Goal: Feedback & Contribution: Leave review/rating

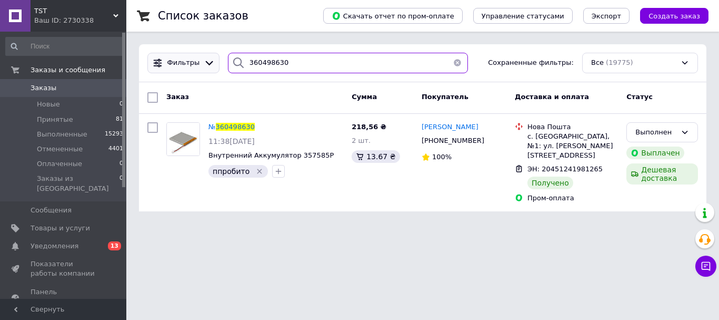
drag, startPoint x: 0, startPoint y: 0, endPoint x: 189, endPoint y: 66, distance: 200.2
click at [189, 66] on div "Фильтры 360498630 Сохраненные фильтры: Все (19775)" at bounding box center [422, 63] width 559 height 21
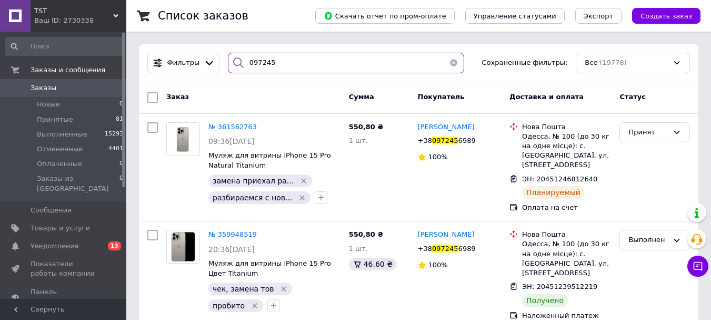
drag, startPoint x: 304, startPoint y: 67, endPoint x: 224, endPoint y: 65, distance: 80.1
click at [228, 65] on div "097245" at bounding box center [346, 63] width 236 height 21
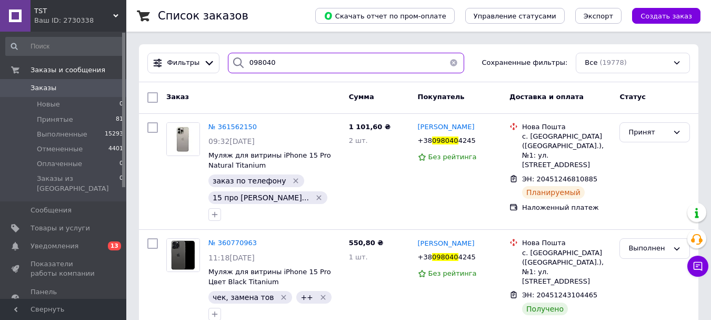
type input "098040"
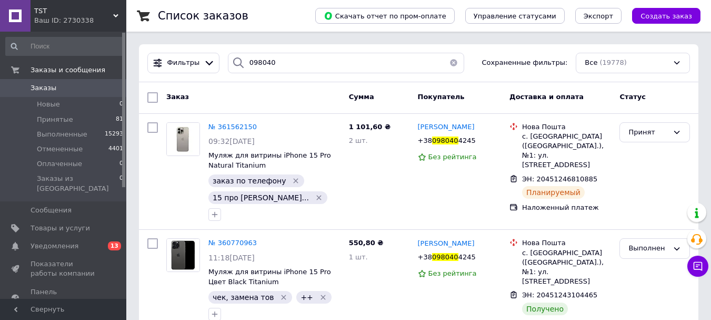
click at [448, 65] on button "button" at bounding box center [453, 63] width 21 height 21
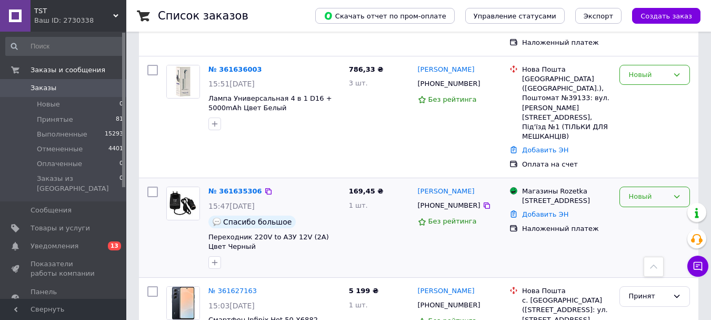
scroll to position [158, 0]
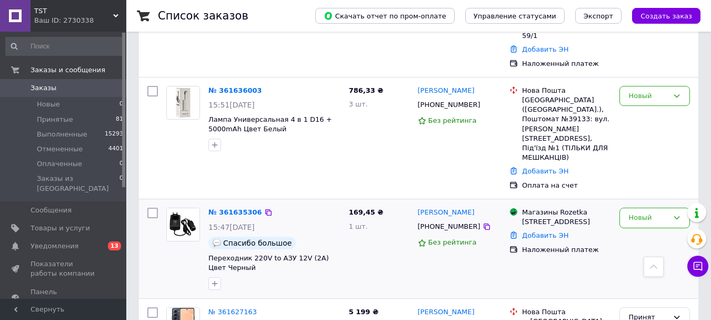
click at [636, 205] on div "Новый" at bounding box center [655, 248] width 79 height 91
click at [652, 212] on div "Новый" at bounding box center [649, 217] width 40 height 11
click at [650, 230] on li "Принят" at bounding box center [655, 239] width 70 height 19
click at [649, 91] on div "Новый" at bounding box center [649, 96] width 40 height 11
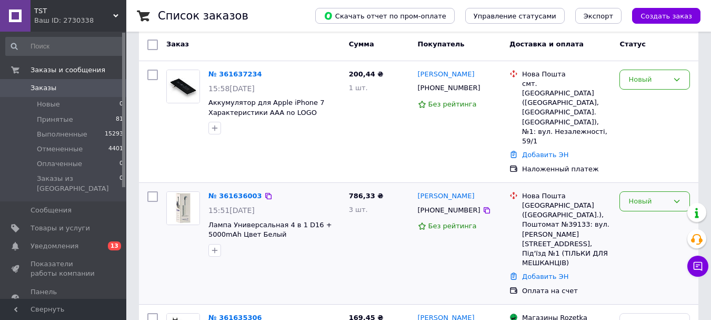
click at [672, 191] on div "Новый" at bounding box center [655, 201] width 71 height 21
click at [651, 213] on li "Принят" at bounding box center [655, 222] width 70 height 19
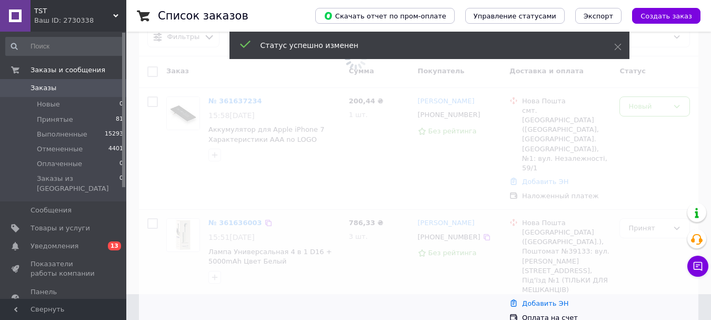
scroll to position [0, 0]
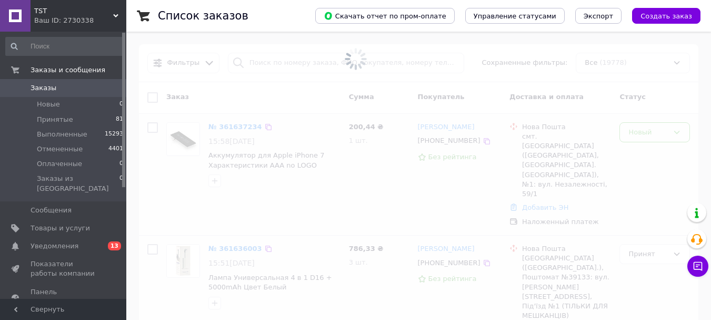
click at [658, 132] on div "Новый" at bounding box center [649, 132] width 40 height 11
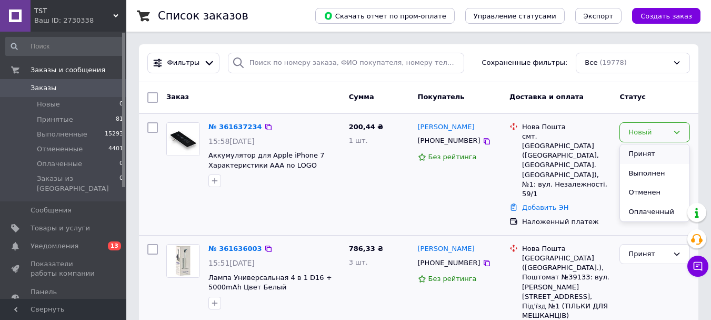
click at [649, 147] on li "Принят" at bounding box center [655, 153] width 70 height 19
click at [82, 118] on li "Принятые 81" at bounding box center [65, 119] width 130 height 15
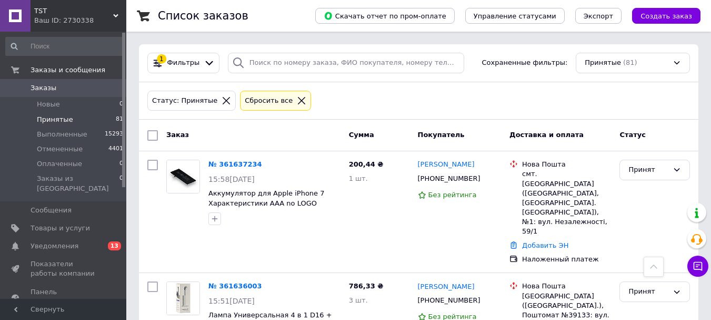
scroll to position [10205, 0]
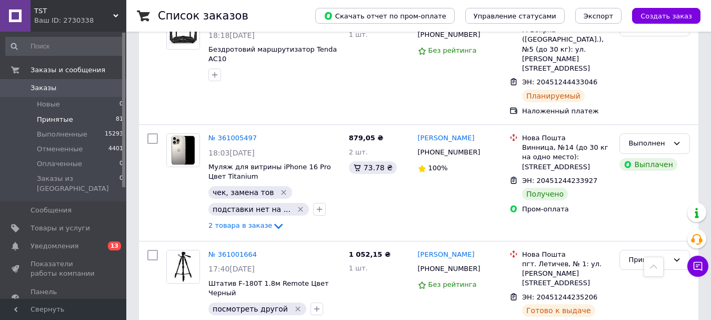
click at [64, 116] on span "Принятые" at bounding box center [55, 119] width 36 height 9
click at [102, 87] on span "0" at bounding box center [111, 87] width 29 height 9
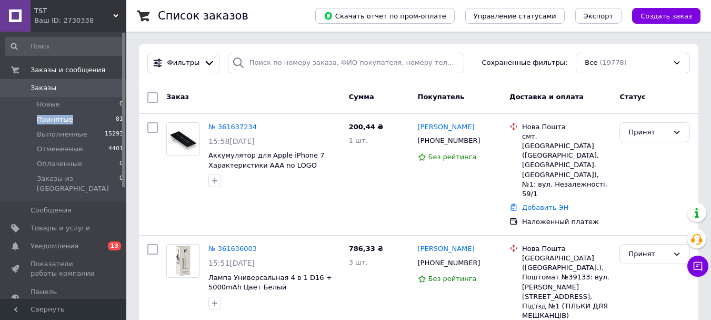
click at [55, 118] on span "Принятые" at bounding box center [55, 119] width 36 height 9
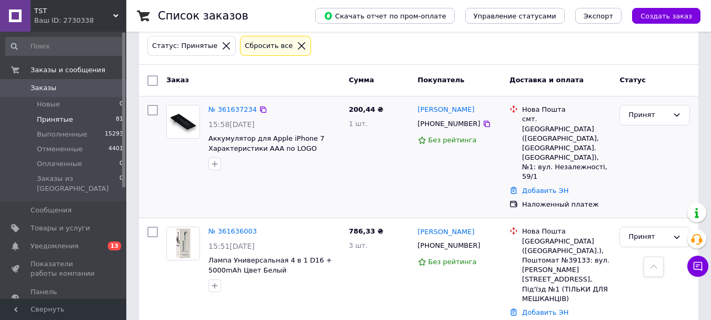
scroll to position [53, 0]
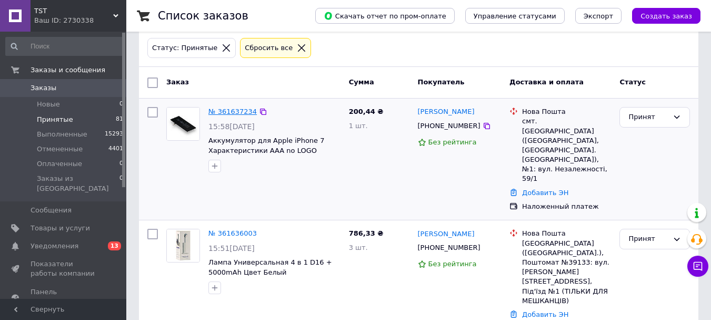
click at [237, 108] on link "№ 361637234" at bounding box center [233, 111] width 48 height 8
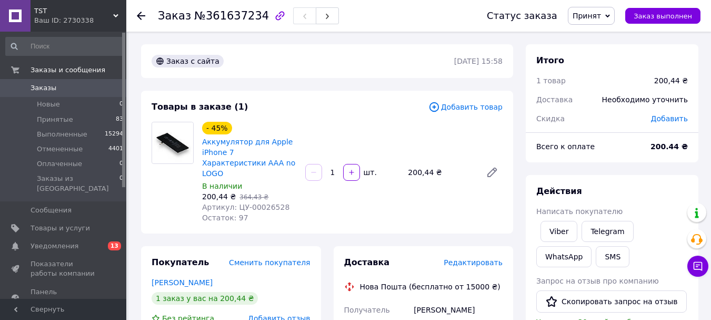
click at [262, 211] on span "Артикул: ЦУ-00026528" at bounding box center [245, 207] width 87 height 8
copy span "00026528"
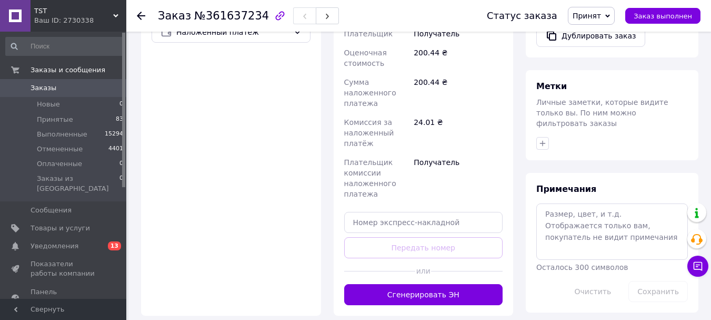
scroll to position [527, 0]
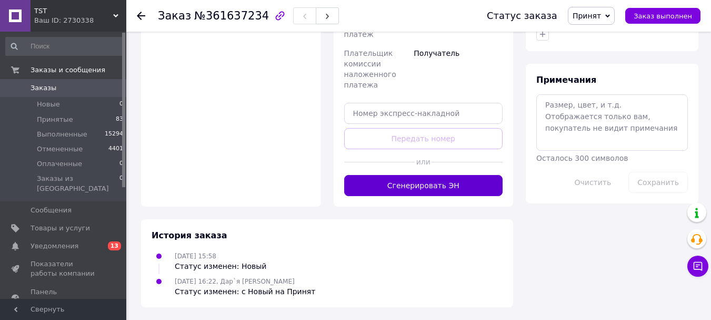
click at [430, 196] on button "Сгенерировать ЭН" at bounding box center [423, 185] width 159 height 21
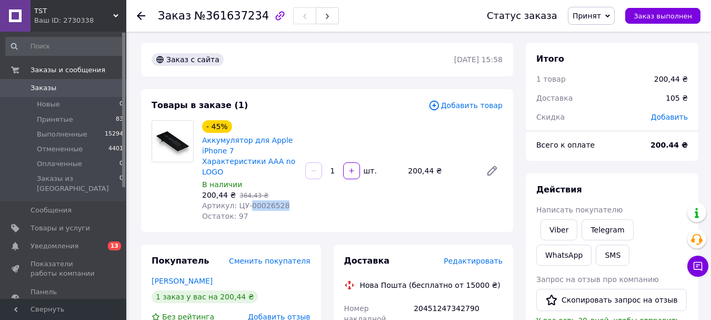
scroll to position [0, 0]
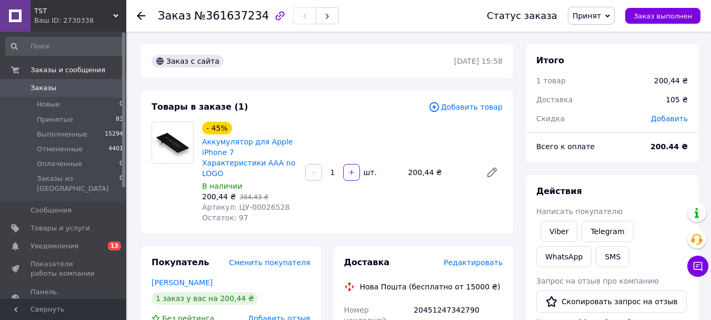
click at [142, 17] on icon at bounding box center [141, 16] width 8 height 8
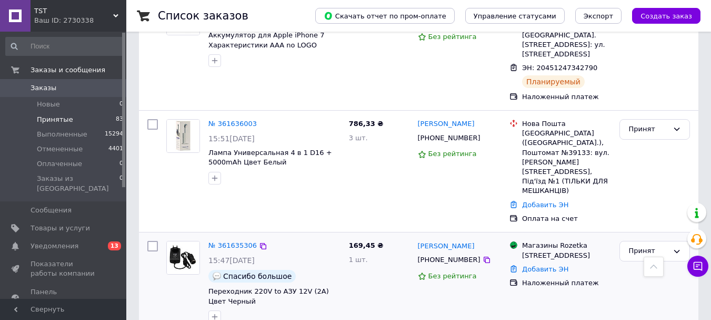
scroll to position [316, 0]
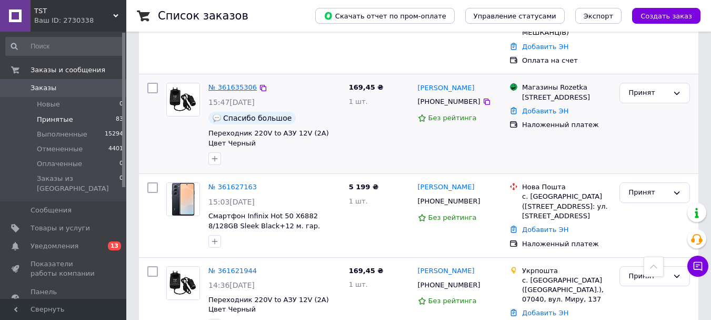
click at [239, 83] on link "№ 361635306" at bounding box center [233, 87] width 48 height 8
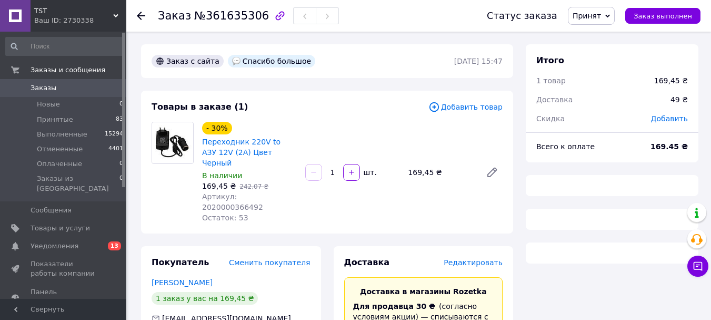
click at [252, 199] on span "Артикул: 2020000366492" at bounding box center [232, 201] width 61 height 19
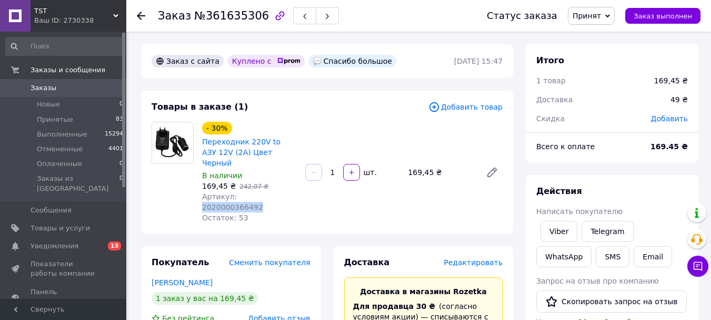
copy span "2020000366492"
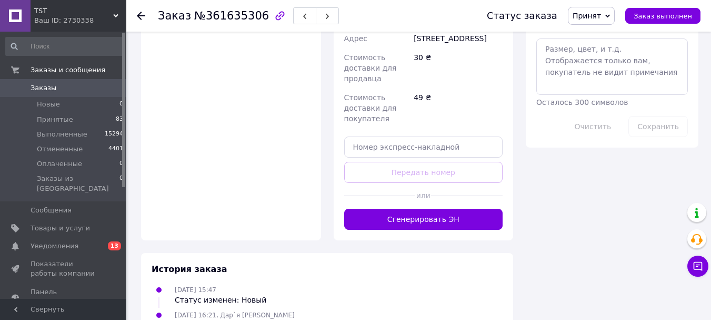
scroll to position [669, 0]
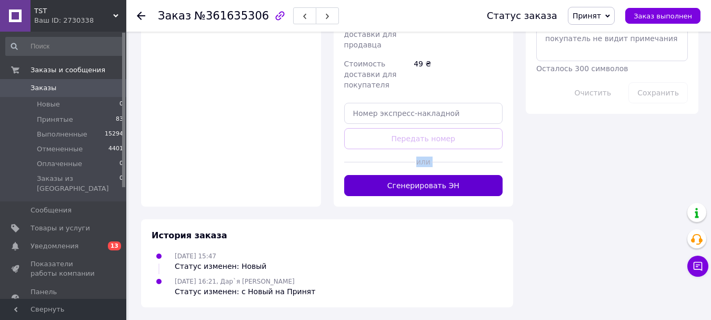
click at [419, 175] on button "Сгенерировать ЭН" at bounding box center [423, 185] width 159 height 21
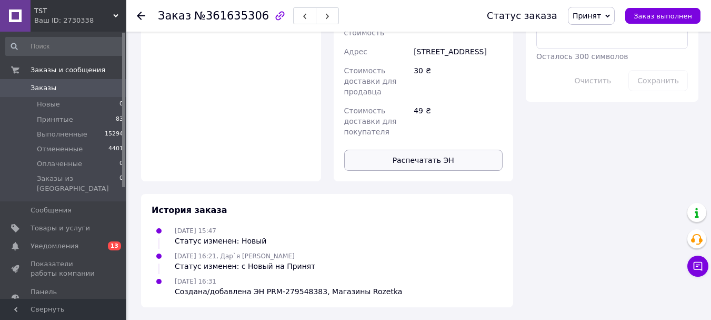
click at [429, 167] on button "Распечатать ЭН" at bounding box center [423, 160] width 159 height 21
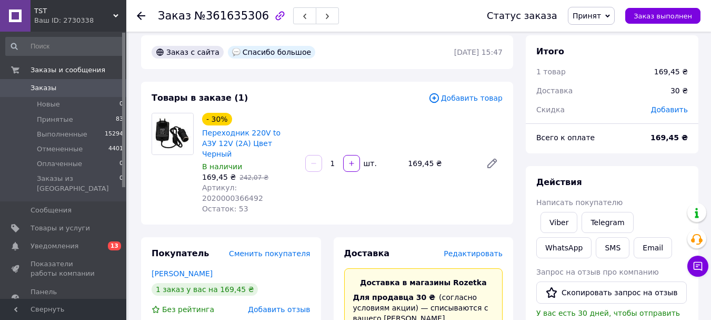
scroll to position [0, 0]
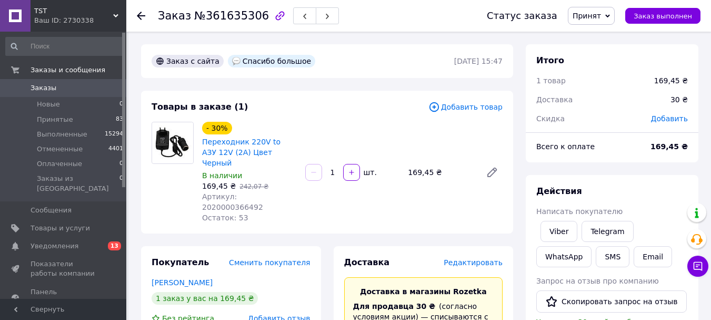
click at [143, 17] on icon at bounding box center [141, 16] width 8 height 8
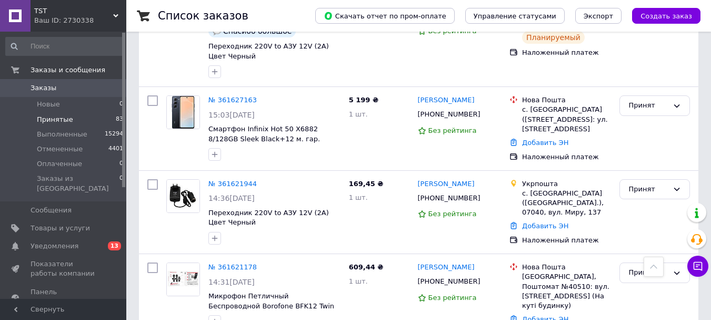
scroll to position [421, 0]
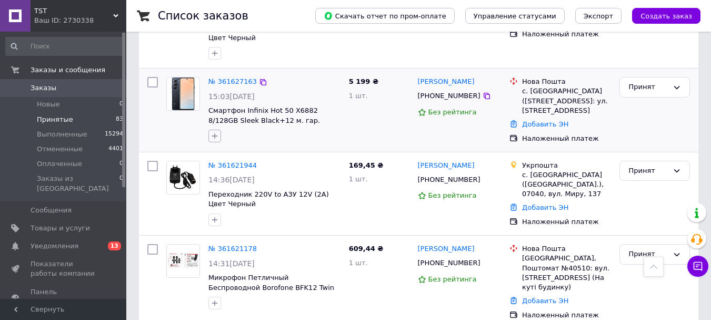
click at [213, 132] on icon "button" at bounding box center [215, 136] width 8 height 8
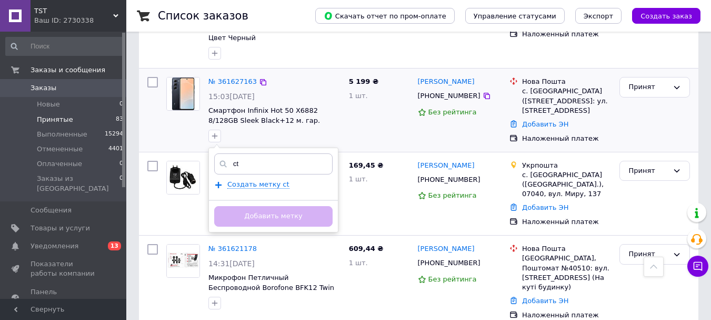
type input "c"
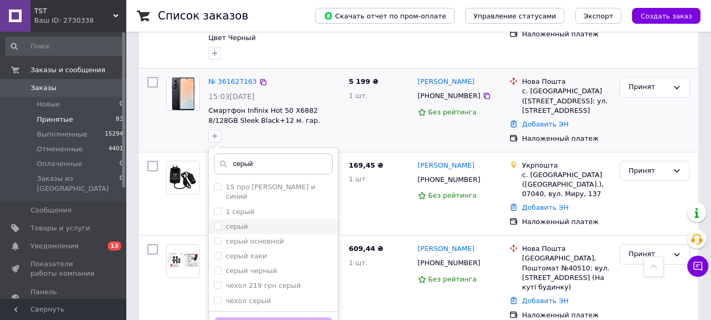
type input "серый"
click at [272, 222] on div "серый" at bounding box center [273, 226] width 118 height 9
checkbox input "true"
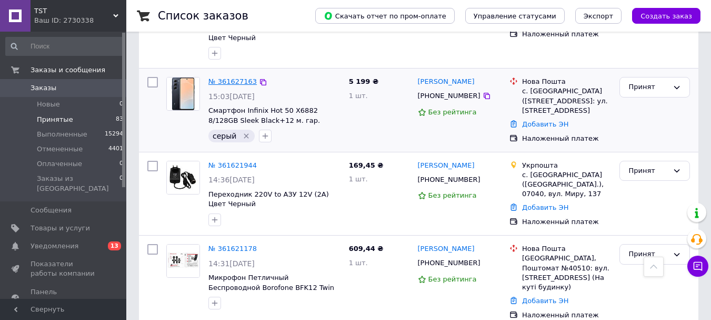
click at [229, 77] on link "№ 361627163" at bounding box center [233, 81] width 48 height 8
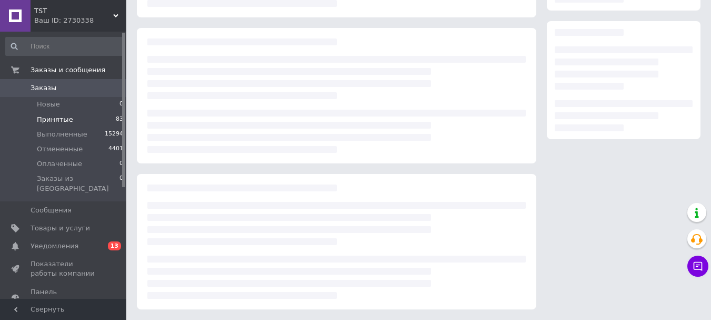
scroll to position [162, 0]
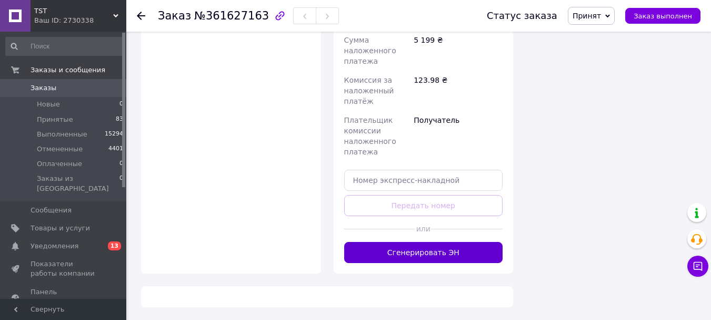
click at [410, 273] on div "Доставка Редактировать Нова Пошта (бесплатно от 15000 ₴) Получатель Дегтярьов Я…" at bounding box center [424, 46] width 180 height 453
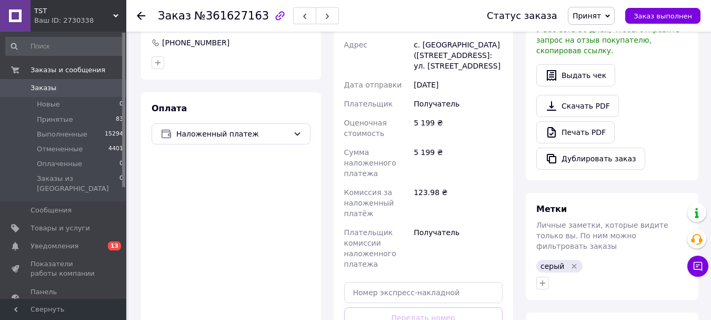
scroll to position [389, 0]
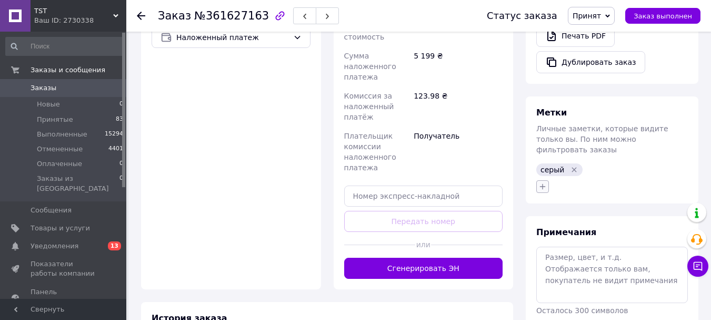
click at [544, 191] on icon "button" at bounding box center [543, 186] width 8 height 8
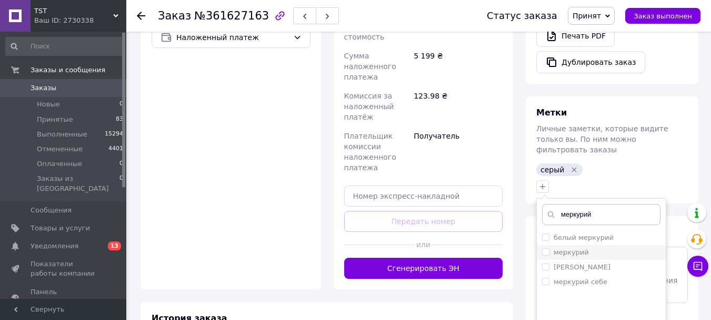
type input "меркурий"
click at [626, 257] on div "меркурий" at bounding box center [601, 252] width 118 height 9
checkbox input "true"
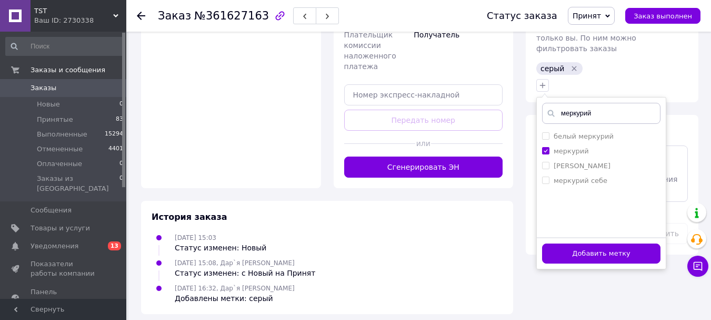
scroll to position [494, 0]
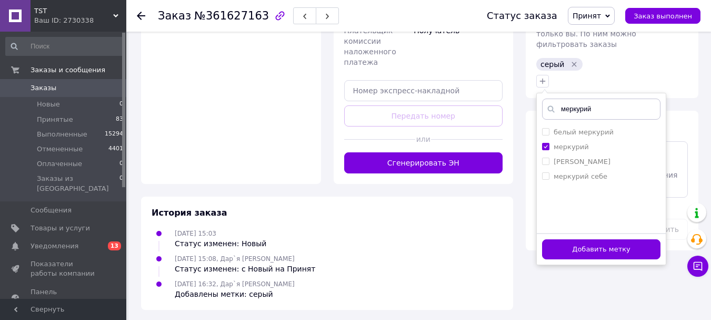
click at [603, 265] on div "Добавить метку" at bounding box center [601, 249] width 129 height 32
click at [615, 260] on button "Добавить метку" at bounding box center [601, 249] width 118 height 21
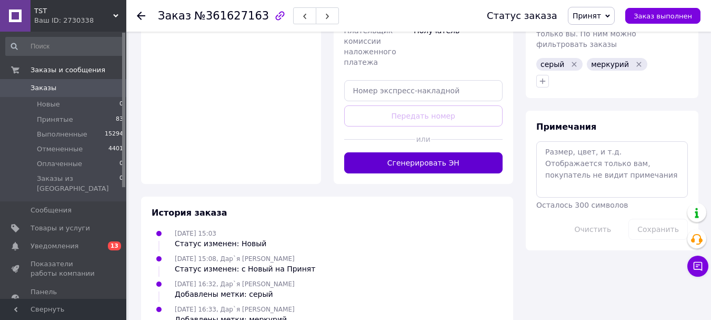
click at [431, 173] on button "Сгенерировать ЭН" at bounding box center [423, 162] width 159 height 21
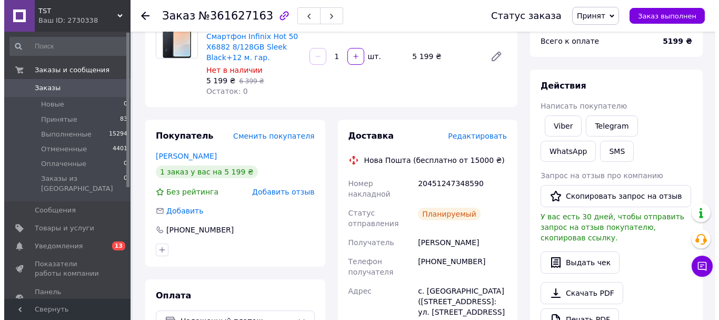
scroll to position [0, 0]
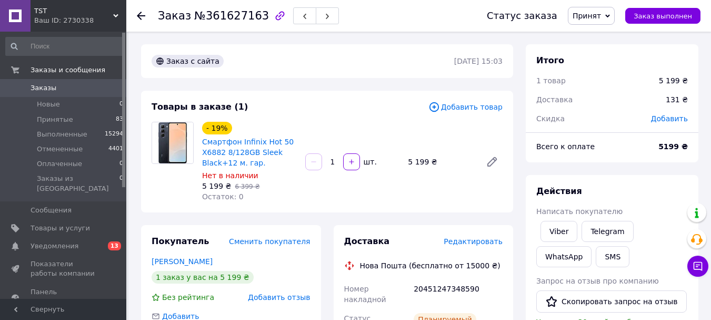
click at [143, 21] on div at bounding box center [141, 16] width 8 height 11
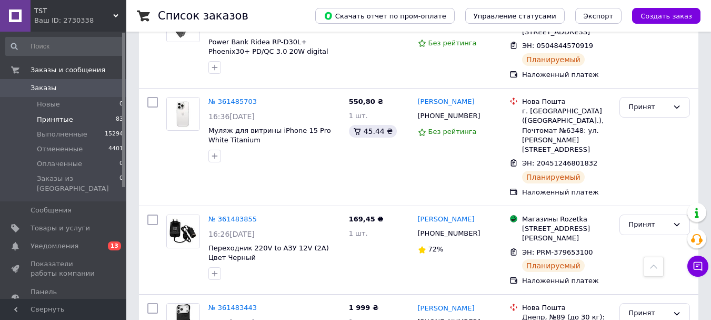
scroll to position [2585, 0]
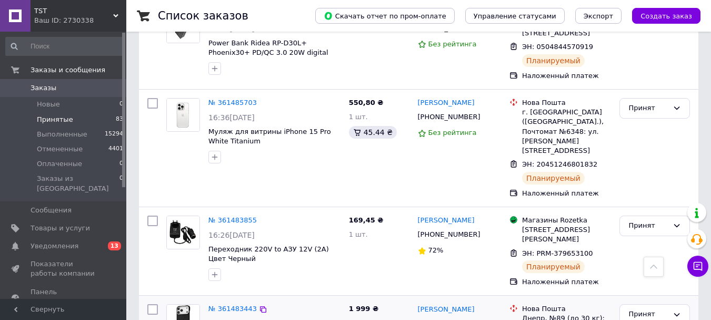
type input "смотреть чат в тг"
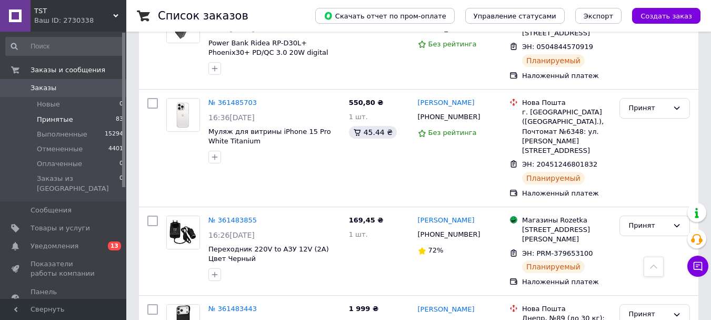
scroll to position [0, 29]
type input "использовать промокод на доставку"
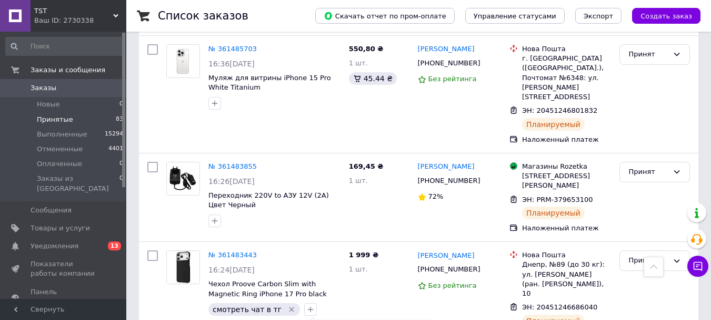
scroll to position [2690, 0]
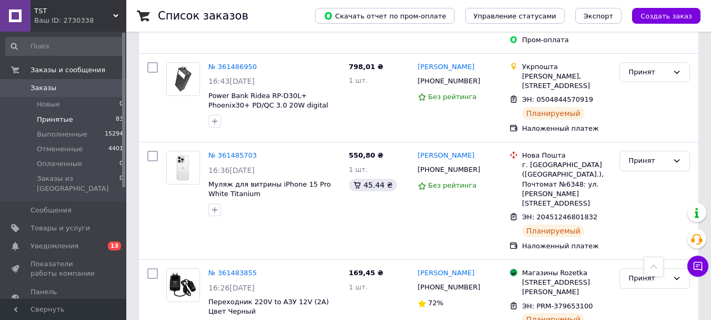
scroll to position [2638, 0]
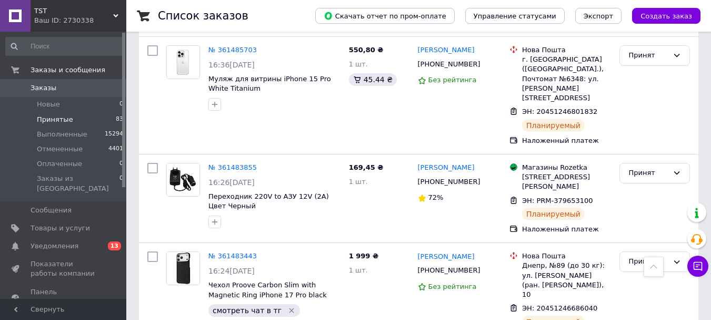
drag, startPoint x: 289, startPoint y: 113, endPoint x: 376, endPoint y: 107, distance: 87.1
click at [290, 306] on icon "Удалить метку" at bounding box center [292, 310] width 8 height 8
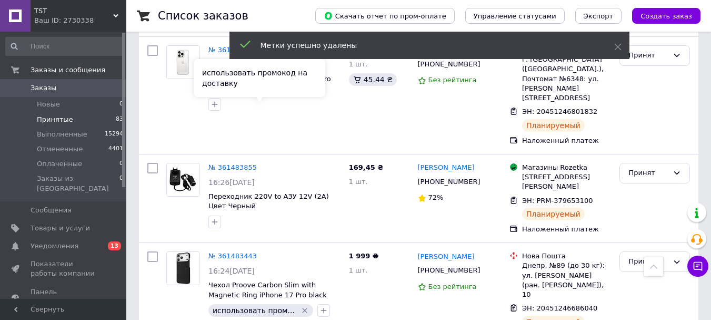
click at [305, 306] on icon "Удалить метку" at bounding box center [305, 310] width 8 height 8
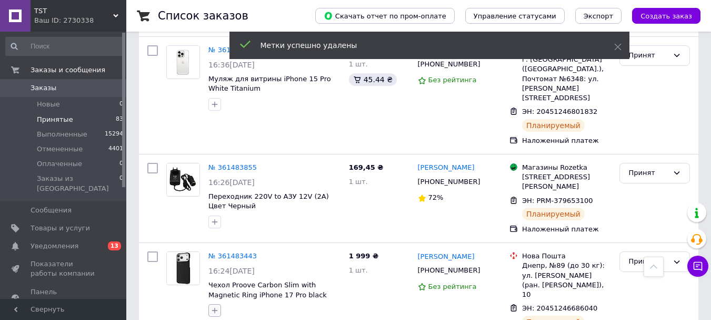
click at [214, 306] on icon "button" at bounding box center [215, 310] width 8 height 8
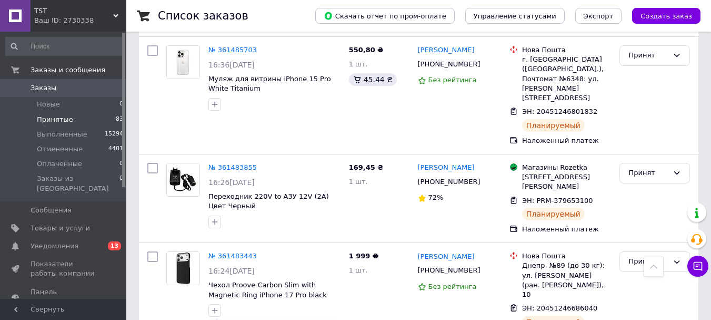
type input "промокод доставка"
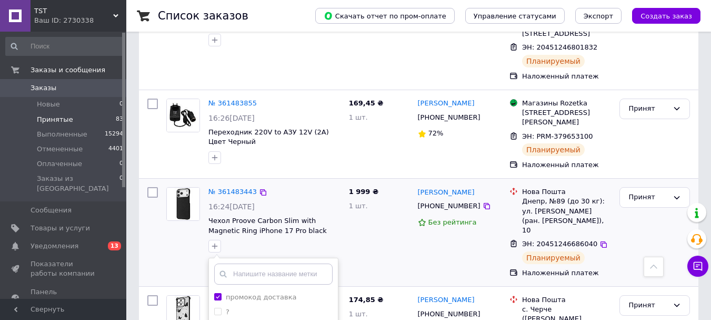
scroll to position [2743, 0]
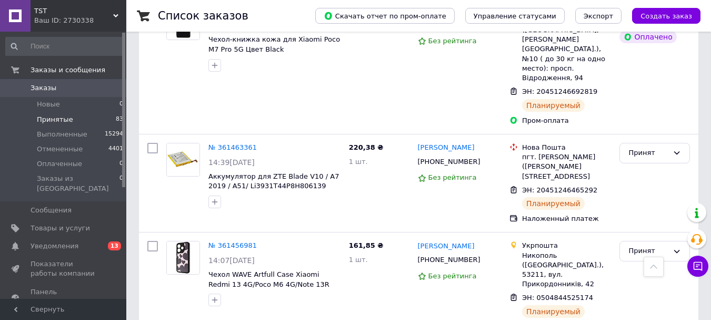
scroll to position [8642, 0]
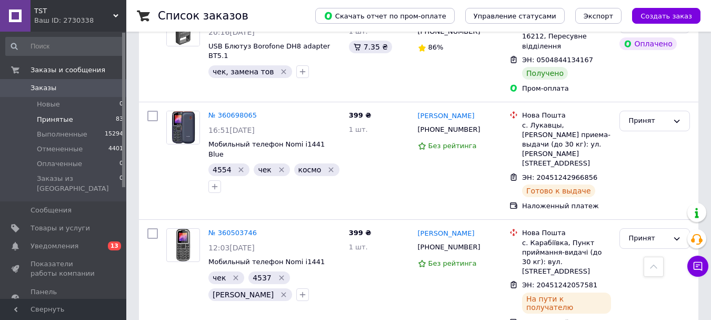
type input "пробито"
checkbox input "true"
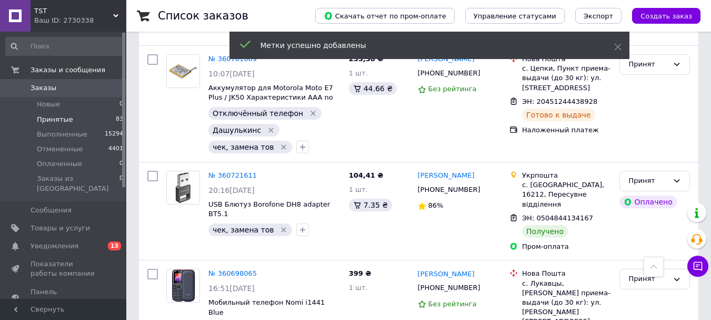
scroll to position [8642, 0]
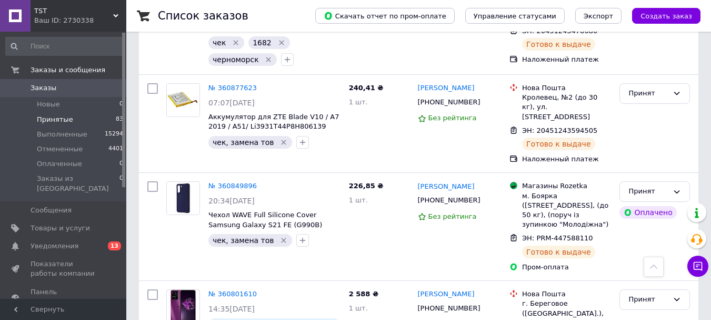
scroll to position [7507, 0]
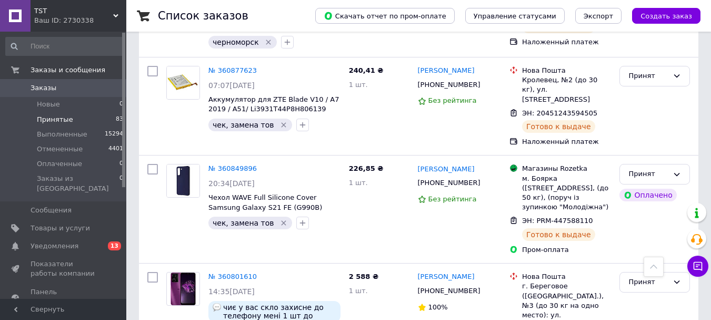
scroll to position [7560, 0]
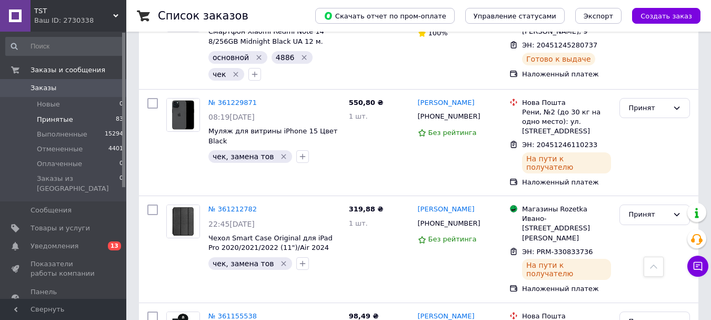
scroll to position [6401, 0]
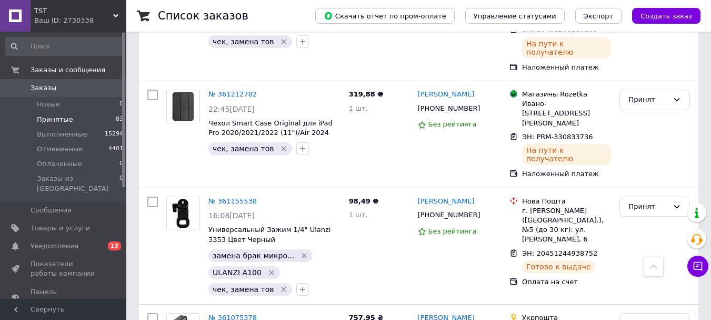
type input "пробито"
checkbox input "true"
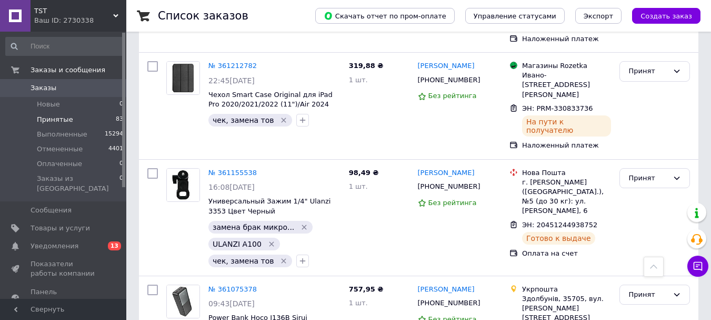
scroll to position [6454, 0]
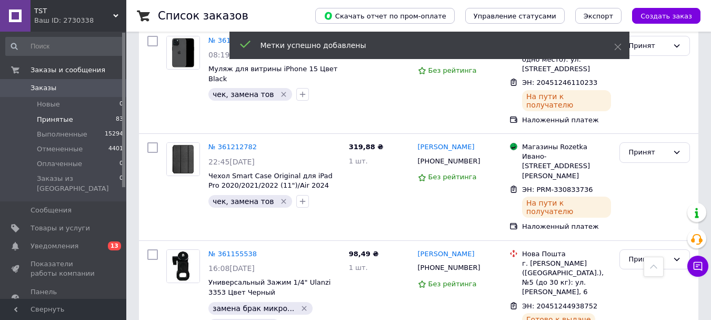
drag, startPoint x: 642, startPoint y: 209, endPoint x: 645, endPoint y: 219, distance: 10.3
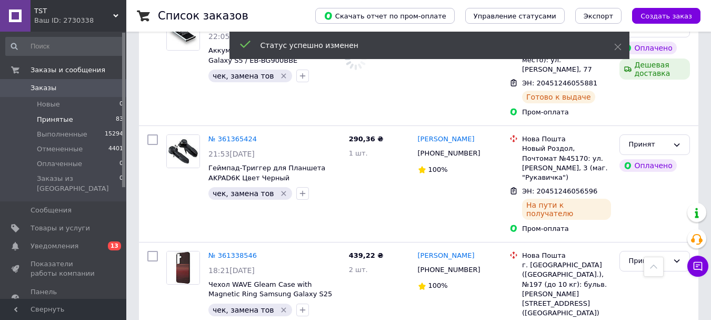
scroll to position [5259, 0]
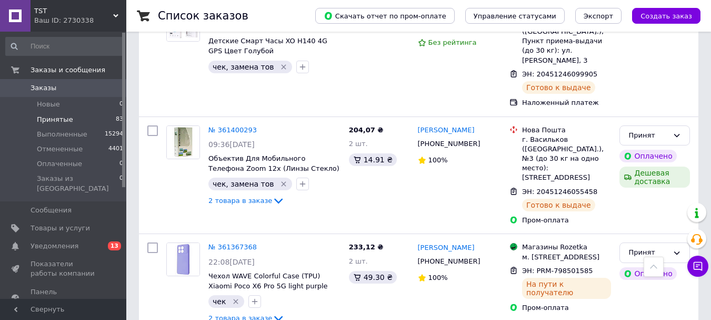
scroll to position [5085, 0]
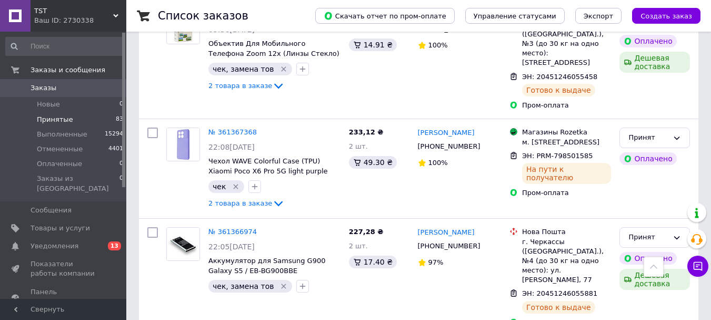
type input "пробито"
drag, startPoint x: 341, startPoint y: 222, endPoint x: 349, endPoint y: 222, distance: 8.4
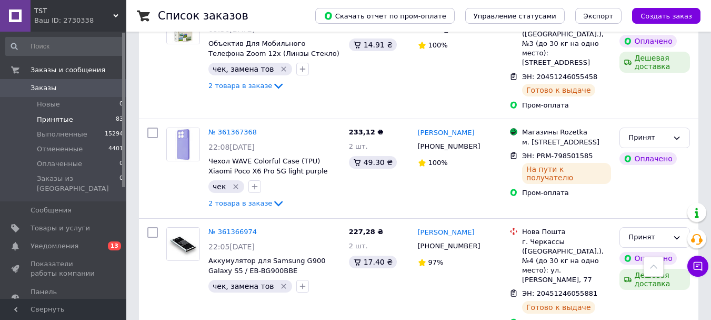
checkbox input "true"
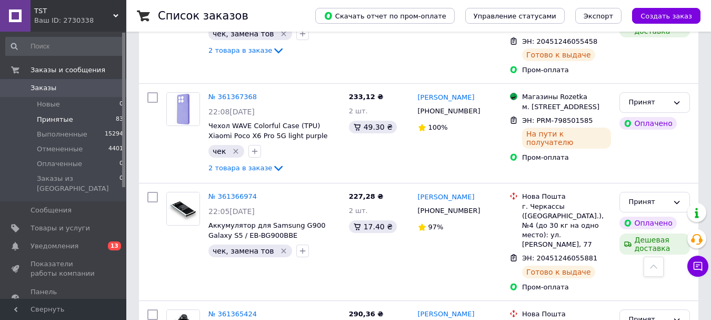
scroll to position [5138, 0]
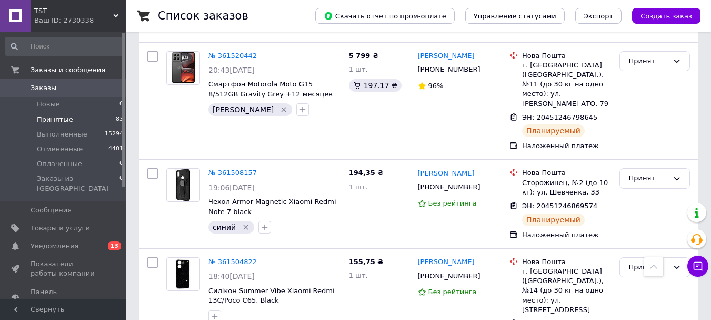
scroll to position [2083, 0]
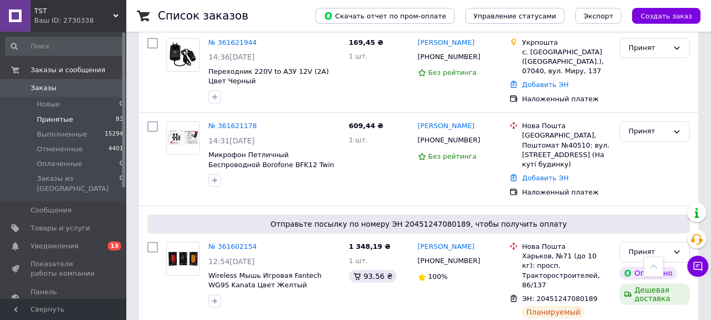
scroll to position [556, 0]
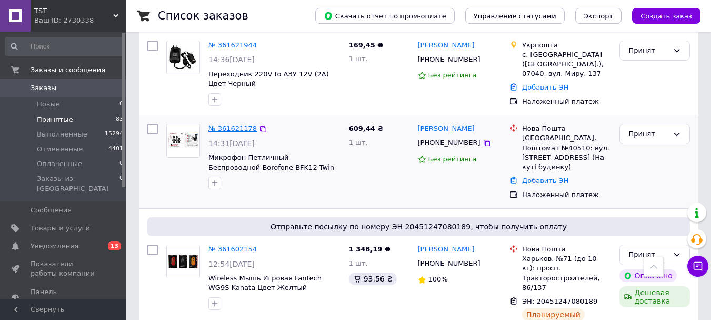
click at [231, 127] on link "№ 361621178" at bounding box center [233, 128] width 48 height 8
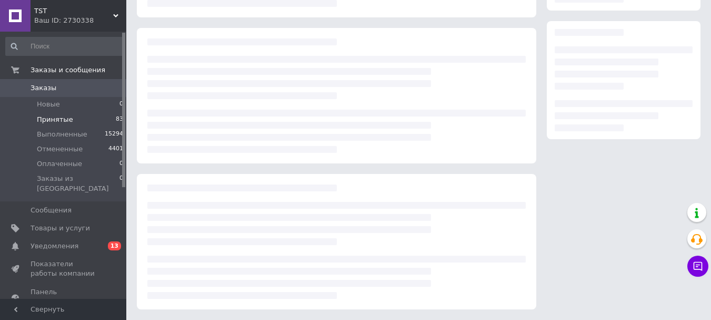
scroll to position [162, 0]
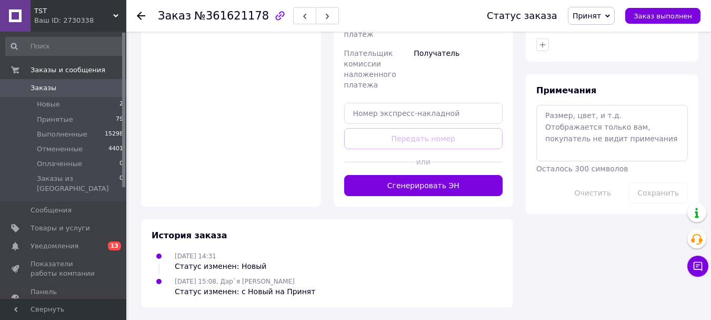
click at [436, 242] on div "История заказа" at bounding box center [327, 236] width 351 height 12
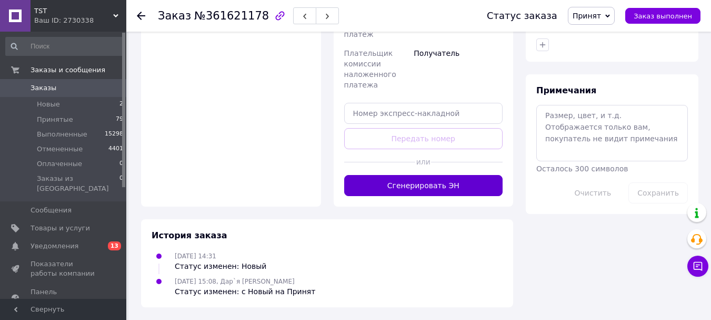
click at [427, 178] on button "Сгенерировать ЭН" at bounding box center [423, 185] width 159 height 21
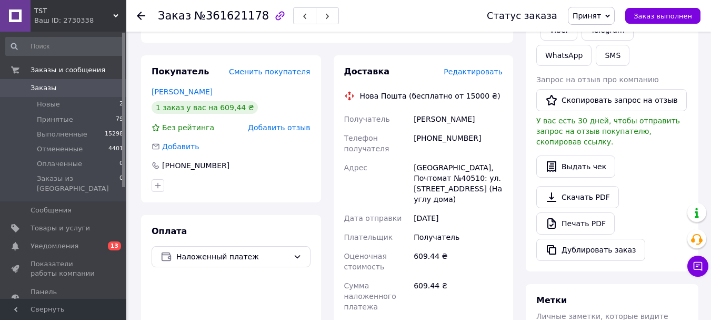
scroll to position [0, 0]
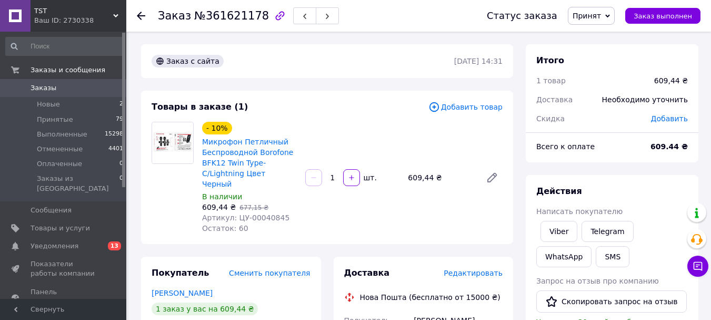
click at [275, 212] on div "609,44 ₴   677,15 ₴" at bounding box center [249, 207] width 95 height 11
click at [279, 223] on div "Артикул: ЦУ-00040845" at bounding box center [249, 217] width 95 height 11
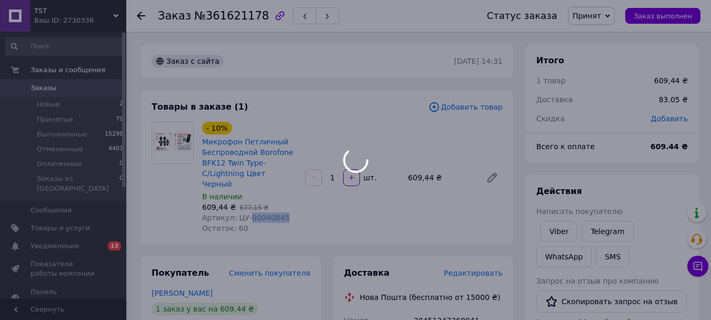
copy span "00040845"
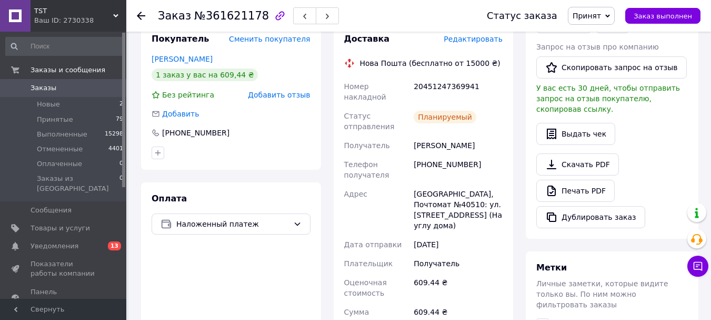
scroll to position [369, 0]
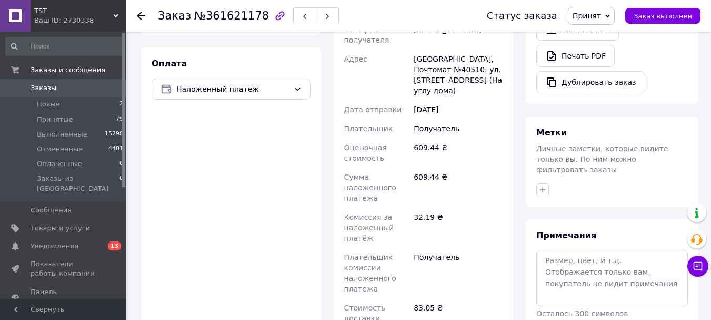
click at [146, 18] on div at bounding box center [147, 16] width 21 height 32
click at [141, 15] on use at bounding box center [141, 16] width 8 height 8
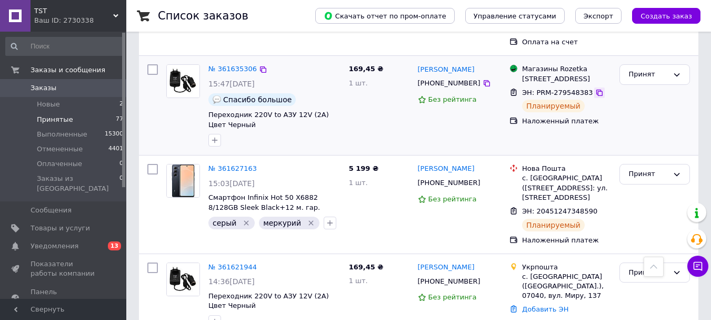
scroll to position [316, 0]
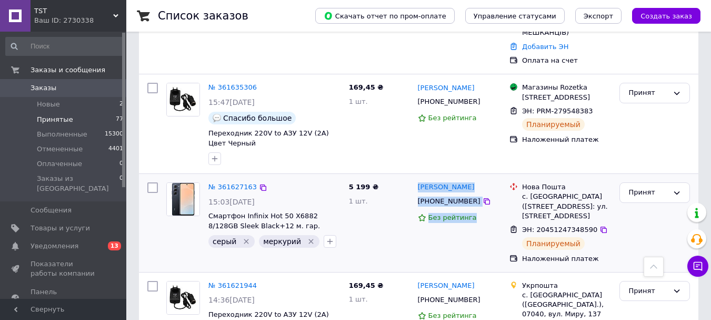
drag, startPoint x: 490, startPoint y: 204, endPoint x: 413, endPoint y: 172, distance: 83.5
click at [414, 178] on div "Ярослав Дегтярьов +380682139402 Без рейтинга" at bounding box center [460, 223] width 92 height 90
click at [472, 250] on div "Ярослав Дегтярьов +380682139402 Без рейтинга" at bounding box center [460, 223] width 92 height 90
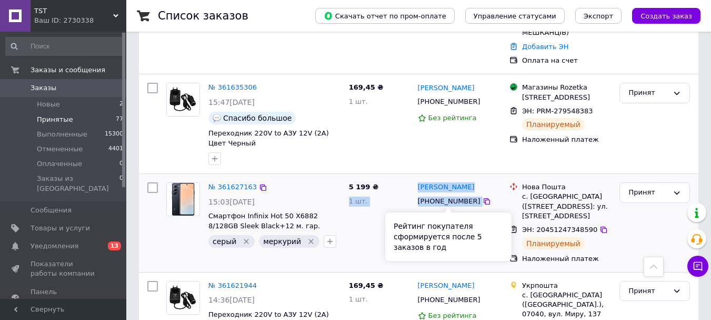
drag, startPoint x: 484, startPoint y: 212, endPoint x: 411, endPoint y: 166, distance: 86.8
click at [409, 178] on div "№ 361627163 15:03, 12.09.2025 Смартфон Infinix Hot 50 X6882 8/128GB Sleek Black…" at bounding box center [418, 223] width 551 height 90
click at [477, 227] on div "Рейтинг покупателя сформируется после 5 заказов в год" at bounding box center [448, 236] width 126 height 48
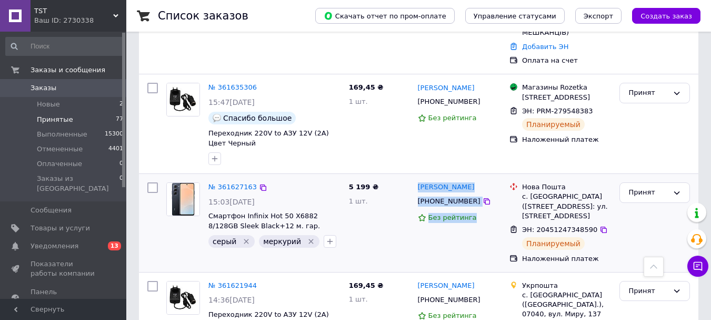
drag, startPoint x: 489, startPoint y: 212, endPoint x: 417, endPoint y: 171, distance: 82.8
click at [417, 178] on div "Ярослав Дегтярьов +380682139402 Без рейтинга" at bounding box center [460, 223] width 92 height 90
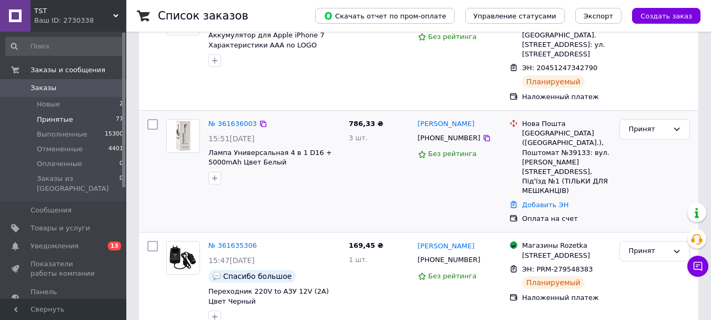
scroll to position [0, 0]
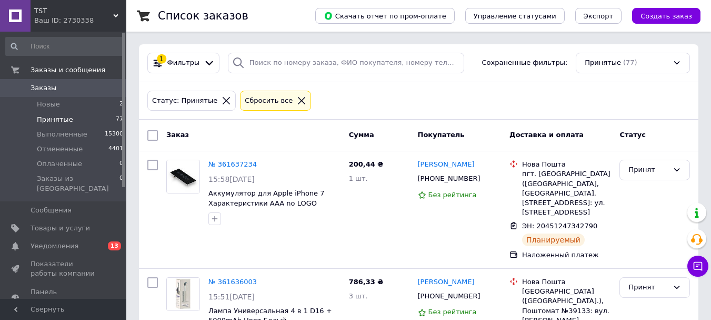
click at [86, 92] on span "Заказы" at bounding box center [64, 87] width 67 height 9
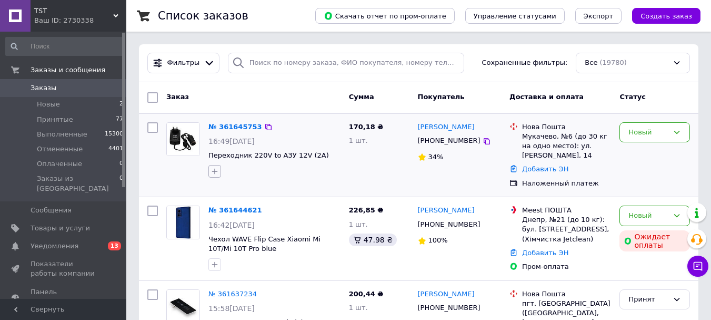
click at [213, 171] on icon "button" at bounding box center [215, 171] width 8 height 8
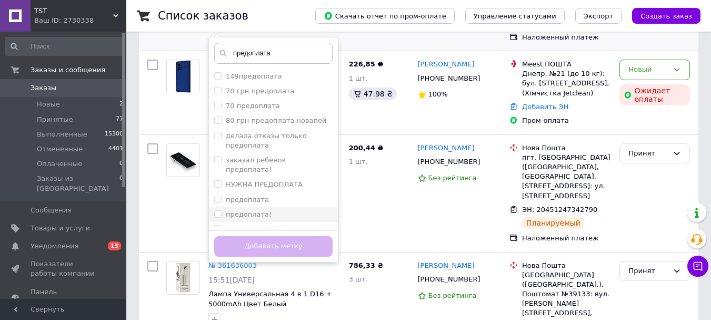
scroll to position [158, 0]
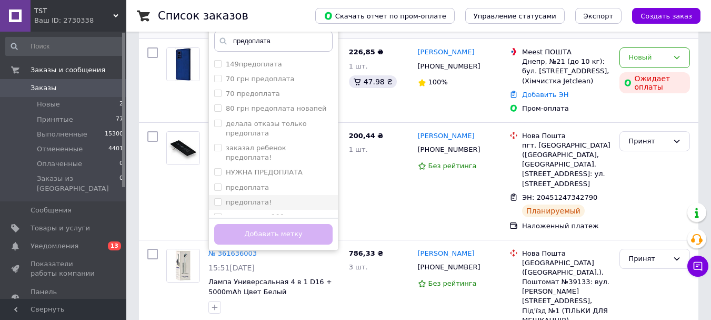
type input "предоплата"
click at [251, 198] on label "предоплата!" at bounding box center [249, 202] width 46 height 8
checkbox input "true"
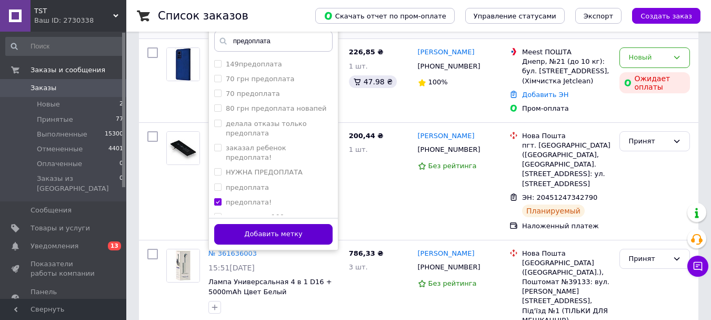
click at [300, 237] on button "Добавить метку" at bounding box center [273, 234] width 118 height 21
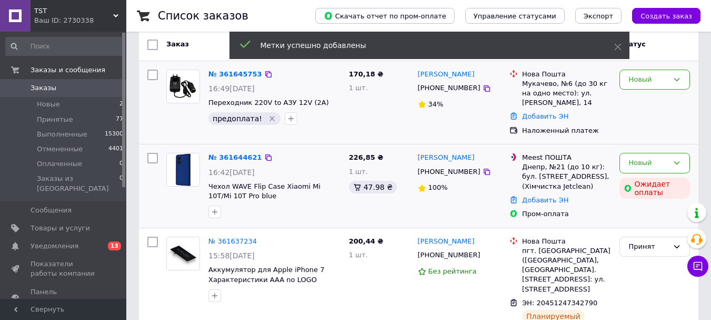
scroll to position [0, 0]
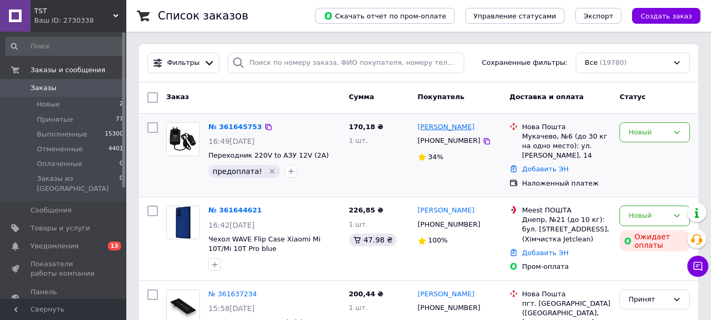
click at [454, 128] on link "[PERSON_NAME]" at bounding box center [446, 127] width 57 height 10
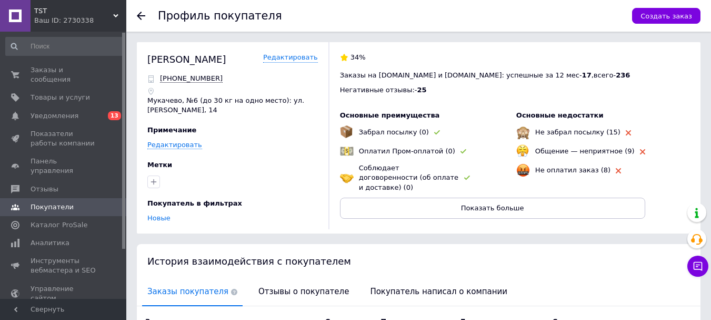
drag, startPoint x: 270, startPoint y: 281, endPoint x: 318, endPoint y: 274, distance: 48.4
click at [270, 282] on span "Отзывы о покупателе" at bounding box center [303, 291] width 101 height 27
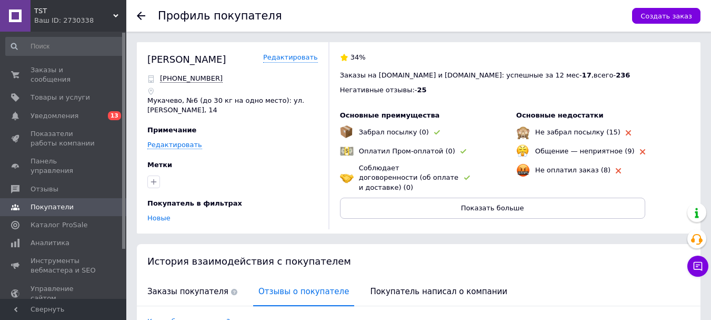
click at [134, 19] on div "Профиль покупателя Создать заказ" at bounding box center [418, 16] width 585 height 32
click at [143, 17] on icon at bounding box center [141, 16] width 8 height 8
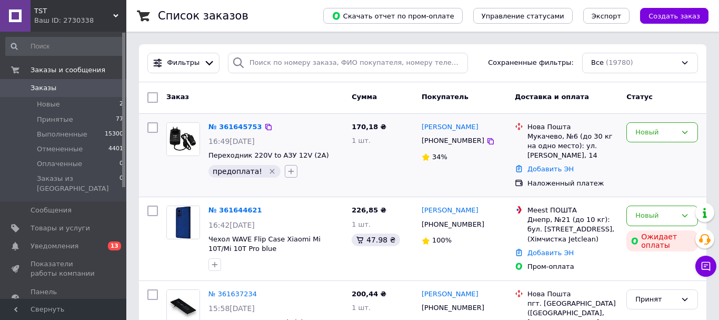
click at [288, 173] on icon "button" at bounding box center [291, 171] width 8 height 8
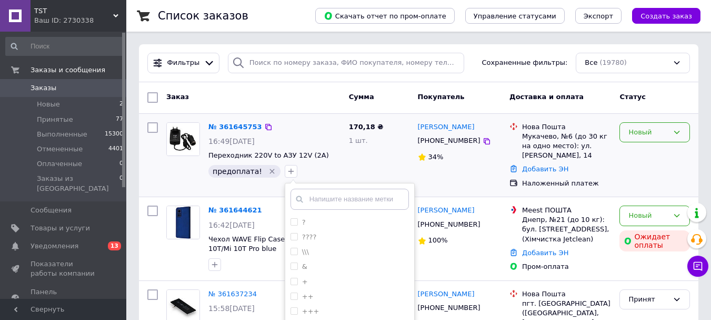
click at [659, 138] on div "Новый" at bounding box center [655, 132] width 71 height 21
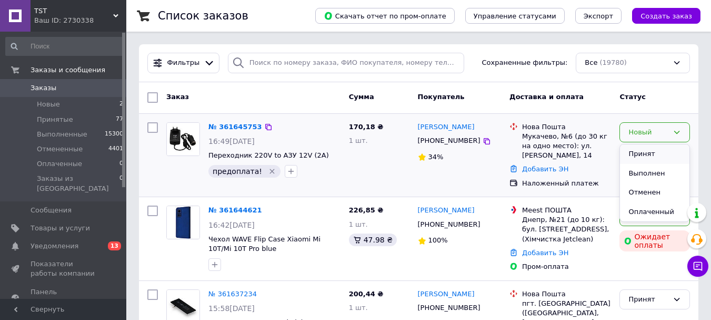
click at [647, 155] on li "Принят" at bounding box center [655, 153] width 70 height 19
click at [412, 127] on div "№ 361645753 16:49, 12.09.2025 Переходник 220V to АЗУ 12V (2A) предоплата!   170…" at bounding box center [418, 155] width 551 height 75
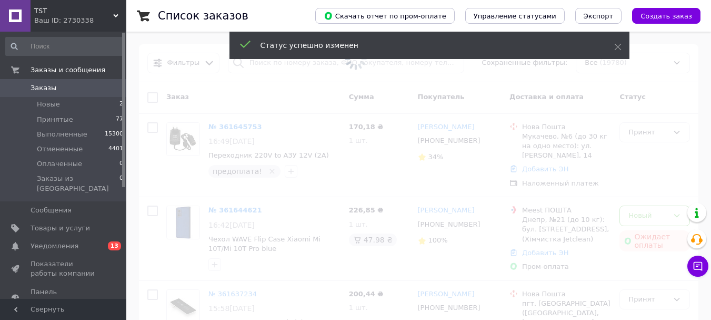
click at [247, 125] on span at bounding box center [355, 160] width 711 height 320
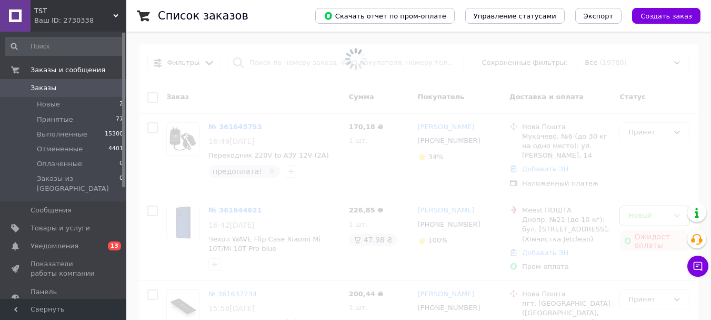
click at [235, 127] on span at bounding box center [355, 160] width 711 height 320
click at [234, 128] on span at bounding box center [355, 160] width 711 height 320
click at [237, 130] on span at bounding box center [355, 160] width 711 height 320
click at [239, 128] on link "№ 361645753" at bounding box center [236, 127] width 54 height 8
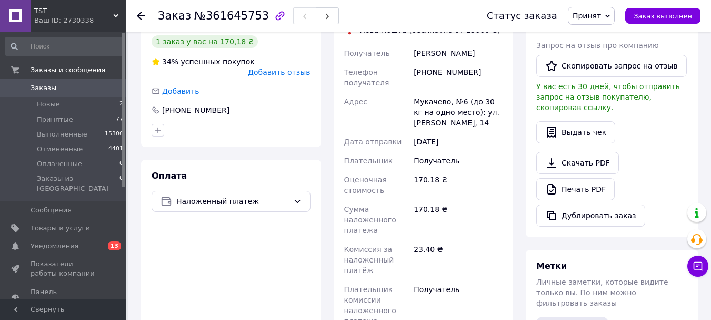
scroll to position [369, 0]
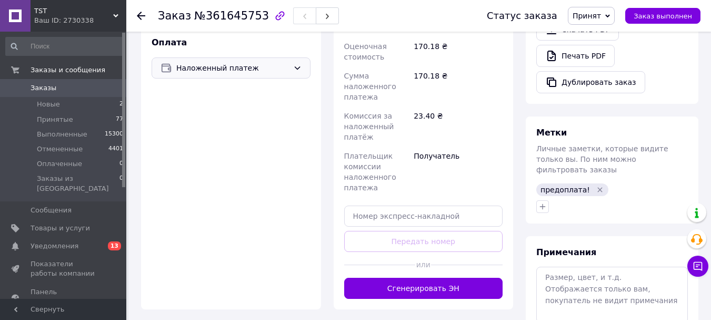
click at [270, 74] on span "Наложенный платеж" at bounding box center [232, 68] width 113 height 12
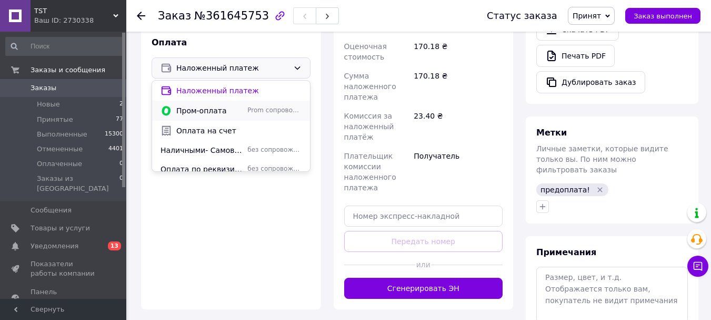
click at [260, 115] on span "Prom сопровождает покупку" at bounding box center [275, 110] width 54 height 9
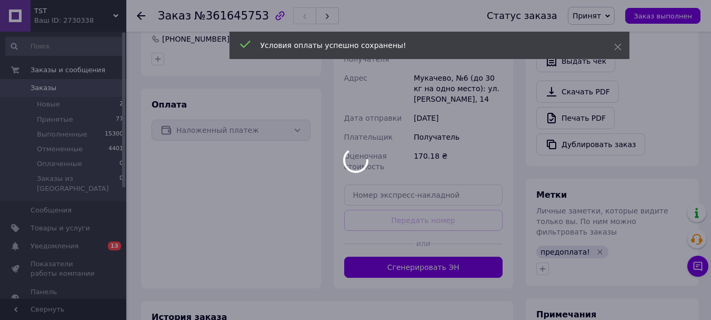
scroll to position [211, 0]
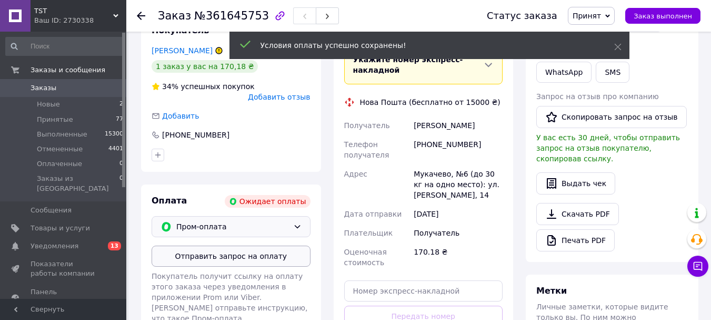
click at [256, 266] on button "Отправить запрос на оплату" at bounding box center [231, 255] width 159 height 21
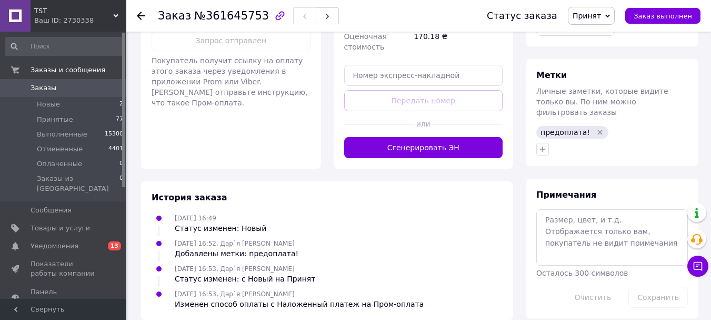
scroll to position [484, 0]
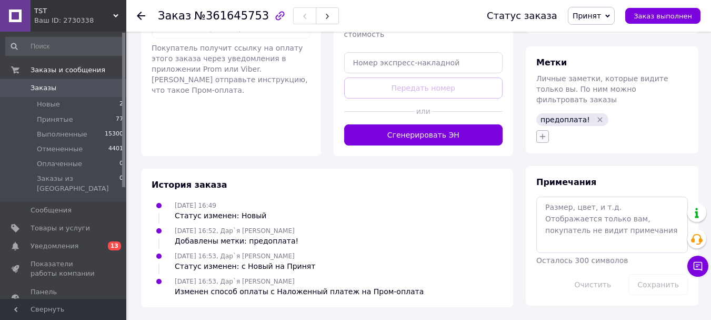
click at [543, 132] on icon "button" at bounding box center [543, 136] width 8 height 8
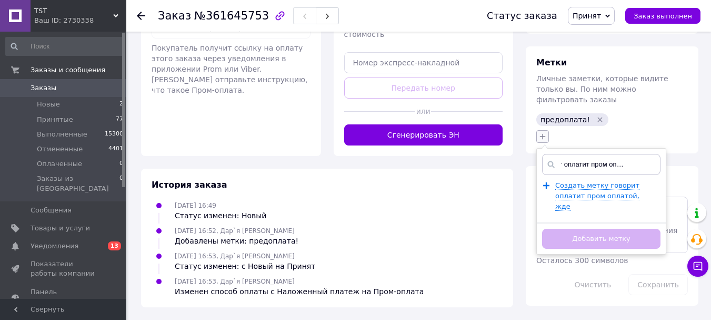
scroll to position [0, 32]
type input "говорит оплатит пром оплатой, ждем"
click at [595, 181] on span "Создать метку говорит оплатит пром оплатой, ждем" at bounding box center [598, 195] width 84 height 29
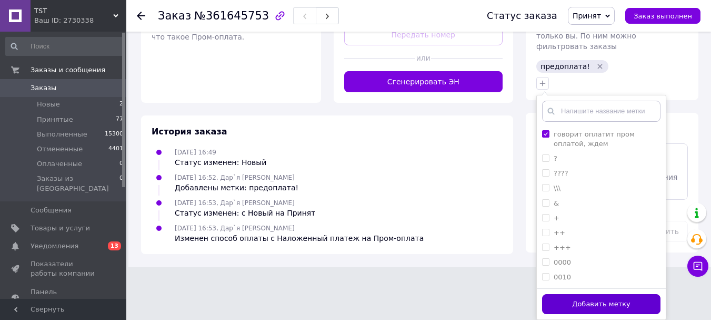
click at [598, 309] on button "Добавить метку" at bounding box center [601, 304] width 118 height 21
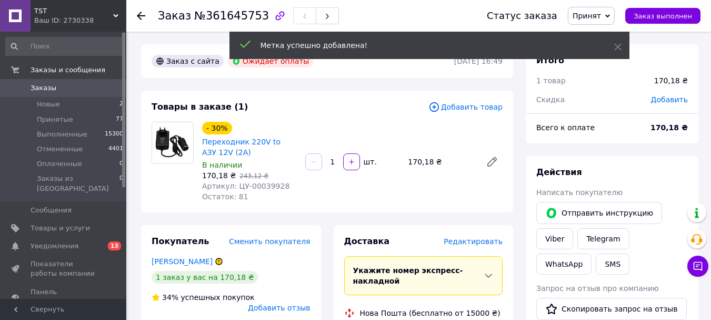
click at [274, 14] on icon "button" at bounding box center [280, 15] width 13 height 13
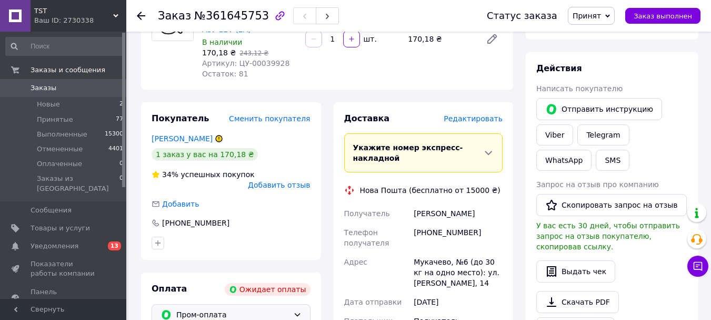
scroll to position [263, 0]
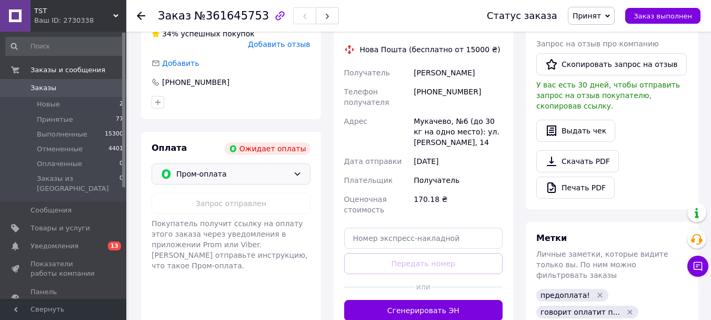
click at [141, 18] on use at bounding box center [141, 16] width 8 height 8
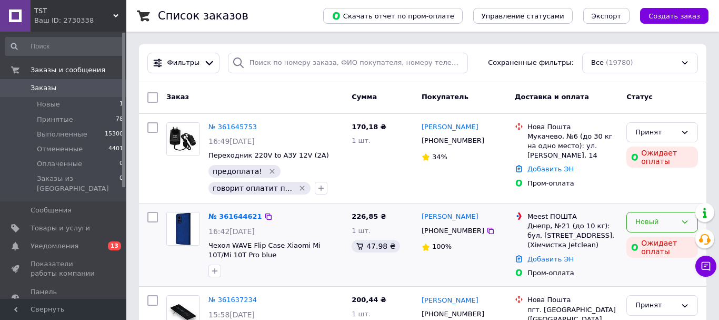
click at [660, 219] on div "Новый" at bounding box center [663, 222] width 72 height 21
click at [649, 216] on div "Новый" at bounding box center [656, 221] width 41 height 11
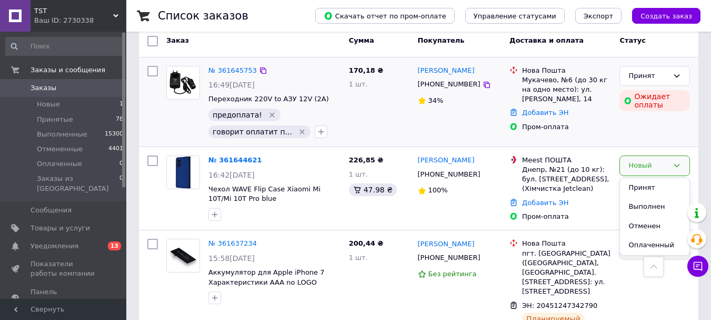
scroll to position [53, 0]
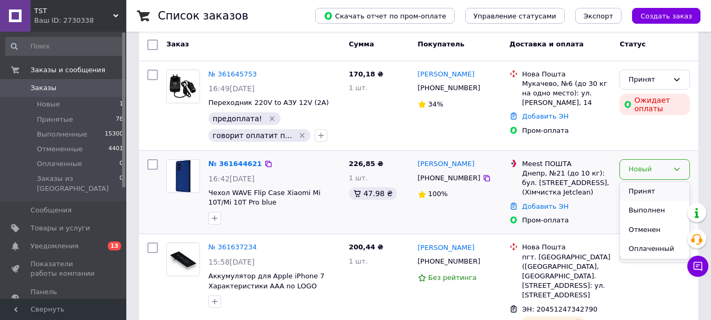
click at [635, 185] on li "Принят" at bounding box center [655, 191] width 70 height 19
click at [242, 160] on div "№ 361644621 16:42, 12.09.2025 Чехол WAVE Flip Case Xiaomi Mi 10T/Mi 10T Pro blue" at bounding box center [274, 192] width 141 height 74
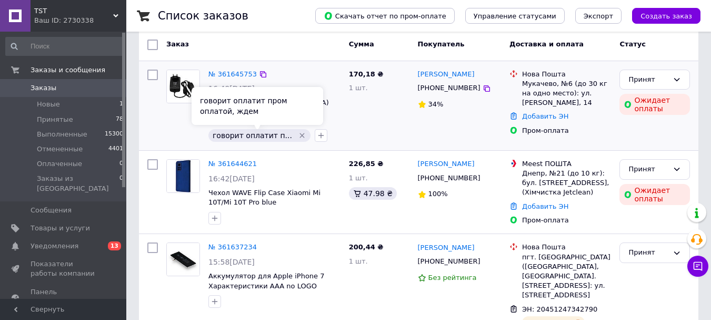
click at [390, 130] on div "170,18 ₴ 1 шт." at bounding box center [379, 105] width 69 height 81
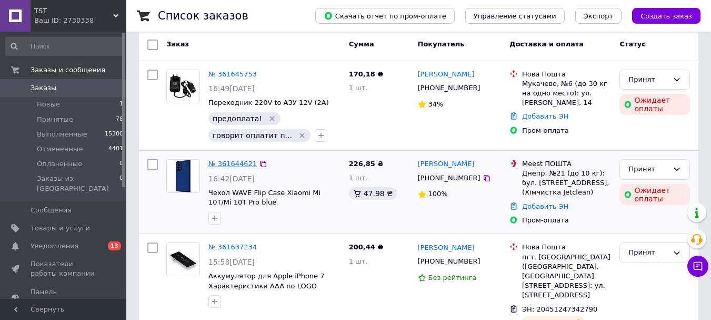
click at [230, 167] on link "№ 361644621" at bounding box center [233, 164] width 48 height 8
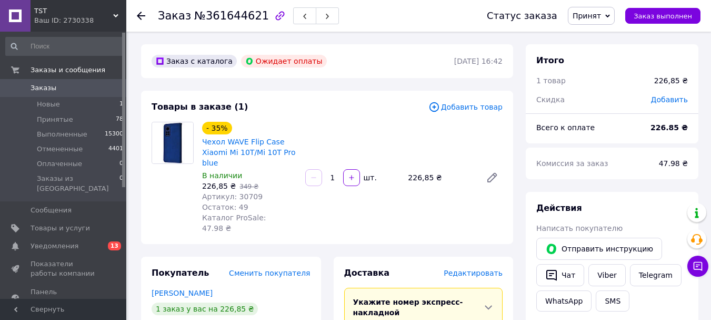
click at [53, 85] on span "Заказы" at bounding box center [64, 87] width 67 height 9
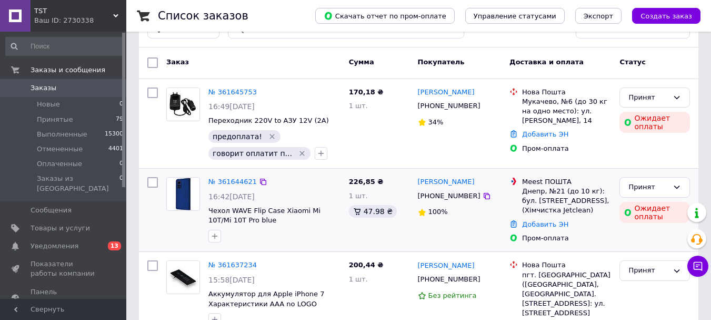
scroll to position [53, 0]
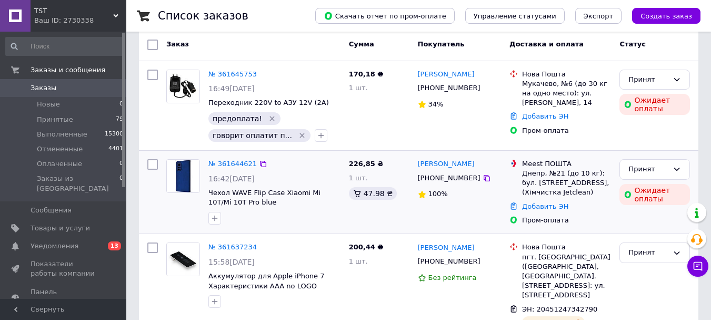
drag, startPoint x: 449, startPoint y: 198, endPoint x: 433, endPoint y: 186, distance: 19.9
click at [409, 162] on div "№ 361644621 16:42, 12.09.2025 Чехол WAVE Flip Case Xiaomi Mi 10T/Mi 10T Pro blu…" at bounding box center [418, 192] width 551 height 75
click at [460, 206] on div "Вікторія Байдак +380684112239 100%" at bounding box center [460, 192] width 92 height 75
click at [215, 221] on icon "button" at bounding box center [215, 218] width 6 height 6
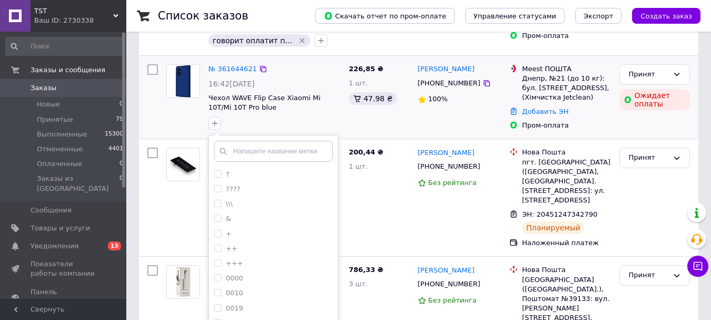
scroll to position [158, 0]
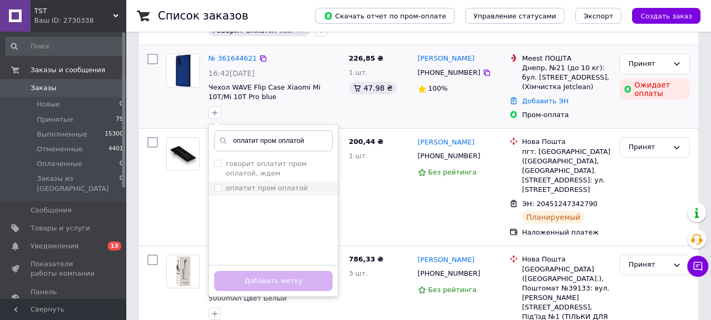
type input "оплатит пром оплатой"
click at [264, 195] on li "оплатит пром оплатой" at bounding box center [273, 188] width 129 height 15
checkbox input "true"
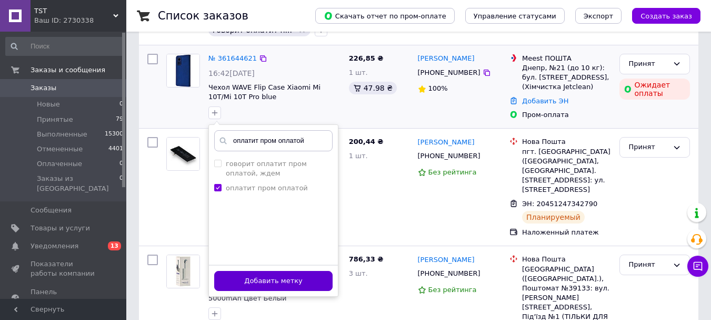
click at [302, 283] on button "Добавить метку" at bounding box center [273, 281] width 118 height 21
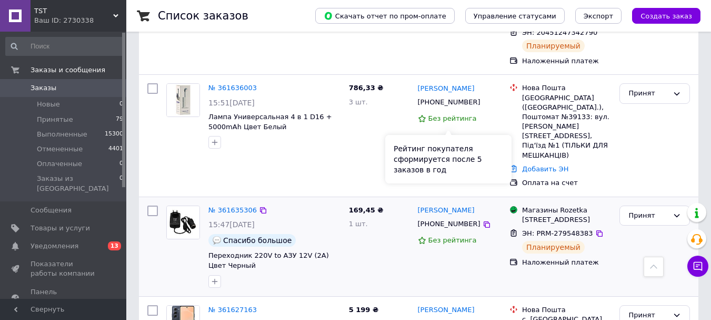
scroll to position [263, 0]
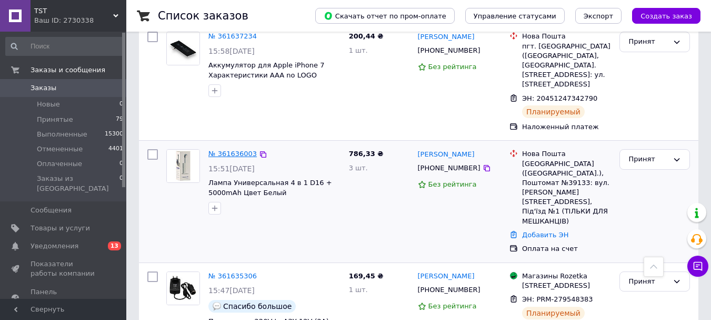
click at [226, 157] on link "№ 361636003" at bounding box center [233, 154] width 48 height 8
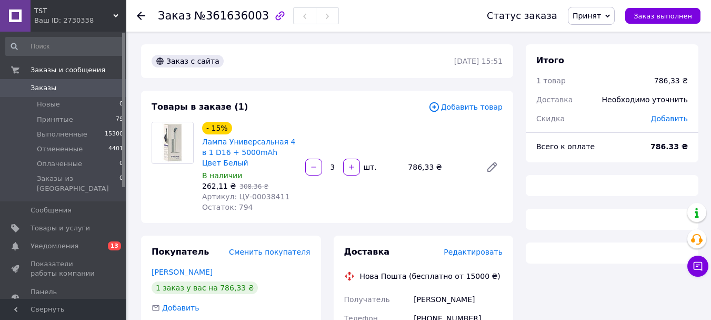
click at [264, 201] on span "Артикул: ЦУ-00038411" at bounding box center [245, 196] width 87 height 8
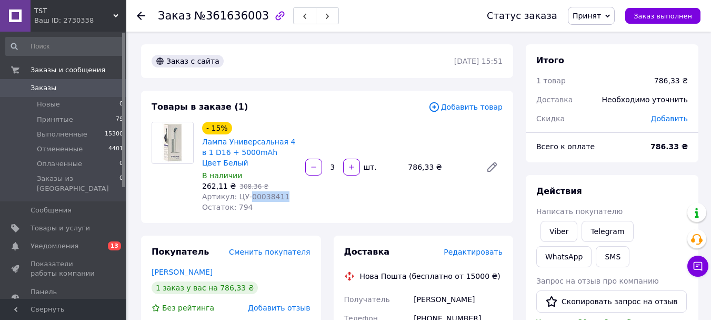
click at [264, 201] on span "Артикул: ЦУ-00038411" at bounding box center [245, 196] width 87 height 8
copy span "00038411"
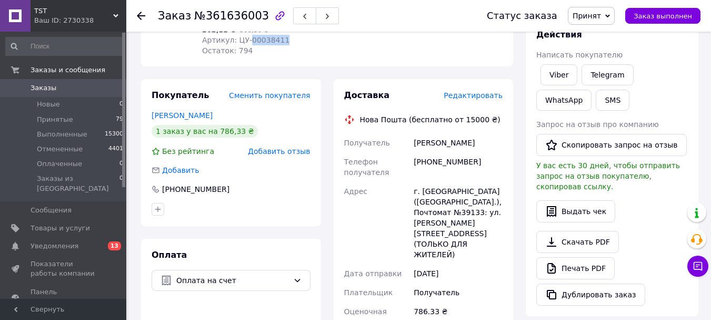
scroll to position [53, 0]
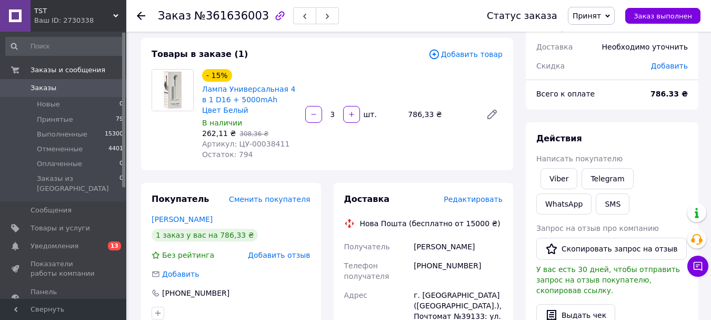
click at [472, 203] on span "Редактировать" at bounding box center [473, 199] width 59 height 8
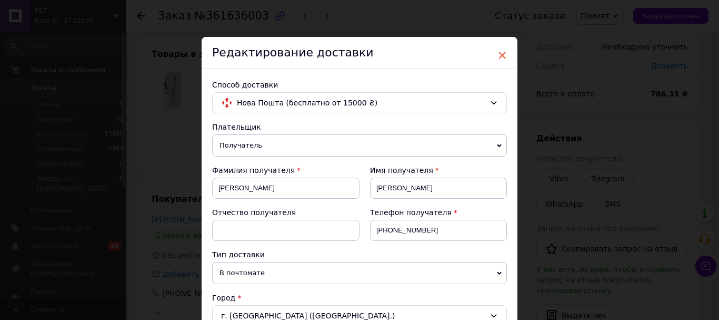
click at [500, 55] on span "×" at bounding box center [502, 55] width 9 height 18
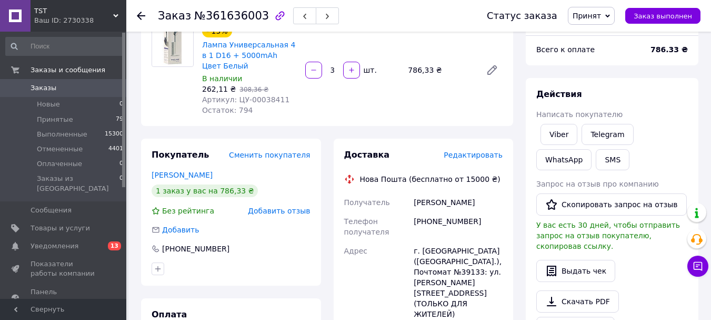
scroll to position [0, 0]
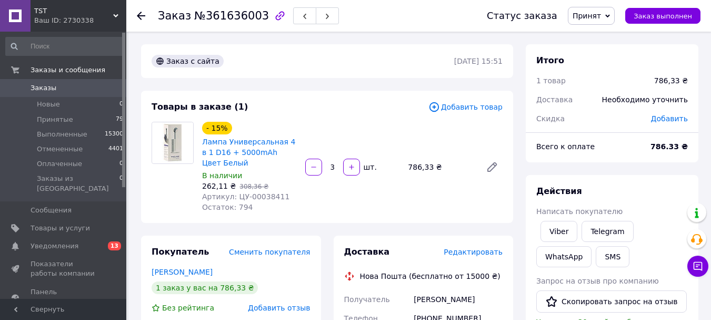
click at [265, 212] on div "Остаток: 794" at bounding box center [249, 207] width 95 height 11
click at [266, 201] on span "Артикул: ЦУ-00038411" at bounding box center [245, 196] width 87 height 8
copy span "00038411"
drag, startPoint x: 238, startPoint y: 207, endPoint x: 293, endPoint y: 207, distance: 54.8
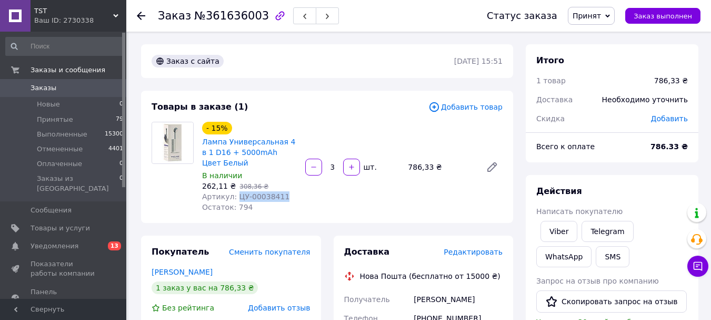
click at [293, 202] on div "Артикул: ЦУ-00038411" at bounding box center [249, 196] width 95 height 11
copy span "ЦУ-00038411"
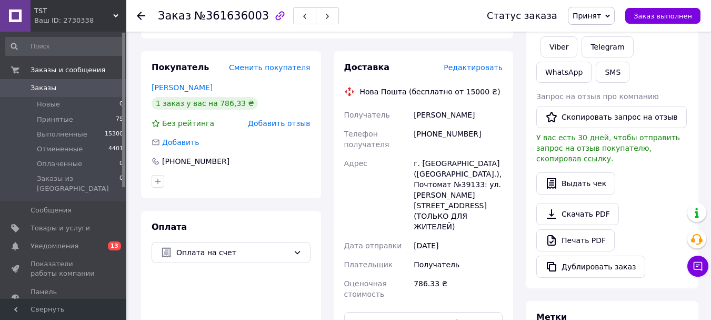
scroll to position [53, 0]
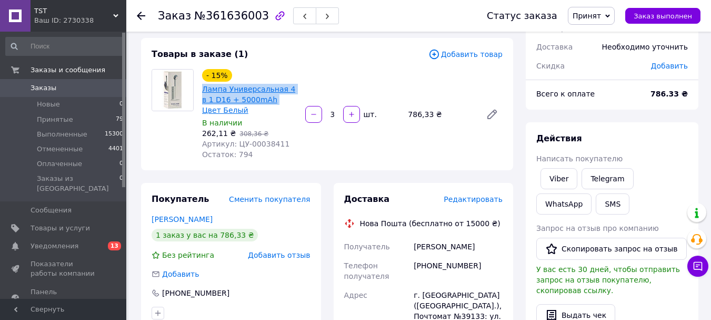
drag, startPoint x: 201, startPoint y: 90, endPoint x: 279, endPoint y: 106, distance: 79.6
click at [279, 106] on div "Лампа Универсальная 4 в 1 D16 + 5000mAh Цвет Белый" at bounding box center [249, 100] width 97 height 34
copy link "Лампа Универсальная 4 в 1 D16 + 5000mAh"
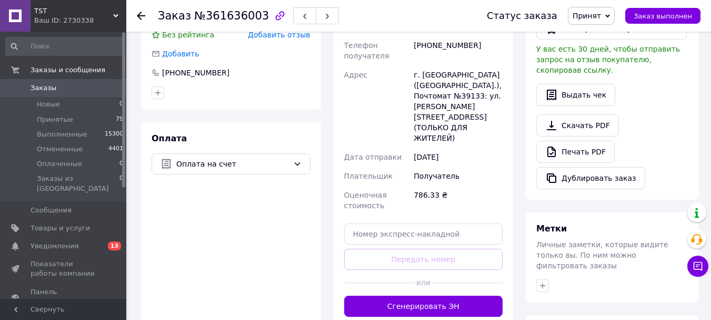
scroll to position [369, 0]
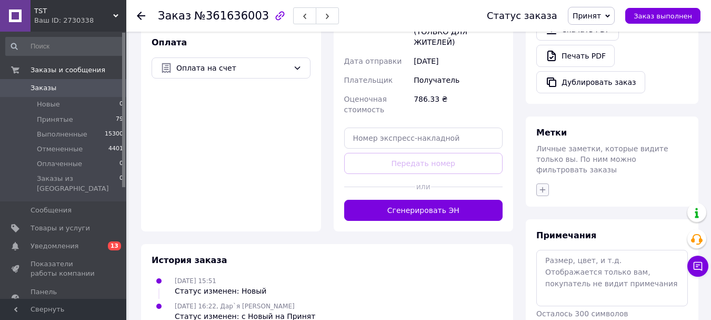
click at [543, 194] on icon "button" at bounding box center [543, 189] width 8 height 8
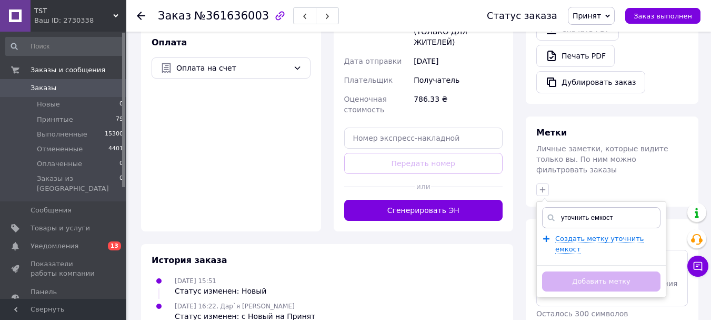
scroll to position [441, 0]
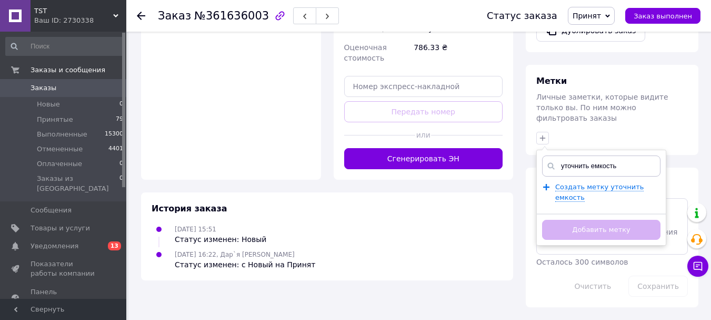
type input "уточнить емкость"
click at [550, 211] on div "уточнить емкость Создать метку уточнить емкость Добавить метку" at bounding box center [602, 198] width 130 height 96
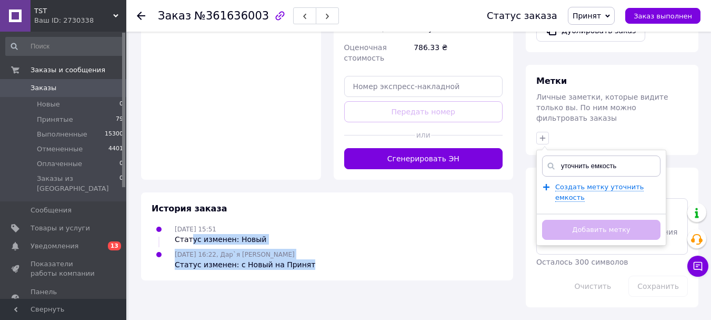
drag, startPoint x: 331, startPoint y: 263, endPoint x: 322, endPoint y: 242, distance: 22.7
click at [179, 223] on ul "12.09.2025 15:51 Статус изменен: Новый 12.09.2025 16:22, Дар`я Грицутенко Стату…" at bounding box center [327, 246] width 351 height 46
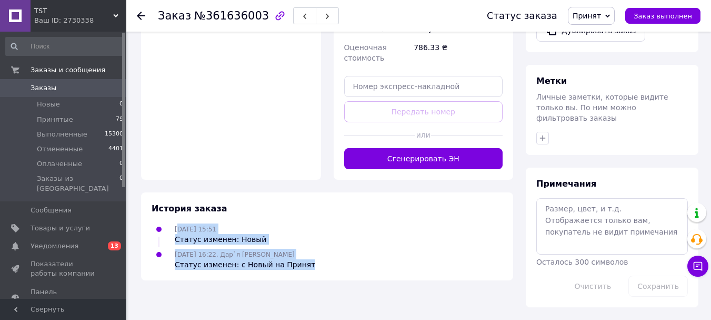
click at [322, 243] on ul "12.09.2025 15:51 Статус изменен: Новый 12.09.2025 16:22, Дар`я Грицутенко Стату…" at bounding box center [327, 246] width 351 height 46
click at [337, 266] on div "12.09.2025 16:22, Дар`я Грицутенко Статус изменен: с Новый на Принят" at bounding box center [327, 259] width 360 height 21
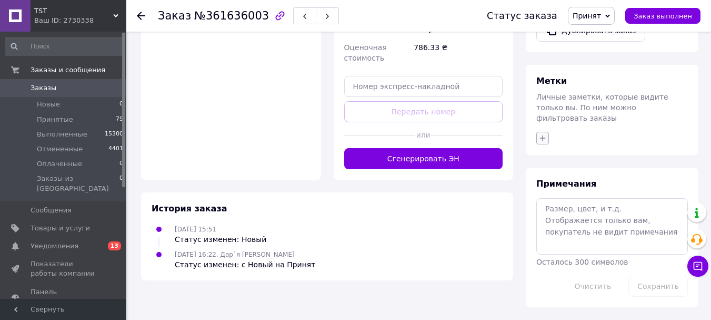
click at [541, 142] on icon "button" at bounding box center [543, 138] width 8 height 8
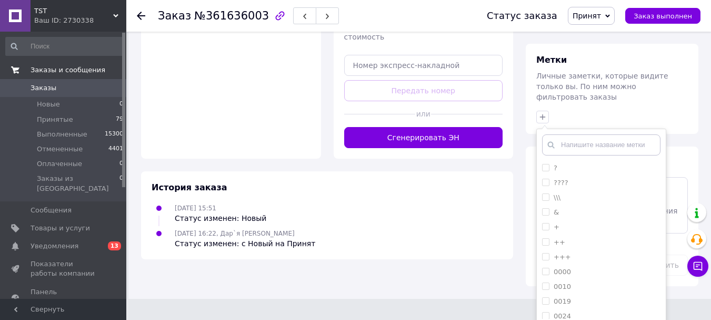
click at [544, 190] on li "????" at bounding box center [601, 182] width 129 height 15
click at [83, 85] on span "Заказы" at bounding box center [64, 87] width 67 height 9
click at [54, 86] on span "Заказы" at bounding box center [64, 87] width 67 height 9
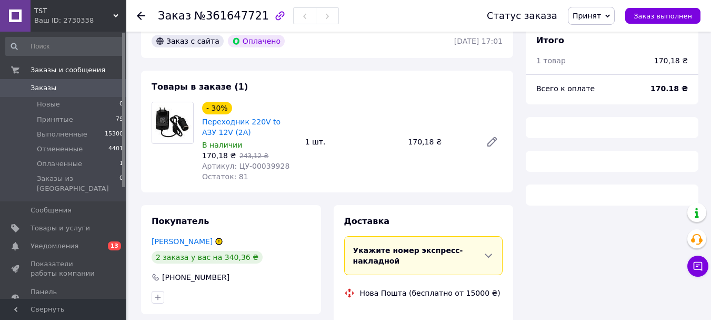
scroll to position [53, 0]
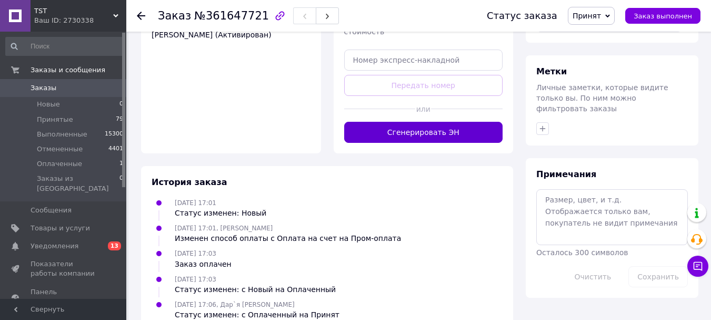
click at [427, 143] on button "Сгенерировать ЭН" at bounding box center [423, 132] width 159 height 21
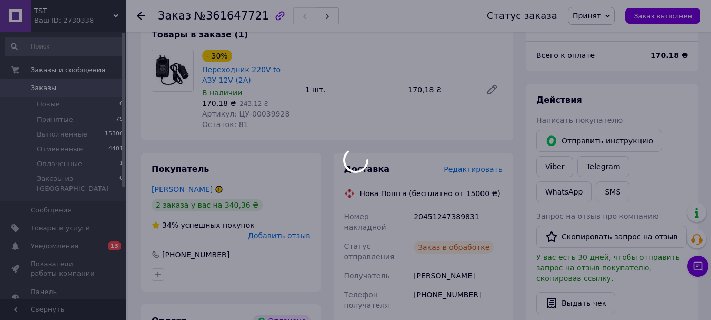
scroll to position [105, 0]
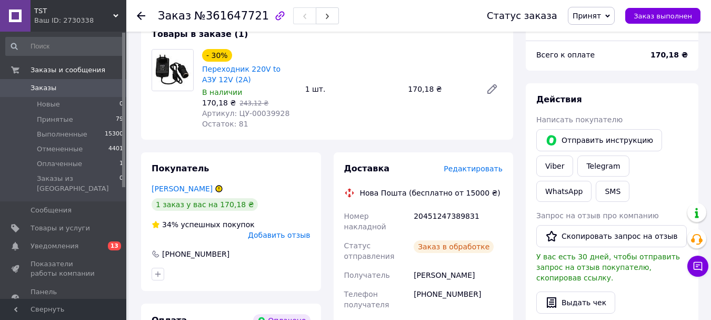
click at [53, 94] on link "Заказы 0" at bounding box center [65, 88] width 130 height 18
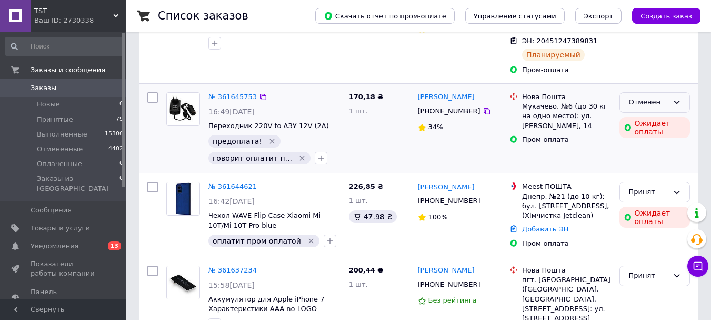
scroll to position [158, 0]
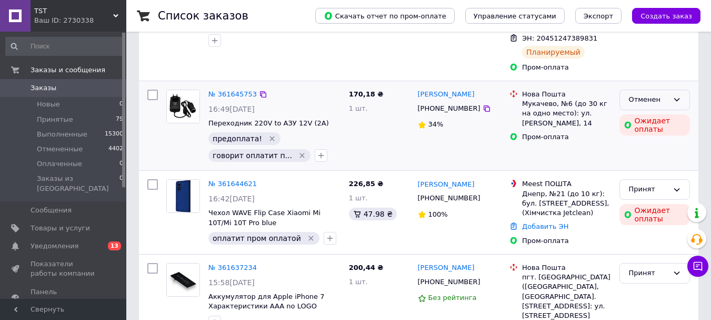
click at [672, 98] on div "Отменен" at bounding box center [655, 100] width 71 height 21
click at [653, 143] on li "Выполнен" at bounding box center [655, 140] width 70 height 19
click at [229, 75] on div "№ 361647721 17:01, 12.09.2025 Переходник 220V to АЗУ 12V (2A)" at bounding box center [253, 32] width 183 height 90
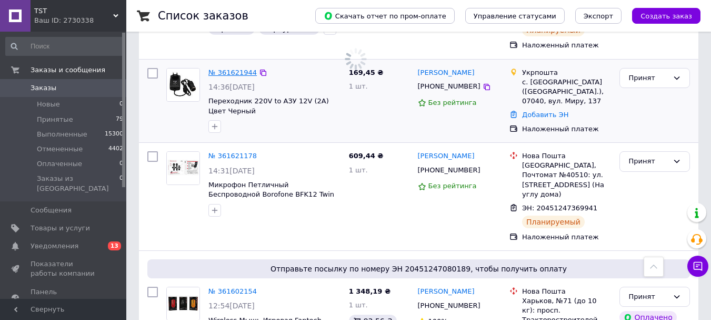
click at [230, 74] on link "№ 361621944" at bounding box center [233, 72] width 48 height 8
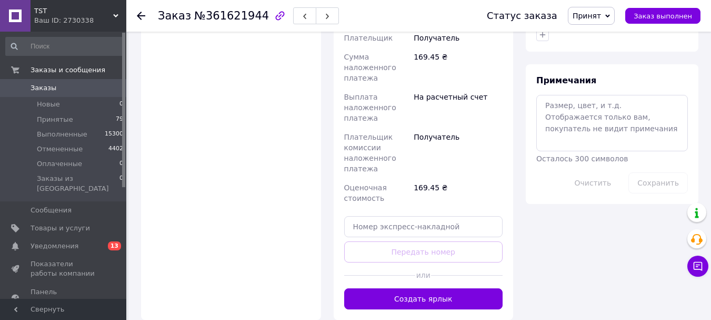
scroll to position [522, 0]
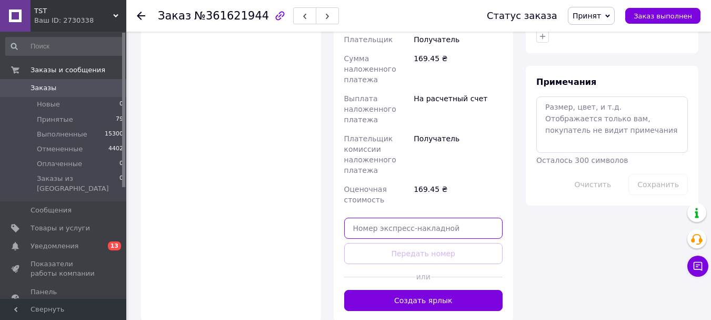
click at [426, 217] on input "text" at bounding box center [423, 227] width 159 height 21
click at [444, 217] on input "text" at bounding box center [423, 227] width 159 height 21
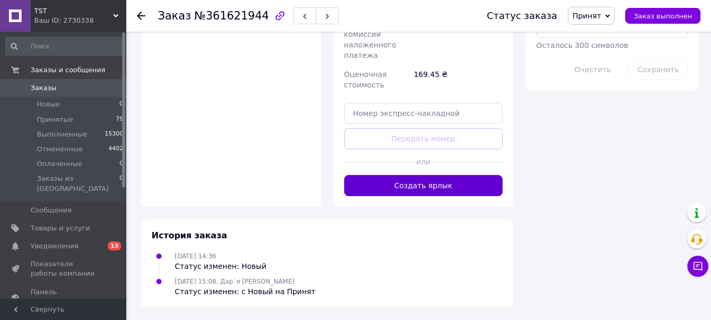
click at [431, 179] on button "Создать ярлык" at bounding box center [423, 185] width 159 height 21
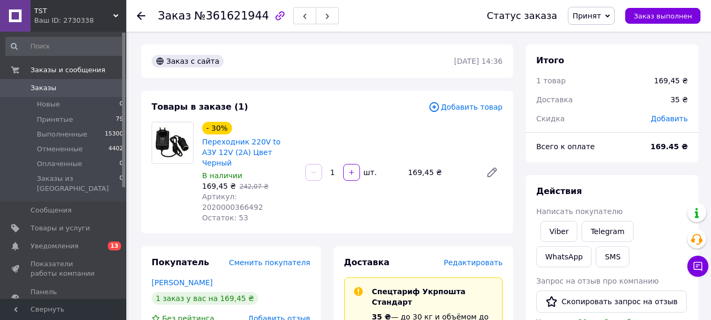
scroll to position [527, 0]
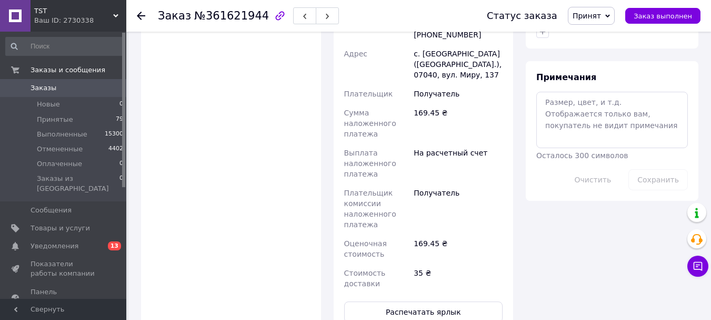
click at [60, 91] on span "Заказы" at bounding box center [64, 87] width 67 height 9
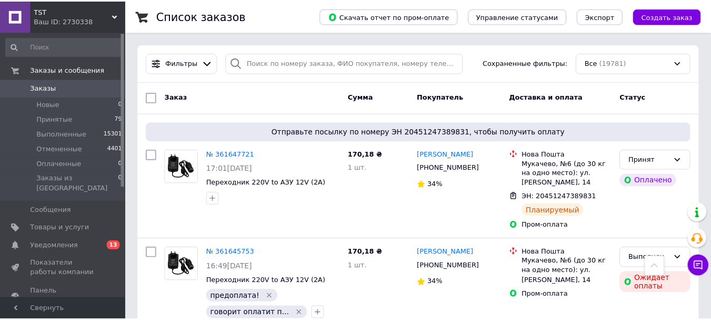
scroll to position [713, 0]
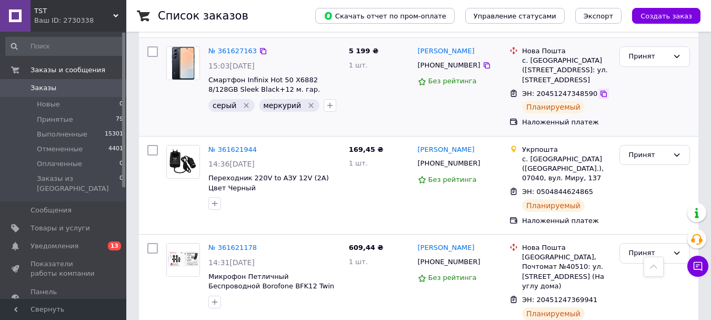
click at [593, 94] on div "ЭН: 20451247348590" at bounding box center [566, 94] width 91 height 12
click at [600, 94] on icon at bounding box center [604, 94] width 8 height 8
click at [601, 94] on icon at bounding box center [604, 94] width 6 height 6
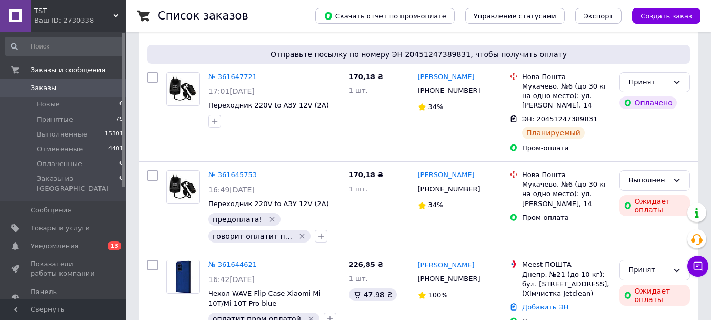
scroll to position [0, 0]
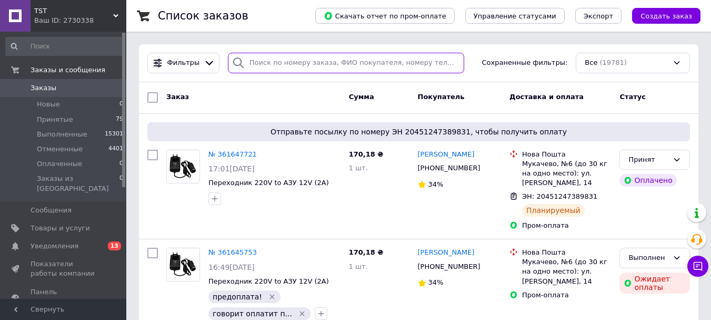
click at [306, 61] on input "search" at bounding box center [346, 63] width 236 height 21
type input "360010259"
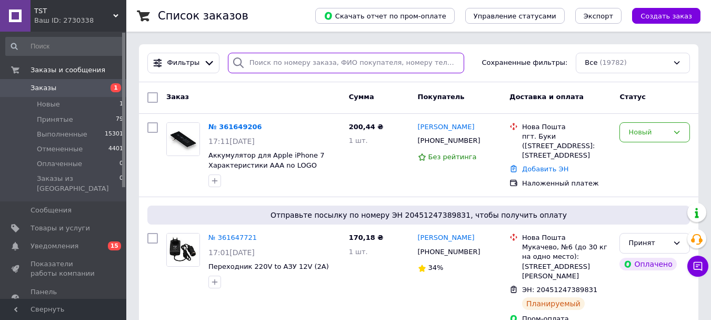
click at [280, 63] on input "search" at bounding box center [346, 63] width 236 height 21
paste input "360010259"
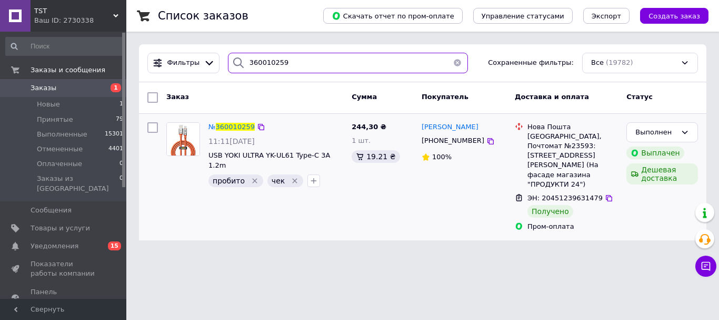
type input "360010259"
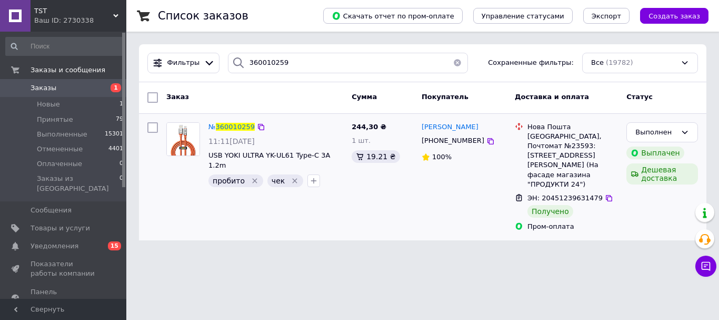
click at [236, 120] on div "№ 360010259 11:11[DATE] USB YOKI ULTRA YK-UL61 Type-C 3A 1.2m пробито   чек" at bounding box center [275, 155] width 143 height 74
click at [239, 125] on span "360010259" at bounding box center [235, 127] width 39 height 8
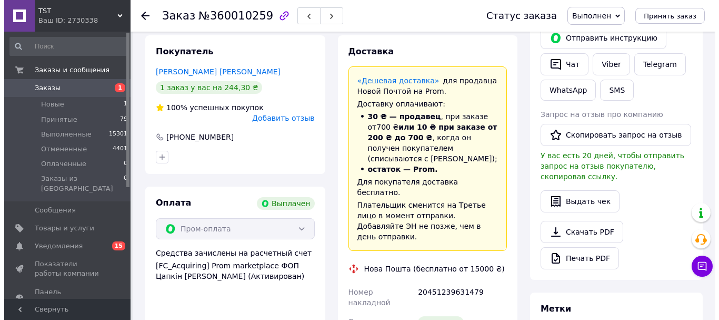
scroll to position [83, 0]
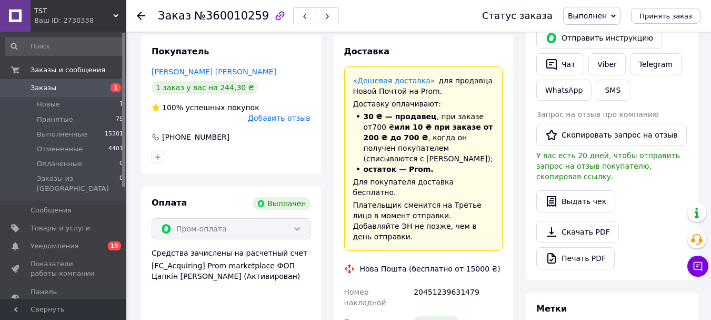
click at [286, 123] on div "Добавить отзыв" at bounding box center [279, 118] width 62 height 11
click at [290, 122] on span "Добавить отзыв" at bounding box center [279, 118] width 62 height 8
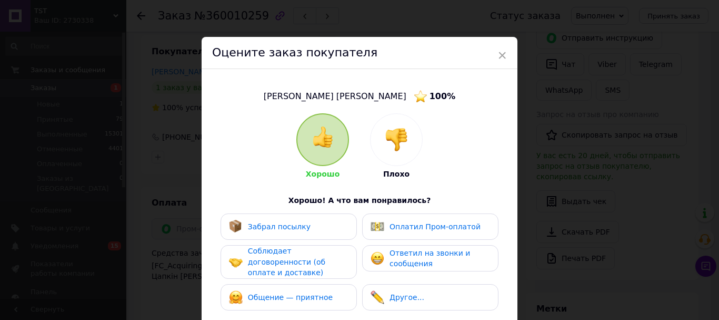
click at [298, 227] on span "Забрал посылку" at bounding box center [279, 226] width 63 height 8
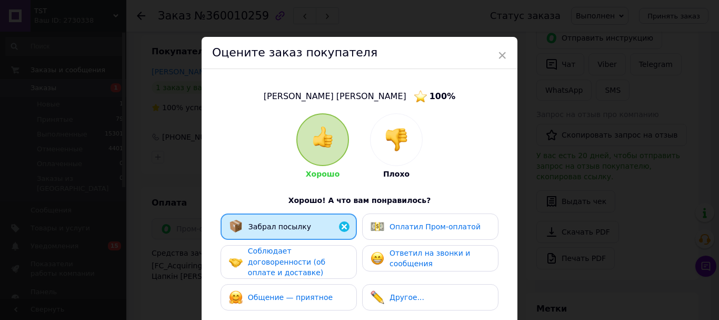
click at [307, 268] on span "Соблюдает договоренности (об оплате и доставке)" at bounding box center [286, 261] width 77 height 30
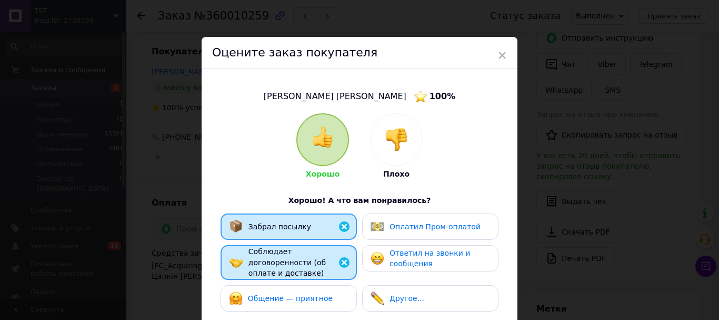
click at [316, 302] on span "Общение — приятное" at bounding box center [290, 298] width 85 height 8
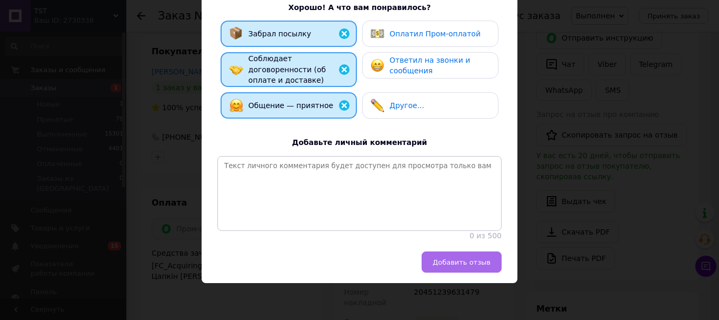
click at [489, 262] on button "Добавить отзыв" at bounding box center [462, 261] width 80 height 21
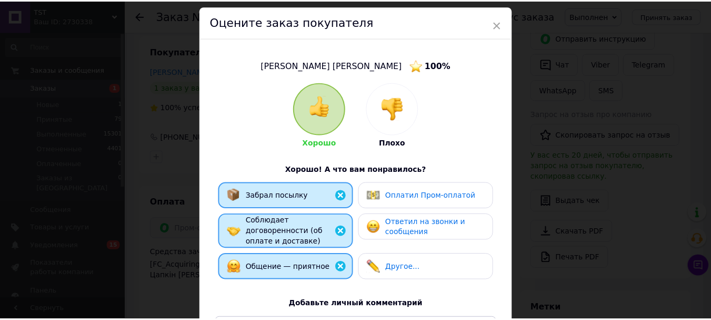
scroll to position [17, 0]
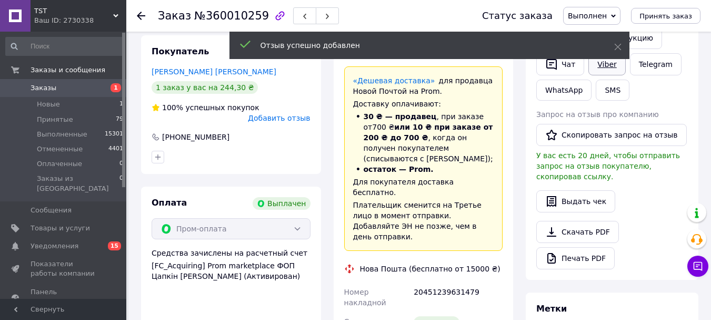
click at [616, 75] on link "Viber" at bounding box center [607, 64] width 37 height 22
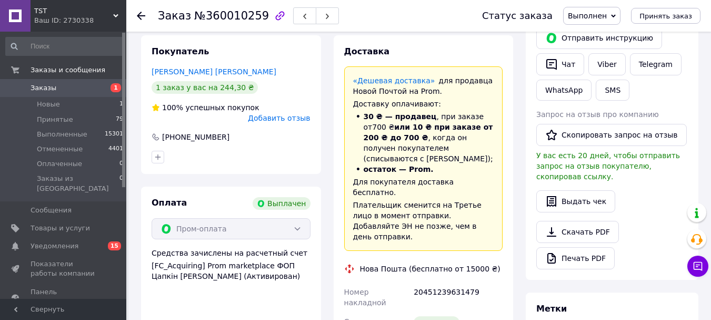
click at [138, 16] on use at bounding box center [141, 16] width 8 height 8
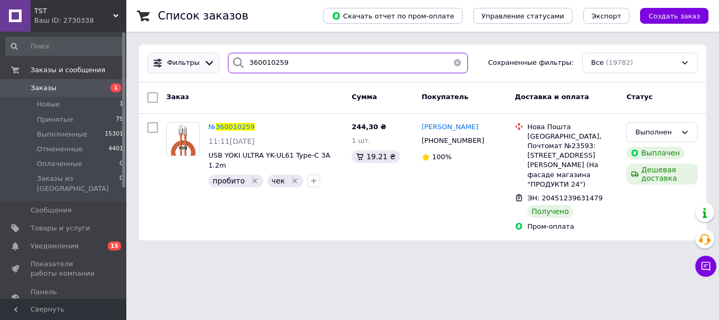
drag, startPoint x: 233, startPoint y: 56, endPoint x: 205, endPoint y: 57, distance: 28.4
click at [205, 57] on div "Фильтры 360010259 Сохраненные фильтры: Все (19782)" at bounding box center [422, 63] width 559 height 21
paste input "59879164"
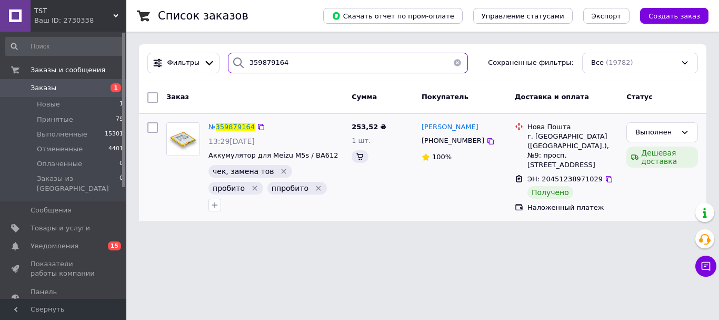
type input "359879164"
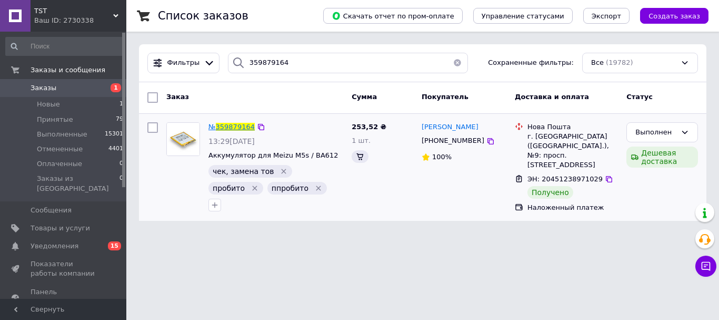
click at [224, 124] on span "359879164" at bounding box center [235, 127] width 39 height 8
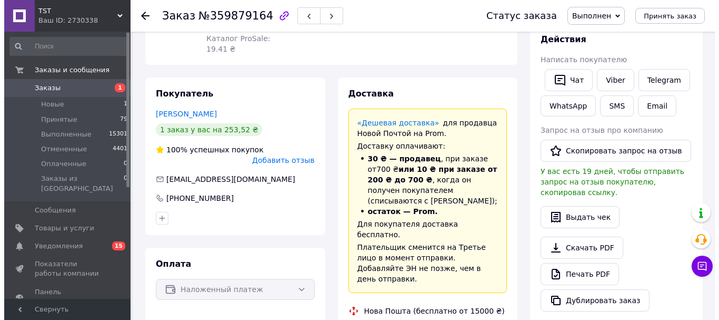
scroll to position [194, 0]
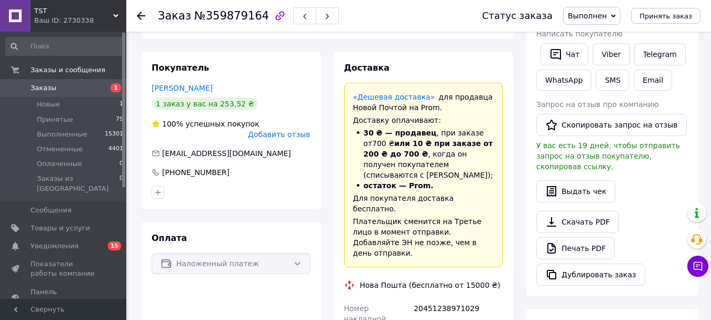
click at [283, 138] on span "Добавить отзыв" at bounding box center [279, 134] width 62 height 8
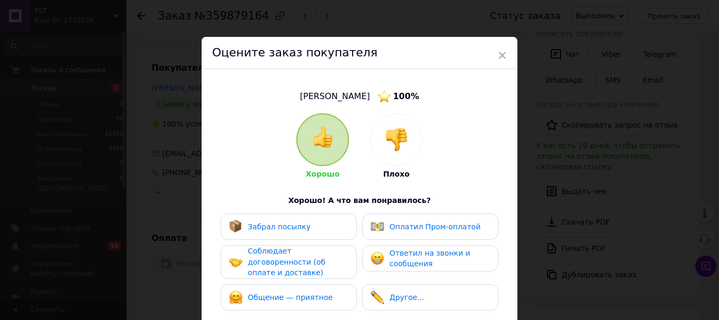
drag, startPoint x: 324, startPoint y: 233, endPoint x: 314, endPoint y: 260, distance: 29.2
click at [324, 233] on div "Забрал посылку" at bounding box center [289, 227] width 120 height 14
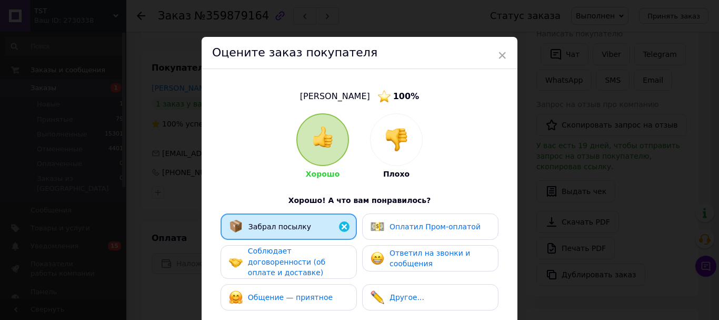
drag, startPoint x: 314, startPoint y: 261, endPoint x: 314, endPoint y: 276, distance: 15.8
click at [315, 267] on div "Соблюдает договоренности (об оплате и доставке)" at bounding box center [298, 261] width 100 height 33
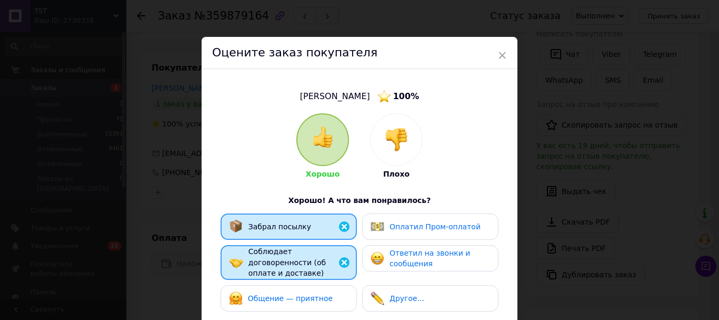
click at [313, 298] on div "Общение — приятное" at bounding box center [281, 298] width 104 height 14
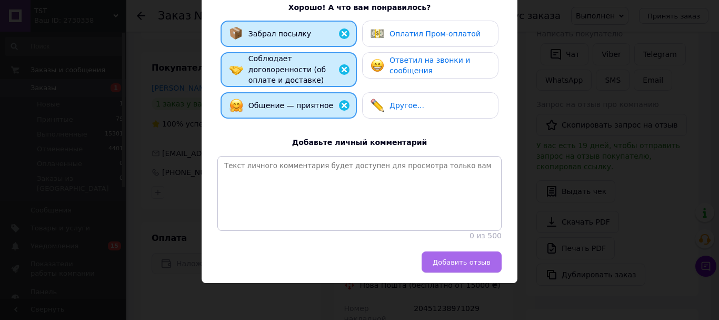
click at [483, 264] on span "Добавить отзыв" at bounding box center [462, 262] width 58 height 8
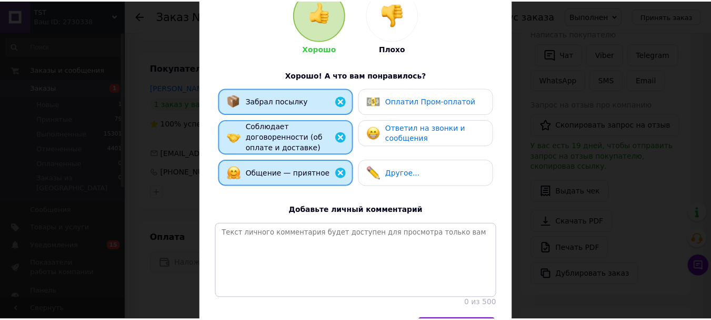
scroll to position [0, 0]
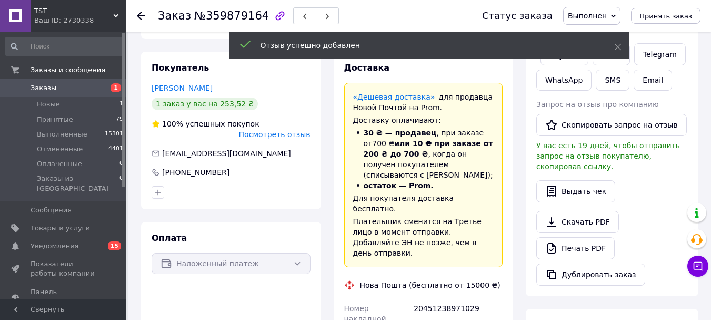
click at [607, 62] on div "Отзыв успешно добавлен" at bounding box center [430, 47] width 400 height 30
click at [612, 65] on link "Viber" at bounding box center [611, 54] width 37 height 22
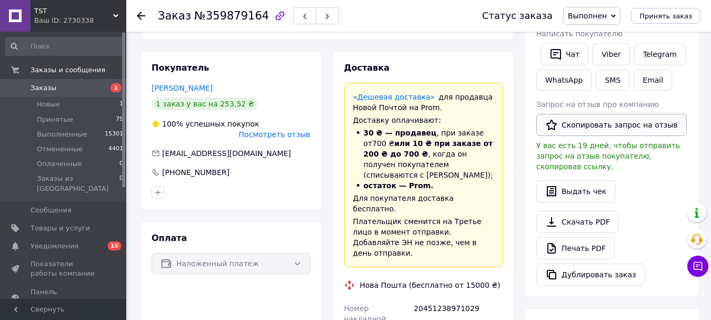
click at [613, 136] on button "Скопировать запрос на отзыв" at bounding box center [612, 125] width 151 height 22
click at [145, 18] on div at bounding box center [147, 16] width 21 height 32
click at [142, 16] on use at bounding box center [141, 16] width 8 height 8
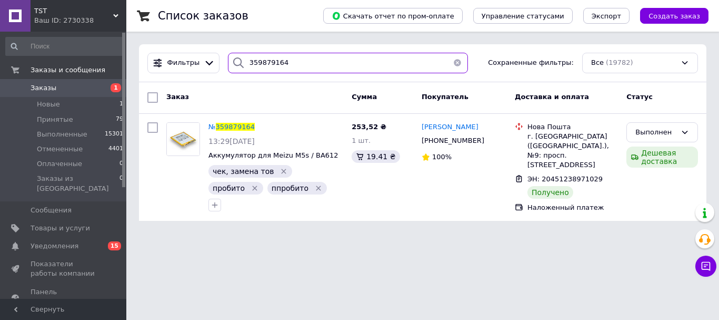
drag, startPoint x: 285, startPoint y: 57, endPoint x: 224, endPoint y: 56, distance: 61.1
click at [228, 56] on div "359879164" at bounding box center [348, 63] width 240 height 21
paste input "61849"
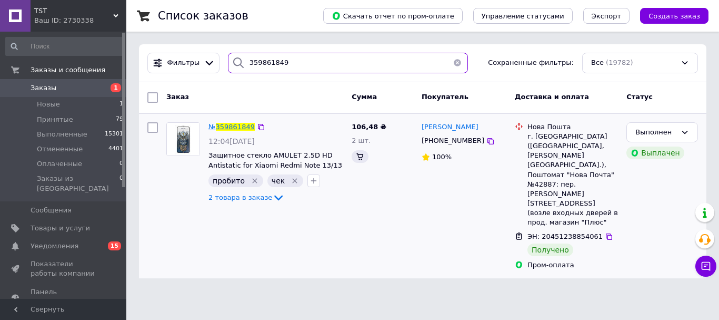
type input "359861849"
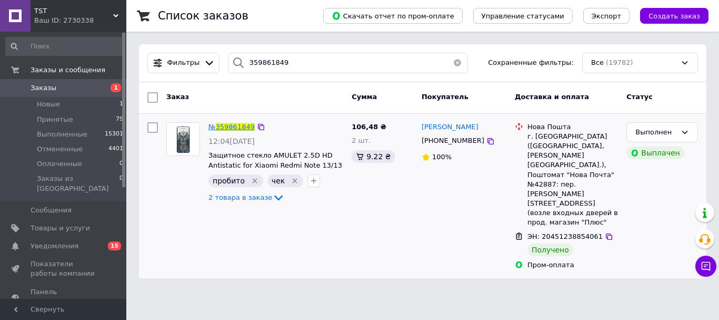
click at [244, 124] on span "359861849" at bounding box center [235, 127] width 39 height 8
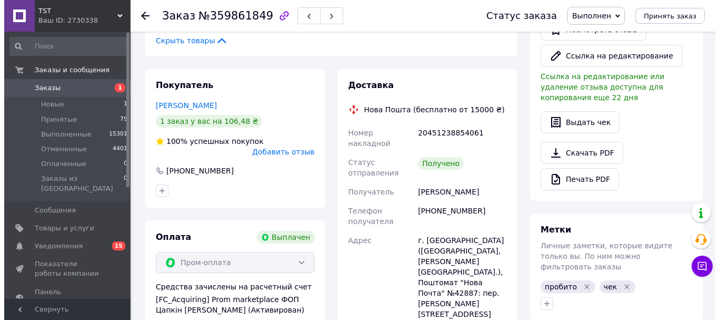
scroll to position [98, 0]
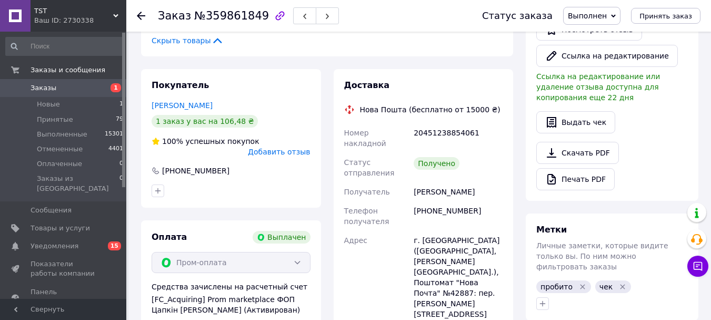
drag, startPoint x: 289, startPoint y: 177, endPoint x: 286, endPoint y: 183, distance: 6.2
click at [288, 157] on div "100% успешных покупок Добавить отзыв" at bounding box center [231, 146] width 159 height 21
click at [286, 156] on span "Добавить отзыв" at bounding box center [279, 151] width 62 height 8
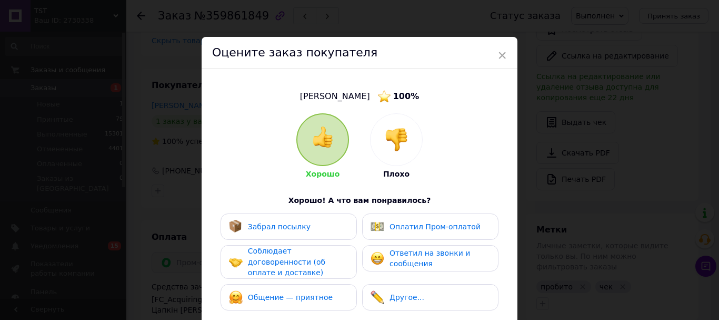
click at [312, 222] on div "Забрал посылку" at bounding box center [289, 226] width 136 height 26
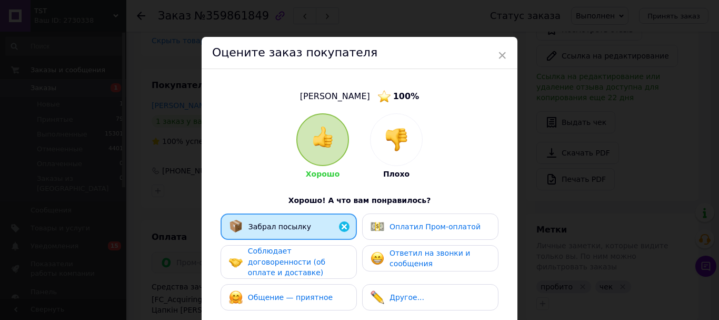
drag, startPoint x: 312, startPoint y: 258, endPoint x: 318, endPoint y: 289, distance: 31.6
click at [313, 263] on div "Соблюдает договоренности (об оплате и доставке)" at bounding box center [298, 261] width 100 height 33
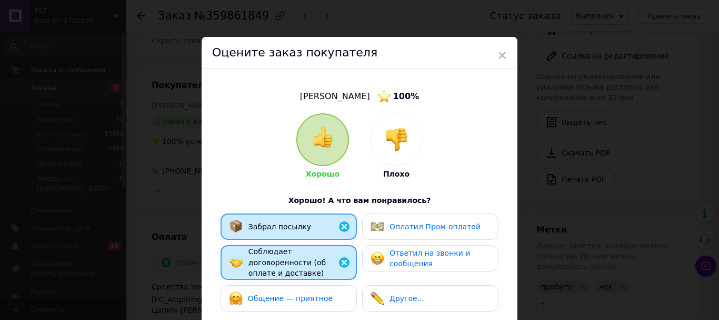
click at [321, 302] on span "Общение — приятное" at bounding box center [290, 298] width 85 height 8
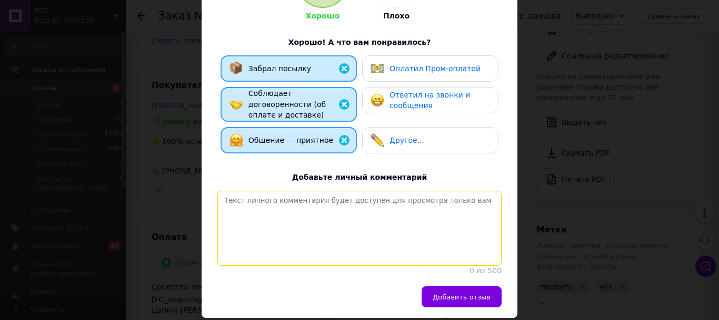
click at [471, 265] on textarea at bounding box center [359, 228] width 284 height 75
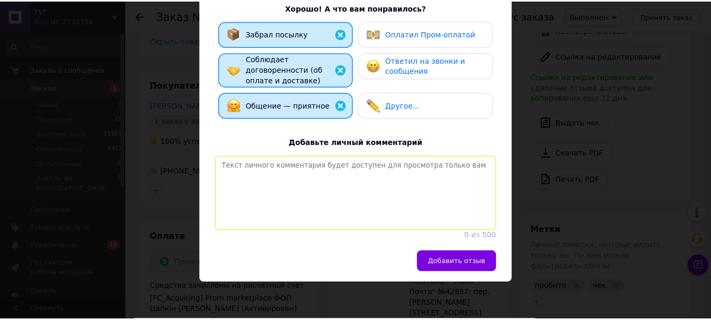
scroll to position [227, 0]
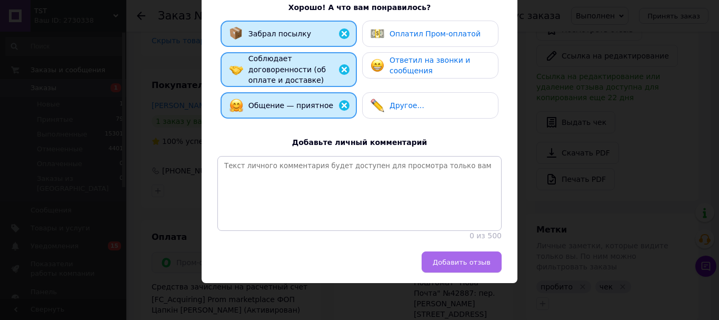
click at [477, 265] on span "Добавить отзыв" at bounding box center [462, 262] width 58 height 8
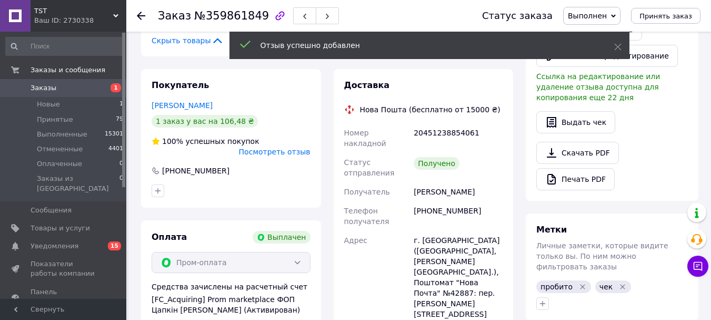
click at [140, 13] on use at bounding box center [141, 16] width 8 height 8
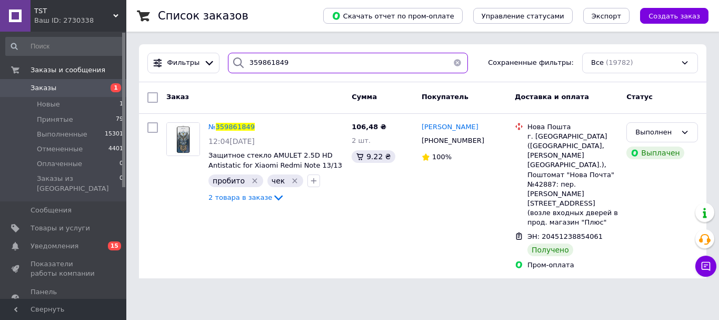
drag, startPoint x: 292, startPoint y: 52, endPoint x: 222, endPoint y: 65, distance: 71.9
click at [222, 65] on div "Фильтры 359861849 Сохраненные фильтры: Все (19782)" at bounding box center [423, 63] width 568 height 38
paste input "59340"
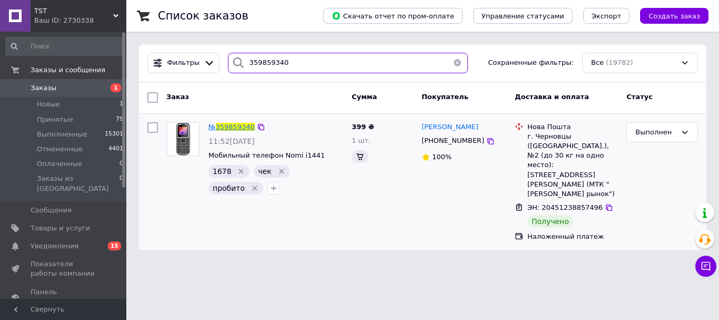
type input "359859340"
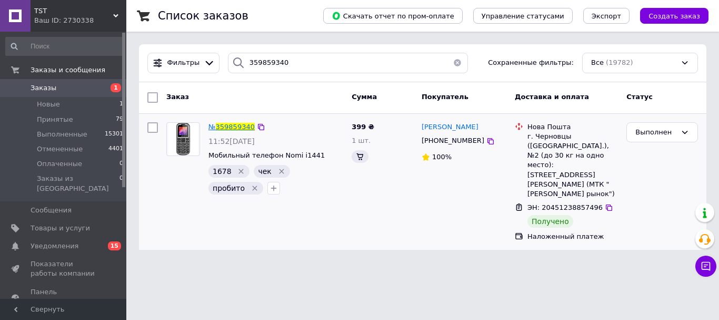
click at [229, 128] on span "359859340" at bounding box center [235, 127] width 39 height 8
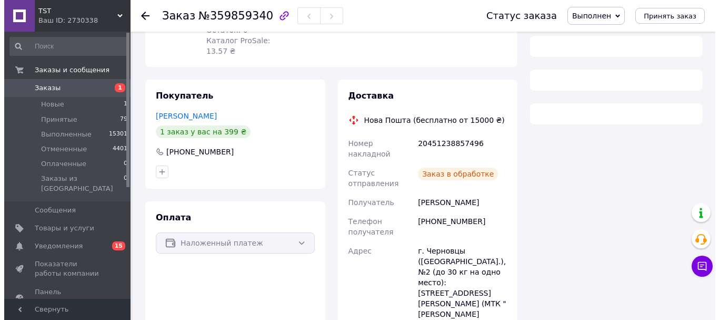
scroll to position [162, 0]
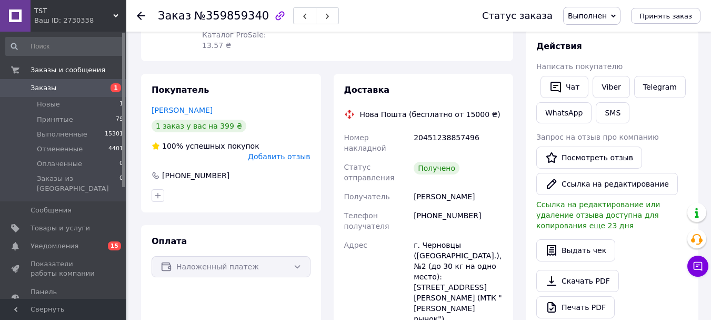
click at [293, 159] on span "Добавить отзыв" at bounding box center [279, 156] width 62 height 8
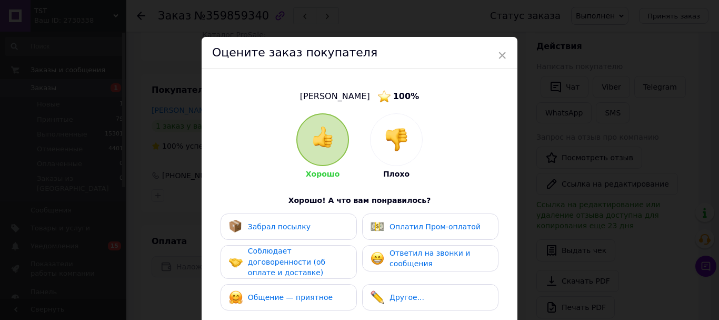
click at [283, 231] on span "Забрал посылку" at bounding box center [279, 226] width 63 height 8
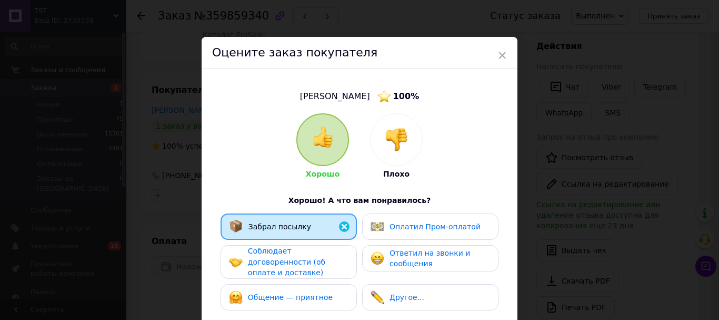
drag, startPoint x: 296, startPoint y: 268, endPoint x: 299, endPoint y: 289, distance: 21.8
click at [297, 275] on span "Соблюдает договоренности (об оплате и доставке)" at bounding box center [286, 261] width 77 height 30
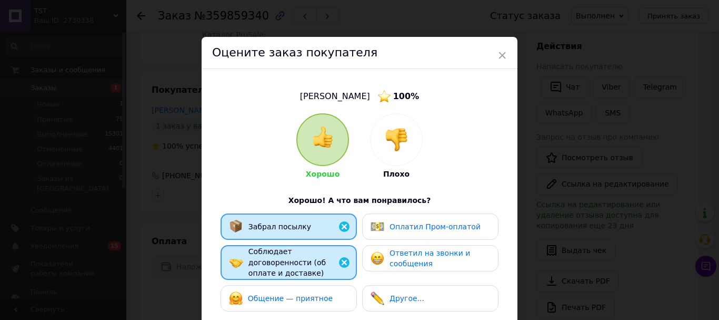
click at [342, 300] on div "Общение — приятное" at bounding box center [289, 298] width 120 height 14
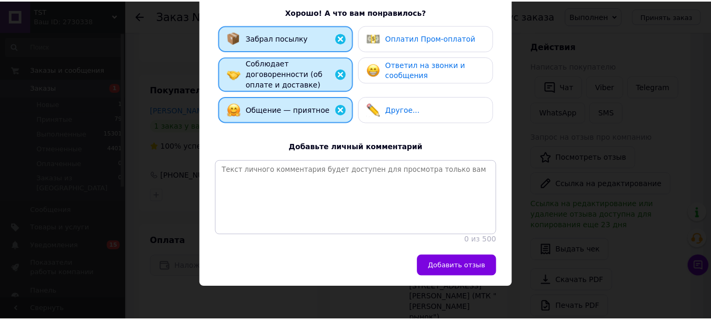
scroll to position [227, 0]
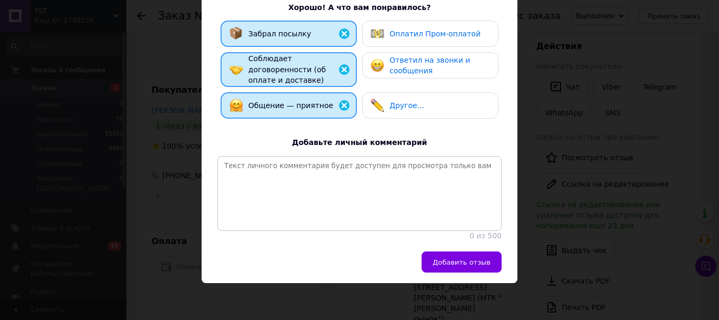
drag, startPoint x: 471, startPoint y: 266, endPoint x: 434, endPoint y: 259, distance: 38.2
click at [470, 267] on button "Добавить отзыв" at bounding box center [462, 261] width 80 height 21
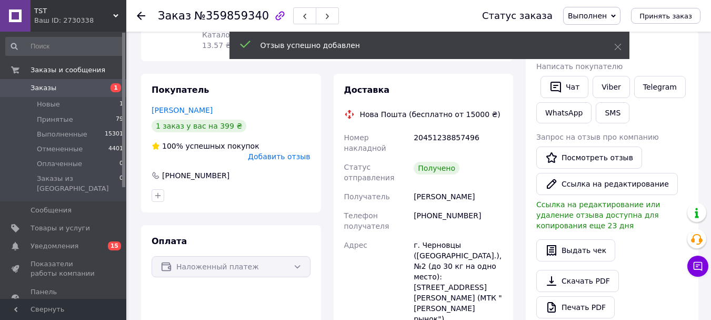
click at [140, 13] on use at bounding box center [141, 16] width 8 height 8
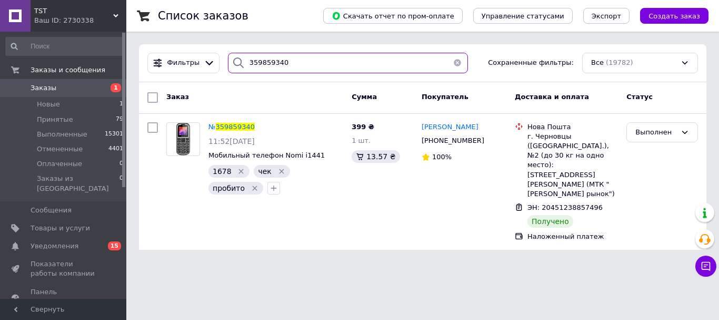
drag, startPoint x: 310, startPoint y: 63, endPoint x: 237, endPoint y: 67, distance: 73.3
click at [237, 67] on div "359859340" at bounding box center [348, 63] width 240 height 21
paste input "01746"
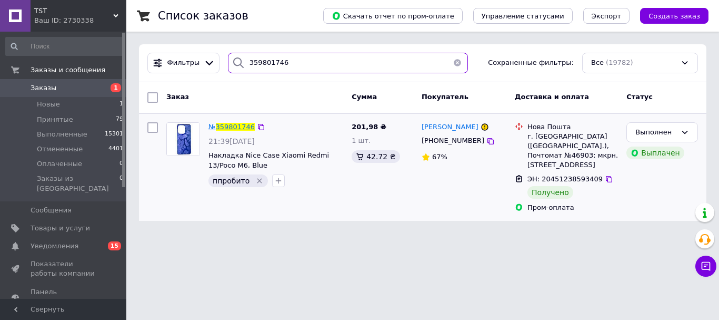
type input "359801746"
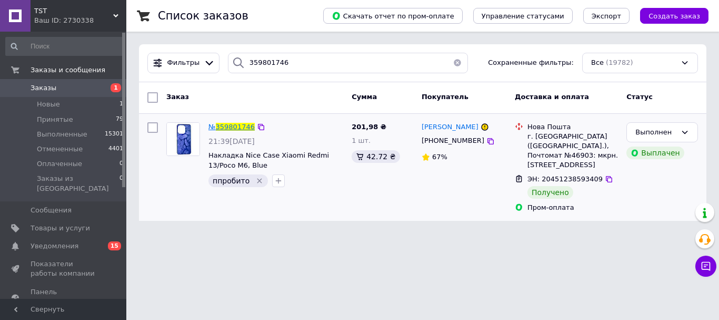
click at [229, 124] on span "359801746" at bounding box center [235, 127] width 39 height 8
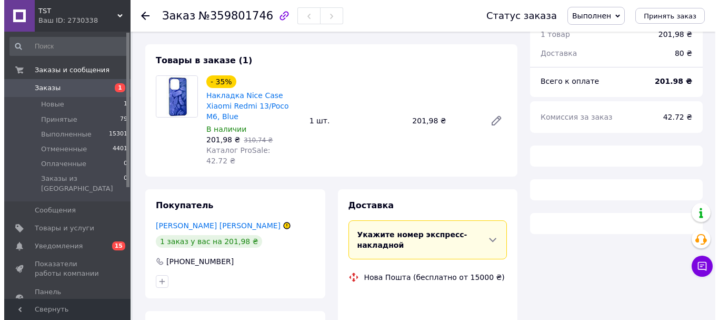
scroll to position [214, 0]
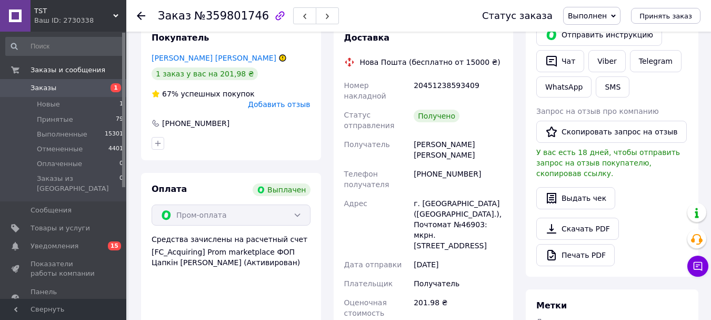
click at [285, 108] on span "Добавить отзыв" at bounding box center [279, 104] width 62 height 8
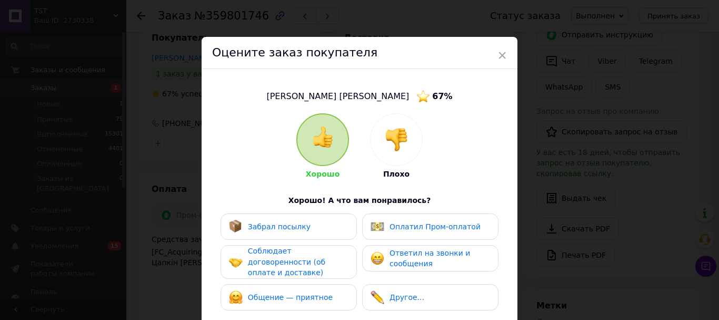
click at [305, 240] on div "Забрал посылку" at bounding box center [289, 226] width 136 height 26
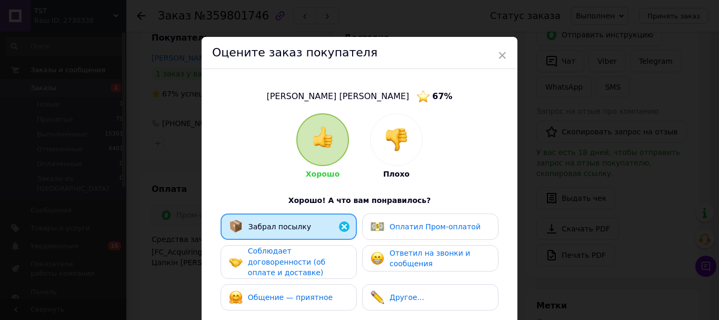
click at [320, 278] on div "Соблюдает договоренности (об оплате и доставке)" at bounding box center [298, 261] width 100 height 33
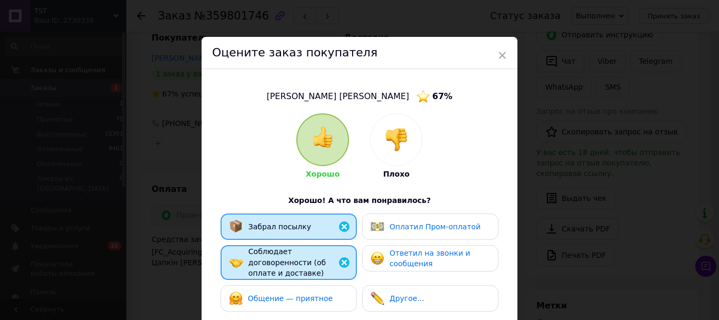
click at [325, 311] on div "Общение — приятное" at bounding box center [289, 298] width 136 height 26
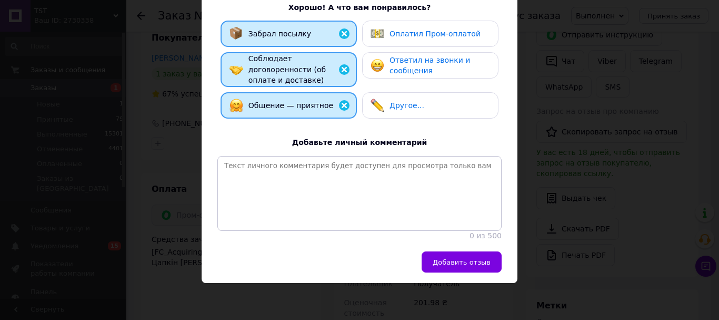
click at [451, 258] on span "Добавить отзыв" at bounding box center [462, 262] width 58 height 8
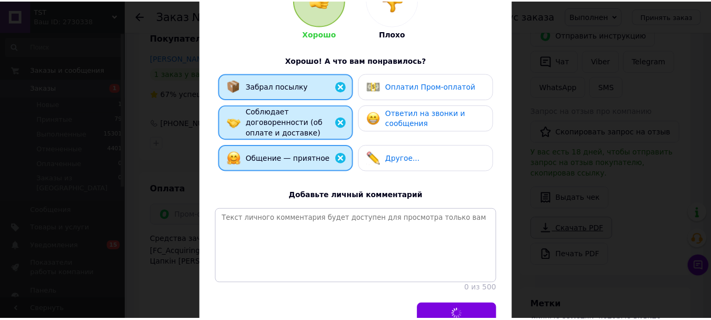
scroll to position [17, 0]
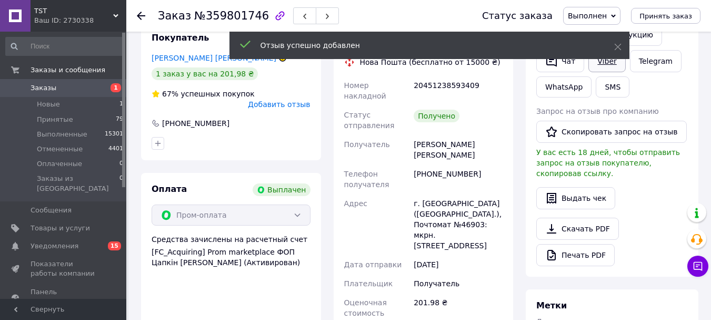
click at [603, 72] on link "Viber" at bounding box center [607, 61] width 37 height 22
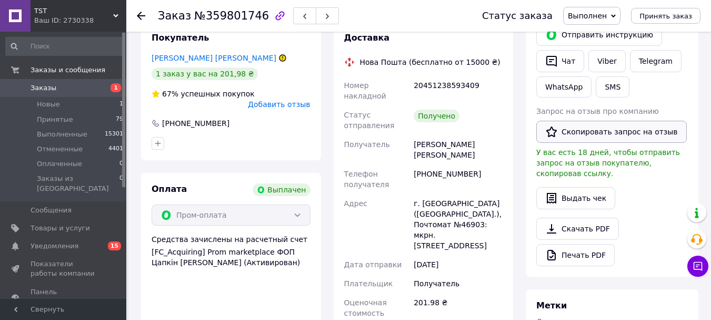
click at [625, 143] on button "Скопировать запрос на отзыв" at bounding box center [612, 132] width 151 height 22
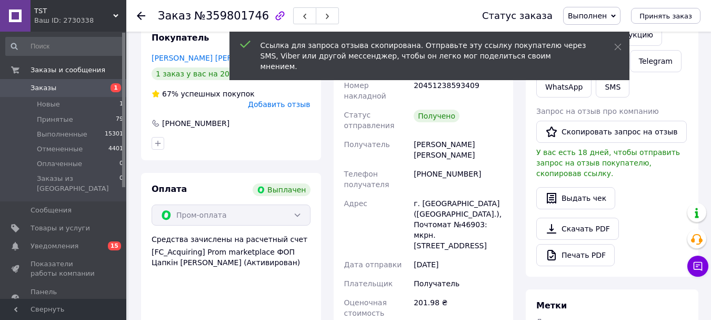
click at [143, 15] on use at bounding box center [141, 16] width 8 height 8
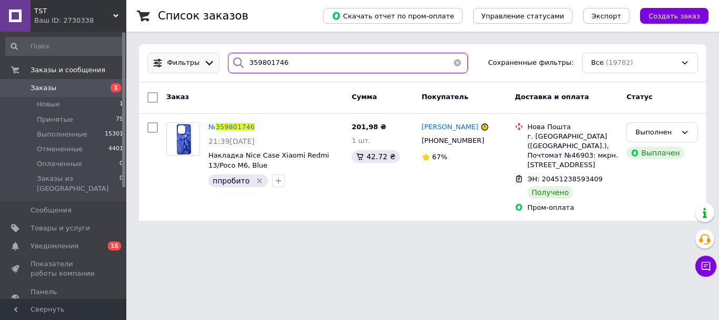
drag, startPoint x: 243, startPoint y: 62, endPoint x: 214, endPoint y: 68, distance: 29.6
click at [214, 68] on div "Фильтры 359801746 Сохраненные фильтры: Все (19782)" at bounding box center [422, 63] width 559 height 21
paste input "76963"
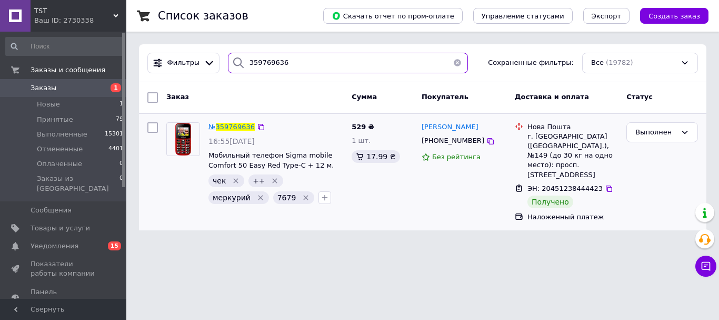
type input "359769636"
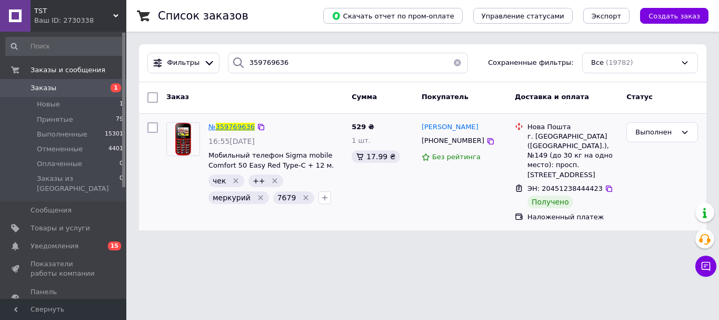
click at [231, 126] on span "359769636" at bounding box center [235, 127] width 39 height 8
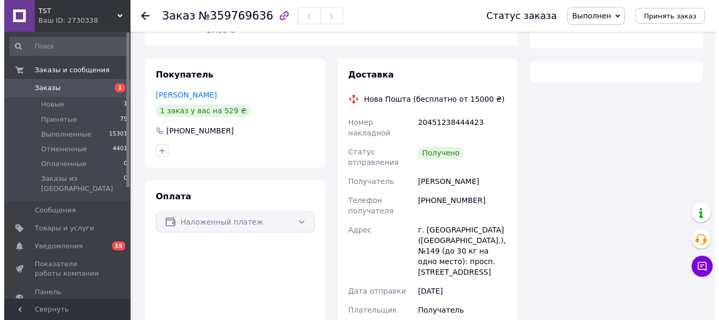
scroll to position [214, 0]
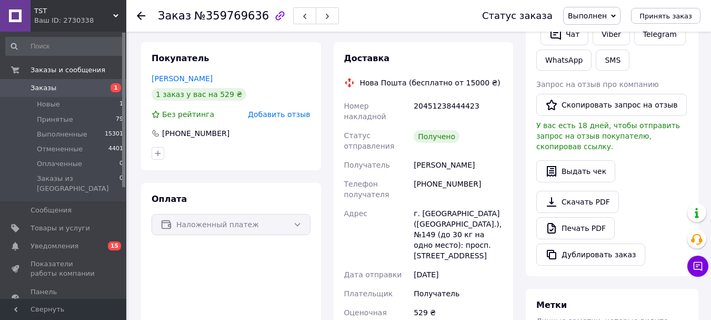
click at [291, 132] on div "Покупатель [PERSON_NAME] 1 заказ у вас на 529 ₴ Без рейтинга Добавить отзыв [PH…" at bounding box center [231, 106] width 180 height 128
click at [292, 118] on span "Добавить отзыв" at bounding box center [279, 114] width 62 height 8
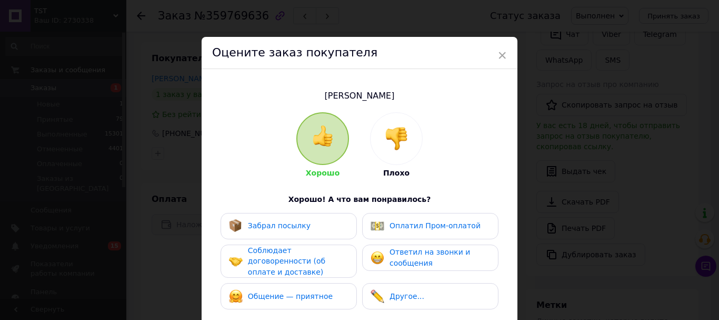
click at [289, 212] on div "Хорошо Плохо Хорошо! А что вам понравилось? Забрал посылку Оплатил Пром-оплатой…" at bounding box center [359, 271] width 284 height 319
click at [291, 228] on span "Забрал посылку" at bounding box center [279, 225] width 63 height 8
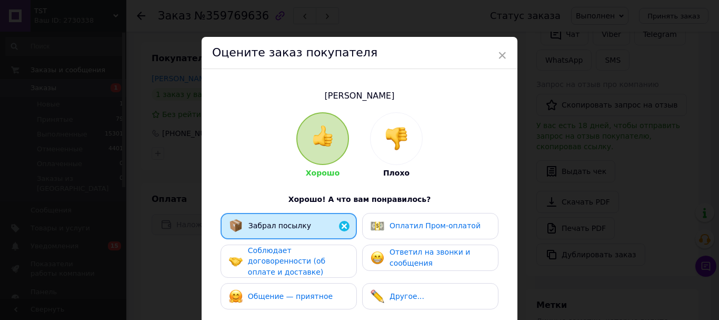
drag, startPoint x: 294, startPoint y: 255, endPoint x: 294, endPoint y: 273, distance: 17.9
click at [294, 258] on div "Соблюдает договоренности (об оплате и доставке)" at bounding box center [298, 261] width 100 height 33
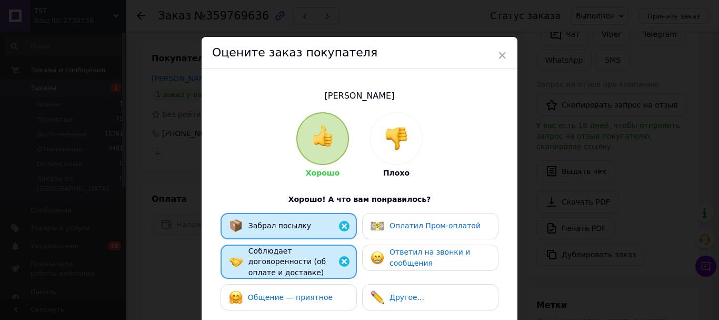
drag, startPoint x: 300, startPoint y: 300, endPoint x: 354, endPoint y: 298, distance: 54.3
click at [301, 300] on span "Общение — приятное" at bounding box center [290, 297] width 85 height 8
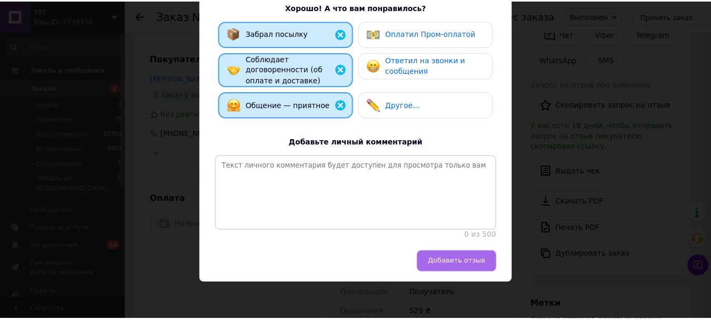
scroll to position [211, 0]
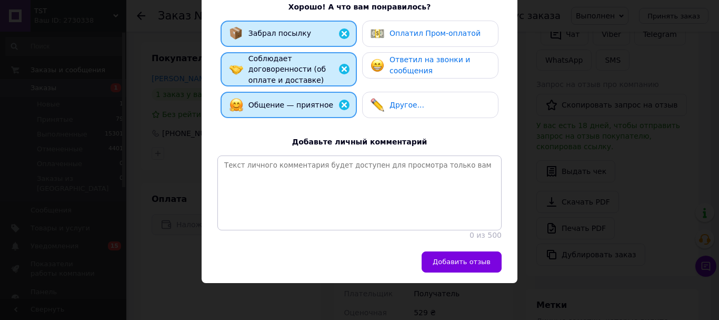
click at [451, 272] on button "Добавить отзыв" at bounding box center [462, 261] width 80 height 21
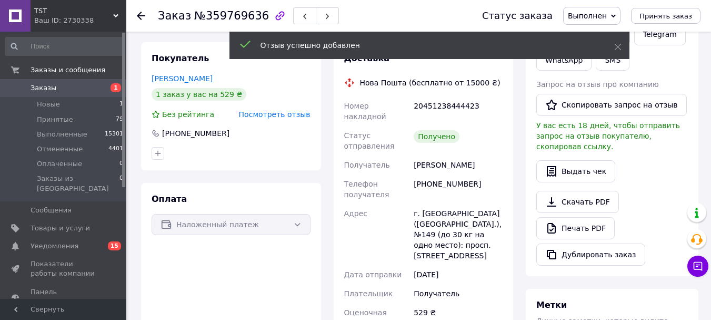
click at [613, 43] on div "Отзыв успешно добавлен" at bounding box center [430, 45] width 400 height 27
click at [615, 50] on use at bounding box center [618, 47] width 7 height 7
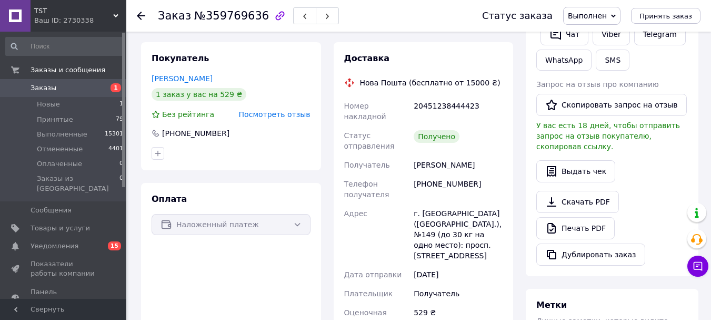
click at [617, 44] on icon at bounding box center [618, 46] width 7 height 7
click at [619, 45] on link "Viber" at bounding box center [611, 34] width 37 height 22
click at [611, 110] on button "Скопировать запрос на отзыв" at bounding box center [612, 105] width 151 height 22
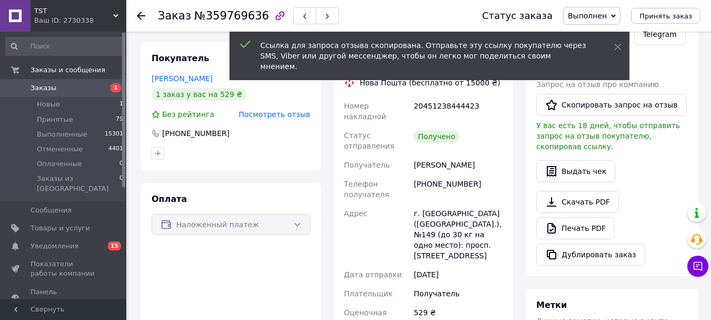
click at [137, 16] on use at bounding box center [141, 16] width 8 height 8
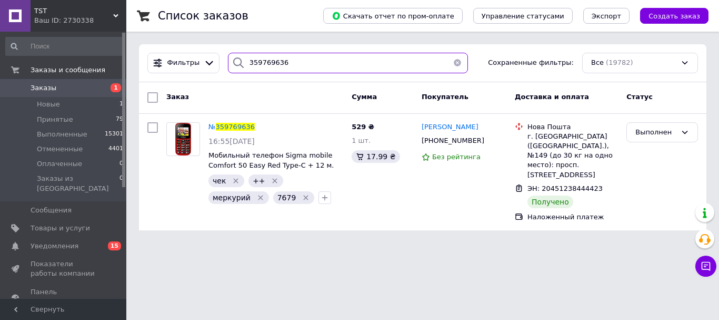
drag, startPoint x: 284, startPoint y: 58, endPoint x: 246, endPoint y: 65, distance: 39.1
click at [229, 65] on div "359769636" at bounding box center [348, 63] width 240 height 21
paste input "7745"
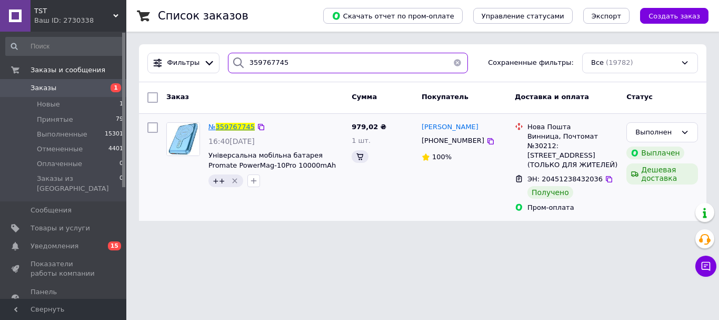
type input "359767745"
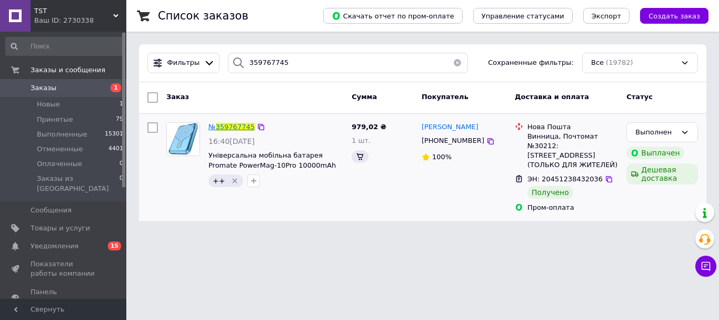
click at [241, 128] on span "359767745" at bounding box center [235, 127] width 39 height 8
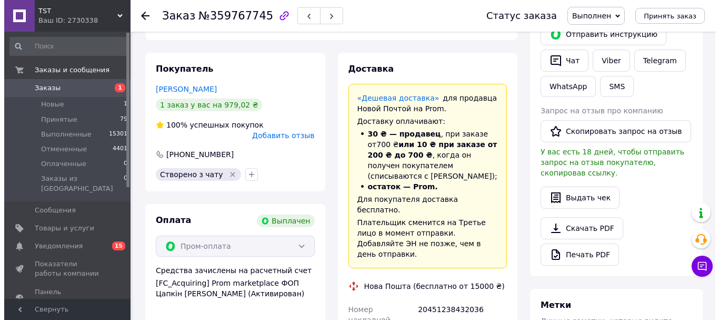
scroll to position [122, 0]
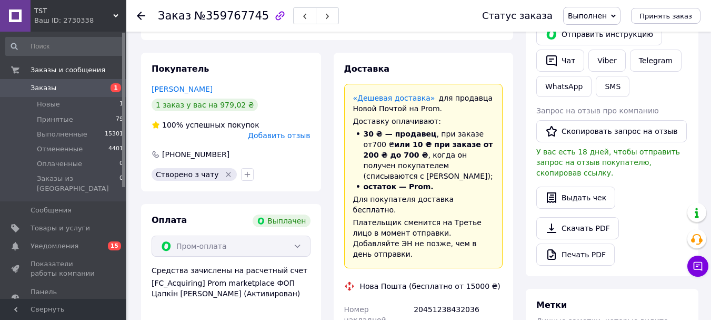
click at [301, 140] on span "Добавить отзыв" at bounding box center [279, 135] width 62 height 8
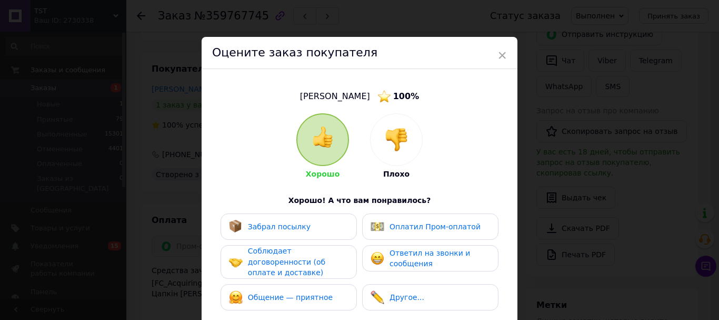
click at [286, 231] on span "Забрал посылку" at bounding box center [279, 226] width 63 height 8
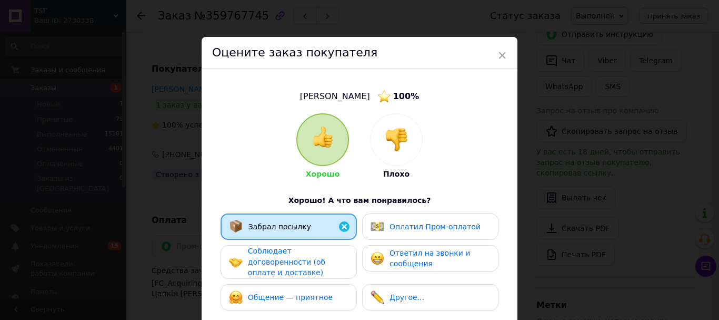
drag, startPoint x: 298, startPoint y: 268, endPoint x: 298, endPoint y: 276, distance: 8.4
click at [298, 269] on span "Соблюдает договоренности (об оплате и доставке)" at bounding box center [286, 261] width 77 height 30
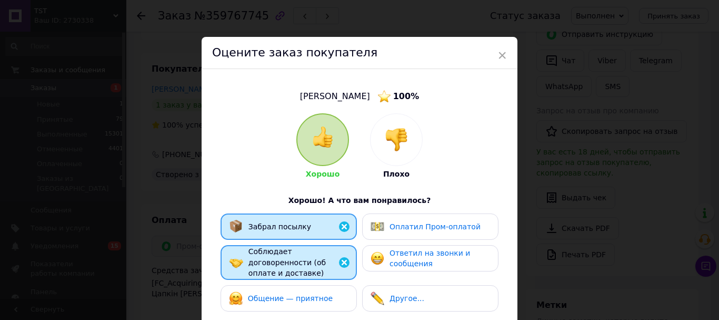
click at [300, 295] on div "Общение — приятное" at bounding box center [289, 298] width 136 height 26
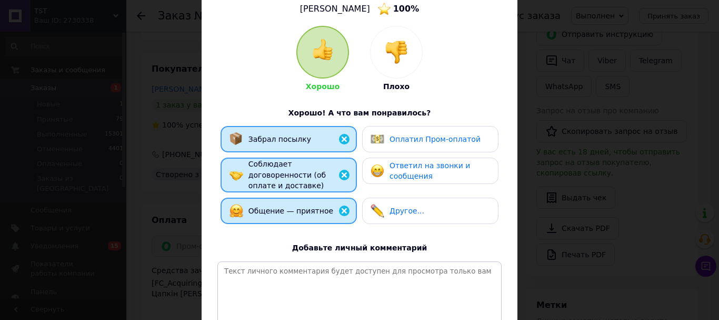
scroll to position [211, 0]
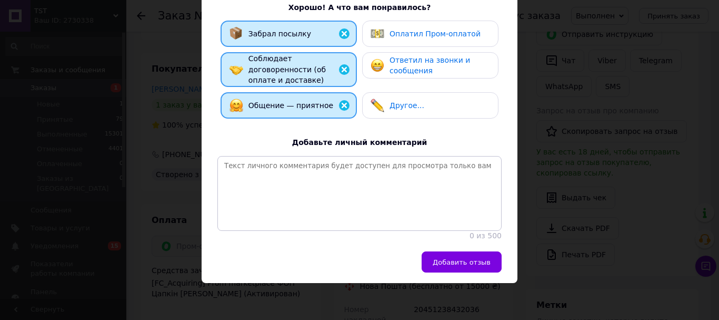
drag, startPoint x: 457, startPoint y: 260, endPoint x: 463, endPoint y: 268, distance: 9.4
click at [457, 251] on div "[PERSON_NAME] 100 % Хорошо Плохо Хорошо! А что вам понравилось? Забрал посылку …" at bounding box center [360, 63] width 316 height 375
click at [464, 271] on button "Добавить отзыв" at bounding box center [462, 261] width 80 height 21
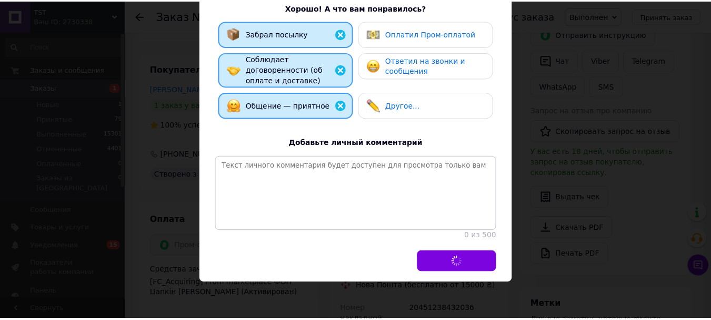
scroll to position [0, 0]
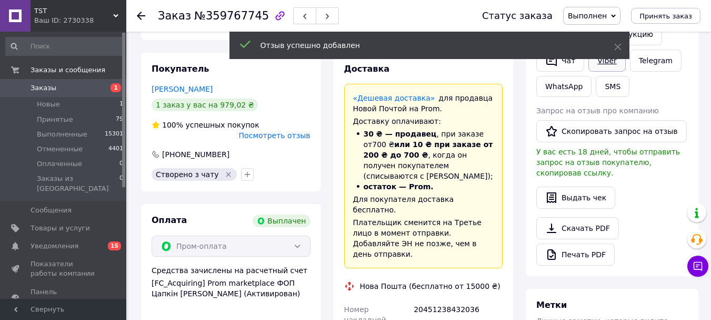
click at [613, 72] on link "Viber" at bounding box center [607, 61] width 37 height 22
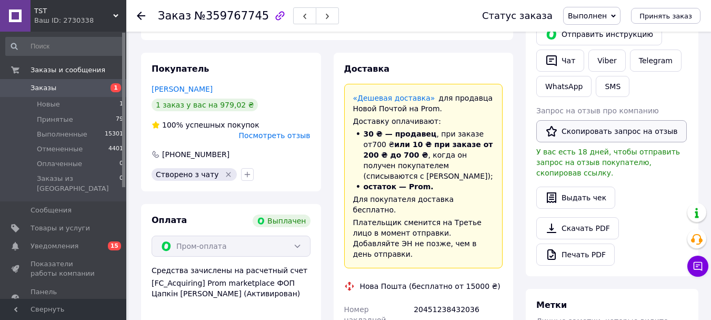
click at [611, 142] on button "Скопировать запрос на отзыв" at bounding box center [612, 131] width 151 height 22
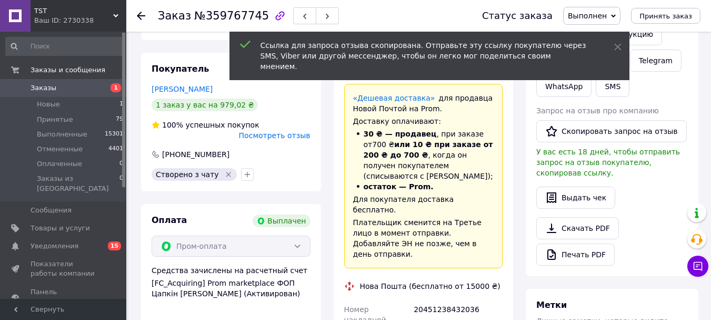
click at [140, 17] on icon at bounding box center [141, 16] width 8 height 8
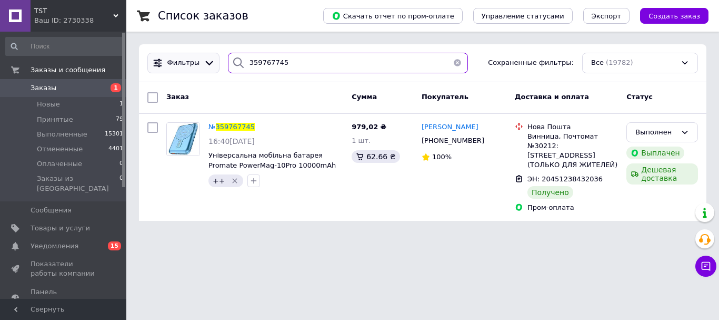
drag, startPoint x: 273, startPoint y: 67, endPoint x: 183, endPoint y: 67, distance: 90.0
click at [183, 67] on div "Фильтры 359767745 Сохраненные фильтры: Все (19782)" at bounding box center [422, 63] width 559 height 21
paste input "673211"
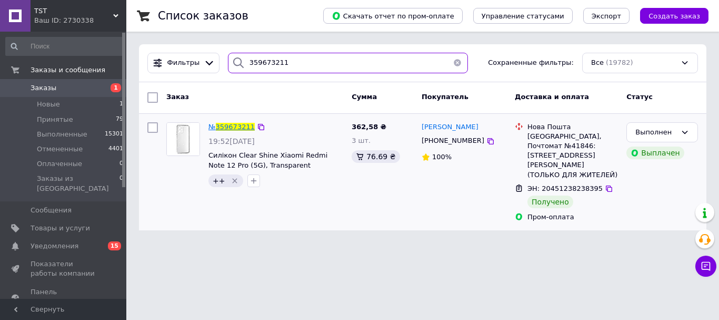
type input "359673211"
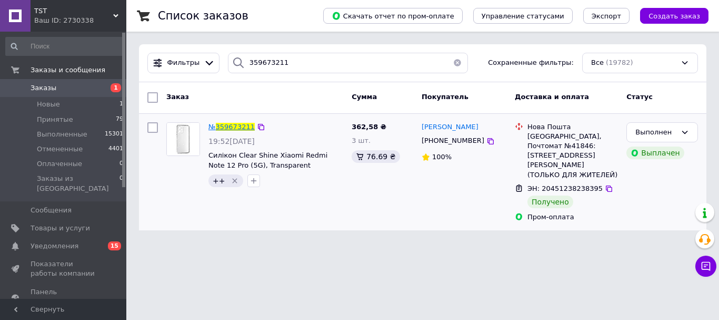
click at [235, 124] on span "359673211" at bounding box center [235, 127] width 39 height 8
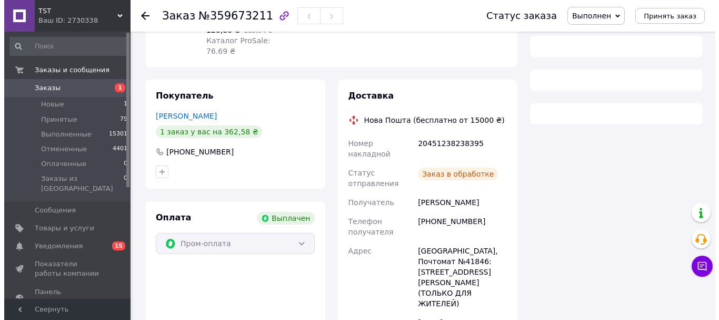
scroll to position [162, 0]
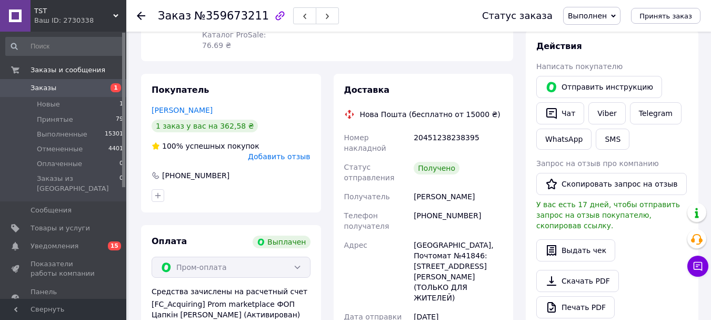
click at [285, 162] on div "Добавить отзыв" at bounding box center [279, 156] width 62 height 11
click at [292, 161] on span "Добавить отзыв" at bounding box center [279, 156] width 62 height 8
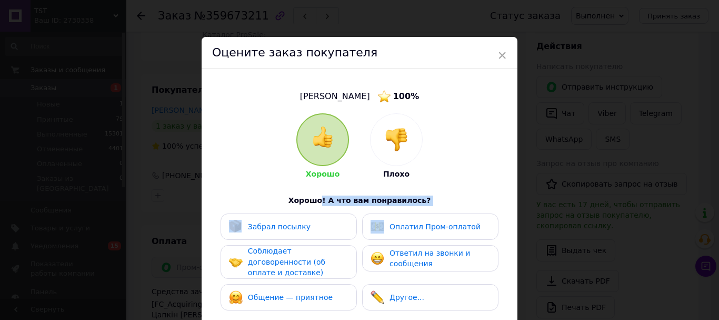
click at [322, 215] on div "Хорошо Плохо Хорошо! А что вам понравилось? Забрал посылку Оплатил Пром-оплатой…" at bounding box center [359, 272] width 284 height 319
click at [315, 233] on div "Забрал посылку" at bounding box center [289, 227] width 120 height 14
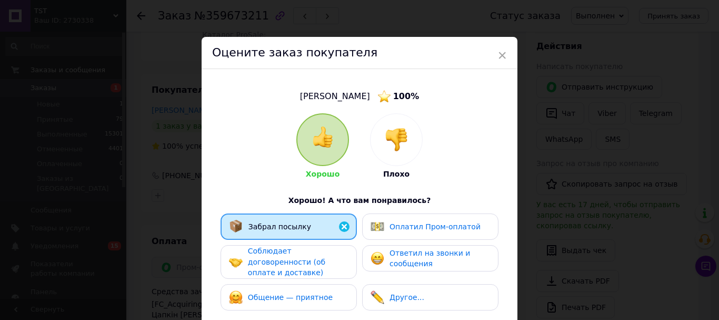
drag, startPoint x: 318, startPoint y: 261, endPoint x: 318, endPoint y: 305, distance: 44.2
click at [318, 263] on span "Соблюдает договоренности (об оплате и доставке)" at bounding box center [286, 261] width 77 height 30
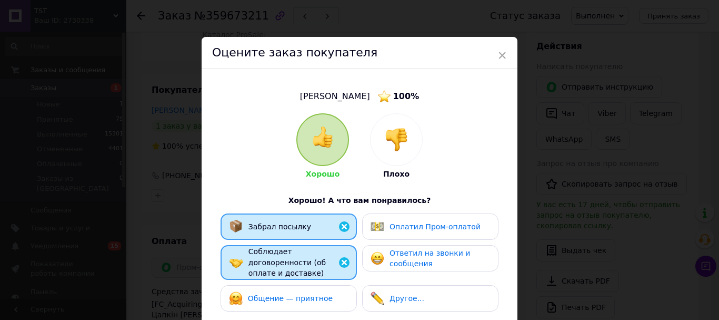
click at [318, 305] on div "Общение — приятное" at bounding box center [281, 298] width 104 height 14
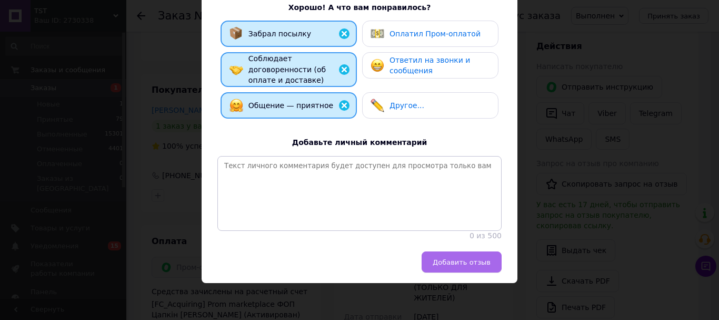
click at [453, 265] on span "Добавить отзыв" at bounding box center [462, 262] width 58 height 8
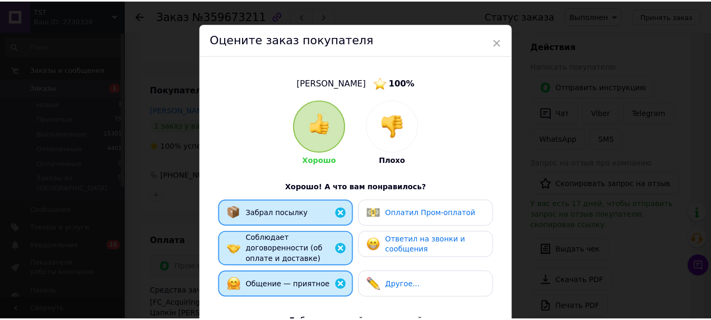
scroll to position [0, 0]
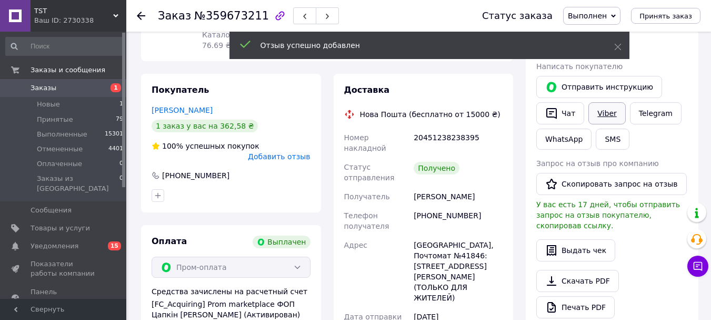
click at [611, 124] on link "Viber" at bounding box center [607, 113] width 37 height 22
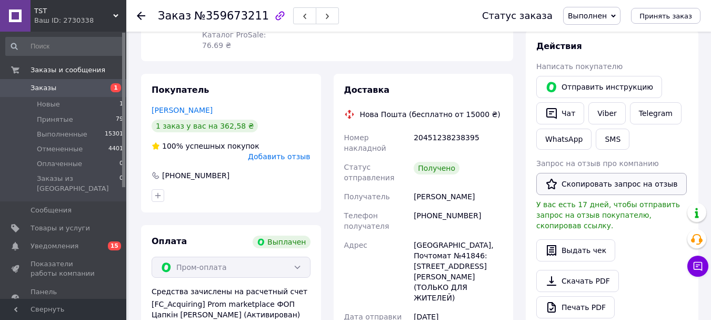
click at [609, 195] on button "Скопировать запрос на отзыв" at bounding box center [612, 184] width 151 height 22
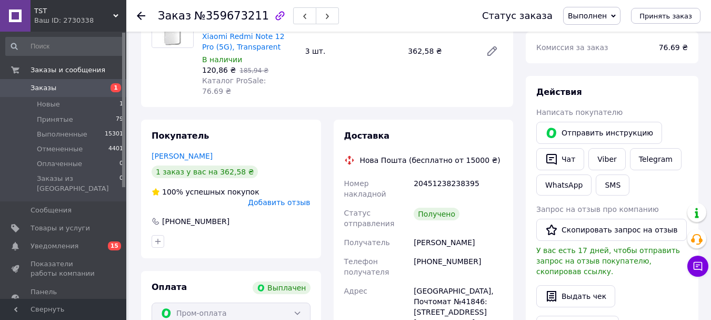
scroll to position [211, 0]
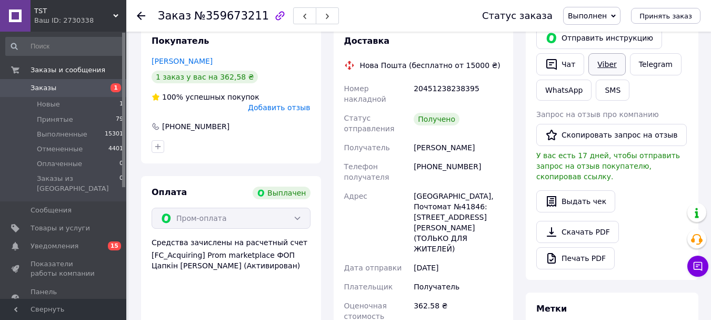
click at [619, 72] on link "Viber" at bounding box center [607, 64] width 37 height 22
click at [146, 19] on div at bounding box center [147, 16] width 21 height 32
click at [133, 7] on div "Заказ №359673211 Статус заказа Выполнен Принят Отменен Оплаченный Принять заказ" at bounding box center [418, 16] width 585 height 32
click at [138, 15] on use at bounding box center [141, 16] width 8 height 8
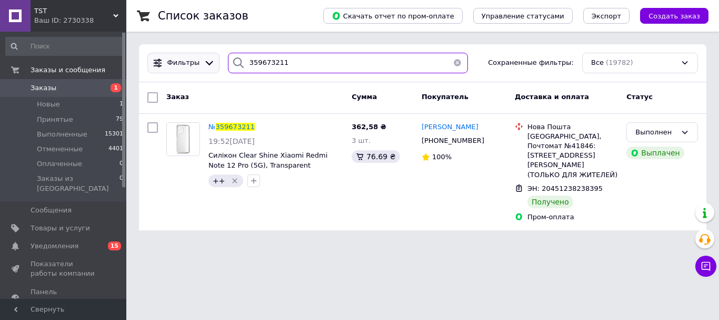
drag, startPoint x: 283, startPoint y: 55, endPoint x: 211, endPoint y: 68, distance: 73.2
click at [210, 67] on div "Фильтры 359673211 Сохраненные фильтры: Все (19782)" at bounding box center [422, 63] width 559 height 21
paste input "49503"
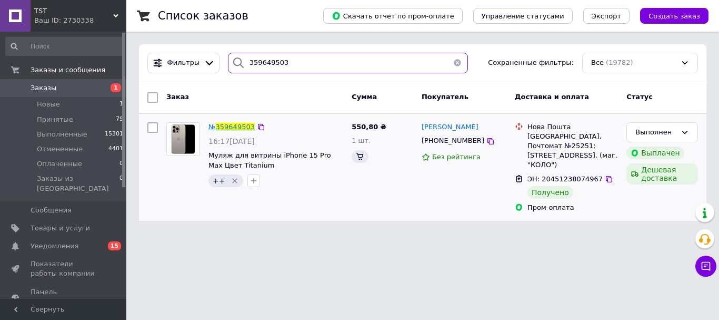
type input "359649503"
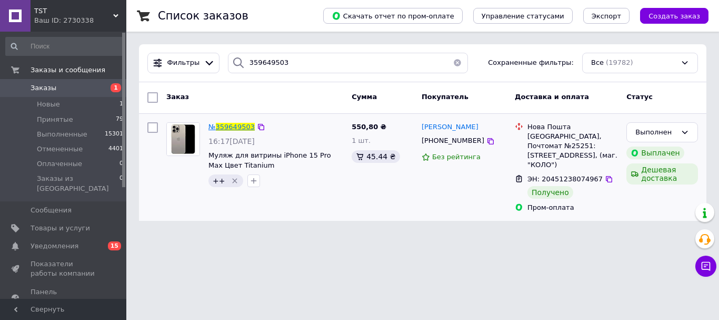
click at [231, 126] on span "359649503" at bounding box center [235, 127] width 39 height 8
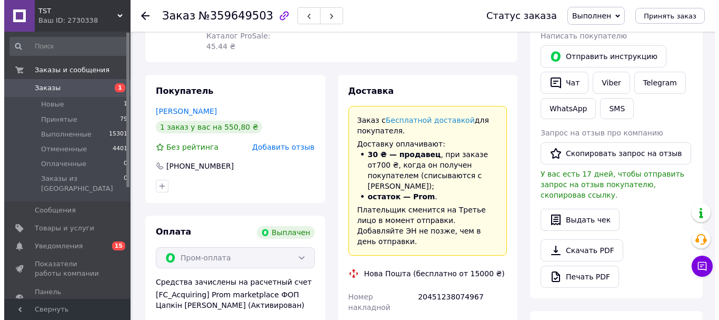
scroll to position [263, 0]
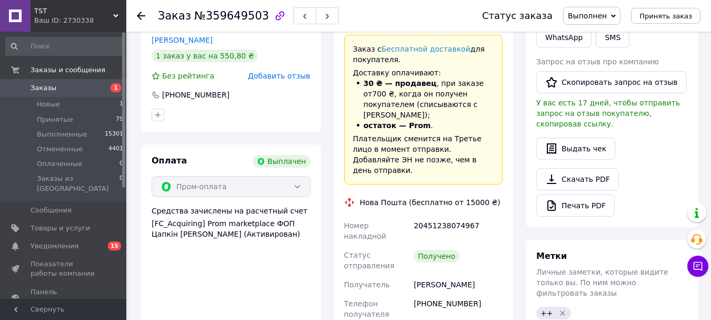
click at [281, 81] on div "Покупатель [PERSON_NAME] 1 заказ у вас на 550,80 ₴ Без рейтинга Добавить отзыв …" at bounding box center [231, 68] width 180 height 128
click at [282, 75] on span "Добавить отзыв" at bounding box center [279, 76] width 62 height 8
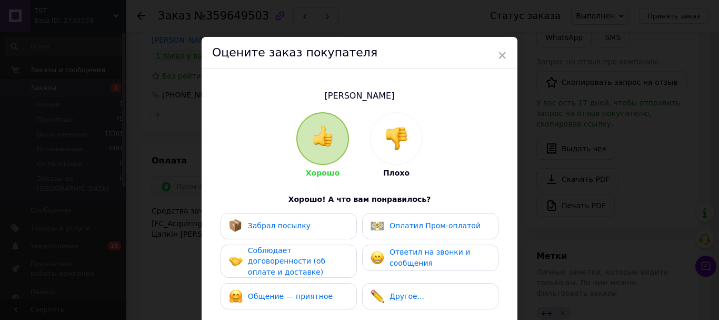
click at [293, 221] on div "Забрал посылку" at bounding box center [289, 226] width 136 height 26
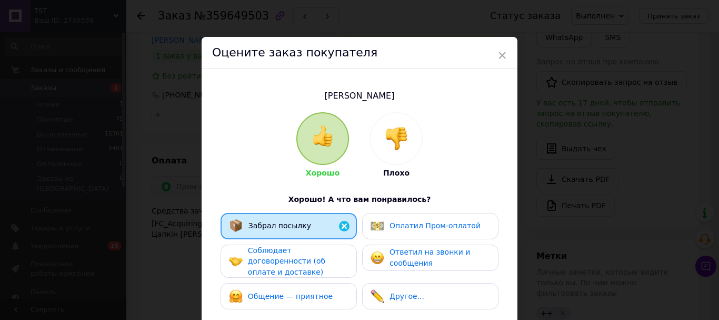
click at [328, 274] on div "Соблюдает договоренности (об оплате и доставке)" at bounding box center [298, 261] width 100 height 33
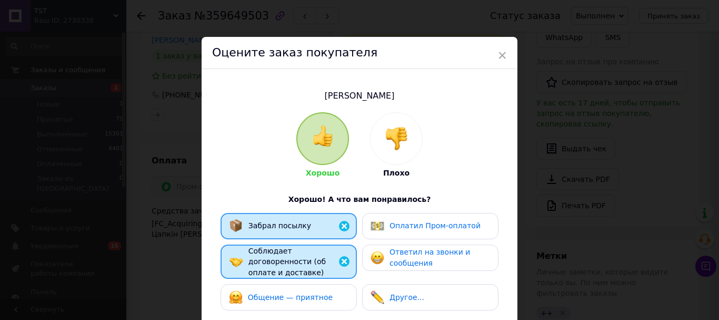
click at [338, 304] on div "Общение — приятное" at bounding box center [289, 297] width 120 height 14
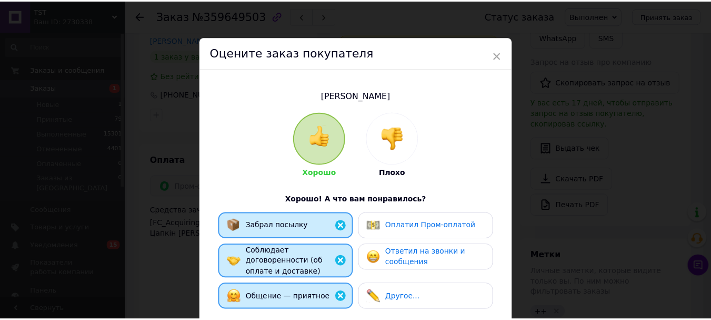
scroll to position [226, 0]
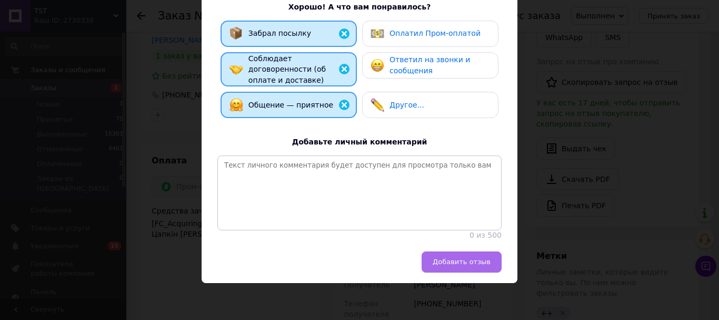
click at [469, 259] on span "Добавить отзыв" at bounding box center [462, 262] width 58 height 8
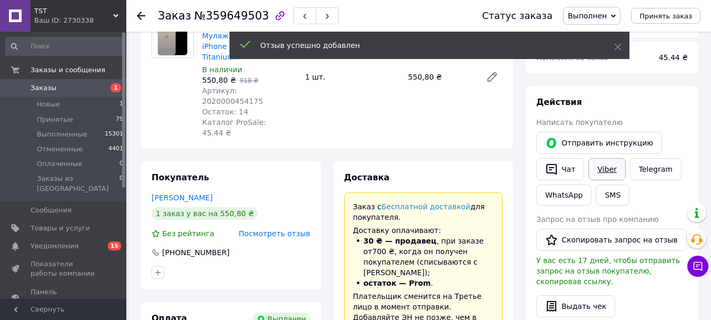
scroll to position [105, 0]
click at [612, 181] on link "Viber" at bounding box center [607, 170] width 37 height 22
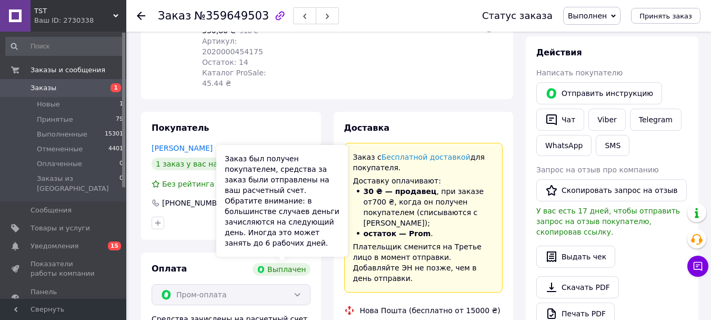
scroll to position [211, 0]
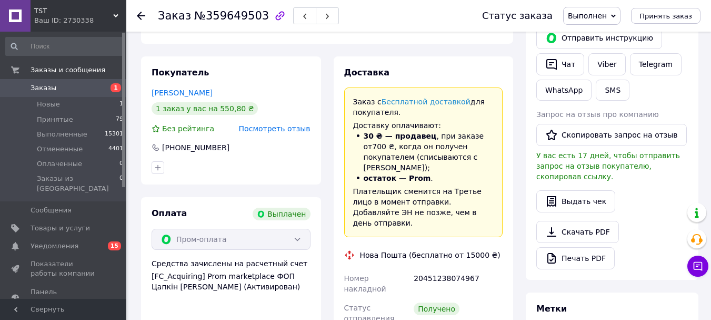
click at [144, 17] on icon at bounding box center [141, 16] width 8 height 8
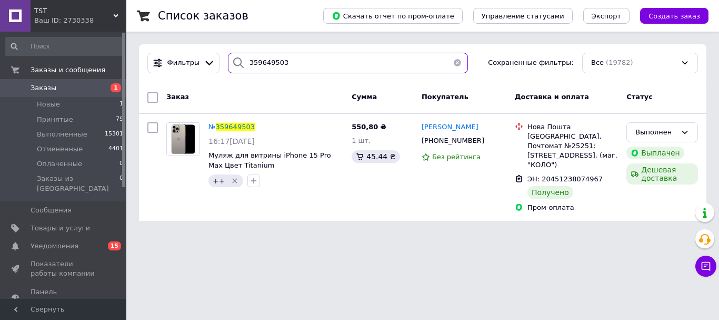
drag, startPoint x: 293, startPoint y: 62, endPoint x: 223, endPoint y: 64, distance: 69.6
click at [228, 64] on div "359649503" at bounding box center [348, 63] width 240 height 21
paste input "8089"
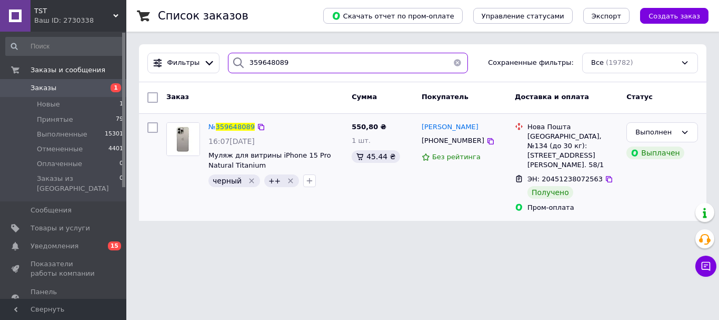
type input "359648089"
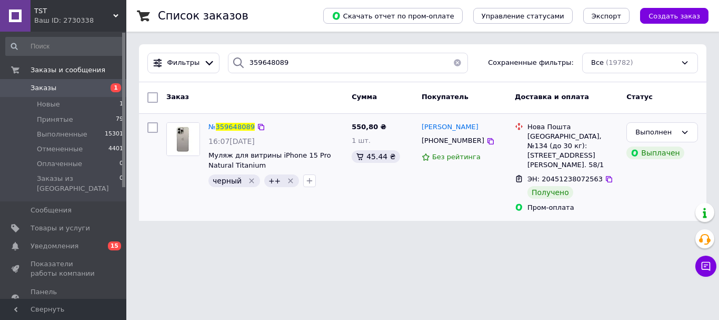
click at [241, 132] on div "№ 359648089" at bounding box center [231, 127] width 48 height 12
click at [240, 128] on span "359648089" at bounding box center [235, 127] width 39 height 8
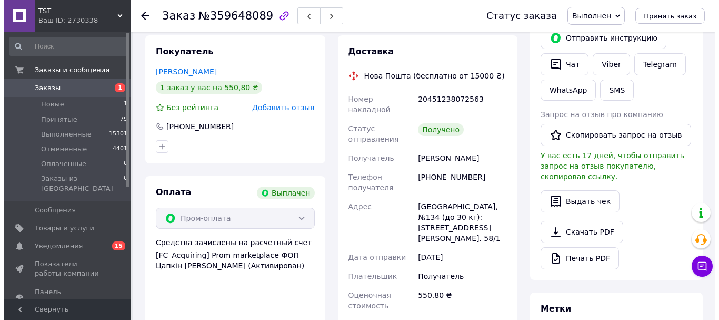
scroll to position [15, 0]
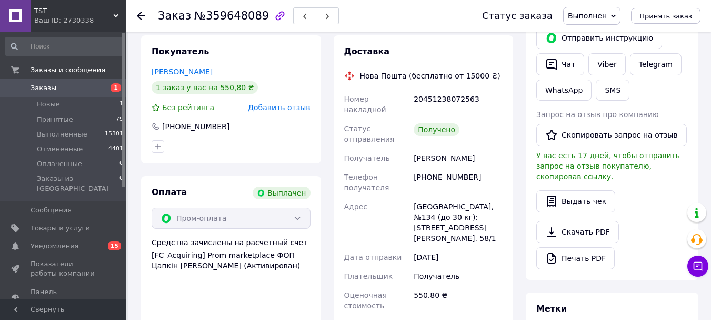
click at [304, 112] on span "Добавить отзыв" at bounding box center [279, 107] width 62 height 8
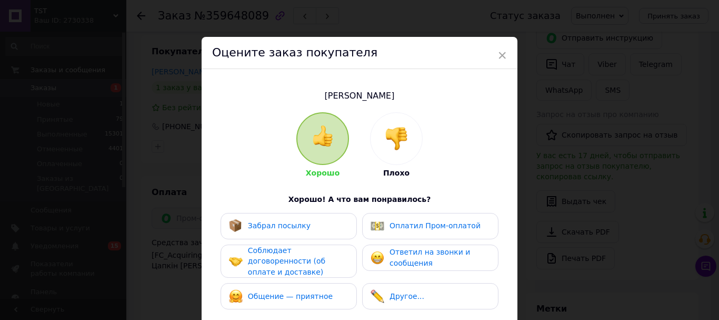
click at [320, 226] on div "Забрал посылку" at bounding box center [289, 226] width 120 height 14
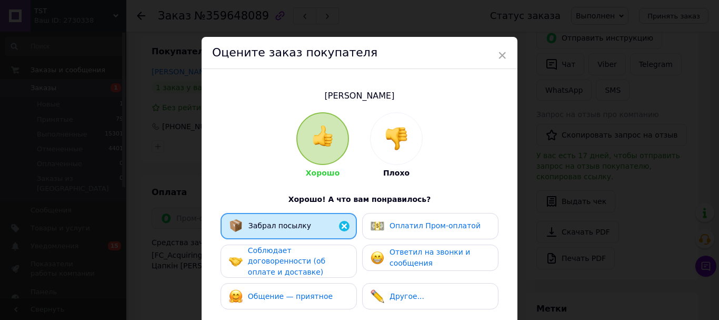
drag, startPoint x: 329, startPoint y: 286, endPoint x: 329, endPoint y: 298, distance: 11.6
click at [329, 289] on div "Забрал посылку Оплатил Пром-оплатой Соблюдает договоренности (об оплате и доста…" at bounding box center [359, 264] width 284 height 102
drag, startPoint x: 329, startPoint y: 301, endPoint x: 341, endPoint y: 298, distance: 12.5
click at [328, 300] on span "Общение — приятное" at bounding box center [290, 296] width 85 height 8
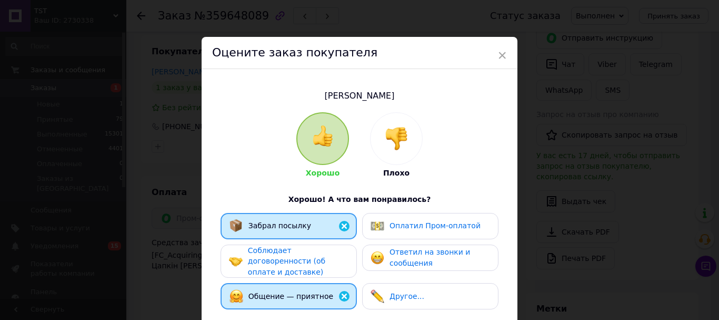
click at [334, 266] on div "Соблюдает договоренности (об оплате и доставке)" at bounding box center [298, 261] width 100 height 33
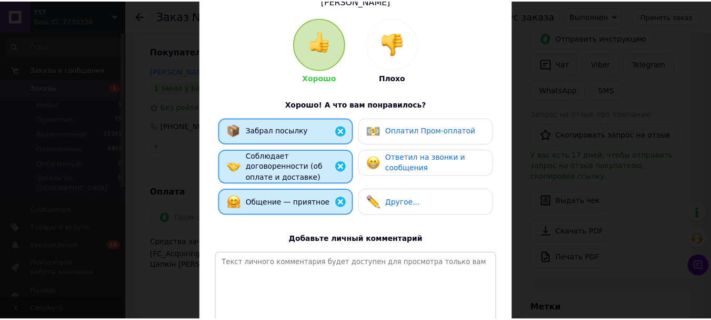
scroll to position [226, 0]
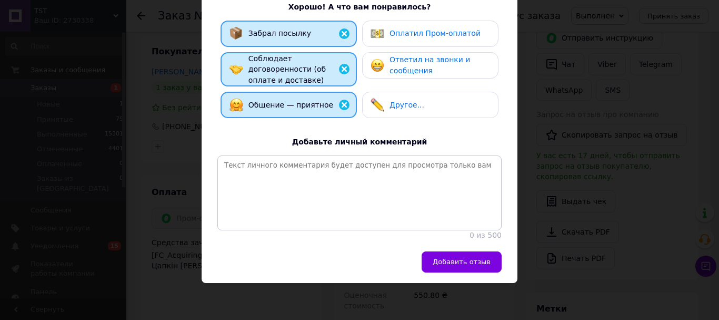
click at [436, 274] on div "Добавить отзыв" at bounding box center [360, 267] width 316 height 32
click at [481, 266] on button "Добавить отзыв" at bounding box center [462, 261] width 80 height 21
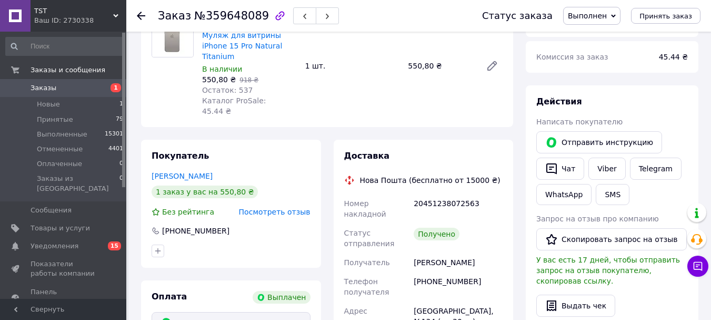
scroll to position [105, 0]
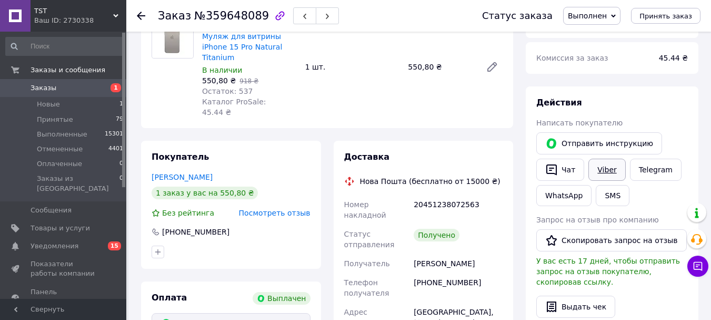
click at [602, 181] on link "Viber" at bounding box center [607, 170] width 37 height 22
click at [399, 74] on div "1 шт." at bounding box center [352, 67] width 103 height 15
click at [601, 251] on button "Скопировать запрос на отзыв" at bounding box center [612, 240] width 151 height 22
click at [141, 18] on use at bounding box center [141, 16] width 8 height 8
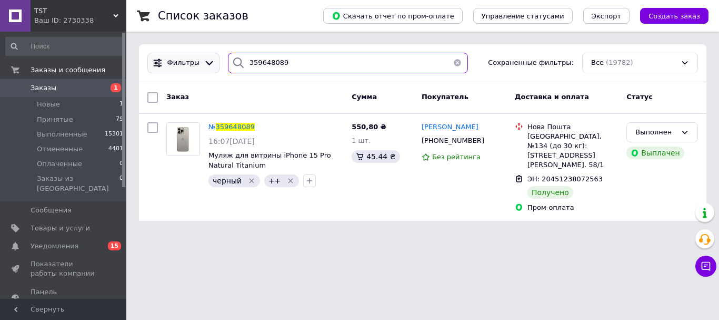
drag, startPoint x: 290, startPoint y: 60, endPoint x: 197, endPoint y: 66, distance: 92.9
click at [197, 66] on div "Фильтры 359648089 Сохраненные фильтры: Все (19782)" at bounding box center [422, 63] width 559 height 21
paste input "55315"
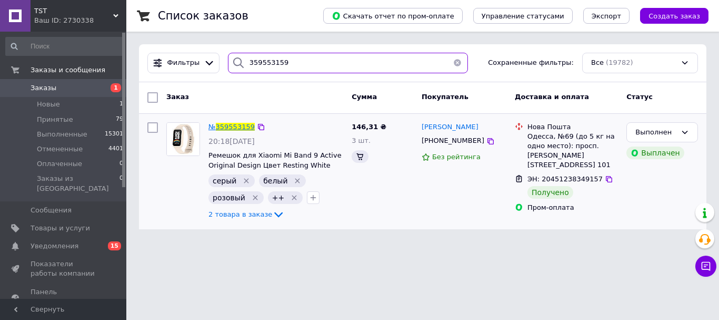
type input "359553159"
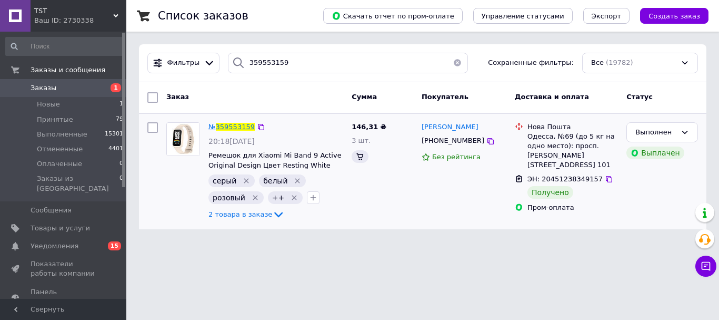
click at [242, 126] on span "359553159" at bounding box center [235, 127] width 39 height 8
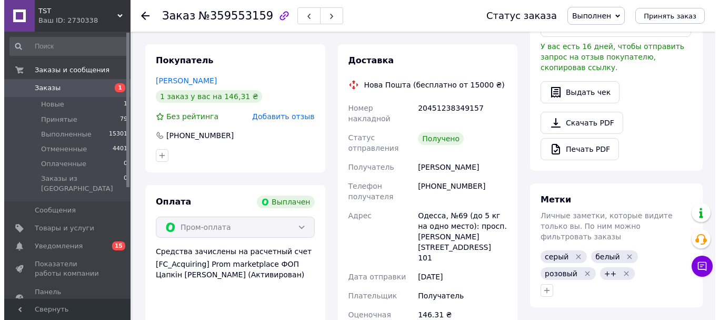
scroll to position [43, 0]
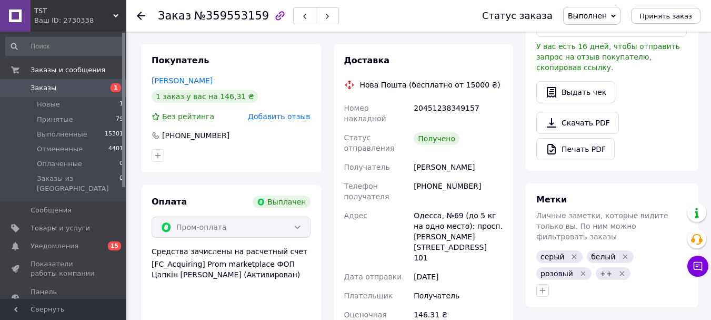
click at [291, 121] on span "Добавить отзыв" at bounding box center [279, 116] width 62 height 8
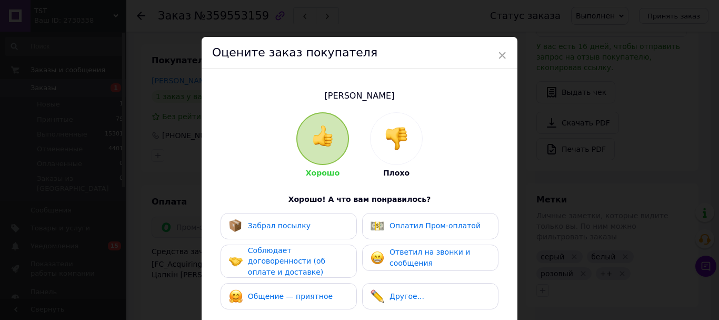
drag, startPoint x: 317, startPoint y: 235, endPoint x: 309, endPoint y: 262, distance: 28.5
click at [316, 237] on div "Забрал посылку" at bounding box center [289, 226] width 136 height 26
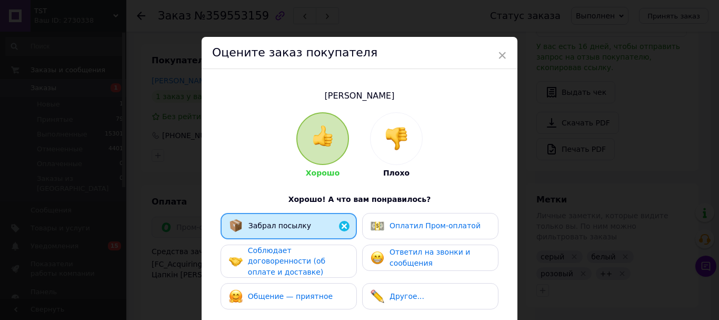
click at [312, 271] on span "Соблюдает договоренности (об оплате и доставке)" at bounding box center [286, 261] width 77 height 30
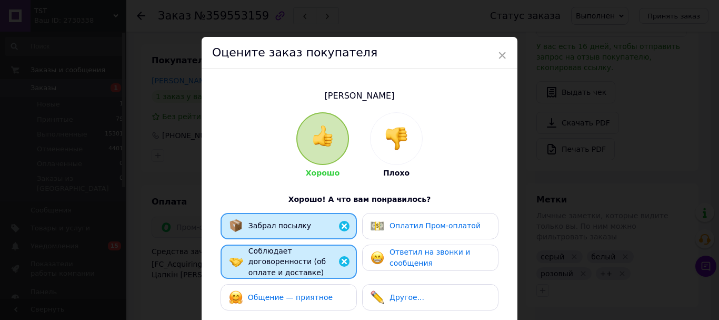
click at [316, 301] on span "Общение — приятное" at bounding box center [290, 297] width 85 height 8
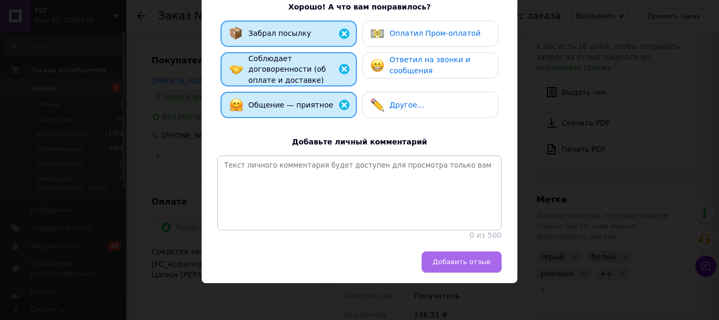
click at [469, 262] on span "Добавить отзыв" at bounding box center [462, 262] width 58 height 8
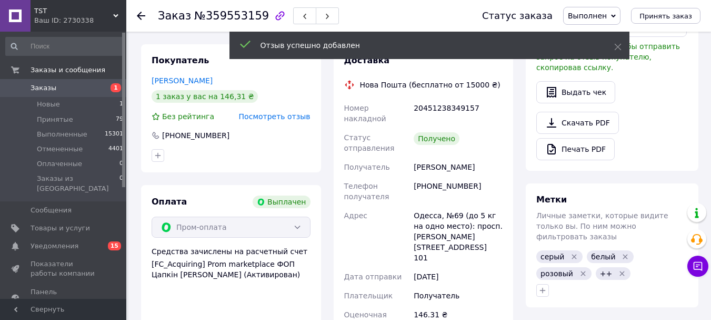
scroll to position [162, 0]
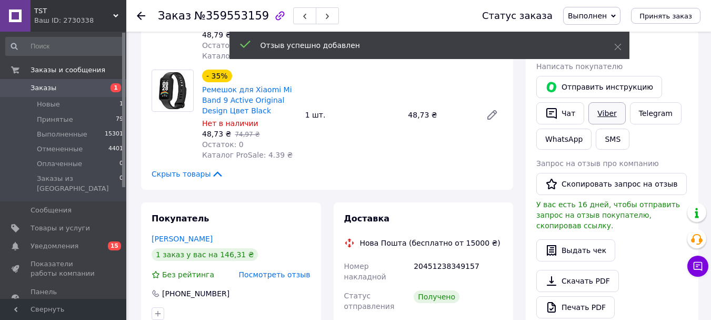
click at [616, 118] on link "Viber" at bounding box center [607, 113] width 37 height 22
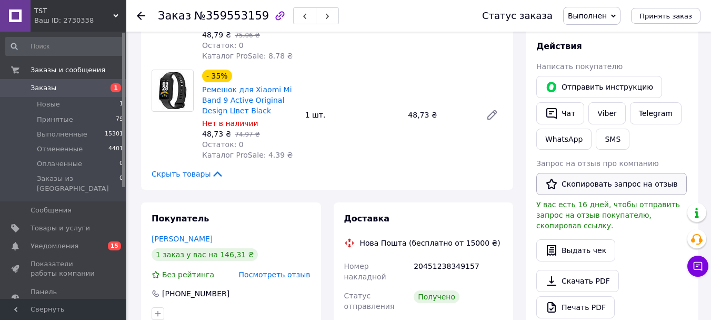
click at [623, 195] on button "Скопировать запрос на отзыв" at bounding box center [612, 184] width 151 height 22
click at [146, 16] on div at bounding box center [147, 16] width 21 height 32
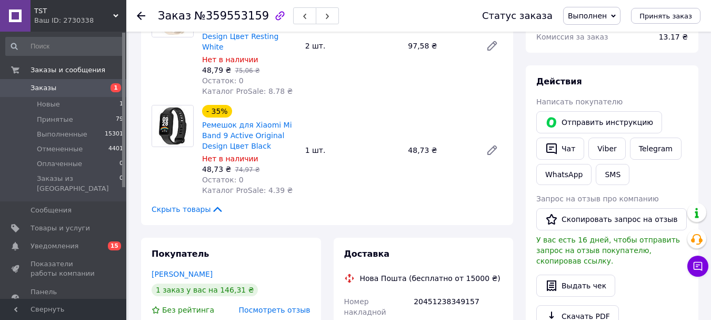
scroll to position [109, 0]
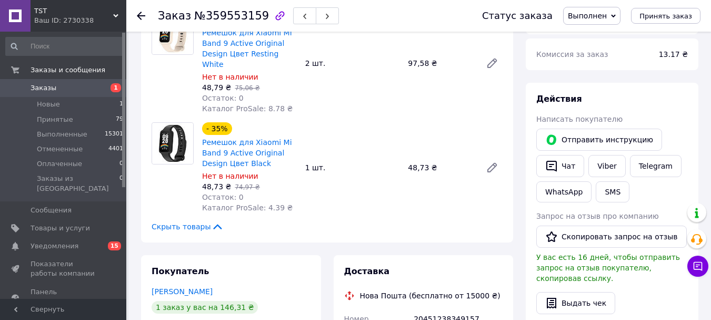
click at [142, 14] on icon at bounding box center [141, 16] width 8 height 8
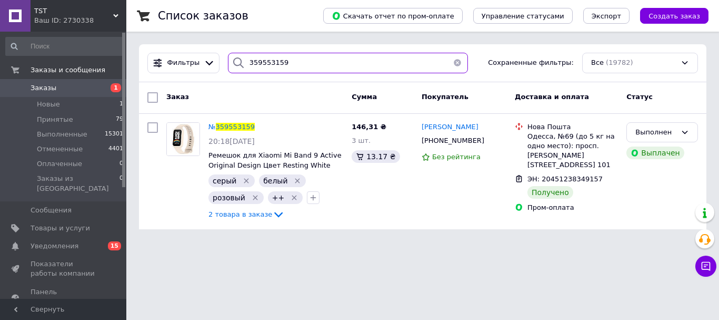
click at [275, 64] on input "359553159" at bounding box center [348, 63] width 240 height 21
paste input "2702"
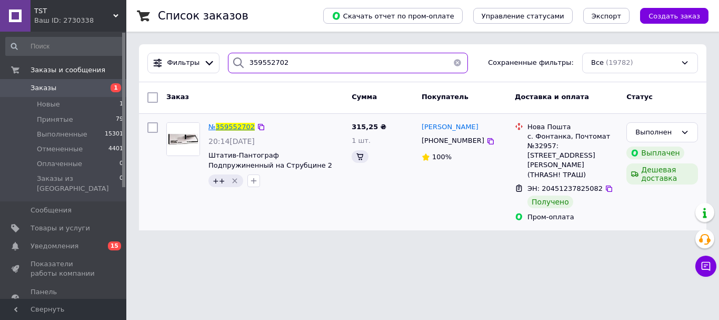
type input "359552702"
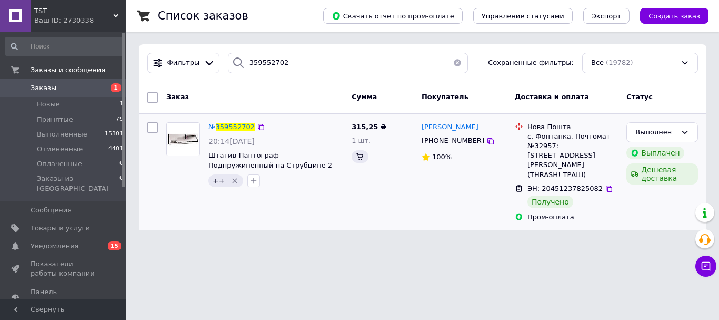
click at [244, 126] on span "359552702" at bounding box center [235, 127] width 39 height 8
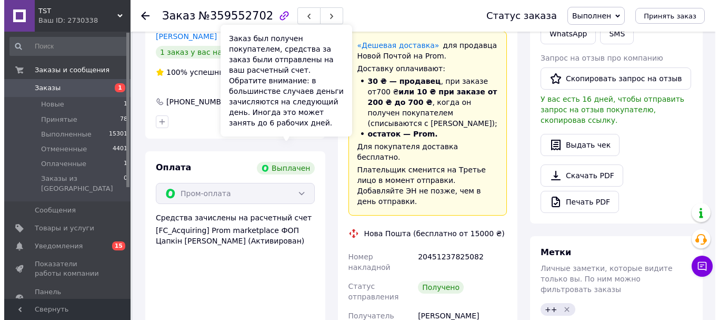
scroll to position [83, 0]
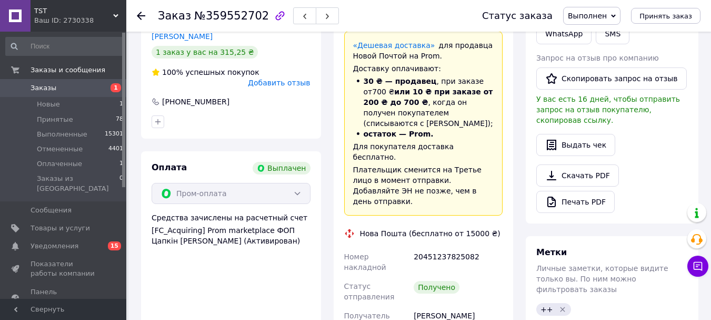
click at [284, 87] on span "Добавить отзыв" at bounding box center [279, 82] width 62 height 8
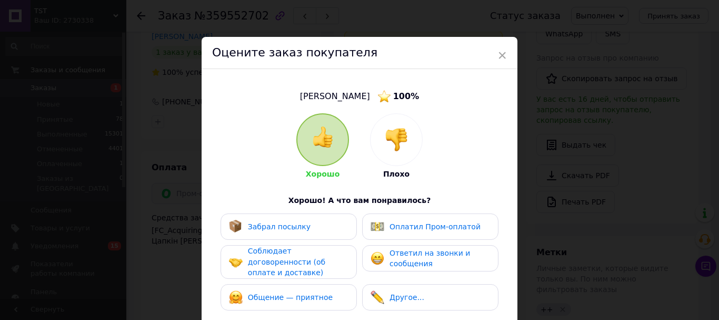
click at [294, 231] on span "Забрал посылку" at bounding box center [279, 226] width 63 height 8
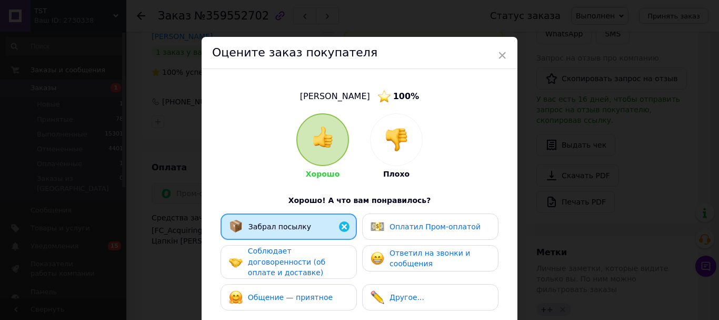
click at [309, 264] on span "Соблюдает договоренности (об оплате и доставке)" at bounding box center [286, 261] width 77 height 30
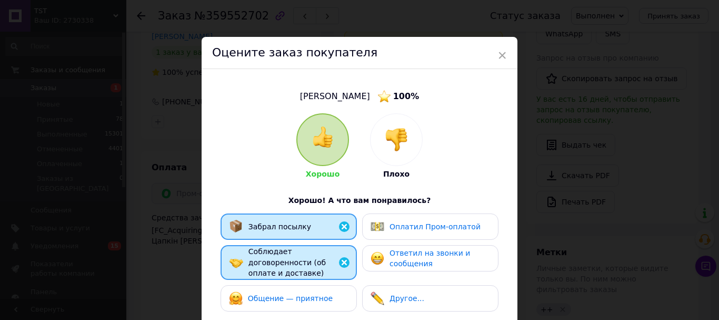
click at [320, 300] on span "Общение — приятное" at bounding box center [290, 298] width 85 height 8
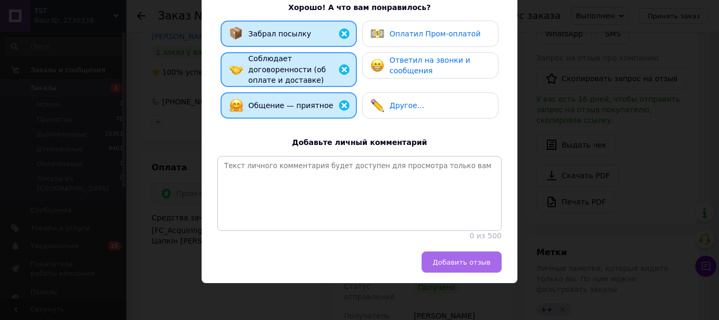
click at [453, 262] on span "Добавить отзыв" at bounding box center [462, 262] width 58 height 8
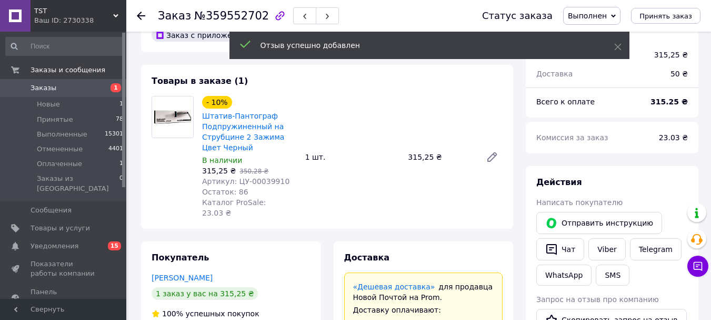
scroll to position [4, 0]
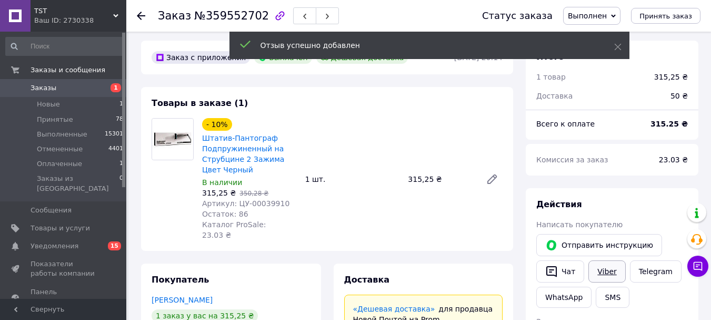
click at [613, 282] on link "Viber" at bounding box center [607, 271] width 37 height 22
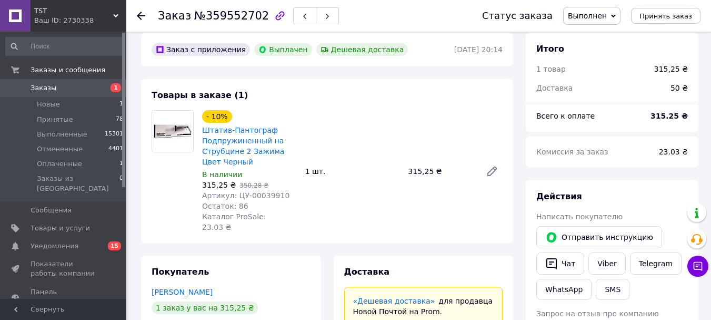
scroll to position [267, 0]
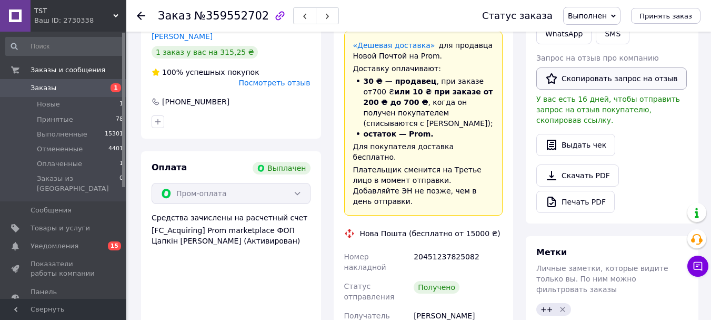
click at [609, 90] on button "Скопировать запрос на отзыв" at bounding box center [612, 78] width 151 height 22
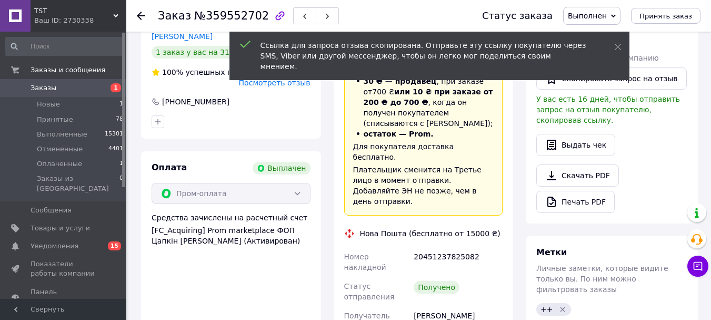
click at [141, 16] on use at bounding box center [141, 16] width 8 height 8
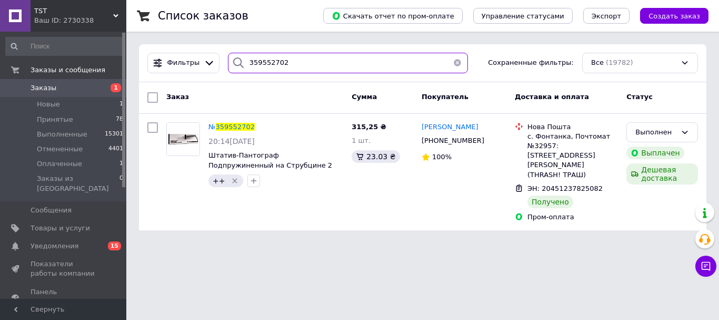
drag, startPoint x: 300, startPoint y: 66, endPoint x: 262, endPoint y: 73, distance: 38.4
click at [192, 66] on div "Фильтры 359552702 Сохраненные фильтры: Все (19782)" at bounding box center [422, 63] width 559 height 21
paste input "48529"
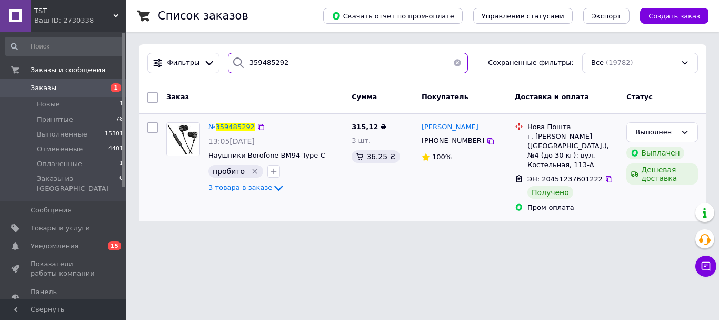
type input "359485292"
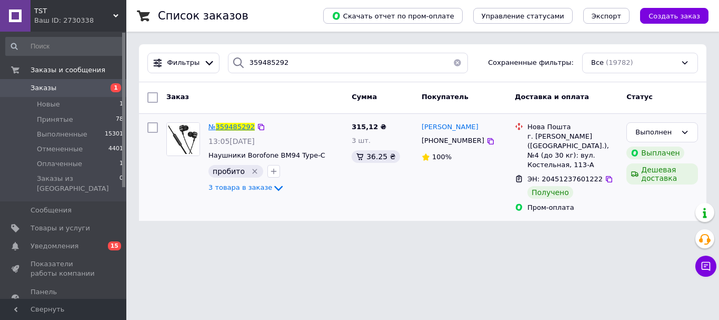
click at [244, 129] on span "359485292" at bounding box center [235, 127] width 39 height 8
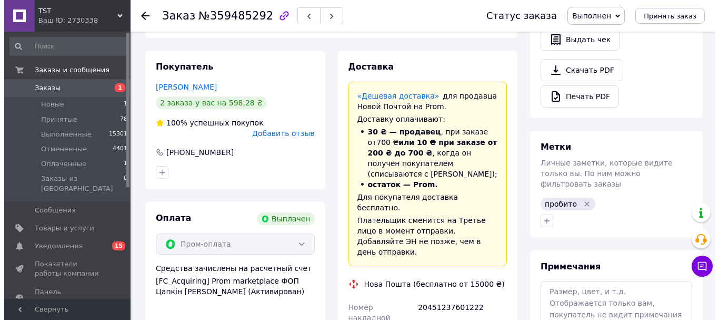
scroll to position [83, 0]
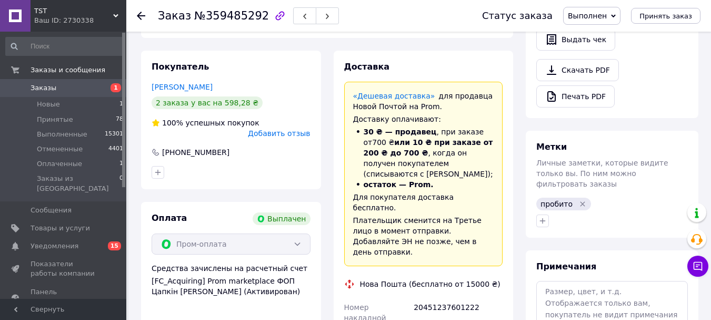
click at [295, 137] on span "Добавить отзыв" at bounding box center [279, 133] width 62 height 8
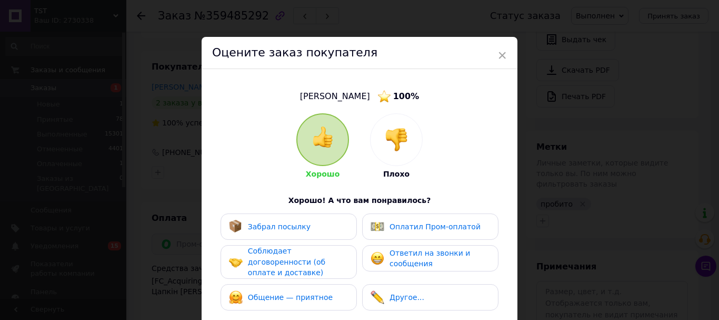
click at [308, 233] on div "Забрал посылку" at bounding box center [289, 227] width 120 height 14
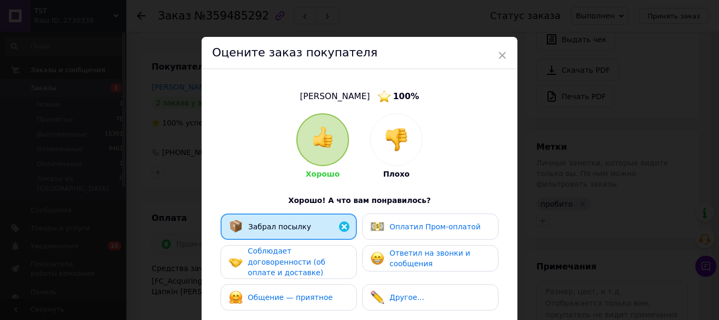
drag, startPoint x: 307, startPoint y: 266, endPoint x: 310, endPoint y: 292, distance: 25.5
click at [307, 267] on span "Соблюдает договоренности (об оплате и доставке)" at bounding box center [286, 261] width 77 height 30
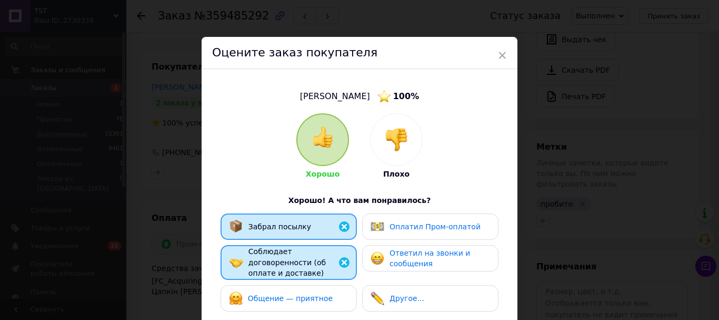
click at [311, 296] on div "Общение — приятное" at bounding box center [289, 298] width 136 height 26
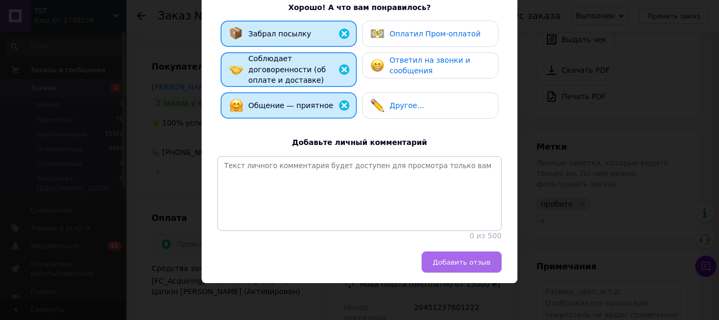
click at [472, 269] on button "Добавить отзыв" at bounding box center [462, 261] width 80 height 21
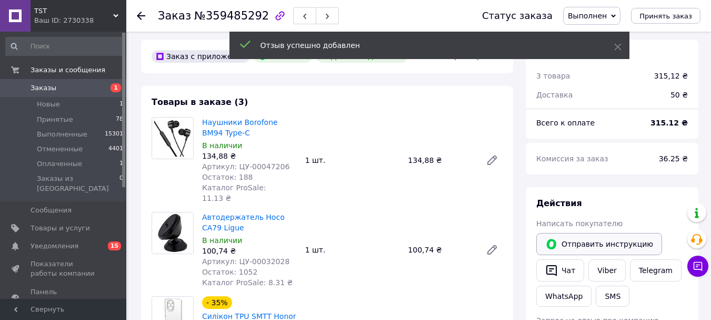
scroll to position [4, 0]
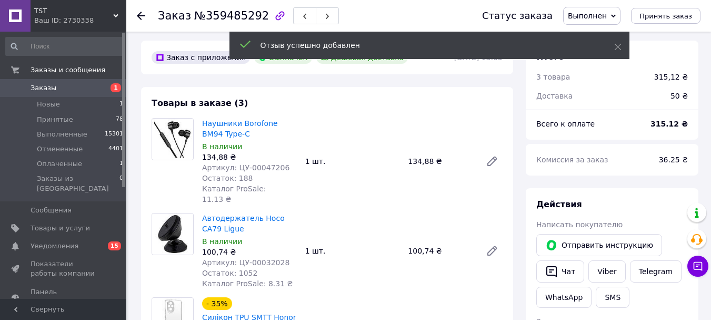
click at [609, 284] on div "Viber" at bounding box center [607, 271] width 41 height 26
click at [609, 281] on link "Viber" at bounding box center [607, 271] width 37 height 22
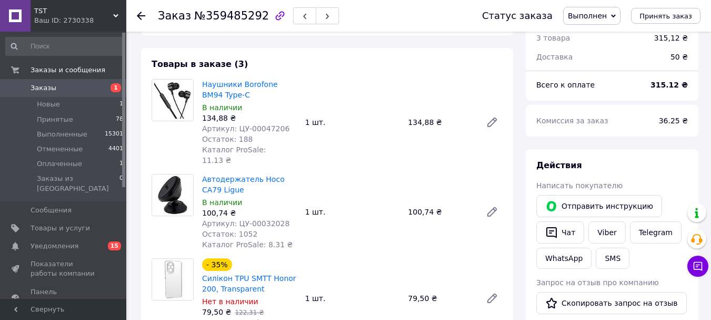
scroll to position [109, 0]
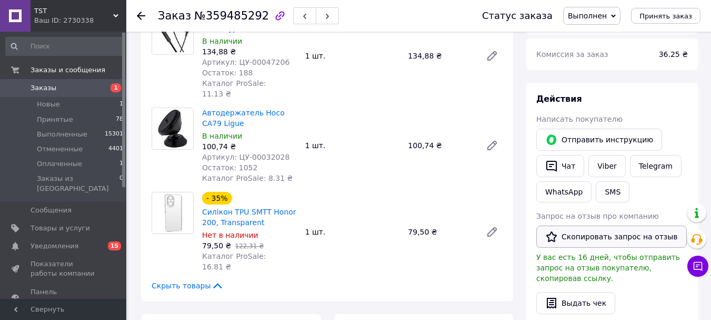
click at [575, 248] on button "Скопировать запрос на отзыв" at bounding box center [612, 236] width 151 height 22
click at [140, 17] on use at bounding box center [141, 16] width 8 height 8
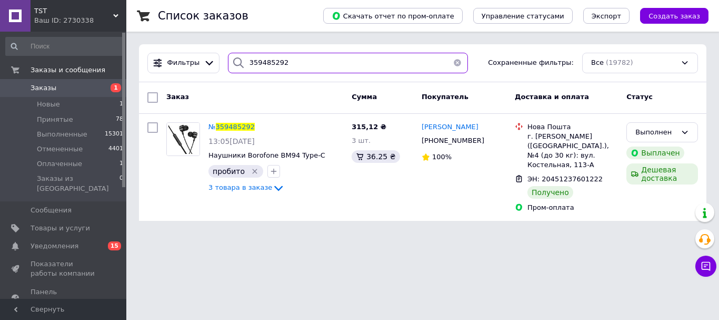
drag, startPoint x: 291, startPoint y: 66, endPoint x: 241, endPoint y: 72, distance: 49.9
click at [224, 67] on div "359485292" at bounding box center [348, 63] width 249 height 21
paste input "09707"
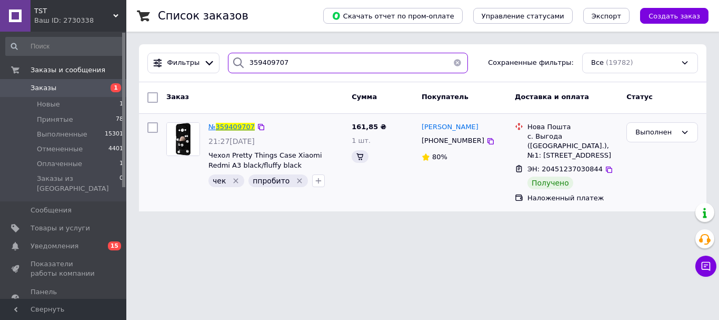
type input "359409707"
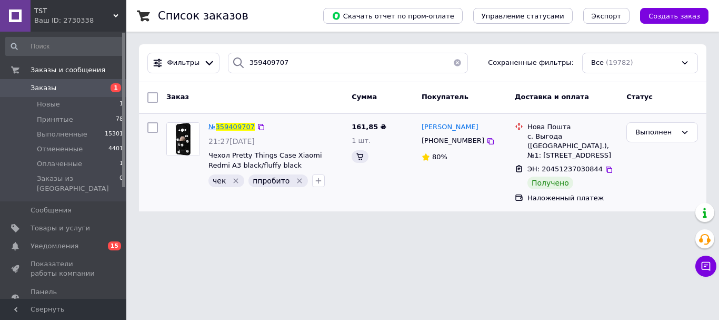
click at [230, 128] on span "359409707" at bounding box center [235, 127] width 39 height 8
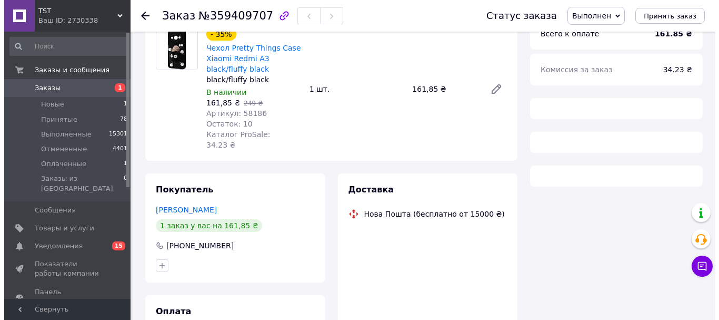
scroll to position [158, 0]
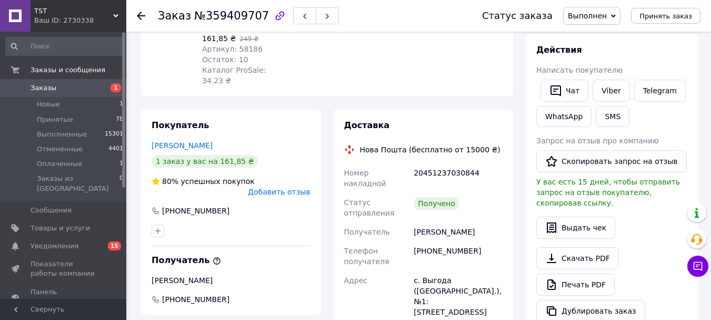
click at [286, 216] on div "[PHONE_NUMBER]" at bounding box center [231, 210] width 159 height 11
click at [304, 196] on span "Добавить отзыв" at bounding box center [279, 191] width 62 height 8
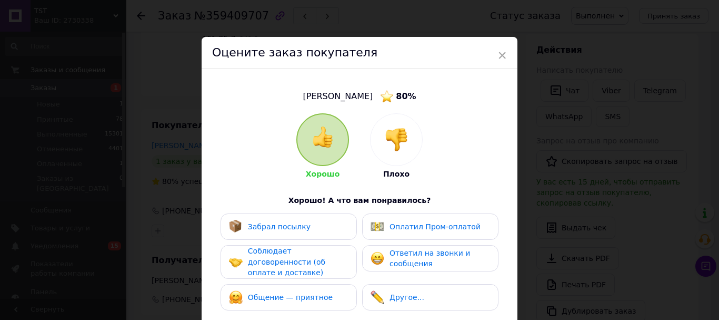
drag, startPoint x: 327, startPoint y: 223, endPoint x: 319, endPoint y: 264, distance: 41.9
click at [326, 227] on div "Забрал посылку" at bounding box center [289, 226] width 136 height 26
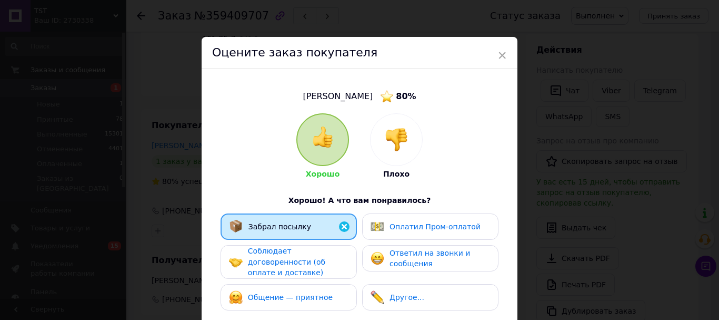
click at [313, 273] on div "Соблюдает договоренности (об оплате и доставке)" at bounding box center [298, 261] width 100 height 33
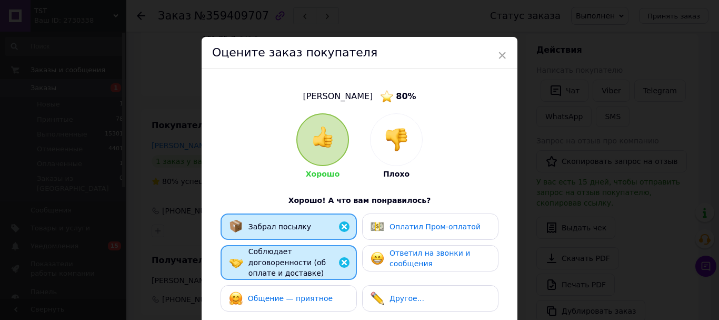
click at [314, 302] on span "Общение — приятное" at bounding box center [290, 298] width 85 height 8
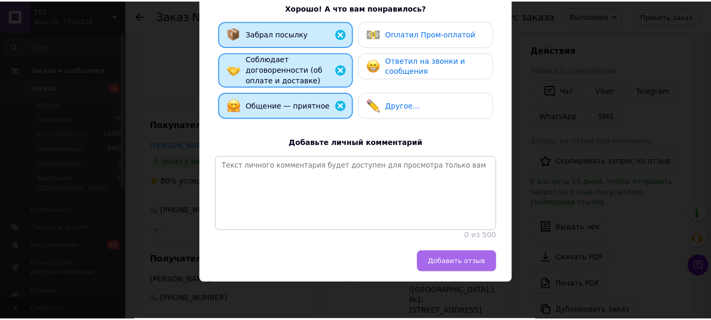
scroll to position [211, 0]
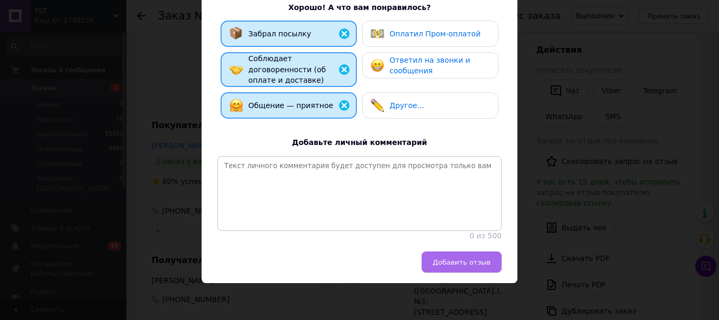
click at [443, 272] on button "Добавить отзыв" at bounding box center [462, 261] width 80 height 21
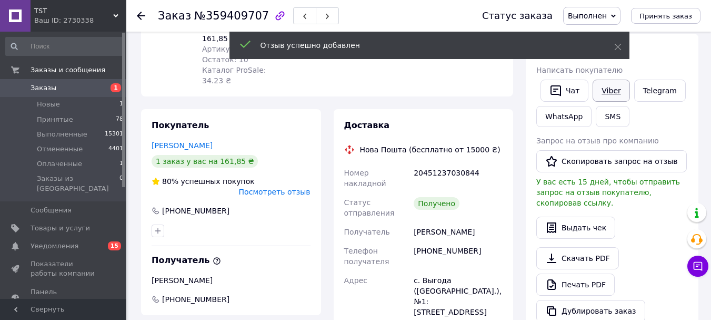
click at [610, 101] on link "Viber" at bounding box center [611, 91] width 37 height 22
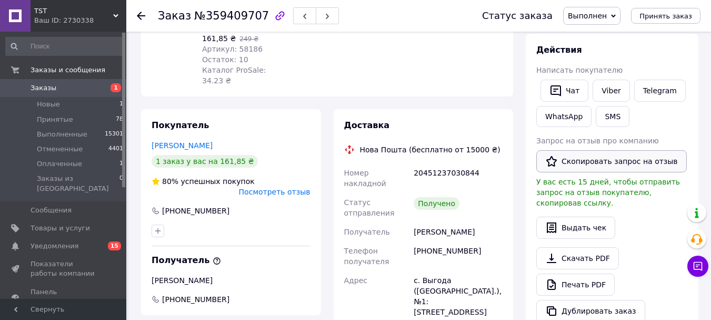
click at [595, 172] on button "Скопировать запрос на отзыв" at bounding box center [612, 161] width 151 height 22
click at [144, 18] on icon at bounding box center [141, 16] width 8 height 8
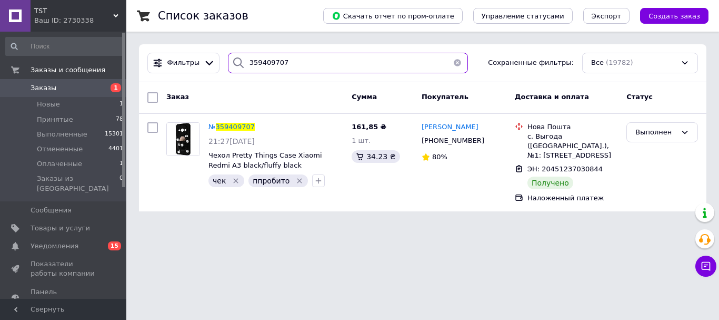
drag, startPoint x: 264, startPoint y: 65, endPoint x: 245, endPoint y: 66, distance: 19.5
click at [211, 65] on div "Фильтры 359409707 Сохраненные фильтры: Все (19782)" at bounding box center [422, 63] width 559 height 21
paste input "339288"
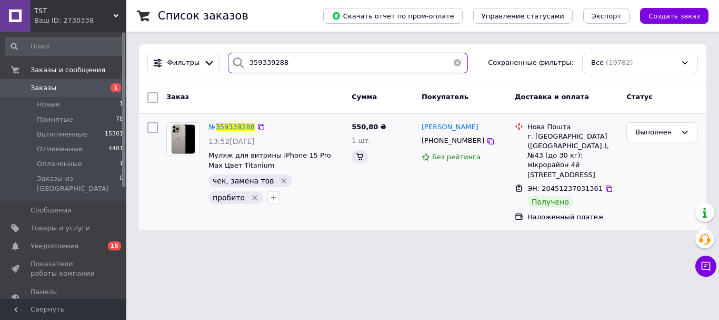
type input "359339288"
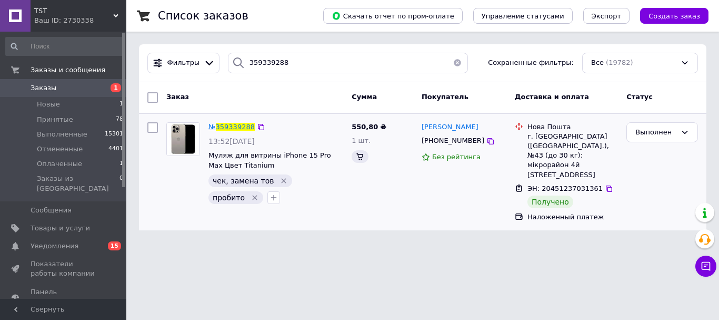
click at [237, 125] on span "359339288" at bounding box center [235, 127] width 39 height 8
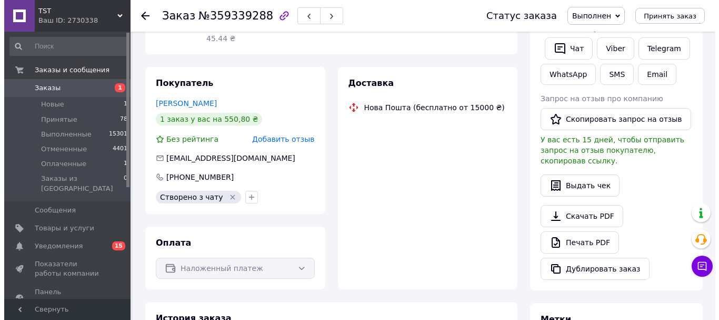
scroll to position [147, 0]
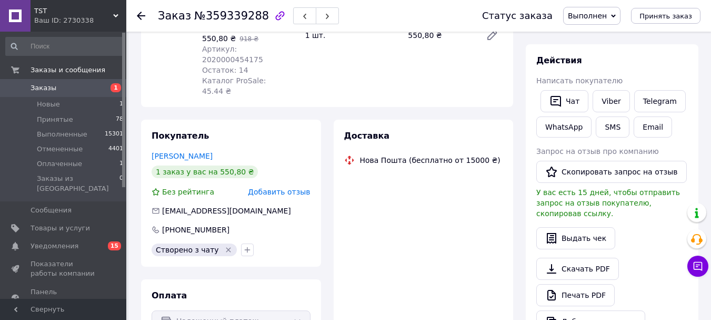
click at [282, 187] on span "Добавить отзыв" at bounding box center [279, 191] width 62 height 8
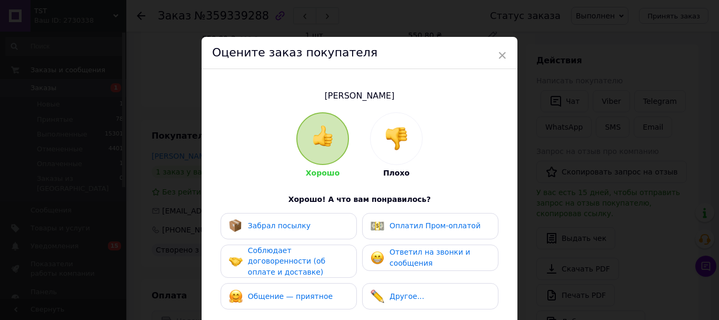
click at [289, 230] on span "Забрал посылку" at bounding box center [279, 225] width 63 height 8
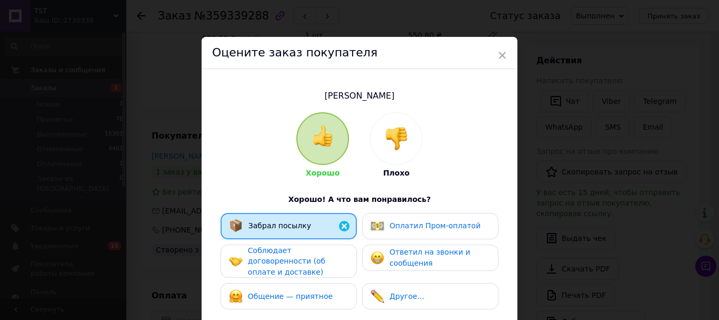
drag, startPoint x: 306, startPoint y: 265, endPoint x: 304, endPoint y: 300, distance: 35.3
click at [308, 273] on span "Соблюдает договоренности (об оплате и доставке)" at bounding box center [286, 261] width 77 height 30
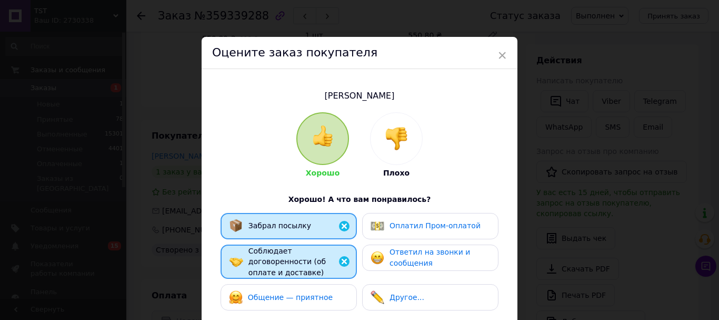
click at [303, 301] on span "Общение — приятное" at bounding box center [290, 297] width 85 height 8
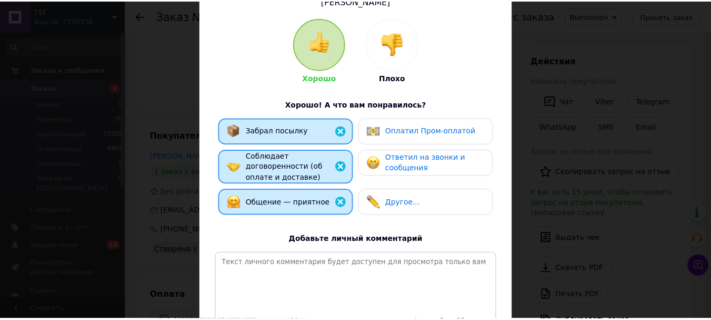
scroll to position [211, 0]
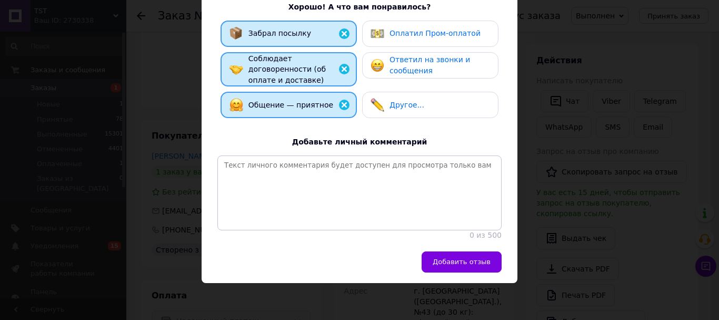
click at [447, 251] on div "[PERSON_NAME] Плохо Хорошо! А что вам понравилось? Забрал посылку Оплатил Пром-…" at bounding box center [360, 64] width 316 height 374
click at [466, 265] on span "Добавить отзыв" at bounding box center [462, 262] width 58 height 8
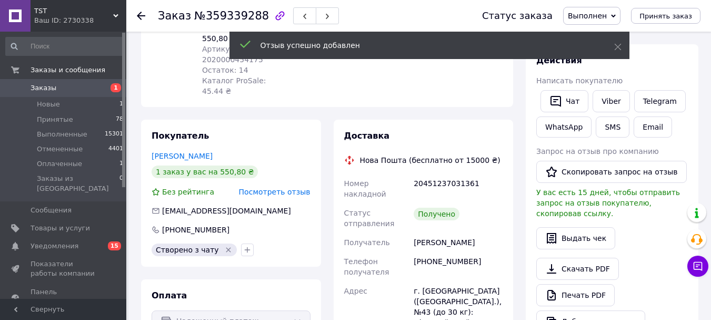
click at [616, 111] on link "Viber" at bounding box center [611, 101] width 37 height 22
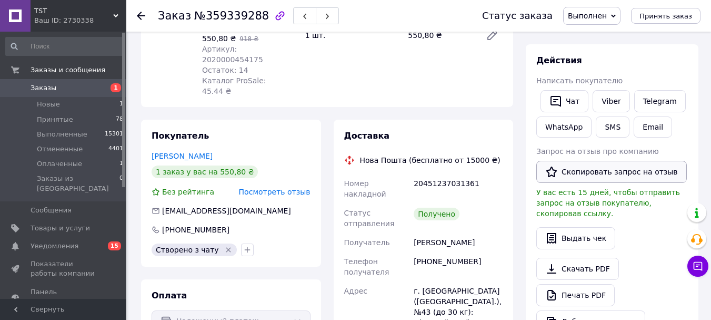
click at [628, 183] on button "Скопировать запрос на отзыв" at bounding box center [612, 172] width 151 height 22
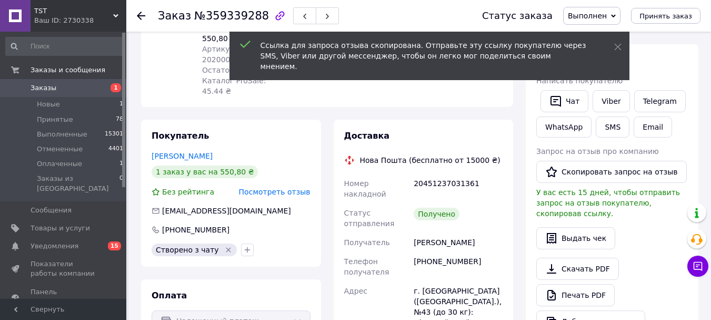
drag, startPoint x: 134, startPoint y: 11, endPoint x: 150, endPoint y: 60, distance: 51.5
click at [134, 12] on div "Заказ №359339288 Статус заказа Выполнен Принят Отменен Оплаченный Принять заказ" at bounding box center [418, 16] width 585 height 32
click at [137, 17] on icon at bounding box center [141, 16] width 8 height 8
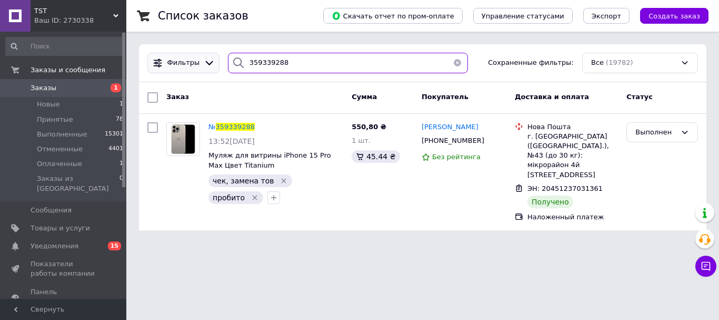
drag, startPoint x: 266, startPoint y: 67, endPoint x: 213, endPoint y: 70, distance: 53.3
click at [213, 70] on div "Фильтры 359339288 Сохраненные фильтры: Все (19782)" at bounding box center [422, 63] width 559 height 21
paste input "238970"
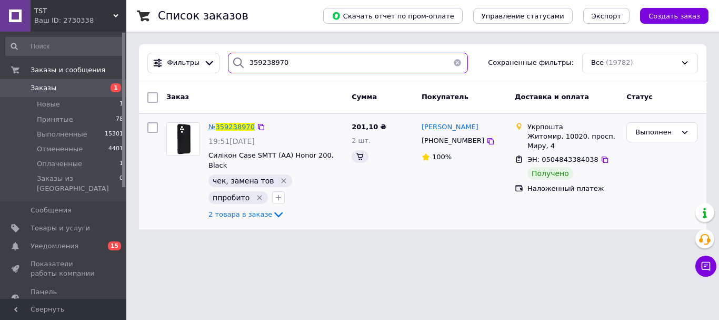
type input "359238970"
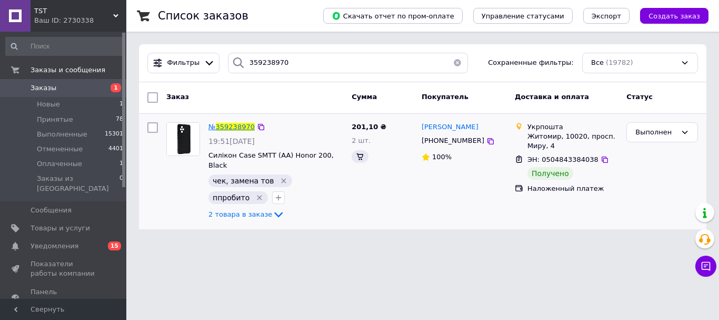
click at [233, 126] on span "359238970" at bounding box center [235, 127] width 39 height 8
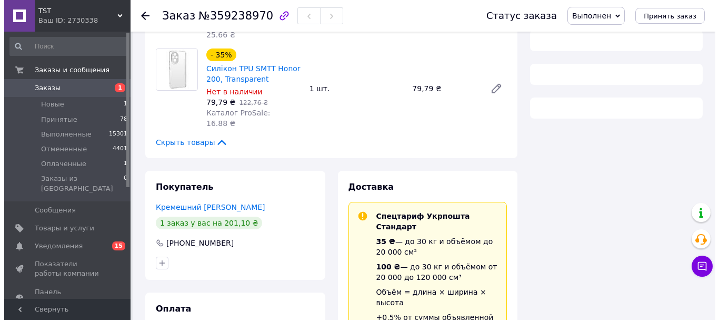
scroll to position [214, 0]
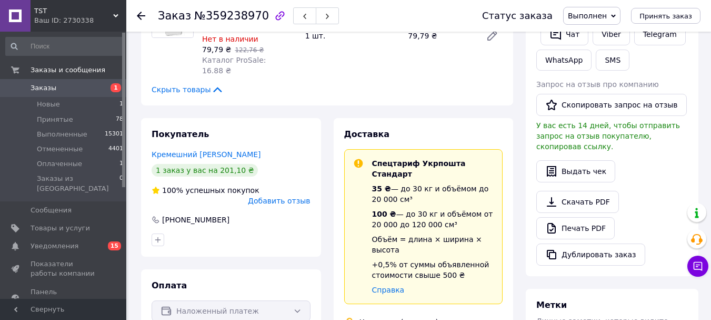
click at [289, 198] on span "Добавить отзыв" at bounding box center [279, 200] width 62 height 8
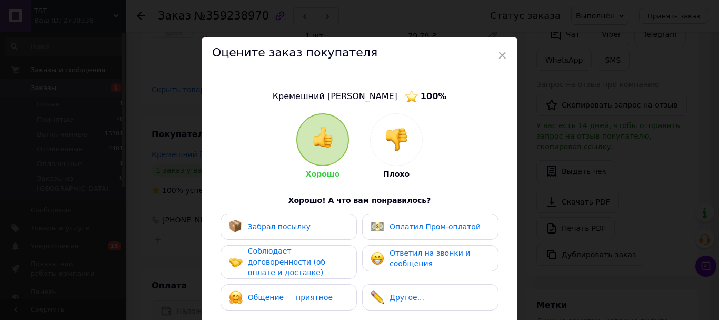
click at [312, 232] on div "Забрал посылку" at bounding box center [289, 227] width 120 height 14
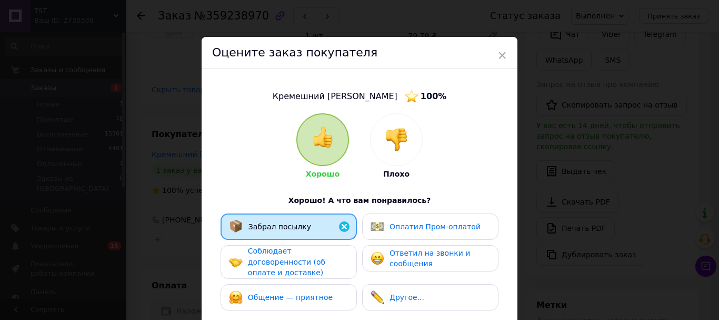
click at [313, 270] on span "Соблюдает договоренности (об оплате и доставке)" at bounding box center [286, 261] width 77 height 30
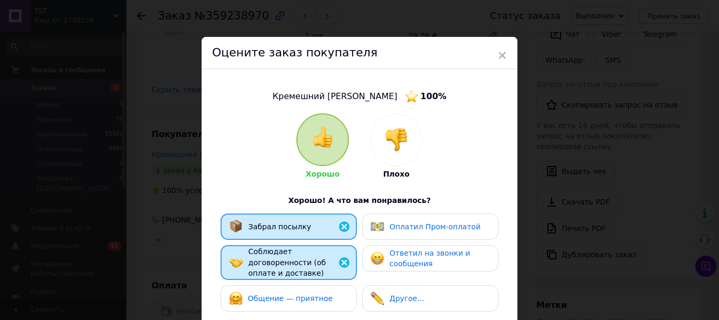
click at [320, 296] on div "Общение — приятное" at bounding box center [289, 298] width 136 height 26
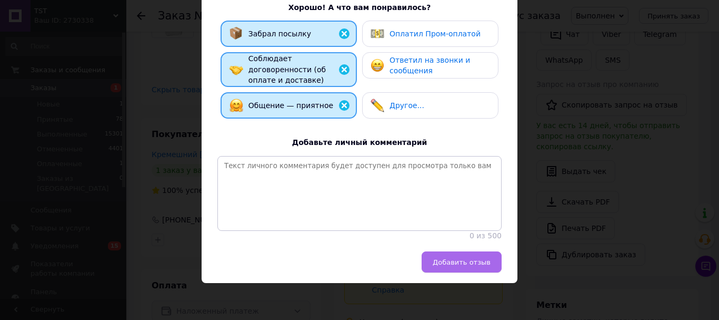
click at [480, 261] on span "Добавить отзыв" at bounding box center [462, 262] width 58 height 8
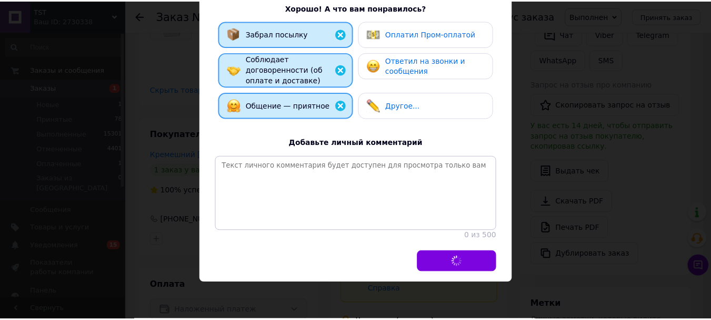
scroll to position [17, 0]
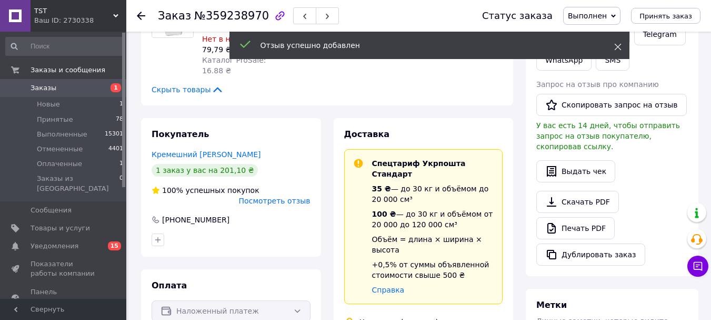
click at [615, 42] on span at bounding box center [618, 47] width 7 height 11
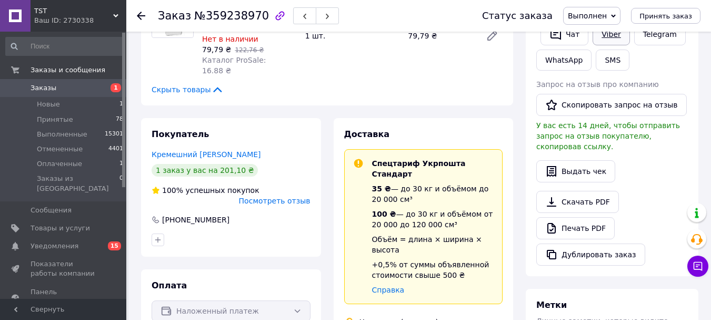
click at [624, 45] on link "Viber" at bounding box center [611, 34] width 37 height 22
click at [608, 110] on button "Скопировать запрос на отзыв" at bounding box center [612, 105] width 151 height 22
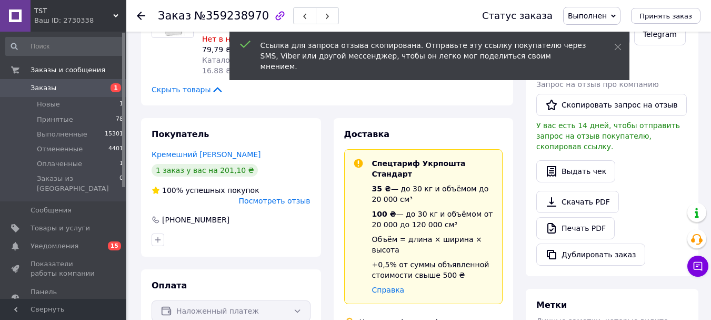
click at [138, 19] on icon at bounding box center [141, 16] width 8 height 8
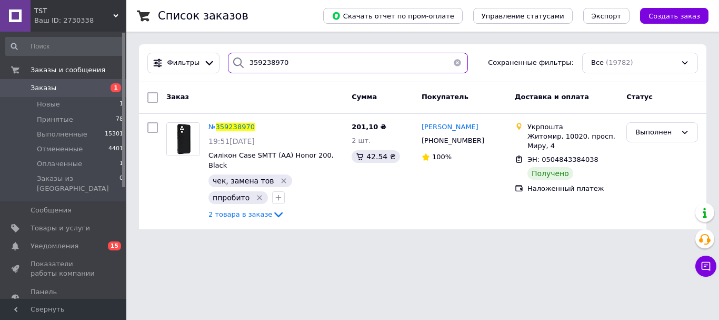
drag, startPoint x: 288, startPoint y: 57, endPoint x: 200, endPoint y: 80, distance: 90.7
click at [194, 75] on div "Фильтры 359238970 Сохраненные фильтры: Все (19782)" at bounding box center [423, 63] width 568 height 38
paste input "050819"
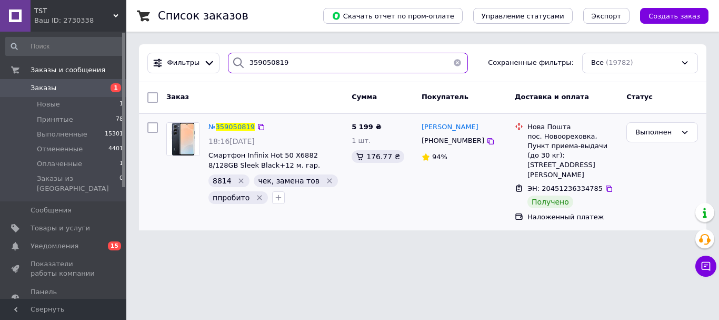
type input "359050819"
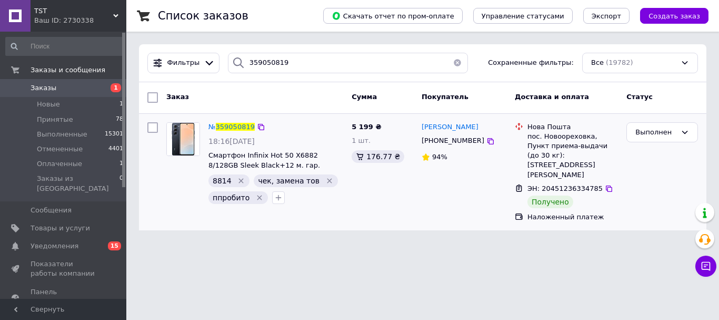
click at [231, 133] on div "№ 359050819 18:16[DATE] Смартфон Infinix Hot 50 X6882 8/128GB Sleek Black+12 м.…" at bounding box center [275, 163] width 143 height 91
click at [240, 125] on span "359050819" at bounding box center [235, 127] width 39 height 8
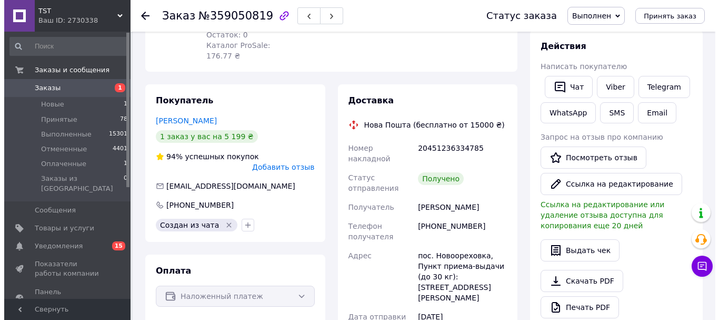
scroll to position [94, 0]
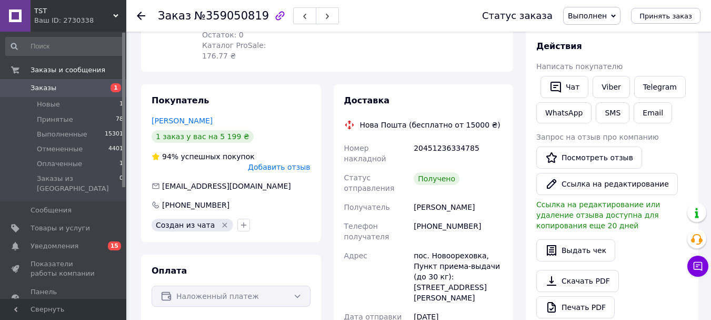
click at [301, 171] on span "Добавить отзыв" at bounding box center [279, 167] width 62 height 8
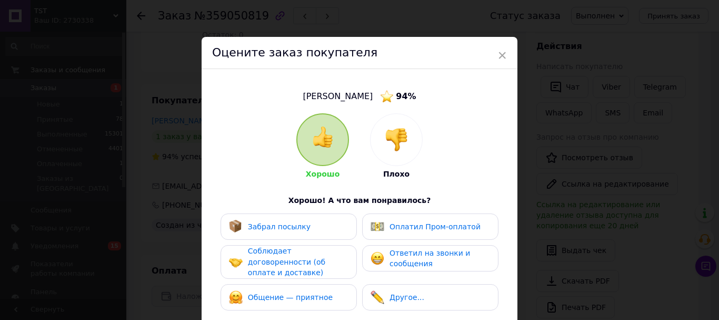
drag, startPoint x: 336, startPoint y: 233, endPoint x: 331, endPoint y: 242, distance: 9.9
click at [333, 233] on div "Забрал посылку" at bounding box center [289, 227] width 120 height 14
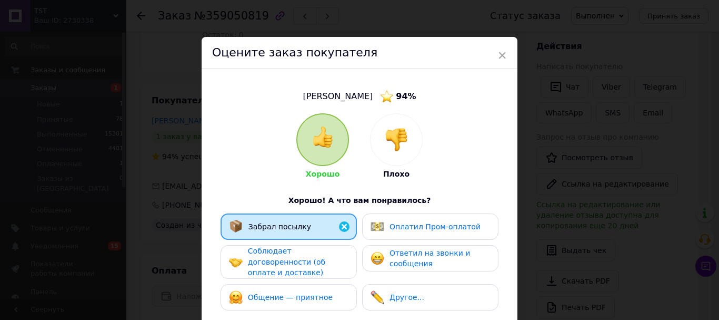
drag, startPoint x: 324, startPoint y: 273, endPoint x: 320, endPoint y: 306, distance: 33.4
click at [324, 278] on div "Соблюдает договоренности (об оплате и доставке)" at bounding box center [298, 261] width 100 height 33
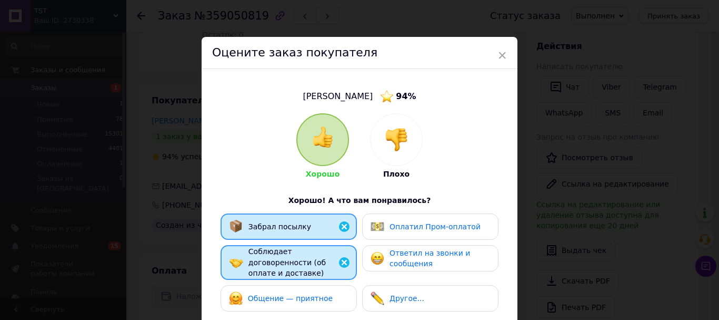
click at [320, 302] on span "Общение — приятное" at bounding box center [290, 298] width 85 height 8
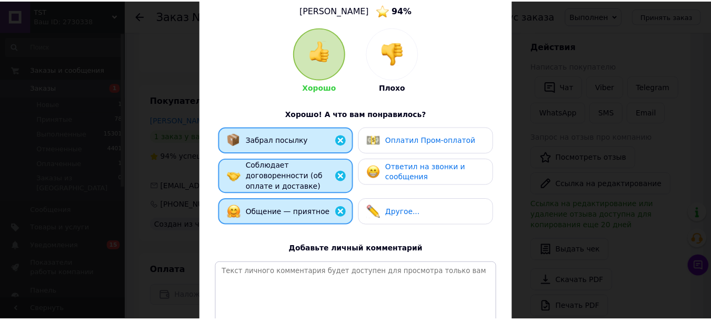
scroll to position [227, 0]
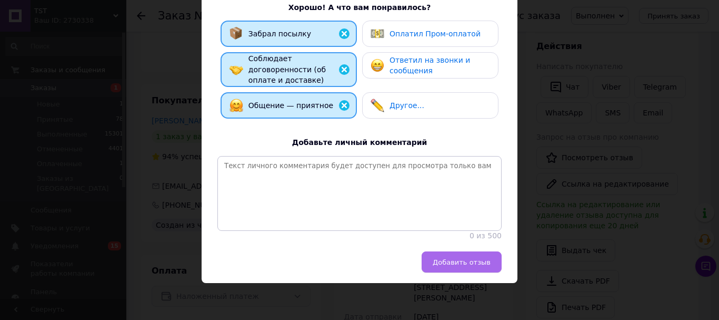
click at [463, 267] on button "Добавить отзыв" at bounding box center [462, 261] width 80 height 21
click at [465, 248] on div "[PERSON_NAME] 94 % Хорошо Плохо Хорошо! А что вам понравилось? Забрал посылку О…" at bounding box center [360, 63] width 316 height 375
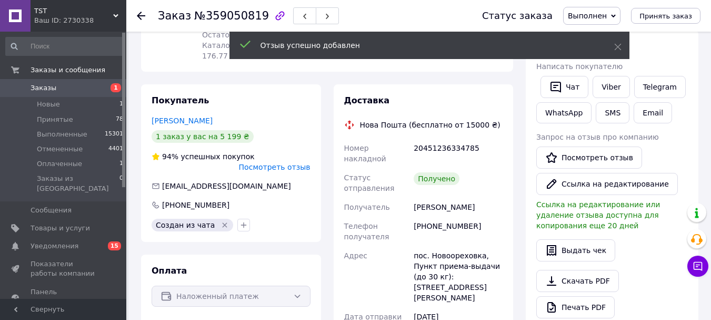
click at [128, 26] on div "Заказ №359050819 Статус заказа Выполнен Принят Отменен Оплаченный Принять заказ" at bounding box center [418, 16] width 585 height 32
click at [140, 17] on use at bounding box center [141, 16] width 8 height 8
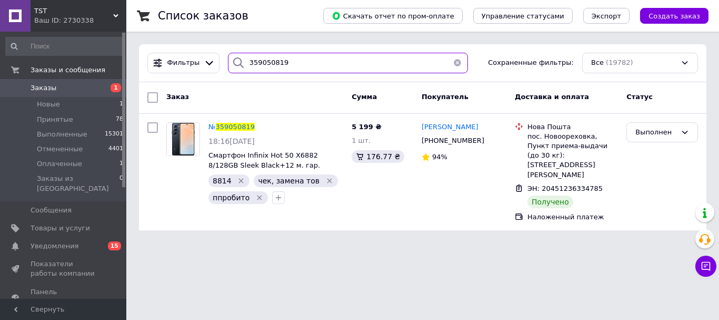
drag, startPoint x: 271, startPoint y: 61, endPoint x: 545, endPoint y: 61, distance: 273.8
click at [181, 67] on div "Фильтры 359050819 Сохраненные фильтры: Все (19782)" at bounding box center [422, 63] width 559 height 21
paste input "8645276"
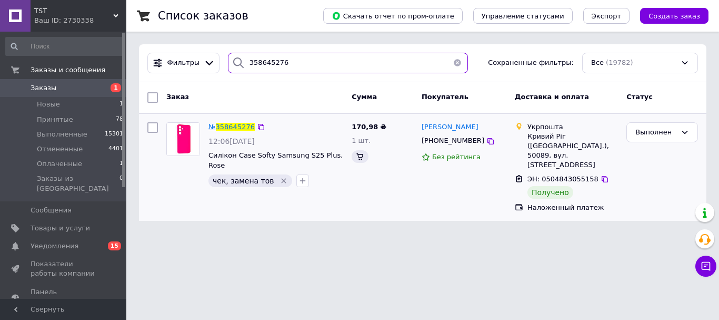
type input "358645276"
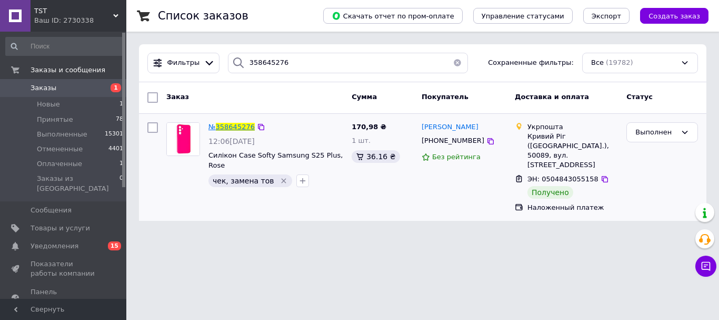
click at [233, 126] on span "358645276" at bounding box center [235, 127] width 39 height 8
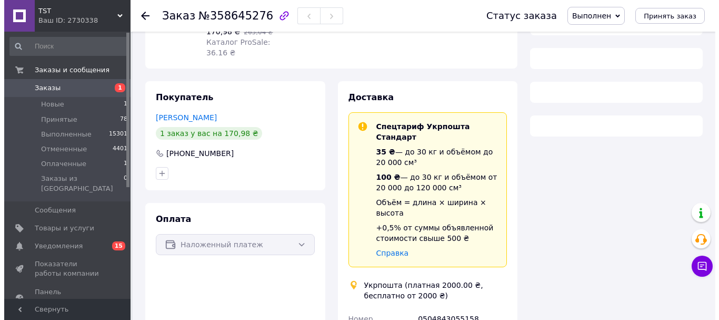
scroll to position [162, 0]
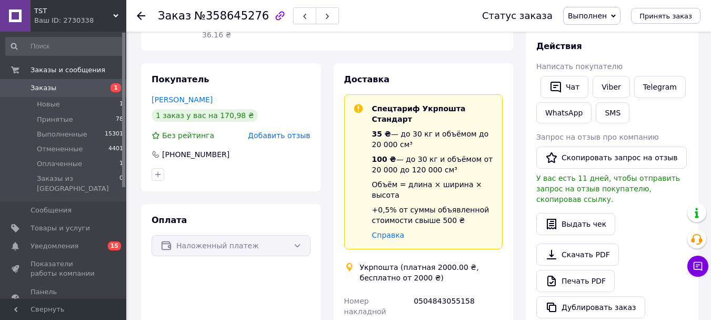
click at [301, 140] on span "Добавить отзыв" at bounding box center [279, 135] width 62 height 8
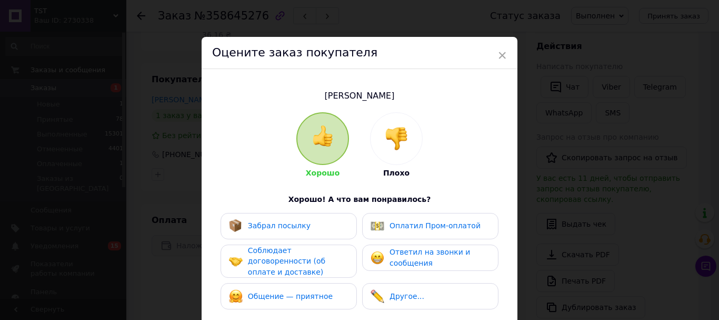
click at [329, 245] on div "Забрал посылку Оплатил Пром-оплатой Соблюдает договоренности (об оплате и доста…" at bounding box center [359, 264] width 284 height 102
drag, startPoint x: 320, startPoint y: 226, endPoint x: 320, endPoint y: 240, distance: 13.2
click at [320, 227] on div "Забрал посылку" at bounding box center [289, 226] width 120 height 14
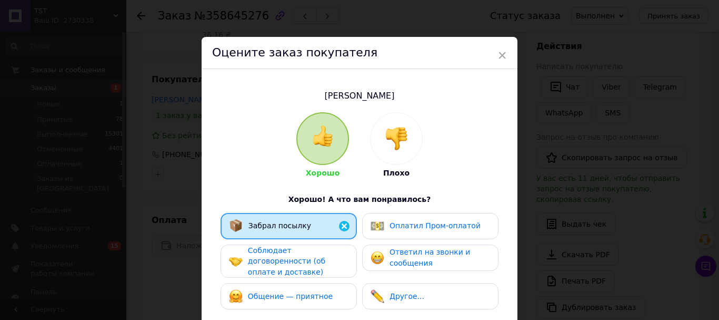
click at [321, 278] on div "Соблюдает договоренности (об оплате и доставке)" at bounding box center [298, 261] width 100 height 33
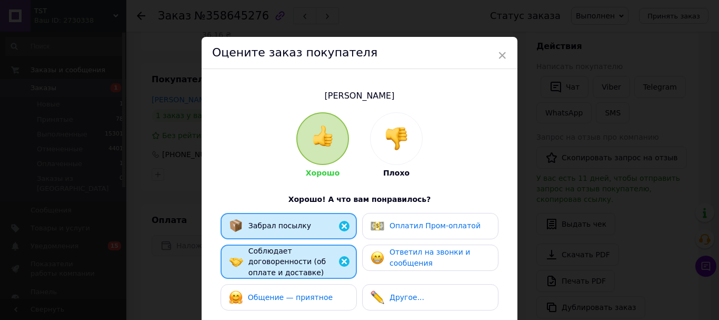
drag, startPoint x: 320, startPoint y: 308, endPoint x: 565, endPoint y: 280, distance: 247.0
click at [320, 301] on span "Общение — приятное" at bounding box center [290, 297] width 85 height 8
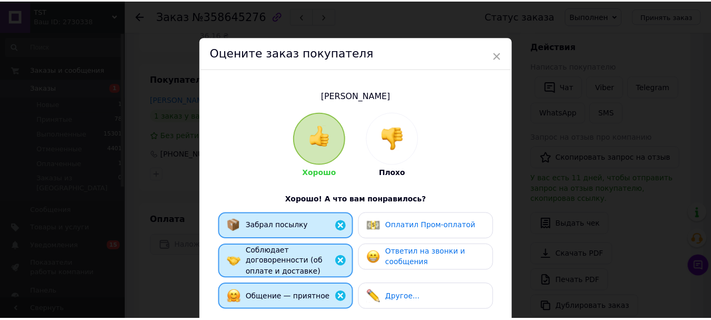
scroll to position [226, 0]
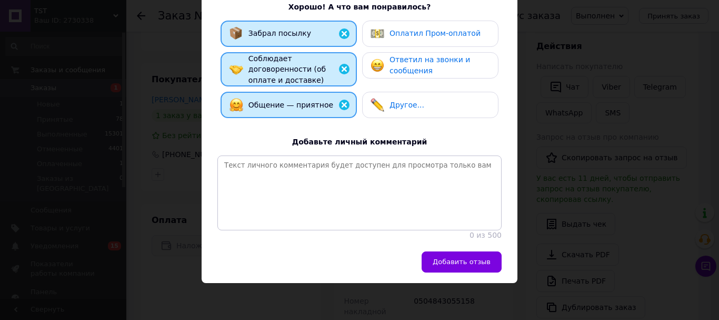
click at [450, 277] on div "Добавить отзыв" at bounding box center [360, 267] width 316 height 32
click at [479, 254] on button "Добавить отзыв" at bounding box center [462, 261] width 80 height 21
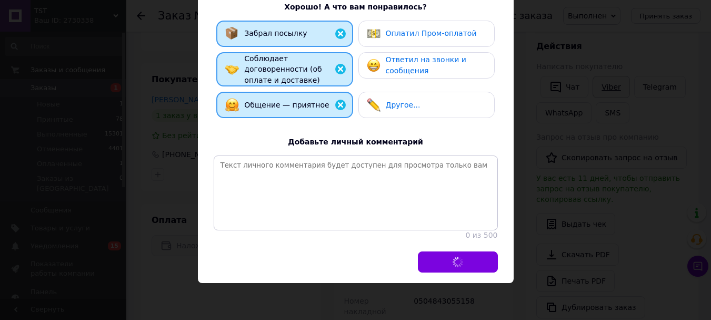
click at [608, 96] on link "Viber" at bounding box center [611, 87] width 37 height 22
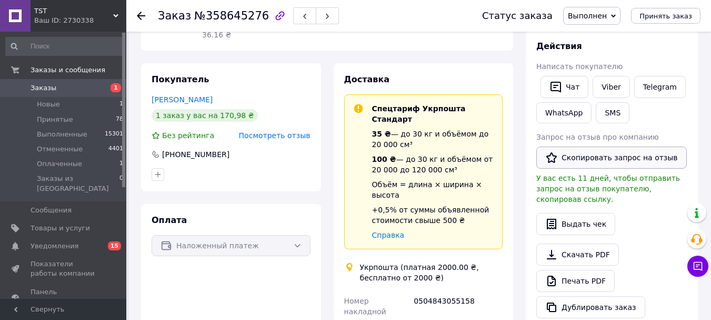
click at [642, 169] on button "Скопировать запрос на отзыв" at bounding box center [612, 157] width 151 height 22
click at [141, 17] on icon at bounding box center [141, 16] width 8 height 8
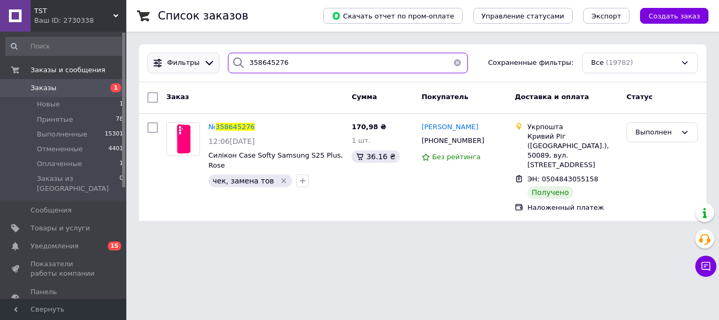
drag, startPoint x: 279, startPoint y: 61, endPoint x: 183, endPoint y: 68, distance: 95.6
click at [184, 68] on div "Фильтры 358645276 Сохраненные фильтры: Все (19782)" at bounding box center [422, 63] width 559 height 21
paste input "9698441"
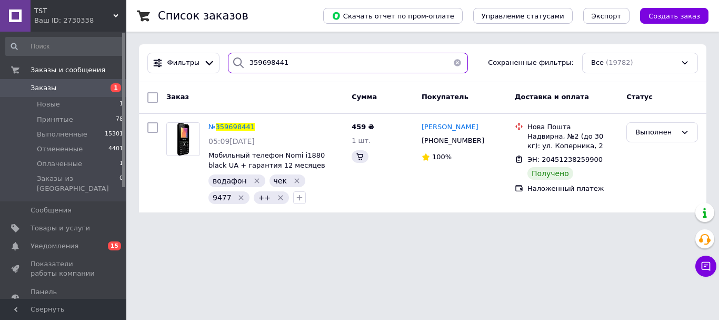
type input "359698441"
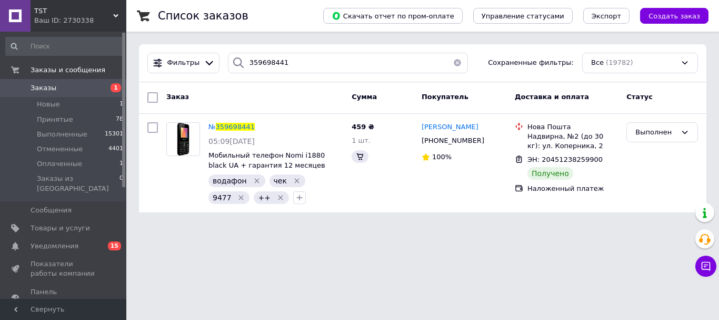
click at [224, 128] on span "359698441" at bounding box center [235, 127] width 39 height 8
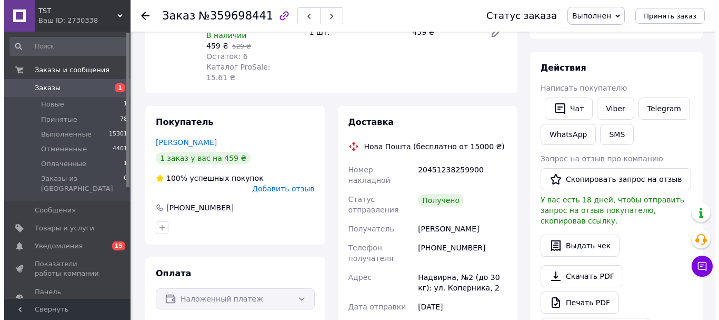
scroll to position [158, 0]
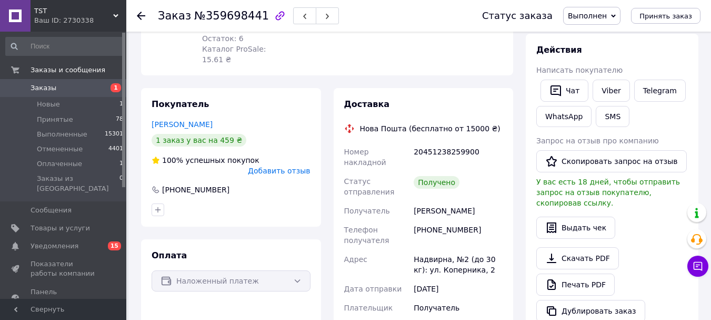
click at [295, 175] on span "Добавить отзыв" at bounding box center [279, 170] width 62 height 8
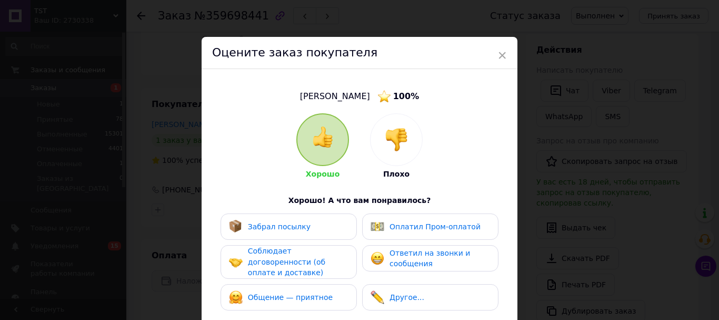
click at [314, 244] on div "Забрал посылку Оплатил Пром-оплатой Соблюдает договоренности (об оплате и доста…" at bounding box center [359, 264] width 284 height 102
click at [313, 268] on span "Соблюдает договоренности (об оплате и доставке)" at bounding box center [286, 261] width 77 height 30
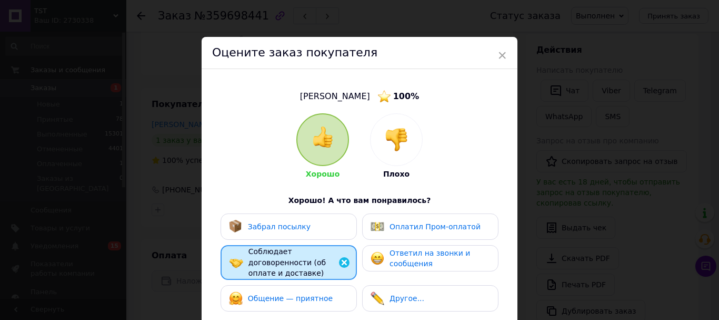
click at [306, 291] on div "Забрал посылку Оплатил Пром-оплатой Соблюдает договоренности (об оплате и доста…" at bounding box center [359, 264] width 284 height 103
click at [330, 231] on div "Забрал посылку" at bounding box center [289, 227] width 120 height 14
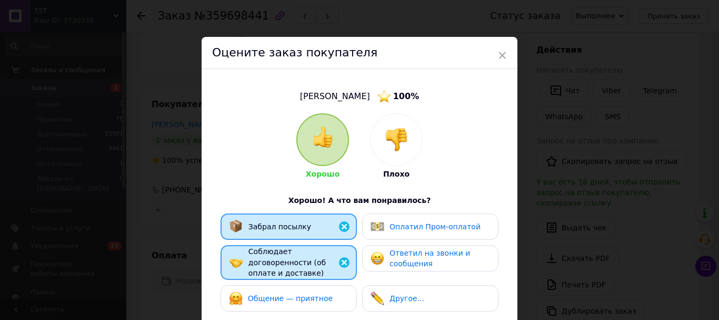
drag, startPoint x: 298, startPoint y: 309, endPoint x: 317, endPoint y: 301, distance: 20.5
click at [299, 302] on span "Общение — приятное" at bounding box center [290, 298] width 85 height 8
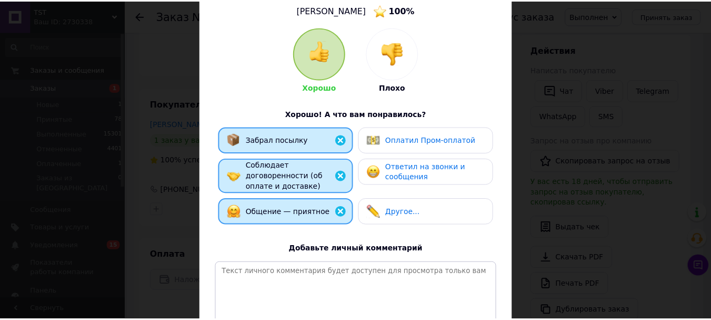
scroll to position [211, 0]
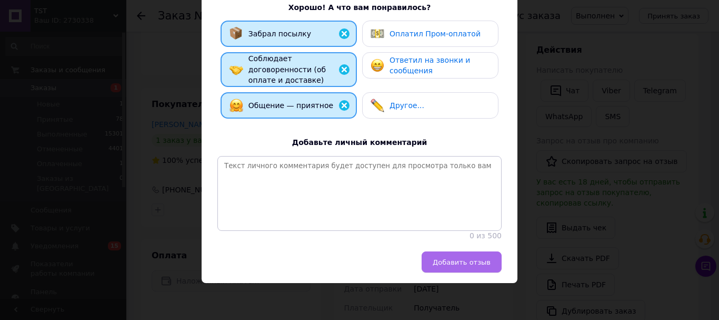
drag, startPoint x: 451, startPoint y: 295, endPoint x: 473, endPoint y: 282, distance: 26.2
click at [450, 283] on div "Добавить отзыв" at bounding box center [360, 267] width 316 height 32
click at [473, 266] on span "Добавить отзыв" at bounding box center [462, 262] width 58 height 8
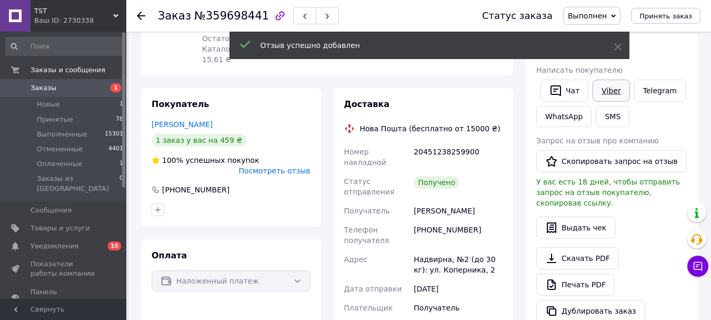
click at [608, 102] on link "Viber" at bounding box center [611, 91] width 37 height 22
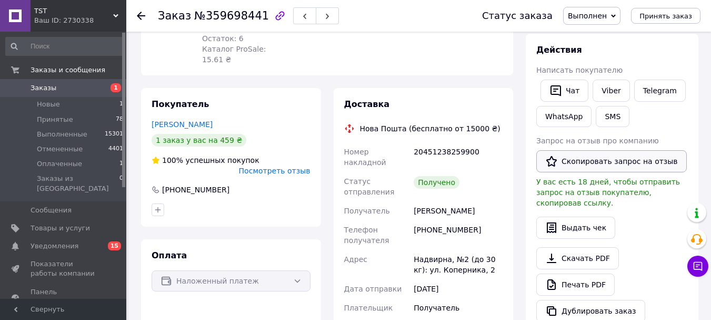
click at [590, 172] on button "Скопировать запрос на отзыв" at bounding box center [612, 161] width 151 height 22
click at [144, 17] on icon at bounding box center [141, 16] width 8 height 8
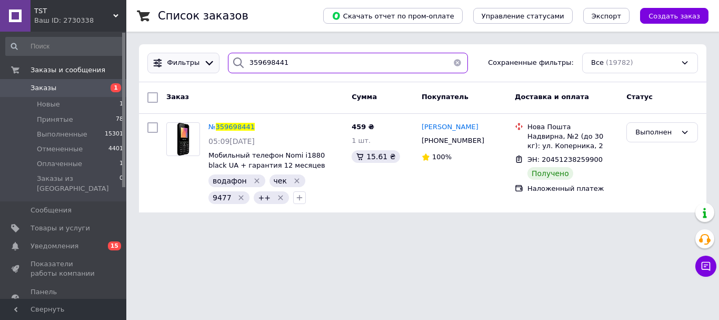
drag, startPoint x: 282, startPoint y: 62, endPoint x: 203, endPoint y: 63, distance: 78.5
click at [202, 62] on div "Фильтры 359698441 Сохраненные фильтры: Все (19782)" at bounding box center [422, 63] width 559 height 21
paste input "49503"
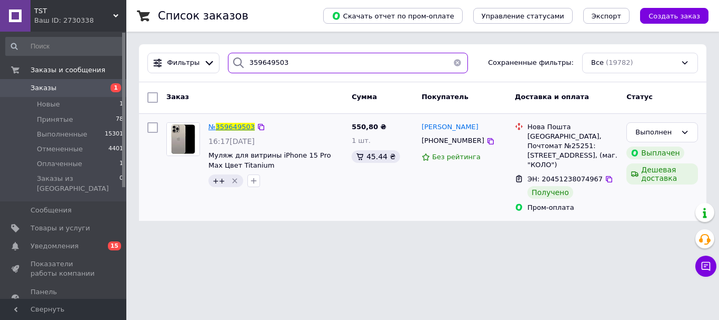
type input "359649503"
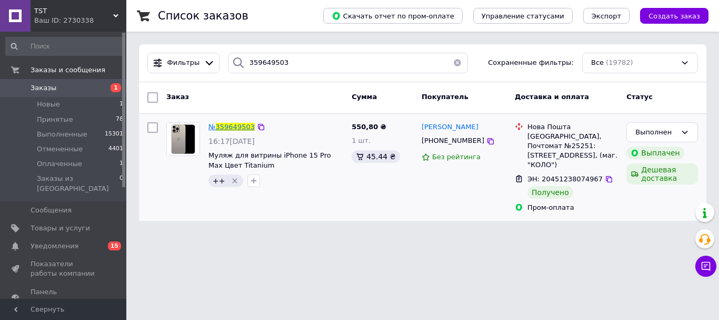
click at [241, 123] on span "359649503" at bounding box center [235, 127] width 39 height 8
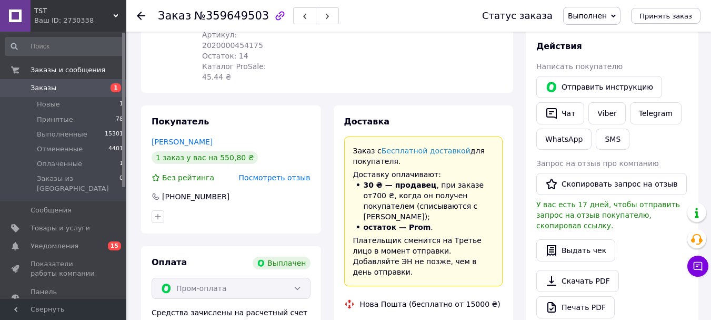
scroll to position [27, 0]
click at [295, 177] on span "Посмотреть отзыв" at bounding box center [275, 177] width 72 height 8
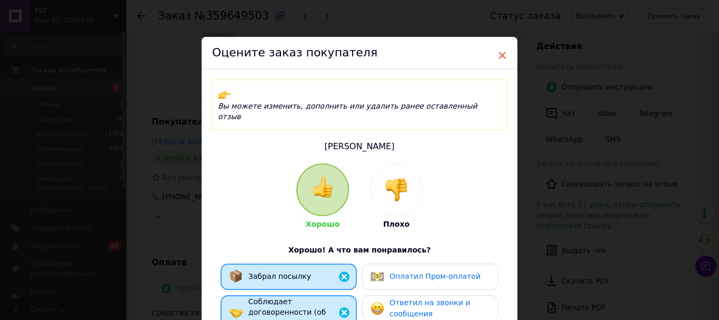
click at [500, 52] on span "×" at bounding box center [502, 55] width 9 height 18
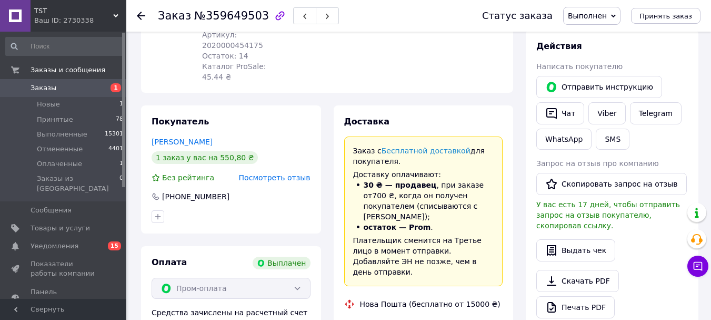
click at [143, 16] on icon at bounding box center [141, 16] width 8 height 8
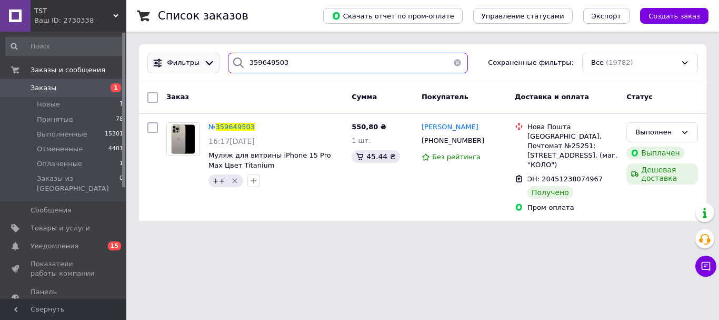
drag, startPoint x: 253, startPoint y: 57, endPoint x: 199, endPoint y: 66, distance: 54.5
click at [200, 66] on div "Фильтры 359649503 Сохраненные фильтры: Все (19782)" at bounding box center [422, 63] width 559 height 21
paste input "8089"
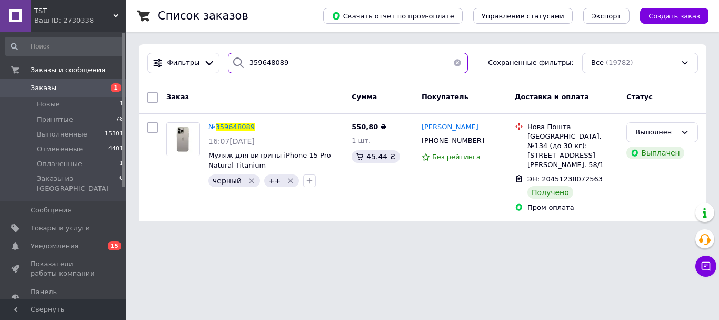
drag, startPoint x: 280, startPoint y: 59, endPoint x: 232, endPoint y: 65, distance: 48.3
click at [232, 65] on div "359648089" at bounding box center [348, 63] width 240 height 21
paste input "552702"
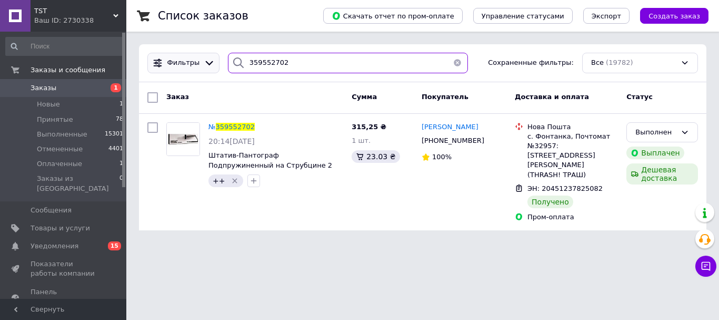
drag, startPoint x: 279, startPoint y: 65, endPoint x: 201, endPoint y: 63, distance: 78.5
click at [201, 63] on div "Фильтры 359552702 Сохраненные фильтры: Все (19782)" at bounding box center [422, 63] width 559 height 21
paste input "[PHONE_NUMBER]"
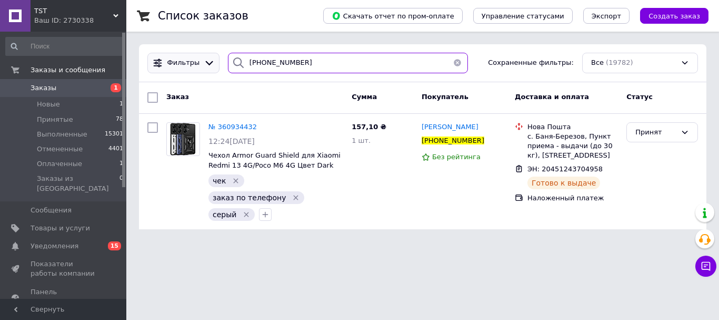
drag, startPoint x: 270, startPoint y: 58, endPoint x: 214, endPoint y: 69, distance: 56.8
click at [211, 67] on div "Фильтры [PHONE_NUMBER] Сохраненные фильтры: Все (19782)" at bounding box center [423, 63] width 568 height 38
paste input "359552702"
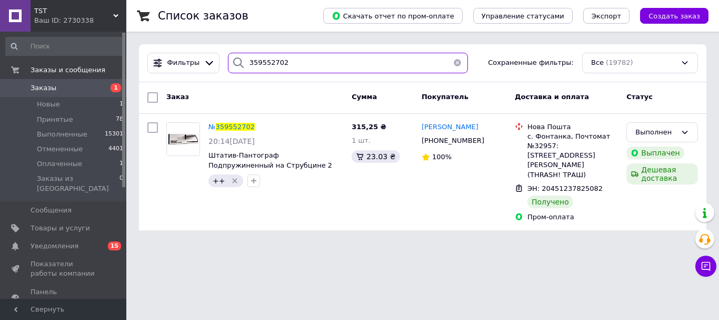
drag, startPoint x: 312, startPoint y: 63, endPoint x: 171, endPoint y: 50, distance: 141.8
click at [171, 50] on div "Фильтры 359552702 Сохраненные фильтры: Все (19782)" at bounding box center [423, 63] width 568 height 38
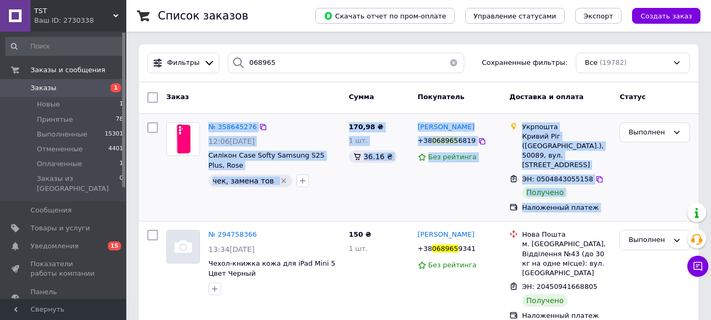
drag, startPoint x: 617, startPoint y: 210, endPoint x: 174, endPoint y: 138, distance: 448.6
click at [174, 138] on div "№ 358645276 12:06[DATE] Силікон Case Softy Samsung S25 Plus, Rose чек, замена т…" at bounding box center [418, 167] width 551 height 99
click at [362, 191] on div "170,98 ₴ 1 шт. 36.16 ₴" at bounding box center [379, 167] width 69 height 99
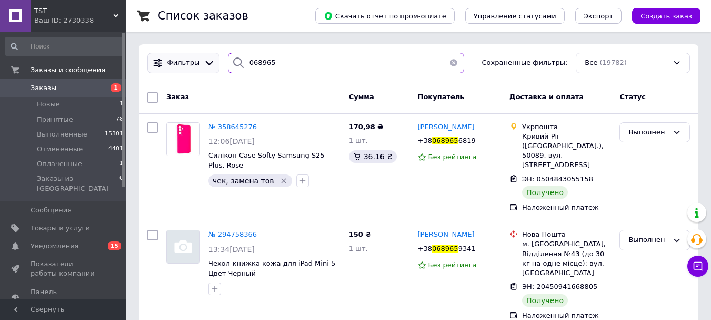
drag, startPoint x: 278, startPoint y: 70, endPoint x: 211, endPoint y: 65, distance: 67.6
click at [211, 65] on div "Фильтры 068965 Сохраненные фильтры: Все (19782)" at bounding box center [418, 63] width 551 height 21
paste input "359495896"
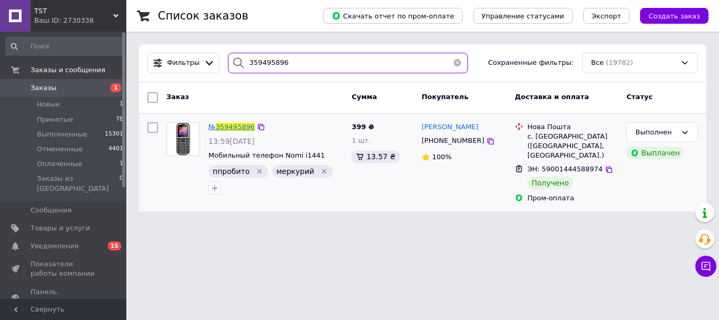
type input "359495896"
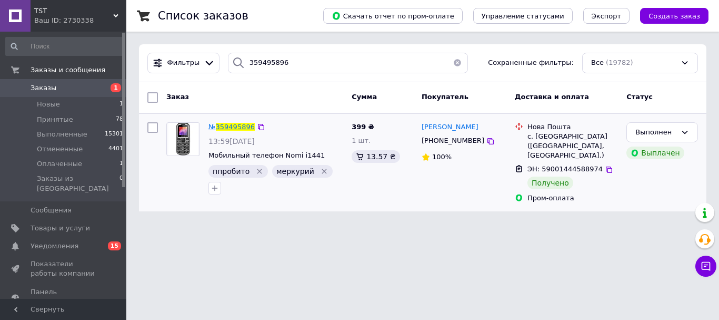
click at [223, 123] on span "359495896" at bounding box center [235, 127] width 39 height 8
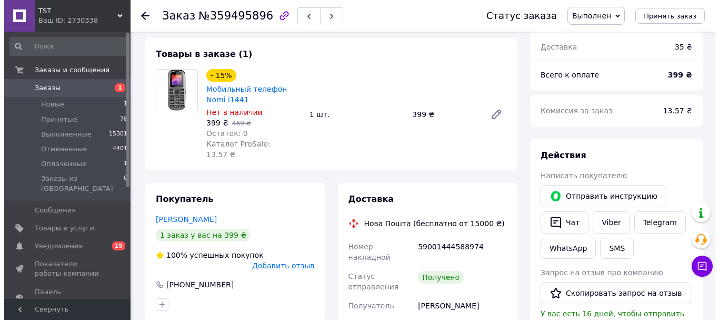
scroll to position [105, 0]
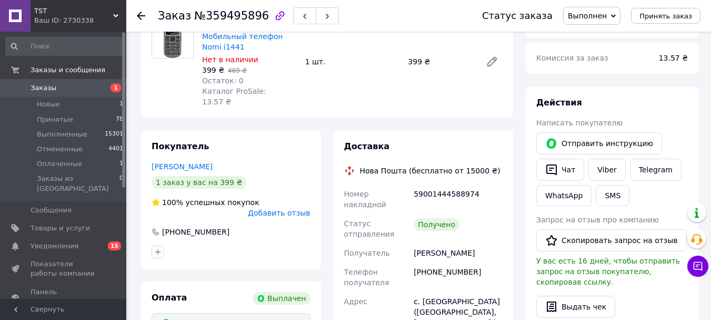
click at [292, 217] on span "Добавить отзыв" at bounding box center [279, 213] width 62 height 8
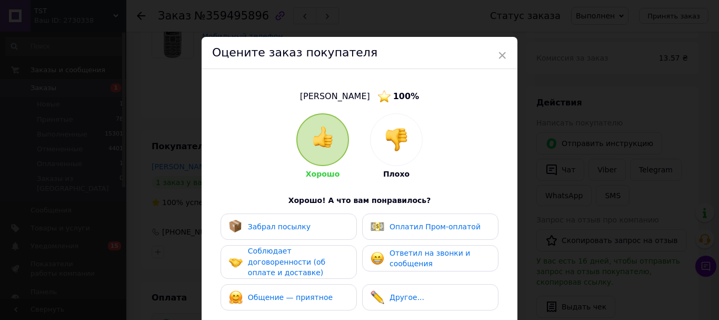
drag, startPoint x: 291, startPoint y: 224, endPoint x: 308, endPoint y: 251, distance: 31.4
click at [291, 222] on div "Забрал посылку" at bounding box center [289, 226] width 136 height 26
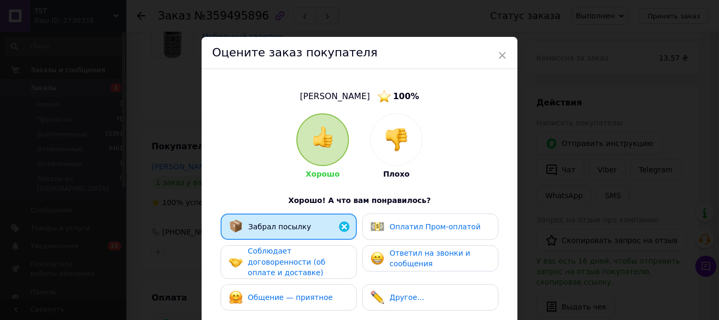
drag, startPoint x: 309, startPoint y: 260, endPoint x: 314, endPoint y: 293, distance: 33.7
click at [309, 261] on div "Соблюдает договоренности (об оплате и доставке)" at bounding box center [298, 261] width 100 height 33
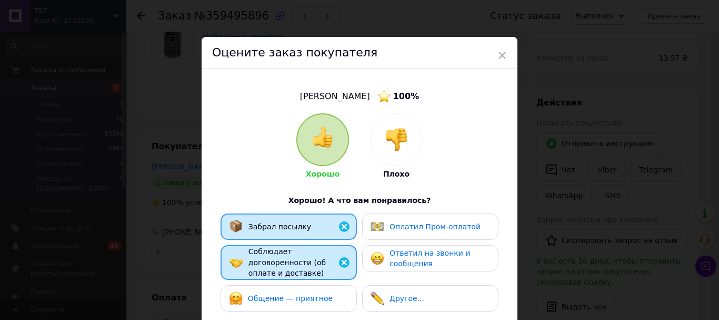
click at [316, 302] on span "Общение — приятное" at bounding box center [290, 298] width 85 height 8
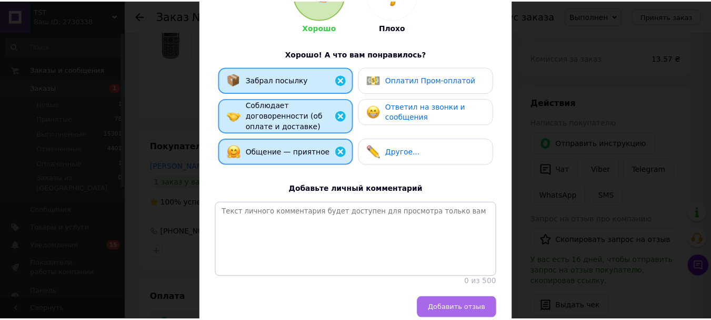
scroll to position [227, 0]
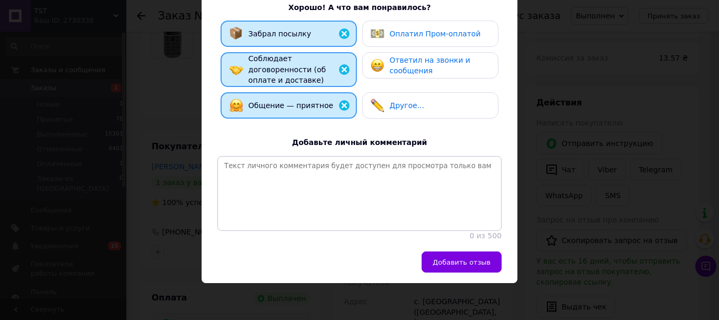
drag, startPoint x: 449, startPoint y: 278, endPoint x: 455, endPoint y: 274, distance: 7.3
click at [449, 276] on div "Добавить отзыв" at bounding box center [360, 267] width 316 height 32
click at [468, 272] on button "Добавить отзыв" at bounding box center [462, 261] width 80 height 21
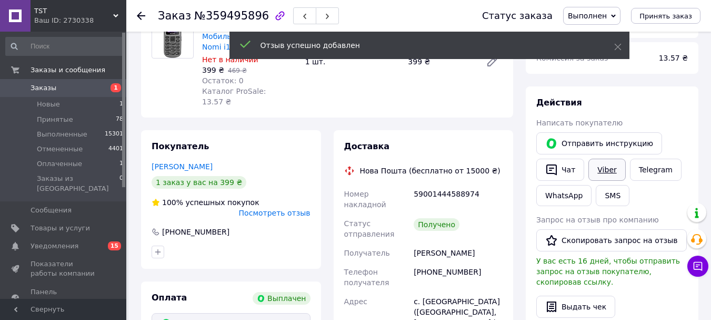
click at [609, 181] on link "Viber" at bounding box center [607, 170] width 37 height 22
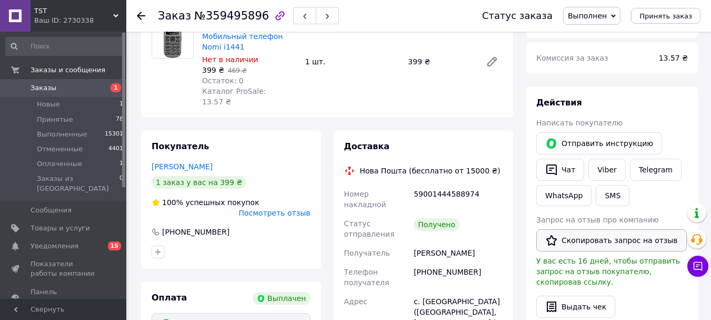
click at [592, 250] on button "Скопировать запрос на отзыв" at bounding box center [612, 240] width 151 height 22
click at [144, 16] on icon at bounding box center [141, 16] width 8 height 8
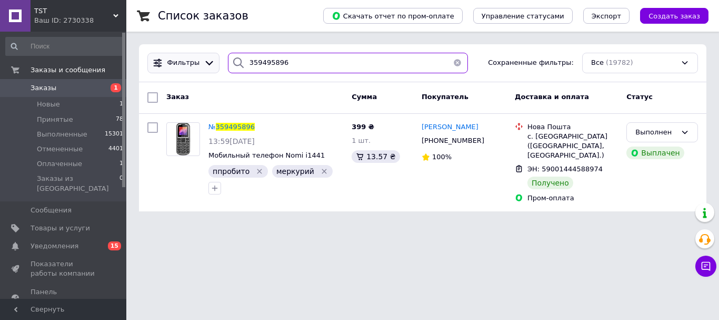
drag, startPoint x: 310, startPoint y: 63, endPoint x: 202, endPoint y: 65, distance: 108.0
click at [202, 65] on div "Фильтры 359495896 Сохраненные фильтры: Все (19782)" at bounding box center [422, 63] width 559 height 21
paste input "281153"
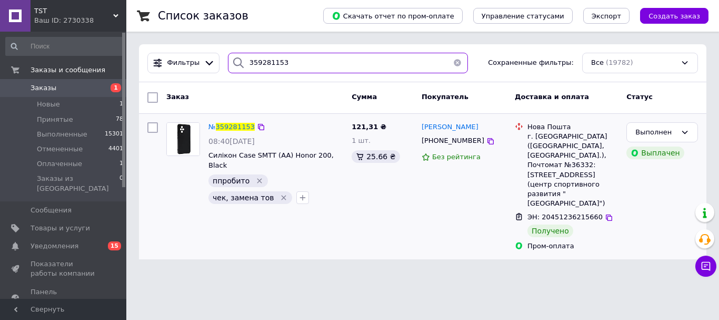
type input "359281153"
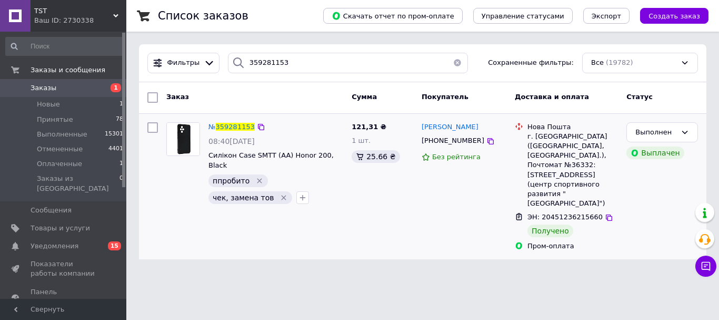
click at [241, 121] on div "№ 359281153" at bounding box center [231, 127] width 48 height 12
click at [236, 129] on span "359281153" at bounding box center [235, 127] width 39 height 8
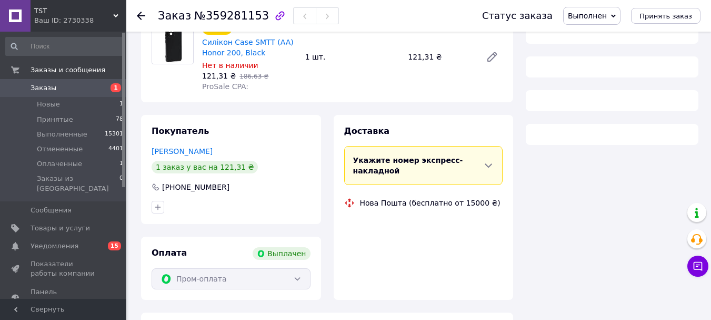
scroll to position [144, 0]
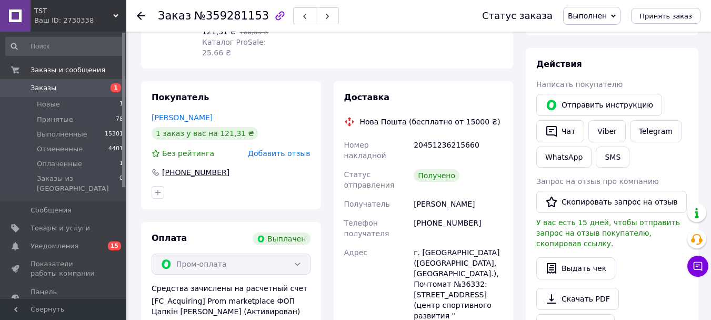
click at [290, 157] on span "Добавить отзыв" at bounding box center [279, 153] width 62 height 8
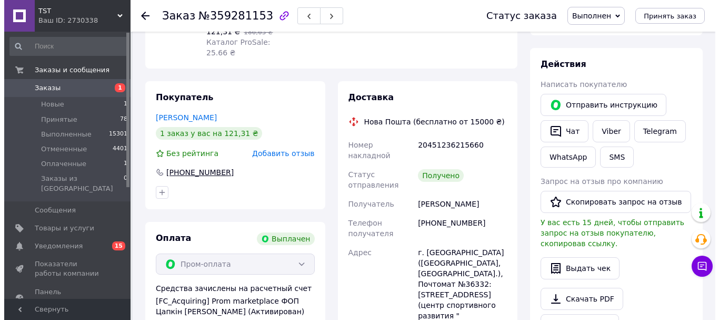
scroll to position [15, 0]
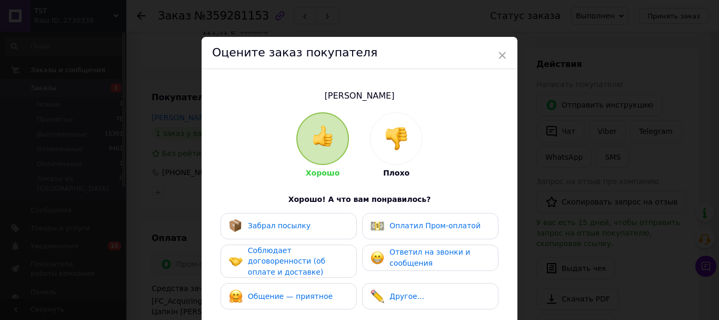
click at [321, 239] on div "Забрал посылку" at bounding box center [289, 226] width 136 height 26
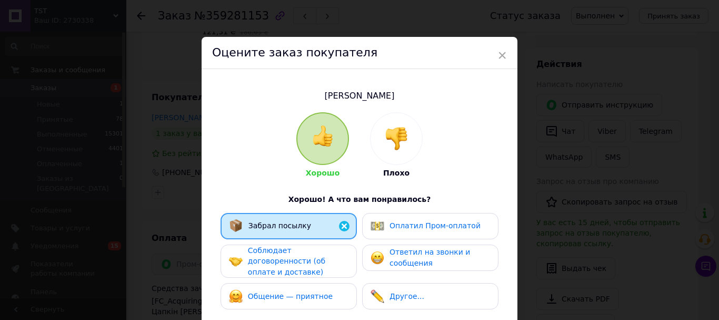
click at [320, 259] on div "Соблюдает договоренности (об оплате и доставке)" at bounding box center [298, 261] width 100 height 33
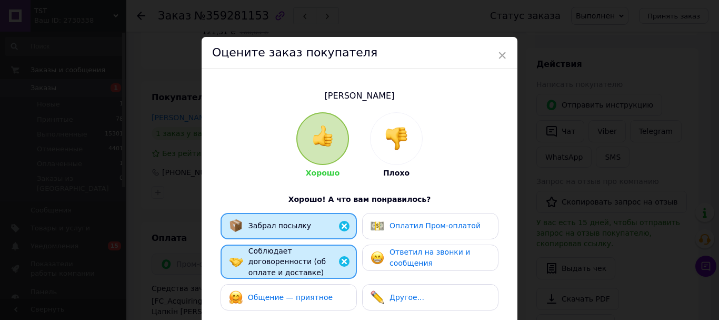
click at [316, 300] on span "Общение — приятное" at bounding box center [290, 297] width 85 height 8
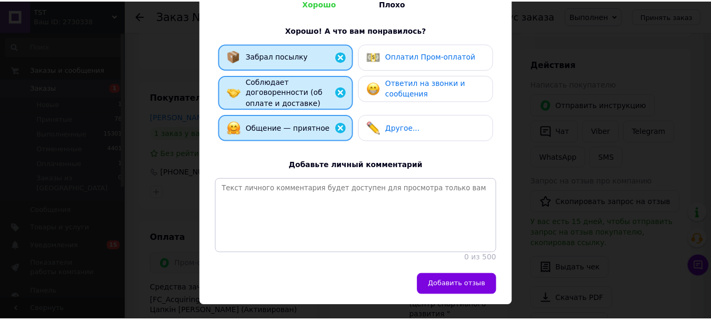
scroll to position [226, 0]
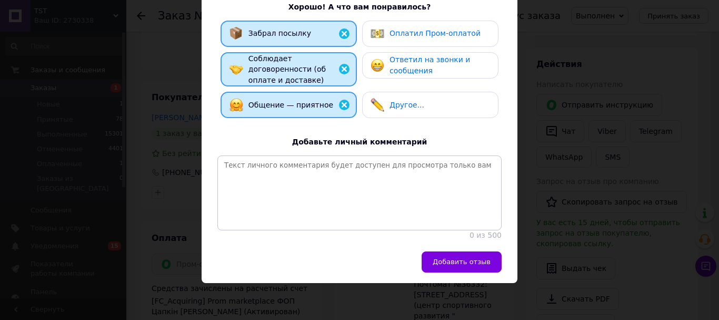
click at [490, 279] on div "Добавить отзыв" at bounding box center [360, 267] width 316 height 32
click at [487, 265] on span "Добавить отзыв" at bounding box center [462, 262] width 58 height 8
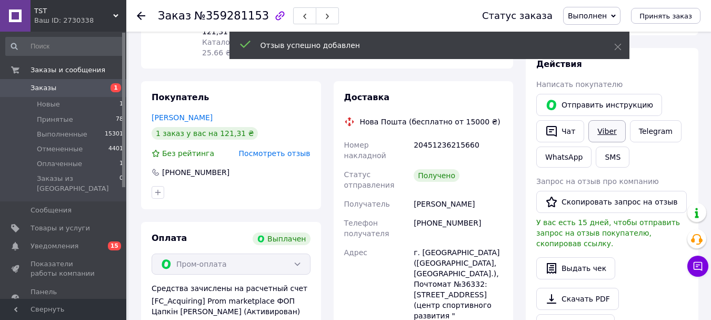
click at [616, 142] on link "Viber" at bounding box center [607, 131] width 37 height 22
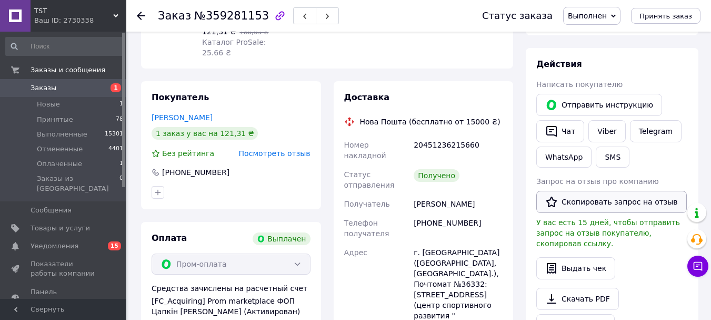
click at [606, 213] on button "Скопировать запрос на отзыв" at bounding box center [612, 202] width 151 height 22
click at [143, 14] on icon at bounding box center [141, 16] width 8 height 8
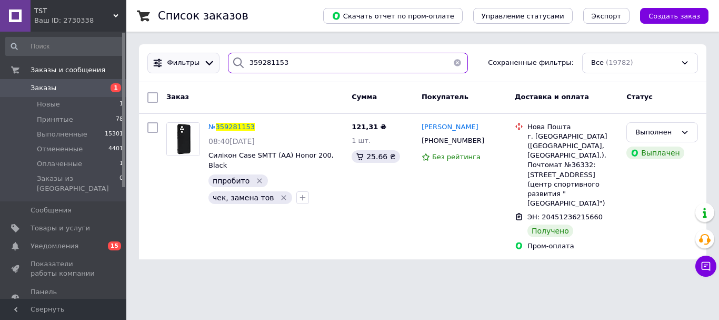
drag, startPoint x: 283, startPoint y: 61, endPoint x: 213, endPoint y: 61, distance: 70.0
click at [213, 61] on div "Фильтры 359281153 Сохраненные фильтры: Все (19782)" at bounding box center [422, 63] width 559 height 21
paste input "77974"
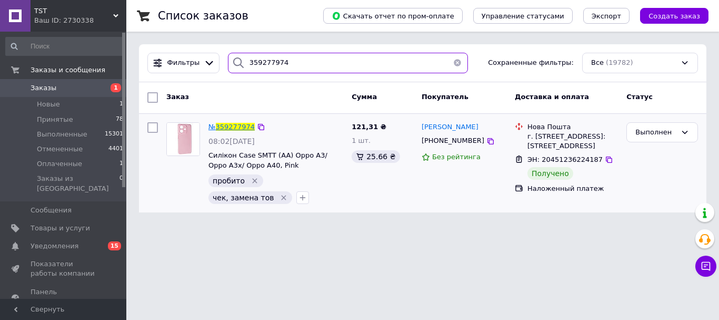
type input "359277974"
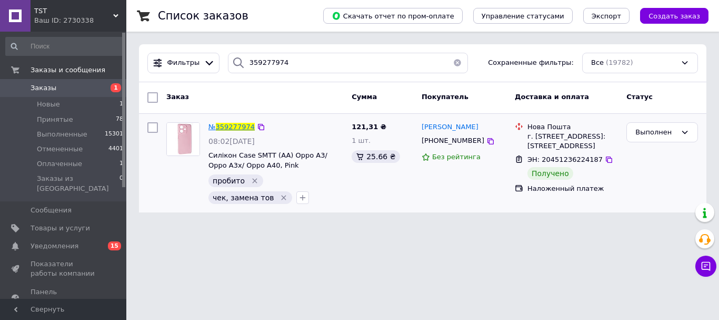
click at [235, 124] on span "359277974" at bounding box center [235, 127] width 39 height 8
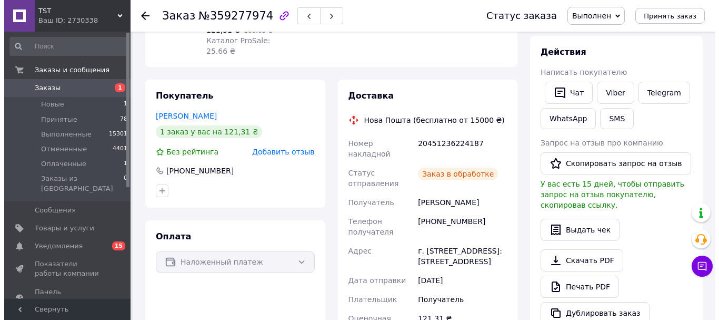
scroll to position [162, 0]
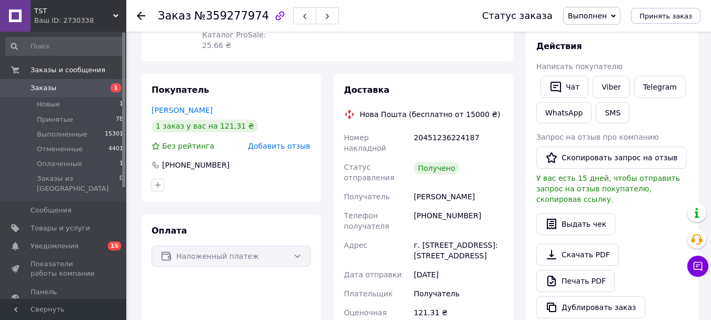
click at [289, 151] on div "Добавить отзыв" at bounding box center [279, 146] width 62 height 11
click at [293, 150] on span "Добавить отзыв" at bounding box center [279, 146] width 62 height 8
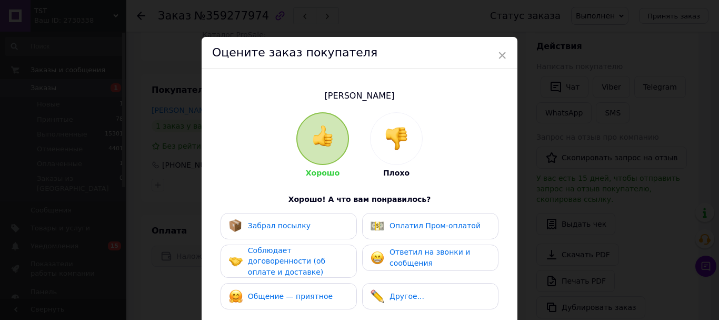
drag, startPoint x: 338, startPoint y: 210, endPoint x: 331, endPoint y: 223, distance: 14.8
click at [338, 211] on div "Хорошо Плохо Хорошо! А что вам понравилось? Забрал посылку Оплатил Пром-оплатой…" at bounding box center [359, 271] width 284 height 319
drag, startPoint x: 331, startPoint y: 223, endPoint x: 323, endPoint y: 249, distance: 27.5
click at [331, 223] on div "Забрал посылку" at bounding box center [289, 226] width 120 height 14
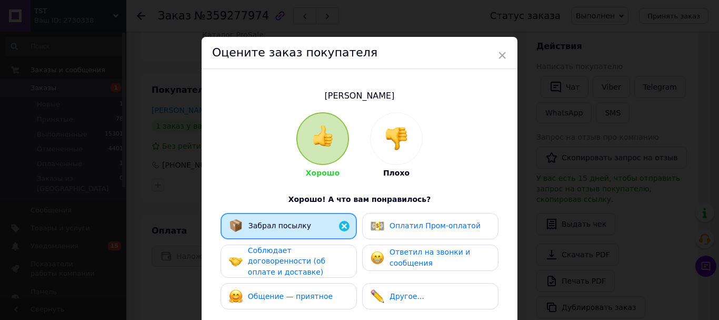
click at [312, 272] on span "Соблюдает договоренности (об оплате и доставке)" at bounding box center [286, 261] width 77 height 30
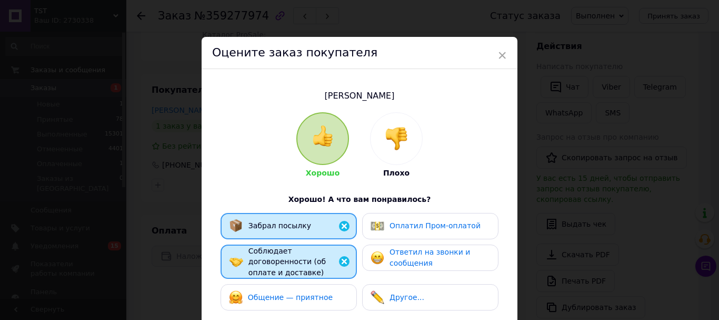
click at [310, 300] on span "Общение — приятное" at bounding box center [290, 297] width 85 height 8
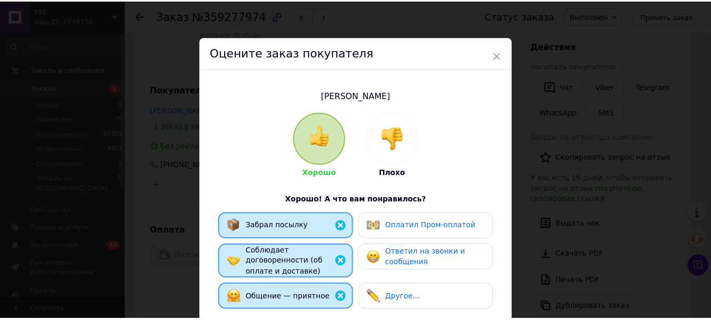
scroll to position [226, 0]
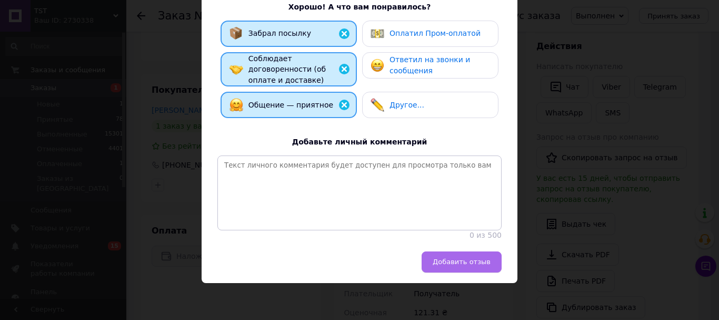
click at [467, 258] on span "Добавить отзыв" at bounding box center [462, 262] width 58 height 8
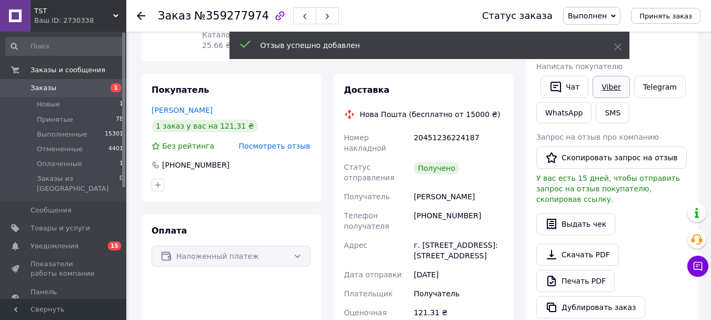
click at [623, 98] on link "Viber" at bounding box center [611, 87] width 37 height 22
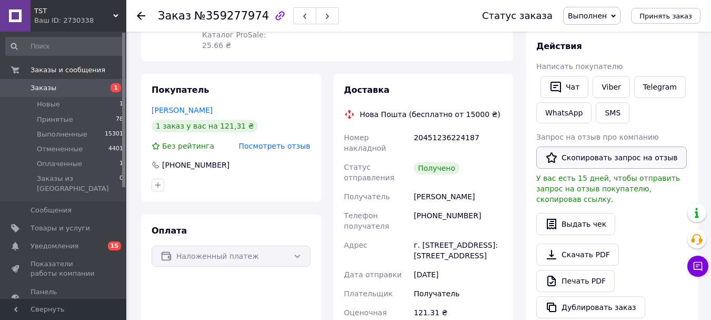
click at [642, 169] on button "Скопировать запрос на отзыв" at bounding box center [612, 157] width 151 height 22
click at [140, 16] on use at bounding box center [141, 16] width 8 height 8
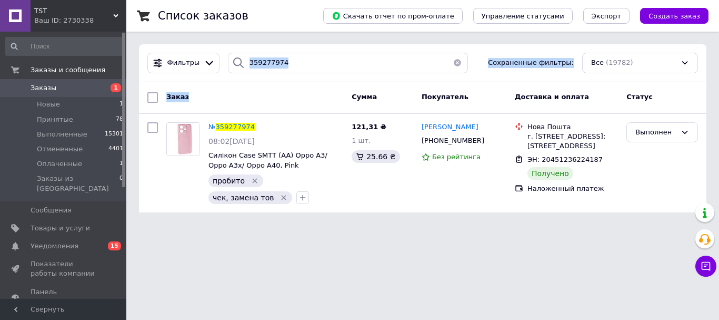
drag, startPoint x: 334, startPoint y: 67, endPoint x: 239, endPoint y: 64, distance: 94.8
click at [305, 62] on div "Фильтры 359277974 Сохраненные фильтры: Все (19782) Заказ Сумма Покупатель Доста…" at bounding box center [423, 128] width 568 height 168
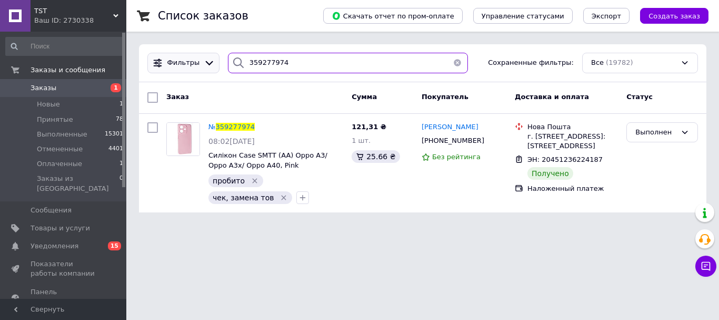
drag, startPoint x: 222, startPoint y: 61, endPoint x: 204, endPoint y: 62, distance: 17.9
click at [204, 62] on div "Фильтры 359277974 Сохраненные фильтры: Все (19782)" at bounding box center [422, 63] width 559 height 21
paste input "186"
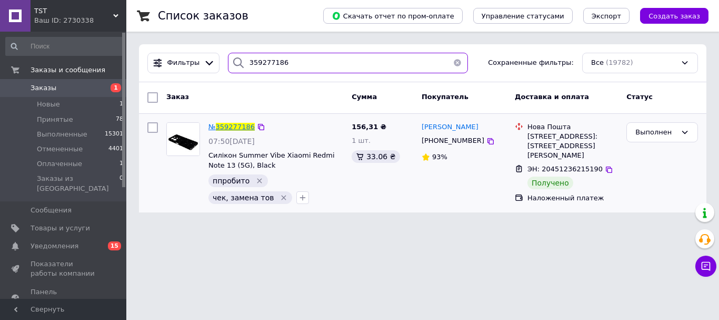
type input "359277186"
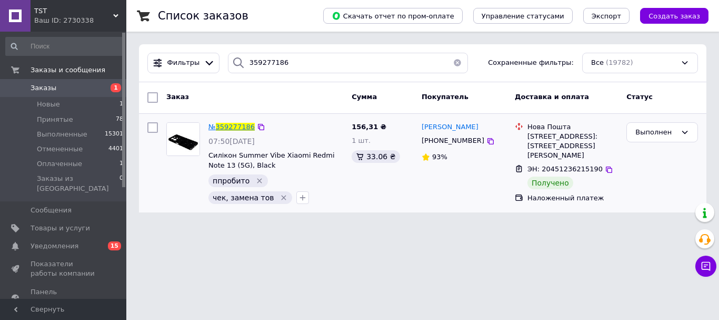
click at [229, 127] on span "359277186" at bounding box center [235, 127] width 39 height 8
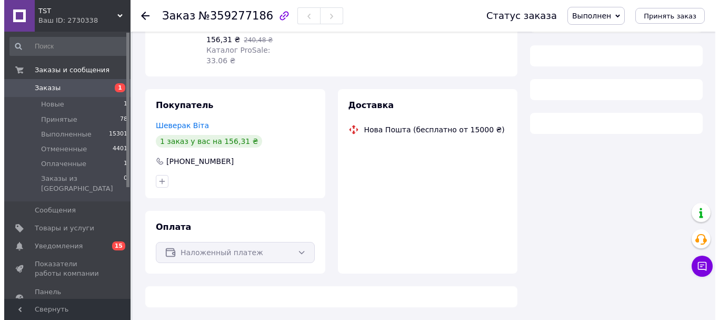
scroll to position [158, 0]
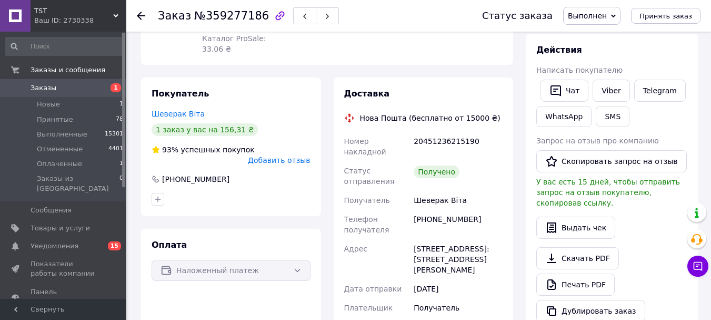
click at [286, 164] on span "Добавить отзыв" at bounding box center [279, 160] width 62 height 8
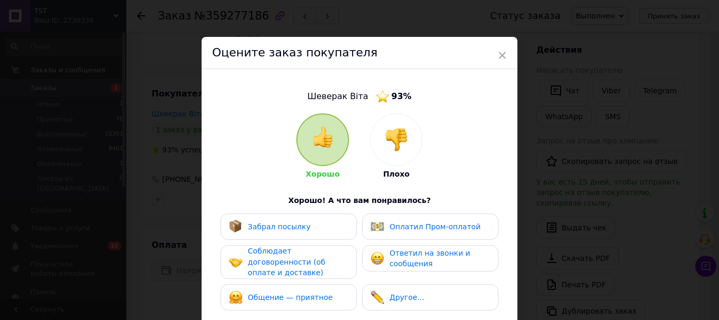
click at [314, 239] on div "Забрал посылку" at bounding box center [289, 226] width 136 height 26
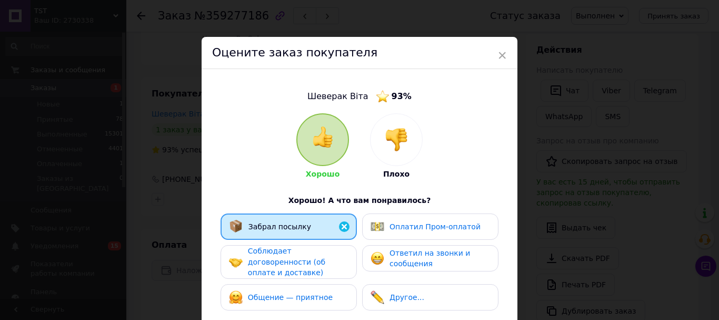
click at [314, 274] on span "Соблюдает договоренности (об оплате и доставке)" at bounding box center [286, 261] width 77 height 30
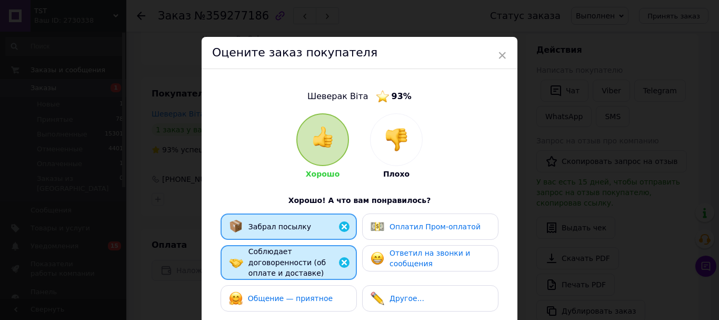
click at [316, 302] on span "Общение — приятное" at bounding box center [290, 298] width 85 height 8
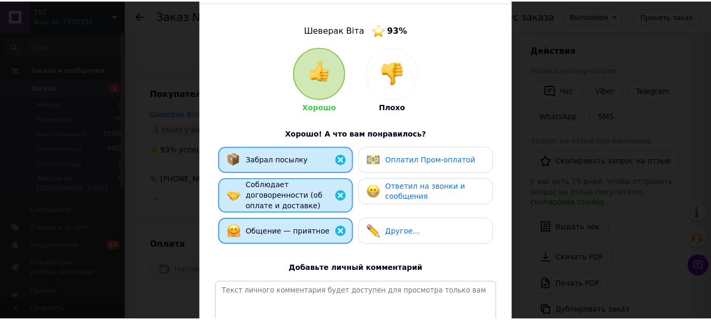
scroll to position [227, 0]
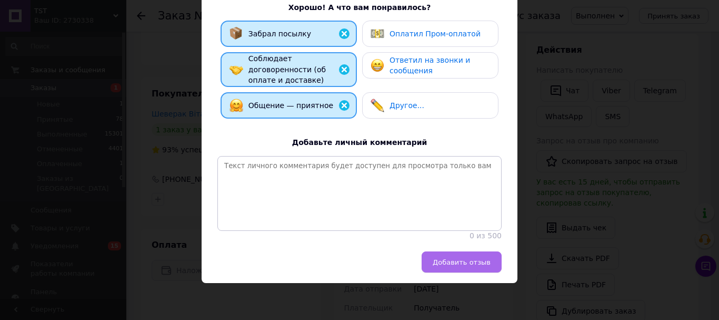
click at [461, 260] on span "Добавить отзыв" at bounding box center [462, 262] width 58 height 8
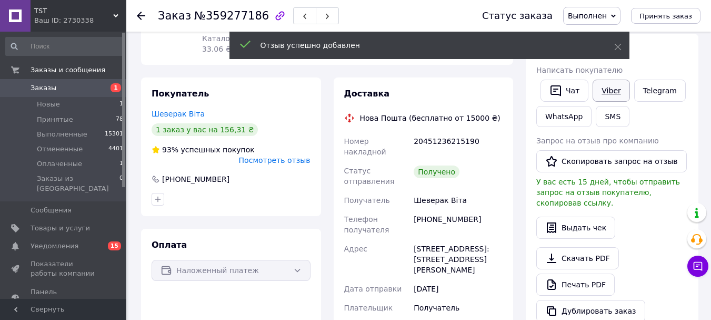
click at [608, 98] on link "Viber" at bounding box center [611, 91] width 37 height 22
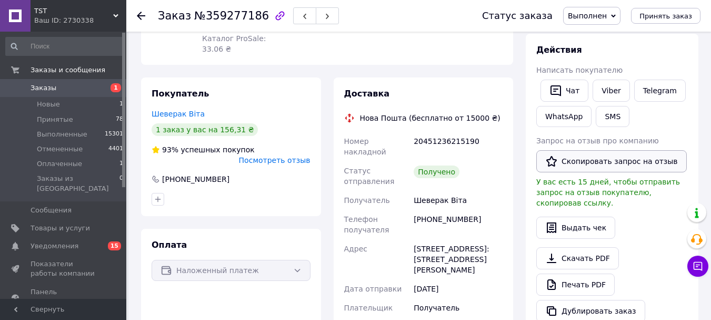
click at [594, 167] on button "Скопировать запрос на отзыв" at bounding box center [612, 161] width 151 height 22
click at [146, 12] on div at bounding box center [147, 16] width 21 height 32
click at [130, 13] on div "Заказ №359277186 Статус заказа Выполнен Принят Отменен Оплаченный Принять заказ" at bounding box center [418, 16] width 585 height 32
click at [144, 12] on icon at bounding box center [141, 16] width 8 height 8
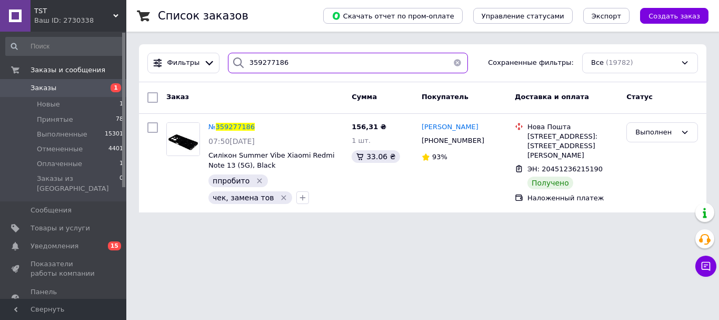
drag, startPoint x: 295, startPoint y: 77, endPoint x: 283, endPoint y: 57, distance: 22.9
click at [255, 71] on div "Фильтры 359277186 Сохраненные фильтры: Все (19782)" at bounding box center [423, 63] width 568 height 38
click at [289, 61] on input "359277186" at bounding box center [348, 63] width 240 height 21
drag, startPoint x: 289, startPoint y: 61, endPoint x: 177, endPoint y: 61, distance: 111.1
click at [177, 61] on div "Фильтры 359277186 Сохраненные фильтры: Все (19782)" at bounding box center [422, 63] width 559 height 21
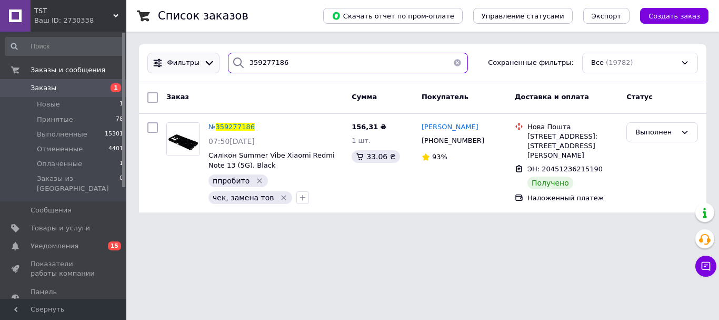
paste input "113703"
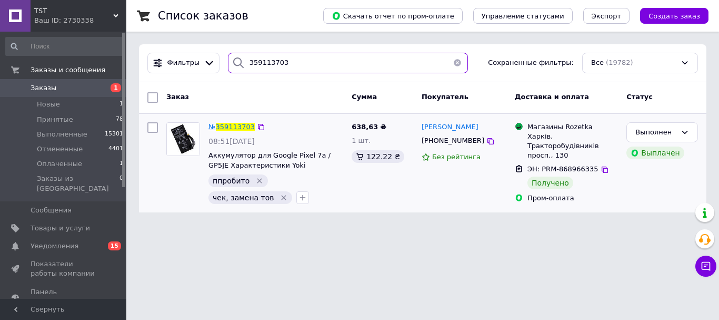
type input "359113703"
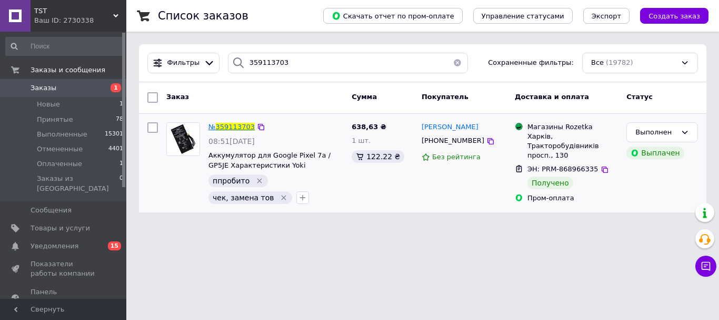
click at [248, 125] on span "359113703" at bounding box center [235, 127] width 39 height 8
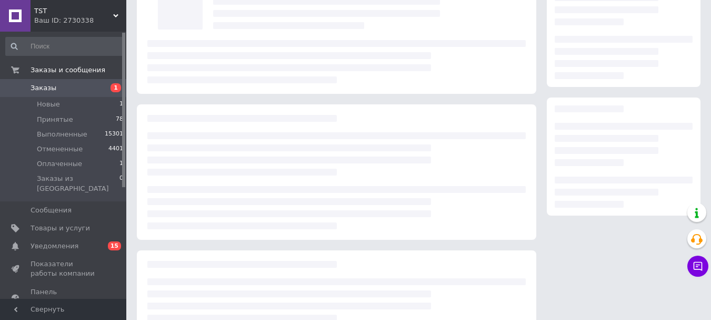
scroll to position [162, 0]
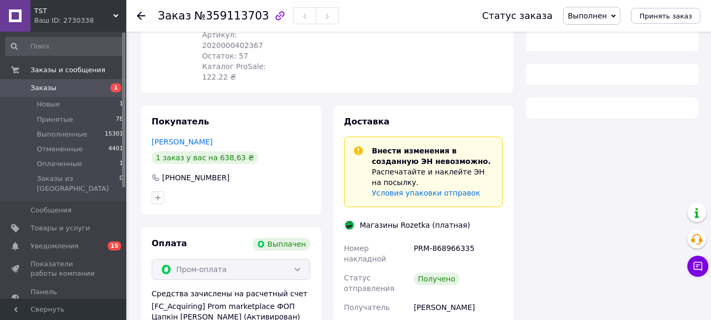
click at [298, 177] on div "[PHONE_NUMBER]" at bounding box center [231, 177] width 161 height 11
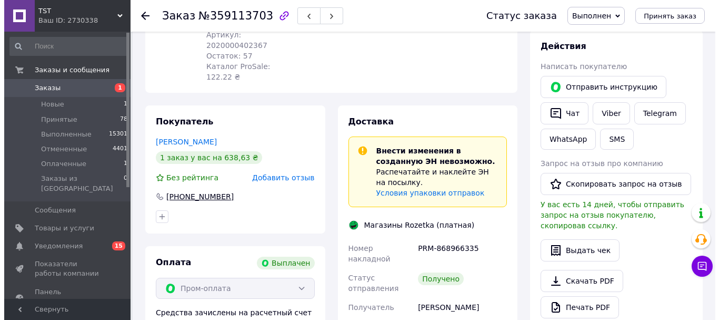
scroll to position [43, 0]
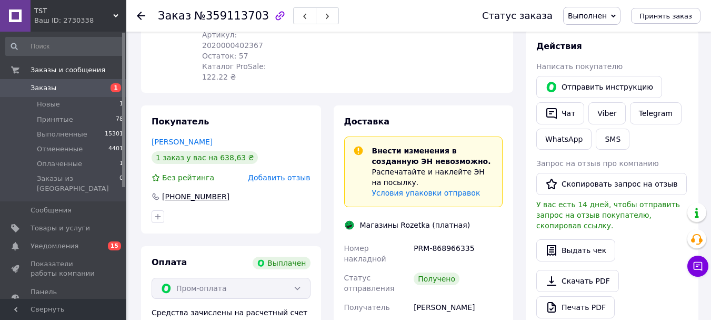
click at [299, 177] on span "Добавить отзыв" at bounding box center [279, 177] width 62 height 8
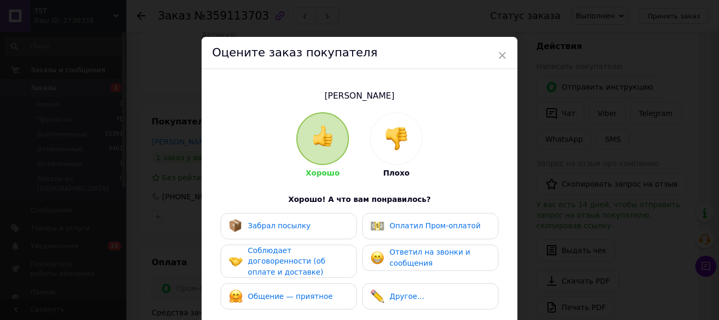
drag, startPoint x: 332, startPoint y: 225, endPoint x: 323, endPoint y: 258, distance: 33.2
click at [331, 227] on div "Забрал посылку" at bounding box center [289, 226] width 120 height 14
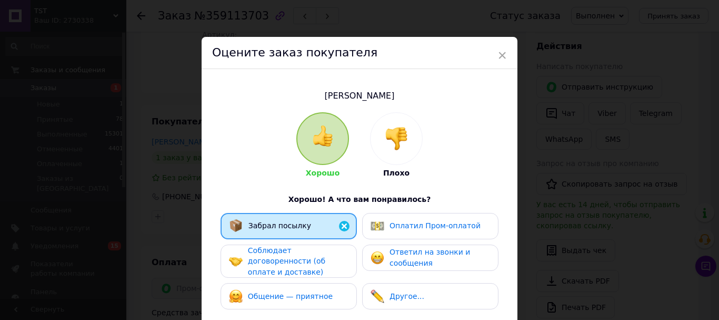
click at [322, 269] on span "Соблюдает договоренности (об оплате и доставке)" at bounding box center [286, 261] width 77 height 30
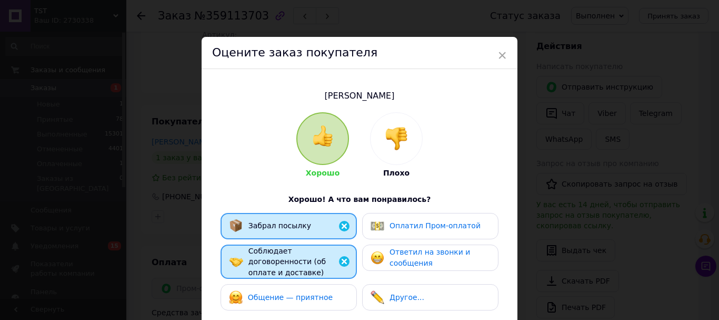
click at [324, 301] on span "Общение — приятное" at bounding box center [290, 297] width 85 height 8
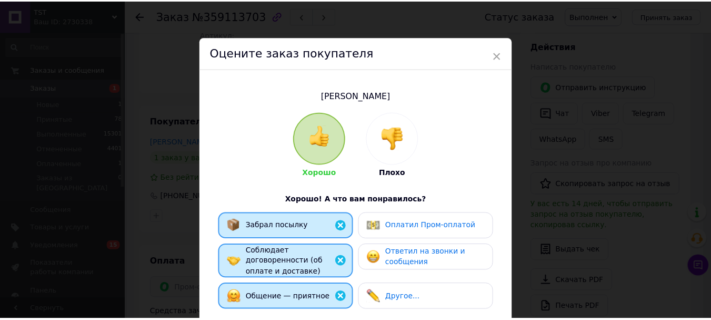
scroll to position [226, 0]
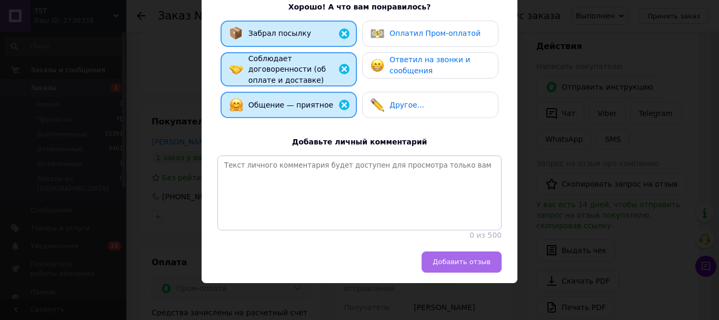
click at [473, 252] on div "Оцените заказ покупателя [PERSON_NAME] Плохо Хорошо! А что вам понравилось? Заб…" at bounding box center [360, 64] width 316 height 438
click at [469, 259] on span "Добавить отзыв" at bounding box center [462, 262] width 58 height 8
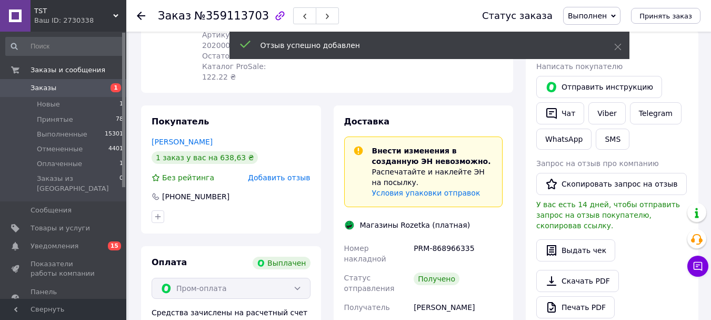
click at [610, 124] on link "Viber" at bounding box center [607, 113] width 37 height 22
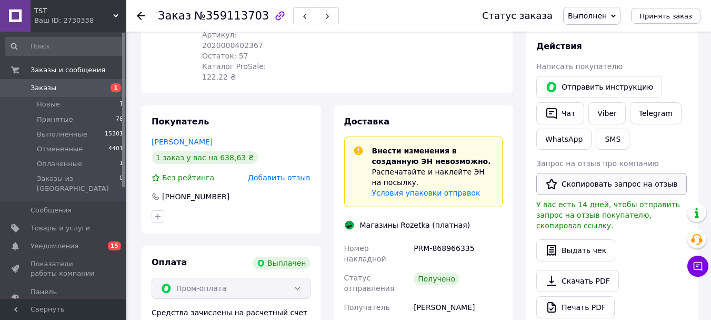
click at [598, 195] on button "Скопировать запрос на отзыв" at bounding box center [612, 184] width 151 height 22
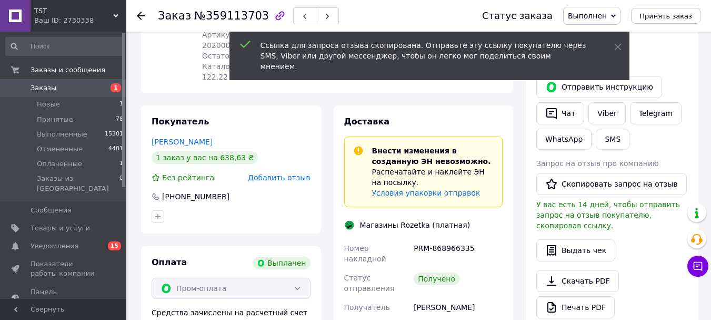
click at [141, 15] on use at bounding box center [141, 16] width 8 height 8
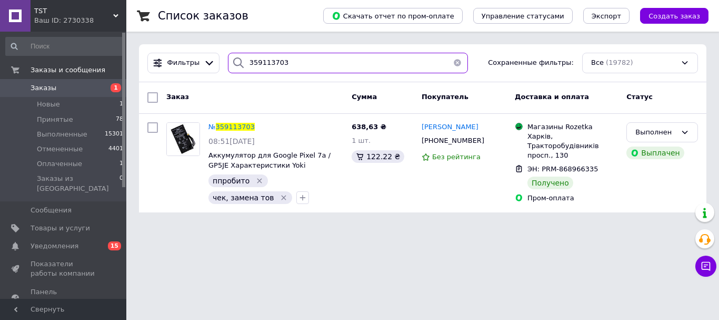
drag, startPoint x: 250, startPoint y: 60, endPoint x: 229, endPoint y: 64, distance: 21.5
click at [230, 63] on div "Фильтры 359113703 Сохраненные фильтры: Все (19782)" at bounding box center [423, 63] width 568 height 38
paste input "2761"
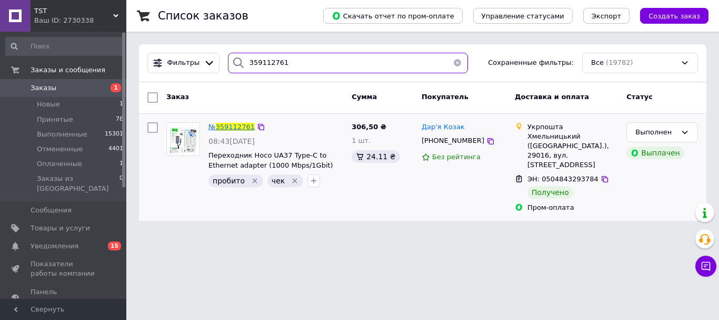
type input "359112761"
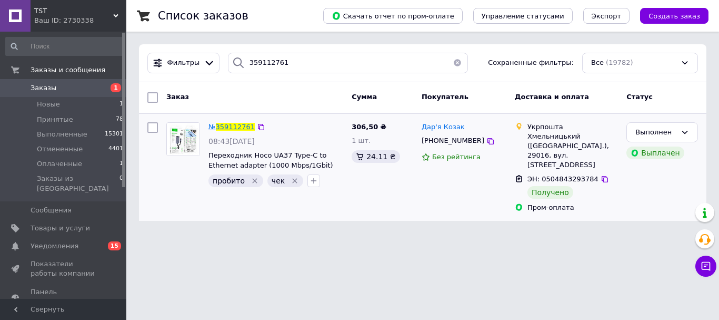
click at [240, 124] on span "359112761" at bounding box center [235, 127] width 39 height 8
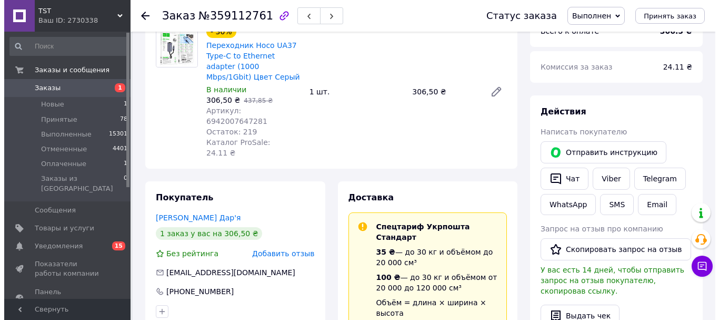
scroll to position [105, 0]
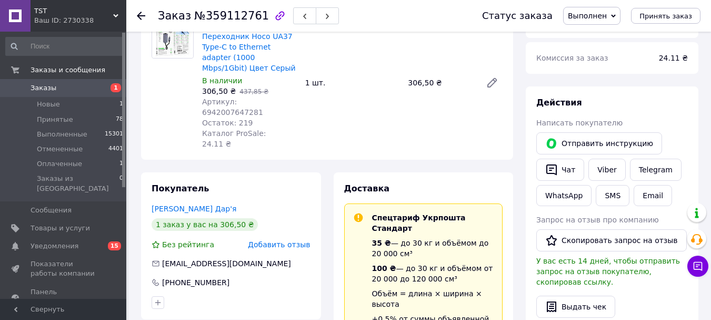
drag, startPoint x: 286, startPoint y: 254, endPoint x: 297, endPoint y: 246, distance: 13.2
click at [287, 253] on div "Покупатель [PERSON_NAME] Дар'я 1 заказ у вас на 306,50 ₴ Без рейтинга Добавить …" at bounding box center [231, 245] width 180 height 147
click at [298, 246] on span "Добавить отзыв" at bounding box center [279, 244] width 62 height 8
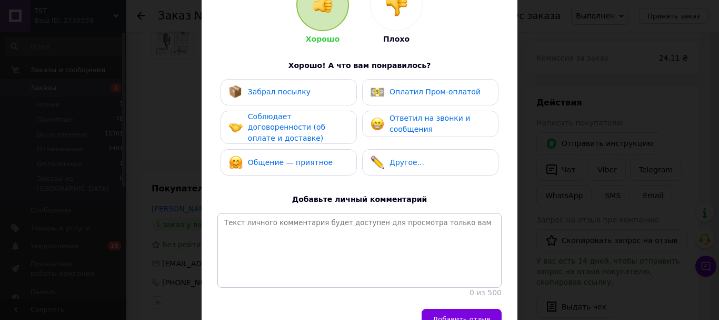
scroll to position [53, 0]
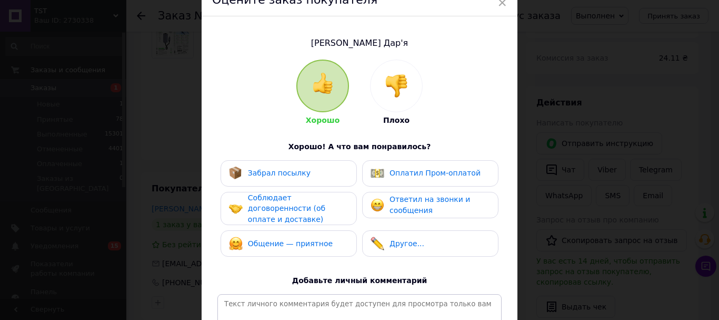
click at [302, 177] on span "Забрал посылку" at bounding box center [279, 173] width 63 height 8
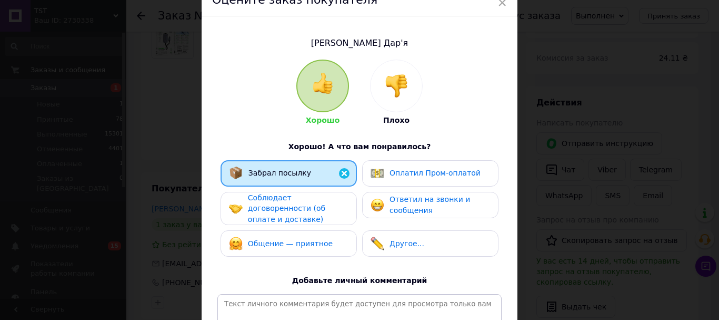
drag, startPoint x: 312, startPoint y: 218, endPoint x: 318, endPoint y: 246, distance: 29.0
click at [312, 219] on span "Соблюдает договоренности (об оплате и доставке)" at bounding box center [286, 208] width 77 height 30
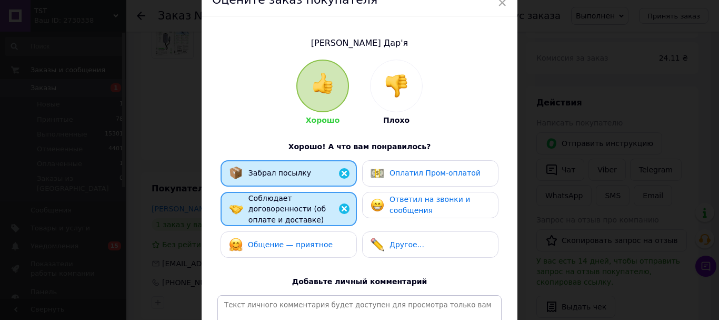
click at [318, 246] on span "Общение — приятное" at bounding box center [290, 244] width 85 height 8
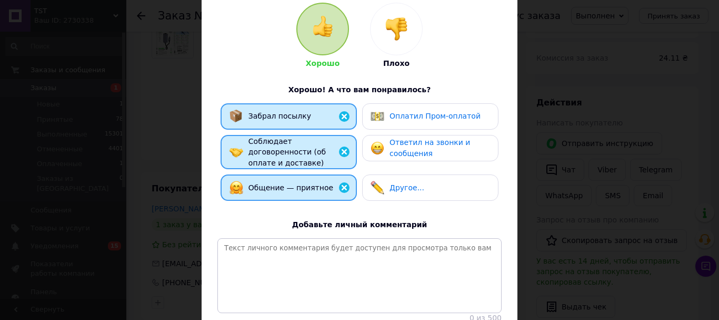
scroll to position [226, 0]
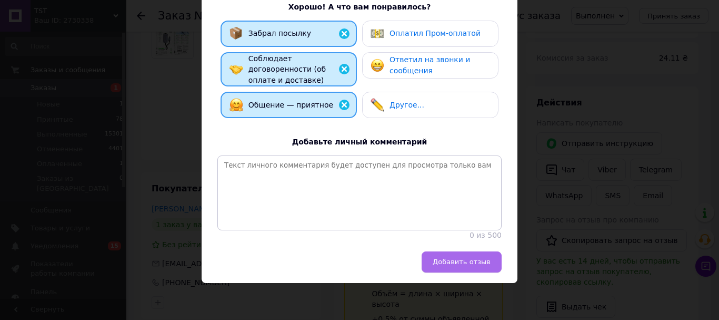
click at [477, 268] on button "Добавить отзыв" at bounding box center [462, 261] width 80 height 21
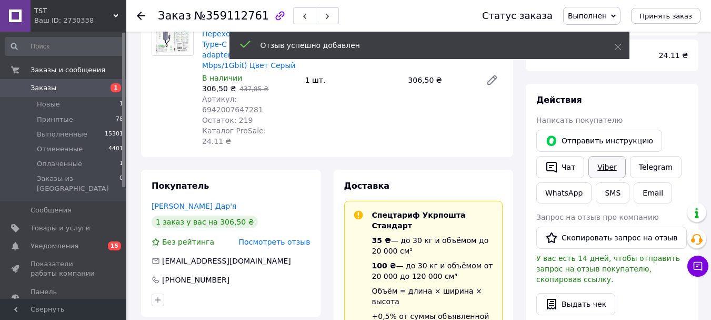
scroll to position [105, 0]
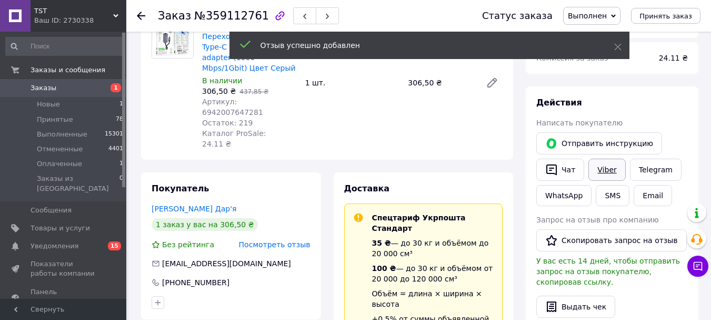
click at [611, 181] on link "Viber" at bounding box center [607, 170] width 37 height 22
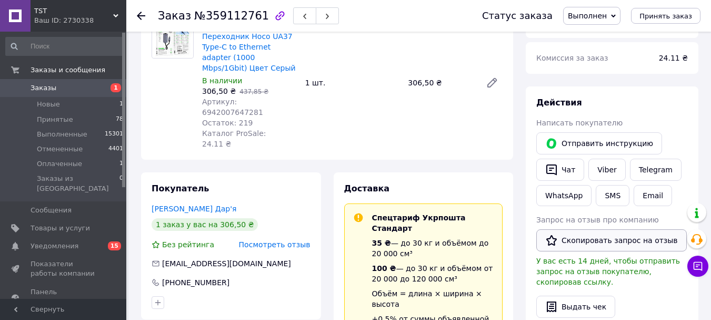
click at [599, 251] on button "Скопировать запрос на отзыв" at bounding box center [612, 240] width 151 height 22
click at [147, 14] on div at bounding box center [147, 16] width 21 height 32
click at [143, 16] on icon at bounding box center [141, 16] width 8 height 8
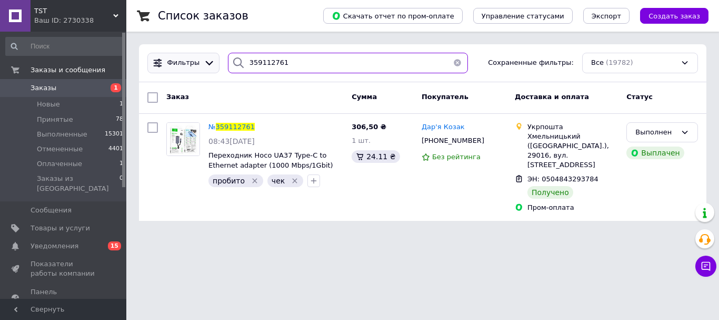
drag, startPoint x: 290, startPoint y: 62, endPoint x: 177, endPoint y: 62, distance: 112.2
click at [177, 62] on div "Фильтры 359112761 Сохраненные фильтры: Все (19782)" at bounding box center [422, 63] width 559 height 21
paste input "065187"
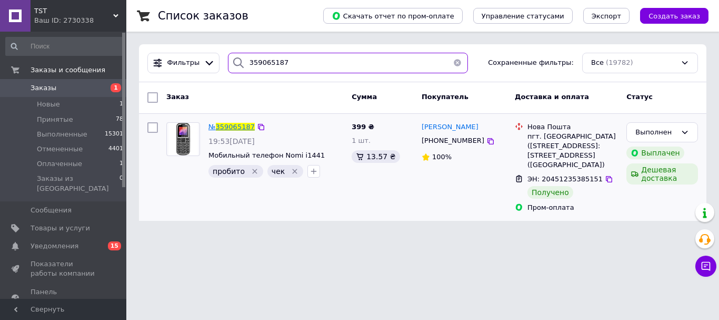
type input "359065187"
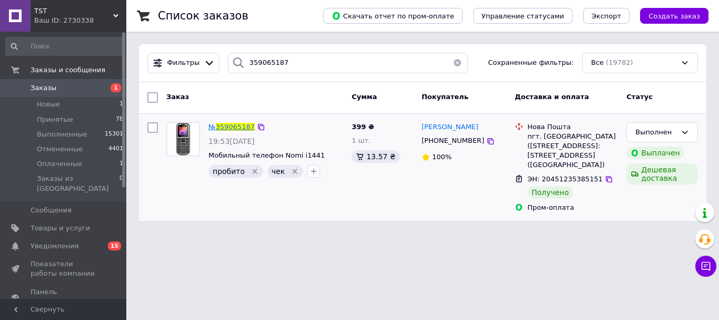
click at [231, 128] on span "359065187" at bounding box center [235, 127] width 39 height 8
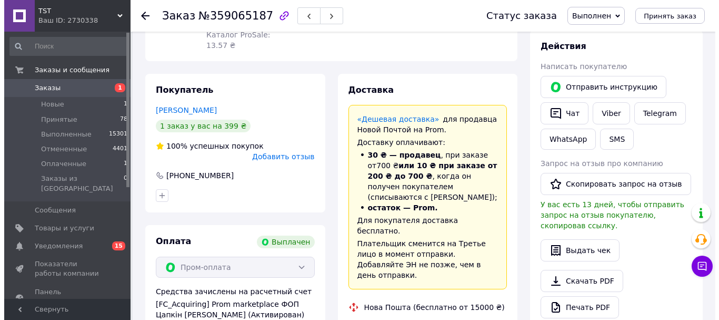
scroll to position [250, 0]
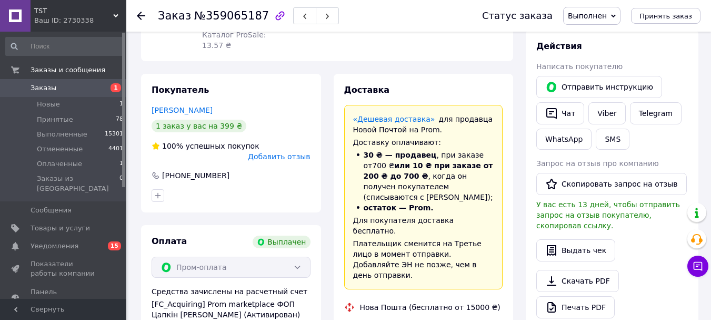
click at [298, 161] on span "Добавить отзыв" at bounding box center [279, 156] width 62 height 8
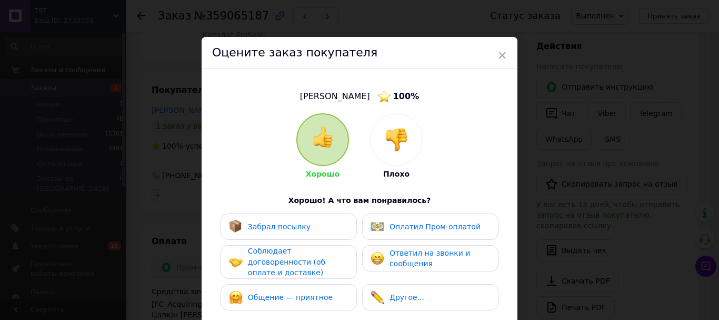
click at [342, 233] on div "Забрал посылку" at bounding box center [289, 227] width 120 height 14
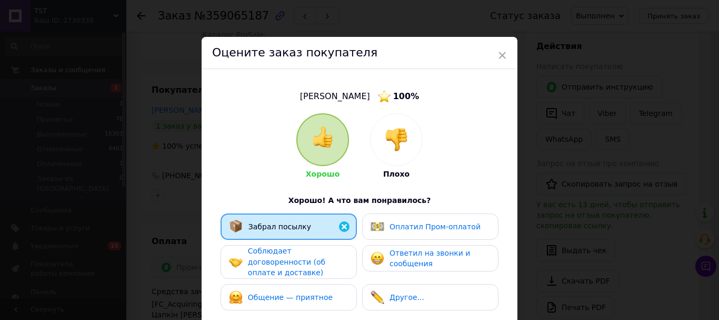
click at [329, 264] on div "Соблюдает договоренности (об оплате и доставке)" at bounding box center [298, 261] width 100 height 33
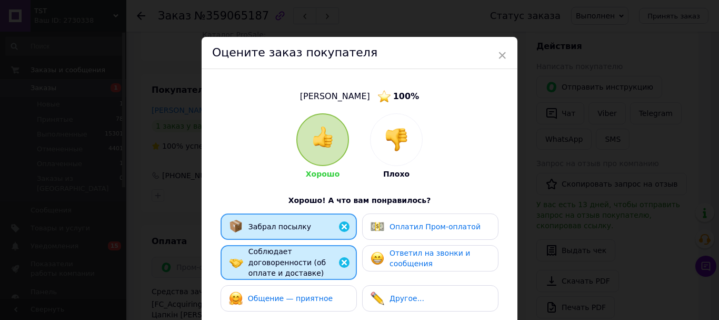
click at [331, 299] on div "Общение — приятное" at bounding box center [281, 298] width 104 height 14
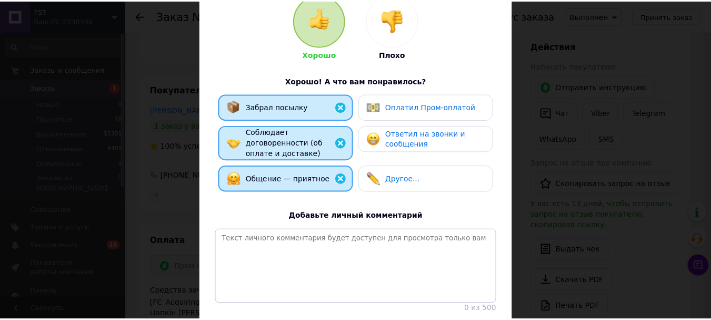
scroll to position [227, 0]
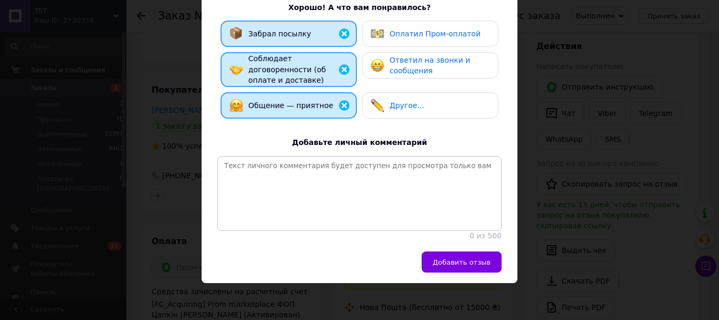
click at [461, 282] on div "Добавить отзыв" at bounding box center [360, 267] width 316 height 32
click at [474, 255] on button "Добавить отзыв" at bounding box center [462, 261] width 80 height 21
click at [600, 120] on div "× Оцените заказ покупателя [PERSON_NAME] 100 % Хорошо Плохо Хорошо! А что вам п…" at bounding box center [359, 160] width 719 height 320
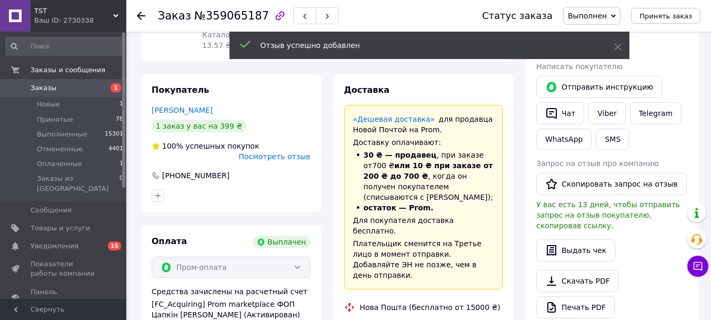
click at [600, 120] on link "Viber" at bounding box center [607, 113] width 37 height 22
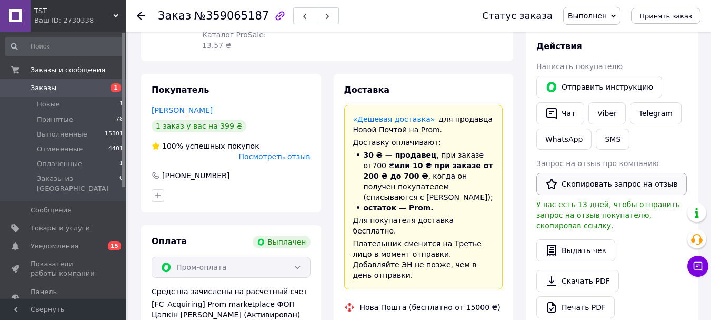
click at [581, 195] on button "Скопировать запрос на отзыв" at bounding box center [612, 184] width 151 height 22
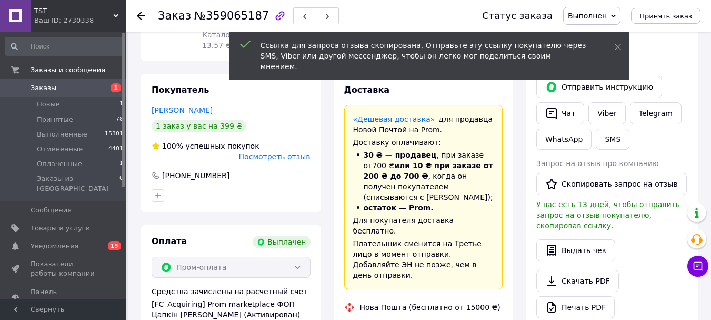
click at [136, 19] on div "Заказ №359065187 Статус заказа Выполнен Принят Отменен Оплаченный Принять заказ" at bounding box center [418, 16] width 585 height 32
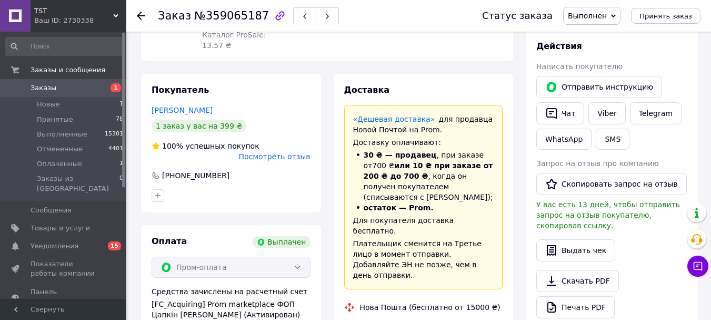
click at [147, 12] on div at bounding box center [147, 16] width 21 height 32
click at [138, 18] on icon at bounding box center [141, 16] width 8 height 8
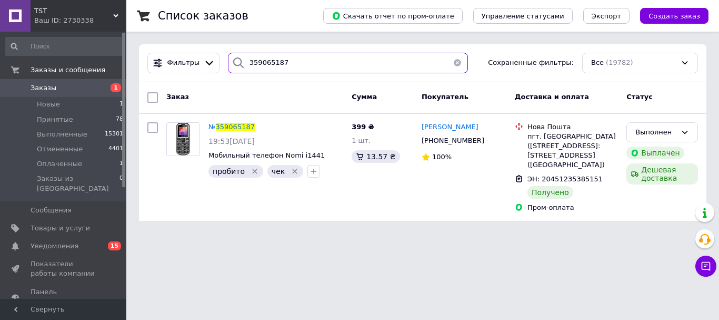
drag, startPoint x: 306, startPoint y: 60, endPoint x: 326, endPoint y: 74, distance: 23.8
click at [221, 74] on div "Фильтры 359065187 Сохраненные фильтры: Все (19782)" at bounding box center [423, 63] width 568 height 38
paste input "29351"
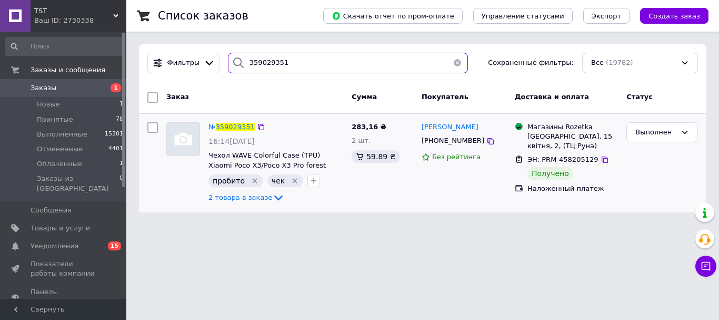
type input "359029351"
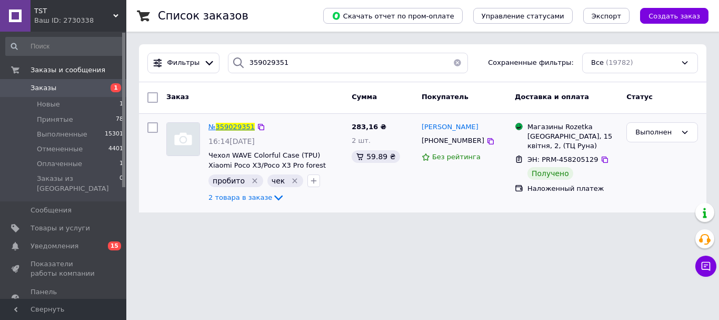
click at [240, 129] on span "359029351" at bounding box center [235, 127] width 39 height 8
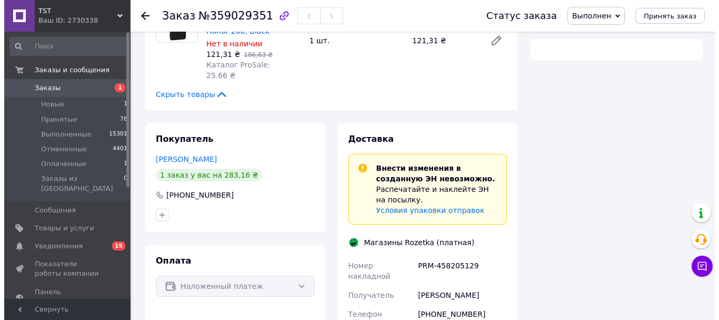
scroll to position [267, 0]
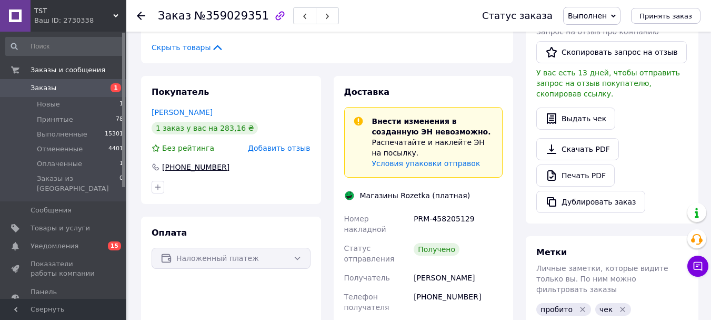
click at [300, 151] on span "Добавить отзыв" at bounding box center [279, 148] width 62 height 8
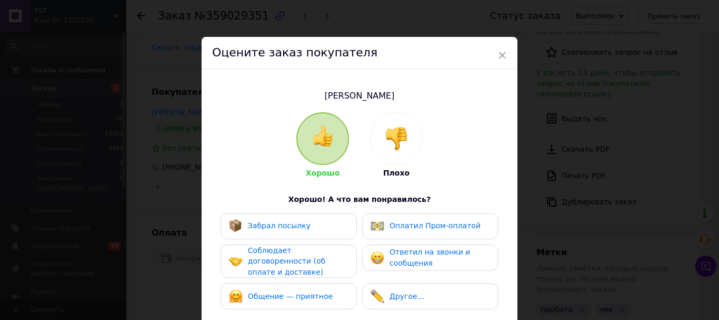
click at [334, 237] on div "Забрал посылку" at bounding box center [289, 226] width 136 height 26
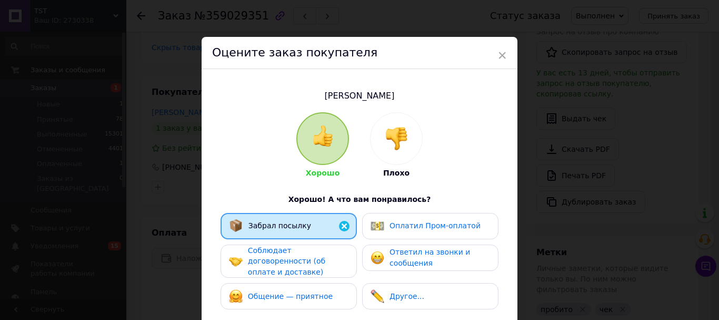
drag, startPoint x: 327, startPoint y: 261, endPoint x: 318, endPoint y: 295, distance: 35.9
click at [327, 261] on div "Соблюдает договоренности (об оплате и доставке)" at bounding box center [298, 261] width 100 height 33
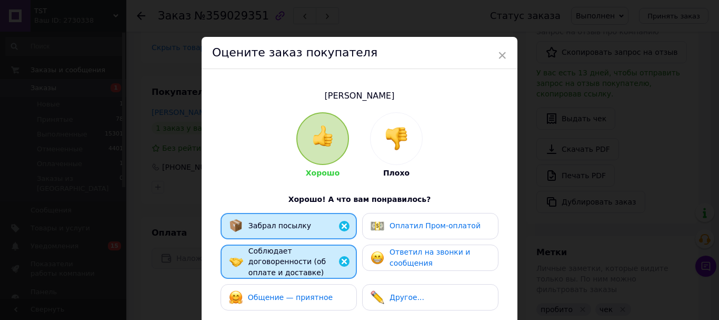
click at [318, 297] on div "Общение — приятное" at bounding box center [281, 297] width 104 height 14
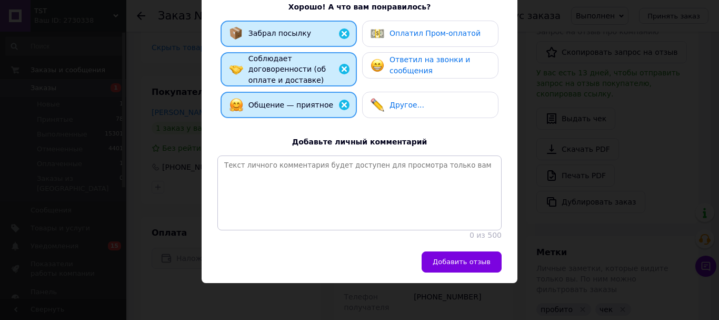
click at [472, 271] on button "Добавить отзыв" at bounding box center [462, 261] width 80 height 21
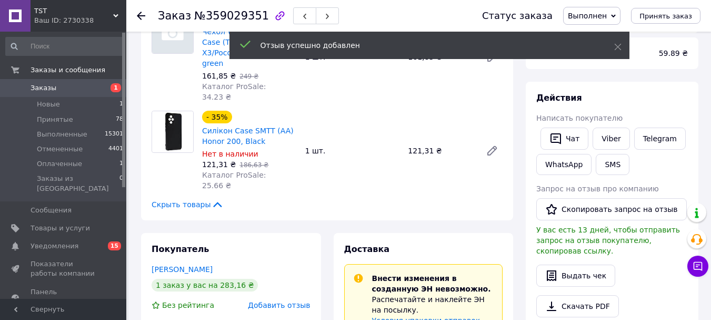
scroll to position [109, 0]
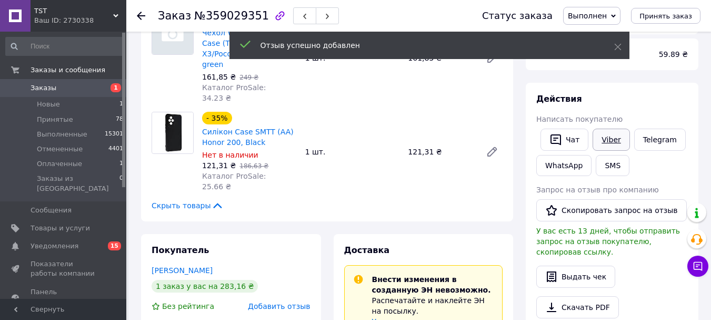
click at [621, 147] on link "Viber" at bounding box center [611, 139] width 37 height 22
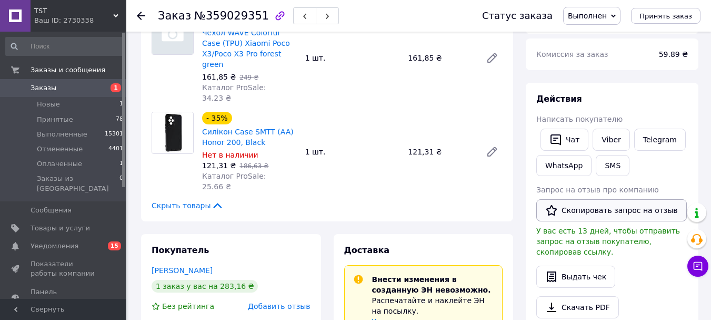
click at [604, 221] on button "Скопировать запрос на отзыв" at bounding box center [612, 210] width 151 height 22
click at [141, 12] on use at bounding box center [141, 16] width 8 height 8
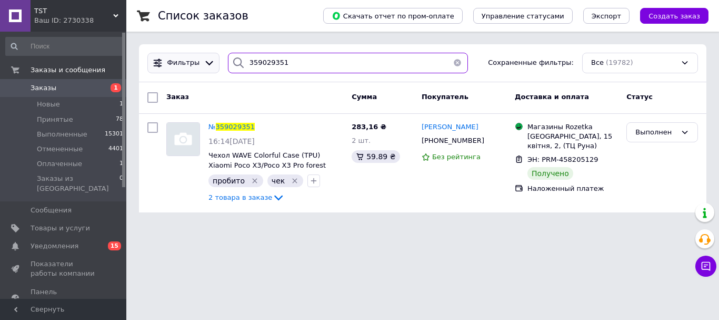
drag, startPoint x: 217, startPoint y: 56, endPoint x: 162, endPoint y: 63, distance: 56.2
click at [150, 57] on div "Фильтры 359029351 Сохраненные фильтры: Все (19782)" at bounding box center [422, 63] width 559 height 21
paste input "8988305"
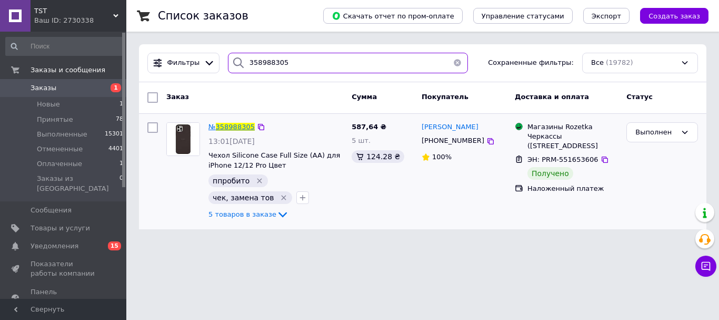
type input "358988305"
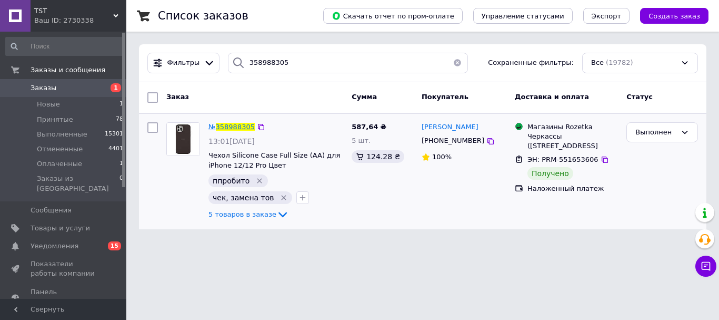
click at [227, 130] on span "358988305" at bounding box center [235, 127] width 39 height 8
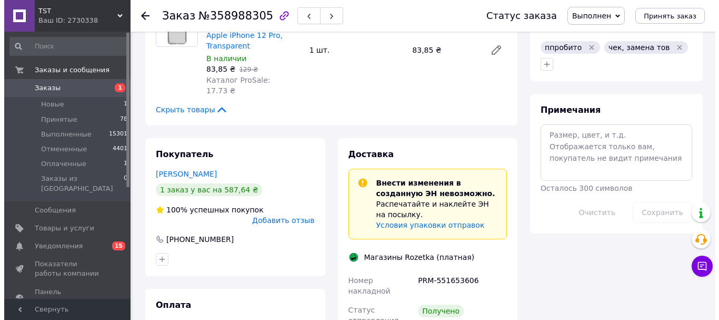
scroll to position [579, 0]
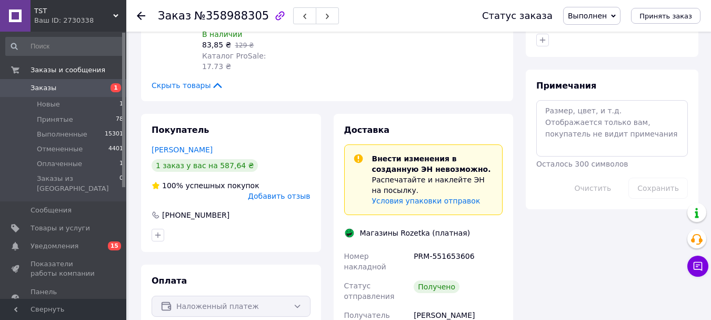
click at [284, 192] on span "Добавить отзыв" at bounding box center [279, 196] width 62 height 8
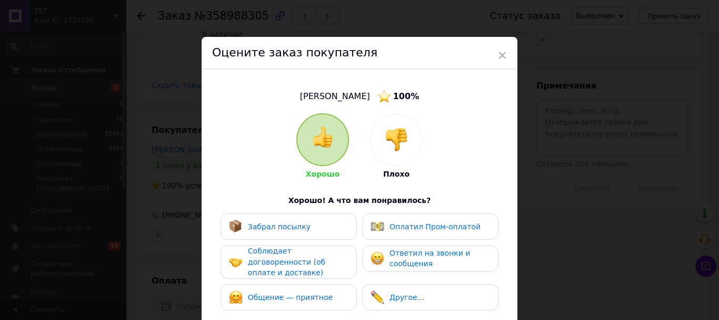
click at [334, 254] on div "Соблюдает договоренности (об оплате и доставке)" at bounding box center [298, 261] width 100 height 33
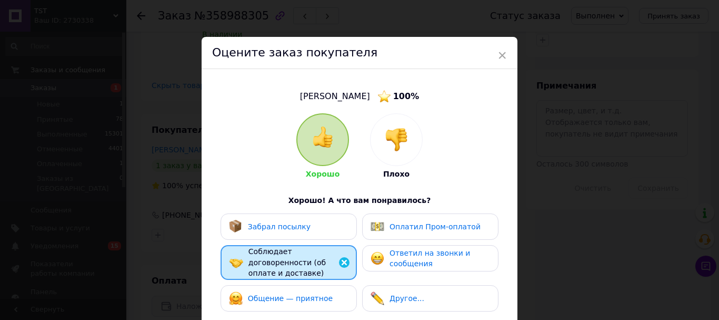
drag, startPoint x: 328, startPoint y: 223, endPoint x: 318, endPoint y: 279, distance: 56.8
click at [328, 224] on div "Забрал посылку" at bounding box center [289, 226] width 136 height 26
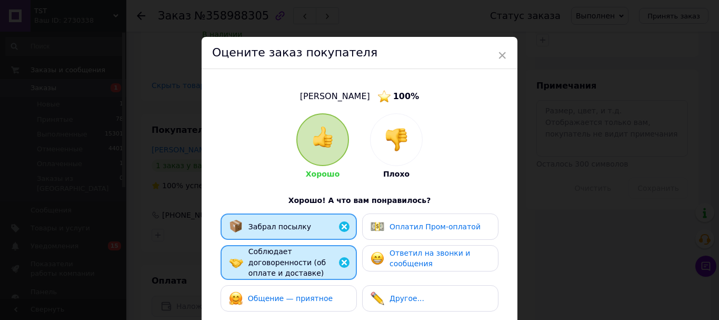
click at [319, 302] on span "Общение — приятное" at bounding box center [290, 298] width 85 height 8
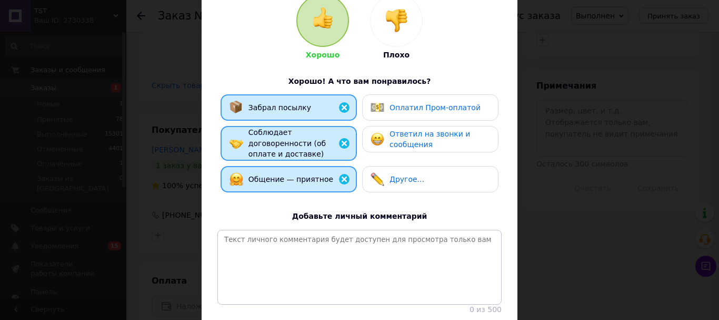
scroll to position [227, 0]
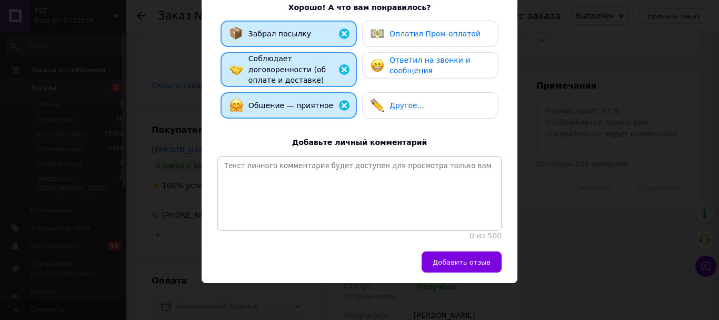
drag, startPoint x: 460, startPoint y: 284, endPoint x: 464, endPoint y: 278, distance: 7.6
click at [459, 283] on div "× Оцените заказ покупателя [PERSON_NAME] 100 % Хорошо Плохо Хорошо! А что вам п…" at bounding box center [359, 160] width 719 height 320
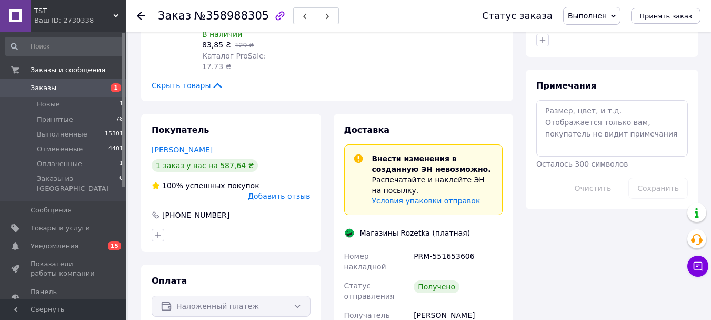
click at [474, 276] on div "Получено" at bounding box center [458, 290] width 93 height 29
click at [295, 192] on span "Добавить отзыв" at bounding box center [279, 196] width 62 height 8
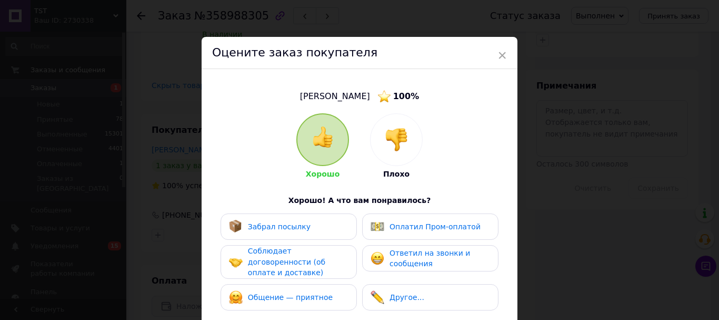
click at [309, 240] on div "Забрал посылку" at bounding box center [289, 226] width 136 height 26
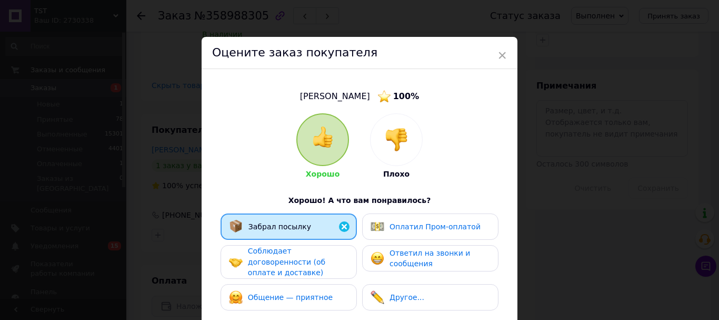
click at [308, 263] on span "Соблюдает договоренности (об оплате и доставке)" at bounding box center [286, 261] width 77 height 30
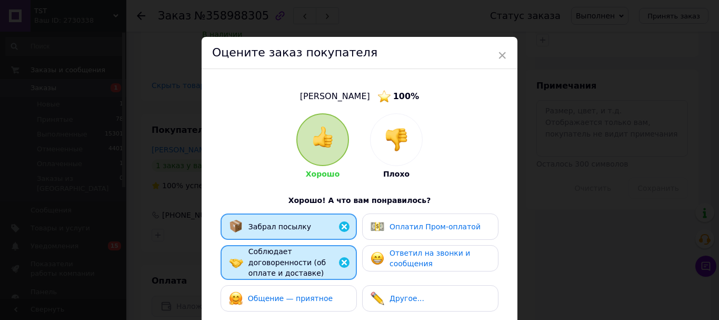
click at [305, 296] on div "Общение — приятное" at bounding box center [289, 298] width 136 height 26
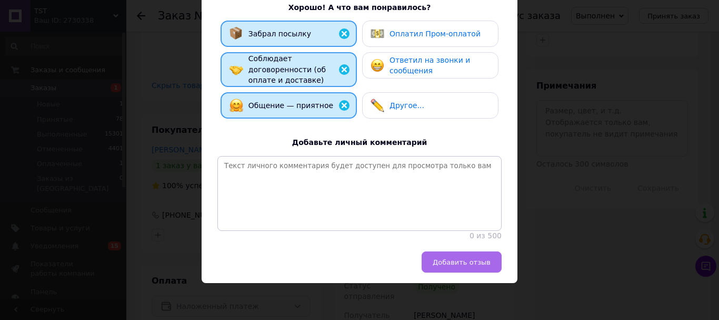
click at [456, 253] on button "Добавить отзыв" at bounding box center [462, 261] width 80 height 21
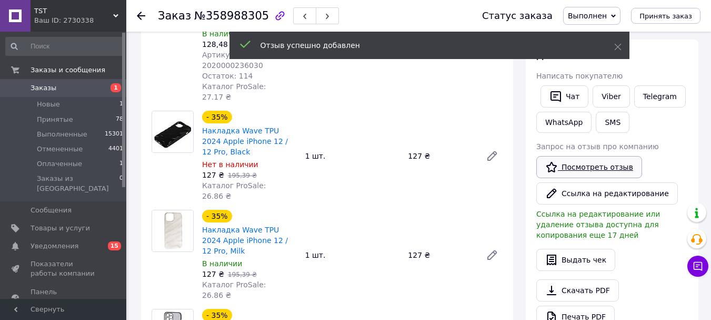
scroll to position [158, 0]
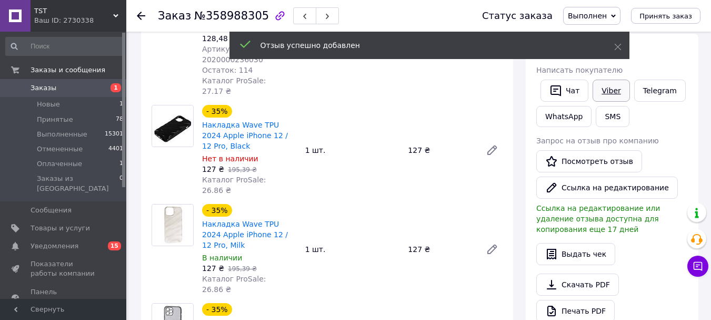
click at [617, 95] on link "Viber" at bounding box center [611, 91] width 37 height 22
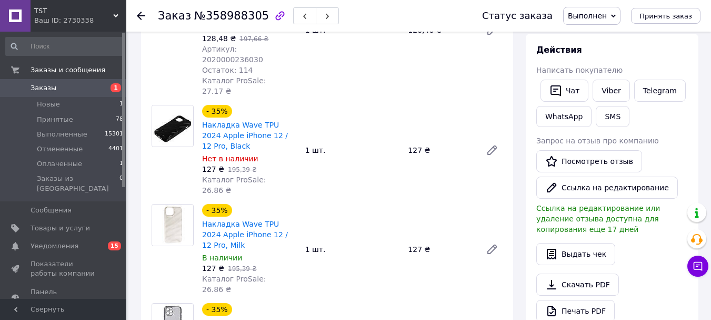
click at [140, 16] on use at bounding box center [141, 16] width 8 height 8
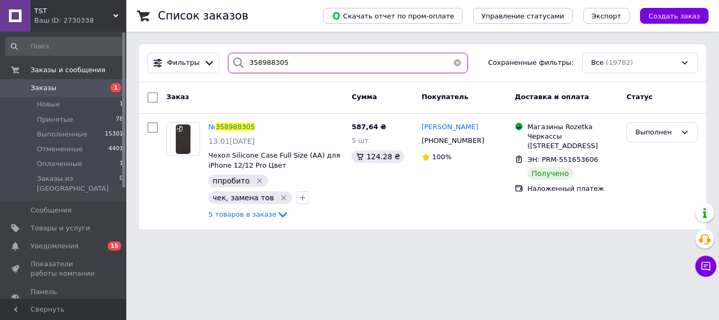
drag, startPoint x: 285, startPoint y: 61, endPoint x: 247, endPoint y: 90, distance: 48.5
click at [200, 62] on div "Фильтры 358988305 Сохраненные фильтры: Все (19782)" at bounding box center [422, 63] width 559 height 21
paste input "07007"
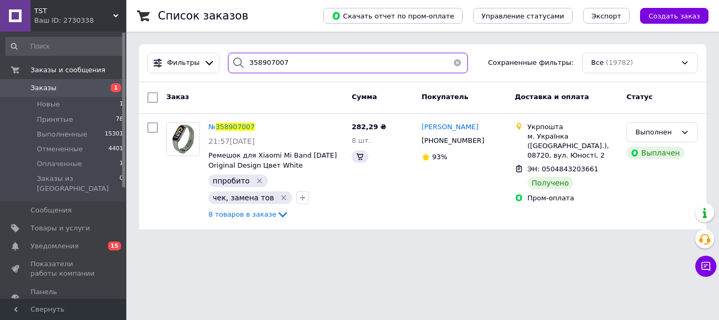
type input "358907007"
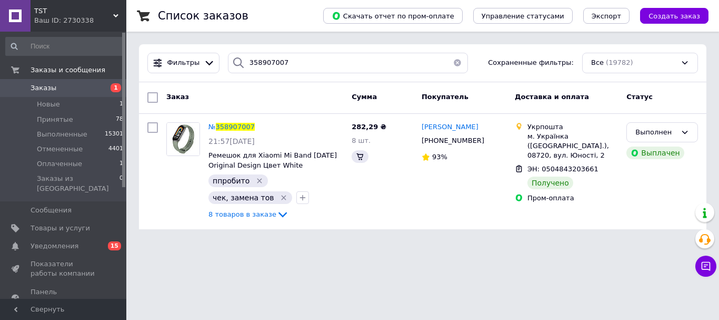
click at [236, 127] on span "358907007" at bounding box center [235, 127] width 39 height 8
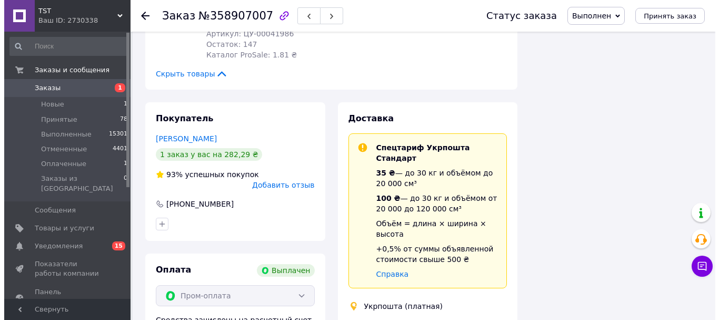
scroll to position [1057, 0]
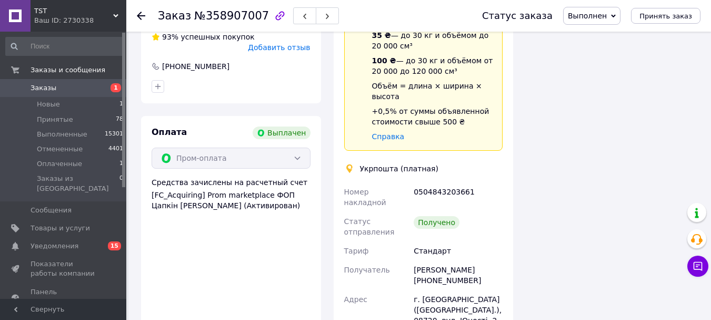
click at [294, 52] on span "Добавить отзыв" at bounding box center [279, 47] width 62 height 8
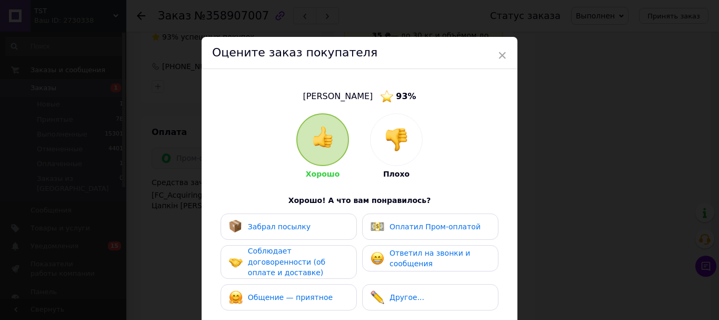
click at [310, 232] on div "Забрал посылку" at bounding box center [289, 227] width 120 height 14
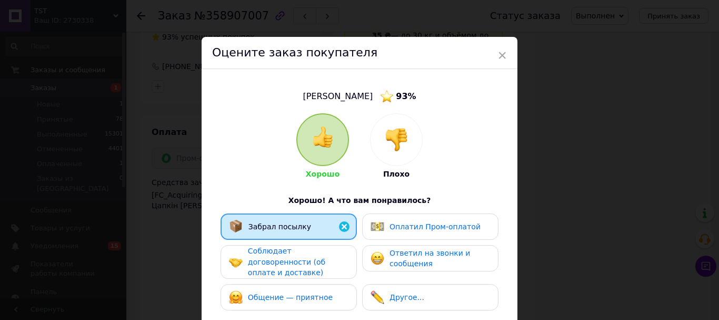
drag, startPoint x: 311, startPoint y: 259, endPoint x: 311, endPoint y: 296, distance: 36.9
click at [311, 262] on div "Соблюдает договоренности (об оплате и доставке)" at bounding box center [298, 261] width 100 height 33
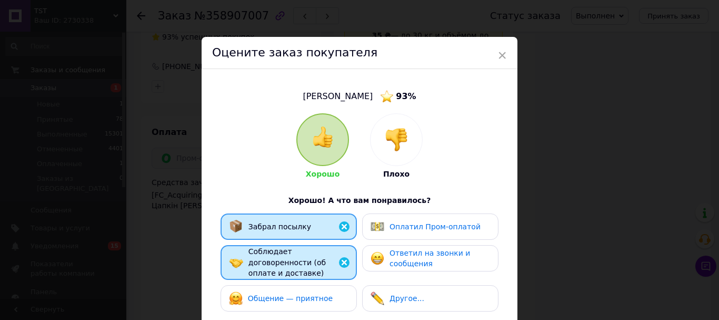
click at [312, 298] on div "Общение — приятное" at bounding box center [281, 298] width 104 height 14
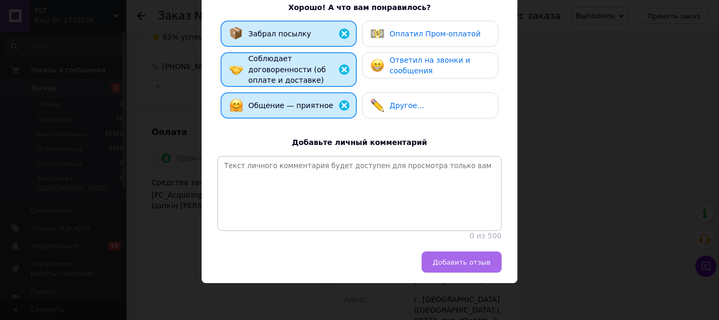
click at [475, 272] on button "Добавить отзыв" at bounding box center [462, 261] width 80 height 21
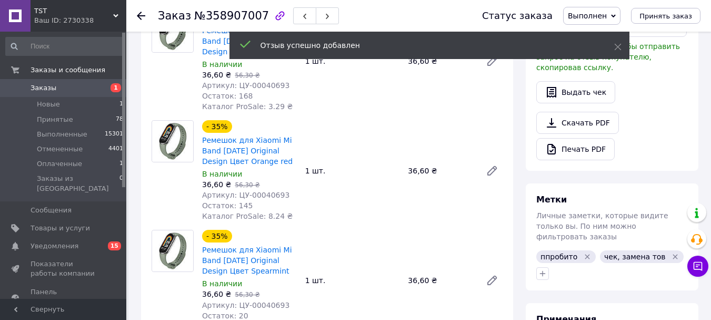
scroll to position [109, 0]
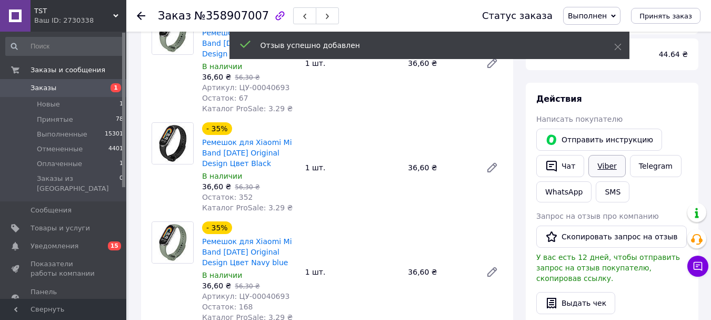
click at [599, 172] on link "Viber" at bounding box center [607, 166] width 37 height 22
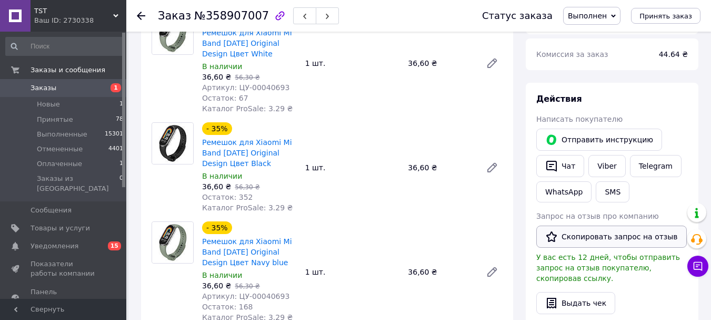
click at [595, 248] on button "Скопировать запрос на отзыв" at bounding box center [612, 236] width 151 height 22
click at [138, 16] on use at bounding box center [141, 16] width 8 height 8
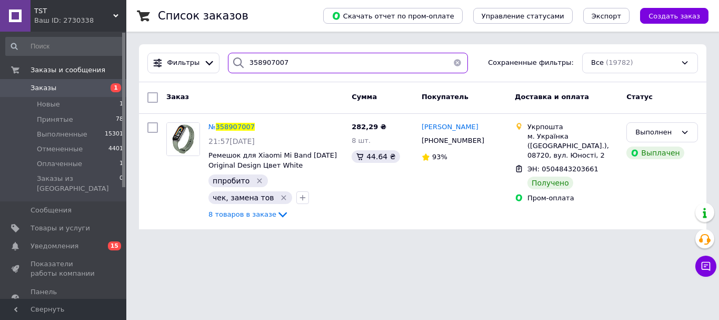
drag, startPoint x: 288, startPoint y: 56, endPoint x: 408, endPoint y: 0, distance: 133.1
click at [196, 51] on div "Фильтры 358907007 Сохраненные фильтры: Все (19782)" at bounding box center [423, 63] width 568 height 38
paste input "882938"
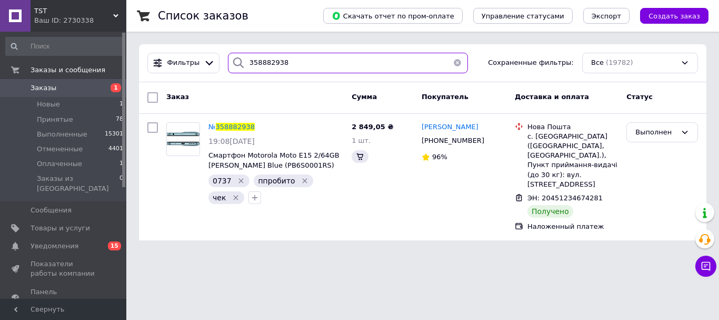
type input "358882938"
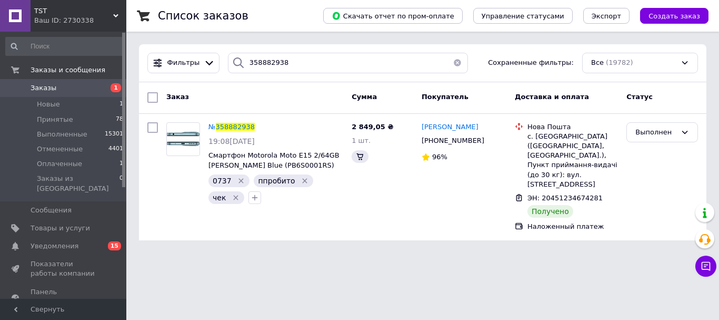
click at [233, 129] on span "358882938" at bounding box center [235, 127] width 39 height 8
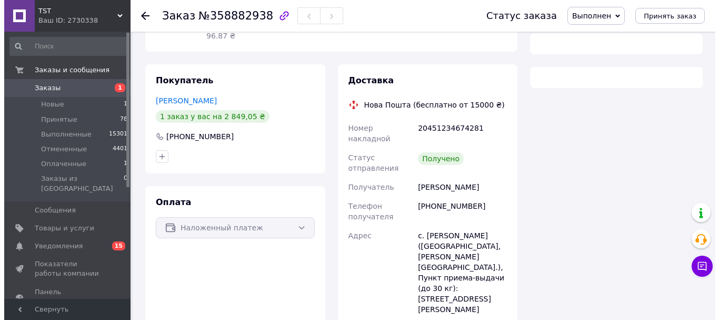
scroll to position [211, 0]
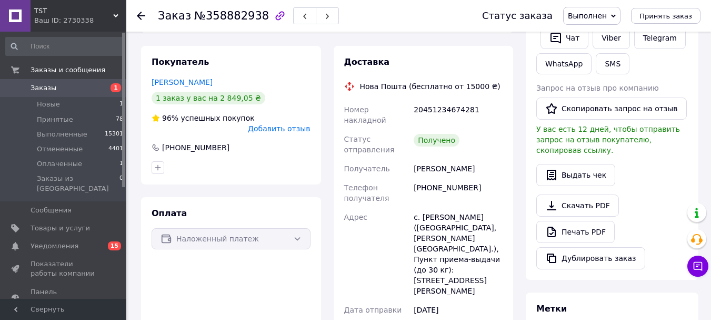
click at [295, 124] on span "Добавить отзыв" at bounding box center [279, 128] width 62 height 8
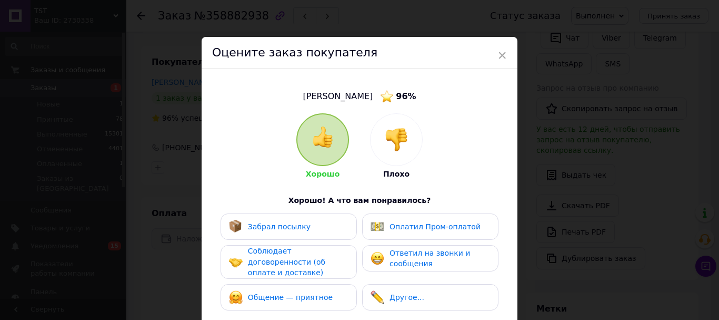
click at [311, 221] on div "Забрал посылку" at bounding box center [289, 226] width 136 height 26
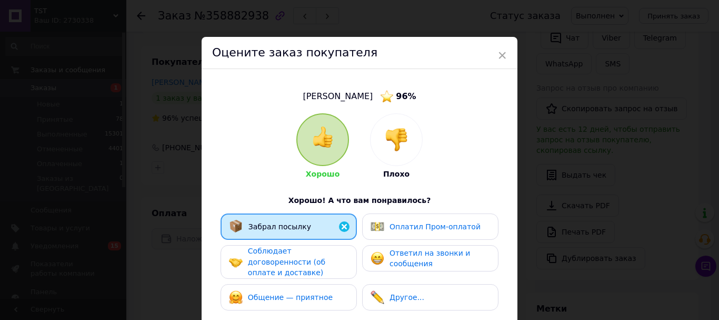
click at [330, 275] on div "Соблюдает договоренности (об оплате и доставке)" at bounding box center [298, 261] width 100 height 33
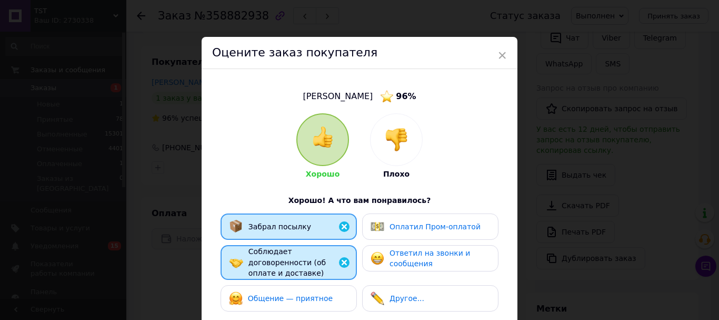
click at [326, 295] on div "Общение — приятное" at bounding box center [289, 298] width 136 height 26
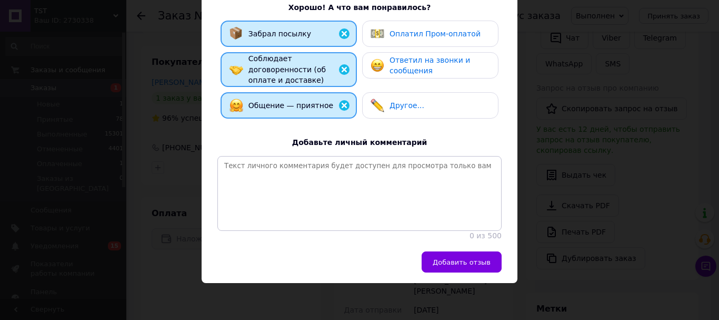
click at [462, 251] on div "[PERSON_NAME] 96 % Хорошо Плохо Хорошо! А что вам понравилось? Забрал посылку О…" at bounding box center [360, 63] width 316 height 375
click at [466, 269] on button "Добавить отзыв" at bounding box center [462, 261] width 80 height 21
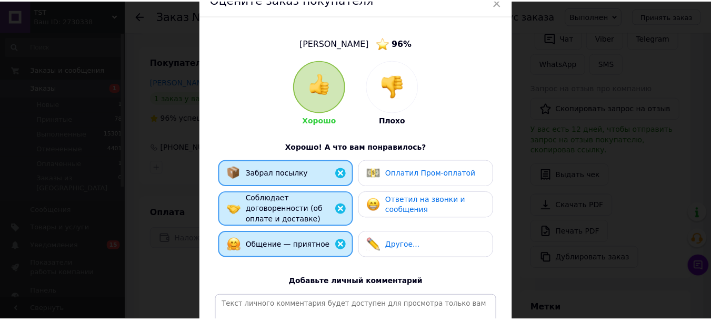
scroll to position [0, 0]
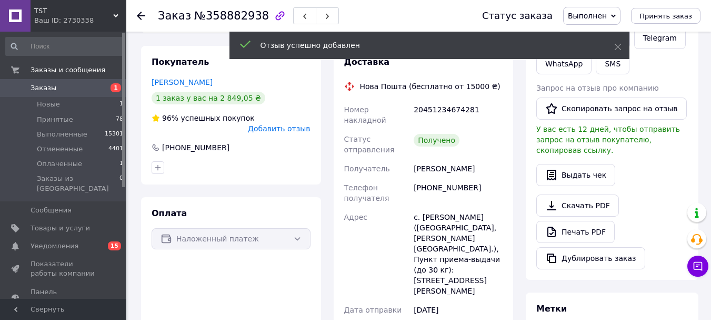
click at [621, 46] on icon at bounding box center [618, 46] width 7 height 7
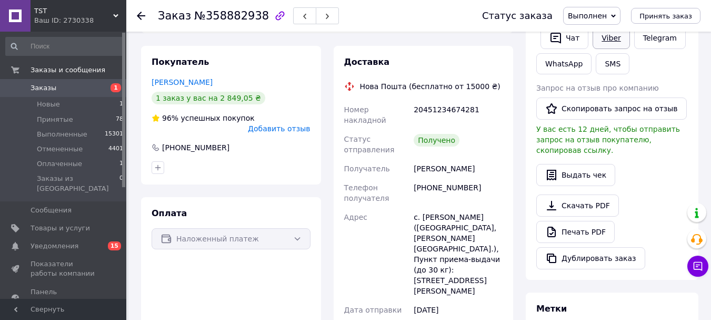
click at [606, 46] on link "Viber" at bounding box center [611, 38] width 37 height 22
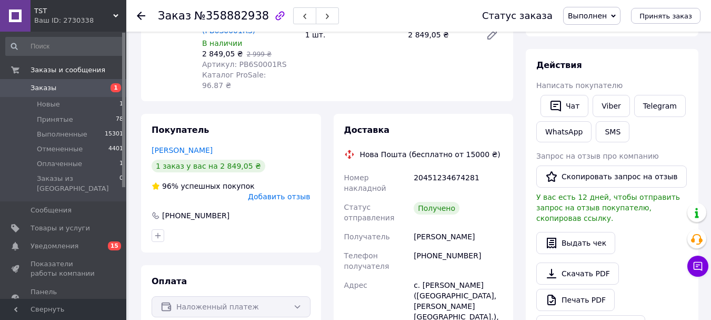
scroll to position [158, 0]
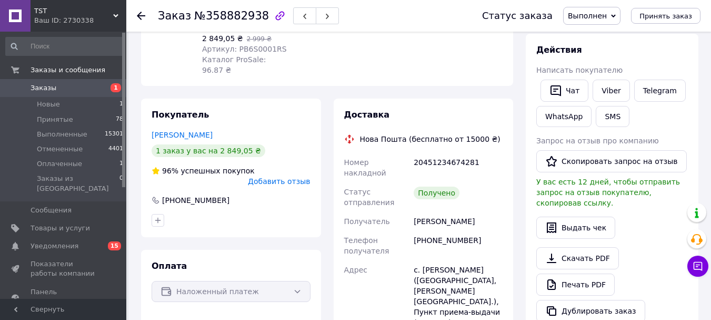
click at [270, 180] on span "Добавить отзыв" at bounding box center [279, 181] width 62 height 8
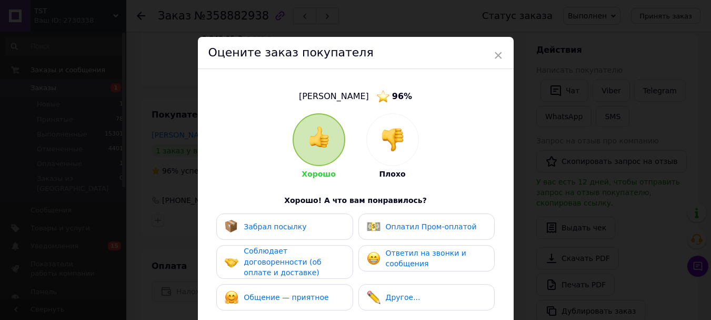
click at [304, 212] on div "Хорошо Плохо Хорошо! А что вам понравилось? Забрал посылку Оплатил Пром-оплатой…" at bounding box center [356, 272] width 284 height 319
click at [316, 255] on div "Соблюдает договоренности (об оплате и доставке)" at bounding box center [294, 261] width 100 height 33
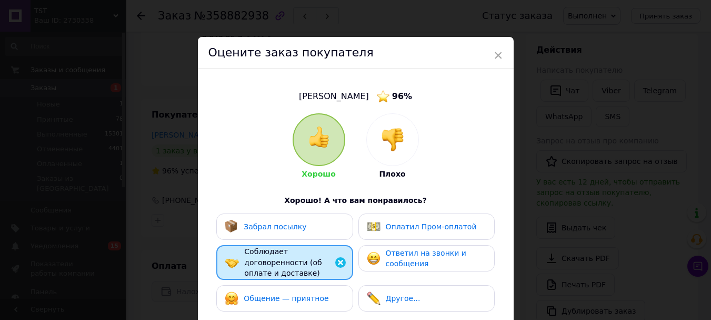
drag, startPoint x: 317, startPoint y: 232, endPoint x: 321, endPoint y: 263, distance: 31.4
click at [319, 240] on div "Забрал посылку" at bounding box center [284, 226] width 136 height 26
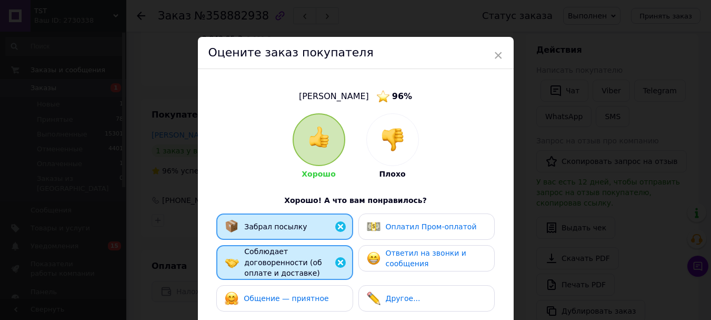
drag, startPoint x: 321, startPoint y: 270, endPoint x: 323, endPoint y: 292, distance: 22.2
click at [321, 274] on div "Соблюдает договоренности (об оплате и доставке)" at bounding box center [294, 262] width 100 height 33
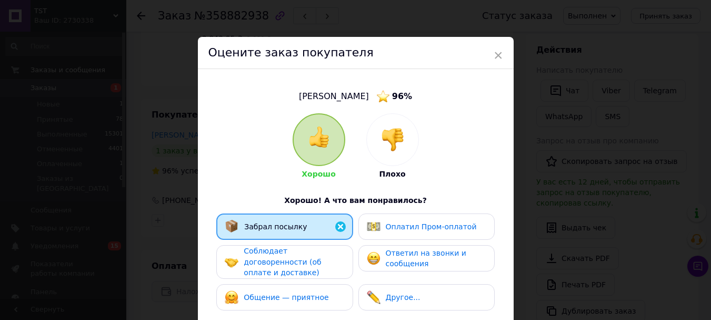
drag, startPoint x: 328, startPoint y: 309, endPoint x: 328, endPoint y: 301, distance: 7.9
click at [328, 304] on div "Общение — приятное" at bounding box center [285, 297] width 120 height 14
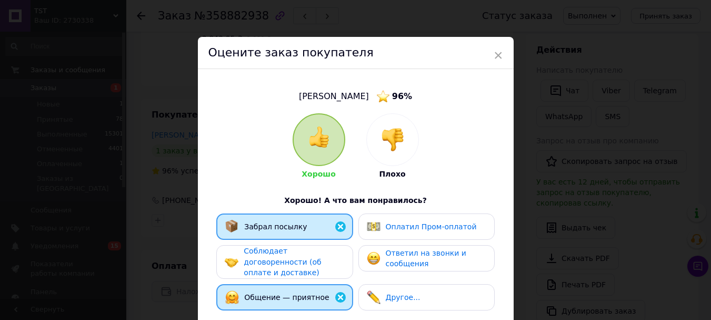
click at [325, 278] on div "Соблюдает договоренности (об оплате и доставке)" at bounding box center [294, 261] width 100 height 33
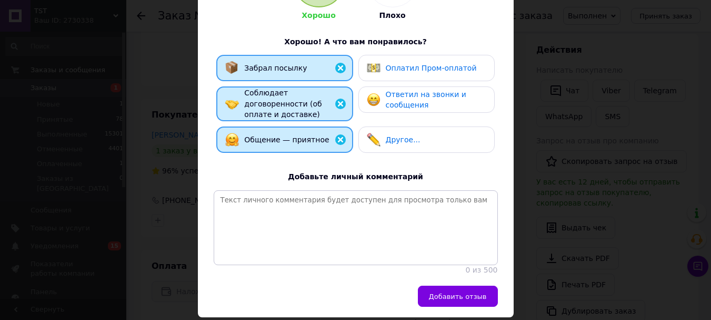
scroll to position [227, 0]
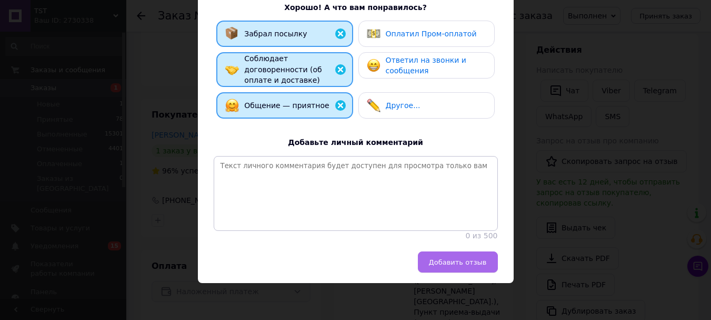
click at [480, 263] on span "Добавить отзыв" at bounding box center [458, 262] width 58 height 8
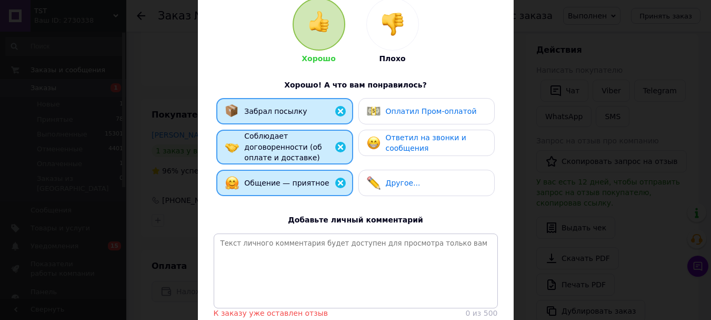
scroll to position [0, 0]
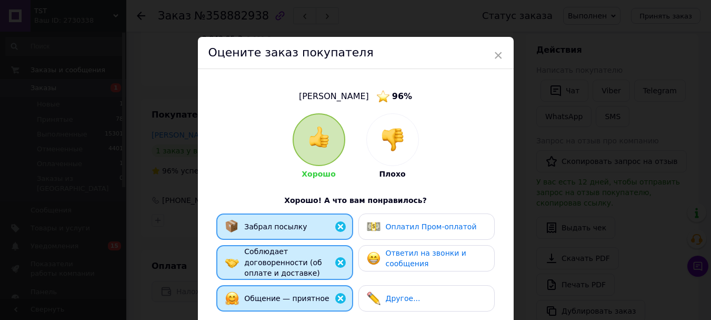
click at [491, 56] on div "Оцените заказ покупателя" at bounding box center [356, 53] width 316 height 32
click at [500, 54] on span "×" at bounding box center [498, 55] width 9 height 18
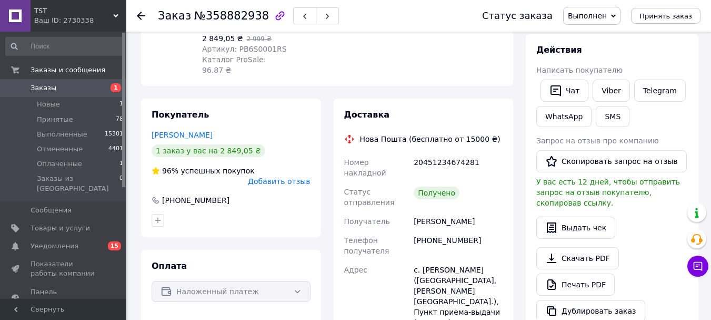
click at [141, 14] on icon at bounding box center [141, 16] width 8 height 8
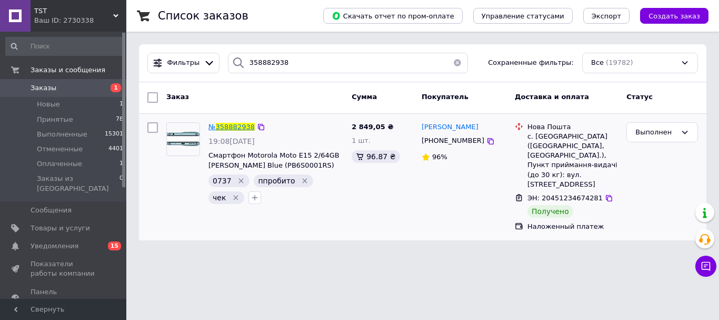
click at [229, 126] on span "358882938" at bounding box center [235, 127] width 39 height 8
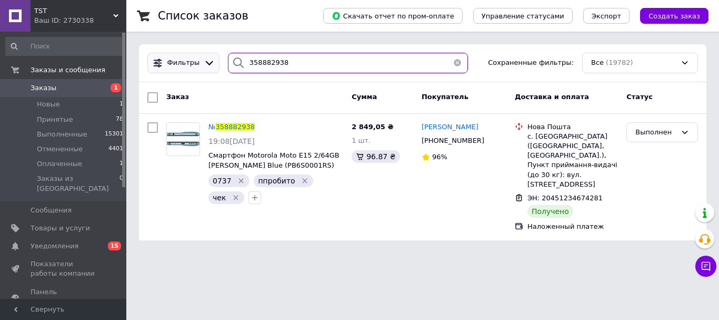
drag, startPoint x: 286, startPoint y: 63, endPoint x: 204, endPoint y: 63, distance: 82.2
click at [204, 63] on div "Фильтры 358882938 Сохраненные фильтры: Все (19782)" at bounding box center [422, 63] width 559 height 21
paste input "988305"
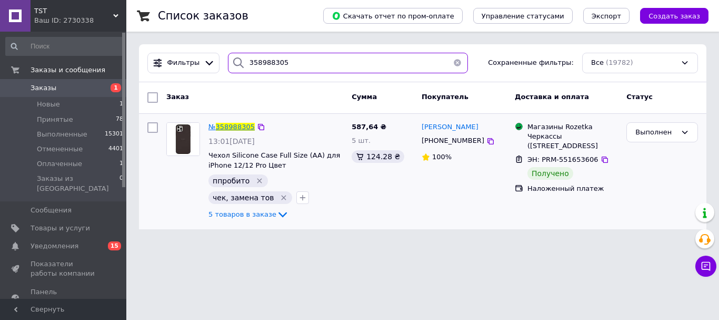
type input "358988305"
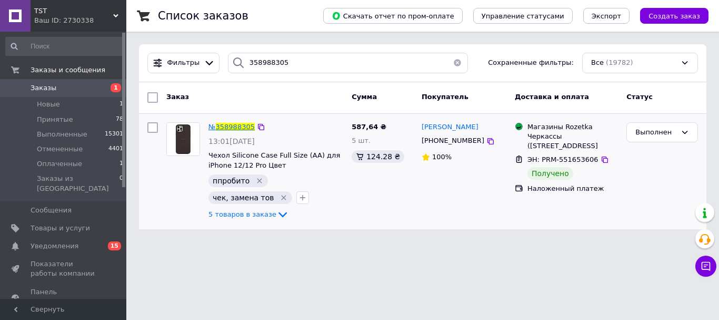
click at [235, 126] on span "358988305" at bounding box center [235, 127] width 39 height 8
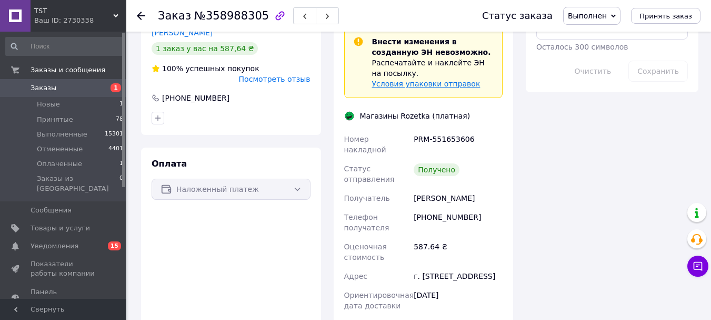
scroll to position [636, 0]
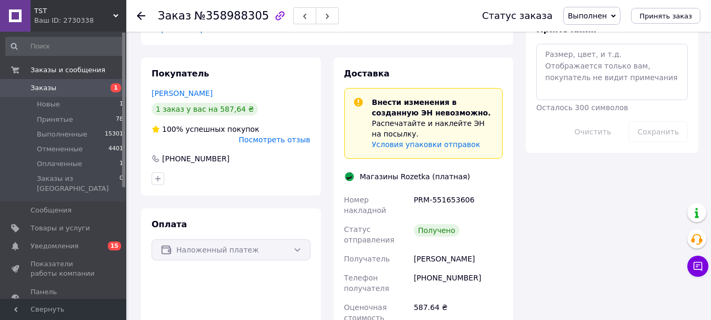
click at [138, 13] on icon at bounding box center [141, 16] width 8 height 8
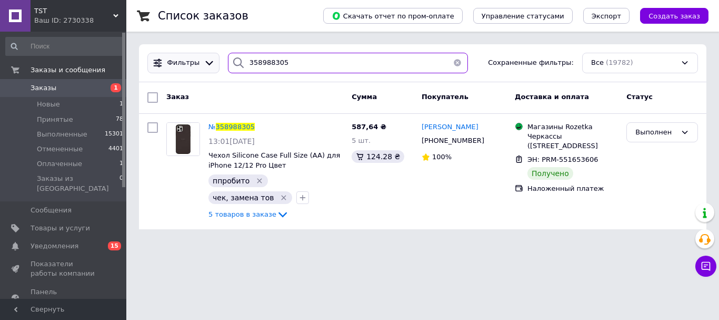
drag, startPoint x: 229, startPoint y: 60, endPoint x: 208, endPoint y: 60, distance: 20.5
click at [208, 60] on div "Фильтры 358988305 Сохраненные фильтры: Все (19782)" at bounding box center [422, 63] width 559 height 21
paste input "07007"
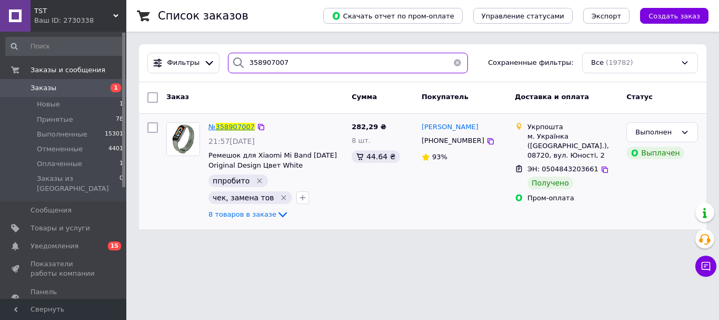
type input "358907007"
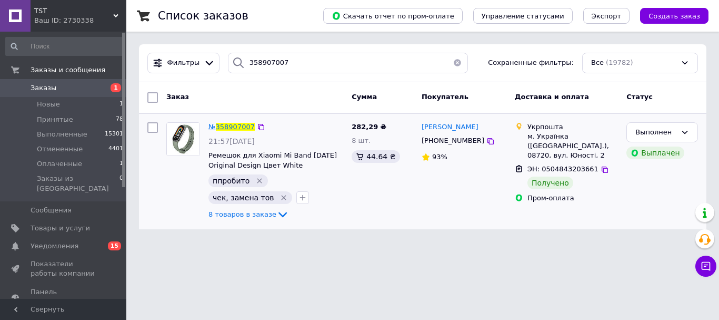
click at [245, 124] on span "358907007" at bounding box center [235, 127] width 39 height 8
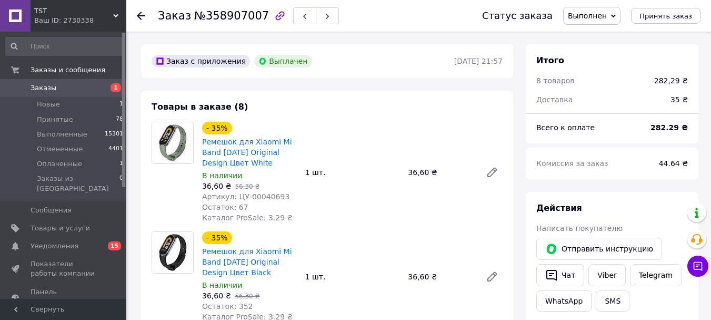
click at [137, 15] on icon at bounding box center [141, 16] width 8 height 8
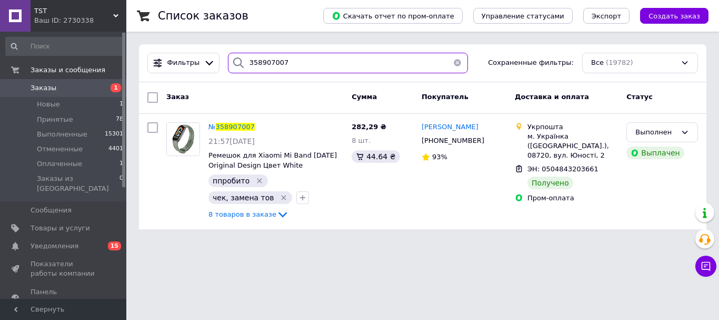
drag, startPoint x: 319, startPoint y: 52, endPoint x: 205, endPoint y: 80, distance: 117.6
click at [199, 80] on div "Фильтры 358907007 Сохраненные фильтры: Все (19782)" at bounding box center [423, 63] width 568 height 38
paste input "882938"
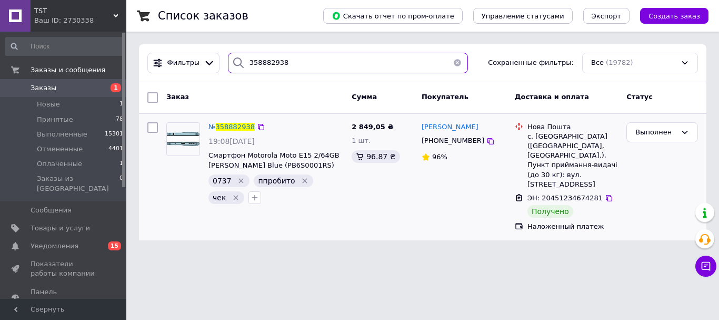
type input "358882938"
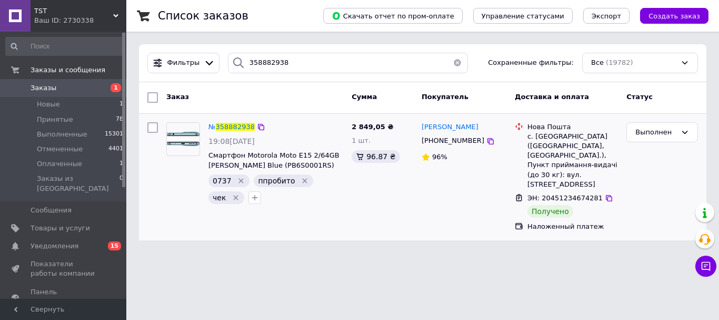
click at [229, 132] on div "№ 358882938" at bounding box center [231, 127] width 48 height 12
click at [251, 123] on span "358882938" at bounding box center [235, 127] width 39 height 8
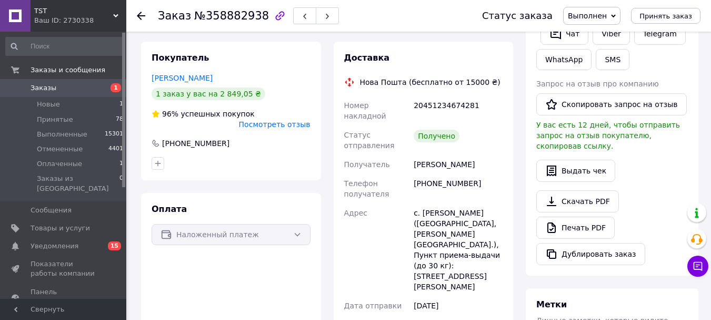
scroll to position [214, 0]
click at [135, 16] on div "Заказ №358882938 Статус заказа Выполнен Принят Отменен Оплаченный Принять заказ" at bounding box center [418, 16] width 585 height 32
click at [140, 15] on use at bounding box center [141, 16] width 8 height 8
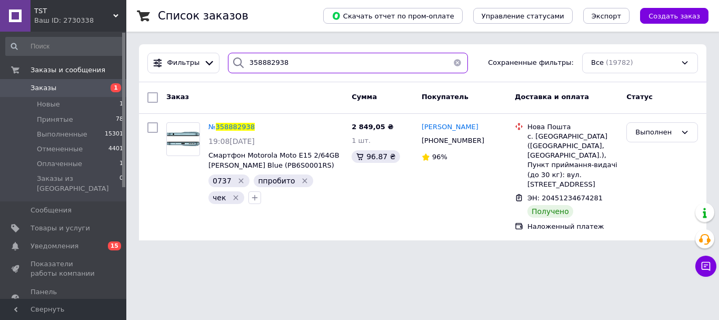
drag, startPoint x: 219, startPoint y: 61, endPoint x: 206, endPoint y: 76, distance: 20.2
click at [201, 72] on div "Фильтры 358882938 Сохраненные фильтры: Все (19782)" at bounding box center [422, 63] width 559 height 21
paste input "62914"
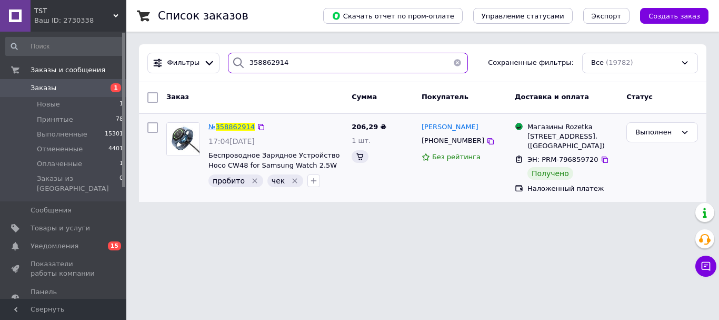
type input "358862914"
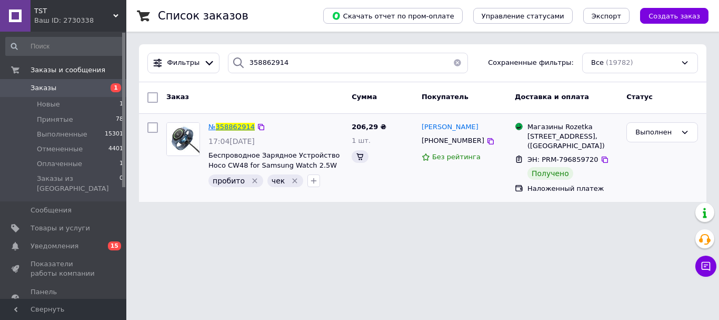
click at [232, 128] on span "358862914" at bounding box center [235, 127] width 39 height 8
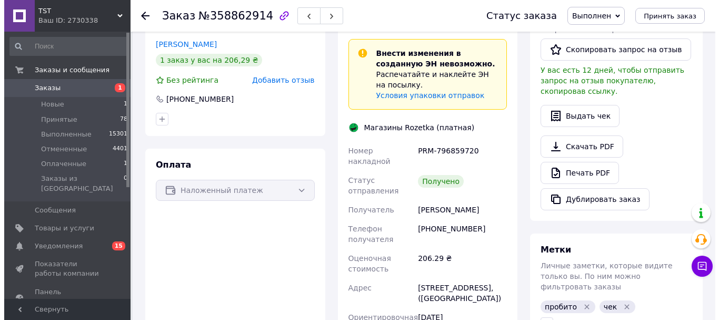
scroll to position [162, 0]
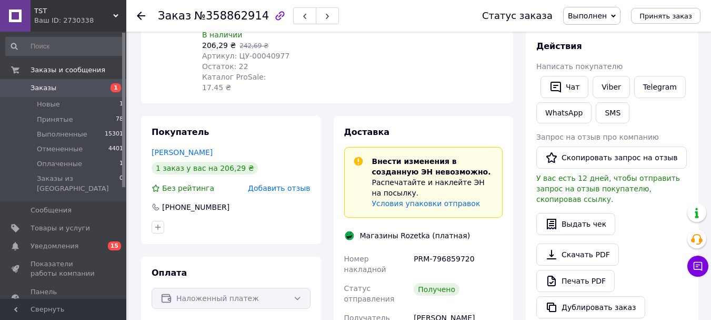
click at [291, 189] on span "Добавить отзыв" at bounding box center [279, 188] width 62 height 8
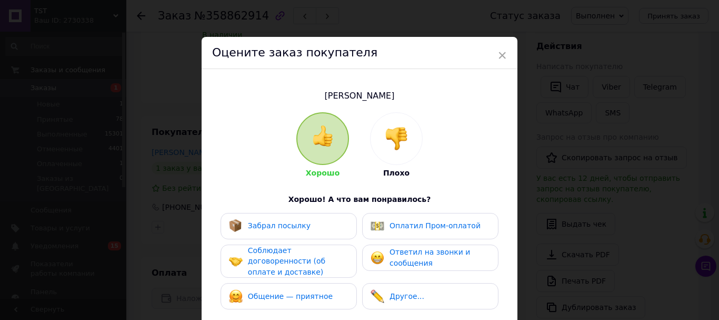
click at [318, 244] on div "Забрал посылку Оплатил Пром-оплатой Соблюдает договоренности (об оплате и доста…" at bounding box center [359, 264] width 284 height 102
click at [331, 224] on div "Забрал посылку" at bounding box center [289, 226] width 120 height 14
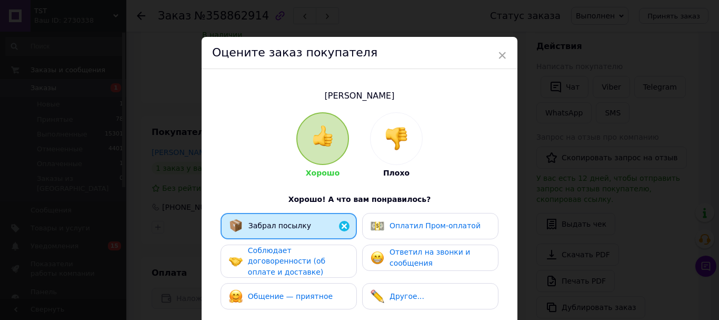
drag, startPoint x: 321, startPoint y: 256, endPoint x: 326, endPoint y: 285, distance: 30.1
click at [321, 256] on div "Соблюдает договоренности (об оплате и доставке)" at bounding box center [298, 261] width 100 height 33
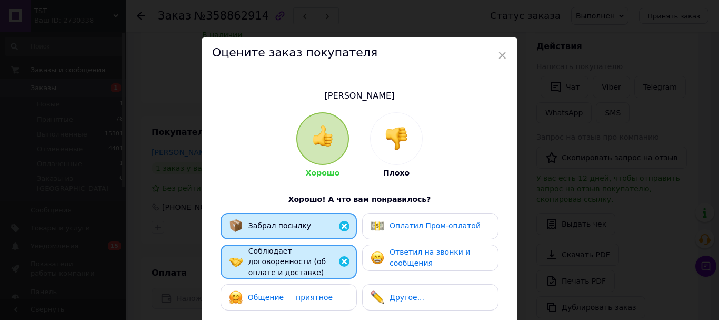
click at [326, 294] on div "Общение — приятное" at bounding box center [289, 297] width 136 height 26
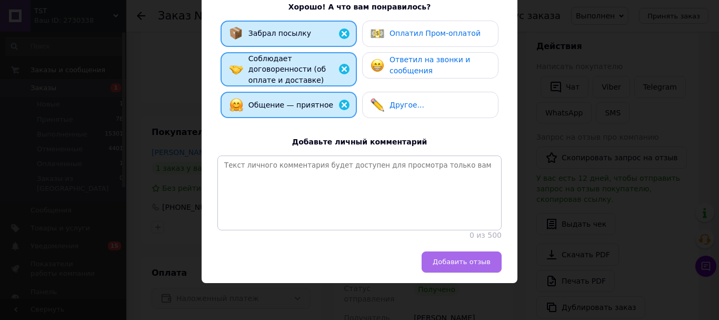
click at [467, 264] on span "Добавить отзыв" at bounding box center [462, 262] width 58 height 8
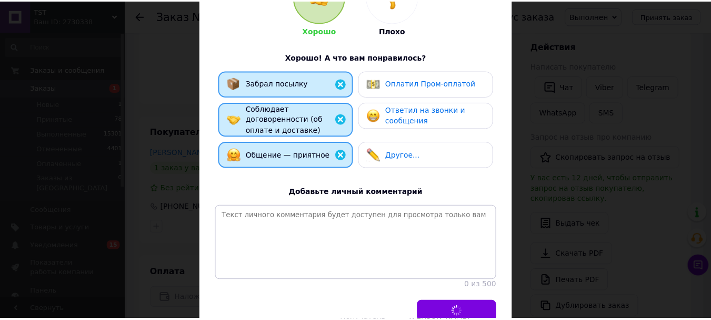
scroll to position [16, 0]
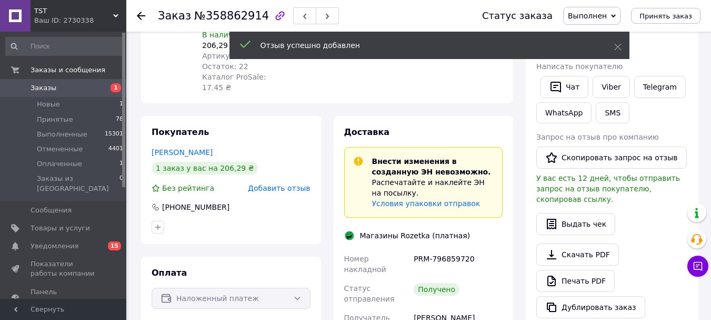
click at [612, 98] on link "Viber" at bounding box center [611, 87] width 37 height 22
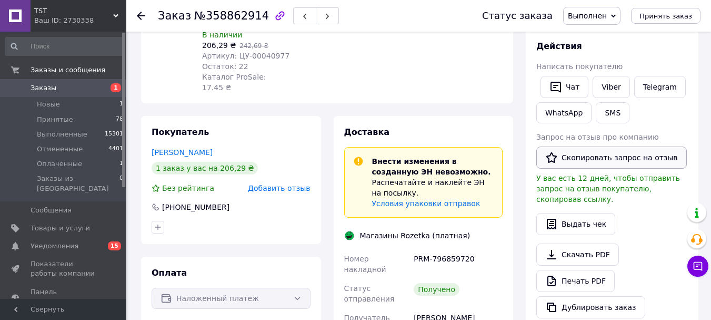
click at [586, 169] on button "Скопировать запрос на отзыв" at bounding box center [612, 157] width 151 height 22
click at [140, 15] on use at bounding box center [141, 16] width 8 height 8
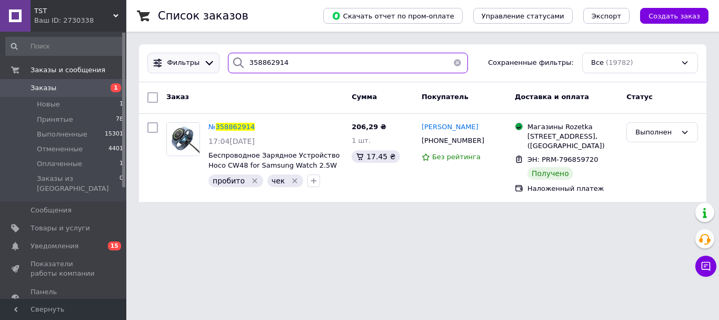
drag, startPoint x: 324, startPoint y: 64, endPoint x: 206, endPoint y: 64, distance: 118.0
click at [207, 64] on div "Фильтры 358862914 Сохраненные фильтры: Все (19782)" at bounding box center [422, 63] width 559 height 21
paste input "48506"
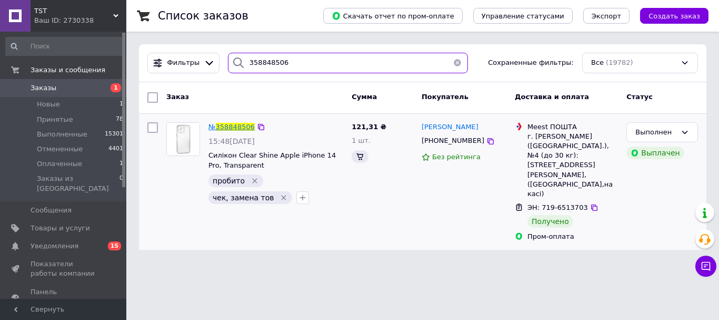
type input "358848506"
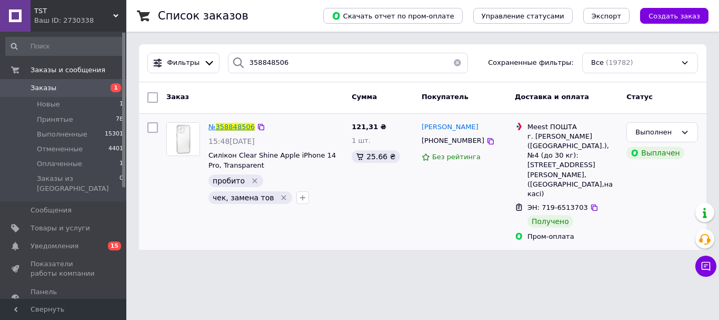
click at [224, 126] on span "358848506" at bounding box center [235, 127] width 39 height 8
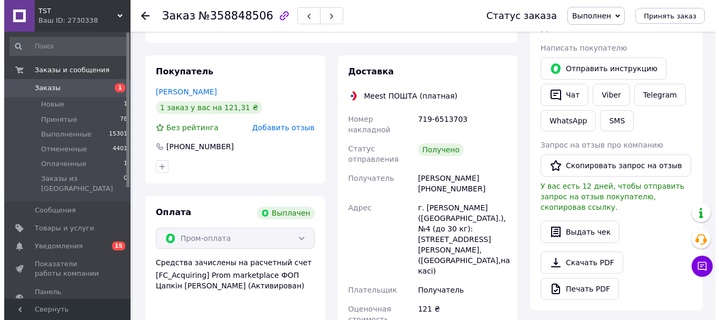
scroll to position [162, 0]
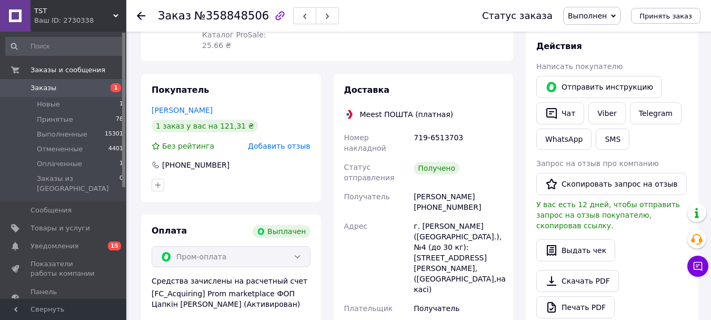
click at [286, 144] on div "Покупатель [PERSON_NAME] 1 заказ у вас на 121,31 ₴ Без рейтинга Добавить отзыв …" at bounding box center [231, 138] width 180 height 128
click at [295, 150] on span "Добавить отзыв" at bounding box center [279, 146] width 62 height 8
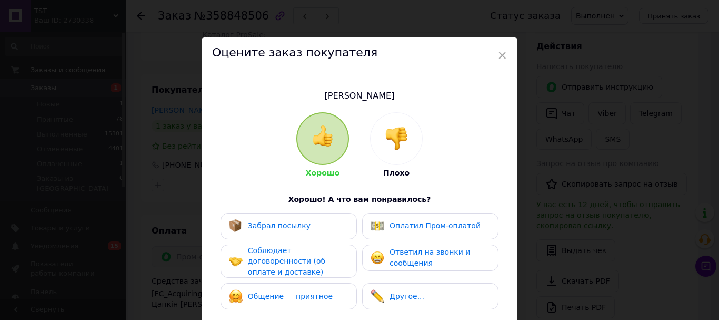
click at [310, 221] on div "Забрал посылку" at bounding box center [289, 226] width 136 height 26
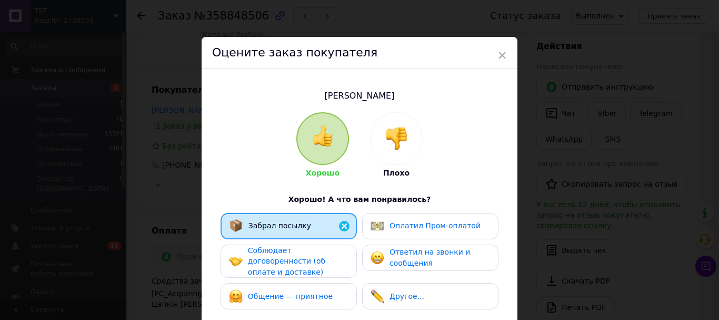
drag, startPoint x: 314, startPoint y: 270, endPoint x: 319, endPoint y: 299, distance: 28.9
click at [315, 276] on span "Соблюдает договоренности (об оплате и доставке)" at bounding box center [286, 261] width 77 height 30
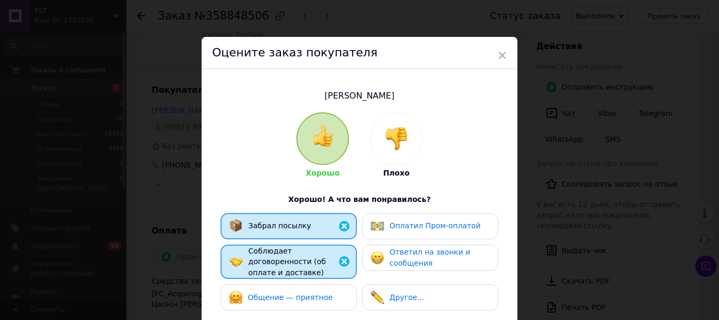
click at [320, 299] on span "Общение — приятное" at bounding box center [290, 297] width 85 height 8
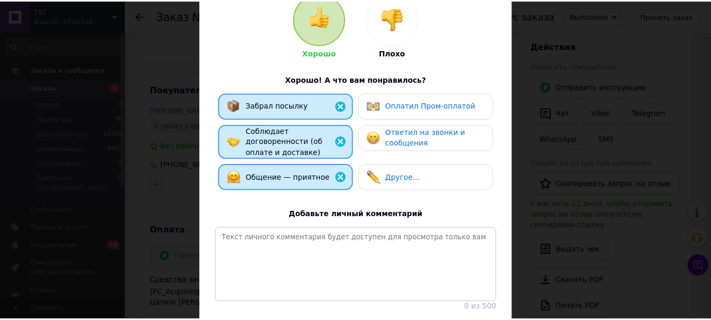
scroll to position [211, 0]
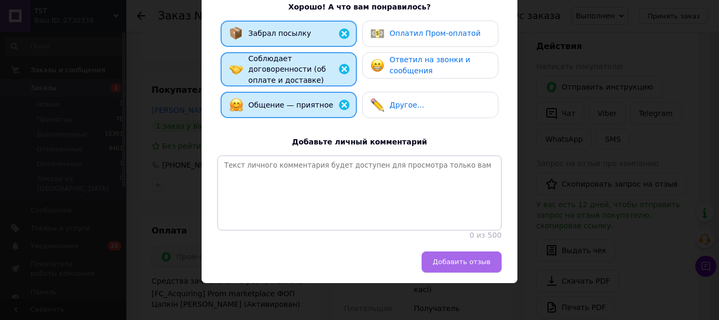
click at [471, 273] on div "Оцените заказ покупателя [PERSON_NAME] Плохо Хорошо! А что вам понравилось? Заб…" at bounding box center [360, 64] width 316 height 438
click at [469, 265] on span "Добавить отзыв" at bounding box center [462, 262] width 58 height 8
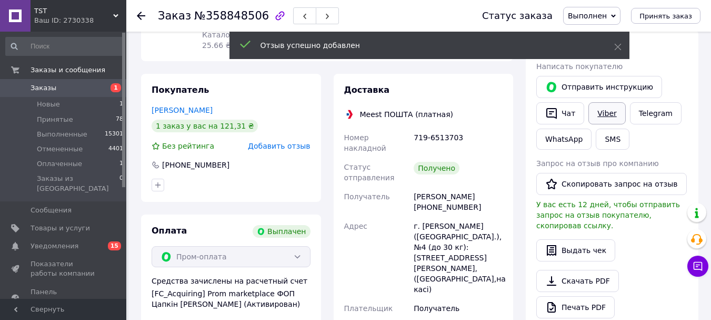
click at [600, 124] on link "Viber" at bounding box center [607, 113] width 37 height 22
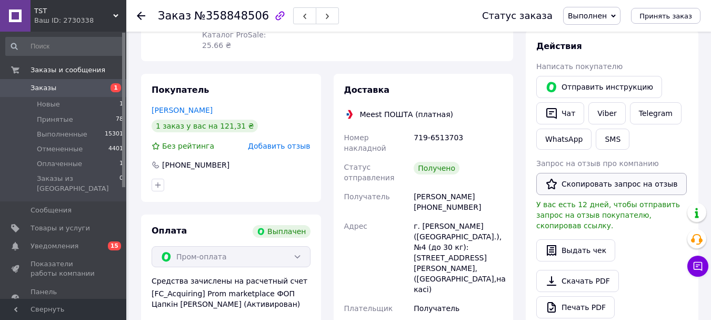
click at [610, 195] on button "Скопировать запрос на отзыв" at bounding box center [612, 184] width 151 height 22
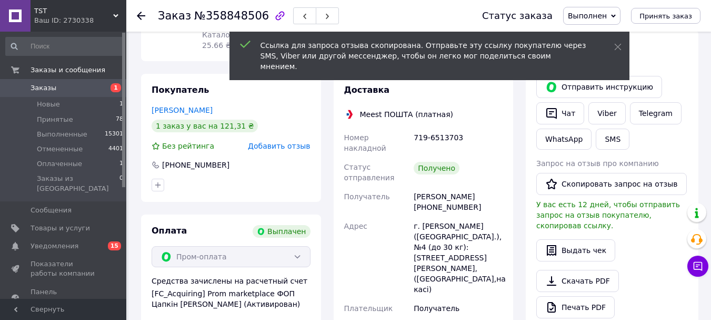
click at [140, 13] on use at bounding box center [141, 16] width 8 height 8
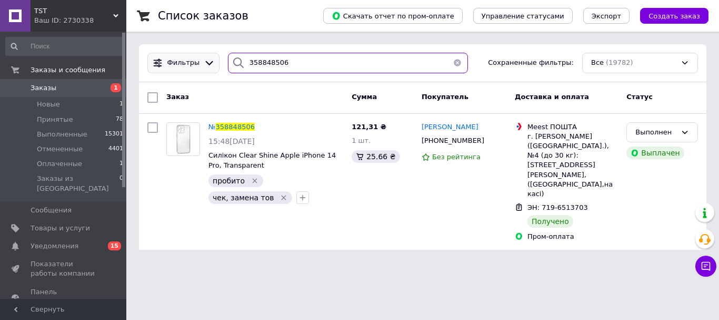
drag, startPoint x: 275, startPoint y: 65, endPoint x: 237, endPoint y: 67, distance: 38.5
click at [207, 62] on div "Фильтры 358848506 Сохраненные фильтры: Все (19782)" at bounding box center [422, 63] width 559 height 21
click at [294, 65] on input "358848506" at bounding box center [348, 63] width 240 height 21
drag, startPoint x: 294, startPoint y: 65, endPoint x: 225, endPoint y: 64, distance: 69.5
click at [228, 64] on div "358848506" at bounding box center [348, 63] width 240 height 21
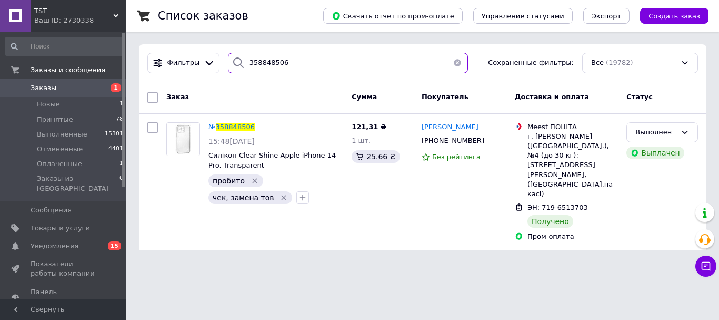
paste input "19413"
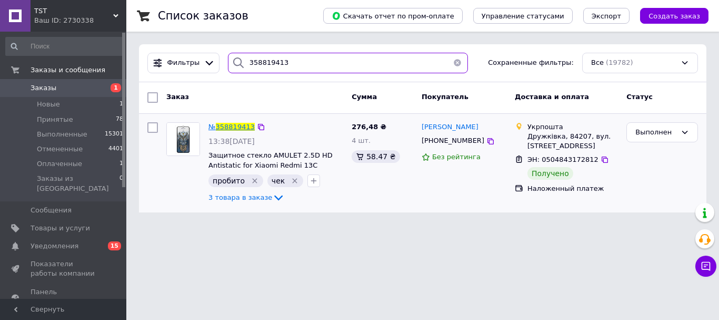
type input "358819413"
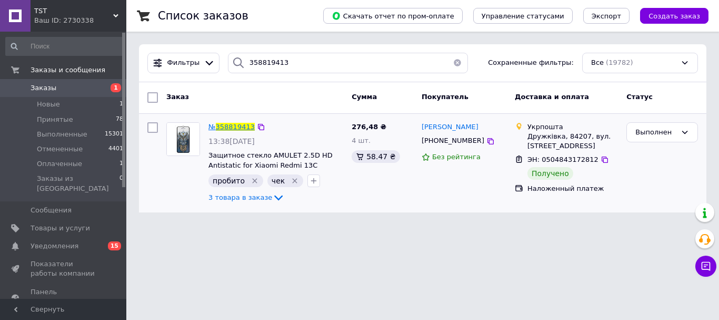
click at [237, 130] on span "358819413" at bounding box center [235, 127] width 39 height 8
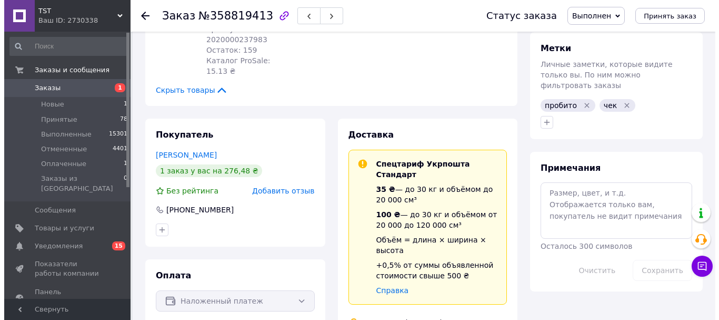
scroll to position [474, 0]
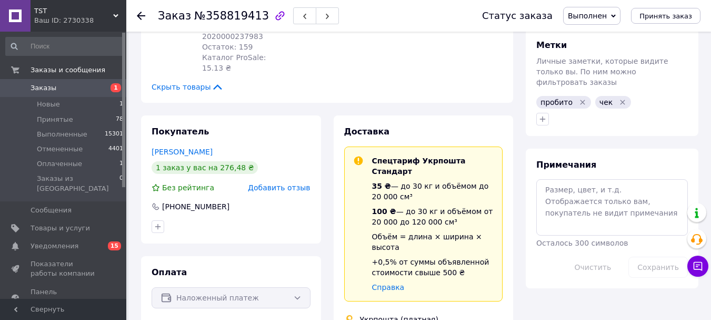
click at [303, 188] on span "Добавить отзыв" at bounding box center [279, 187] width 62 height 8
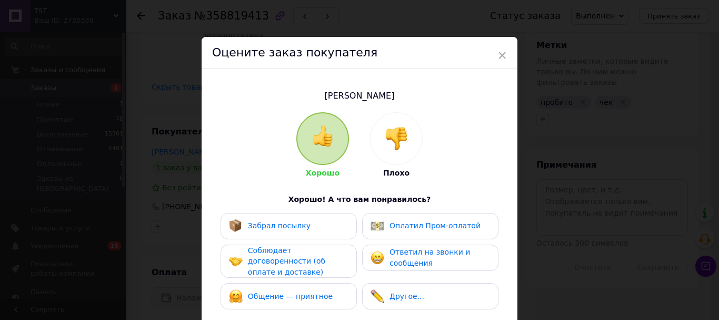
click at [293, 216] on div "Хорошо Плохо Хорошо! А что вам понравилось? Забрал посылку Оплатил Пром-оплатой…" at bounding box center [359, 271] width 284 height 319
click at [310, 270] on span "Соблюдает договоренности (об оплате и доставке)" at bounding box center [286, 261] width 77 height 30
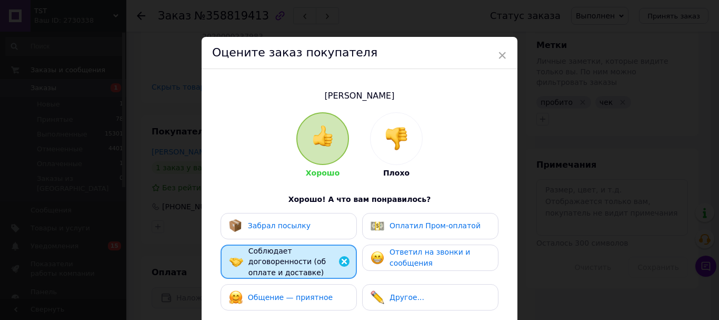
drag, startPoint x: 312, startPoint y: 233, endPoint x: 323, endPoint y: 298, distance: 65.8
click at [312, 233] on div "Забрал посылку" at bounding box center [289, 226] width 120 height 14
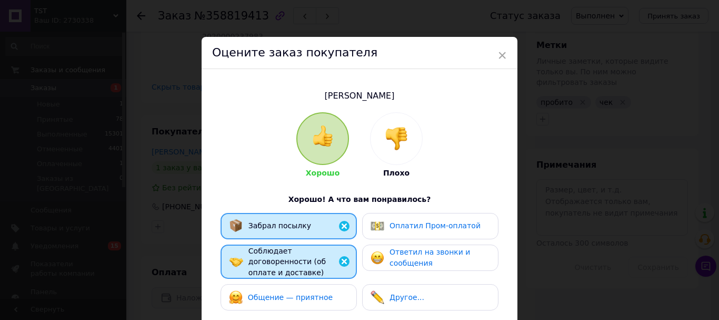
drag, startPoint x: 324, startPoint y: 299, endPoint x: 339, endPoint y: 294, distance: 15.7
click at [325, 299] on span "Общение — приятное" at bounding box center [290, 297] width 85 height 8
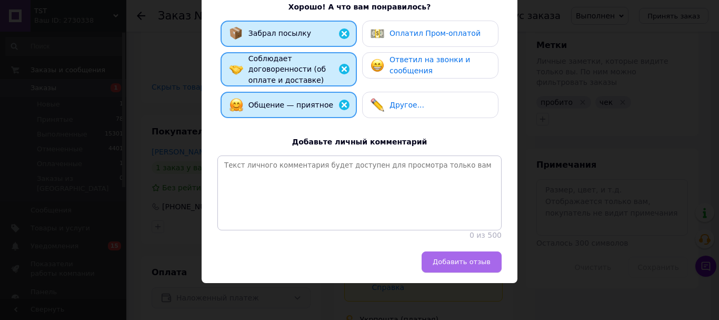
click at [467, 259] on span "Добавить отзыв" at bounding box center [462, 262] width 58 height 8
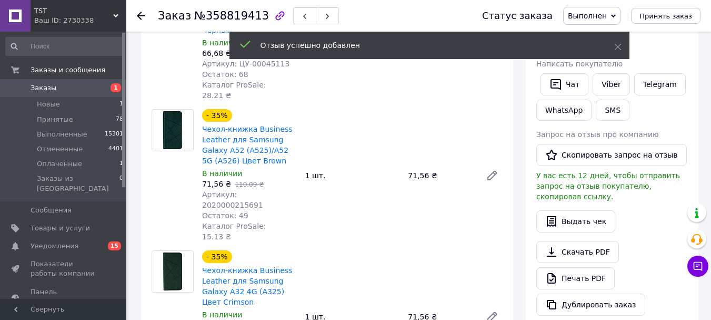
scroll to position [53, 0]
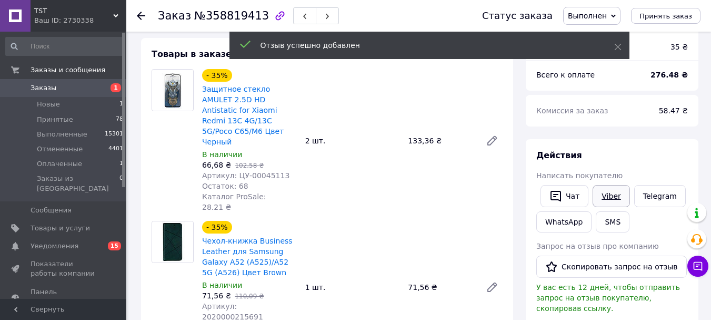
click at [618, 207] on link "Viber" at bounding box center [611, 196] width 37 height 22
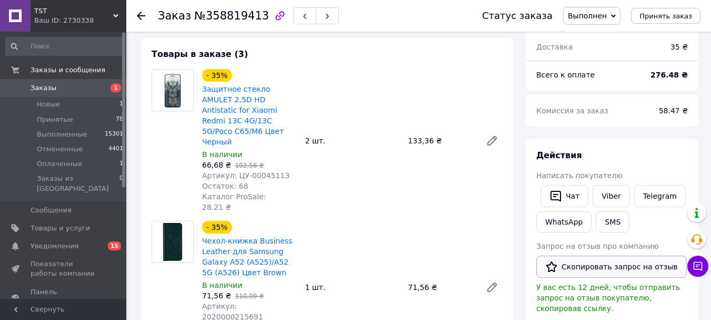
click at [599, 278] on button "Скопировать запрос на отзыв" at bounding box center [612, 266] width 151 height 22
click at [143, 15] on use at bounding box center [141, 16] width 8 height 8
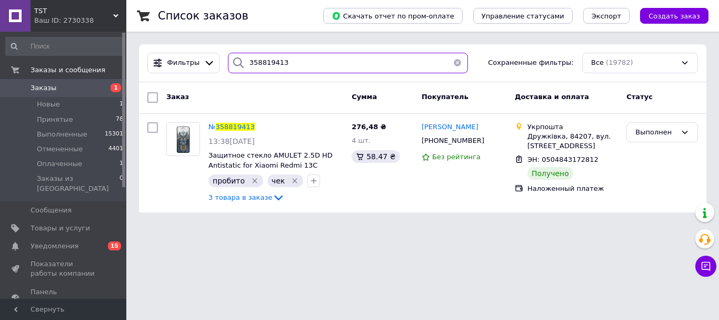
drag, startPoint x: 301, startPoint y: 71, endPoint x: 226, endPoint y: 77, distance: 75.0
click at [226, 77] on div "Фильтры 358819413 Сохраненные фильтры: Все (19782)" at bounding box center [423, 63] width 568 height 38
paste input "327867"
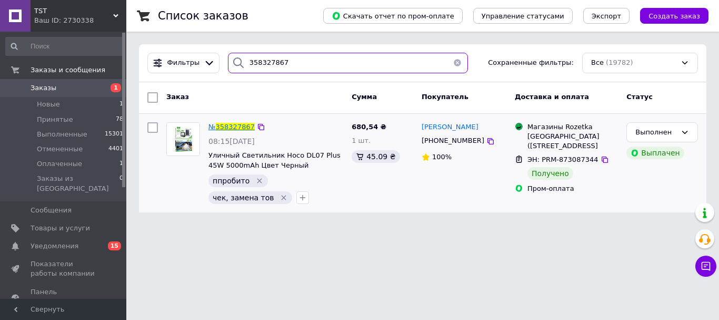
type input "358327867"
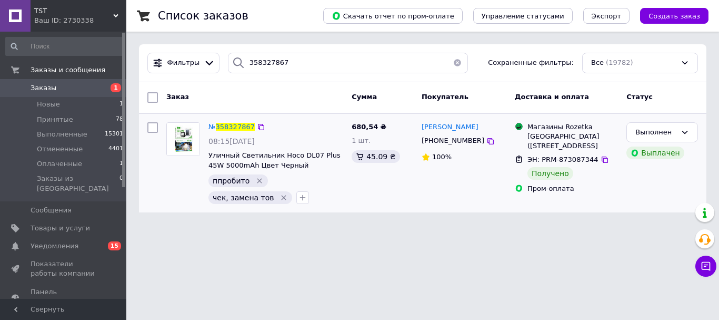
drag, startPoint x: 238, startPoint y: 130, endPoint x: 268, endPoint y: 132, distance: 29.6
click at [238, 131] on div "№ 358327867" at bounding box center [231, 127] width 48 height 12
click at [228, 127] on span "358327867" at bounding box center [235, 127] width 39 height 8
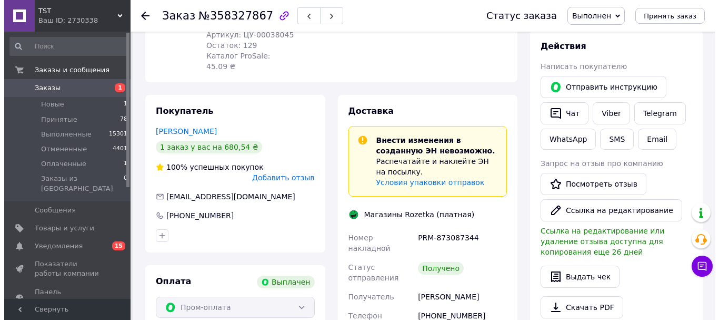
scroll to position [71, 0]
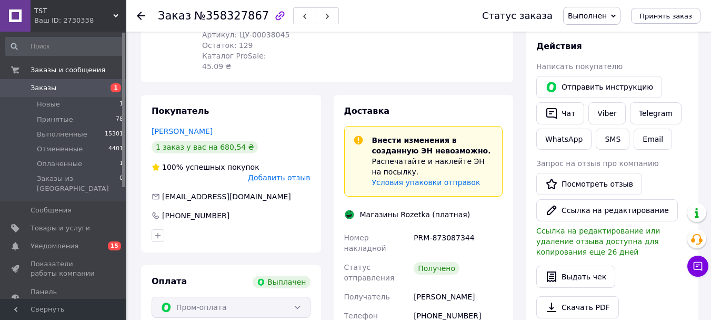
click at [298, 178] on div "100% успешных покупок Добавить отзыв" at bounding box center [231, 172] width 159 height 21
click at [302, 182] on span "Добавить отзыв" at bounding box center [279, 177] width 62 height 8
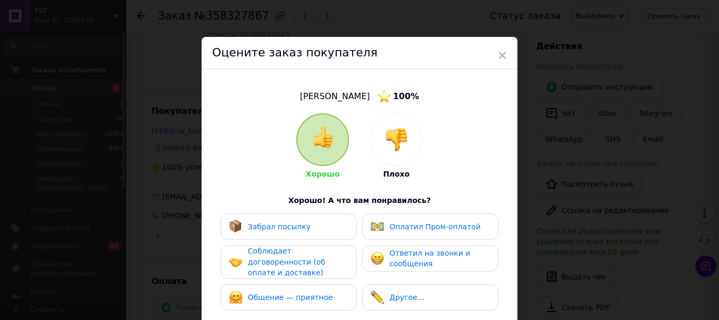
click at [332, 240] on div "Забрал посылку" at bounding box center [289, 226] width 136 height 26
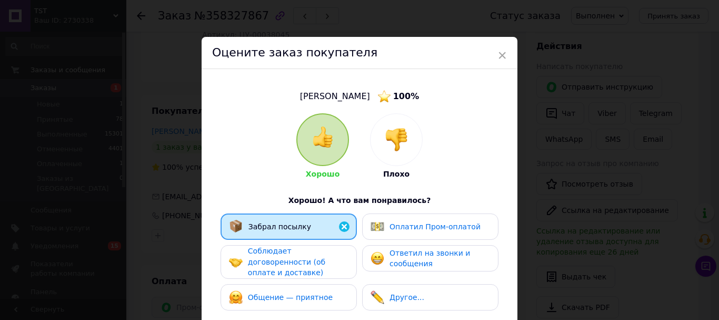
drag, startPoint x: 316, startPoint y: 266, endPoint x: 318, endPoint y: 283, distance: 17.4
click at [316, 270] on span "Соблюдает договоренности (об оплате и доставке)" at bounding box center [286, 261] width 77 height 30
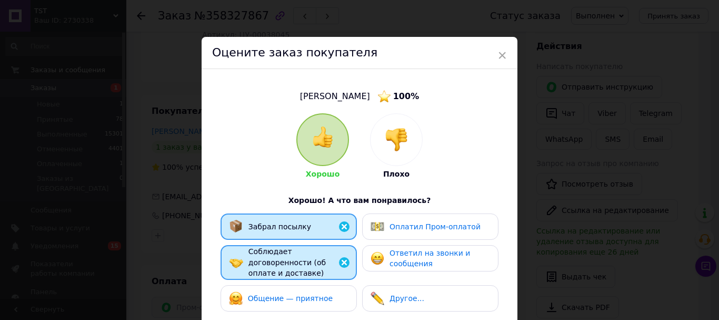
click at [325, 302] on span "Общение — приятное" at bounding box center [290, 298] width 85 height 8
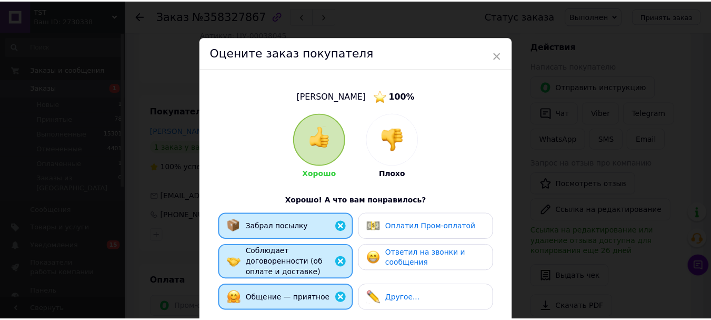
scroll to position [211, 0]
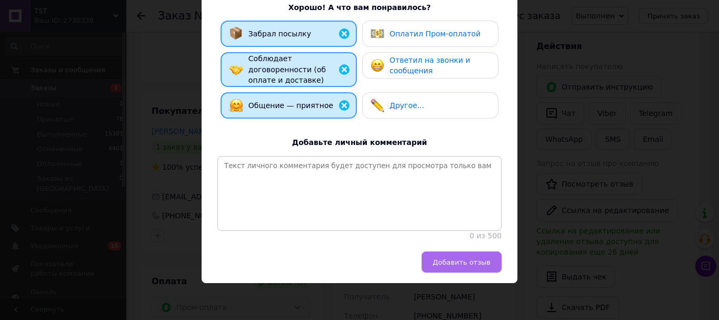
drag, startPoint x: 474, startPoint y: 278, endPoint x: 471, endPoint y: 272, distance: 6.6
click at [474, 266] on span "Добавить отзыв" at bounding box center [462, 262] width 58 height 8
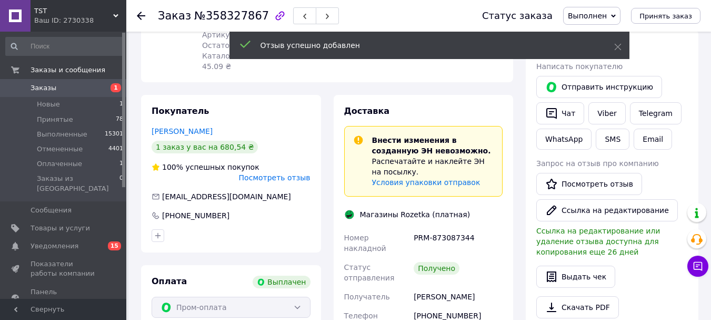
click at [138, 15] on use at bounding box center [141, 16] width 8 height 8
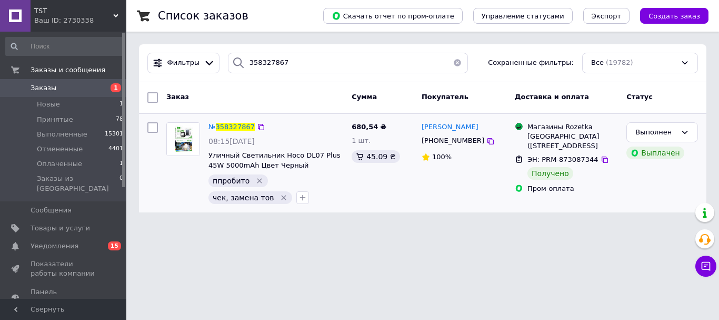
click at [237, 134] on div "№ 358327867 08:15[DATE] Уличный Светильник Hoco DL07 Plus 45W 5000mAh Цвет Черн…" at bounding box center [275, 163] width 143 height 91
click at [234, 126] on span "358327867" at bounding box center [235, 127] width 39 height 8
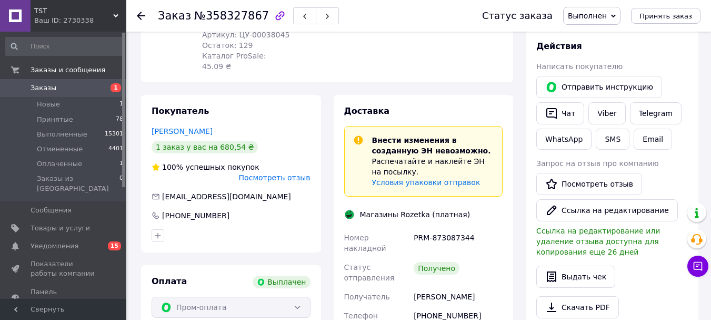
scroll to position [71, 0]
click at [141, 14] on icon at bounding box center [141, 16] width 8 height 8
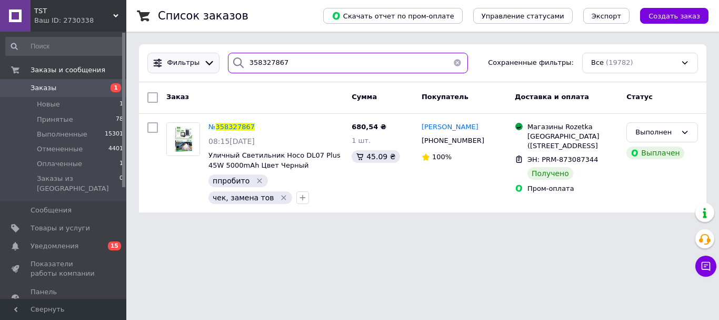
drag, startPoint x: 316, startPoint y: 61, endPoint x: 194, endPoint y: 70, distance: 122.0
click at [194, 69] on div "Фильтры 358327867 Сохраненные фильтры: Все (19782)" at bounding box center [422, 63] width 559 height 21
paste input "771208"
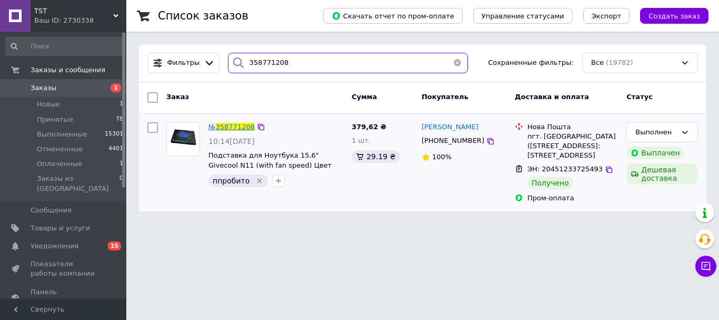
type input "358771208"
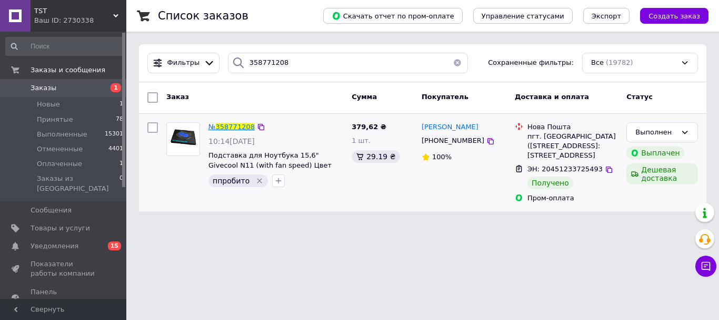
click at [230, 128] on span "358771208" at bounding box center [235, 127] width 39 height 8
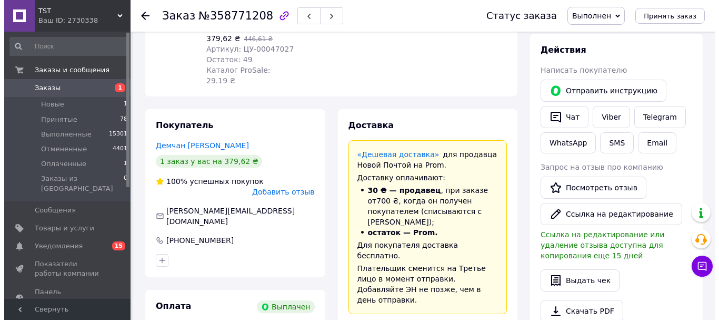
scroll to position [55, 0]
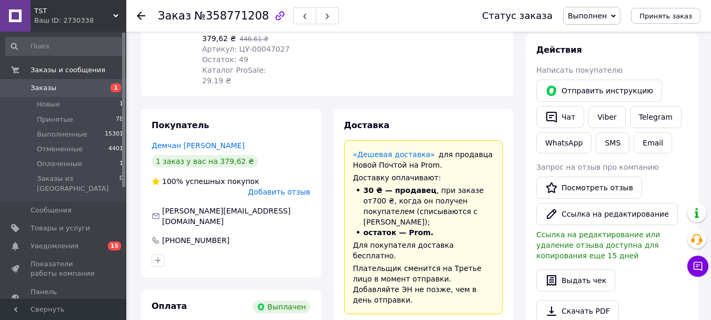
click at [286, 192] on span "Добавить отзыв" at bounding box center [279, 191] width 62 height 8
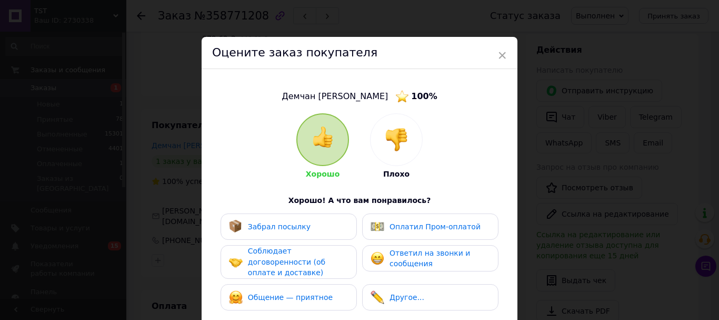
drag, startPoint x: 324, startPoint y: 219, endPoint x: 318, endPoint y: 281, distance: 63.0
click at [324, 219] on div "Забрал посылку" at bounding box center [289, 226] width 136 height 26
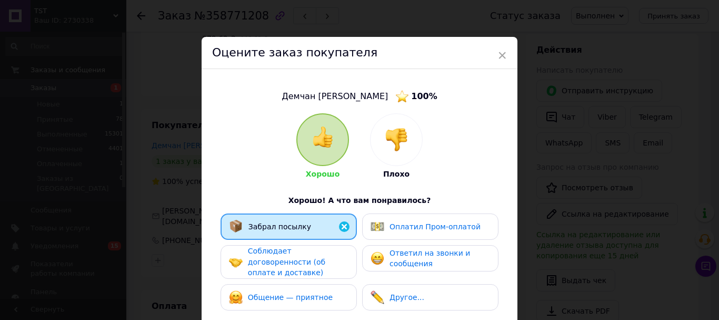
click at [317, 276] on span "Соблюдает договоренности (об оплате и доставке)" at bounding box center [286, 261] width 77 height 30
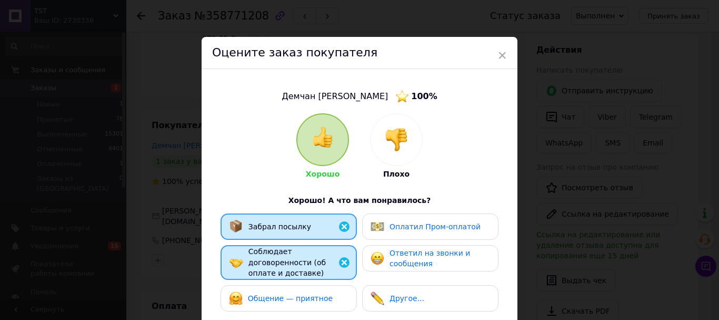
click at [319, 302] on span "Общение — приятное" at bounding box center [290, 298] width 85 height 8
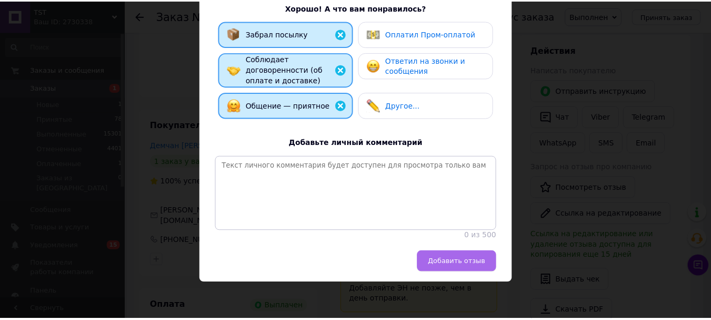
scroll to position [227, 0]
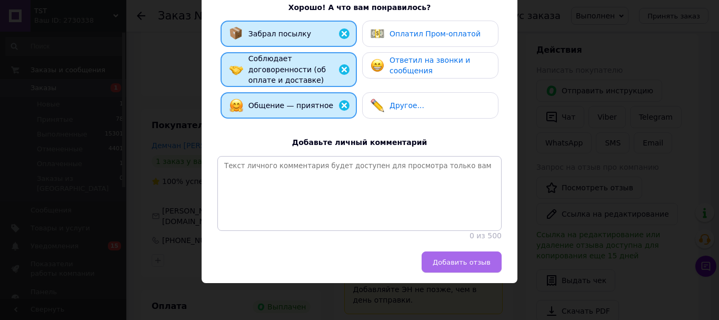
click at [472, 269] on button "Добавить отзыв" at bounding box center [462, 261] width 80 height 21
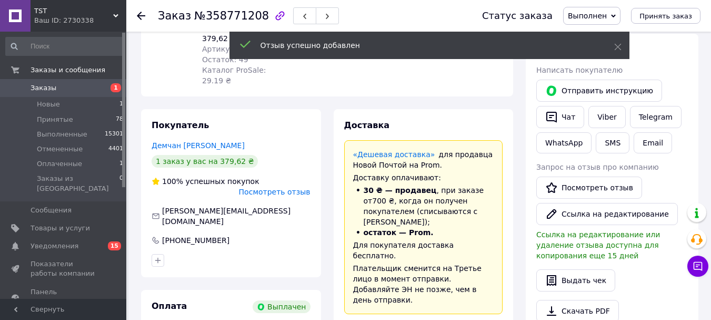
click at [142, 16] on use at bounding box center [141, 16] width 8 height 8
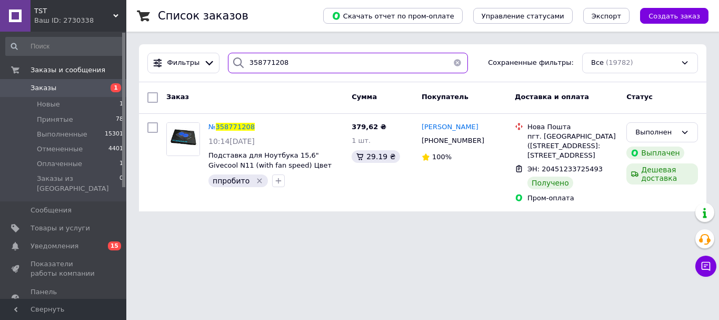
drag, startPoint x: 195, startPoint y: 56, endPoint x: 276, endPoint y: 67, distance: 81.8
click at [194, 57] on div "Фильтры 358771208 Сохраненные фильтры: Все (19782)" at bounding box center [422, 63] width 559 height 21
paste input "5508"
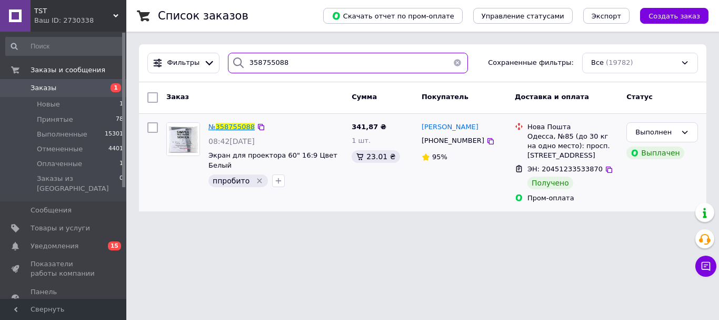
type input "358755088"
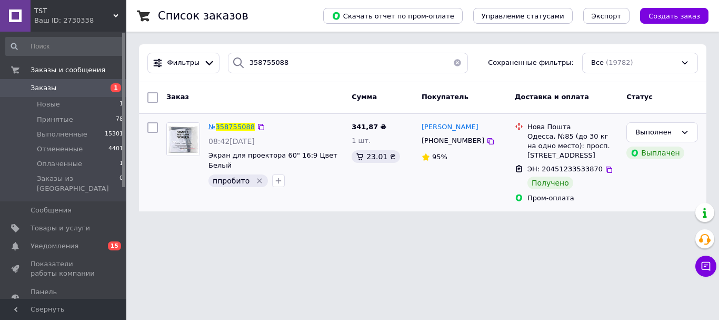
click at [242, 124] on span "358755088" at bounding box center [235, 127] width 39 height 8
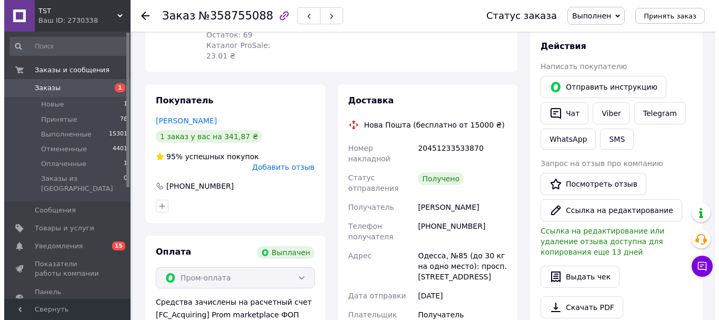
scroll to position [15, 0]
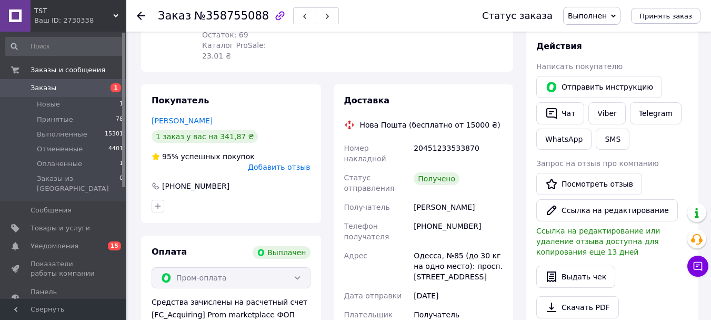
click at [291, 171] on span "Добавить отзыв" at bounding box center [279, 167] width 62 height 8
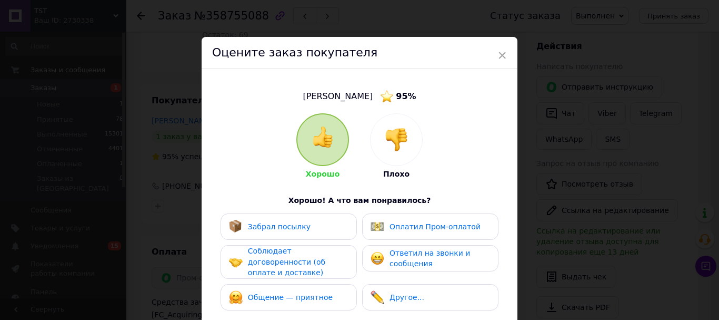
drag, startPoint x: 302, startPoint y: 231, endPoint x: 302, endPoint y: 242, distance: 11.1
click at [302, 231] on span "Забрал посылку" at bounding box center [279, 226] width 63 height 8
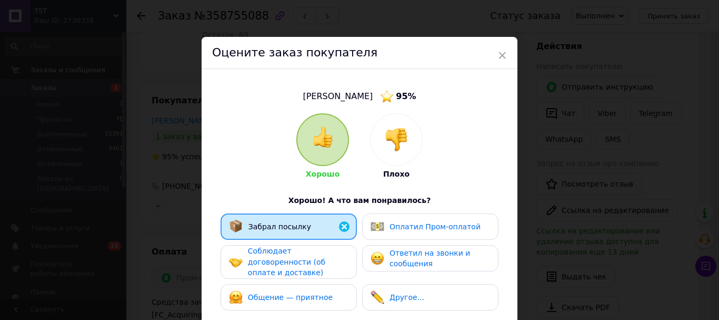
drag, startPoint x: 306, startPoint y: 268, endPoint x: 306, endPoint y: 287, distance: 19.5
click at [306, 276] on span "Соблюдает договоренности (об оплате и доставке)" at bounding box center [286, 261] width 77 height 30
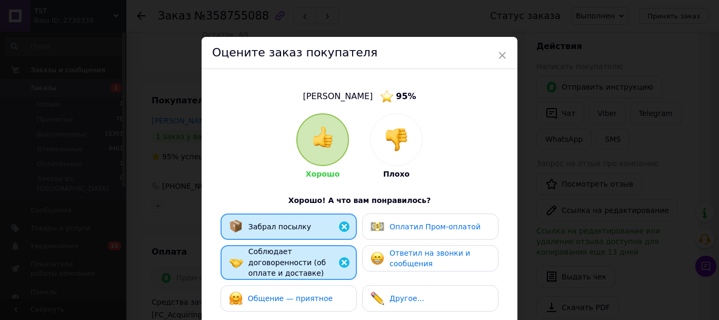
click at [306, 302] on span "Общение — приятное" at bounding box center [290, 298] width 85 height 8
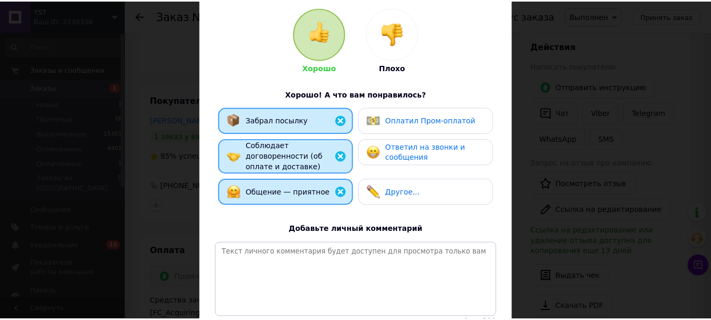
scroll to position [211, 0]
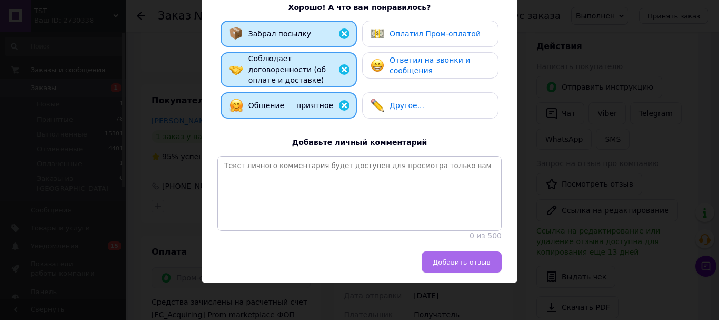
click at [467, 266] on span "Добавить отзыв" at bounding box center [462, 262] width 58 height 8
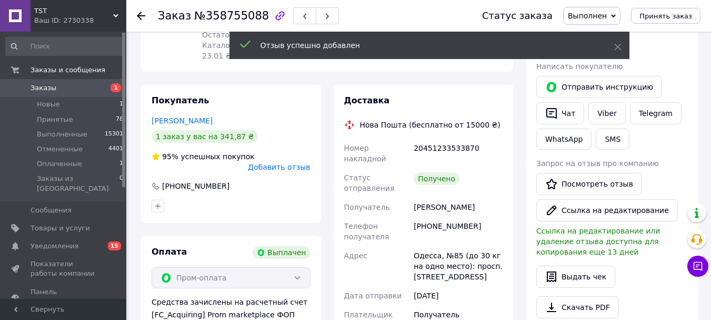
click at [138, 14] on icon at bounding box center [141, 16] width 8 height 8
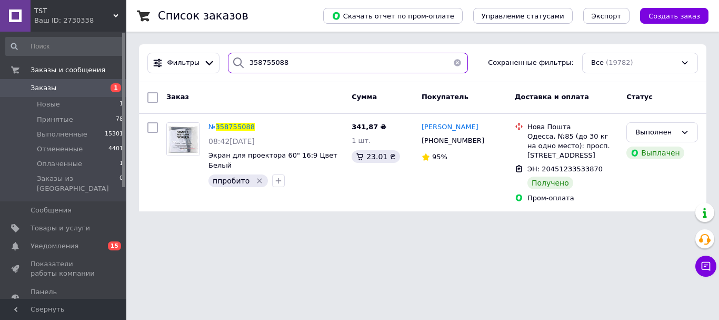
drag, startPoint x: 276, startPoint y: 57, endPoint x: 218, endPoint y: 65, distance: 58.5
click at [218, 65] on div "Фильтры 358755088 Сохраненные фильтры: Все (19782)" at bounding box center [422, 63] width 559 height 21
paste input "682284"
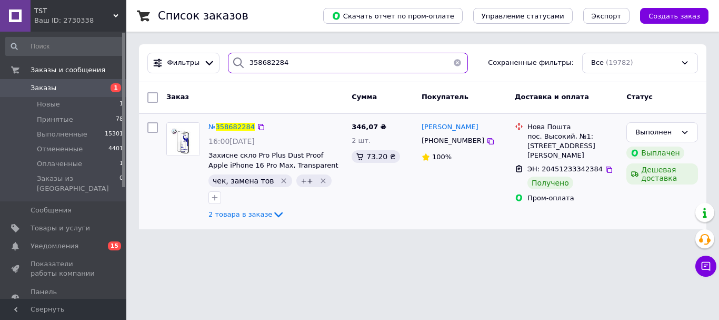
type input "358682284"
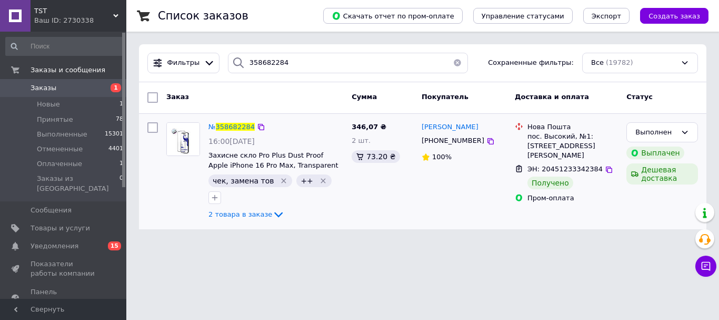
click at [229, 121] on div "№ 358682284" at bounding box center [231, 127] width 48 height 12
click at [235, 127] on span "358682284" at bounding box center [235, 127] width 39 height 8
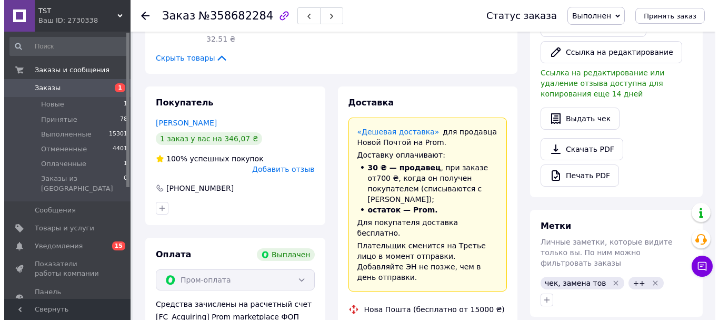
scroll to position [150, 0]
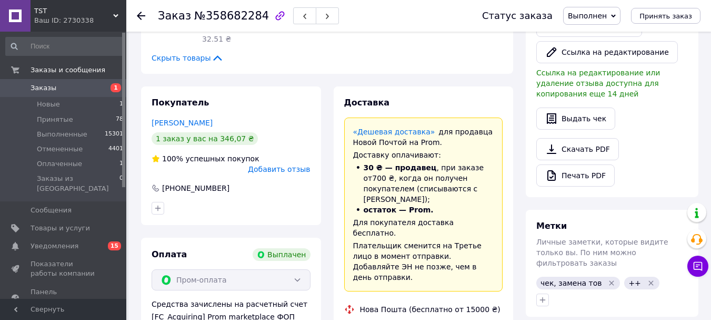
click at [295, 173] on span "Добавить отзыв" at bounding box center [279, 169] width 62 height 8
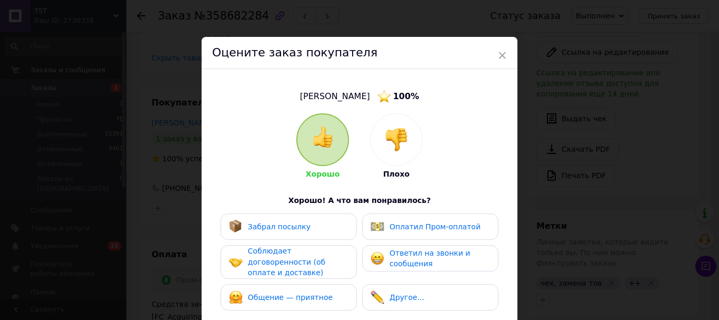
drag, startPoint x: 328, startPoint y: 222, endPoint x: 329, endPoint y: 263, distance: 40.6
click at [328, 223] on div "Забрал посылку" at bounding box center [289, 226] width 136 height 26
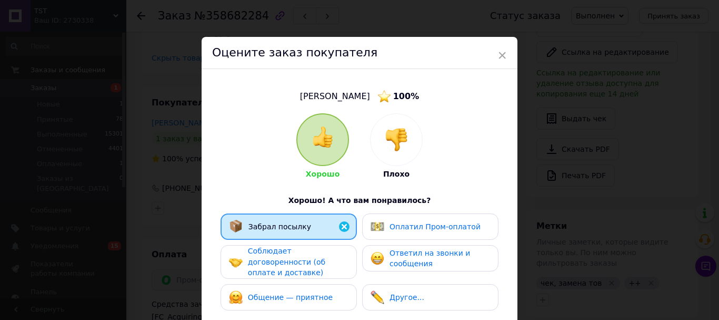
drag, startPoint x: 329, startPoint y: 265, endPoint x: 329, endPoint y: 272, distance: 6.3
click at [329, 266] on div "Соблюдает договоренности (об оплате и доставке)" at bounding box center [298, 261] width 100 height 33
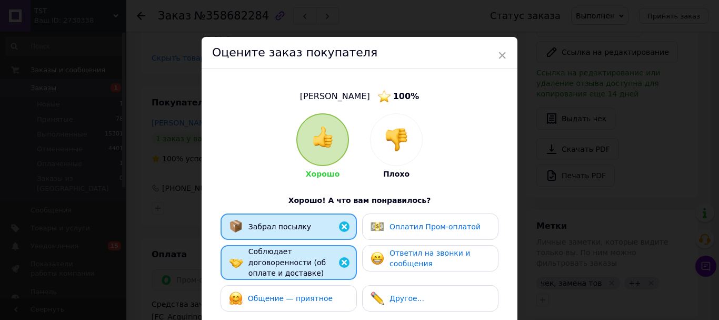
click at [326, 298] on div "Общение — приятное" at bounding box center [289, 298] width 136 height 26
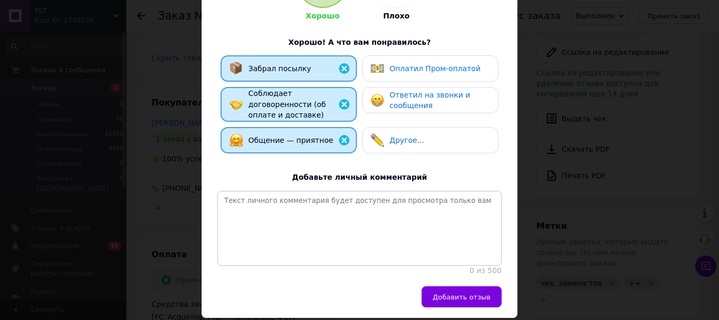
click at [459, 276] on div "0 из 500" at bounding box center [359, 270] width 284 height 11
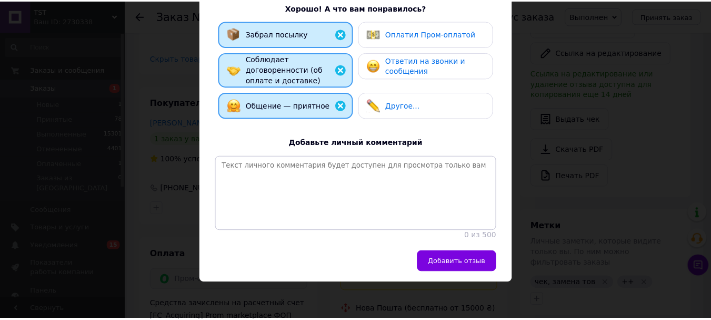
scroll to position [227, 0]
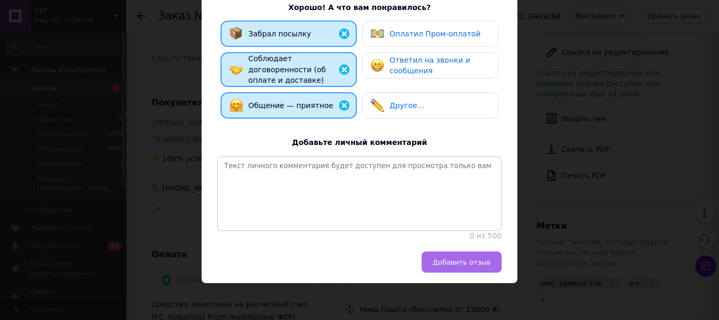
click at [476, 269] on button "Добавить отзыв" at bounding box center [462, 261] width 80 height 21
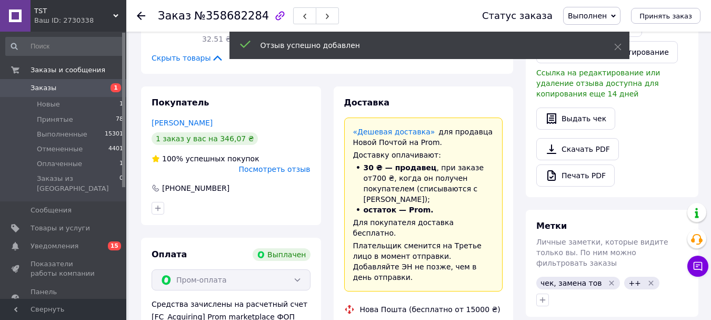
click at [142, 16] on icon at bounding box center [141, 16] width 8 height 8
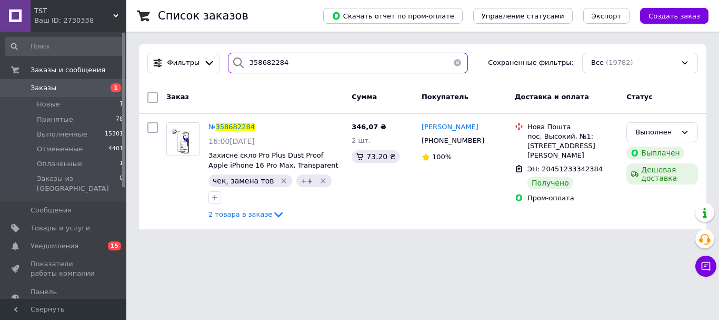
drag, startPoint x: 309, startPoint y: 59, endPoint x: 244, endPoint y: 75, distance: 66.7
click at [246, 74] on div "Фильтры 358682284 Сохраненные фильтры: Все (19782)" at bounding box center [423, 63] width 568 height 38
paste input "60345"
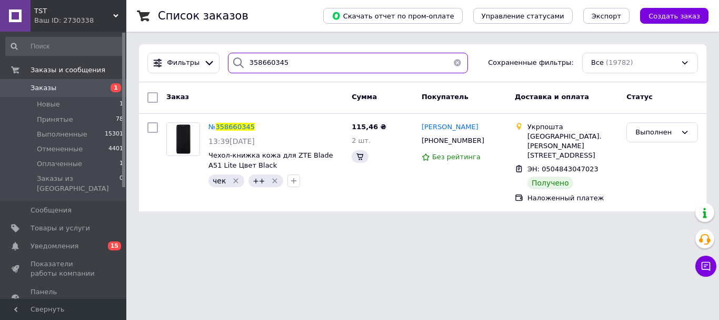
type input "358660345"
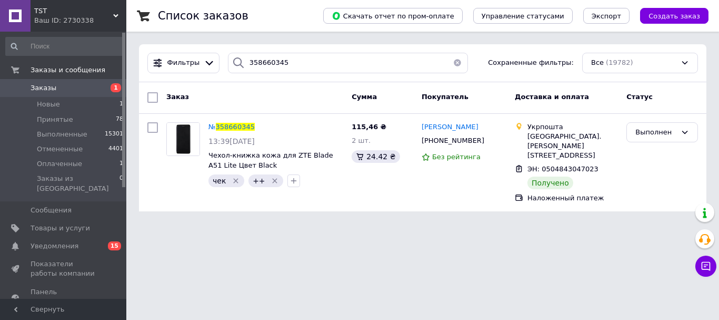
click at [233, 126] on span "358660345" at bounding box center [235, 127] width 39 height 8
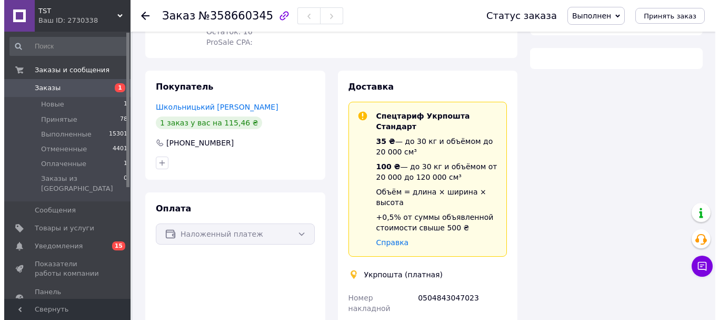
scroll to position [180, 0]
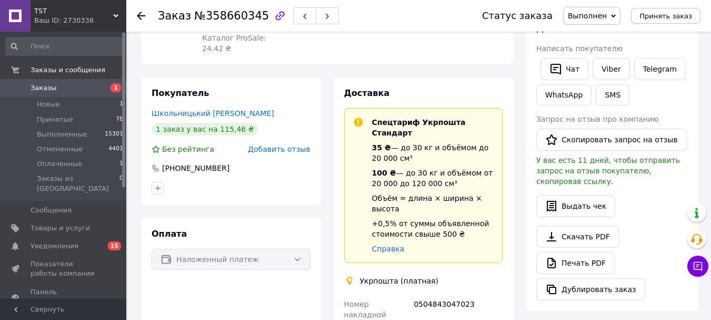
click at [303, 153] on span "Добавить отзыв" at bounding box center [279, 149] width 62 height 8
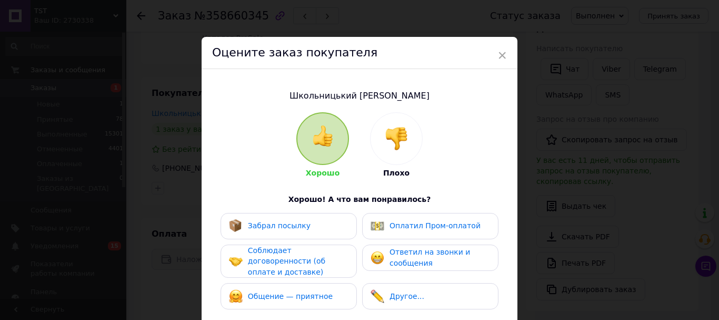
click at [291, 239] on div "Забрал посылку" at bounding box center [289, 226] width 136 height 26
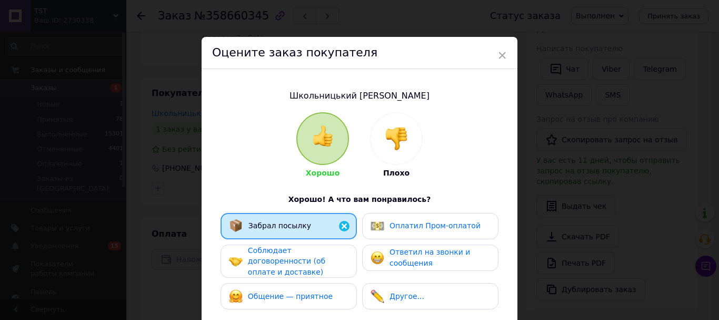
click at [313, 276] on span "Соблюдает договоренности (об оплате и доставке)" at bounding box center [286, 261] width 77 height 30
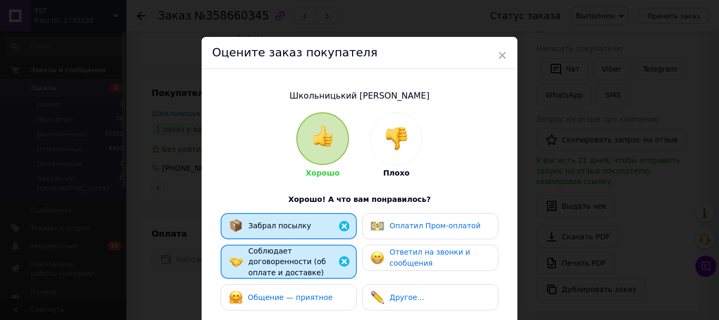
drag, startPoint x: 314, startPoint y: 307, endPoint x: 322, endPoint y: 306, distance: 7.4
click at [314, 301] on span "Общение — приятное" at bounding box center [290, 297] width 85 height 8
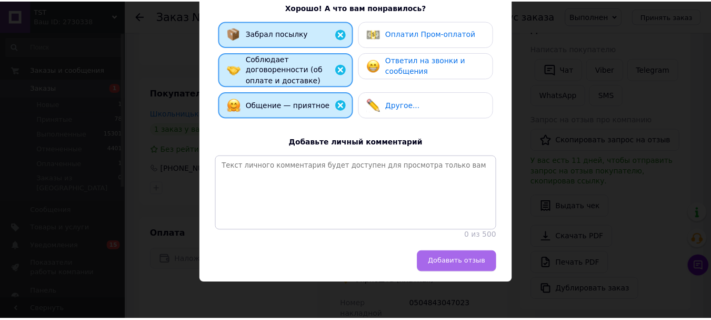
scroll to position [226, 0]
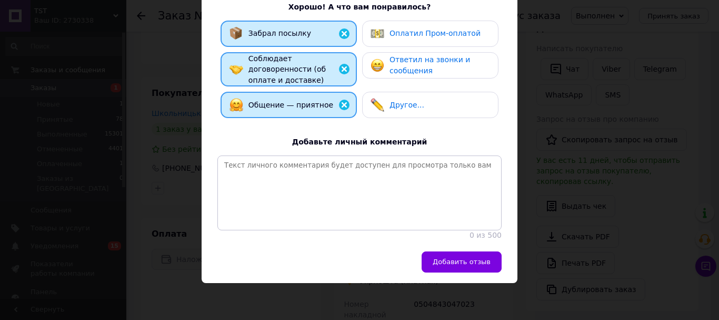
click at [467, 269] on button "Добавить отзыв" at bounding box center [462, 261] width 80 height 21
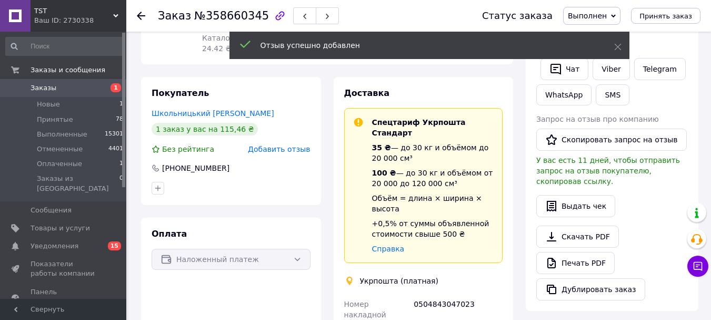
click at [140, 12] on icon at bounding box center [141, 16] width 8 height 8
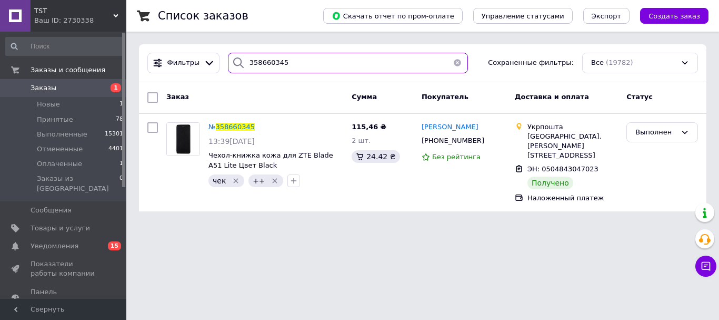
drag, startPoint x: 268, startPoint y: 64, endPoint x: 223, endPoint y: 76, distance: 47.0
click at [223, 76] on div "Фильтры 358660345 Сохраненные фильтры: Все (19782)" at bounding box center [423, 63] width 568 height 38
paste input "50977"
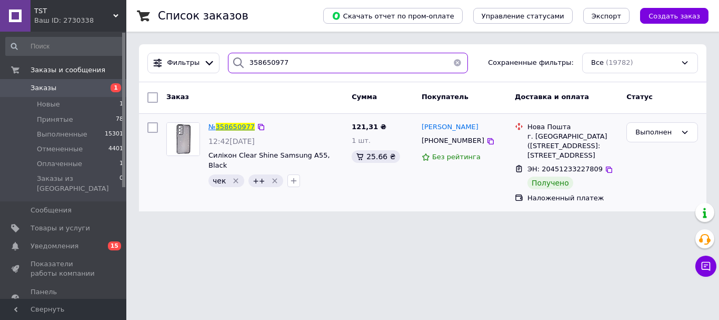
type input "358650977"
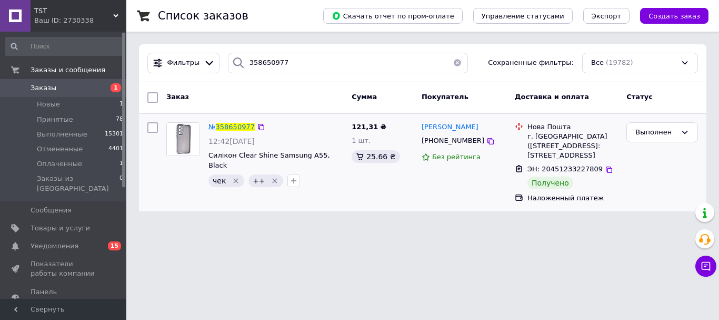
click at [223, 129] on span "358650977" at bounding box center [235, 127] width 39 height 8
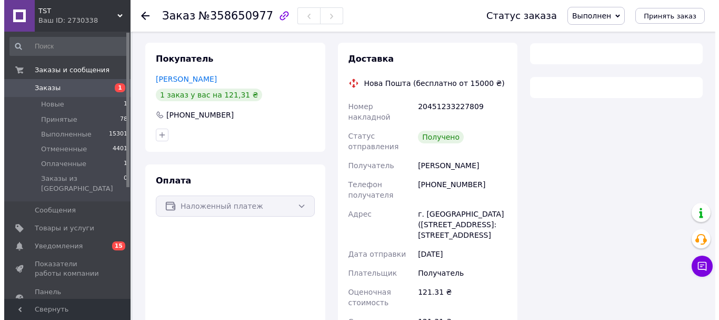
scroll to position [214, 0]
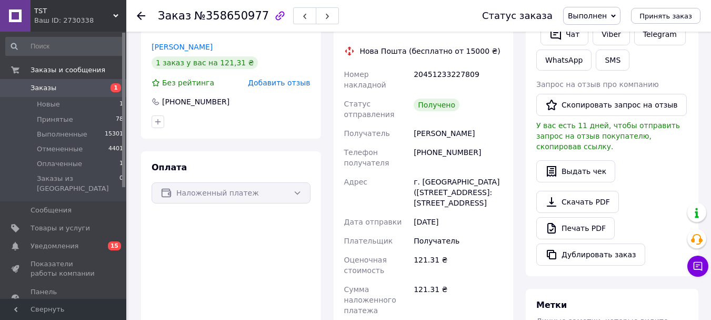
click at [300, 93] on div "Покупатель [PERSON_NAME] 1 заказ у вас на 121,31 ₴ Без рейтинга Добавить отзыв …" at bounding box center [231, 75] width 180 height 128
click at [300, 87] on span "Добавить отзыв" at bounding box center [279, 82] width 62 height 8
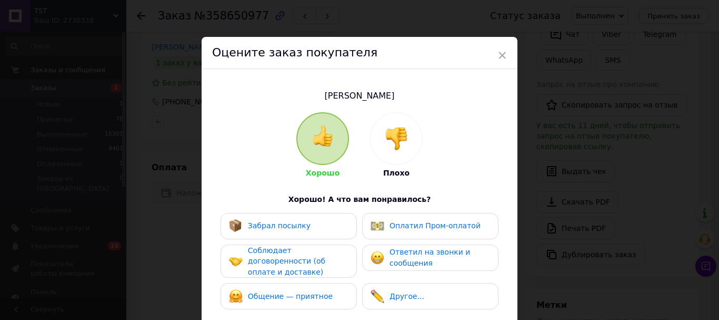
drag, startPoint x: 308, startPoint y: 241, endPoint x: 319, endPoint y: 258, distance: 19.9
click at [310, 239] on div "Забрал посылку" at bounding box center [289, 226] width 136 height 26
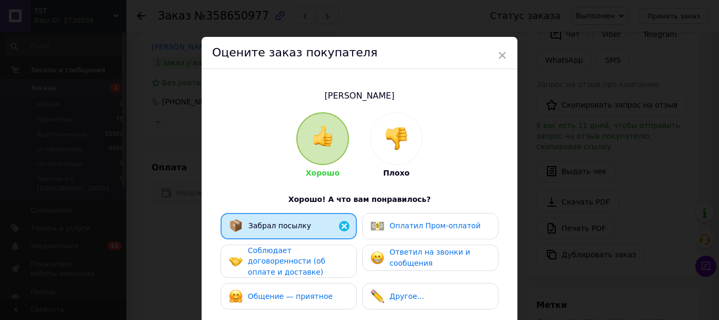
click at [319, 278] on div "Соблюдает договоренности (об оплате и доставке)" at bounding box center [298, 261] width 100 height 33
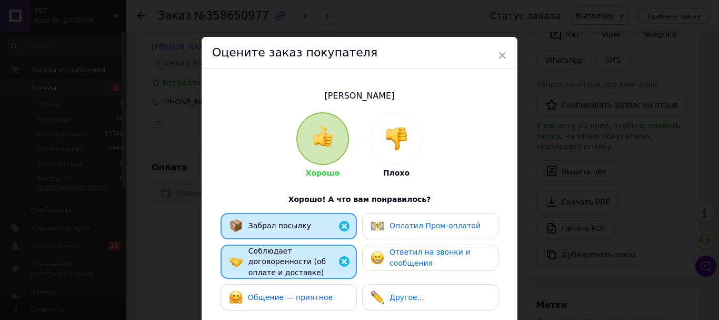
drag, startPoint x: 322, startPoint y: 310, endPoint x: 388, endPoint y: 297, distance: 66.6
click at [322, 310] on div "Общение — приятное" at bounding box center [289, 297] width 136 height 26
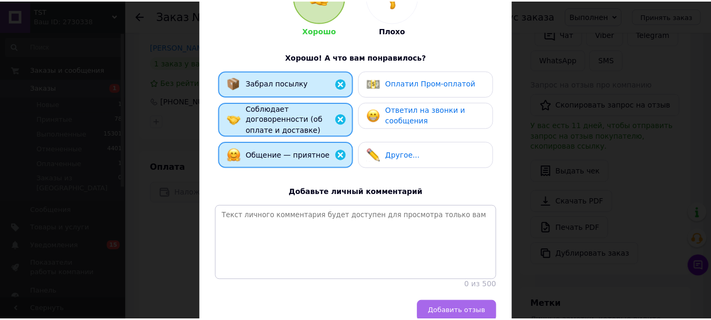
scroll to position [226, 0]
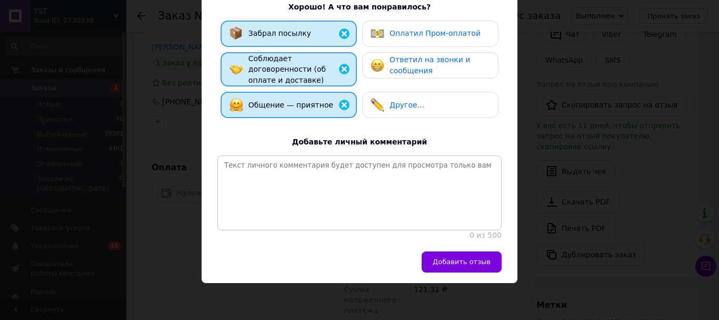
click at [482, 259] on span "Добавить отзыв" at bounding box center [462, 262] width 58 height 8
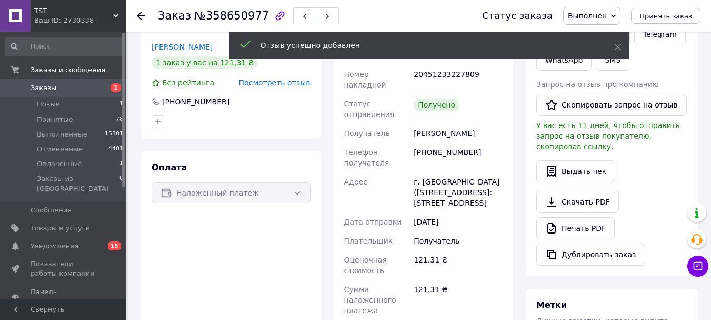
click at [141, 16] on icon at bounding box center [141, 16] width 8 height 8
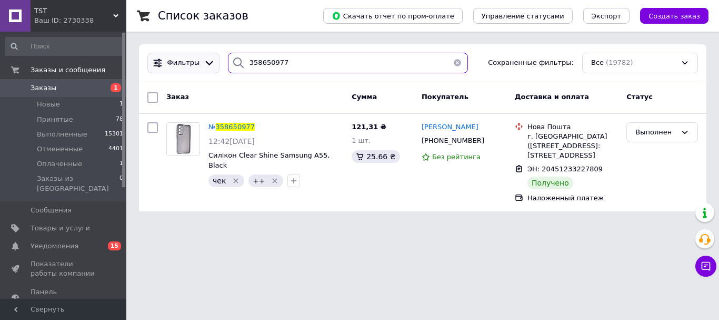
click at [201, 70] on div "Фильтры 358650977 Сохраненные фильтры: Все (19782)" at bounding box center [422, 63] width 559 height 21
paste input "32619"
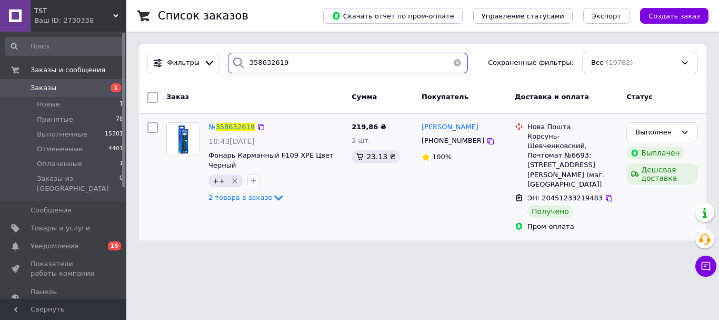
type input "358632619"
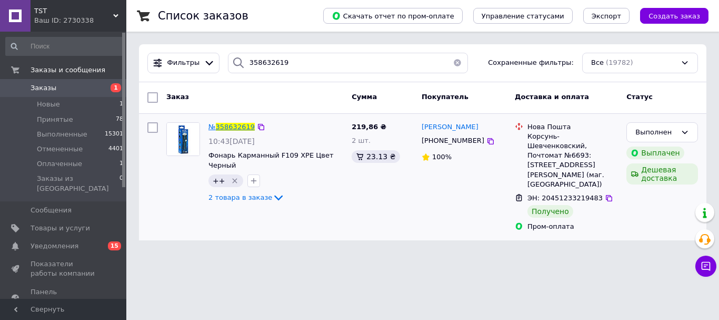
click at [232, 130] on span "358632619" at bounding box center [235, 127] width 39 height 8
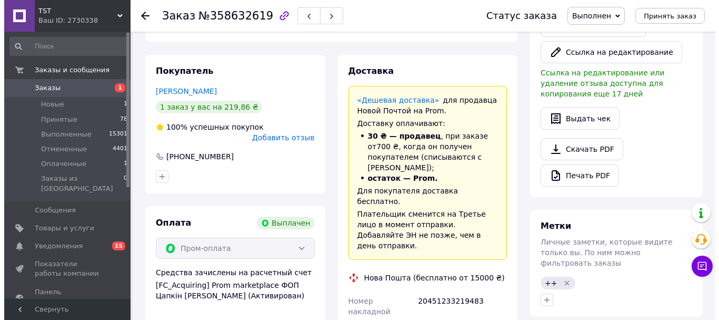
scroll to position [83, 0]
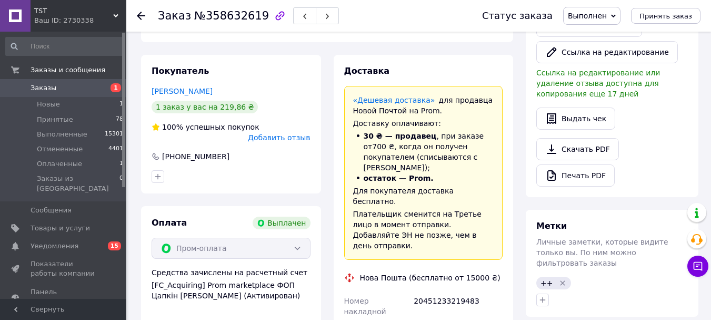
click at [294, 142] on span "Добавить отзыв" at bounding box center [279, 137] width 62 height 8
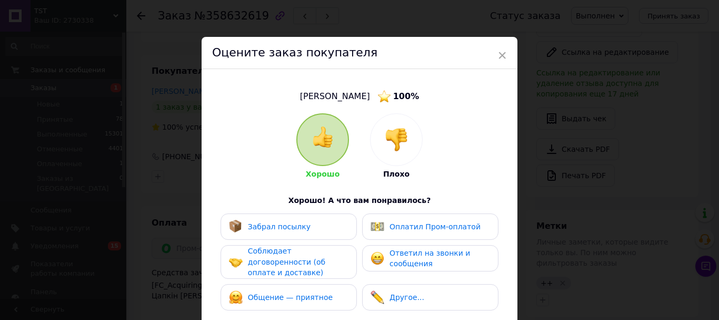
click at [329, 224] on div "Забрал посылку" at bounding box center [289, 227] width 120 height 14
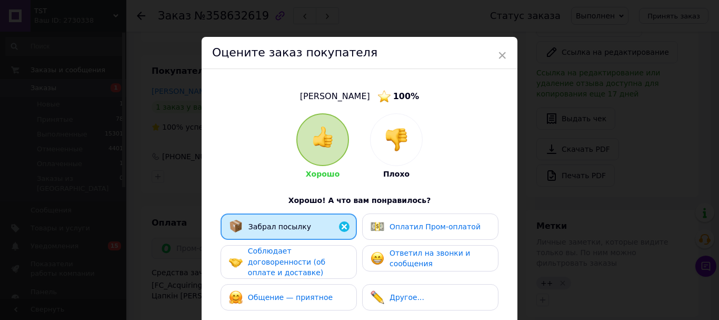
click at [329, 273] on div "Соблюдает договоренности (об оплате и доставке)" at bounding box center [298, 261] width 100 height 33
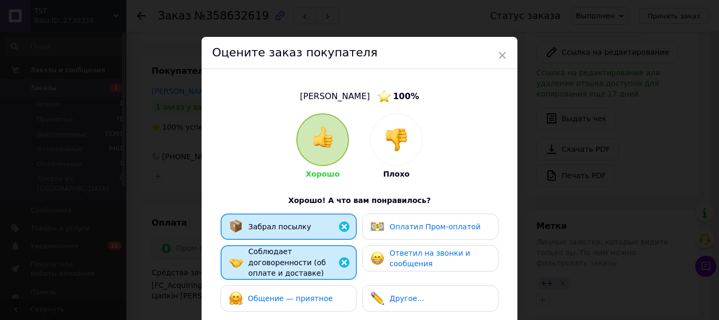
click at [326, 302] on span "Общение — приятное" at bounding box center [290, 298] width 85 height 8
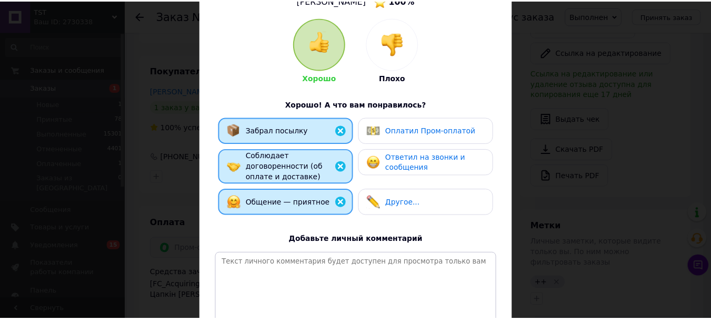
scroll to position [227, 0]
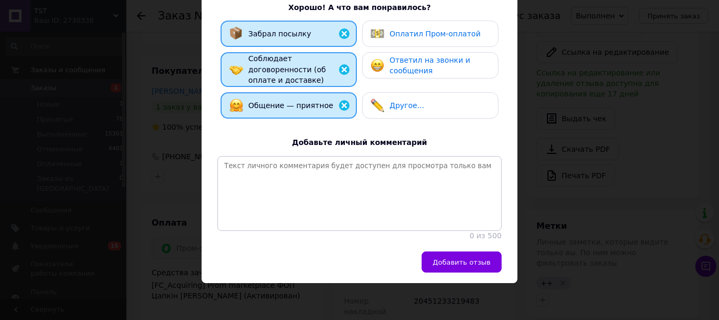
drag, startPoint x: 453, startPoint y: 301, endPoint x: 458, endPoint y: 267, distance: 34.6
click at [453, 299] on div "× Оцените заказ покупателя [PERSON_NAME] 100 % Хорошо Плохо Хорошо! А что вам п…" at bounding box center [359, 160] width 719 height 320
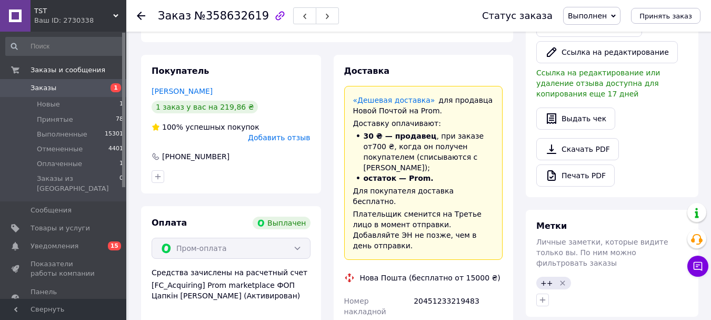
click at [458, 260] on div "«Дешевая доставка»   для продавца [GEOGRAPHIC_DATA] на Prom. Доставку оплачиваю…" at bounding box center [423, 173] width 159 height 174
click at [141, 14] on icon at bounding box center [141, 16] width 8 height 8
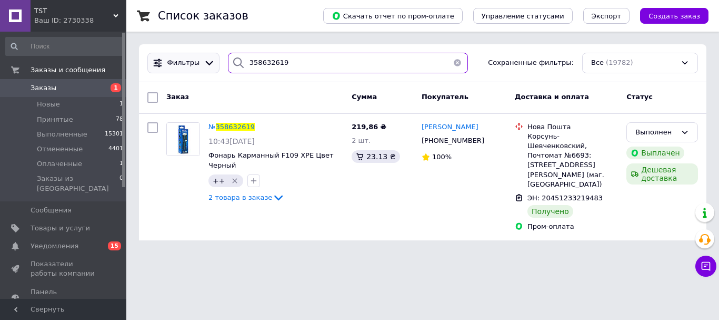
drag, startPoint x: 255, startPoint y: 61, endPoint x: 193, endPoint y: 57, distance: 62.3
click at [194, 56] on div "Фильтры 358632619 Сохраненные фильтры: Все (19782)" at bounding box center [422, 63] width 559 height 21
paste input "553032"
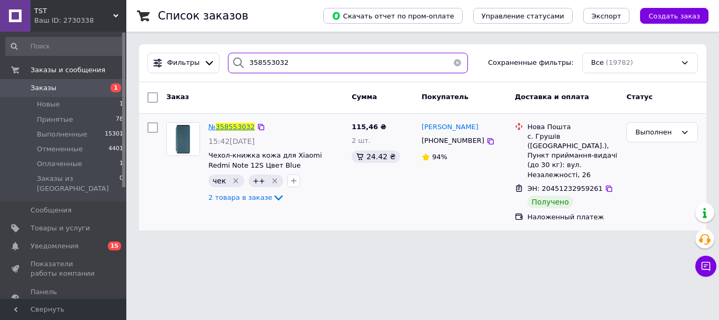
type input "358553032"
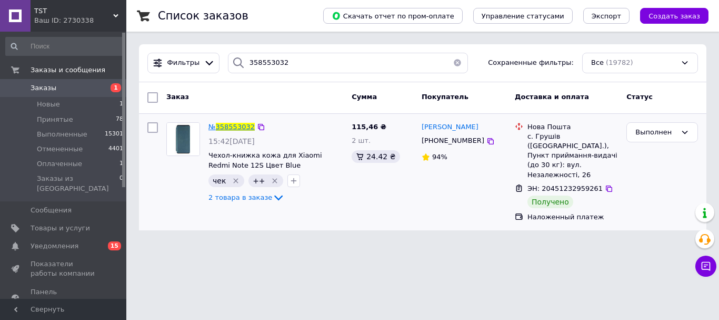
click at [222, 130] on span "358553032" at bounding box center [235, 127] width 39 height 8
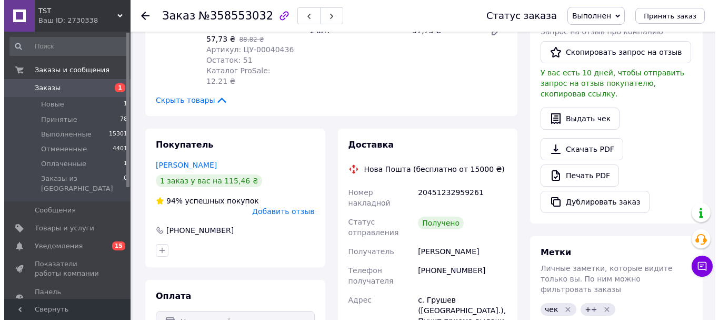
scroll to position [11, 0]
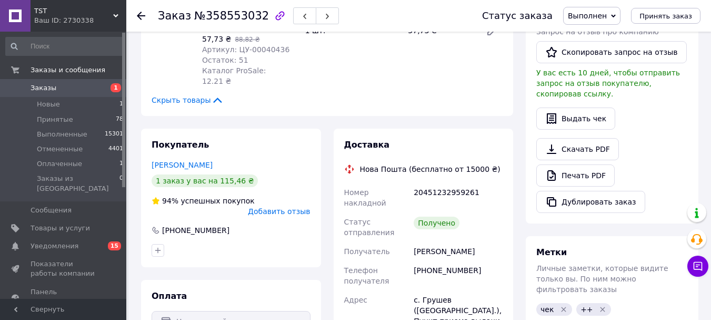
click at [286, 232] on div "Покупатель [PERSON_NAME] 1 заказ у вас на 115,46 ₴ 94% успешных покупок Добавит…" at bounding box center [231, 197] width 180 height 138
click at [283, 215] on span "Добавить отзыв" at bounding box center [279, 211] width 62 height 8
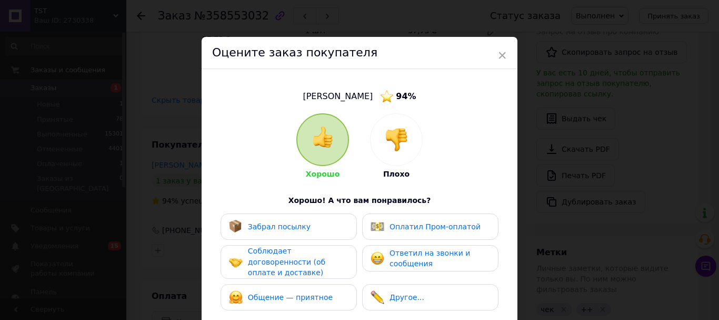
drag, startPoint x: 299, startPoint y: 225, endPoint x: 296, endPoint y: 248, distance: 22.7
click at [298, 226] on span "Забрал посылку" at bounding box center [279, 226] width 63 height 8
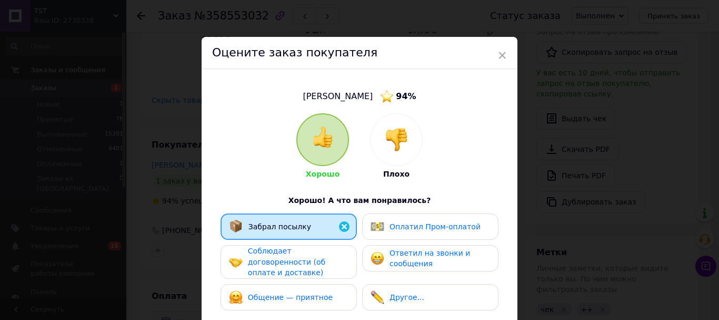
click at [298, 276] on span "Соблюдает договоренности (об оплате и доставке)" at bounding box center [286, 261] width 77 height 30
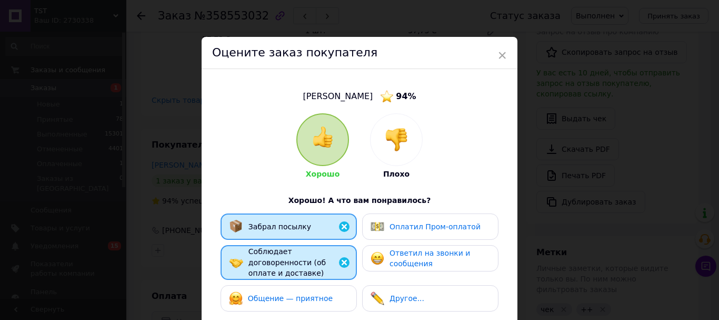
click at [302, 301] on span "Общение — приятное" at bounding box center [290, 298] width 85 height 8
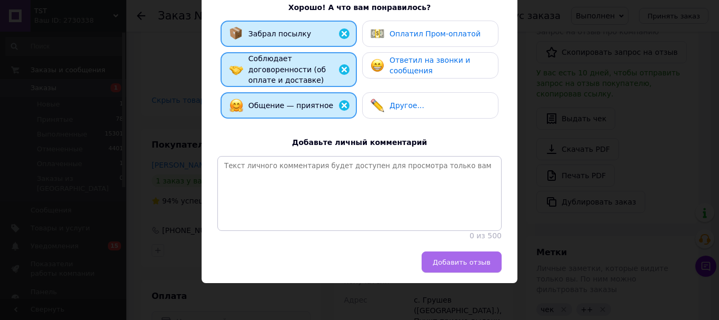
click at [476, 265] on span "Добавить отзыв" at bounding box center [462, 262] width 58 height 8
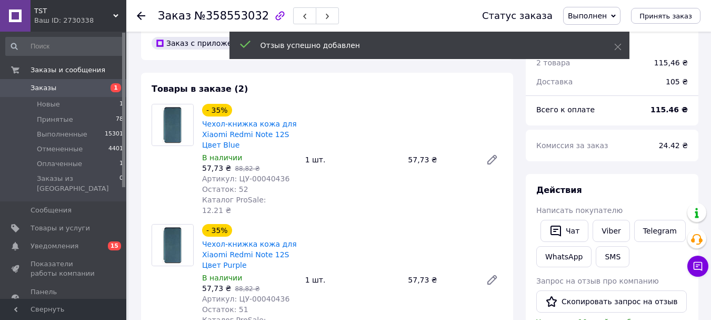
scroll to position [4, 0]
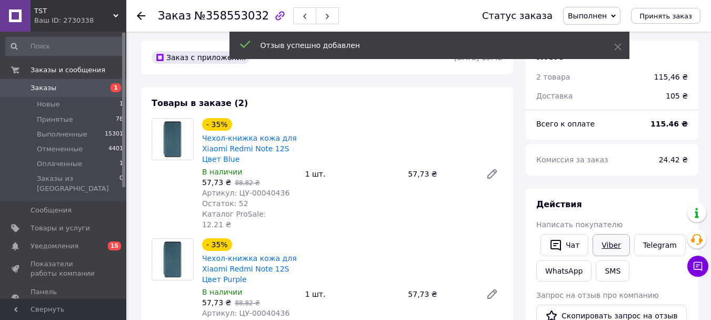
click at [607, 255] on link "Viber" at bounding box center [611, 245] width 37 height 22
click at [271, 308] on div "57,73 ₴   88,82 ₴" at bounding box center [249, 302] width 95 height 11
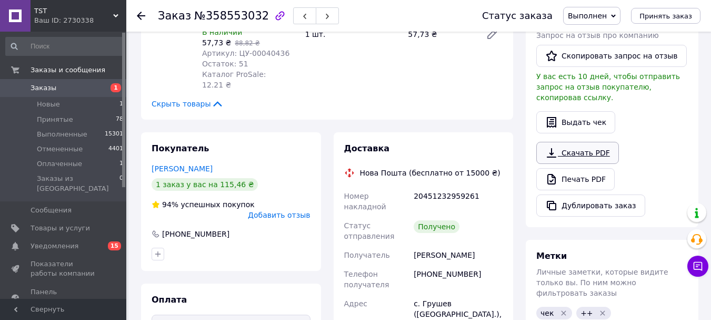
scroll to position [267, 0]
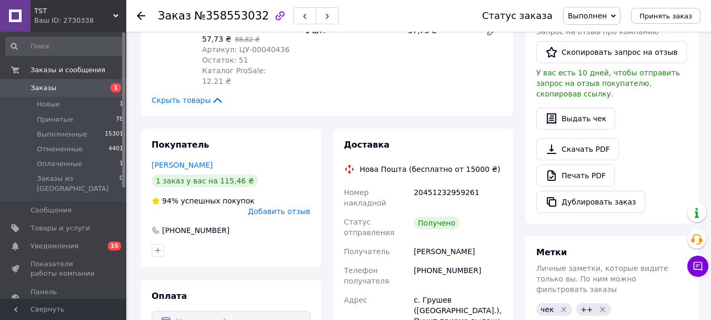
click at [601, 53] on div "Запрос на отзыв про компанию   Скопировать запрос на отзыв У вас есть 10 дней, …" at bounding box center [613, 62] width 152 height 73
click at [596, 63] on button "Скопировать запрос на отзыв" at bounding box center [612, 52] width 151 height 22
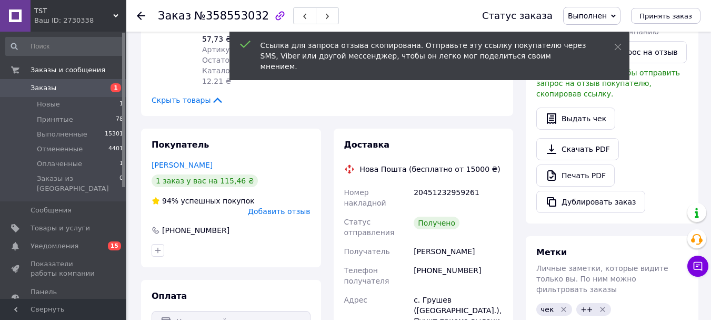
click at [139, 14] on use at bounding box center [141, 16] width 8 height 8
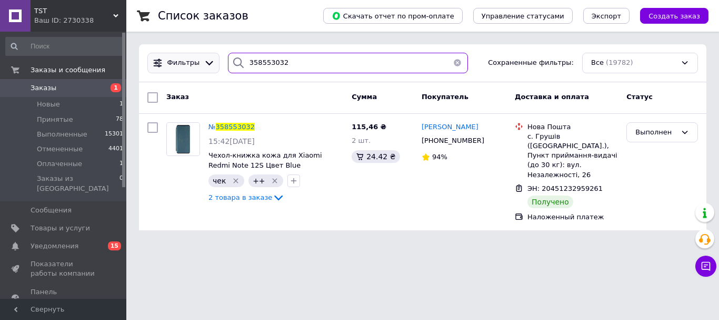
drag, startPoint x: 306, startPoint y: 61, endPoint x: 180, endPoint y: 66, distance: 125.9
click at [178, 66] on div "Фильтры 358553032 Сохраненные фильтры: Все (19782)" at bounding box center [422, 63] width 559 height 21
paste input "494925"
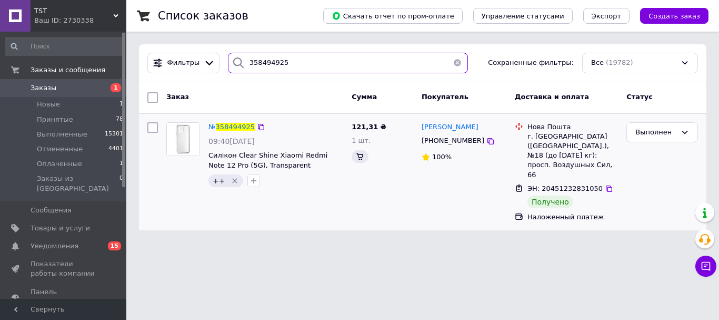
type input "358494925"
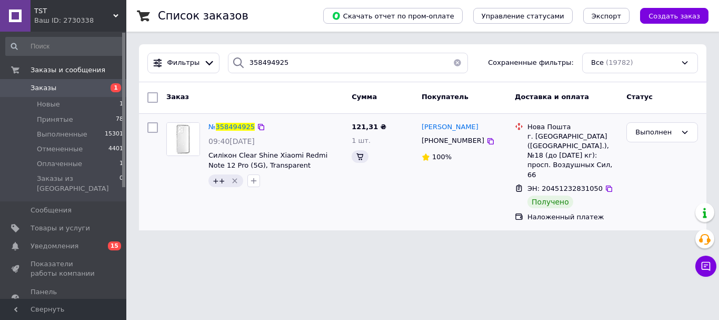
click at [237, 133] on div "№ 358494925 09:40[DATE] Силікон Clear Shine Xiaomi Redmi Note 12 Pro (5G), Tran…" at bounding box center [275, 155] width 143 height 74
click at [240, 120] on div "№ 358494925 09:40[DATE] Силікон Clear Shine Xiaomi Redmi Note 12 Pro (5G), Tran…" at bounding box center [275, 155] width 143 height 74
click at [252, 128] on div "№ 358494925" at bounding box center [231, 127] width 48 height 12
click at [242, 127] on span "358494925" at bounding box center [235, 127] width 39 height 8
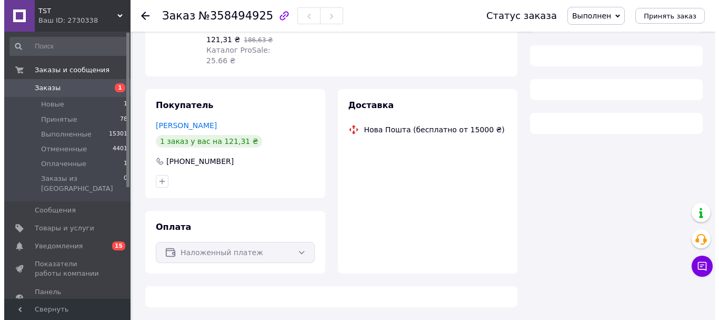
scroll to position [158, 0]
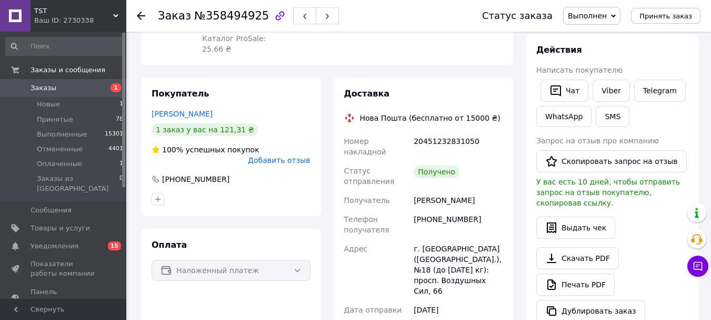
click at [291, 164] on span "Добавить отзыв" at bounding box center [279, 160] width 62 height 8
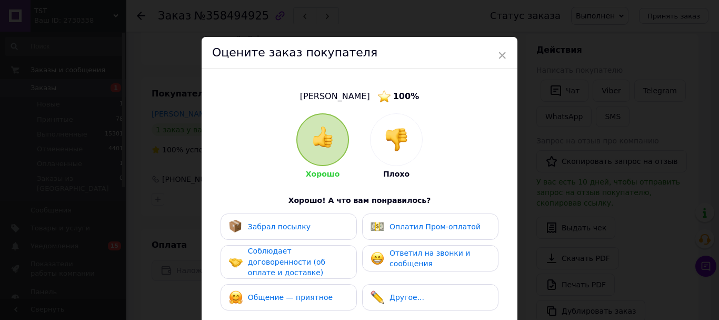
click at [319, 228] on div "Забрал посылку" at bounding box center [289, 227] width 120 height 14
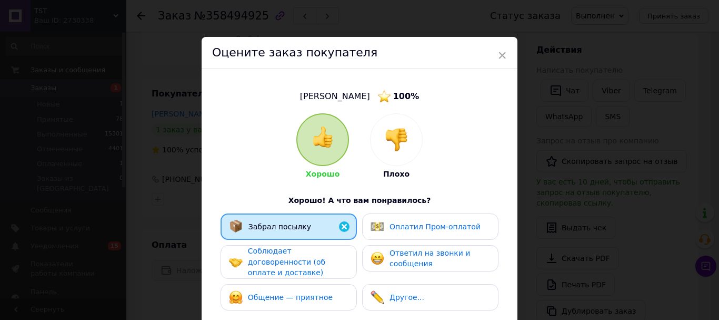
click at [314, 276] on span "Соблюдает договоренности (об оплате и доставке)" at bounding box center [286, 261] width 77 height 30
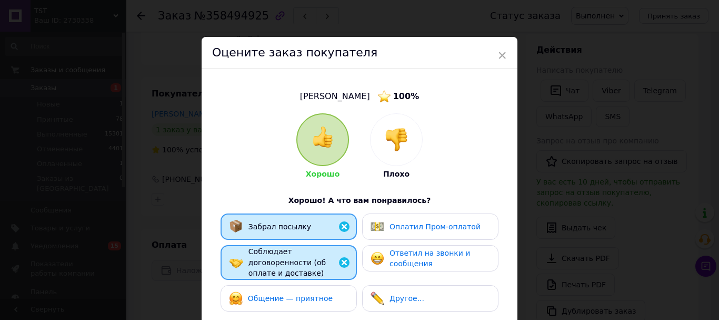
click at [319, 302] on span "Общение — приятное" at bounding box center [290, 298] width 85 height 8
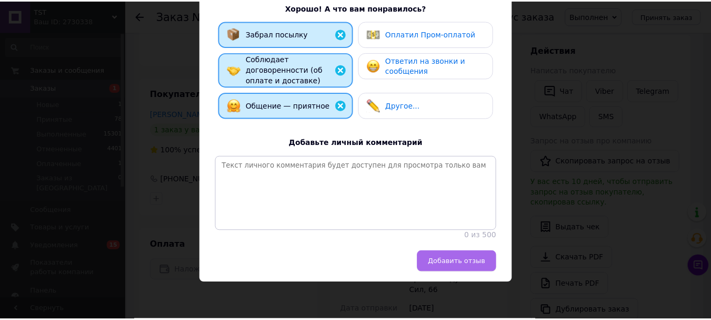
scroll to position [227, 0]
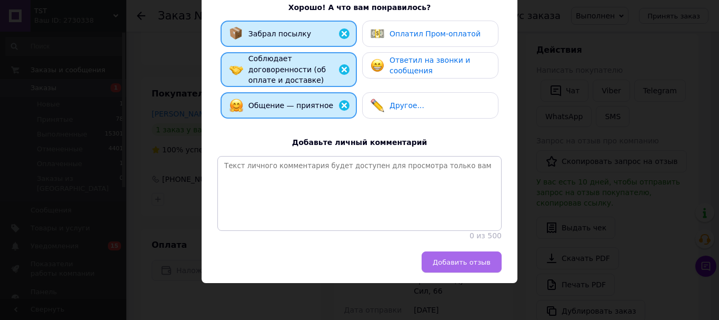
click at [447, 258] on span "Добавить отзыв" at bounding box center [462, 262] width 58 height 8
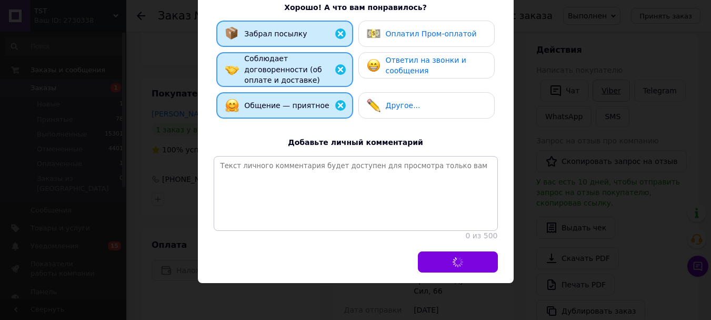
click at [613, 102] on link "Viber" at bounding box center [611, 91] width 37 height 22
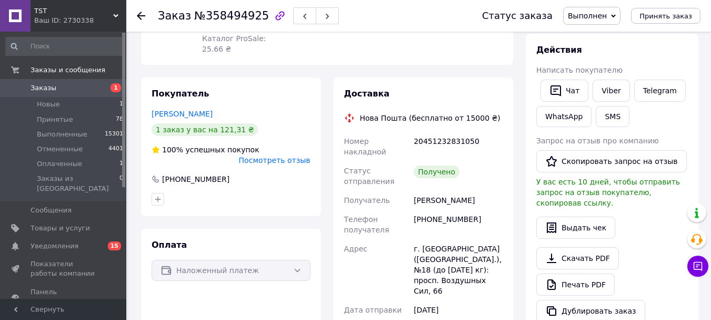
click at [140, 14] on use at bounding box center [141, 16] width 8 height 8
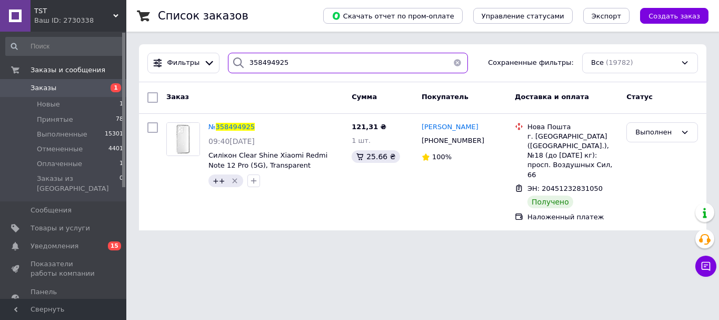
drag, startPoint x: 287, startPoint y: 61, endPoint x: 206, endPoint y: 75, distance: 81.8
click at [195, 65] on div "Фильтры 358494925 Сохраненные фильтры: Все (19782)" at bounding box center [422, 63] width 559 height 21
paste input "1651"
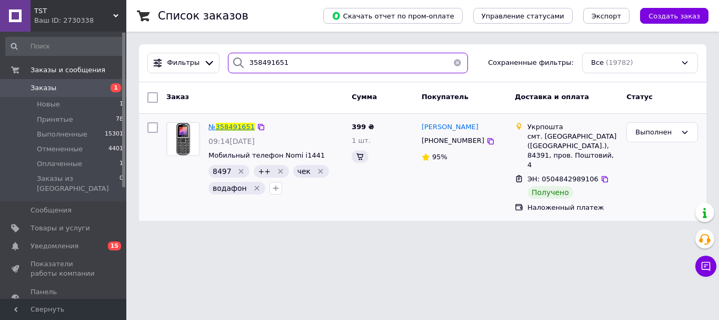
type input "358491651"
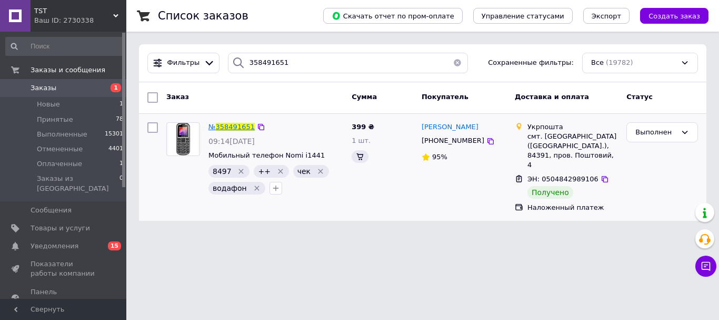
click at [227, 124] on span "358491651" at bounding box center [235, 127] width 39 height 8
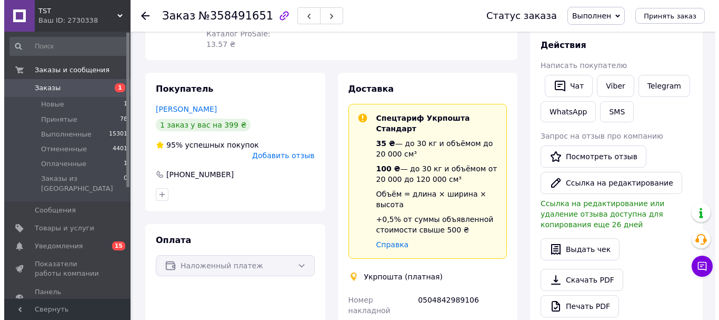
scroll to position [162, 0]
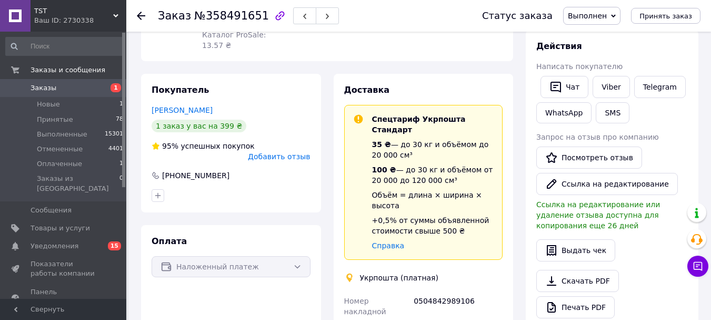
click at [287, 161] on span "Добавить отзыв" at bounding box center [279, 156] width 62 height 8
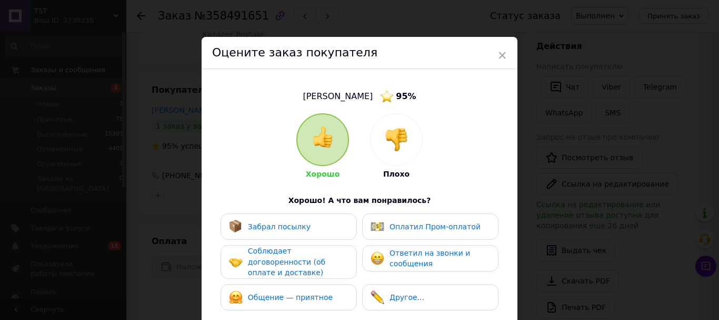
click at [359, 222] on div "Забрал посылку Оплатил Пром-оплатой Соблюдает договоренности (об оплате и доста…" at bounding box center [359, 264] width 284 height 102
drag, startPoint x: 331, startPoint y: 233, endPoint x: 330, endPoint y: 268, distance: 35.3
click at [332, 233] on div "Забрал посылку" at bounding box center [289, 227] width 120 height 14
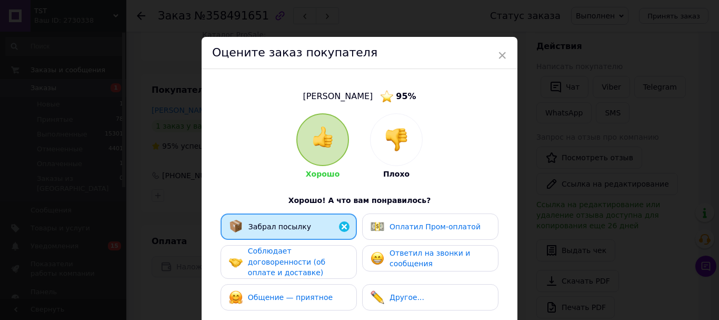
drag, startPoint x: 330, startPoint y: 268, endPoint x: 326, endPoint y: 310, distance: 41.8
click at [330, 271] on div "Соблюдает договоренности (об оплате и доставке)" at bounding box center [298, 261] width 100 height 33
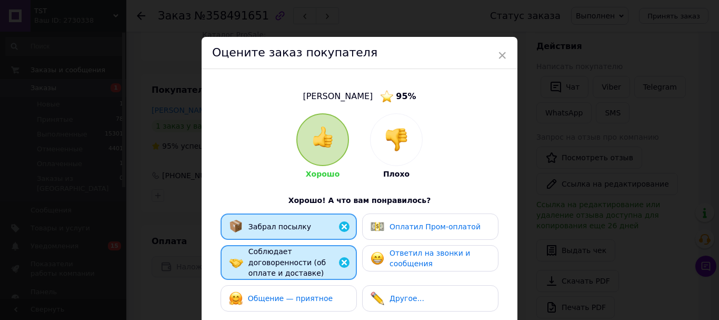
drag, startPoint x: 326, startPoint y: 310, endPoint x: 432, endPoint y: 282, distance: 109.3
click at [326, 302] on span "Общение — приятное" at bounding box center [290, 298] width 85 height 8
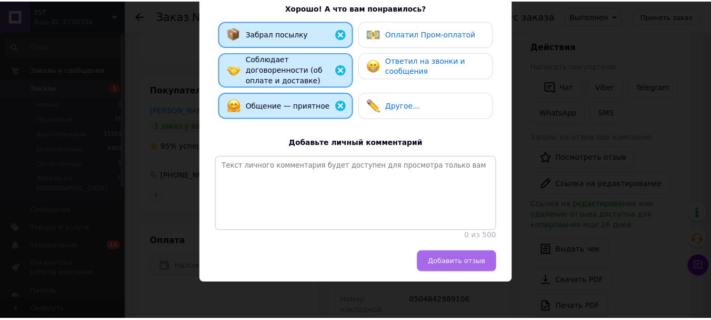
scroll to position [211, 0]
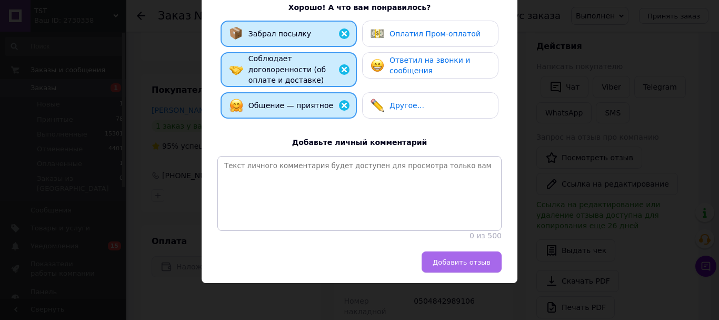
drag, startPoint x: 478, startPoint y: 275, endPoint x: 305, endPoint y: 246, distance: 174.6
click at [477, 266] on span "Добавить отзыв" at bounding box center [462, 262] width 58 height 8
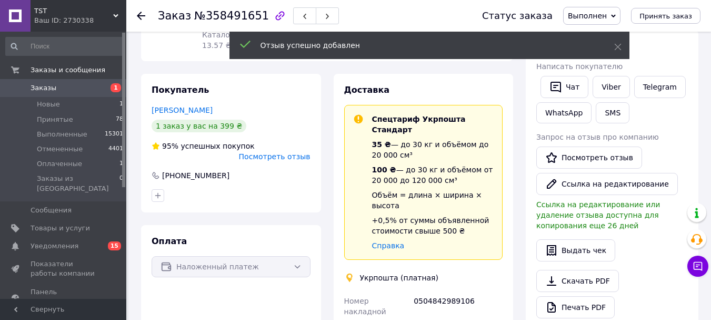
click at [141, 17] on icon at bounding box center [141, 16] width 8 height 8
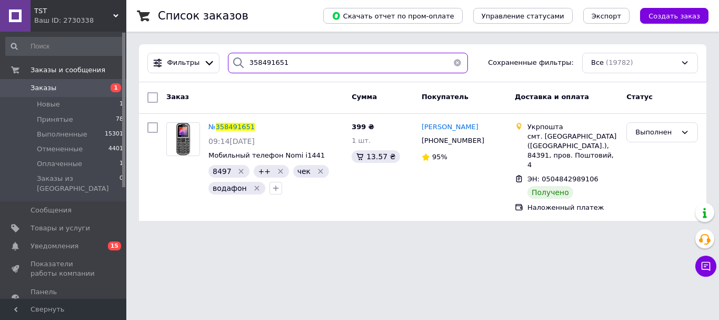
drag, startPoint x: 261, startPoint y: 59, endPoint x: 215, endPoint y: 62, distance: 45.9
click at [215, 62] on div "Фильтры 358491651 Сохраненные фильтры: Все (19782)" at bounding box center [422, 63] width 559 height 21
paste input "281412"
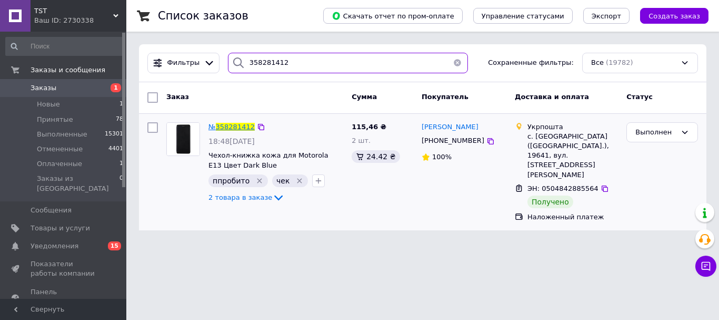
type input "358281412"
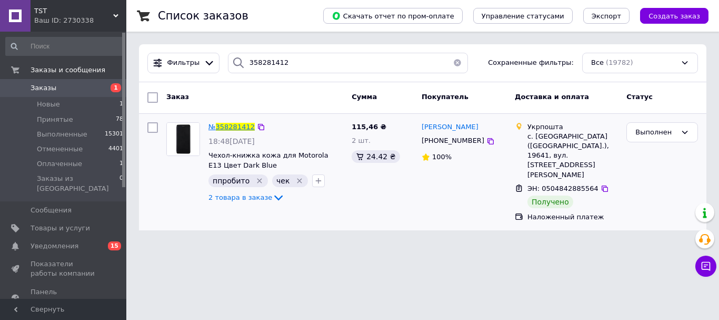
click at [234, 123] on span "358281412" at bounding box center [235, 127] width 39 height 8
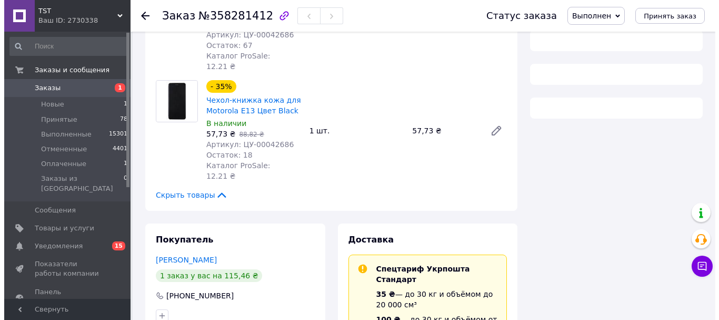
scroll to position [267, 0]
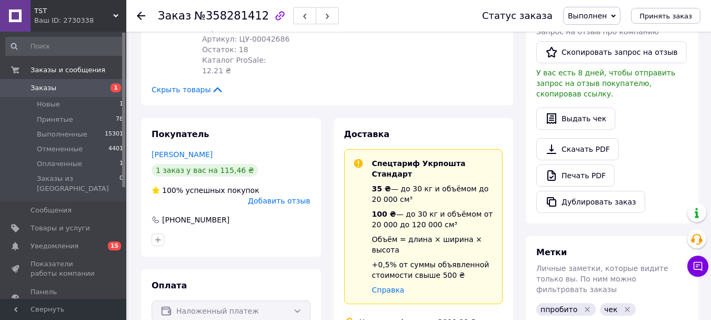
click at [295, 205] on span "Добавить отзыв" at bounding box center [279, 200] width 62 height 8
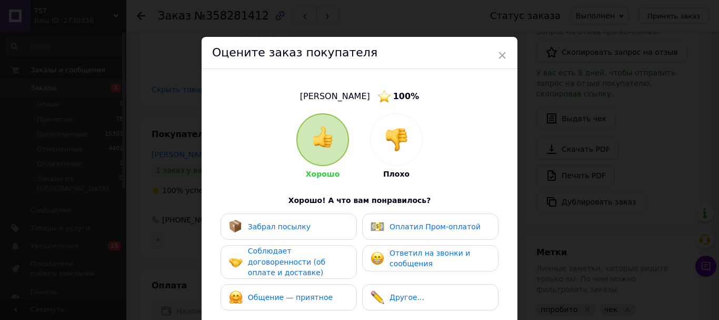
click at [310, 262] on span "Соблюдает договоренности (об оплате и доставке)" at bounding box center [286, 261] width 77 height 30
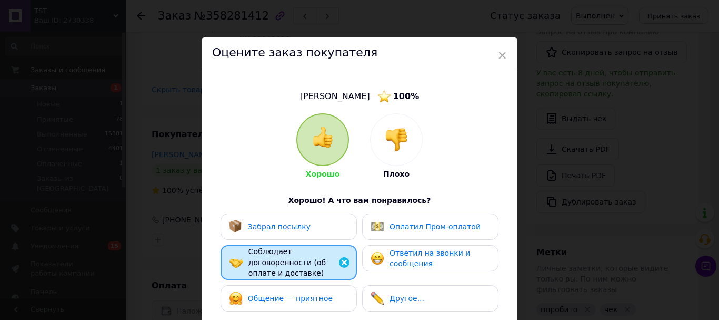
drag, startPoint x: 323, startPoint y: 229, endPoint x: 323, endPoint y: 264, distance: 35.8
click at [324, 231] on div "Забрал посылку" at bounding box center [289, 227] width 120 height 14
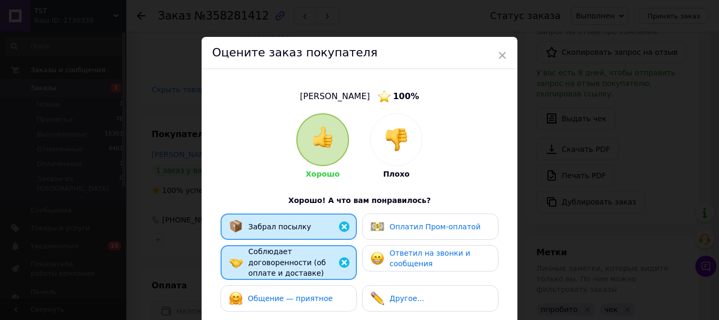
click at [323, 296] on div "Общение — приятное" at bounding box center [289, 298] width 136 height 26
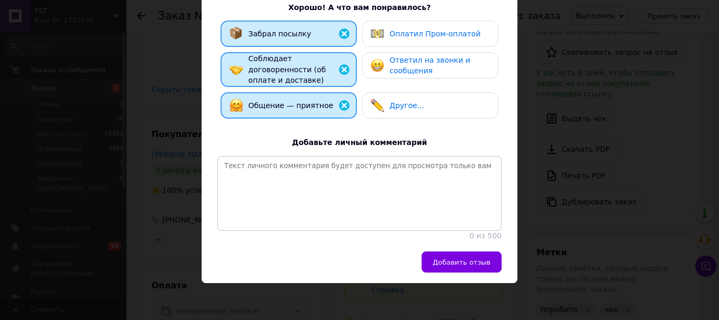
scroll to position [211, 0]
drag, startPoint x: 449, startPoint y: 290, endPoint x: 476, endPoint y: 273, distance: 31.7
click at [449, 283] on div "Добавить отзыв" at bounding box center [360, 267] width 316 height 32
click at [476, 272] on button "Добавить отзыв" at bounding box center [462, 261] width 80 height 21
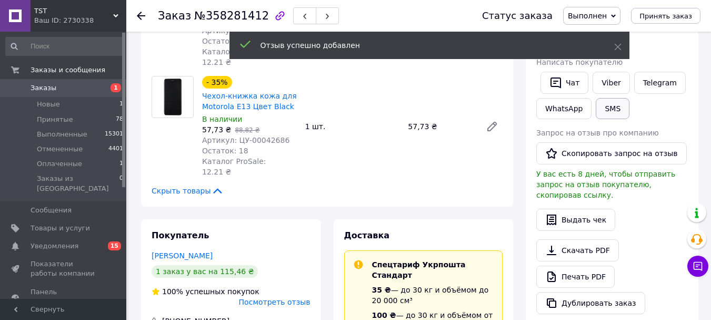
scroll to position [162, 0]
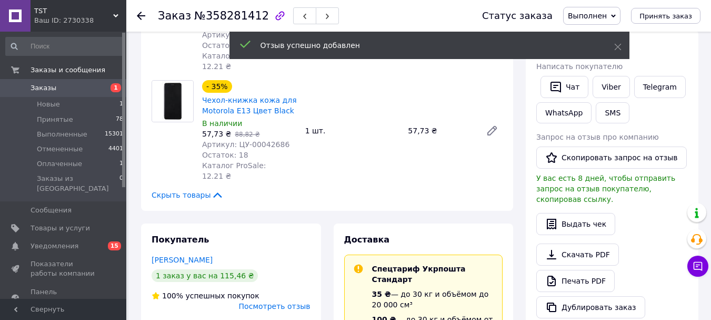
click at [597, 66] on div "Действия Написать покупателю   Чат Viber Telegram WhatsApp SMS Запрос на отзыв …" at bounding box center [613, 180] width 152 height 278
click at [610, 97] on link "Viber" at bounding box center [611, 87] width 37 height 22
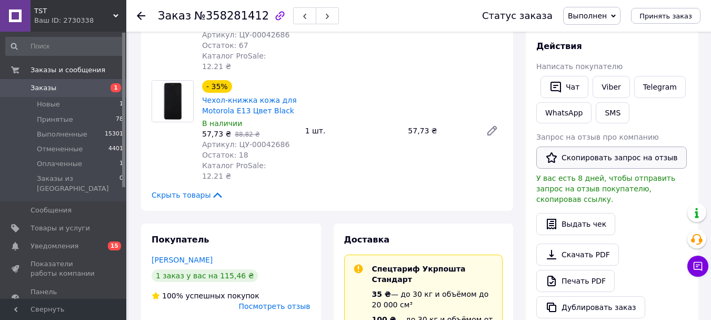
click at [579, 169] on button "Скопировать запрос на отзыв" at bounding box center [612, 157] width 151 height 22
click at [140, 15] on icon at bounding box center [141, 16] width 8 height 8
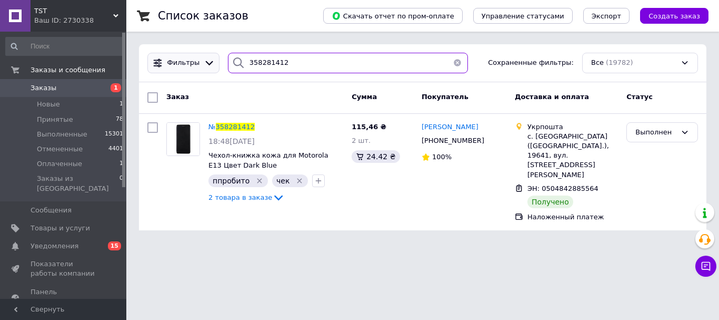
drag, startPoint x: 271, startPoint y: 67, endPoint x: 211, endPoint y: 71, distance: 60.1
click at [211, 71] on div "Фильтры 358281412 Сохраненные фильтры: Все (19782)" at bounding box center [422, 63] width 559 height 21
paste input "174168"
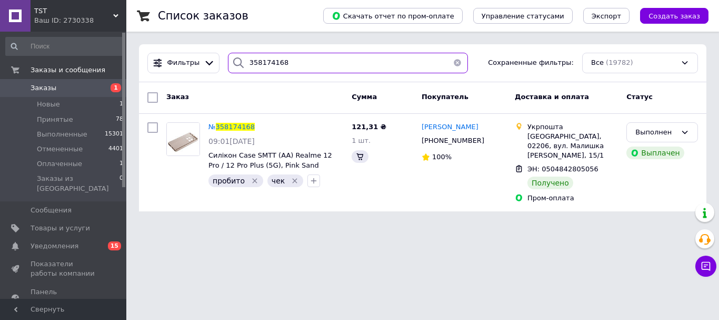
type input "358174168"
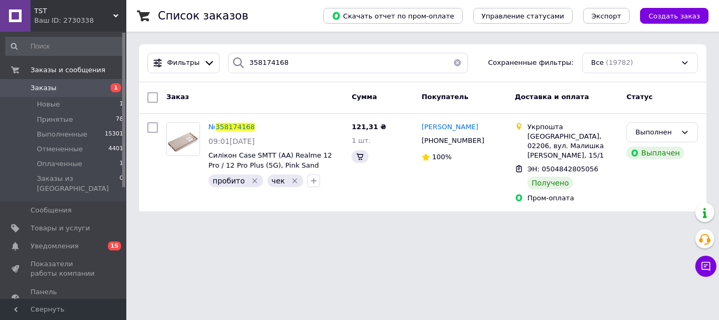
click at [231, 128] on span "358174168" at bounding box center [235, 127] width 39 height 8
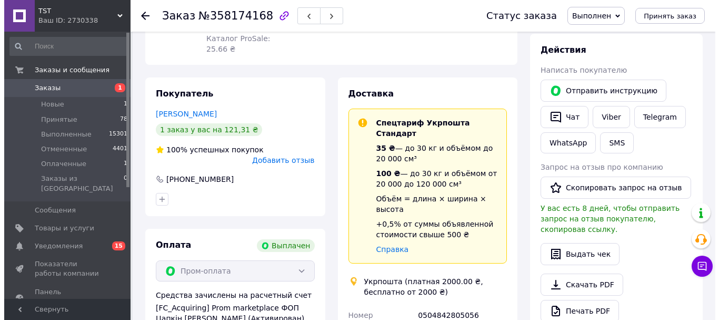
scroll to position [43, 0]
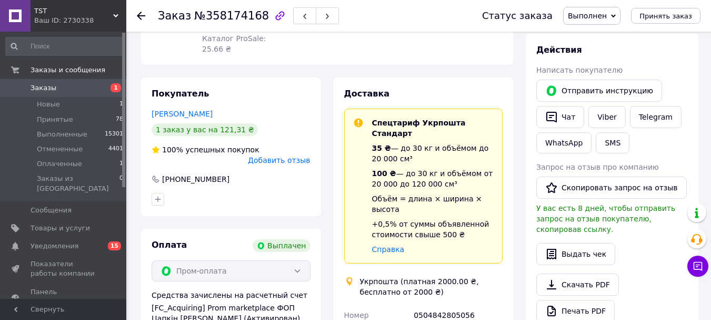
click at [293, 164] on span "Добавить отзыв" at bounding box center [279, 160] width 62 height 8
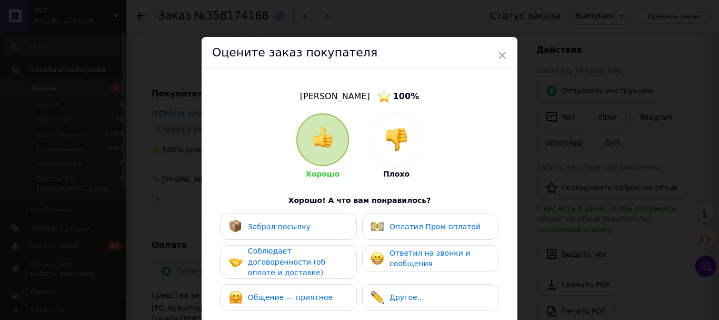
click at [315, 247] on div "Забрал посылку Оплатил Пром-оплатой Соблюдает договоренности (об оплате и доста…" at bounding box center [359, 264] width 284 height 102
drag, startPoint x: 330, startPoint y: 231, endPoint x: 328, endPoint y: 270, distance: 39.0
click at [331, 232] on div "Забрал посылку" at bounding box center [289, 227] width 120 height 14
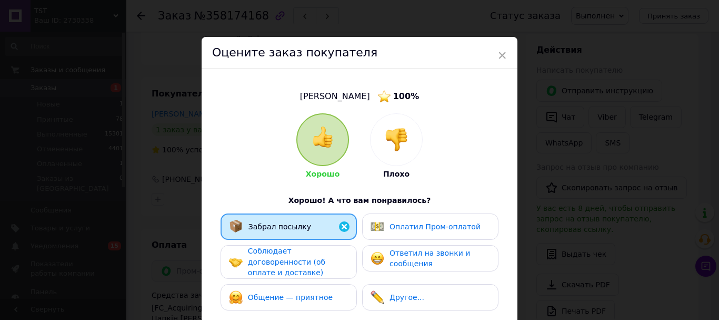
drag, startPoint x: 327, startPoint y: 274, endPoint x: 322, endPoint y: 293, distance: 19.7
click at [325, 278] on div "Соблюдает договоренности (об оплате и доставке)" at bounding box center [298, 261] width 100 height 33
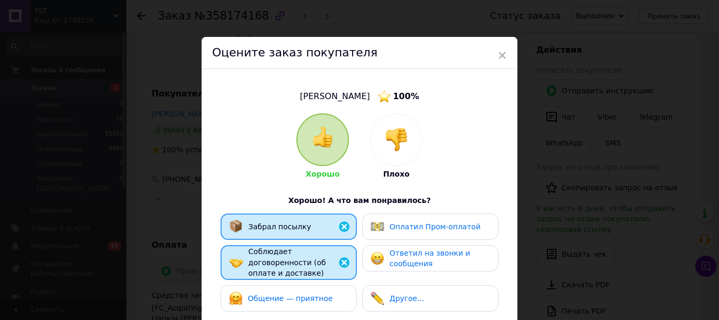
click at [323, 302] on span "Общение — приятное" at bounding box center [290, 298] width 85 height 8
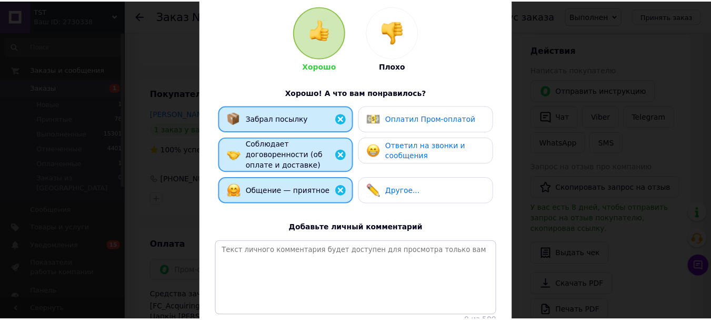
scroll to position [211, 0]
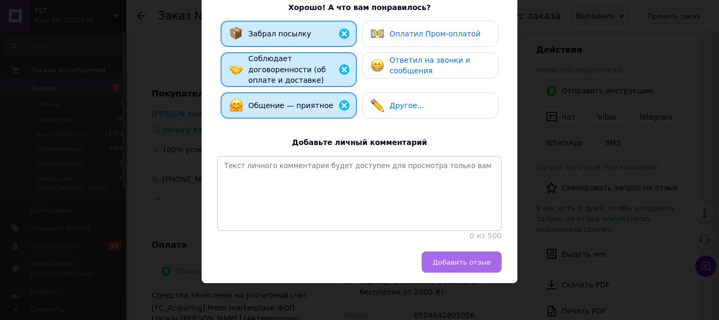
click at [484, 266] on span "Добавить отзыв" at bounding box center [462, 262] width 58 height 8
click at [612, 128] on link "Viber" at bounding box center [607, 117] width 37 height 22
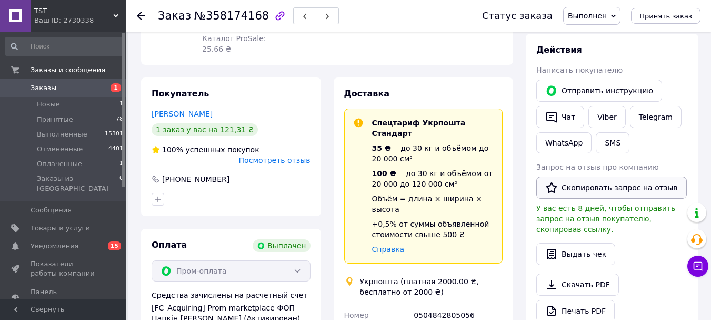
click at [583, 199] on button "Скопировать запрос на отзыв" at bounding box center [612, 187] width 151 height 22
click at [141, 14] on icon at bounding box center [141, 16] width 8 height 8
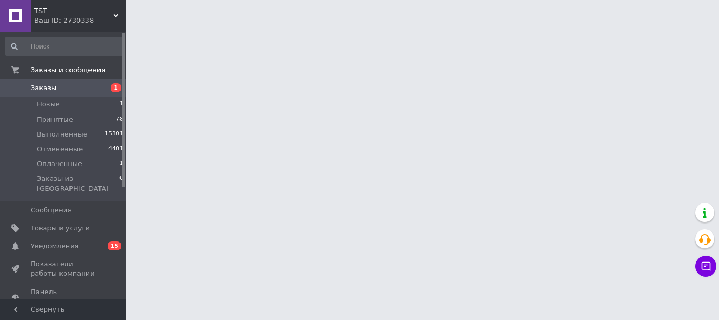
click at [257, 26] on html "TST Ваш ID: 2730338 Сайт TST Кабинет покупателя Проверить состояние системы Стр…" at bounding box center [359, 13] width 719 height 26
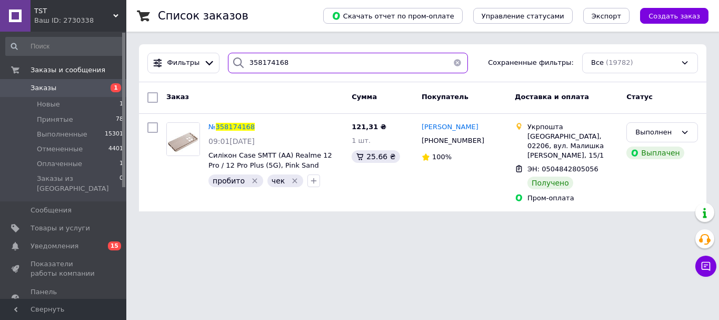
drag, startPoint x: 292, startPoint y: 57, endPoint x: 221, endPoint y: 1, distance: 90.8
click at [101, 56] on div "TST Ваш ID: 2730338 Сайт TST Кабинет покупателя Проверить состояние системы Стр…" at bounding box center [359, 112] width 719 height 224
paste input "7950823"
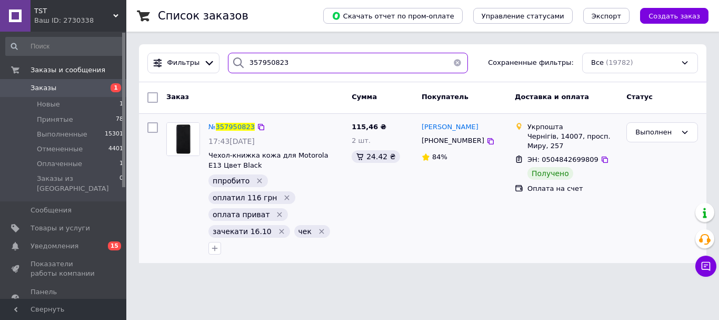
type input "357950823"
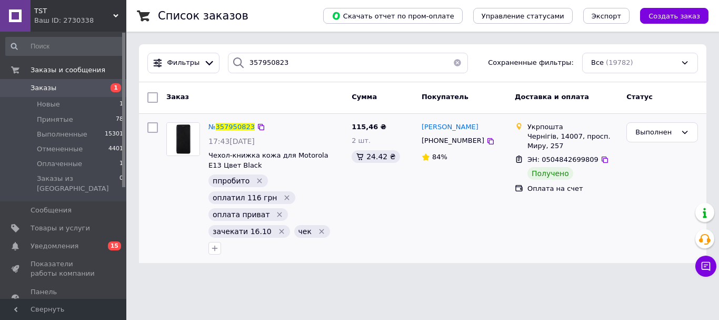
click at [235, 120] on div "№ 357950823 17:43[DATE] Чехол-книжка кожа для Motorola E13 Цвет Black ппробито …" at bounding box center [275, 188] width 143 height 141
click at [227, 129] on span "357950823" at bounding box center [235, 127] width 39 height 8
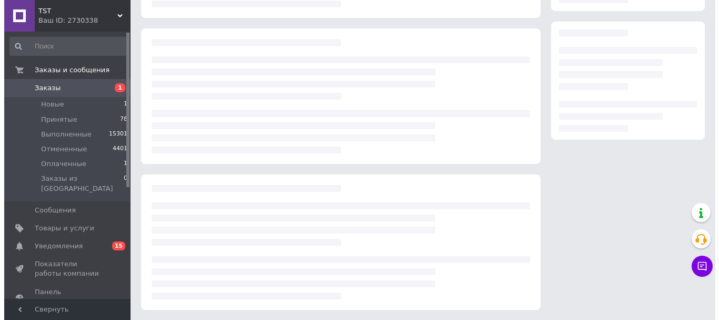
scroll to position [162, 0]
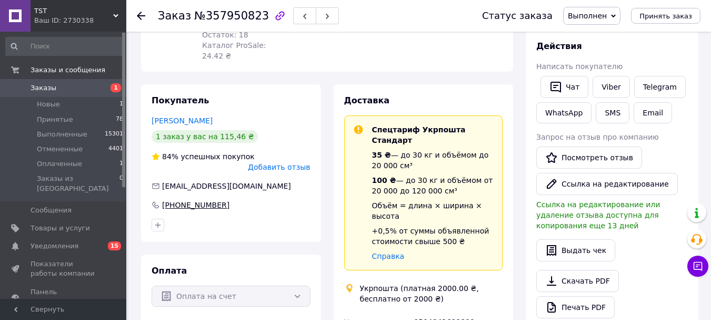
click at [298, 171] on span "Добавить отзыв" at bounding box center [279, 167] width 62 height 8
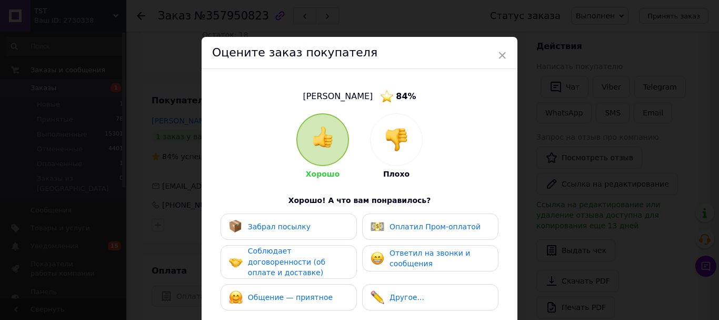
click at [314, 230] on div "Забрал посылку" at bounding box center [289, 227] width 120 height 14
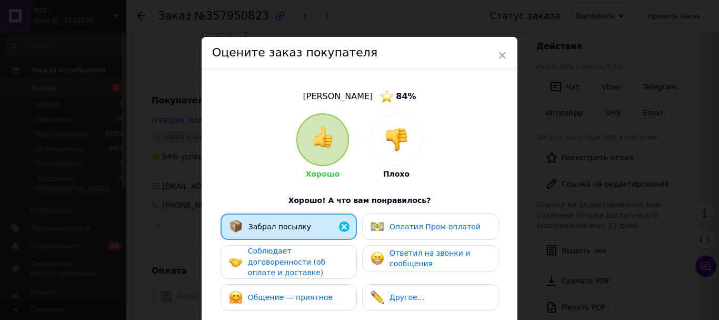
drag, startPoint x: 322, startPoint y: 270, endPoint x: 322, endPoint y: 305, distance: 35.3
click at [323, 278] on div "Соблюдает договоренности (об оплате и доставке)" at bounding box center [298, 261] width 100 height 33
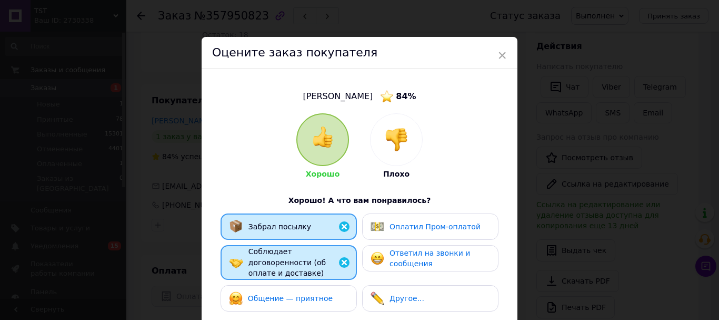
click at [322, 302] on span "Общение — приятное" at bounding box center [290, 298] width 85 height 8
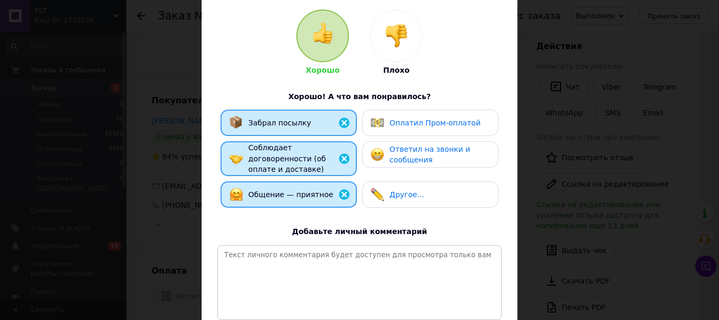
scroll to position [227, 0]
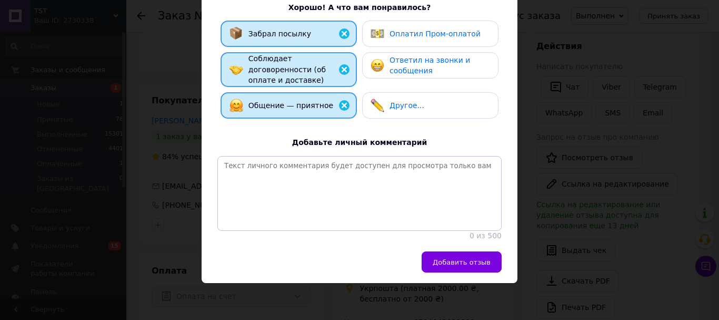
click at [515, 272] on div "× Оцените заказ покупателя [PERSON_NAME] 84 % Хорошо Плохо Хорошо! А что вам по…" at bounding box center [359, 160] width 719 height 320
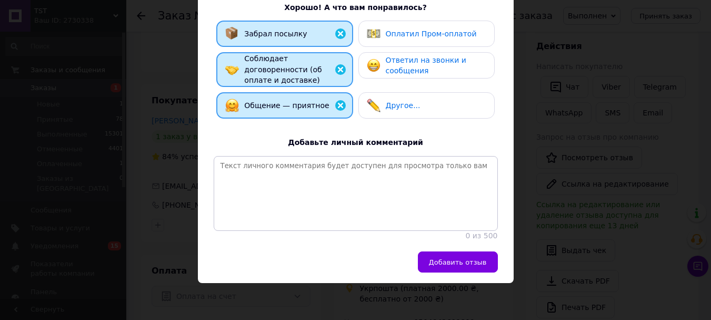
click at [484, 261] on div "Спецтариф Укрпошта Стандарт 35 ₴ — до 30 кг и объёмом до 20 000 см³ 100 ₴ — до …" at bounding box center [433, 192] width 131 height 137
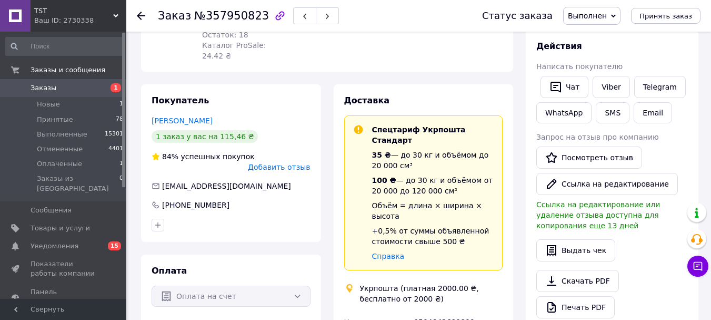
click at [301, 171] on span "Добавить отзыв" at bounding box center [279, 167] width 62 height 8
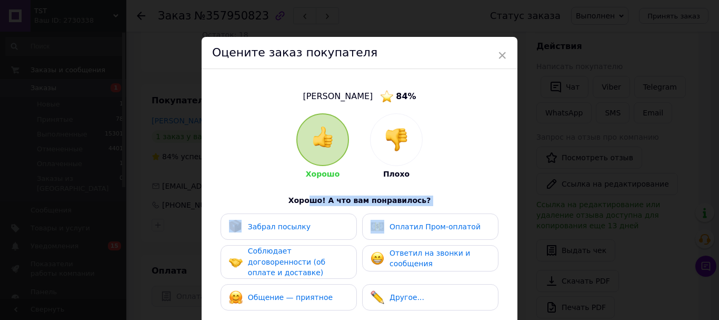
click at [303, 232] on div "Хорошо Плохо Хорошо! А что вам понравилось? Забрал посылку Оплатил Пром-оплатой…" at bounding box center [359, 272] width 284 height 319
click at [303, 231] on span "Забрал посылку" at bounding box center [279, 226] width 63 height 8
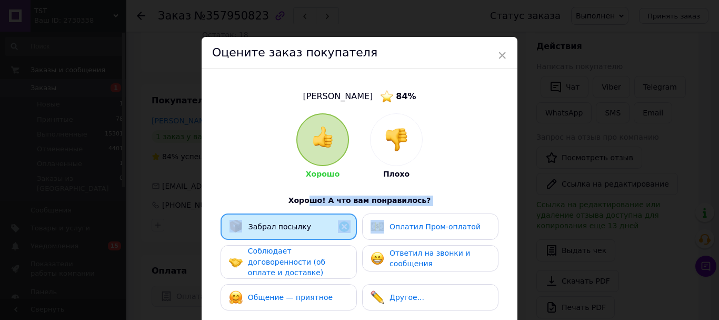
click at [312, 276] on span "Соблюдает договоренности (об оплате и доставке)" at bounding box center [286, 261] width 77 height 30
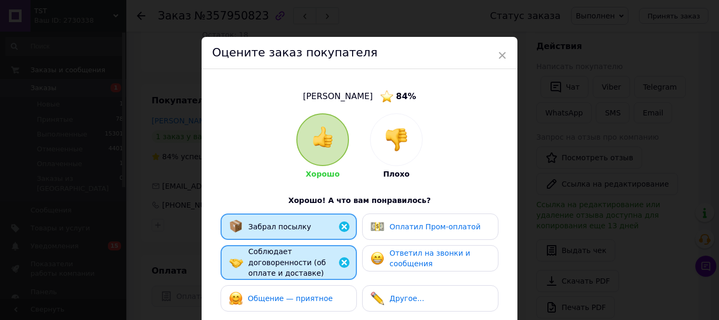
click at [314, 297] on div "Общение — приятное" at bounding box center [289, 298] width 136 height 26
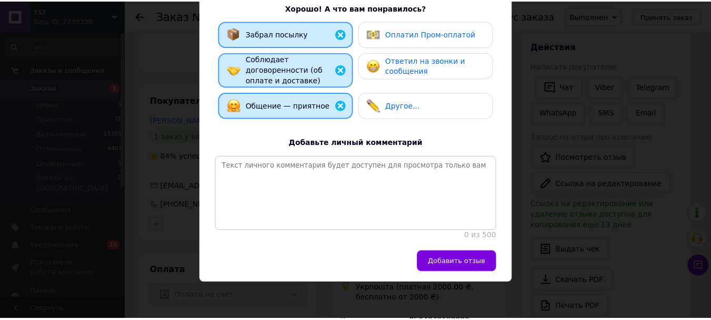
scroll to position [211, 0]
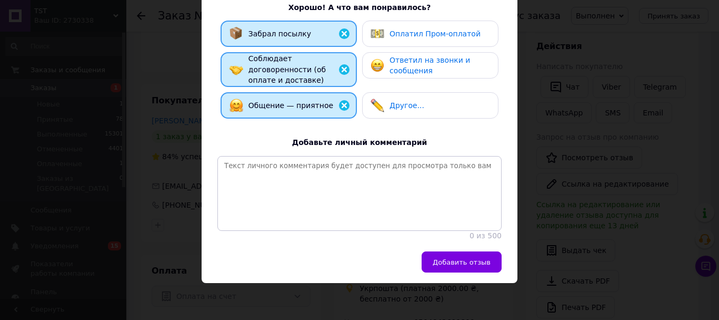
drag, startPoint x: 462, startPoint y: 268, endPoint x: 404, endPoint y: 262, distance: 58.2
click at [460, 269] on div "Оцените заказ покупателя [PERSON_NAME] 84 % Хорошо Плохо Хорошо! А что вам понр…" at bounding box center [360, 63] width 316 height 439
click at [467, 270] on button "Добавить отзыв" at bounding box center [462, 261] width 80 height 21
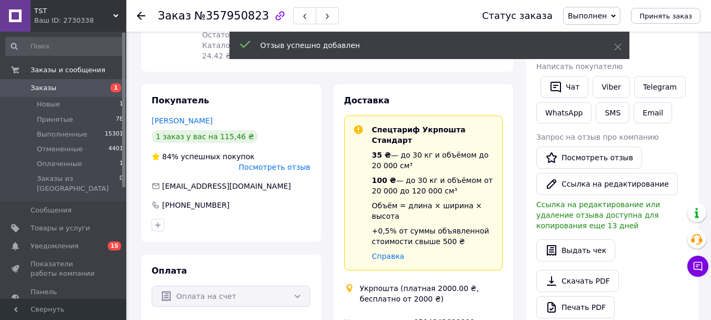
click at [138, 13] on icon at bounding box center [141, 16] width 8 height 8
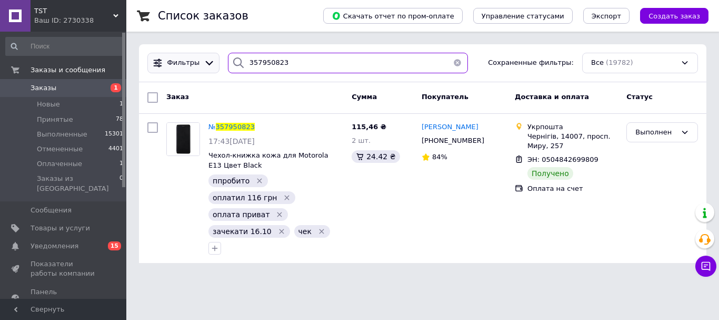
drag, startPoint x: 221, startPoint y: 57, endPoint x: 196, endPoint y: 60, distance: 25.5
click at [196, 60] on div "Фильтры 357950823 Сохраненные фильтры: Все (19782)" at bounding box center [422, 63] width 559 height 21
paste input "77963"
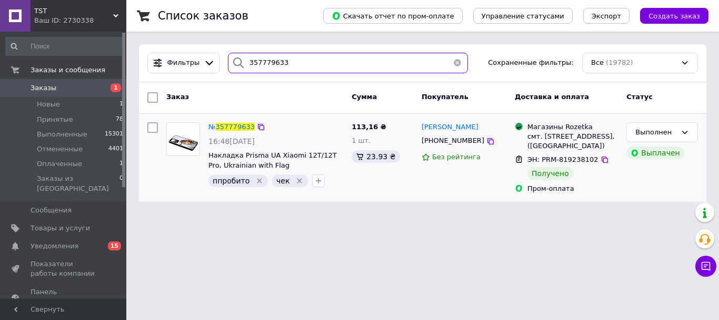
type input "357779633"
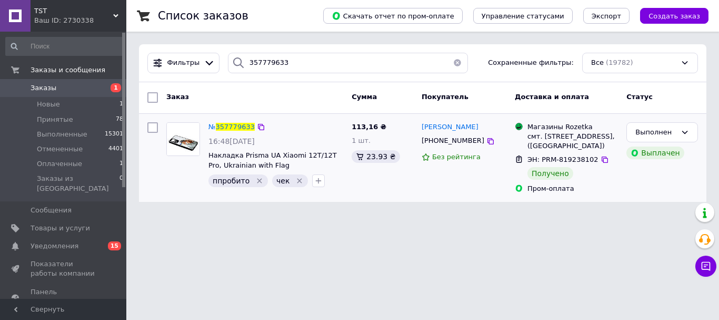
click at [222, 133] on div "№ 357779633" at bounding box center [231, 127] width 48 height 12
click at [233, 130] on span "357779633" at bounding box center [235, 127] width 39 height 8
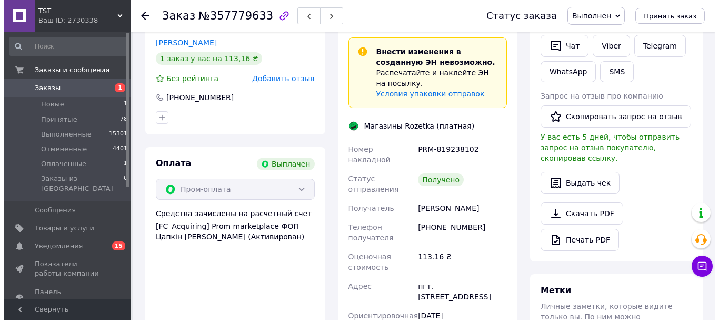
scroll to position [211, 0]
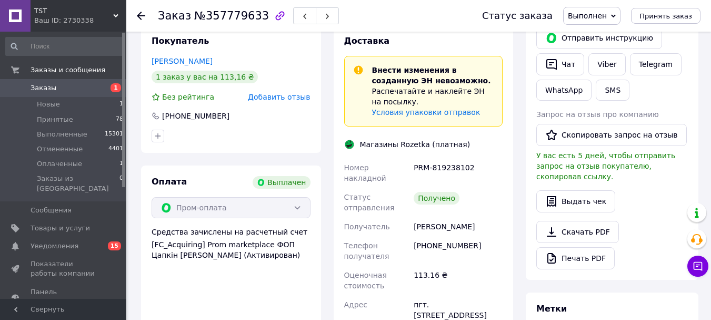
drag, startPoint x: 284, startPoint y: 110, endPoint x: 284, endPoint y: 103, distance: 6.8
click at [284, 109] on div "Покупатель Корня [PERSON_NAME] 1 заказ у вас на 113,16 ₴ Без рейтинга Добавить …" at bounding box center [231, 89] width 180 height 128
click at [284, 101] on span "Добавить отзыв" at bounding box center [279, 97] width 62 height 8
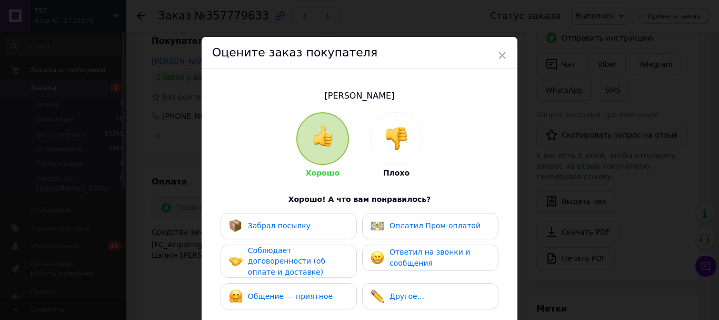
drag, startPoint x: 303, startPoint y: 226, endPoint x: 324, endPoint y: 283, distance: 60.3
click at [303, 229] on span "Забрал посылку" at bounding box center [279, 225] width 63 height 8
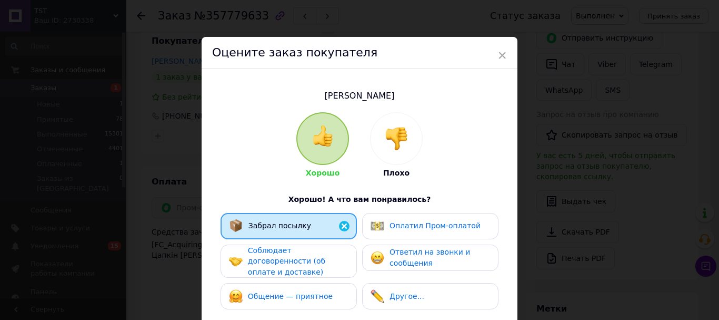
drag, startPoint x: 324, startPoint y: 283, endPoint x: 323, endPoint y: 308, distance: 25.3
click at [325, 287] on div "Забрал посылку Оплатил Пром-оплатой Соблюдает договоренности (об оплате и доста…" at bounding box center [359, 264] width 284 height 102
click at [323, 309] on div "Общение — приятное" at bounding box center [289, 296] width 136 height 26
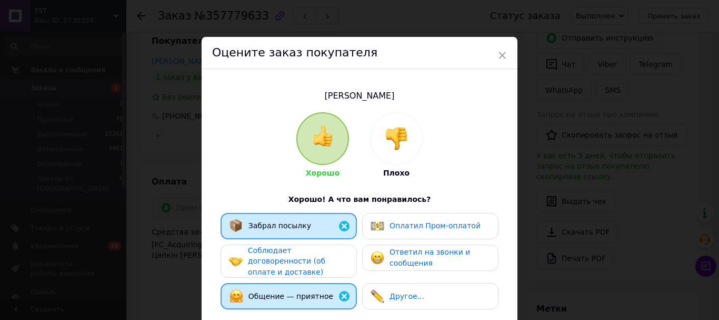
click at [308, 265] on span "Соблюдает договоренности (об оплате и доставке)" at bounding box center [286, 261] width 77 height 30
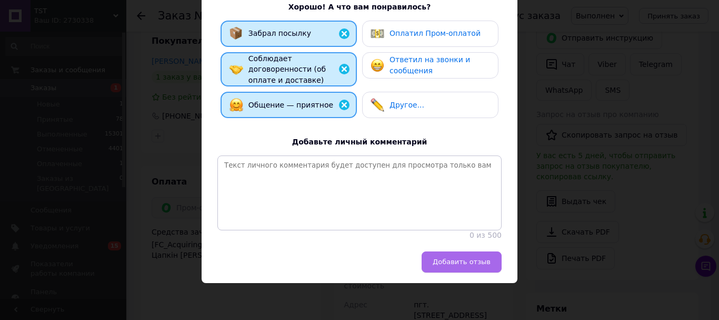
click at [463, 272] on button "Добавить отзыв" at bounding box center [462, 261] width 80 height 21
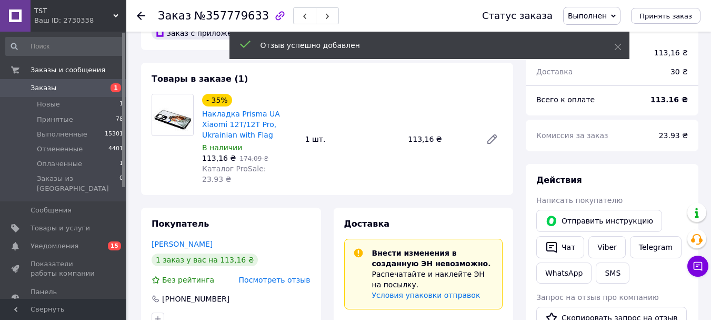
scroll to position [0, 0]
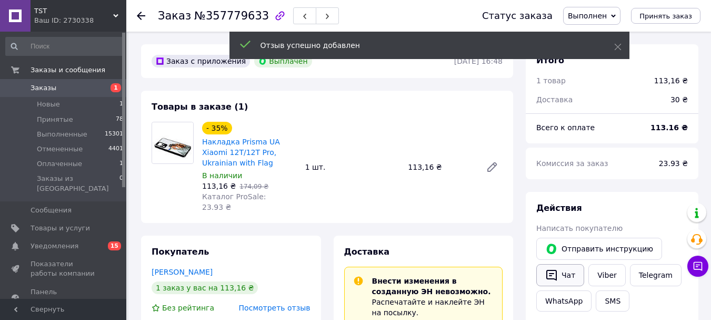
drag, startPoint x: 609, startPoint y: 284, endPoint x: 582, endPoint y: 274, distance: 28.0
click at [608, 283] on link "Viber" at bounding box center [607, 275] width 37 height 22
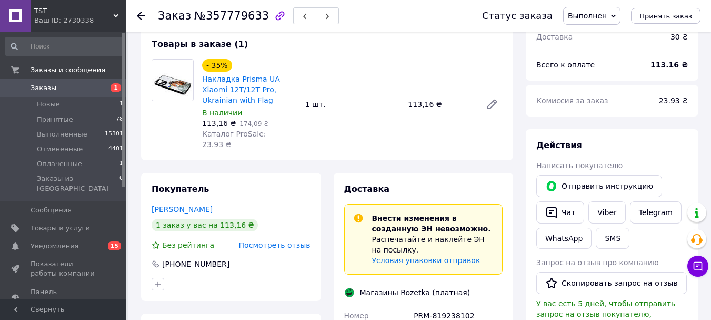
scroll to position [158, 0]
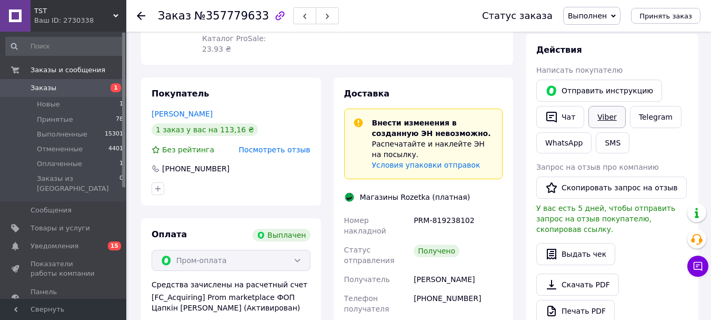
click at [614, 128] on link "Viber" at bounding box center [607, 117] width 37 height 22
click at [644, 199] on button "Скопировать запрос на отзыв" at bounding box center [612, 187] width 151 height 22
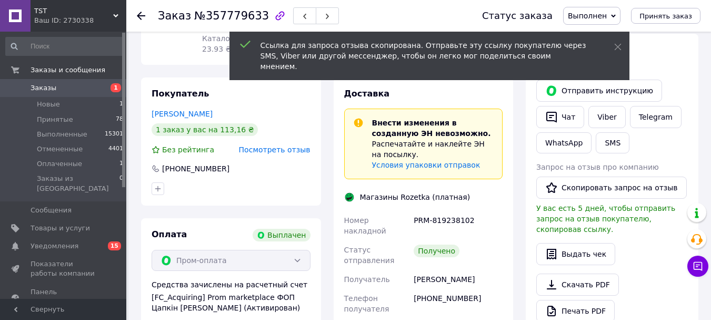
click at [138, 16] on use at bounding box center [141, 16] width 8 height 8
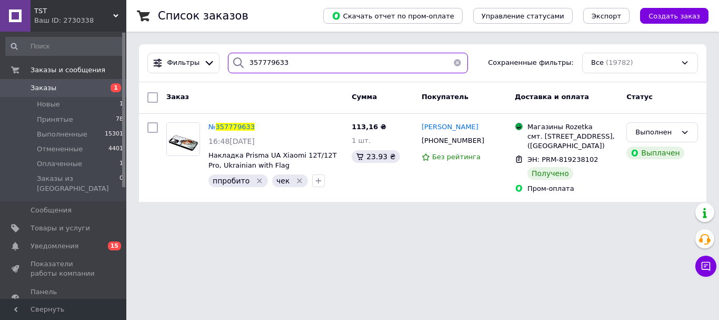
drag, startPoint x: 197, startPoint y: 64, endPoint x: 158, endPoint y: 78, distance: 41.3
click at [158, 76] on div "Фильтры 357779633 Сохраненные фильтры: Все (19782)" at bounding box center [423, 63] width 568 height 38
paste input "8660345"
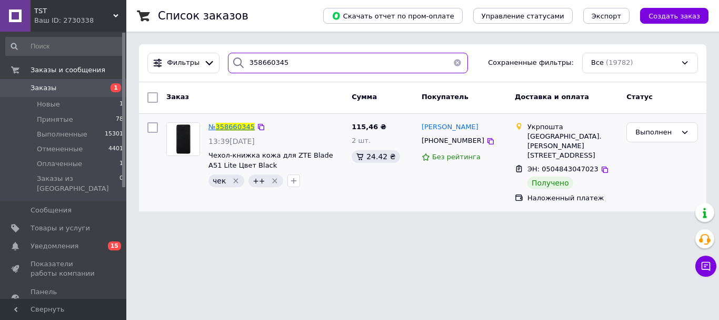
type input "358660345"
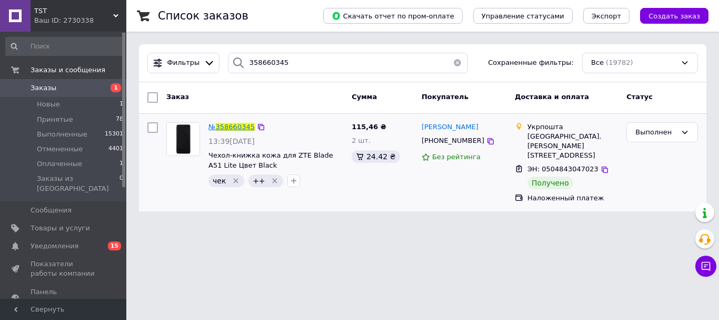
click at [233, 123] on span "№ 358660345" at bounding box center [232, 127] width 46 height 8
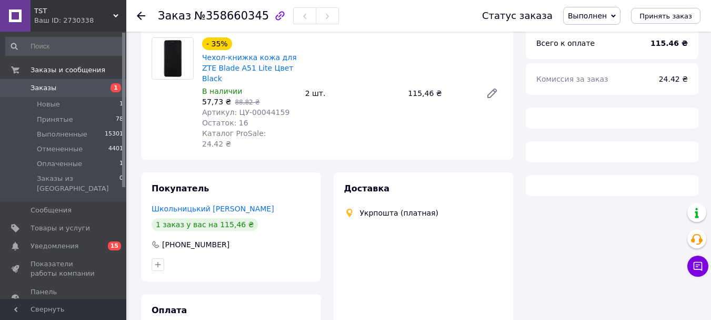
scroll to position [180, 0]
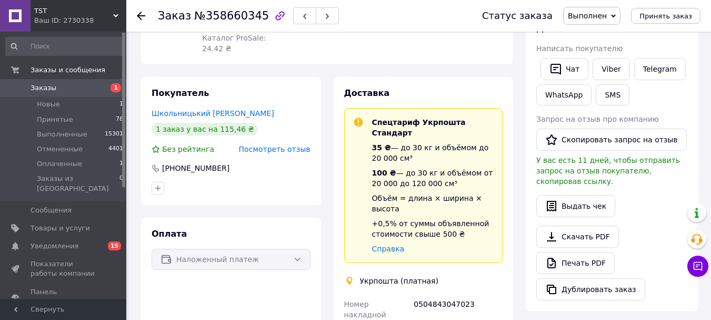
click at [292, 153] on span "Посмотреть отзыв" at bounding box center [275, 149] width 72 height 8
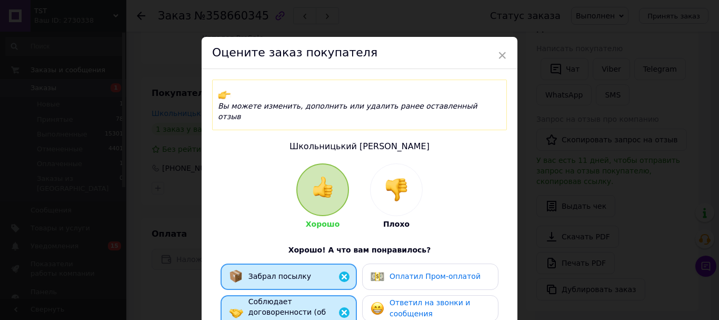
click at [510, 56] on div "Оцените заказ покупателя" at bounding box center [360, 53] width 316 height 32
click at [506, 56] on div "Оцените заказ покупателя" at bounding box center [360, 53] width 316 height 32
click at [500, 53] on span "×" at bounding box center [502, 55] width 9 height 18
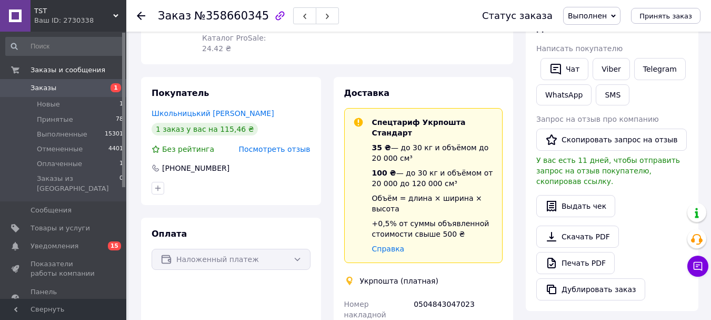
click at [137, 17] on icon at bounding box center [141, 16] width 8 height 8
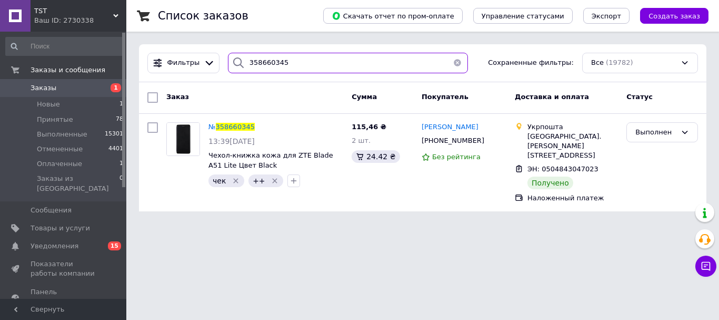
drag, startPoint x: 261, startPoint y: 57, endPoint x: 210, endPoint y: 75, distance: 54.6
click at [210, 75] on div "Список заказов Скачать отчет по пром-оплате Управление статусами Экспорт Создат…" at bounding box center [422, 112] width 593 height 224
drag, startPoint x: 285, startPoint y: 59, endPoint x: 192, endPoint y: 72, distance: 94.1
click at [192, 72] on div "Фильтры 358660345 Сохраненные фильтры: Все (19782)" at bounding box center [422, 63] width 559 height 21
paste input "78273"
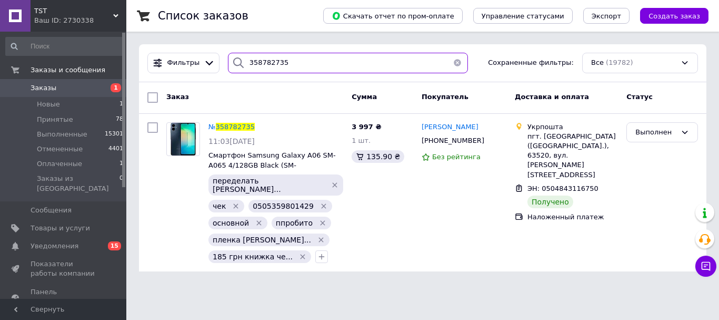
type input "358782735"
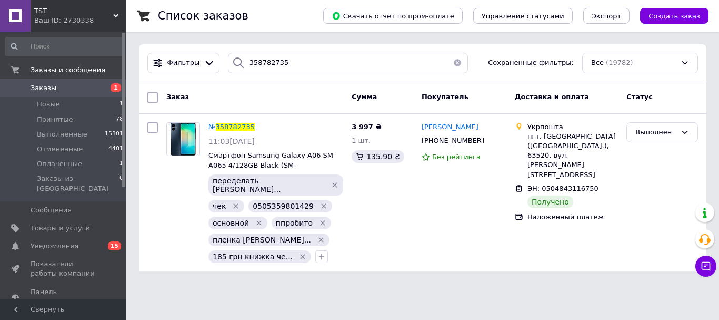
click at [237, 127] on span "358782735" at bounding box center [235, 127] width 39 height 8
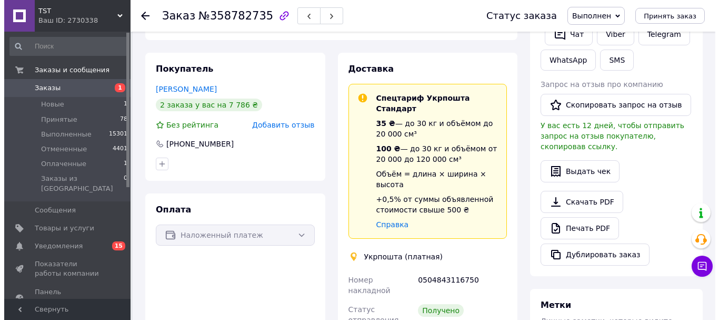
scroll to position [130, 0]
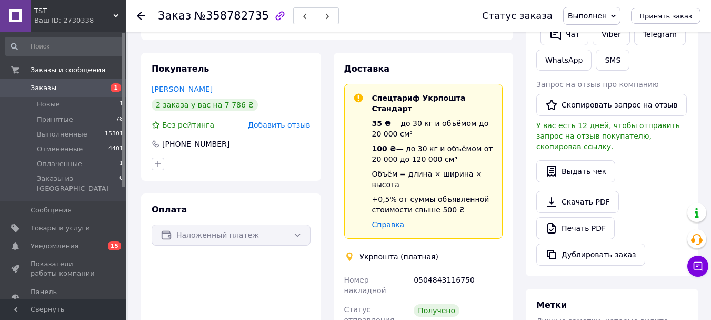
click at [289, 129] on span "Добавить отзыв" at bounding box center [279, 125] width 62 height 8
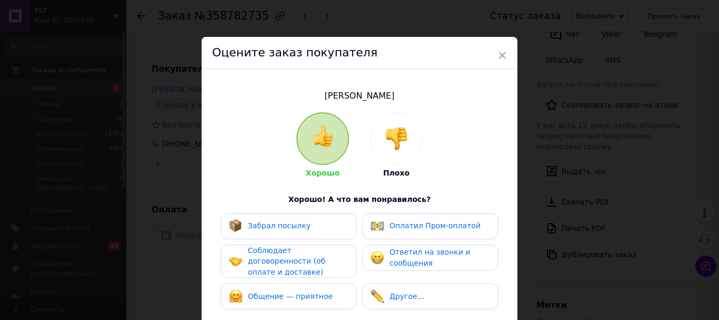
click at [302, 230] on span "Забрал посылку" at bounding box center [279, 225] width 63 height 8
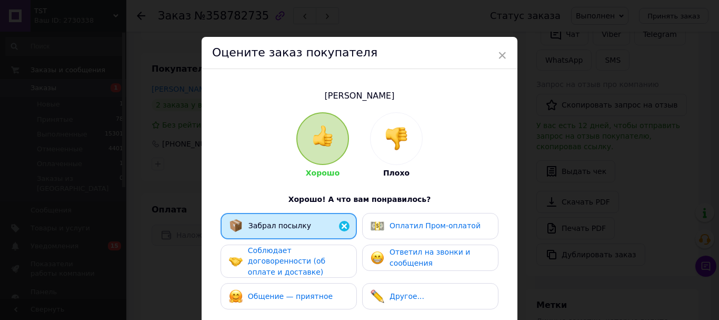
drag, startPoint x: 316, startPoint y: 273, endPoint x: 320, endPoint y: 289, distance: 16.2
click at [318, 278] on div "Соблюдает договоренности (об оплате и доставке)" at bounding box center [298, 261] width 100 height 33
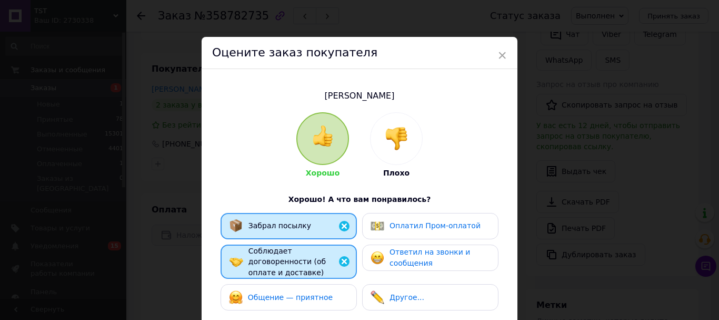
click at [325, 301] on span "Общение — приятное" at bounding box center [290, 297] width 85 height 8
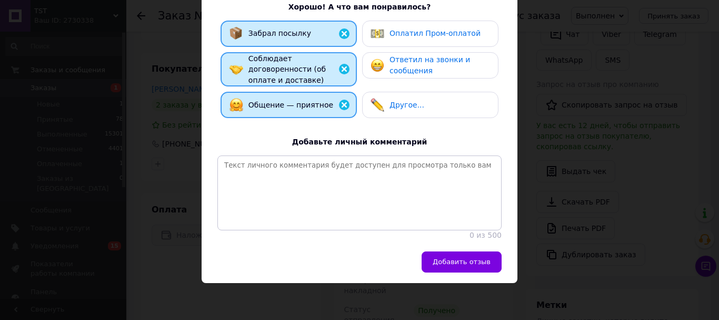
click at [493, 272] on button "Добавить отзыв" at bounding box center [462, 261] width 80 height 21
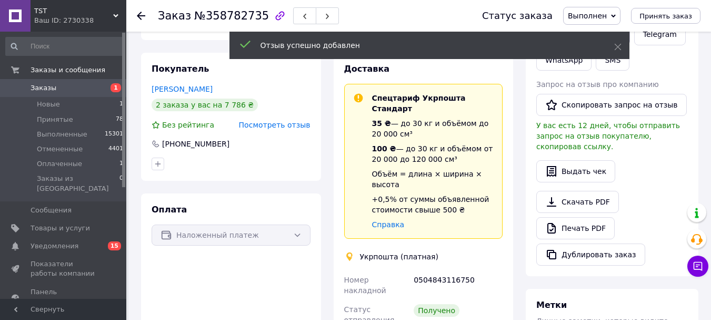
scroll to position [109, 0]
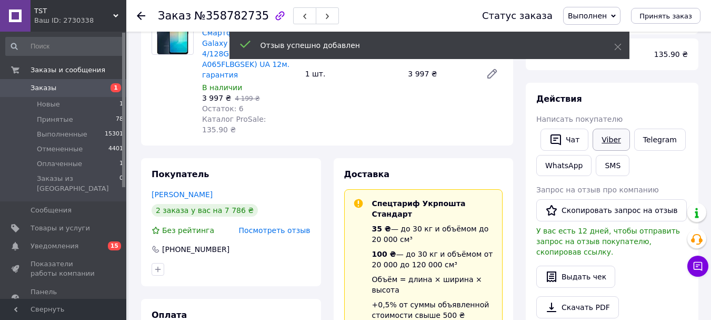
click at [617, 151] on link "Viber" at bounding box center [611, 139] width 37 height 22
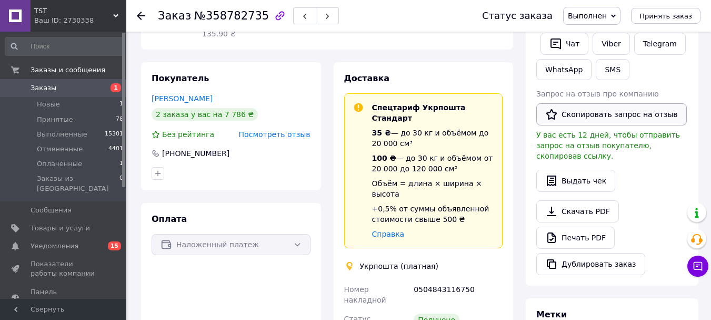
scroll to position [211, 0]
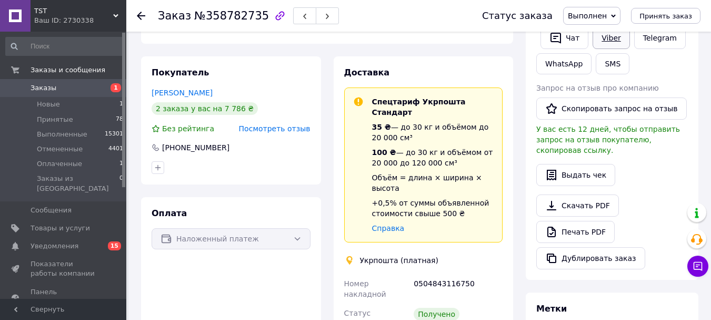
click at [602, 49] on link "Viber" at bounding box center [611, 38] width 37 height 22
click at [612, 112] on button "Скопировать запрос на отзыв" at bounding box center [612, 108] width 151 height 22
click at [140, 16] on use at bounding box center [141, 16] width 8 height 8
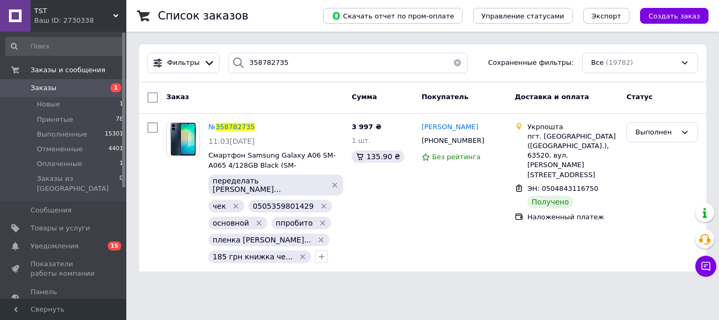
click at [454, 59] on button "button" at bounding box center [457, 63] width 21 height 21
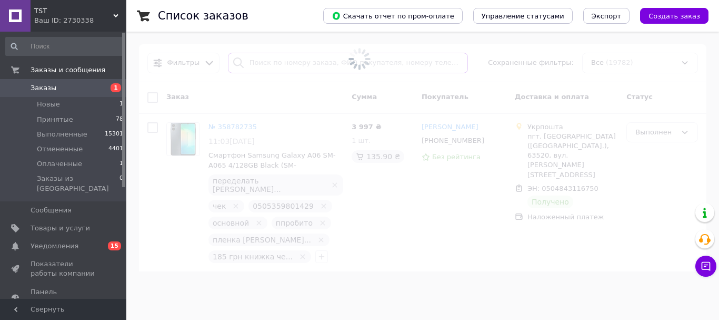
paste input "358920186"
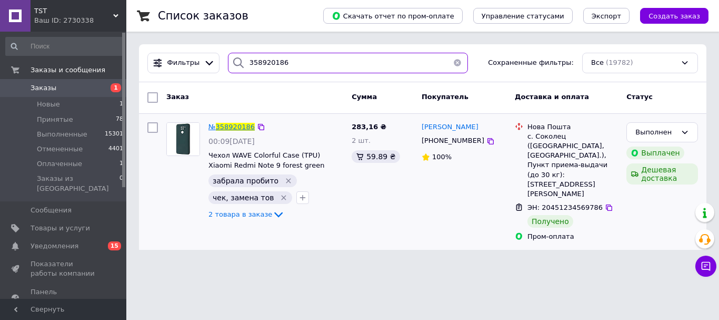
type input "358920186"
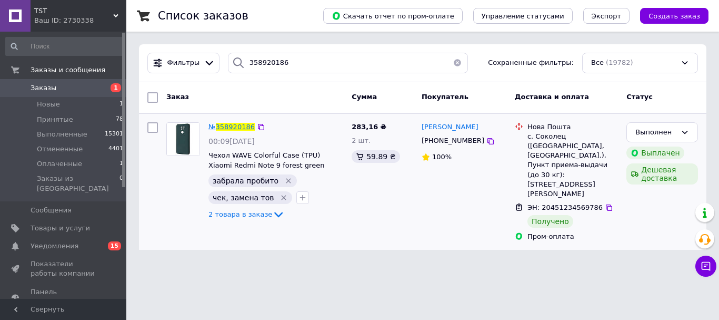
click at [234, 124] on span "358920186" at bounding box center [235, 127] width 39 height 8
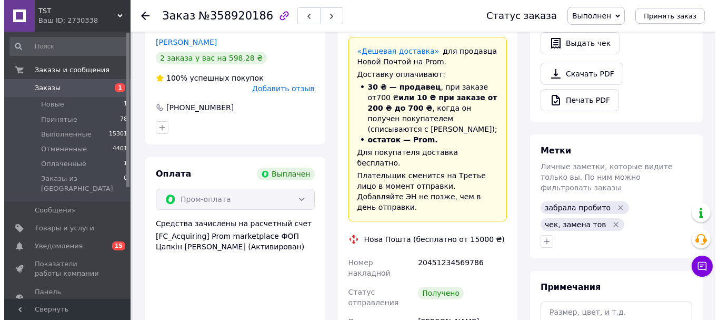
scroll to position [194, 0]
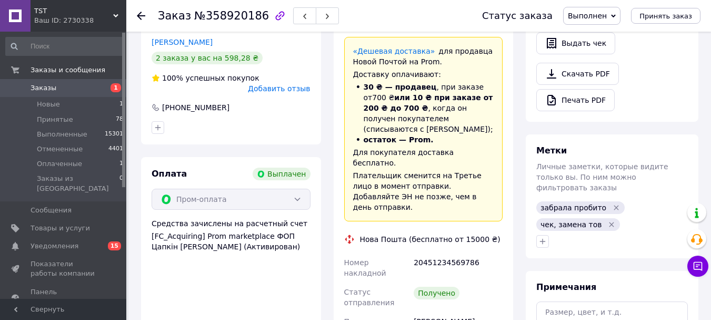
click at [273, 93] on span "Добавить отзыв" at bounding box center [279, 88] width 62 height 8
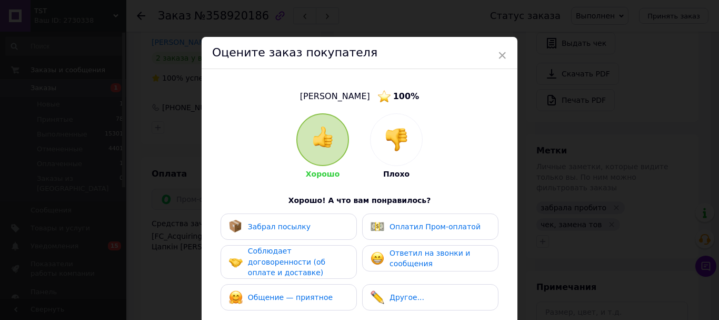
click at [312, 233] on div "Забрал посылку" at bounding box center [289, 227] width 120 height 14
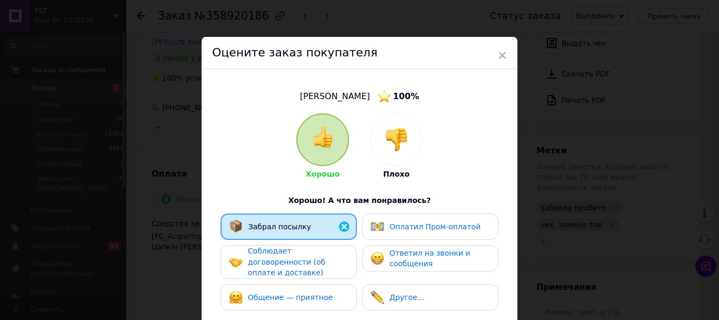
click at [320, 271] on span "Соблюдает договоренности (об оплате и доставке)" at bounding box center [286, 261] width 77 height 30
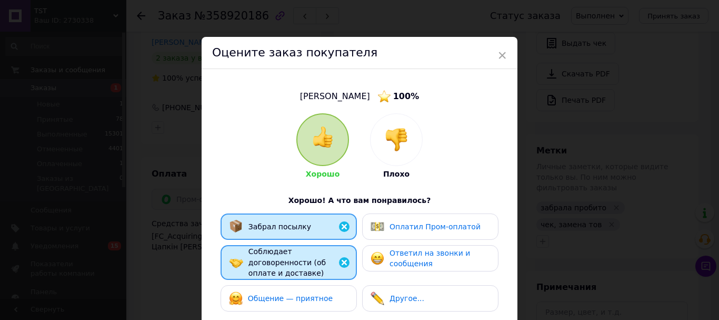
click at [328, 302] on span "Общение — приятное" at bounding box center [290, 298] width 85 height 8
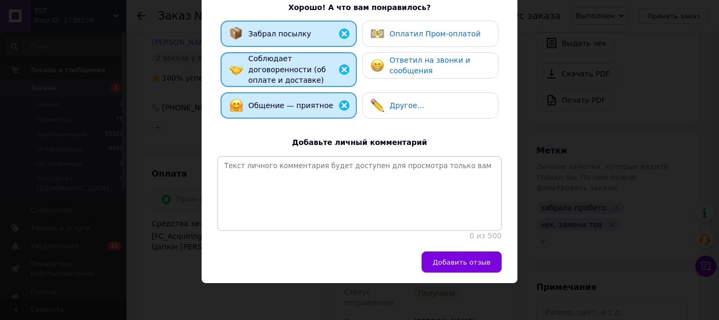
click at [463, 266] on span "Добавить отзыв" at bounding box center [462, 262] width 58 height 8
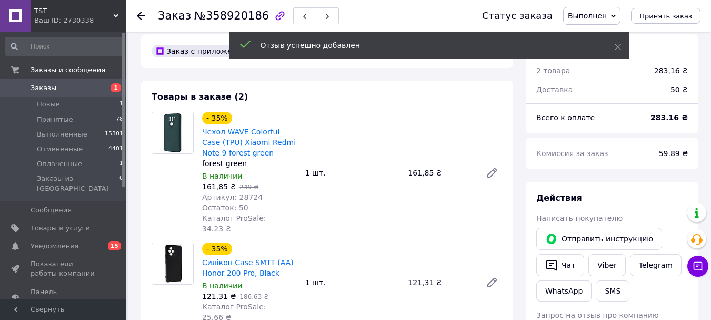
scroll to position [0, 0]
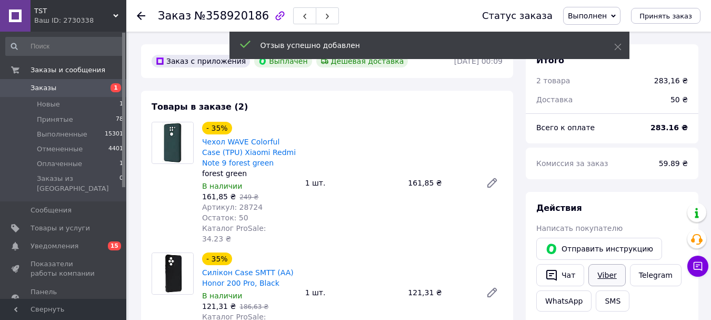
click at [612, 286] on link "Viber" at bounding box center [607, 275] width 37 height 22
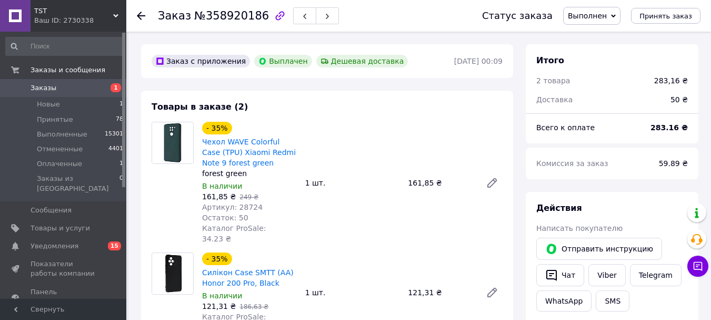
click at [141, 14] on icon at bounding box center [141, 16] width 8 height 8
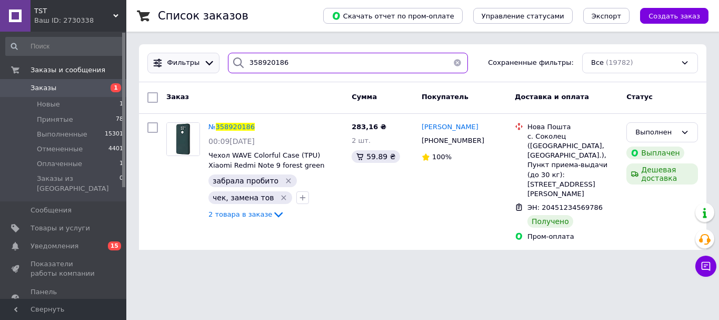
drag, startPoint x: 242, startPoint y: 57, endPoint x: 205, endPoint y: 57, distance: 36.9
click at [205, 57] on div "Фильтры 358920186 Сохраненные фильтры: Все (19782)" at bounding box center [422, 63] width 559 height 21
paste input "9054673"
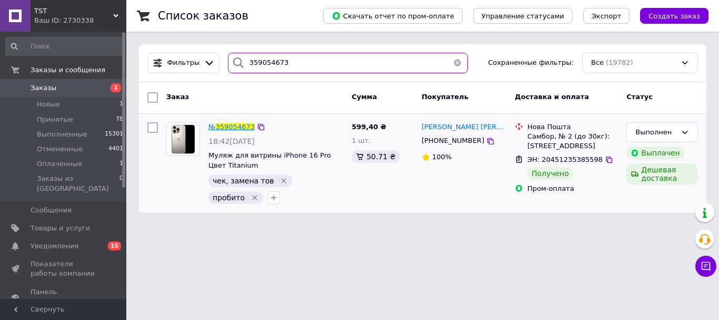
type input "359054673"
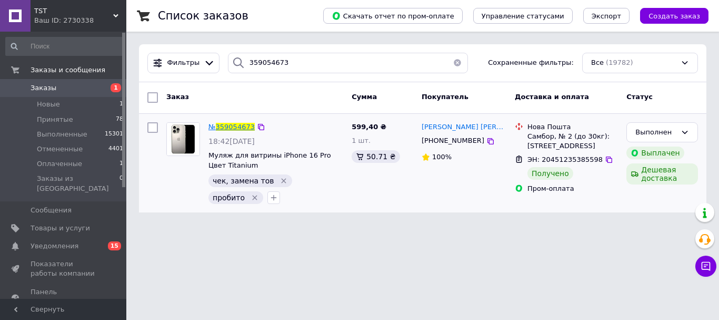
click at [235, 130] on span "359054673" at bounding box center [235, 127] width 39 height 8
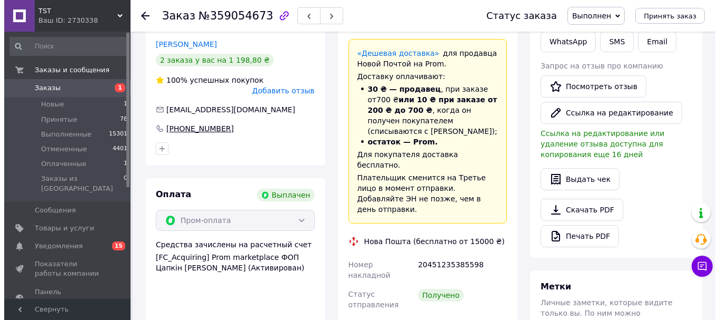
scroll to position [111, 0]
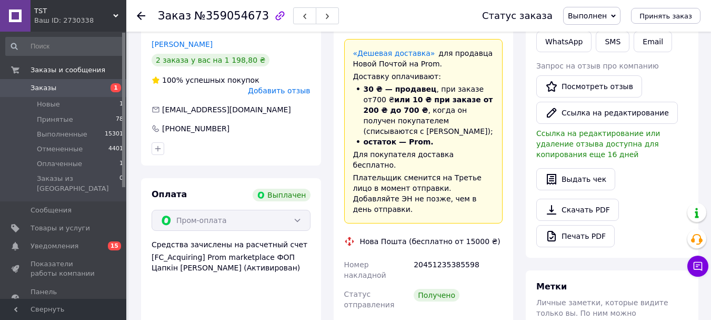
click at [280, 96] on div "Покупатель [PERSON_NAME] 2 заказа у вас на 1 198,80 ₴ 100% успешных покупок Доб…" at bounding box center [231, 86] width 180 height 157
click at [285, 87] on span "Добавить отзыв" at bounding box center [279, 90] width 62 height 8
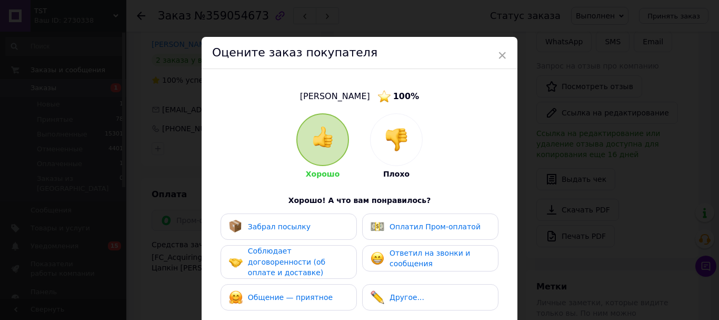
drag, startPoint x: 319, startPoint y: 229, endPoint x: 314, endPoint y: 260, distance: 31.9
click at [320, 233] on div "Забрал посылку" at bounding box center [289, 227] width 120 height 14
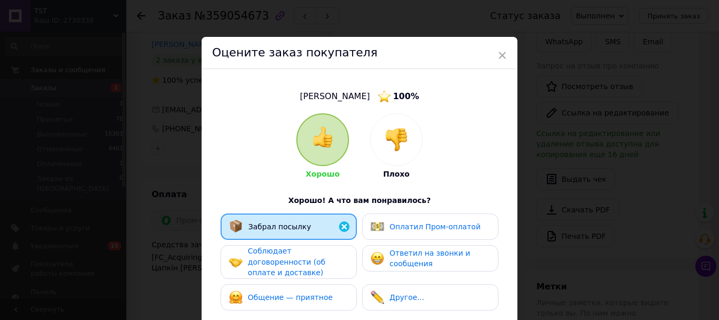
drag, startPoint x: 314, startPoint y: 266, endPoint x: 318, endPoint y: 286, distance: 20.9
click at [314, 271] on span "Соблюдает договоренности (об оплате и доставке)" at bounding box center [286, 261] width 77 height 30
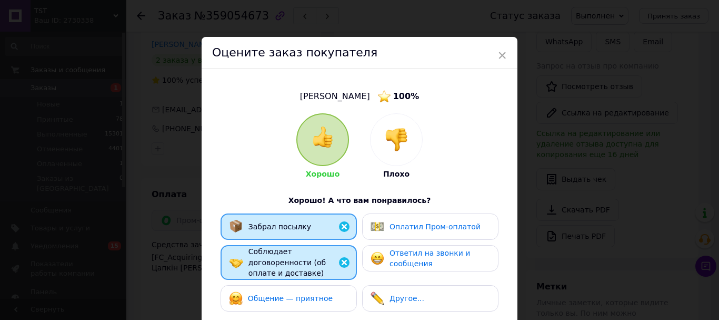
click at [323, 302] on span "Общение — приятное" at bounding box center [290, 298] width 85 height 8
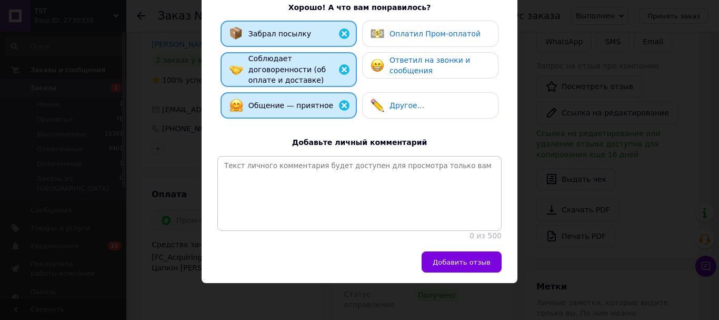
drag, startPoint x: 445, startPoint y: 288, endPoint x: 503, endPoint y: 270, distance: 60.6
click at [444, 272] on button "Добавить отзыв" at bounding box center [462, 261] width 80 height 21
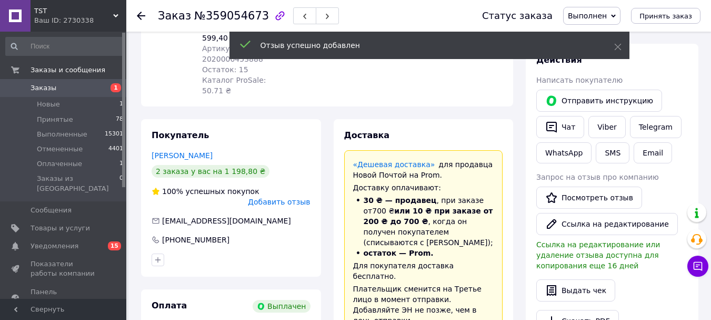
scroll to position [0, 0]
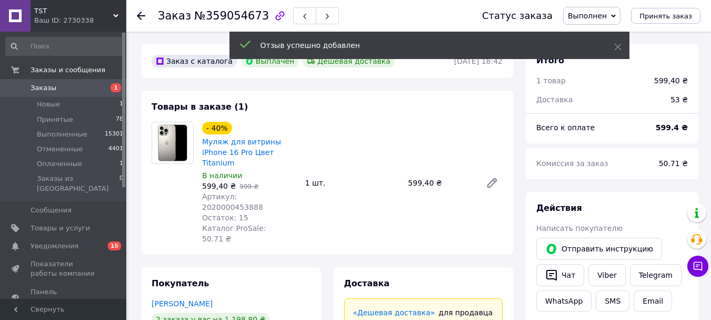
click at [138, 8] on div at bounding box center [147, 16] width 21 height 32
click at [139, 16] on use at bounding box center [141, 16] width 8 height 8
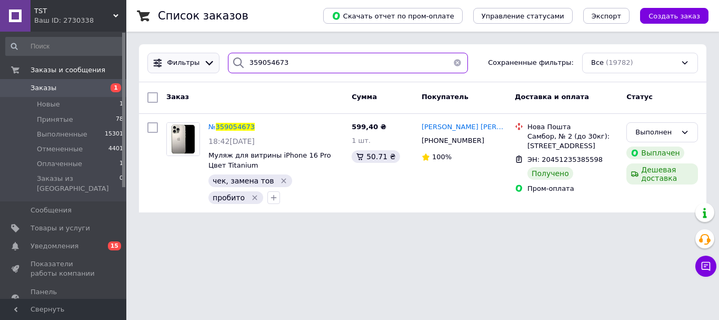
drag, startPoint x: 249, startPoint y: 64, endPoint x: 195, endPoint y: 65, distance: 53.7
click at [195, 65] on div "Фильтры 359054673 Сохраненные фильтры: Все (19782)" at bounding box center [422, 63] width 559 height 21
paste input "121086"
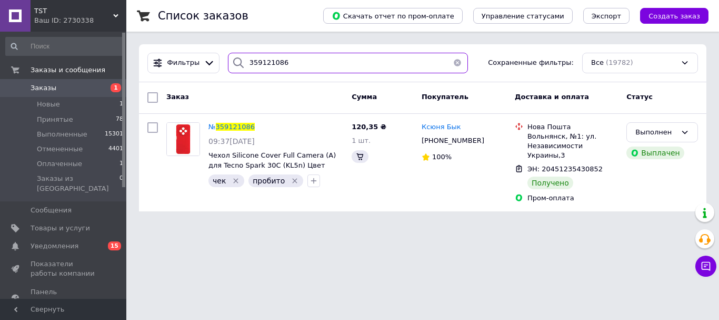
type input "359121086"
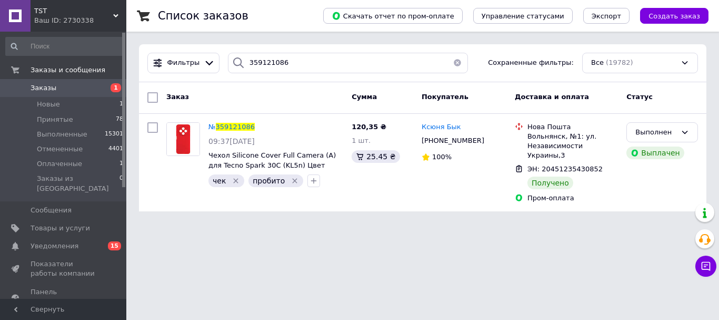
click at [236, 127] on span "359121086" at bounding box center [235, 127] width 39 height 8
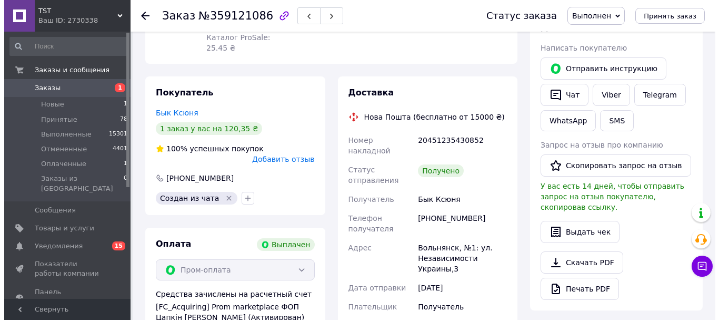
scroll to position [55, 0]
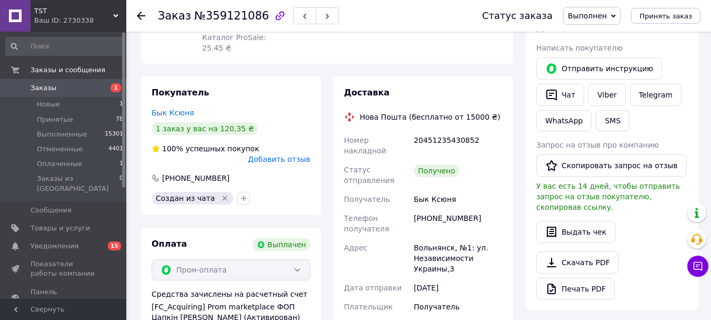
click at [287, 163] on span "Добавить отзыв" at bounding box center [279, 159] width 62 height 8
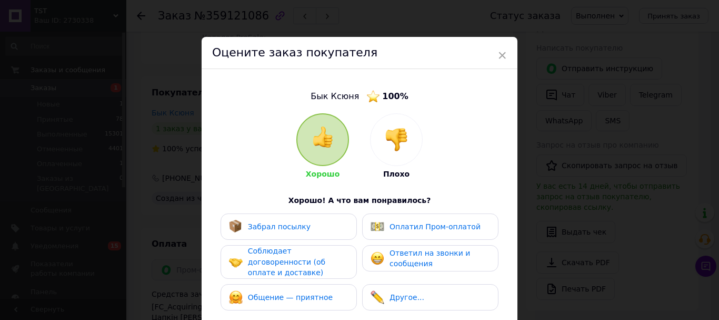
click at [305, 240] on div "Забрал посылку" at bounding box center [289, 226] width 136 height 26
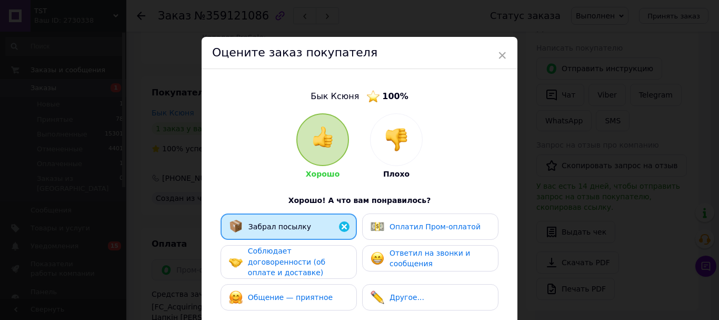
click at [314, 263] on span "Соблюдает договоренности (об оплате и доставке)" at bounding box center [286, 261] width 77 height 30
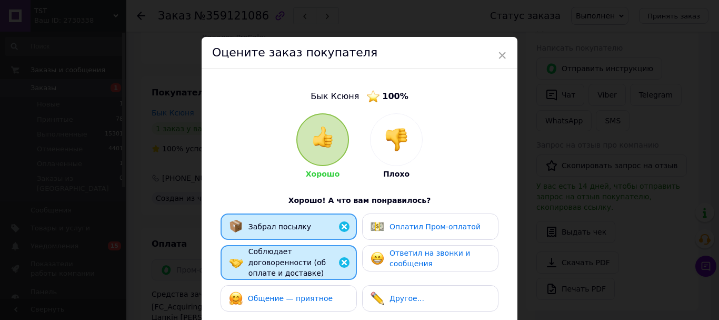
click at [331, 302] on span "Общение — приятное" at bounding box center [290, 298] width 85 height 8
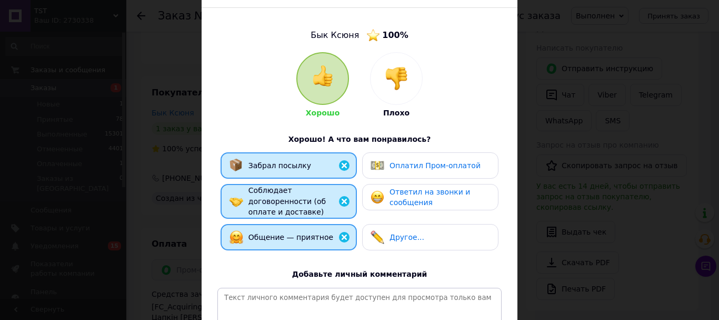
scroll to position [227, 0]
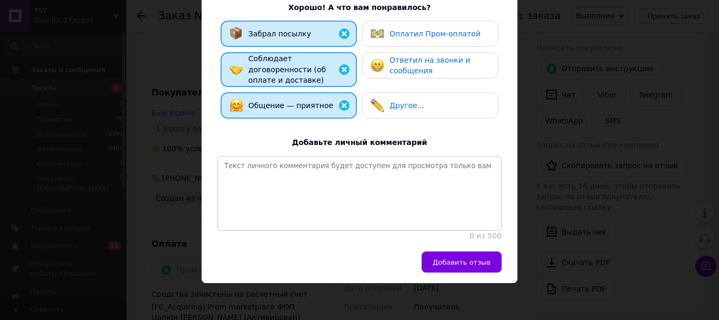
drag, startPoint x: 482, startPoint y: 287, endPoint x: 476, endPoint y: 262, distance: 26.1
click at [480, 284] on div "× Оцените заказ покупателя Бык Ксюня 100 % Хорошо Плохо Хорошо! А что вам понра…" at bounding box center [359, 160] width 719 height 320
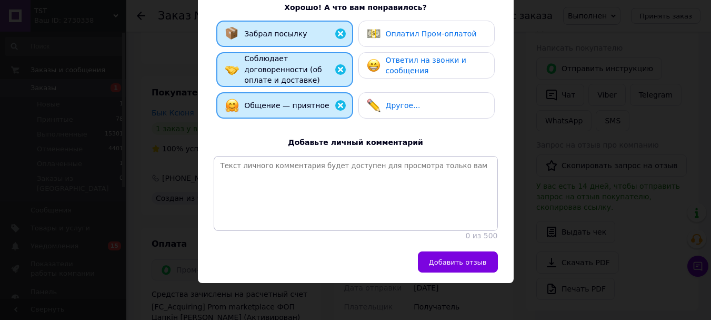
click at [476, 262] on div "Вольнянск, №1: ул. Независимости Украины,3" at bounding box center [458, 258] width 93 height 40
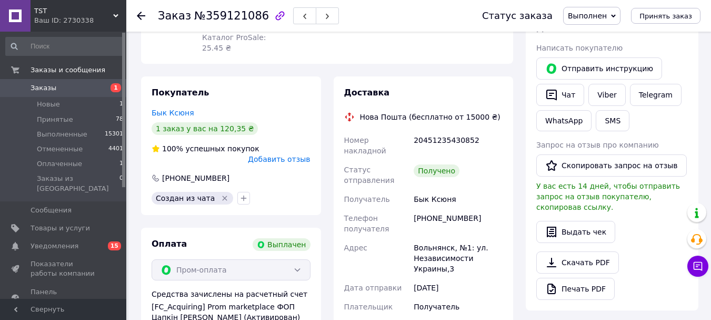
click at [300, 163] on span "Добавить отзыв" at bounding box center [279, 159] width 62 height 8
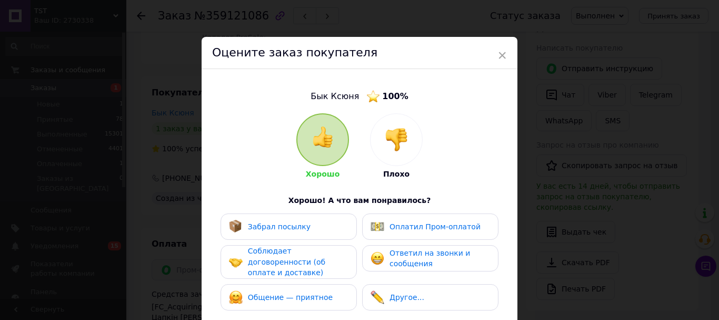
drag, startPoint x: 304, startPoint y: 219, endPoint x: 327, endPoint y: 266, distance: 52.1
click at [304, 220] on div "Забрал посылку" at bounding box center [289, 226] width 136 height 26
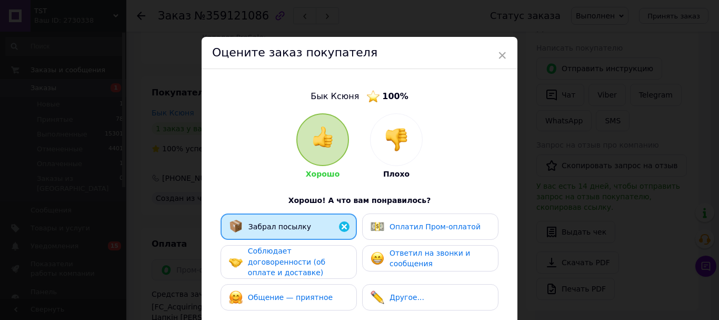
drag, startPoint x: 327, startPoint y: 266, endPoint x: 330, endPoint y: 284, distance: 18.2
click at [328, 272] on div "Соблюдает договоренности (об оплате и доставке)" at bounding box center [298, 261] width 100 height 33
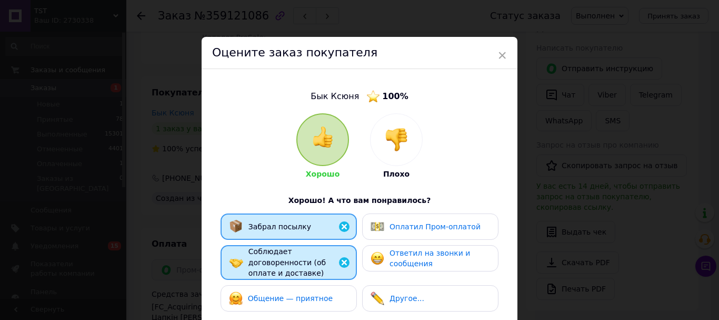
click at [334, 304] on div "Общение — приятное" at bounding box center [289, 298] width 120 height 14
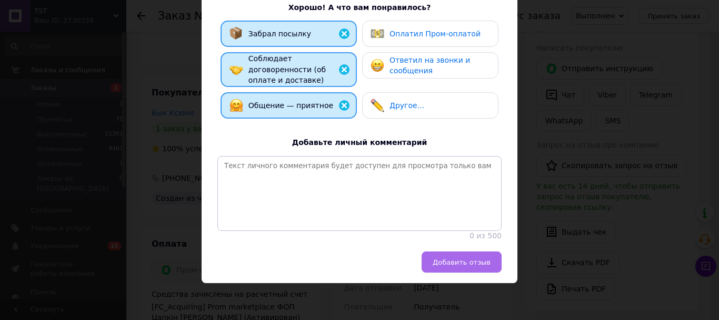
click at [450, 259] on span "Добавить отзыв" at bounding box center [462, 262] width 58 height 8
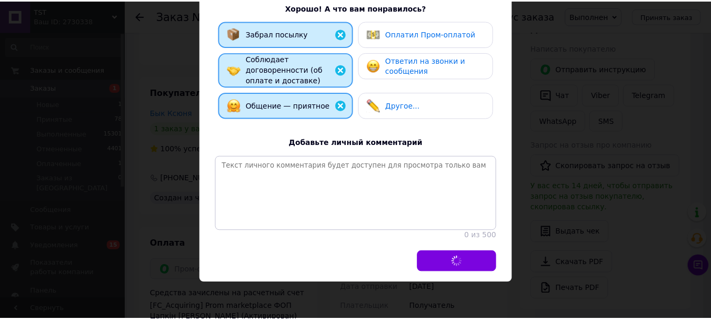
scroll to position [184, 0]
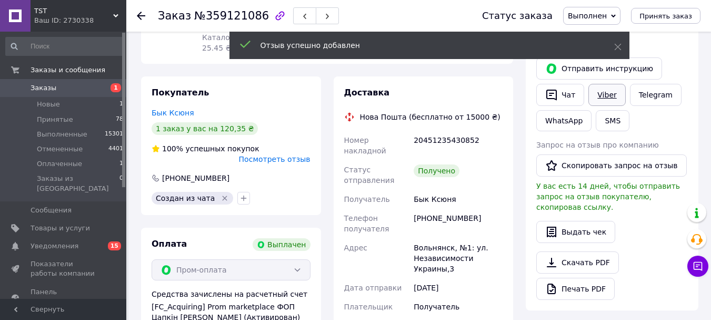
click at [603, 97] on link "Viber" at bounding box center [607, 95] width 37 height 22
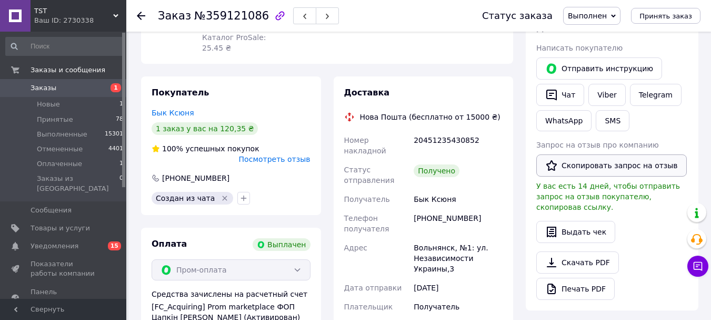
click at [592, 175] on button "Скопировать запрос на отзыв" at bounding box center [612, 165] width 151 height 22
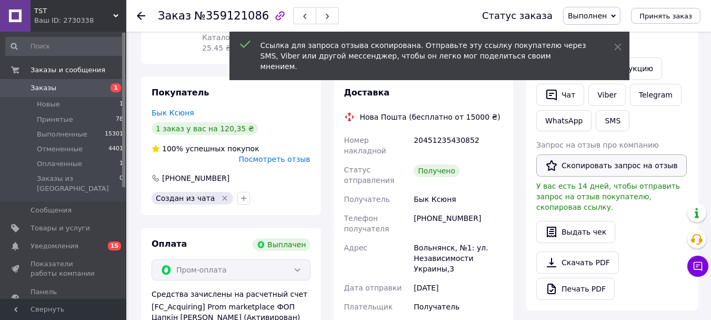
click at [621, 176] on button "Скопировать запрос на отзыв" at bounding box center [612, 165] width 151 height 22
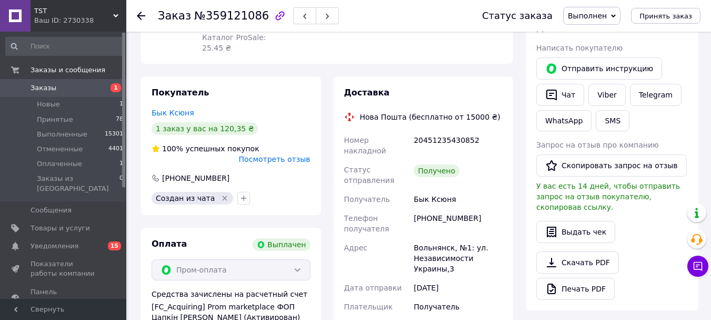
click at [147, 16] on div at bounding box center [147, 16] width 21 height 32
click at [137, 15] on icon at bounding box center [141, 16] width 8 height 8
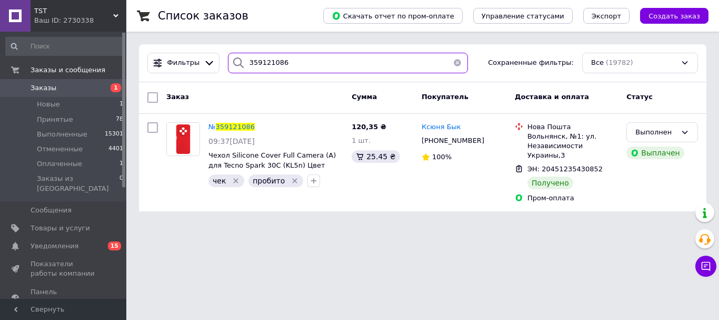
drag, startPoint x: 247, startPoint y: 62, endPoint x: 210, endPoint y: 83, distance: 43.2
click at [200, 80] on div "Фильтры 359121086 Сохраненные фильтры: Все (19782)" at bounding box center [423, 63] width 568 height 38
click at [290, 70] on input "359121086" at bounding box center [348, 63] width 240 height 21
drag, startPoint x: 293, startPoint y: 67, endPoint x: 247, endPoint y: 74, distance: 46.3
click at [196, 75] on div "Фильтры 359121086 Сохраненные фильтры: Все (19782)" at bounding box center [423, 63] width 568 height 38
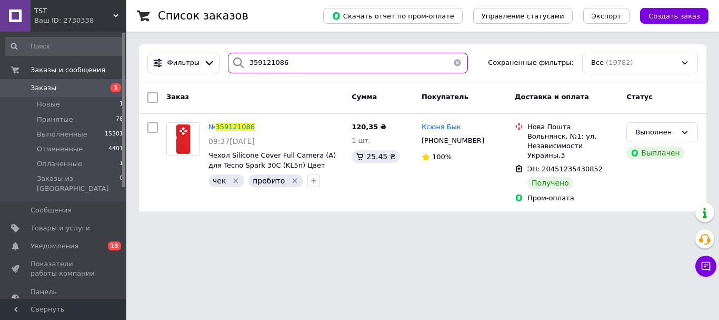
paste input "210831"
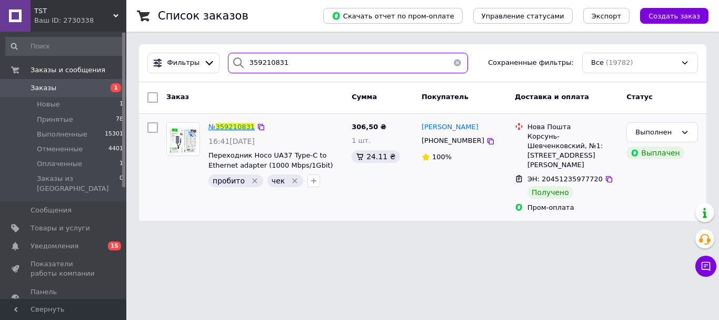
type input "359210831"
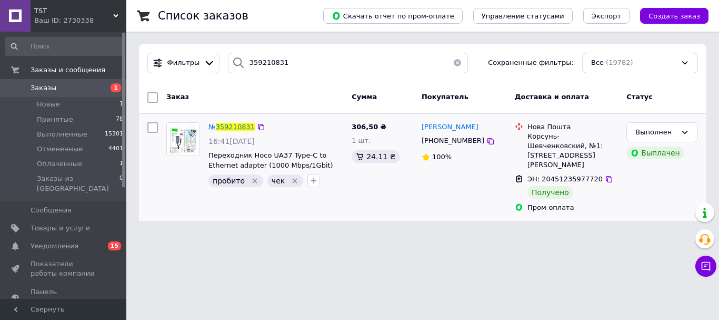
click at [240, 129] on span "359210831" at bounding box center [235, 127] width 39 height 8
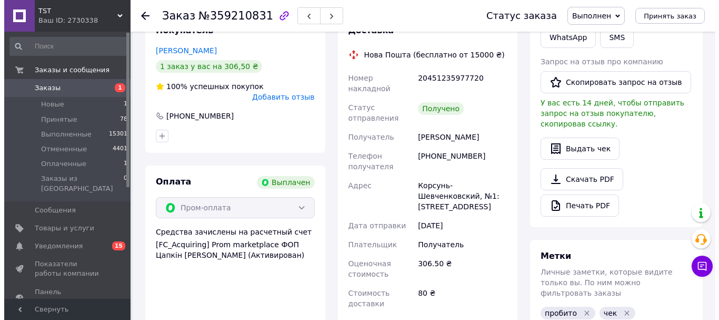
scroll to position [55, 0]
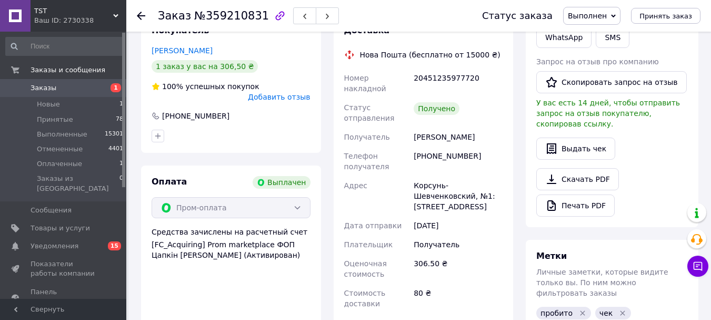
click at [301, 105] on div "Покупатель [PERSON_NAME] 1 заказ у вас на 306,50 ₴ 100% успешных покупок Добави…" at bounding box center [231, 83] width 180 height 138
click at [305, 89] on div "100% успешных покупок Добавить отзыв" at bounding box center [231, 91] width 159 height 21
click at [302, 97] on span "Добавить отзыв" at bounding box center [279, 97] width 62 height 8
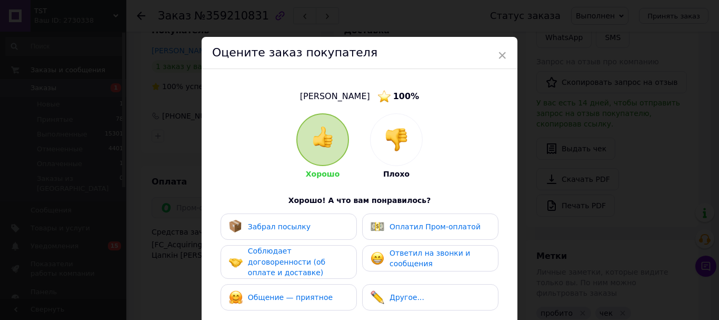
click at [315, 225] on div "Забрал посылку" at bounding box center [289, 227] width 120 height 14
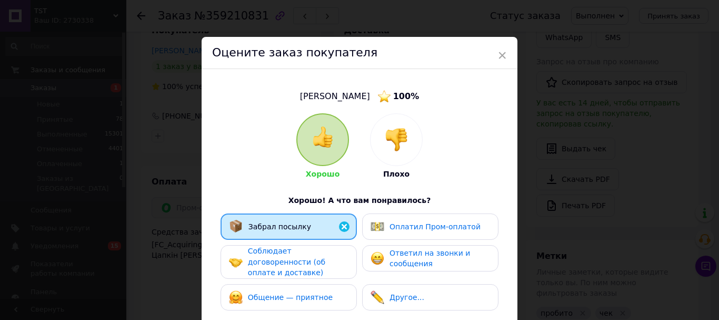
click at [314, 293] on div "Общение — приятное" at bounding box center [289, 297] width 136 height 26
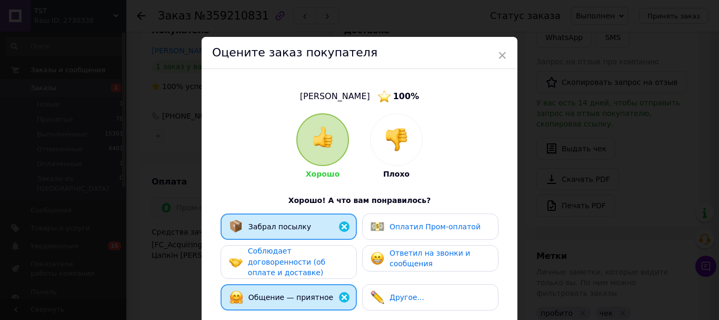
click at [315, 266] on span "Соблюдает договоренности (об оплате и доставке)" at bounding box center [286, 261] width 77 height 30
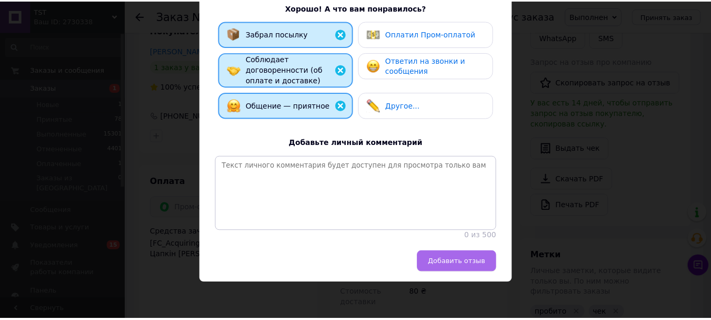
scroll to position [227, 0]
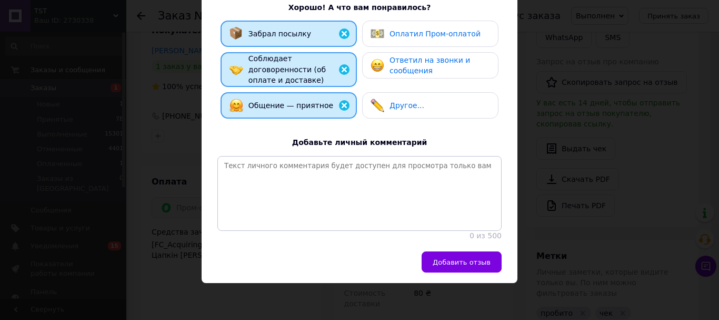
click at [458, 277] on div "Добавить отзыв" at bounding box center [360, 267] width 316 height 32
click at [480, 267] on button "Добавить отзыв" at bounding box center [462, 261] width 80 height 21
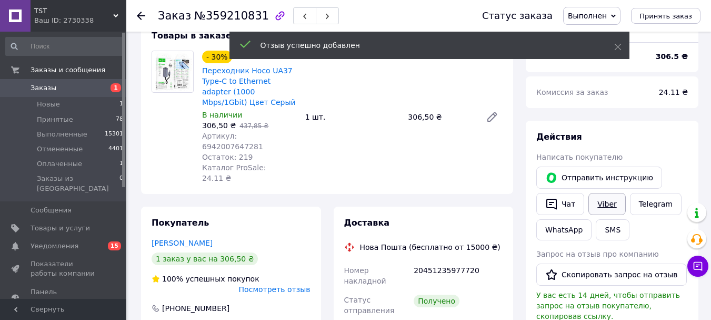
scroll to position [53, 0]
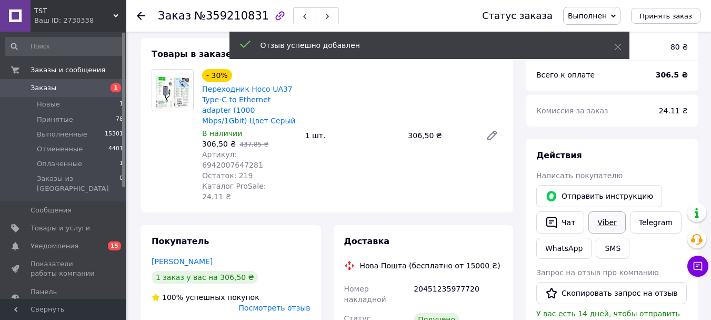
click at [619, 229] on link "Viber" at bounding box center [607, 222] width 37 height 22
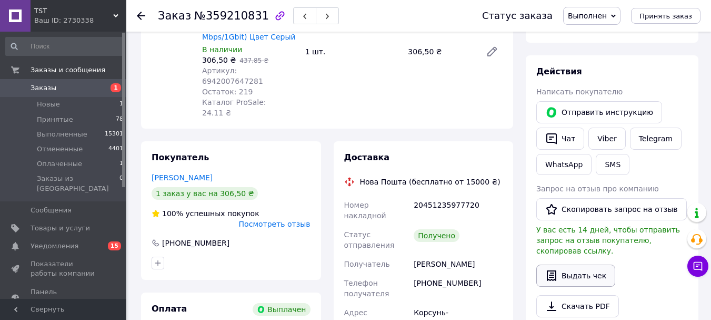
scroll to position [211, 0]
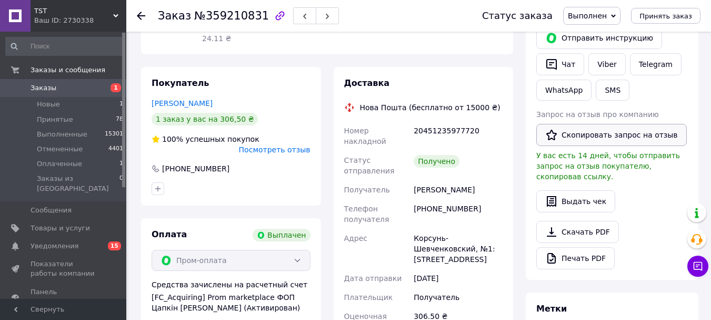
click at [596, 146] on button "Скопировать запрос на отзыв" at bounding box center [612, 135] width 151 height 22
click at [140, 14] on icon at bounding box center [141, 16] width 8 height 8
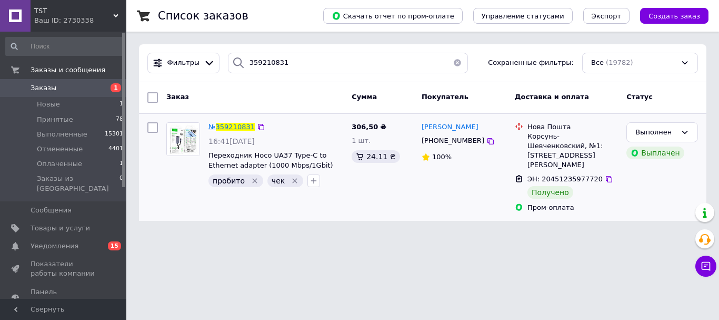
click at [227, 125] on span "359210831" at bounding box center [235, 127] width 39 height 8
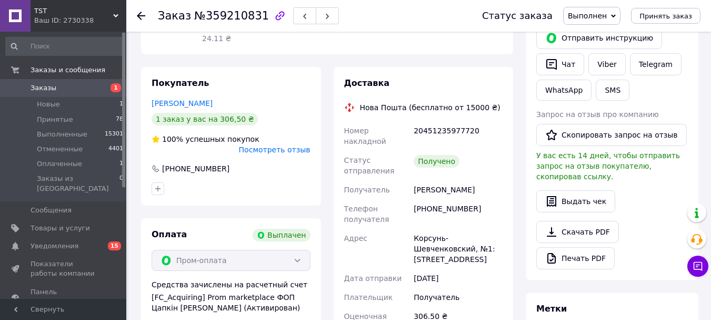
scroll to position [55, 0]
click at [146, 16] on div at bounding box center [147, 16] width 21 height 32
click at [138, 17] on use at bounding box center [141, 16] width 8 height 8
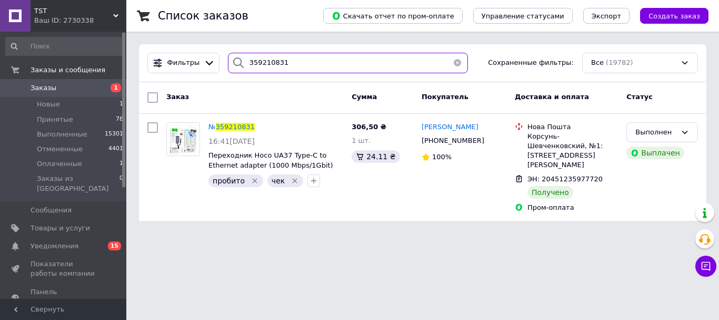
drag, startPoint x: 312, startPoint y: 46, endPoint x: 216, endPoint y: 68, distance: 98.5
click at [217, 68] on div "Фильтры 359210831 Сохраненные фильтры: Все (19782)" at bounding box center [423, 63] width 568 height 38
paste input "132349"
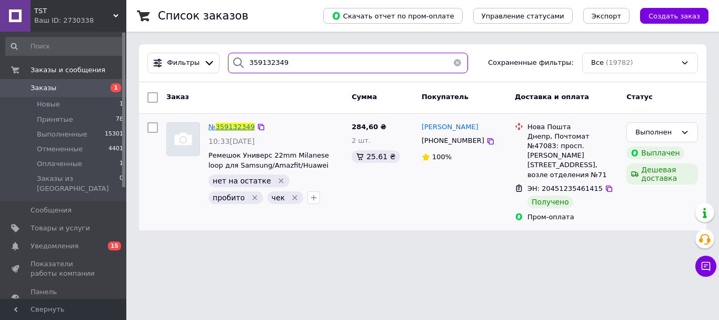
type input "359132349"
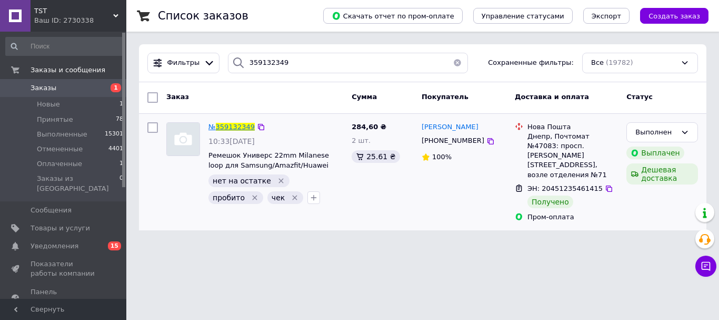
click at [235, 130] on span "359132349" at bounding box center [235, 127] width 39 height 8
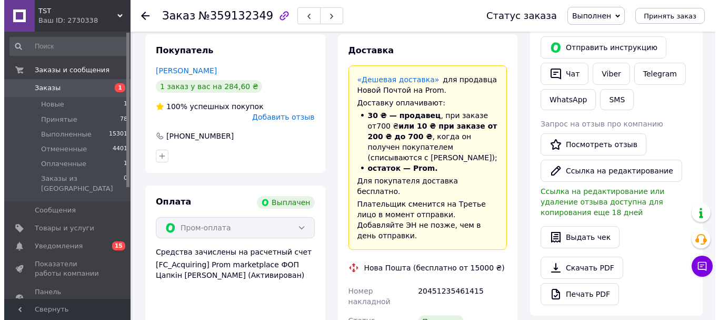
scroll to position [183, 0]
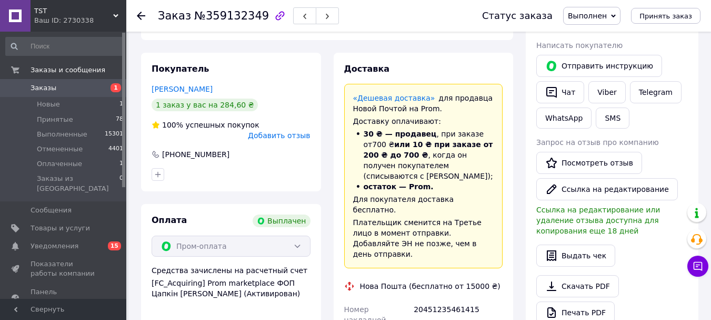
click at [294, 140] on span "Добавить отзыв" at bounding box center [279, 135] width 62 height 8
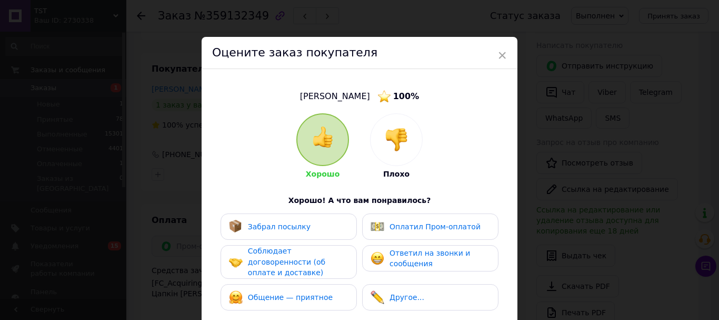
click at [303, 231] on span "Забрал посылку" at bounding box center [279, 226] width 63 height 8
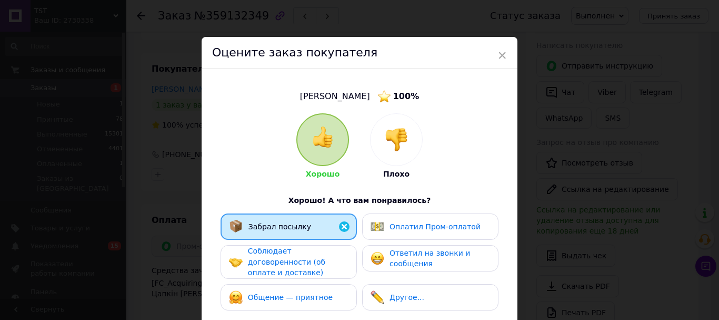
drag, startPoint x: 324, startPoint y: 274, endPoint x: 324, endPoint y: 292, distance: 17.4
click at [324, 277] on div "Соблюдает договоренности (об оплате и доставке)" at bounding box center [298, 261] width 100 height 33
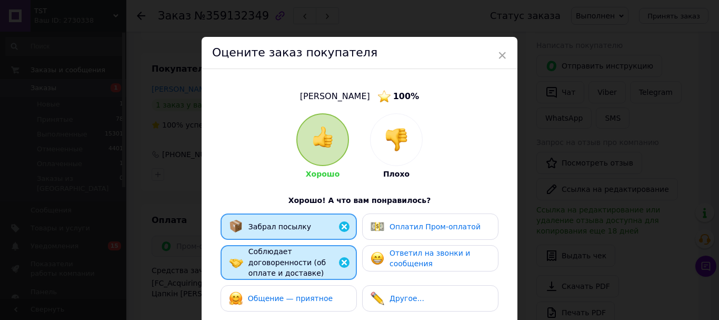
click at [324, 302] on span "Общение — приятное" at bounding box center [290, 298] width 85 height 8
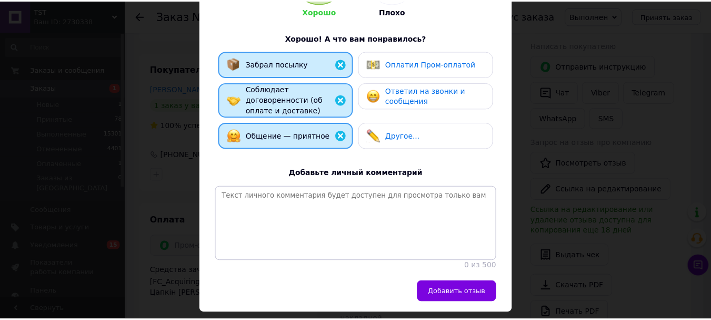
scroll to position [227, 0]
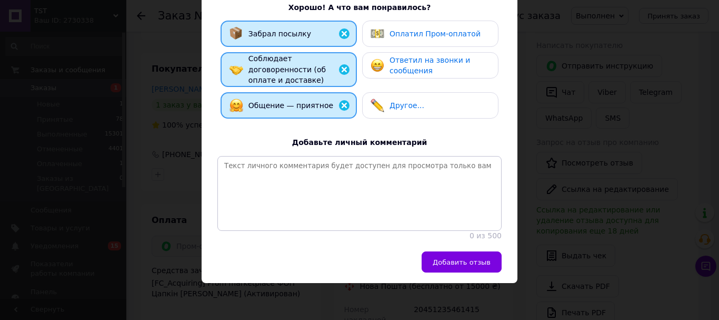
click at [484, 277] on div "Добавить отзыв" at bounding box center [360, 267] width 316 height 32
click at [483, 260] on span "Добавить отзыв" at bounding box center [462, 262] width 58 height 8
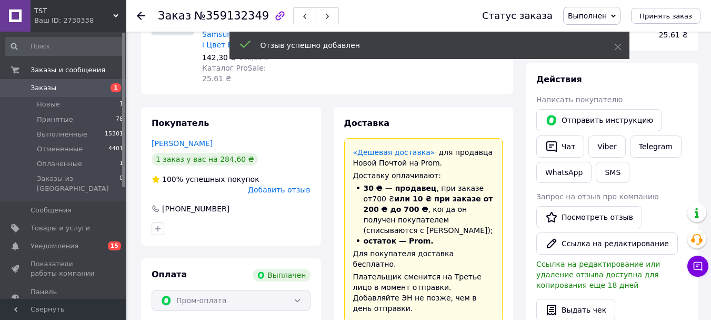
scroll to position [77, 0]
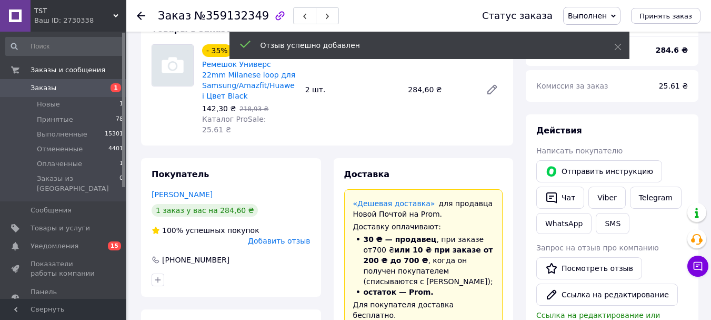
click at [144, 13] on icon at bounding box center [141, 16] width 8 height 8
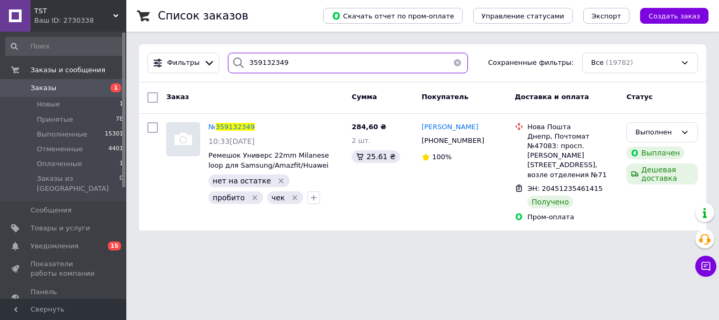
drag, startPoint x: 255, startPoint y: 65, endPoint x: 187, endPoint y: 79, distance: 69.4
click at [183, 71] on div "Фильтры 359132349 Сохраненные фильтры: Все (19782)" at bounding box center [422, 63] width 559 height 21
paste input "073313"
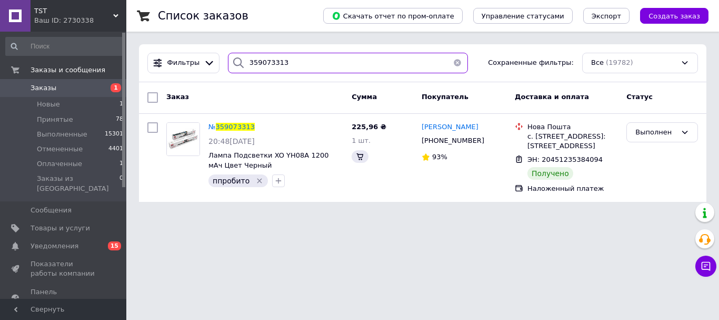
type input "359073313"
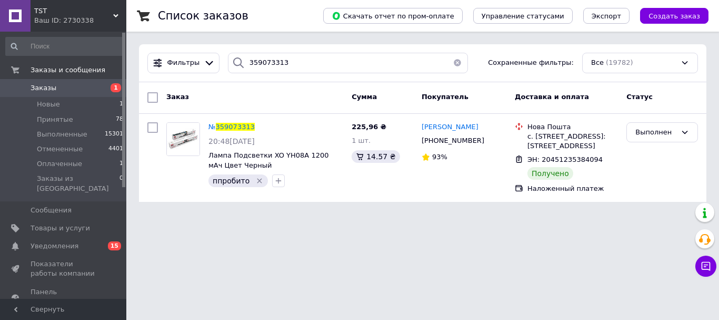
click at [239, 131] on span "359073313" at bounding box center [235, 127] width 39 height 8
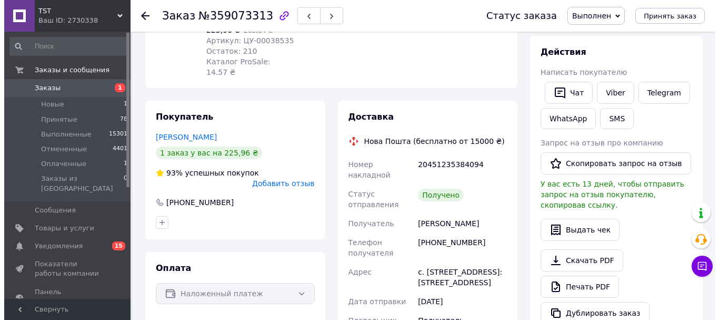
scroll to position [158, 0]
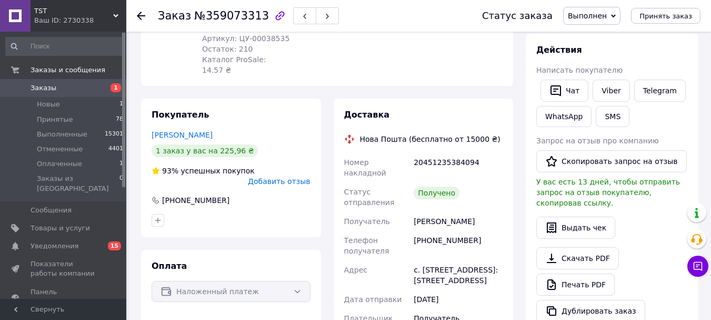
click at [307, 185] on span "Добавить отзыв" at bounding box center [279, 181] width 62 height 8
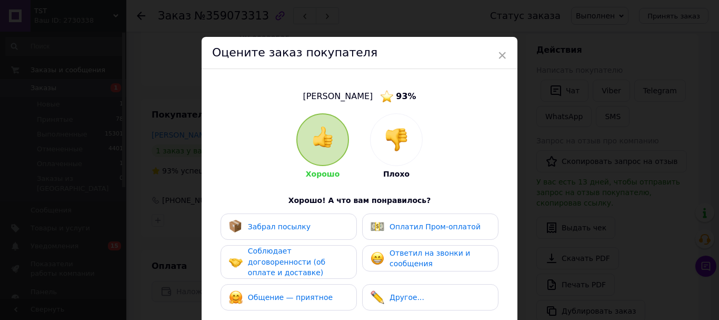
click at [304, 239] on div "Забрал посылку" at bounding box center [289, 226] width 136 height 26
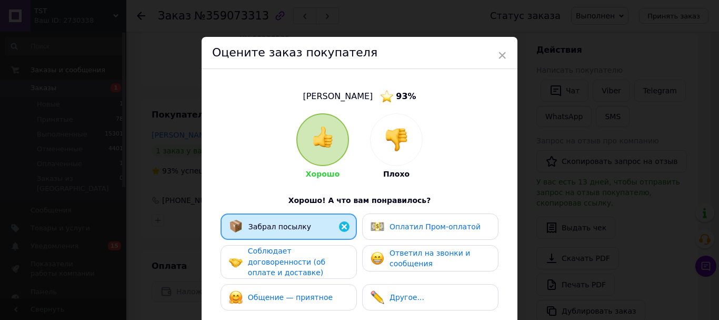
drag, startPoint x: 310, startPoint y: 263, endPoint x: 304, endPoint y: 292, distance: 30.0
click at [307, 272] on span "Соблюдает договоренности (об оплате и доставке)" at bounding box center [286, 261] width 77 height 30
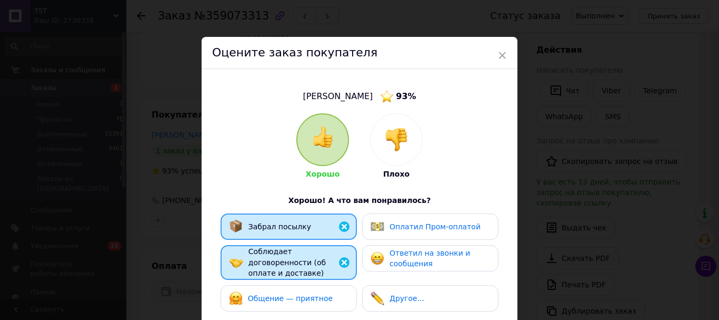
click at [304, 294] on div "Общение — приятное" at bounding box center [289, 298] width 136 height 26
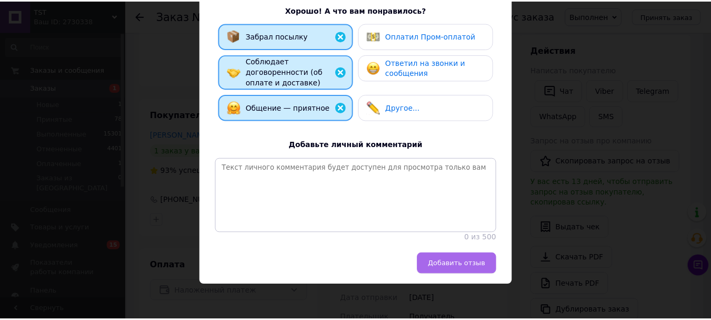
scroll to position [227, 0]
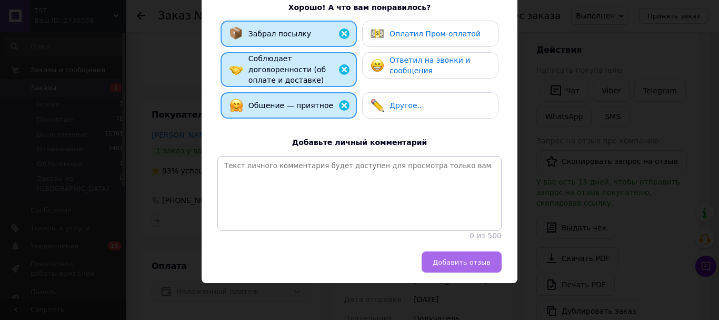
click at [467, 258] on span "Добавить отзыв" at bounding box center [462, 262] width 58 height 8
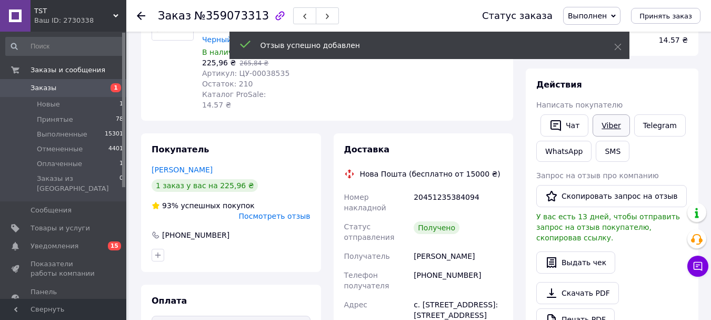
scroll to position [0, 0]
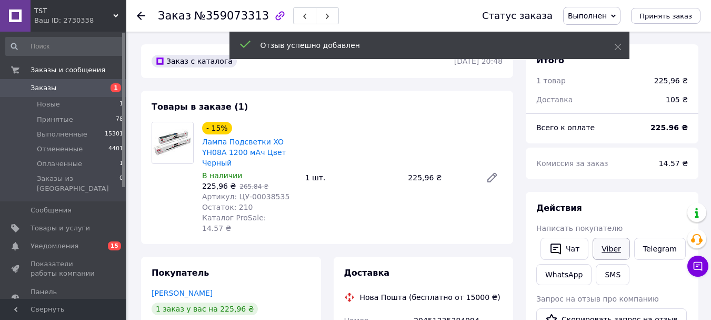
click at [622, 260] on link "Viber" at bounding box center [611, 248] width 37 height 22
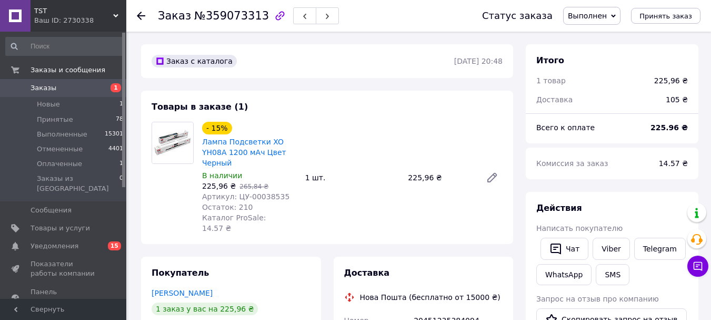
click at [138, 14] on use at bounding box center [141, 16] width 8 height 8
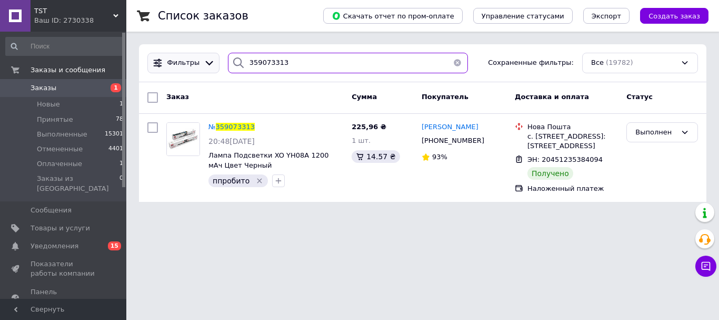
drag, startPoint x: 290, startPoint y: 66, endPoint x: 211, endPoint y: 72, distance: 79.7
click at [211, 72] on div "Фильтры 359073313 Сохраненные фильтры: Все (19782)" at bounding box center [422, 63] width 559 height 21
paste input "3668"
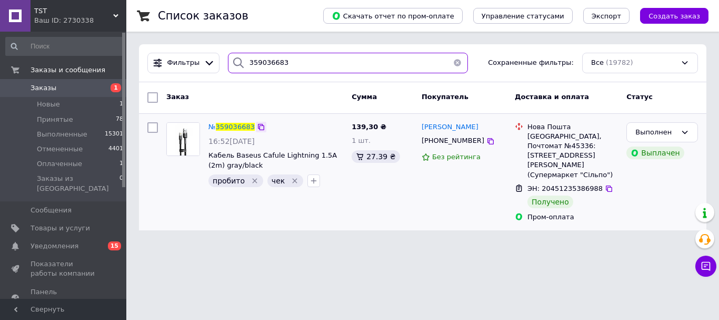
type input "359036683"
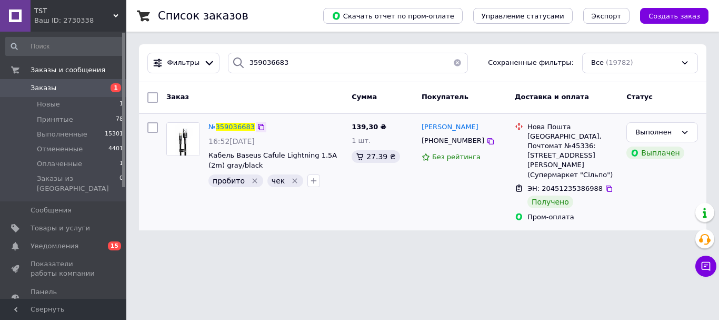
click at [256, 127] on div at bounding box center [261, 127] width 11 height 11
click at [225, 127] on span "359036683" at bounding box center [235, 127] width 39 height 8
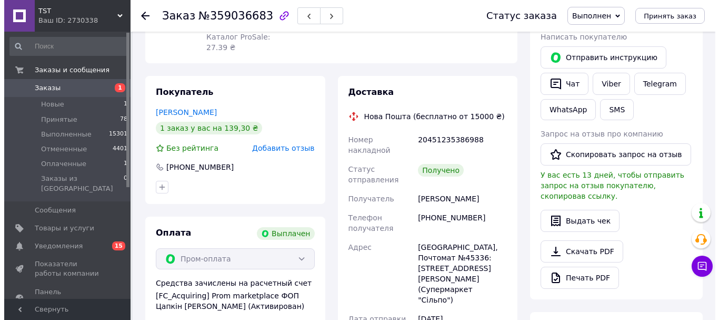
scroll to position [15, 0]
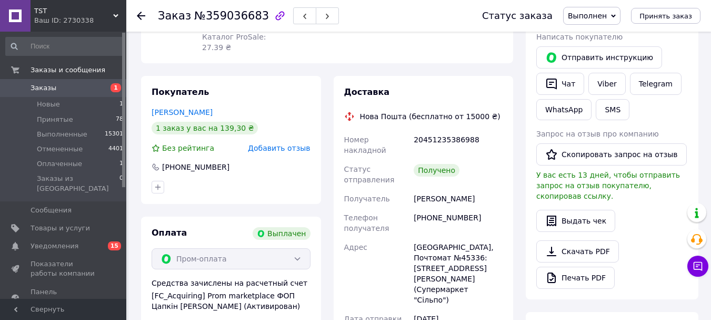
click at [288, 152] on span "Добавить отзыв" at bounding box center [279, 148] width 62 height 8
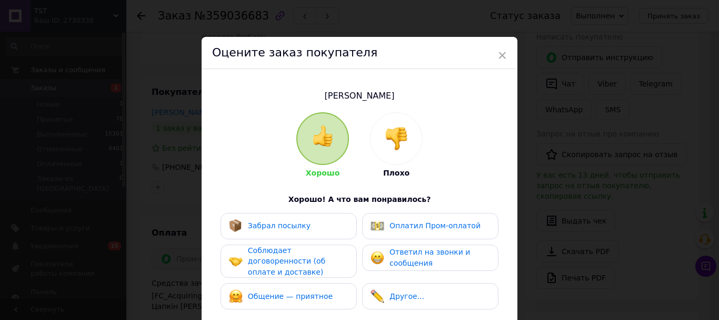
click at [310, 247] on div "Забрал посылку Оплатил Пром-оплатой Соблюдает договоренности (об оплате и доста…" at bounding box center [359, 264] width 284 height 102
drag, startPoint x: 322, startPoint y: 232, endPoint x: 322, endPoint y: 273, distance: 41.6
click at [322, 237] on div "Забрал посылку" at bounding box center [289, 226] width 136 height 26
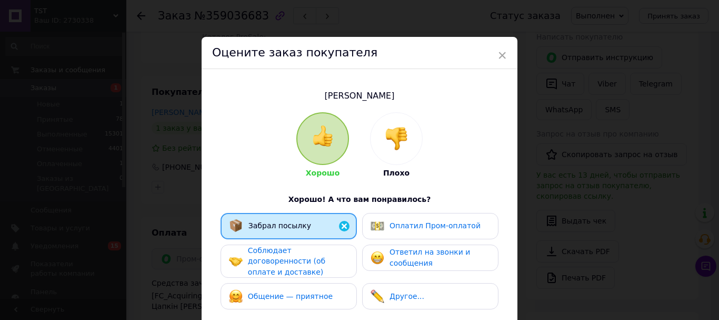
click at [322, 276] on div "Соблюдает договоренности (об оплате и доставке)" at bounding box center [298, 261] width 100 height 33
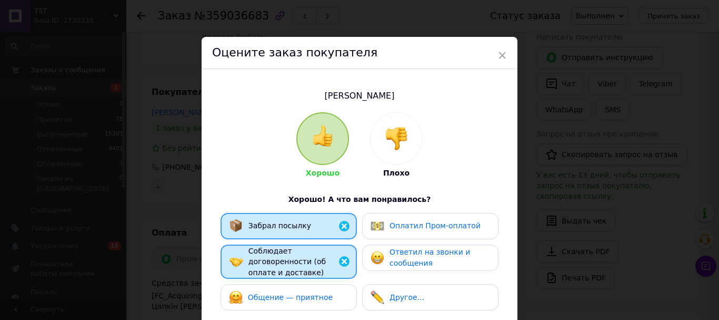
click at [324, 298] on span "Общение — приятное" at bounding box center [290, 297] width 85 height 8
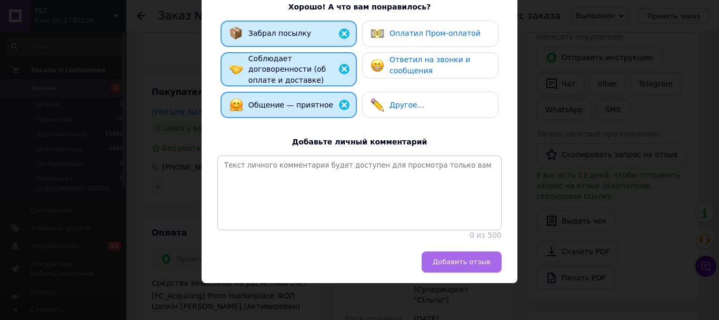
click at [471, 265] on span "Добавить отзыв" at bounding box center [462, 262] width 58 height 8
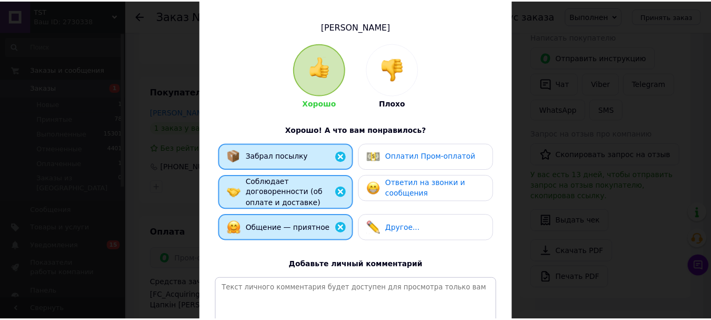
scroll to position [68, 0]
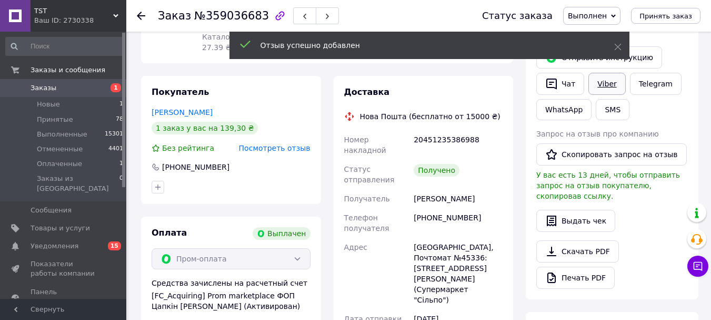
click at [597, 95] on link "Viber" at bounding box center [607, 84] width 37 height 22
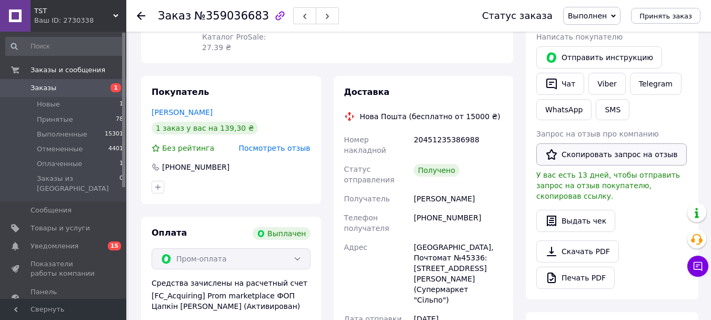
click at [600, 165] on button "Скопировать запрос на отзыв" at bounding box center [612, 154] width 151 height 22
click at [143, 16] on use at bounding box center [141, 16] width 8 height 8
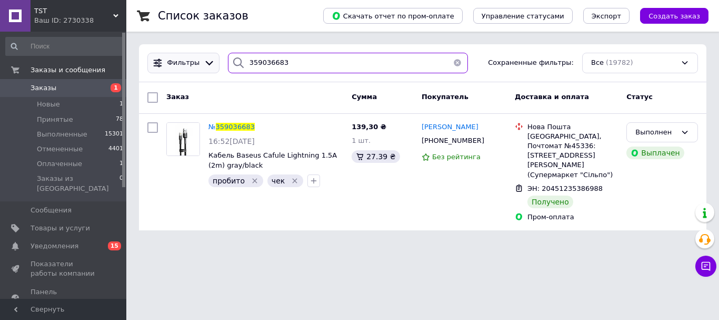
drag, startPoint x: 254, startPoint y: 63, endPoint x: 192, endPoint y: 62, distance: 62.1
click at [192, 62] on div "Фильтры 359036683 Сохраненные фильтры: Все (19782)" at bounding box center [422, 63] width 559 height 21
paste input "8976445"
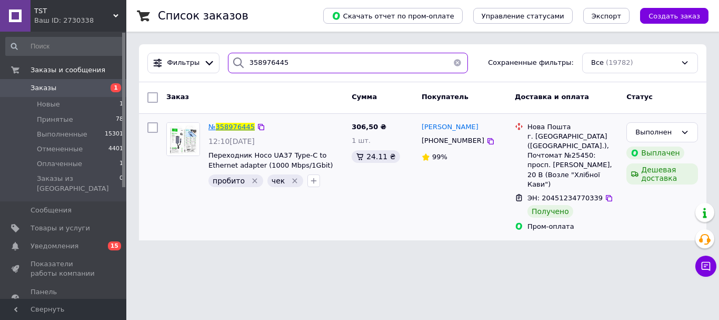
type input "358976445"
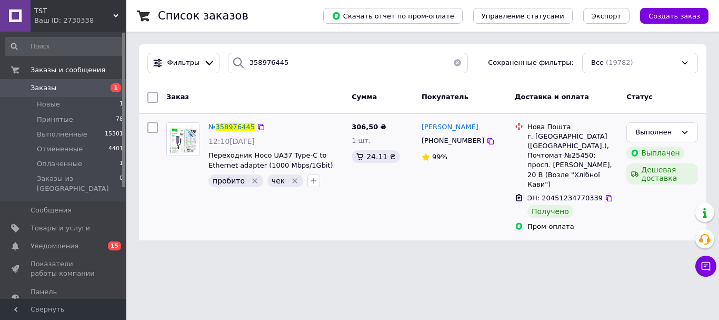
click at [232, 128] on span "358976445" at bounding box center [235, 127] width 39 height 8
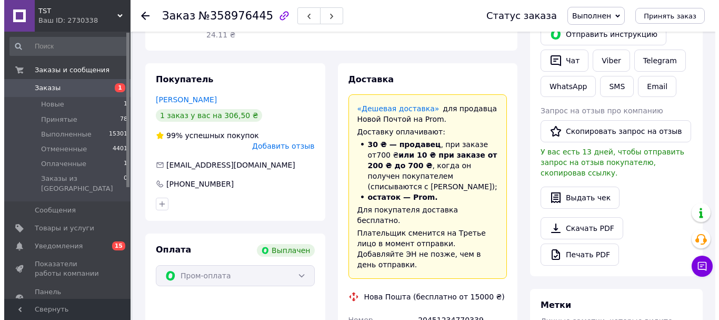
scroll to position [111, 0]
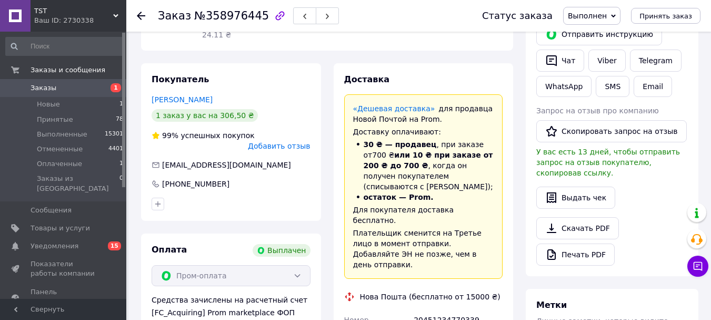
click at [287, 147] on span "Добавить отзыв" at bounding box center [279, 146] width 62 height 8
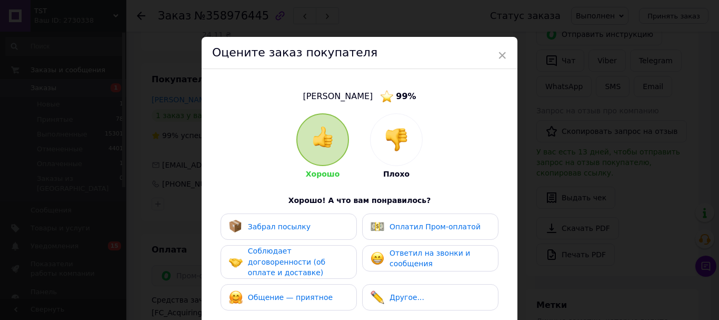
drag, startPoint x: 262, startPoint y: 242, endPoint x: 315, endPoint y: 265, distance: 58.5
click at [262, 240] on div "Забрал посылку" at bounding box center [289, 226] width 136 height 26
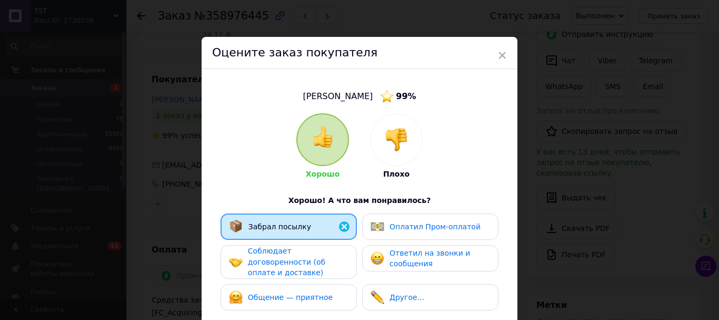
click at [318, 268] on span "Соблюдает договоренности (об оплате и доставке)" at bounding box center [286, 261] width 77 height 30
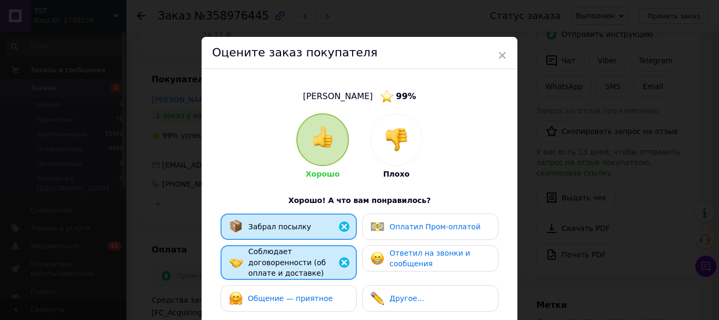
drag, startPoint x: 324, startPoint y: 301, endPoint x: 409, endPoint y: 276, distance: 88.0
click at [324, 301] on span "Общение — приятное" at bounding box center [290, 298] width 85 height 8
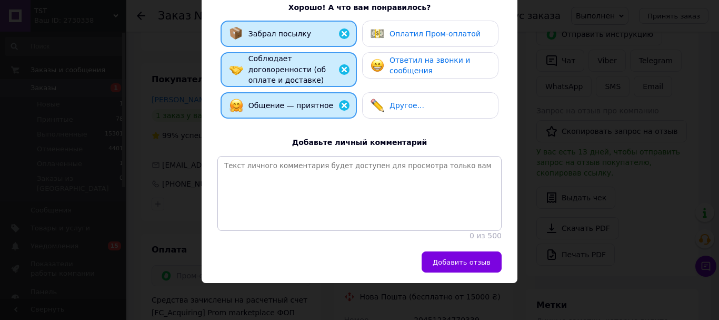
click at [458, 266] on span "Добавить отзыв" at bounding box center [462, 262] width 58 height 8
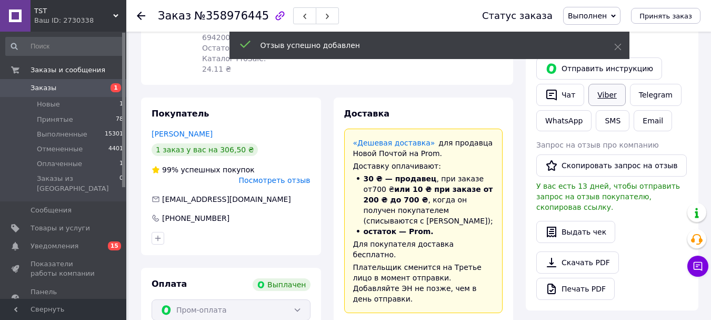
scroll to position [162, 0]
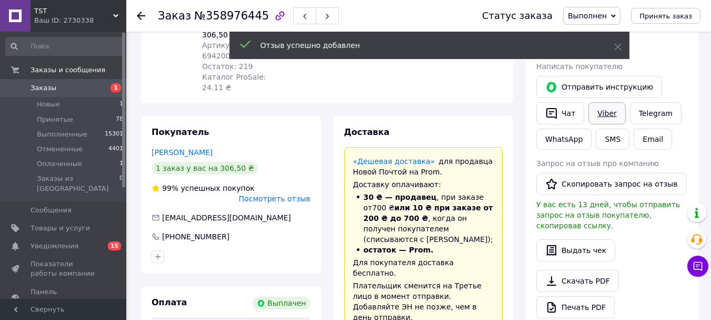
click at [602, 121] on link "Viber" at bounding box center [607, 113] width 37 height 22
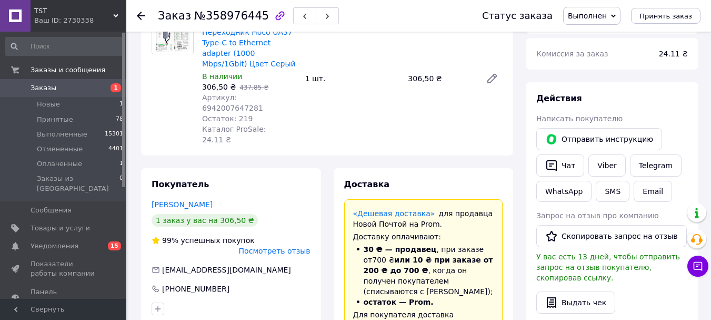
scroll to position [4, 0]
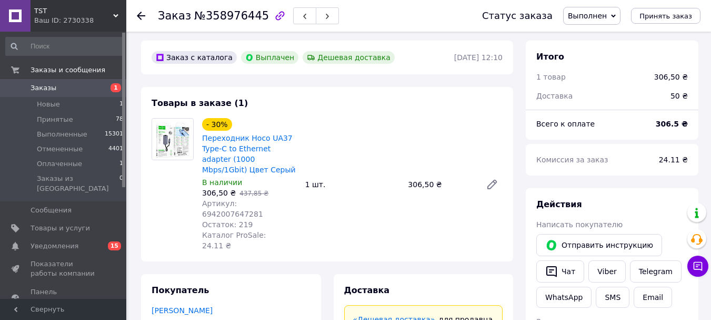
click at [142, 17] on icon at bounding box center [141, 16] width 8 height 8
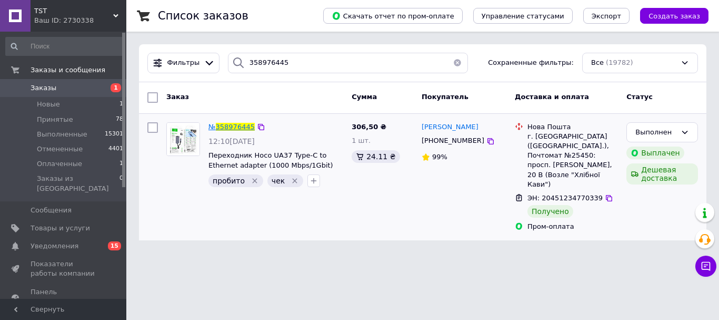
drag, startPoint x: 225, startPoint y: 137, endPoint x: 239, endPoint y: 130, distance: 15.6
click at [226, 137] on span "12:10[DATE]" at bounding box center [232, 141] width 46 height 8
click at [240, 130] on span "358976445" at bounding box center [235, 127] width 39 height 8
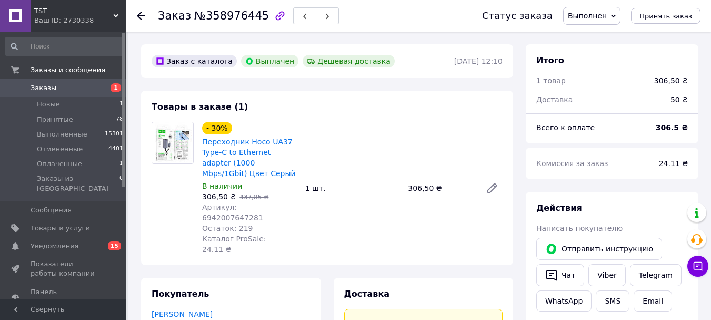
click at [139, 16] on use at bounding box center [141, 16] width 8 height 8
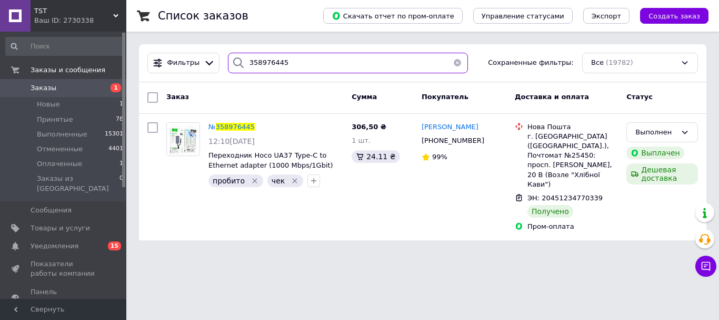
drag, startPoint x: 284, startPoint y: 67, endPoint x: 232, endPoint y: 71, distance: 52.3
click at [232, 71] on div "358976445" at bounding box center [348, 63] width 240 height 21
paste input "65320"
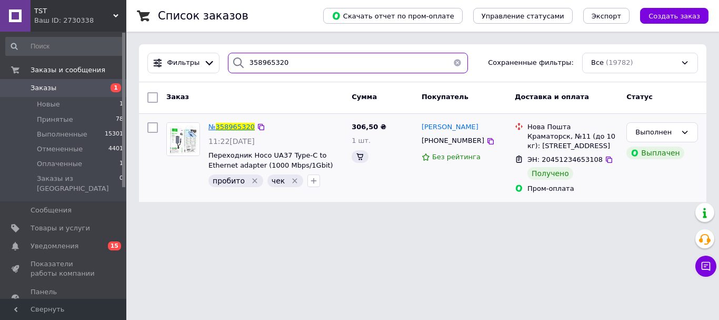
type input "358965320"
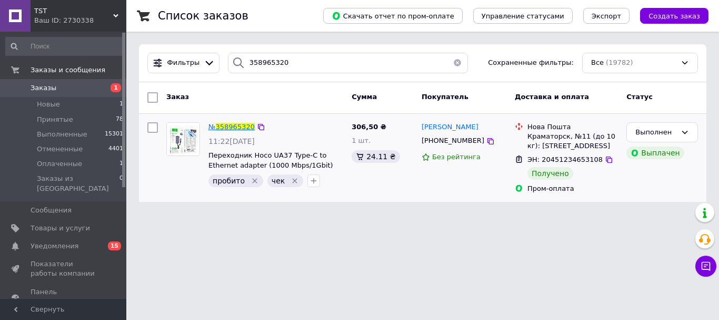
click at [240, 128] on span "358965320" at bounding box center [235, 127] width 39 height 8
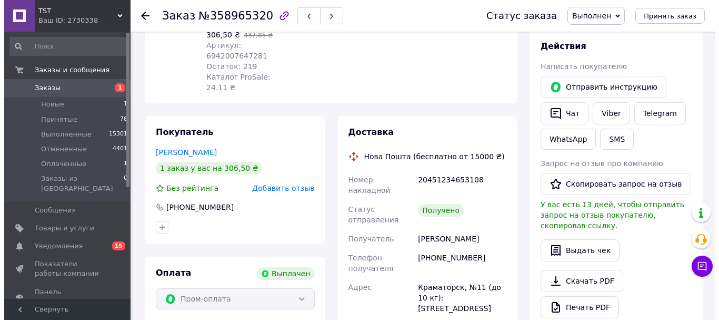
scroll to position [154, 0]
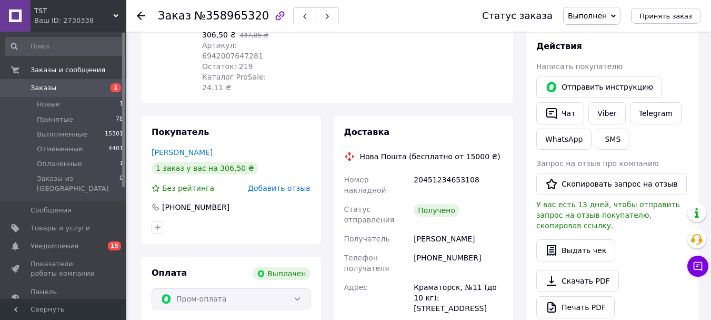
click at [289, 189] on span "Добавить отзыв" at bounding box center [279, 188] width 62 height 8
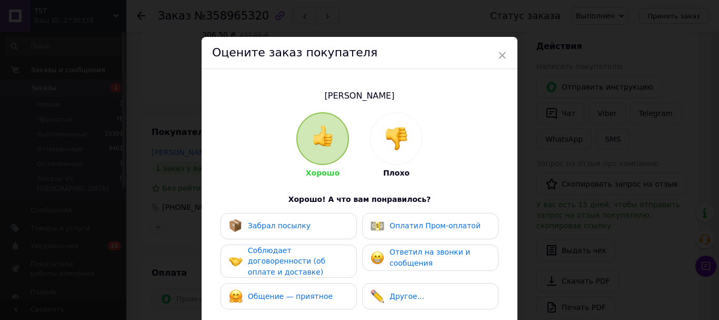
click at [319, 231] on div "Забрал посылку" at bounding box center [289, 226] width 120 height 14
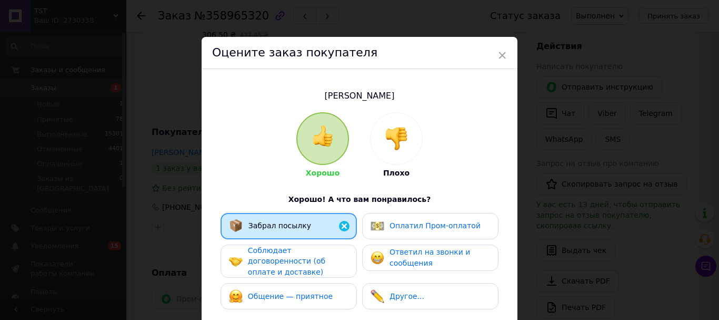
drag, startPoint x: 314, startPoint y: 271, endPoint x: 319, endPoint y: 293, distance: 22.6
click at [314, 276] on span "Соблюдает договоренности (об оплате и доставке)" at bounding box center [286, 261] width 77 height 30
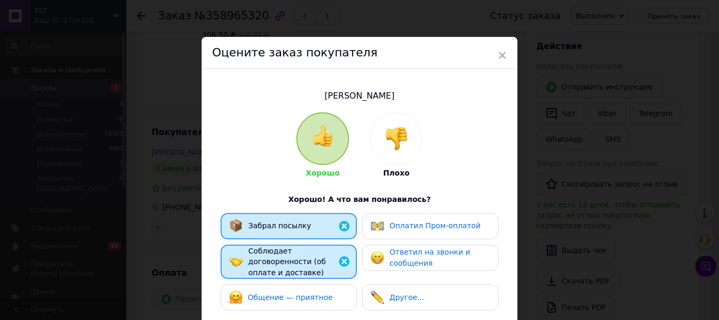
drag, startPoint x: 325, startPoint y: 304, endPoint x: 371, endPoint y: 285, distance: 50.3
click at [325, 301] on span "Общение — приятное" at bounding box center [290, 297] width 85 height 8
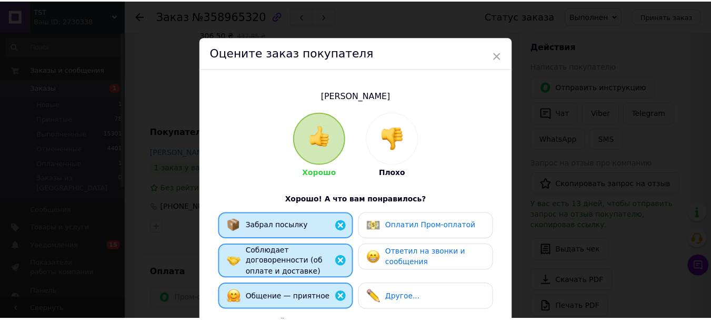
scroll to position [211, 0]
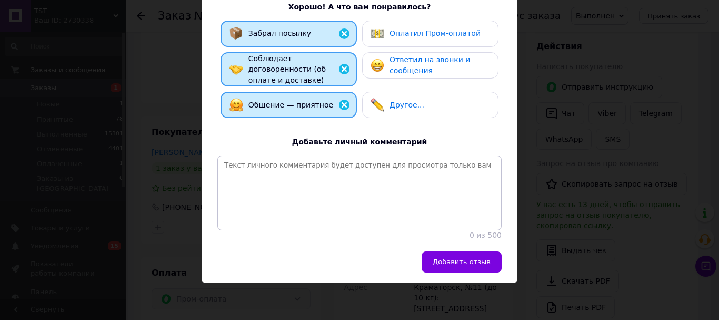
drag, startPoint x: 457, startPoint y: 273, endPoint x: 480, endPoint y: 278, distance: 24.2
click at [457, 272] on button "Добавить отзыв" at bounding box center [462, 261] width 80 height 21
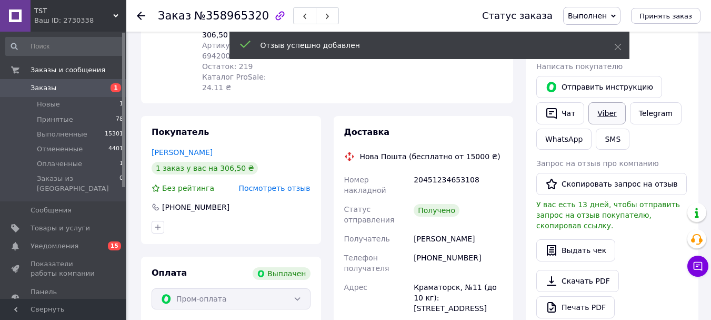
click at [607, 124] on link "Viber" at bounding box center [607, 113] width 37 height 22
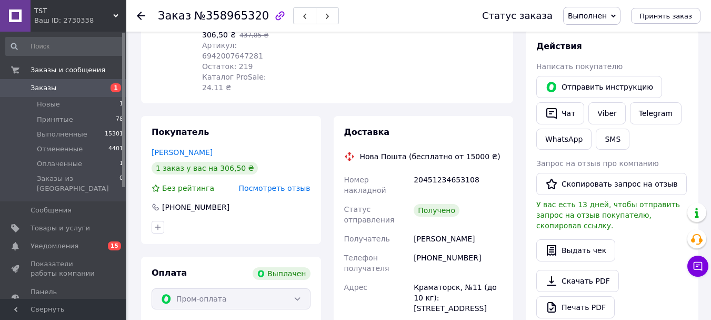
click at [143, 18] on icon at bounding box center [141, 16] width 8 height 8
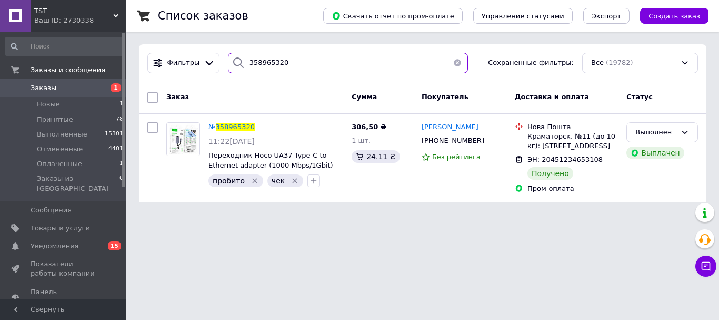
drag, startPoint x: 279, startPoint y: 58, endPoint x: 224, endPoint y: 84, distance: 60.5
click at [216, 72] on div "Фильтры 358965320 Сохраненные фильтры: Все (19782)" at bounding box center [422, 63] width 559 height 21
paste input "13414"
type input "358913414"
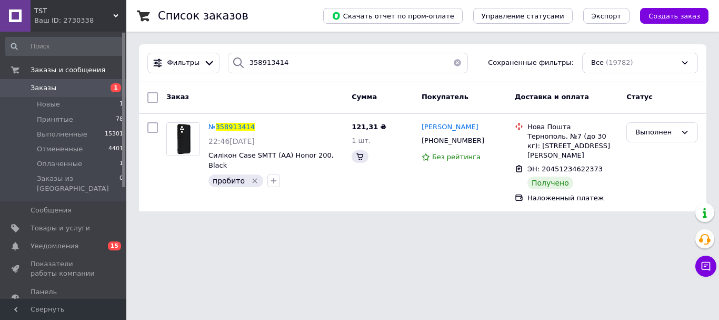
click at [227, 127] on span "358913414" at bounding box center [235, 127] width 39 height 8
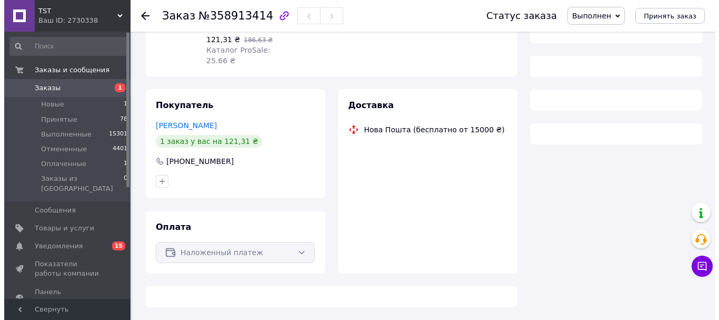
scroll to position [162, 0]
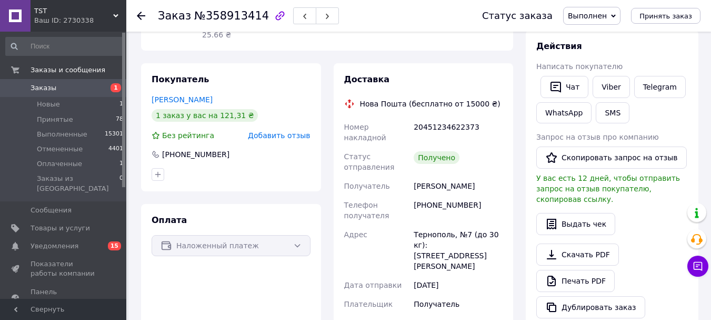
click at [289, 140] on span "Добавить отзыв" at bounding box center [279, 135] width 62 height 8
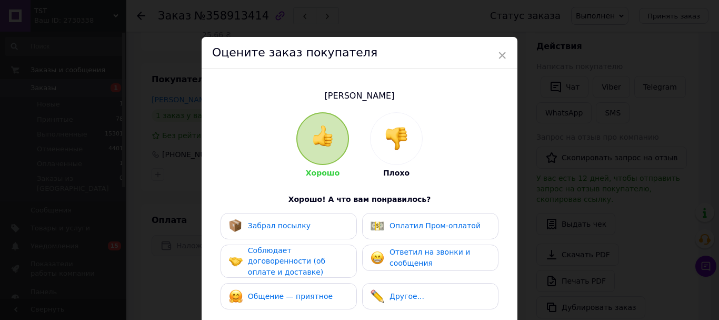
click at [303, 238] on div "Забрал посылку" at bounding box center [289, 226] width 136 height 26
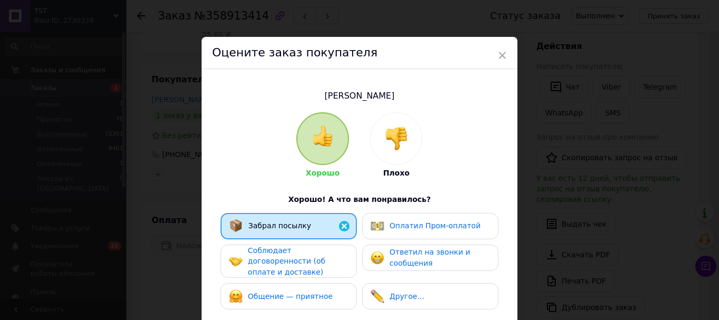
drag, startPoint x: 308, startPoint y: 270, endPoint x: 309, endPoint y: 279, distance: 9.0
click at [309, 271] on div "Соблюдает договоренности (об оплате и доставке)" at bounding box center [298, 261] width 100 height 33
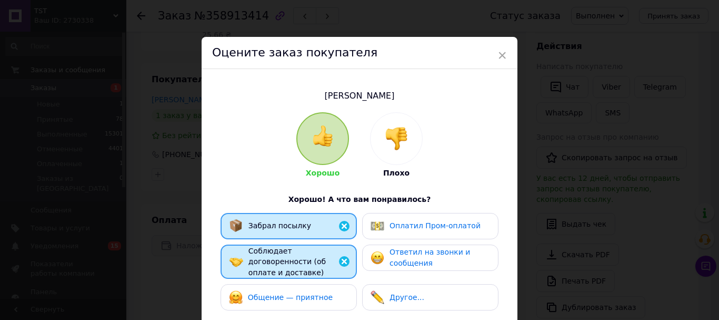
drag, startPoint x: 317, startPoint y: 313, endPoint x: 368, endPoint y: 290, distance: 56.1
click at [318, 310] on div "Общение — приятное" at bounding box center [289, 297] width 136 height 26
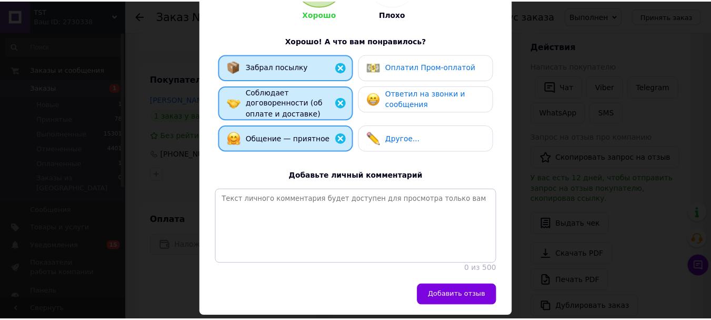
scroll to position [226, 0]
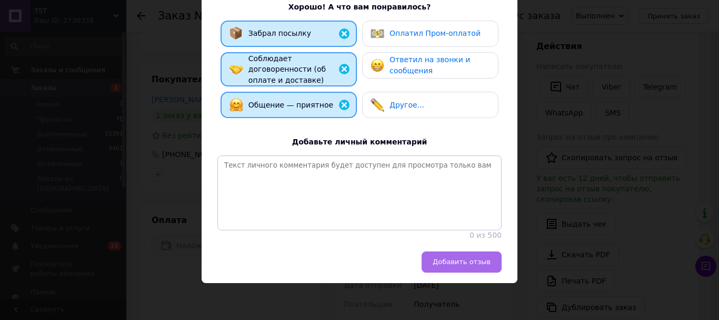
click at [471, 261] on span "Добавить отзыв" at bounding box center [462, 262] width 58 height 8
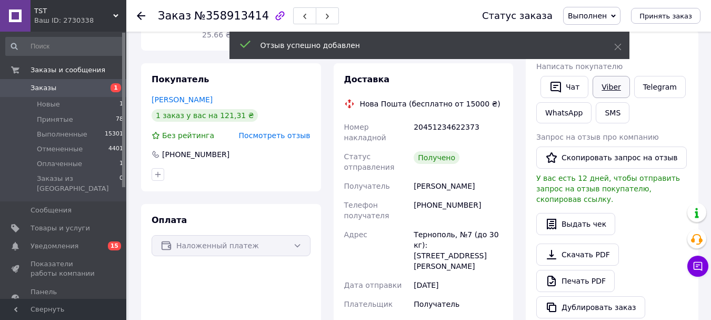
click at [613, 93] on link "Viber" at bounding box center [611, 87] width 37 height 22
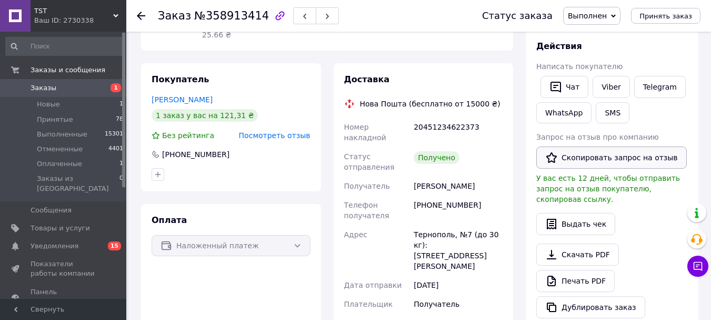
click at [584, 169] on button "Скопировать запрос на отзыв" at bounding box center [612, 157] width 151 height 22
click at [142, 15] on use at bounding box center [141, 16] width 8 height 8
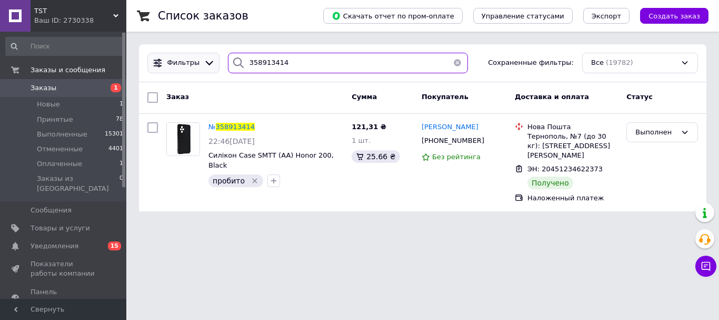
drag, startPoint x: 230, startPoint y: 65, endPoint x: 207, endPoint y: 66, distance: 22.7
click at [207, 66] on div "Фильтры 358913414 Сохраненные фильтры: Все (19782)" at bounding box center [422, 63] width 559 height 21
paste input "81328"
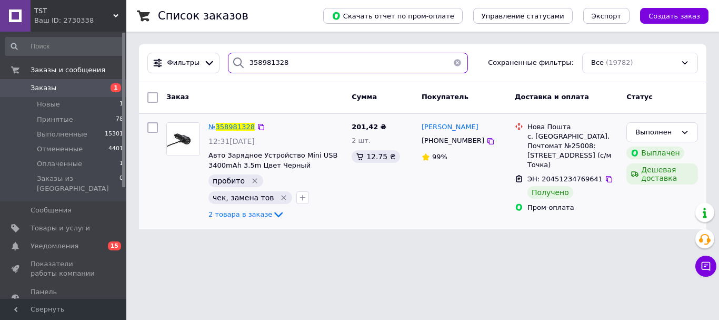
type input "358981328"
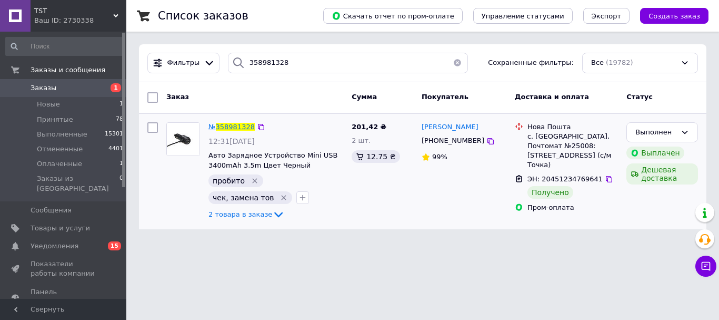
click at [237, 130] on span "358981328" at bounding box center [235, 127] width 39 height 8
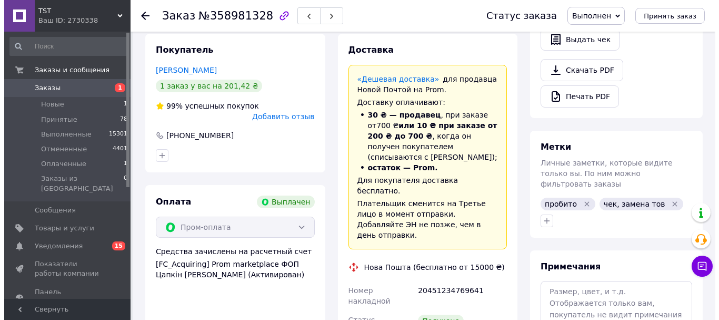
scroll to position [111, 0]
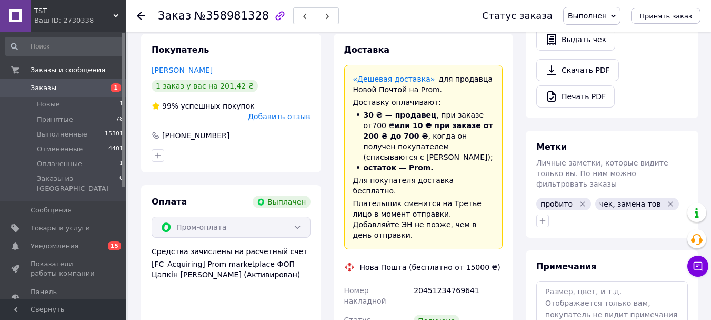
click at [291, 149] on div "Покупатель [PERSON_NAME] 1 заказ у вас на 201,42 ₴ 99% успешных покупок Добавит…" at bounding box center [231, 103] width 180 height 138
click at [290, 121] on span "Добавить отзыв" at bounding box center [279, 116] width 62 height 8
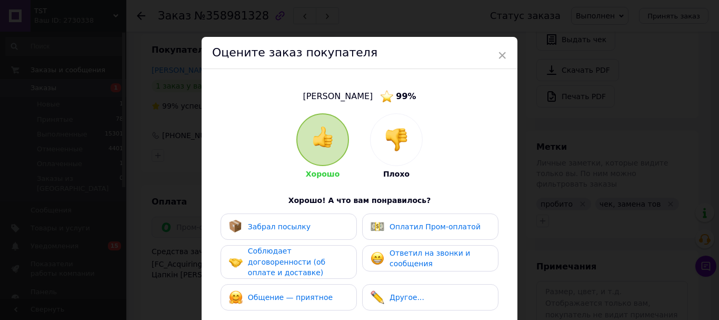
drag, startPoint x: 308, startPoint y: 232, endPoint x: 316, endPoint y: 283, distance: 52.3
click at [308, 233] on div "Забрал посылку" at bounding box center [289, 227] width 120 height 14
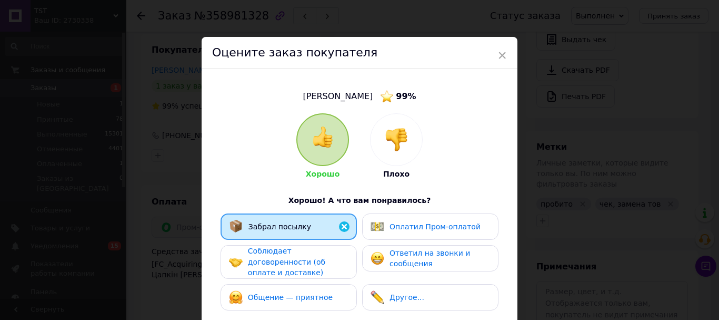
click at [316, 276] on span "Соблюдает договоренности (об оплате и доставке)" at bounding box center [286, 261] width 77 height 30
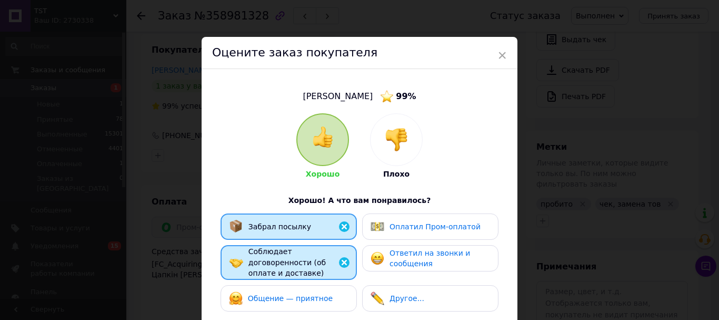
drag, startPoint x: 320, startPoint y: 314, endPoint x: 404, endPoint y: 300, distance: 86.1
click at [320, 311] on div "Общение — приятное" at bounding box center [289, 298] width 136 height 26
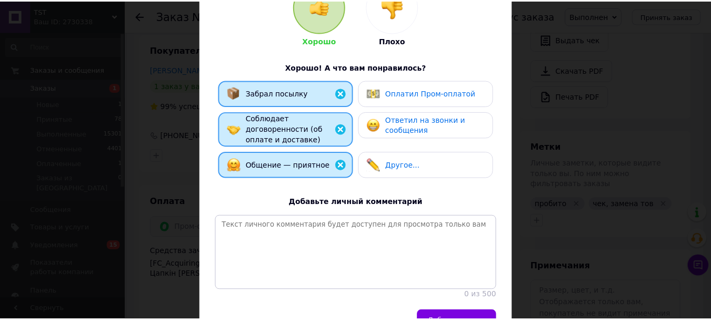
scroll to position [227, 0]
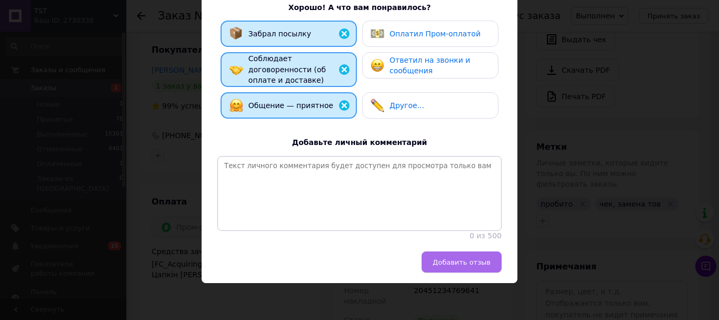
click at [483, 271] on button "Добавить отзыв" at bounding box center [462, 261] width 80 height 21
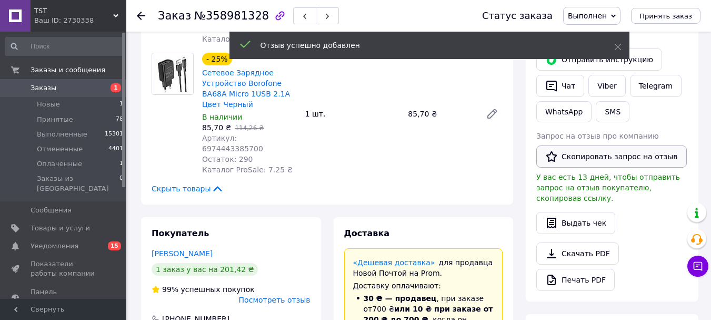
scroll to position [162, 0]
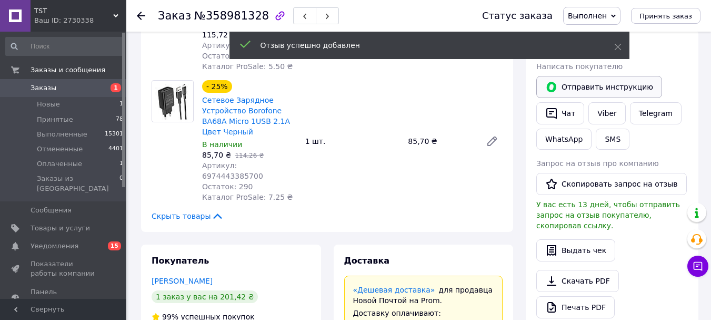
click at [600, 98] on button "Отправить инструкцию" at bounding box center [600, 87] width 126 height 22
click at [607, 120] on link "Viber" at bounding box center [607, 113] width 37 height 22
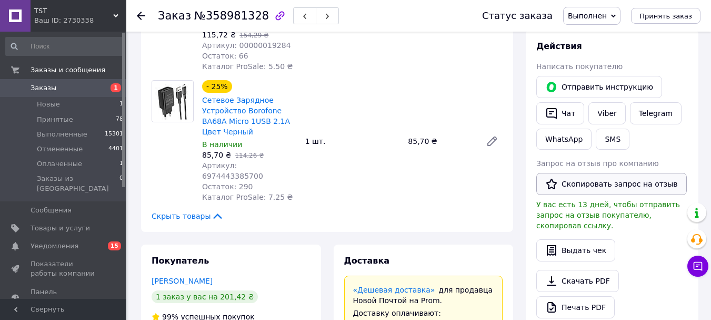
click at [575, 195] on button "Скопировать запрос на отзыв" at bounding box center [612, 184] width 151 height 22
click at [141, 15] on use at bounding box center [141, 16] width 8 height 8
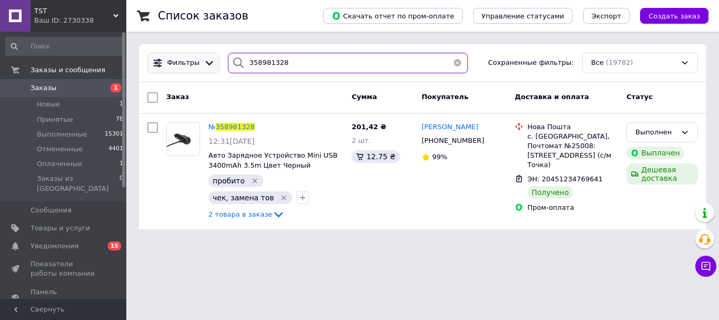
drag, startPoint x: 278, startPoint y: 70, endPoint x: 182, endPoint y: 64, distance: 95.5
click at [182, 64] on div "Фильтры 358981328 Сохраненные фильтры: Все (19782)" at bounding box center [422, 63] width 559 height 21
paste input "351121"
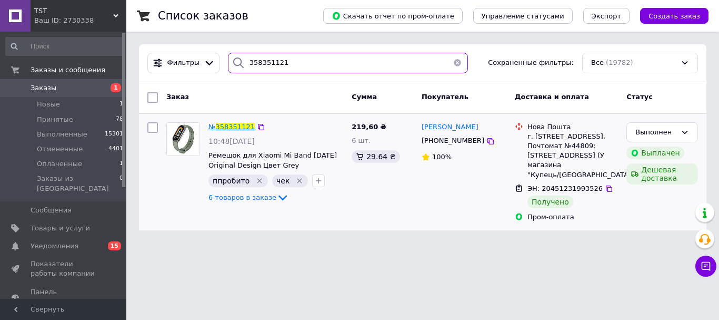
type input "358351121"
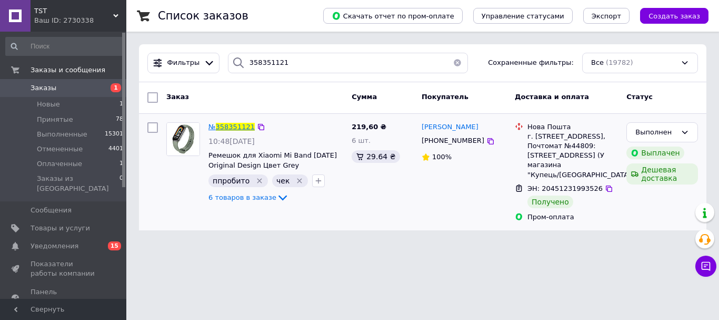
click at [226, 123] on span "№ 358351121" at bounding box center [232, 127] width 46 height 8
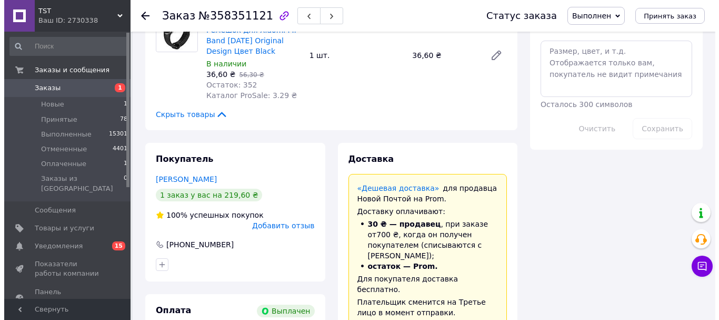
scroll to position [790, 0]
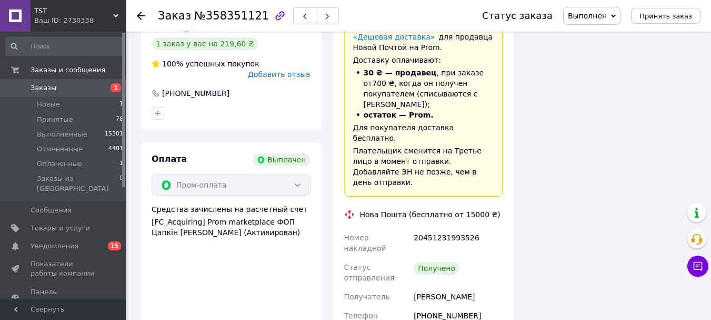
click at [280, 78] on span "Добавить отзыв" at bounding box center [279, 74] width 62 height 8
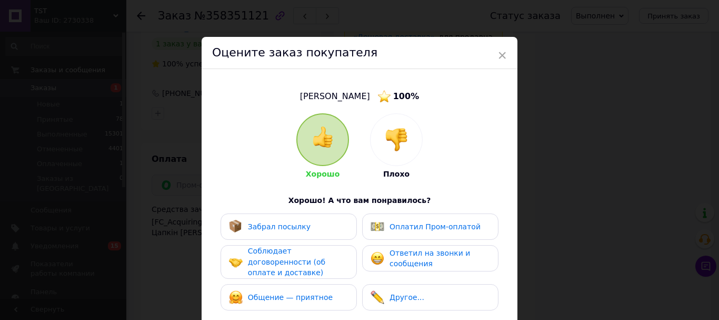
click at [354, 223] on div "Забрал посылку" at bounding box center [289, 226] width 136 height 26
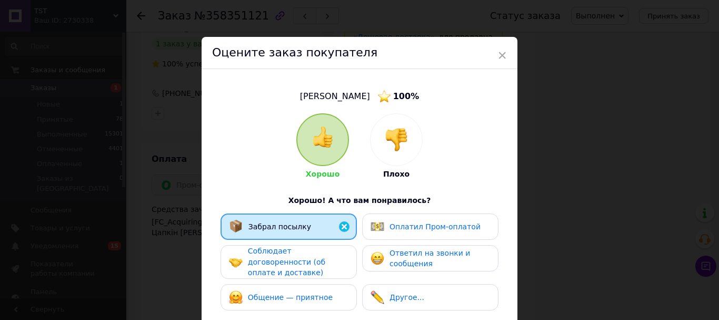
drag, startPoint x: 326, startPoint y: 278, endPoint x: 326, endPoint y: 293, distance: 15.3
click at [326, 278] on div "Соблюдает договоренности (об оплате и доставке)" at bounding box center [298, 261] width 100 height 33
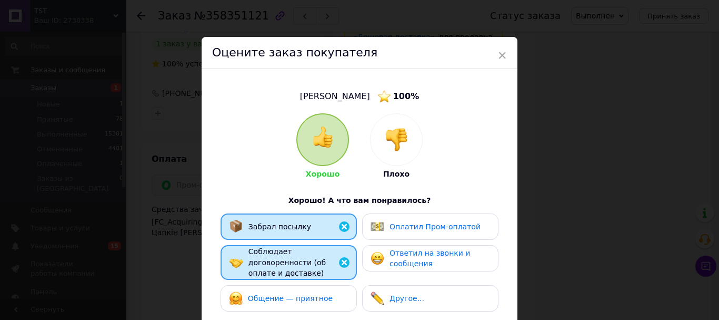
click at [327, 302] on span "Общение — приятное" at bounding box center [290, 298] width 85 height 8
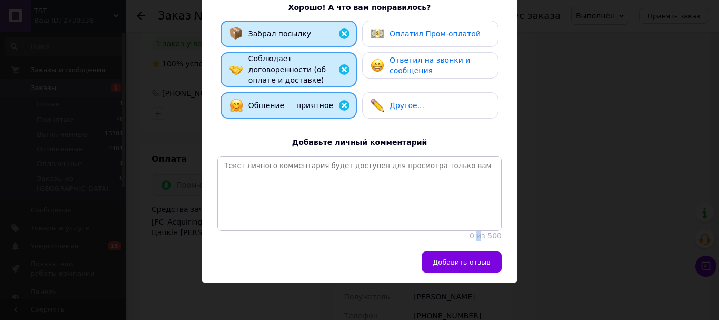
drag, startPoint x: 481, startPoint y: 258, endPoint x: 476, endPoint y: 268, distance: 10.6
click at [476, 251] on div "[PERSON_NAME] 100 % Хорошо Плохо Хорошо! А что вам понравилось? Забрал посылку …" at bounding box center [360, 63] width 316 height 375
click at [477, 266] on span "Добавить отзыв" at bounding box center [462, 262] width 58 height 8
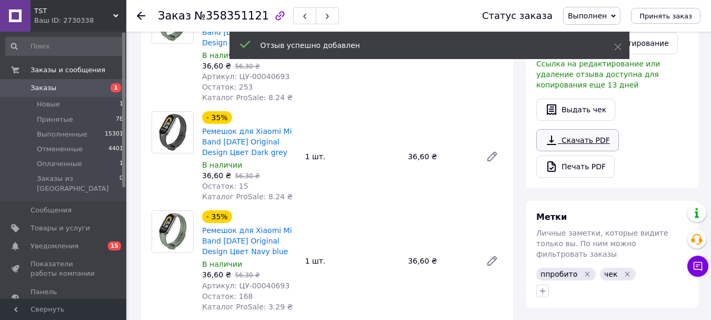
scroll to position [211, 0]
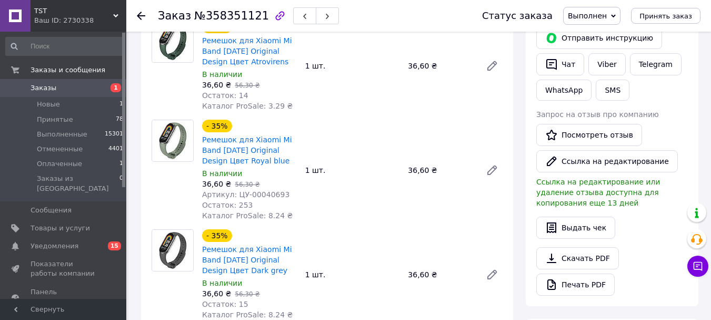
click at [143, 15] on icon at bounding box center [141, 16] width 8 height 8
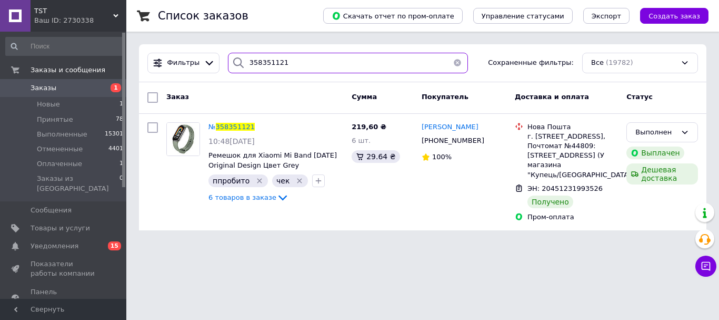
drag, startPoint x: 282, startPoint y: 63, endPoint x: 220, endPoint y: 69, distance: 63.0
click at [215, 66] on div "Фильтры 358351121 Сохраненные фильтры: Все (19782)" at bounding box center [422, 63] width 559 height 21
paste input "40825"
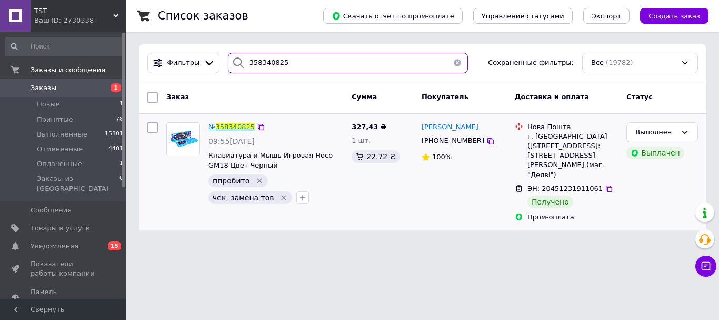
type input "358340825"
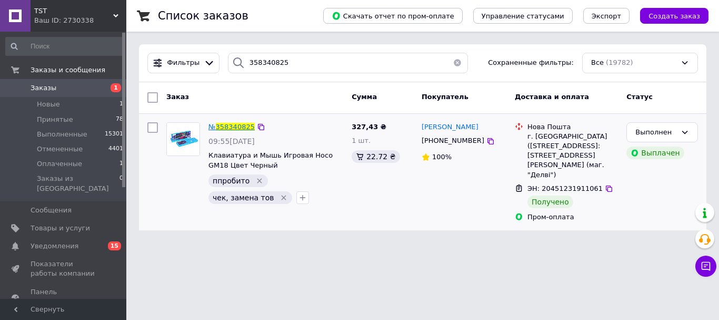
click at [232, 123] on span "358340825" at bounding box center [235, 127] width 39 height 8
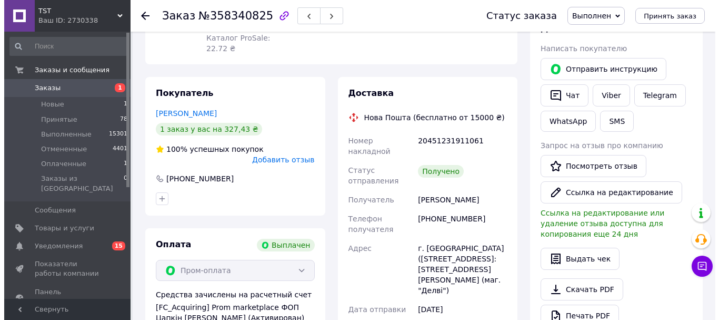
scroll to position [229, 0]
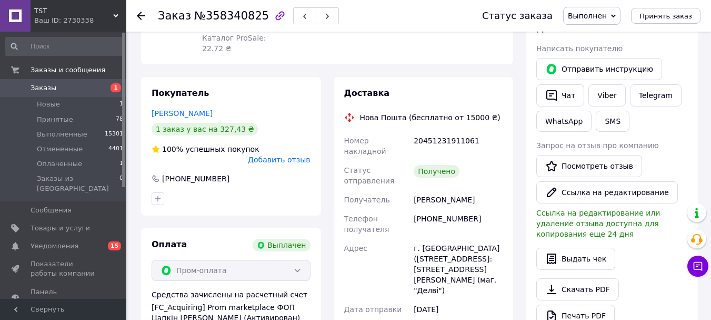
click at [296, 163] on span "Добавить отзыв" at bounding box center [279, 159] width 62 height 8
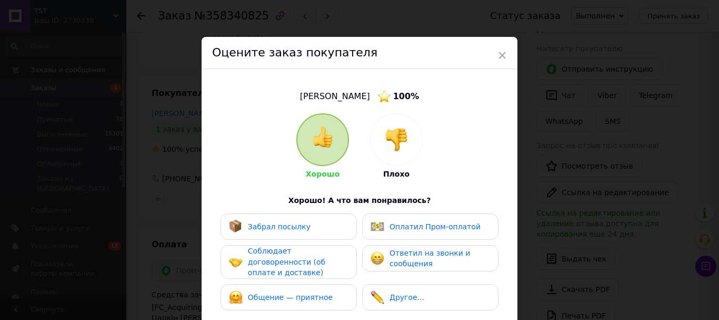
click at [323, 240] on div "Забрал посылку" at bounding box center [289, 226] width 136 height 26
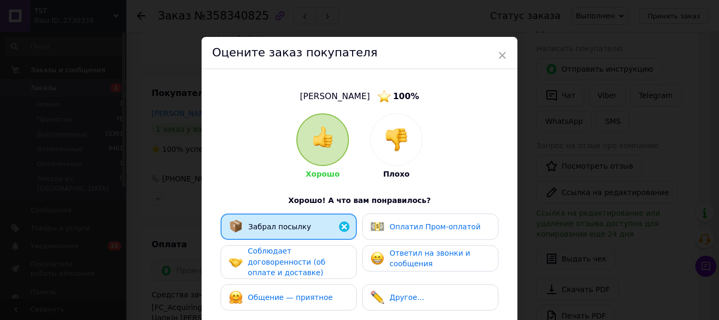
drag, startPoint x: 319, startPoint y: 271, endPoint x: 319, endPoint y: 296, distance: 24.8
click at [319, 278] on div "Соблюдает договоренности (об оплате и доставке)" at bounding box center [298, 261] width 100 height 33
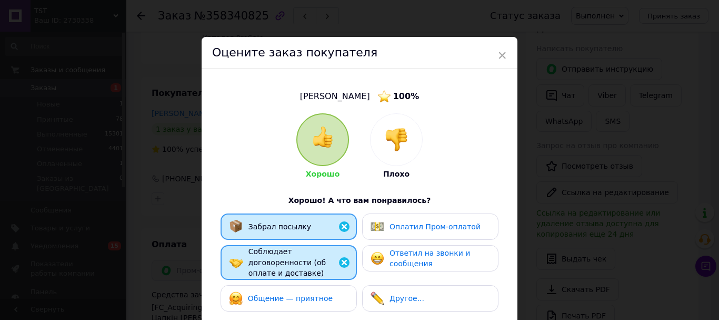
click at [321, 302] on span "Общение — приятное" at bounding box center [290, 298] width 85 height 8
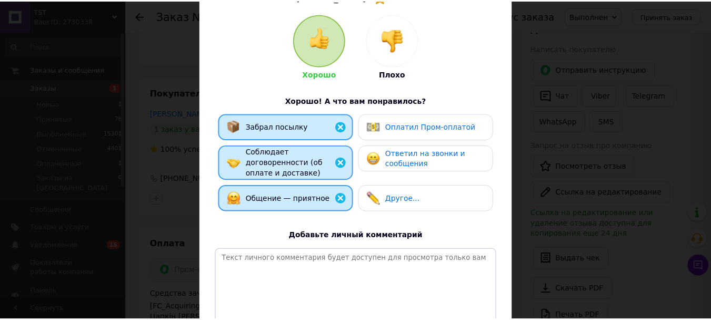
scroll to position [211, 0]
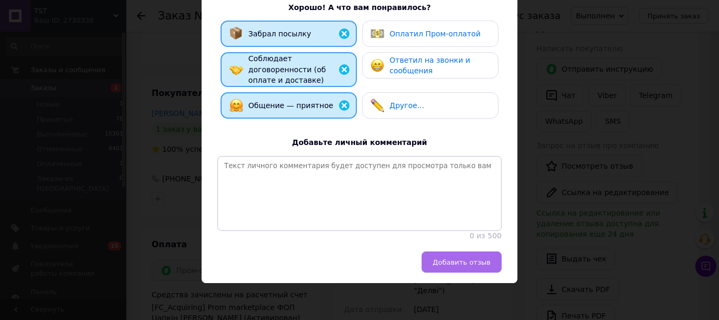
click at [473, 266] on span "Добавить отзыв" at bounding box center [462, 262] width 58 height 8
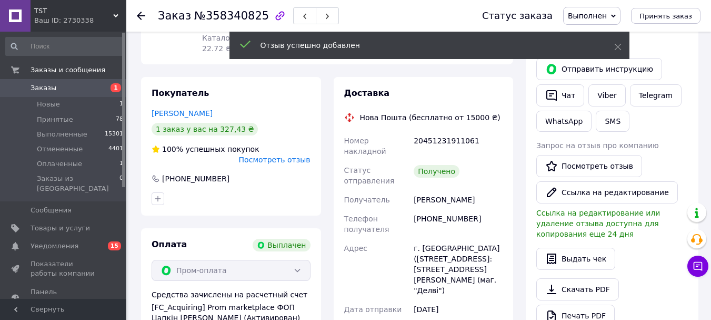
click at [142, 13] on icon at bounding box center [141, 16] width 8 height 8
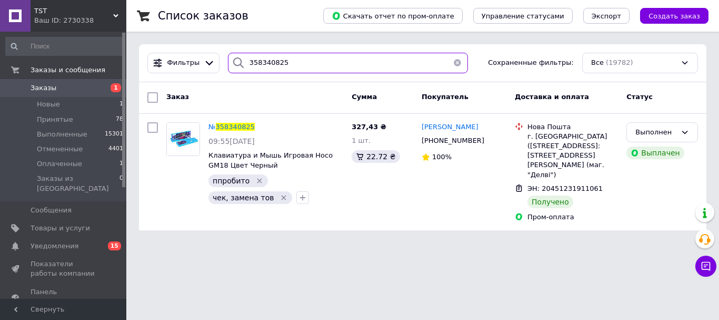
drag, startPoint x: 300, startPoint y: 70, endPoint x: 251, endPoint y: 77, distance: 49.5
click at [251, 77] on div "Фильтры 358340825 Сохраненные фильтры: Все (19782)" at bounding box center [423, 63] width 568 height 38
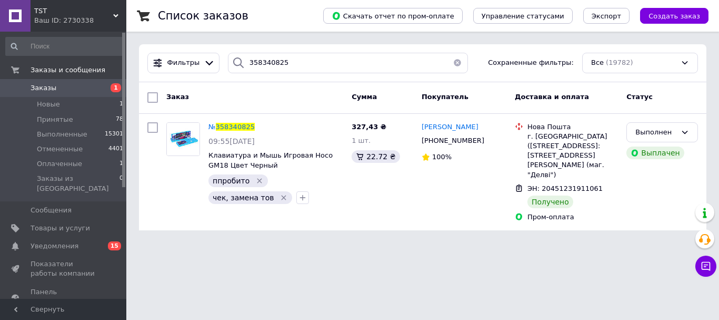
drag, startPoint x: 251, startPoint y: 77, endPoint x: 489, endPoint y: 76, distance: 238.6
click at [490, 77] on div "Фильтры 358340825 Сохраненные фильтры: Все (19782)" at bounding box center [423, 63] width 568 height 38
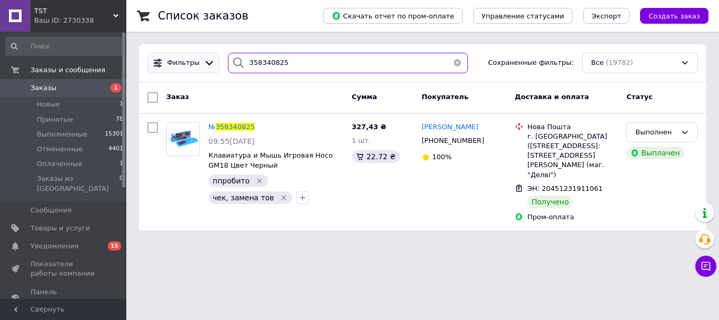
drag, startPoint x: 362, startPoint y: 64, endPoint x: 180, endPoint y: 68, distance: 181.7
click at [180, 68] on div "Фильтры 358340825 Сохраненные фильтры: Все (19782)" at bounding box center [422, 63] width 559 height 21
paste input "214997"
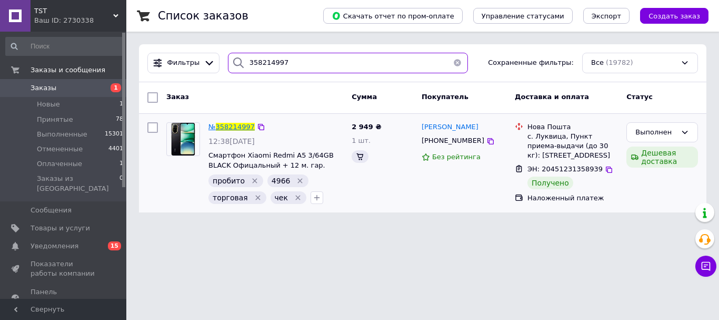
type input "358214997"
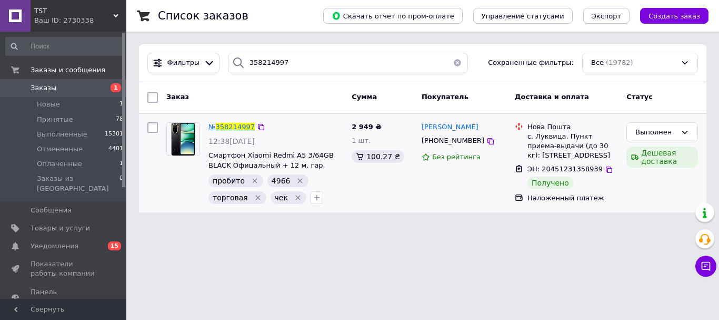
click at [230, 130] on span "358214997" at bounding box center [235, 127] width 39 height 8
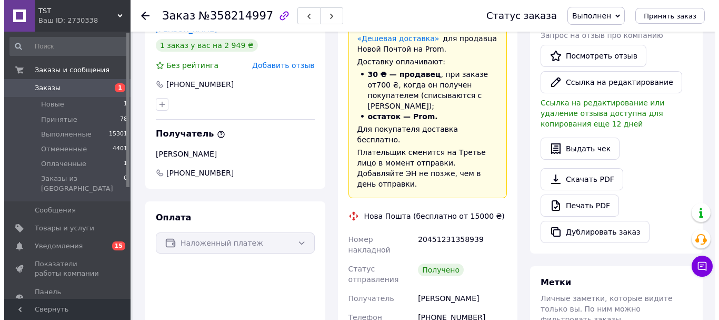
scroll to position [38, 0]
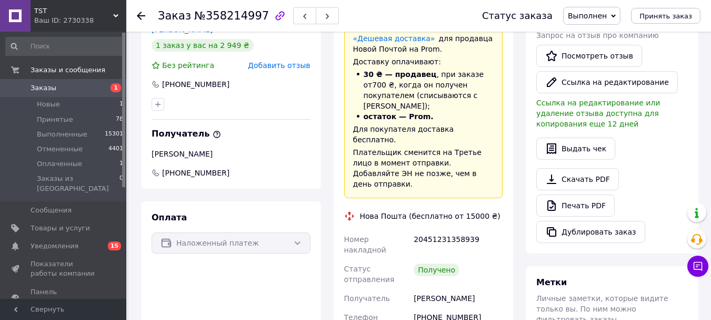
click at [290, 70] on span "Добавить отзыв" at bounding box center [279, 65] width 62 height 8
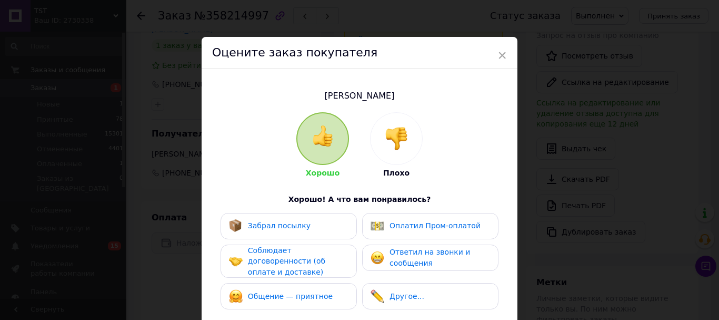
click at [294, 230] on span "Забрал посылку" at bounding box center [279, 225] width 63 height 8
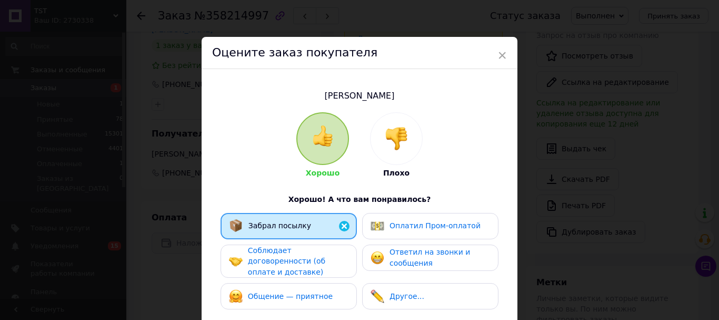
drag, startPoint x: 305, startPoint y: 261, endPoint x: 309, endPoint y: 275, distance: 14.6
click at [306, 265] on span "Соблюдает договоренности (об оплате и доставке)" at bounding box center [286, 261] width 77 height 30
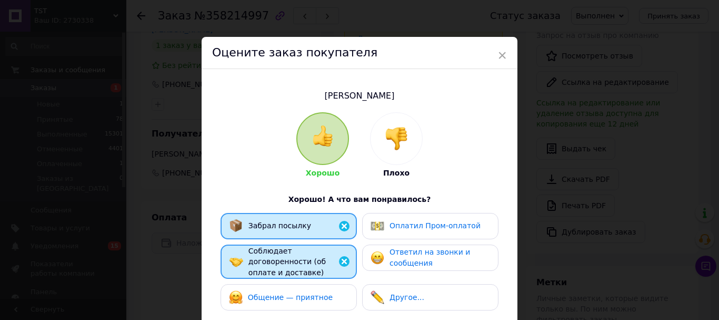
click at [317, 300] on span "Общение — приятное" at bounding box center [290, 297] width 85 height 8
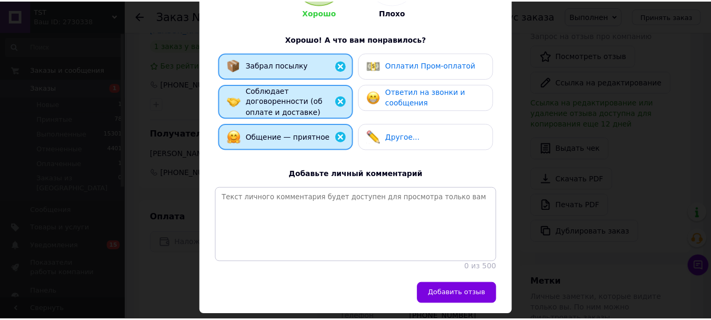
scroll to position [226, 0]
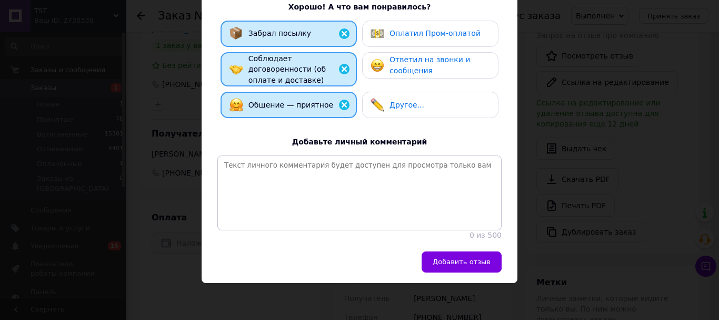
click at [485, 265] on span "Добавить отзыв" at bounding box center [462, 262] width 58 height 8
drag, startPoint x: 482, startPoint y: 265, endPoint x: 303, endPoint y: 206, distance: 188.5
click at [388, 237] on div "Оцените заказ покупателя [PERSON_NAME] Плохо Хорошо! А что вам понравилось? Заб…" at bounding box center [360, 64] width 316 height 438
click at [388, 237] on div "0 из 500" at bounding box center [359, 235] width 284 height 11
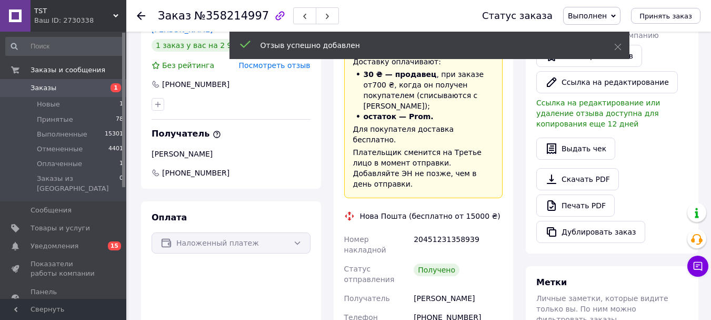
click at [136, 12] on div "Заказ №358214997 Статус заказа Выполнен Принят Отменен Оплаченный Принять заказ" at bounding box center [418, 16] width 585 height 32
click at [138, 18] on icon at bounding box center [141, 16] width 8 height 8
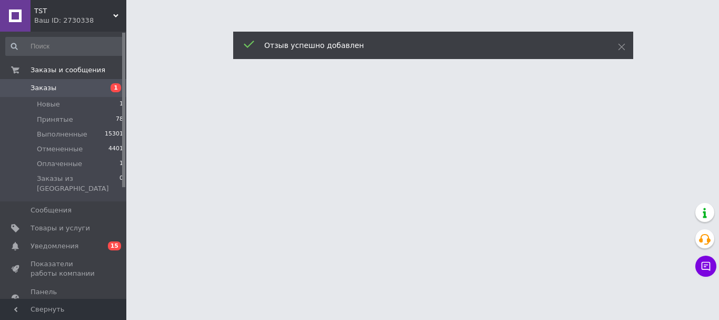
drag, startPoint x: 263, startPoint y: 282, endPoint x: 248, endPoint y: 340, distance: 60.3
click at [248, 26] on html "TST Ваш ID: 2730338 Сайт TST Кабинет покупателя Проверить состояние системы Стр…" at bounding box center [359, 13] width 719 height 26
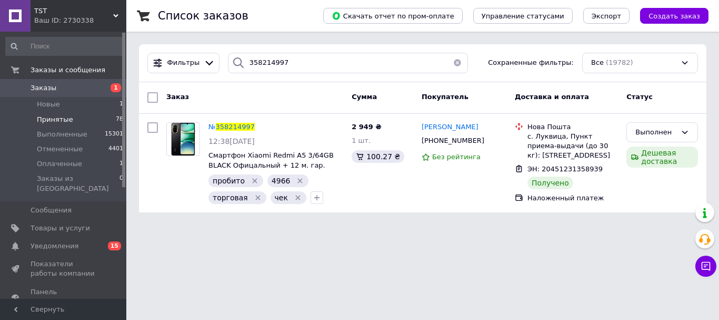
click at [71, 120] on li "Принятые 78" at bounding box center [65, 119] width 130 height 15
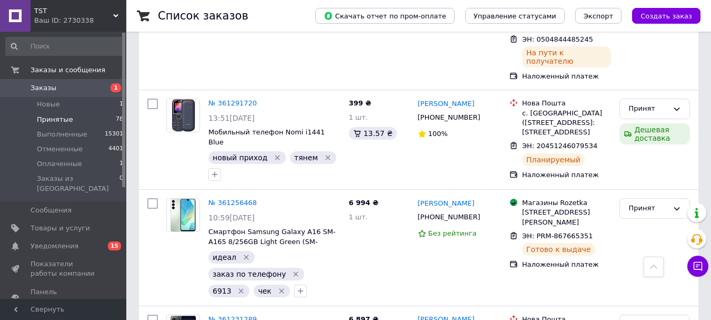
scroll to position [5714, 0]
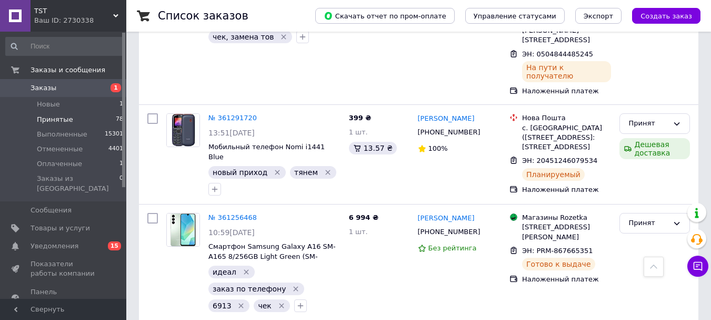
type input "пробито"
checkbox input "true"
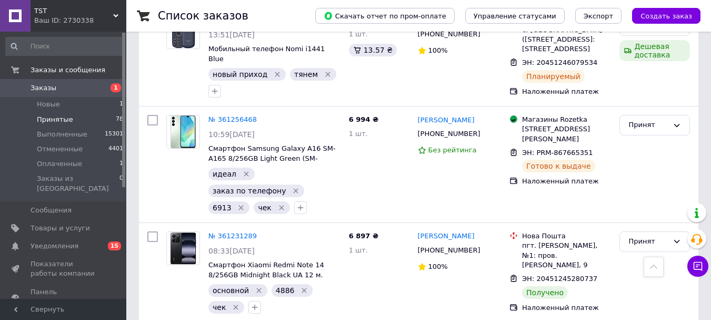
scroll to position [5819, 0]
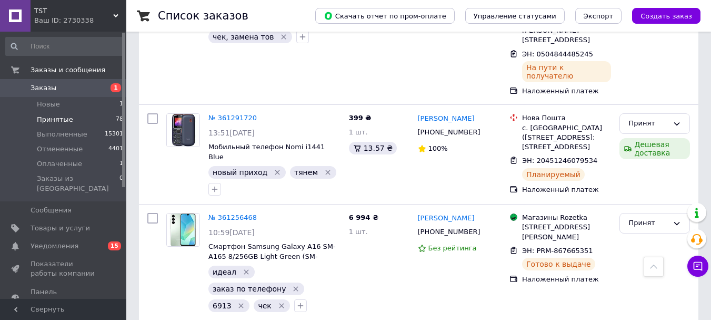
type input "пробито"
checkbox input "true"
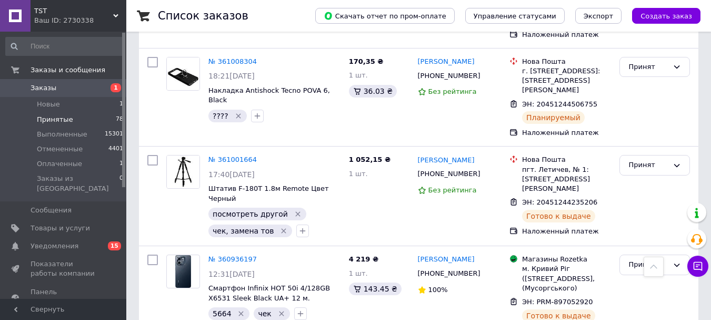
scroll to position [6299, 0]
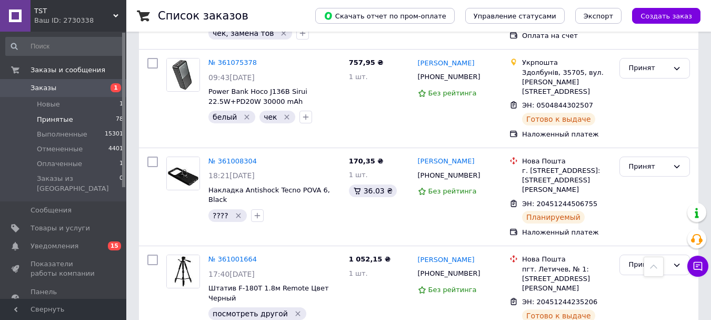
click at [60, 84] on span "Заказы" at bounding box center [64, 87] width 67 height 9
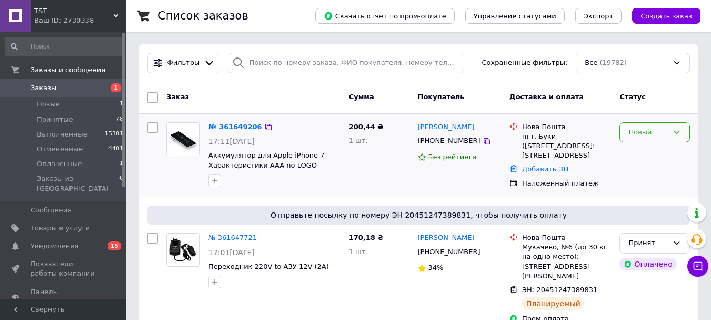
click at [669, 127] on div "Новый" at bounding box center [655, 132] width 71 height 21
click at [658, 153] on li "Принят" at bounding box center [655, 153] width 70 height 19
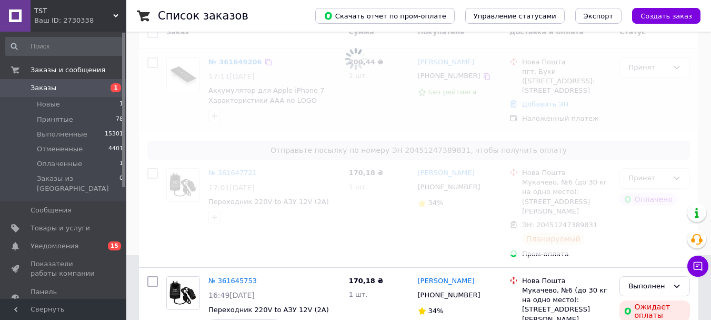
scroll to position [53, 0]
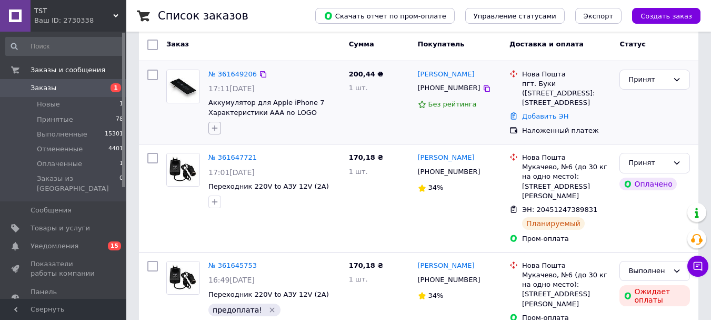
click at [213, 132] on icon "button" at bounding box center [215, 128] width 8 height 8
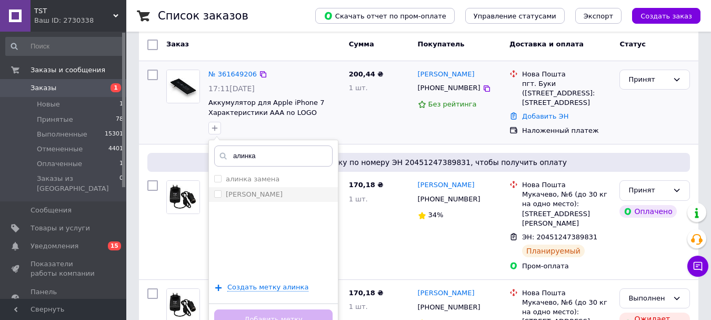
type input "алинка"
click at [272, 201] on li "[PERSON_NAME]" at bounding box center [273, 194] width 129 height 15
checkbox input "true"
drag, startPoint x: 293, startPoint y: 314, endPoint x: 368, endPoint y: 167, distance: 164.9
click at [294, 314] on button "Добавить метку" at bounding box center [273, 319] width 118 height 21
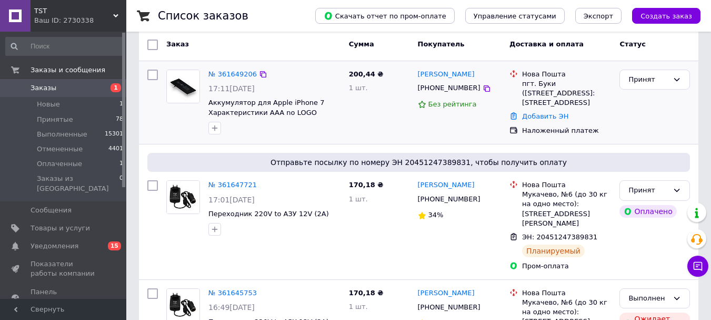
scroll to position [0, 0]
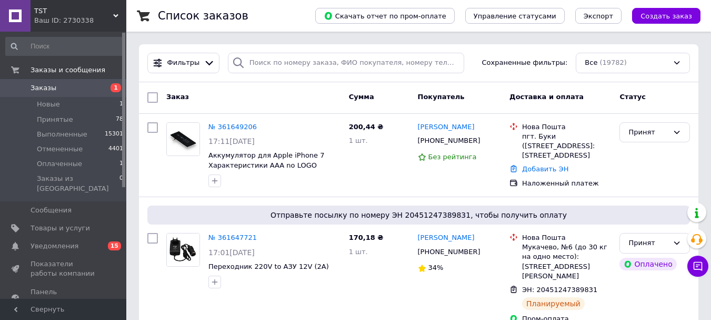
click at [278, 32] on div at bounding box center [430, 32] width 400 height 0
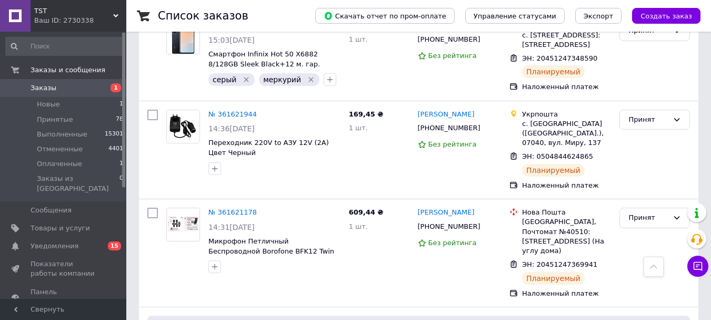
scroll to position [843, 0]
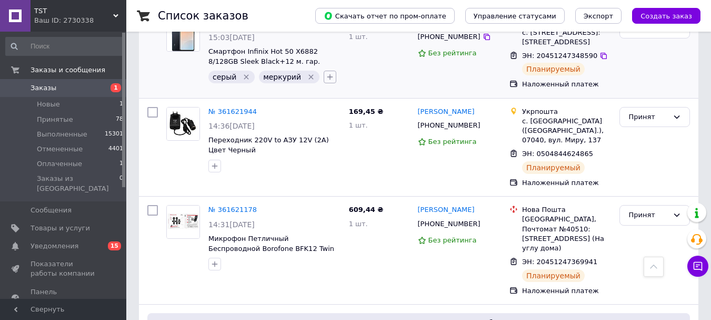
click at [333, 80] on icon "button" at bounding box center [330, 77] width 8 height 8
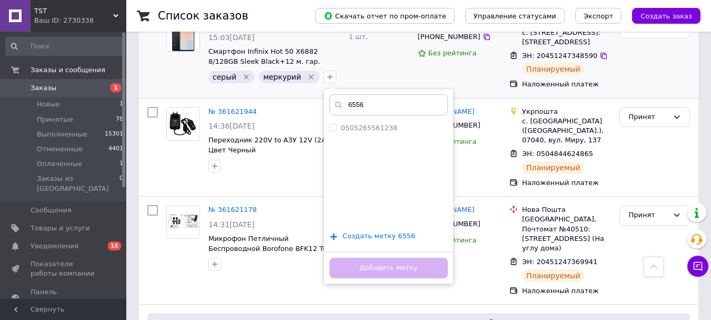
type input "6556"
click at [381, 237] on span "Создать метку 6556" at bounding box center [379, 236] width 73 height 8
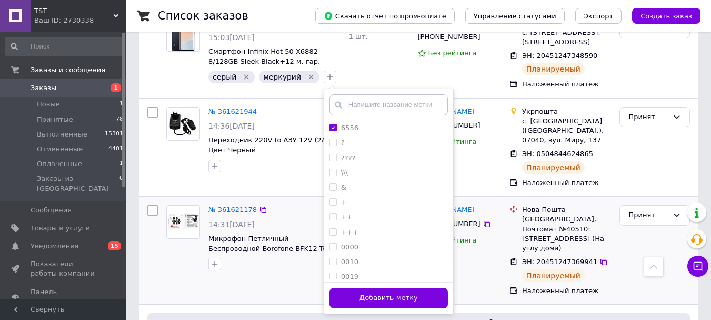
scroll to position [895, 0]
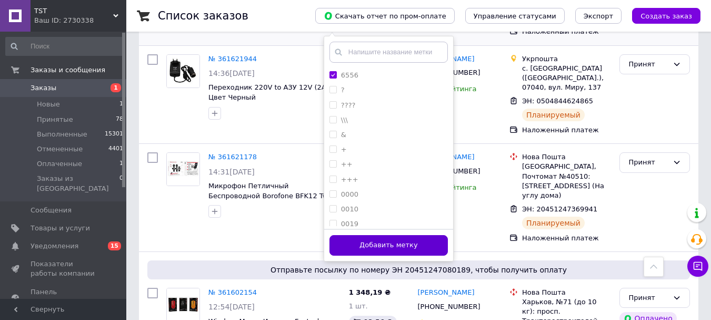
click at [424, 255] on button "Добавить метку" at bounding box center [389, 245] width 118 height 21
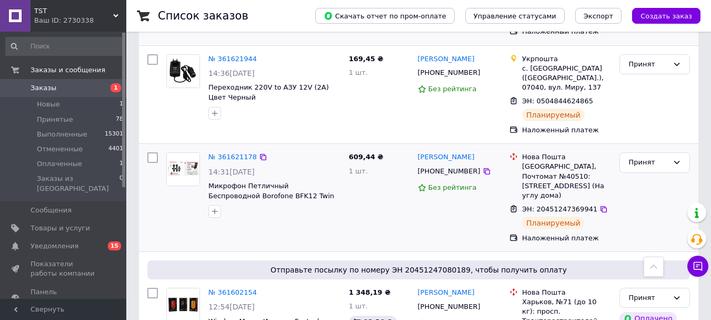
scroll to position [527, 0]
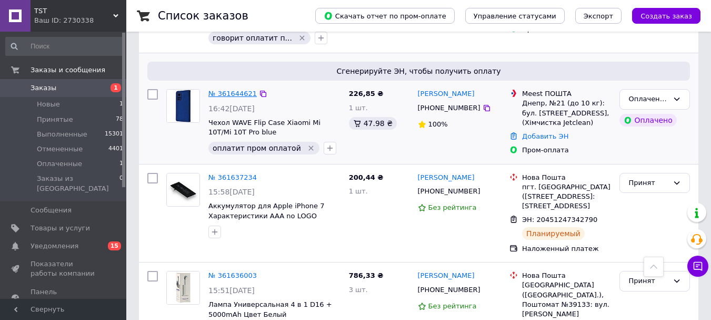
click at [224, 90] on link "№ 361644621" at bounding box center [233, 94] width 48 height 8
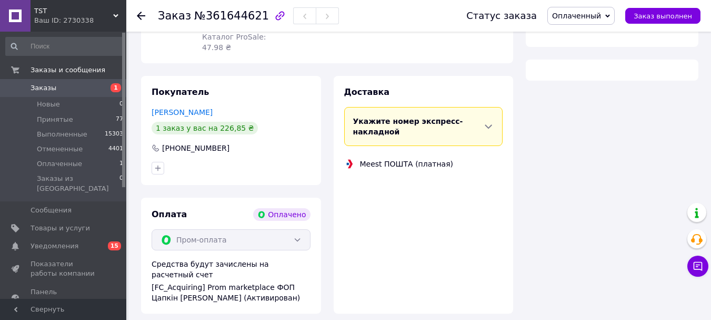
scroll to position [369, 0]
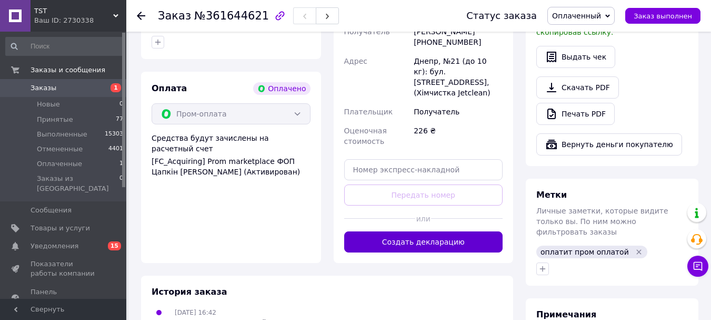
click at [438, 244] on div "Доставка Редактировать Укажите номер экспресс-накладной Обязательно введите ном…" at bounding box center [423, 91] width 159 height 321
click at [436, 252] on button "Создать декларацию" at bounding box center [423, 241] width 159 height 21
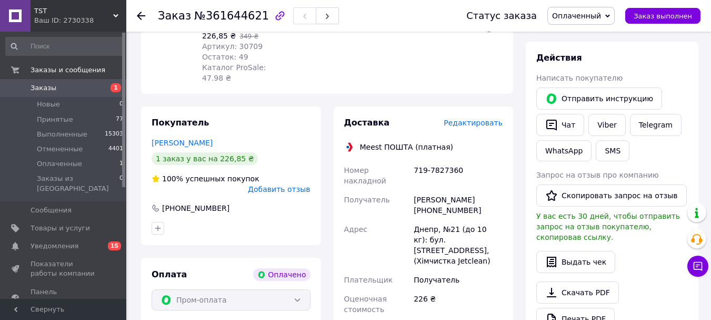
scroll to position [158, 0]
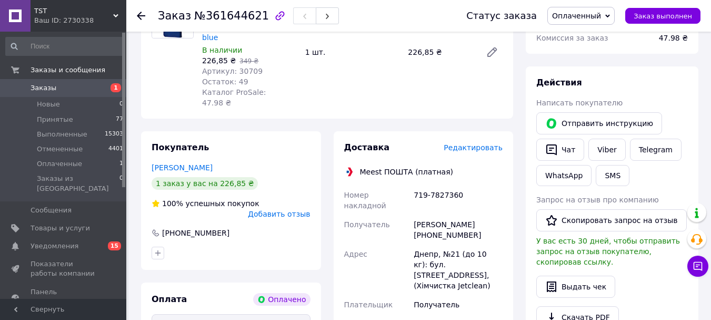
drag, startPoint x: 569, startPoint y: 18, endPoint x: 576, endPoint y: 37, distance: 19.9
click at [570, 18] on span "Оплаченный" at bounding box center [576, 16] width 49 height 8
click at [577, 38] on li "Принят" at bounding box center [581, 37] width 66 height 16
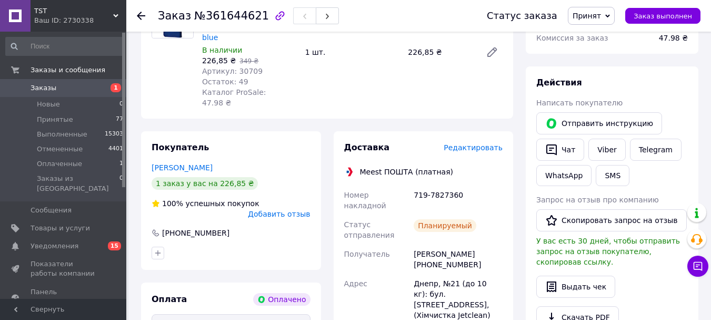
click at [141, 13] on icon at bounding box center [141, 16] width 8 height 8
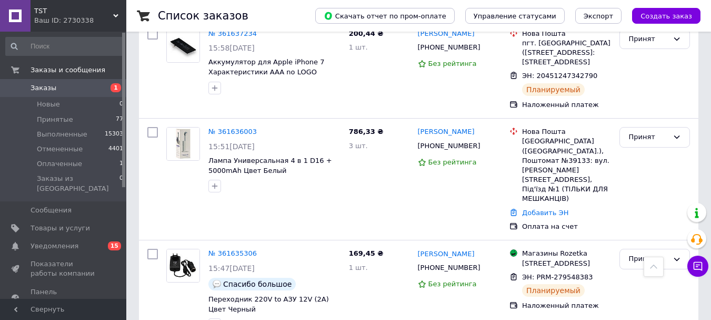
scroll to position [632, 0]
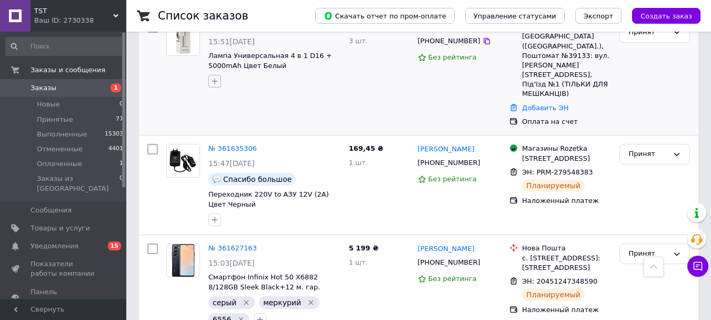
click at [213, 85] on icon "button" at bounding box center [215, 81] width 8 height 8
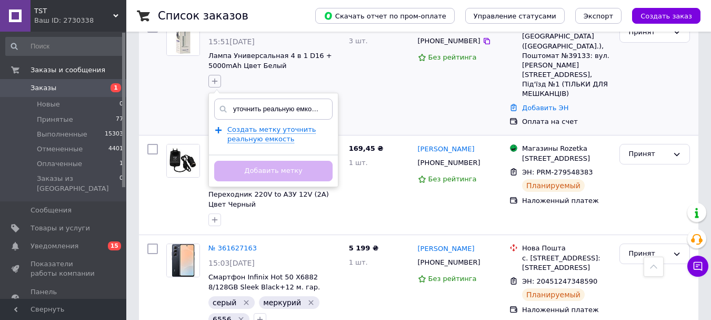
scroll to position [0, 3]
type input "уточнить реальную емкость"
click at [256, 143] on span "Создать метку уточнить реальную емкость" at bounding box center [271, 134] width 88 height 18
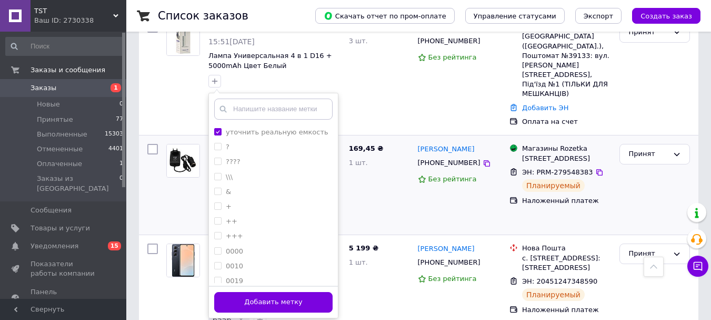
scroll to position [0, 0]
click at [282, 292] on button "Добавить метку" at bounding box center [273, 302] width 118 height 21
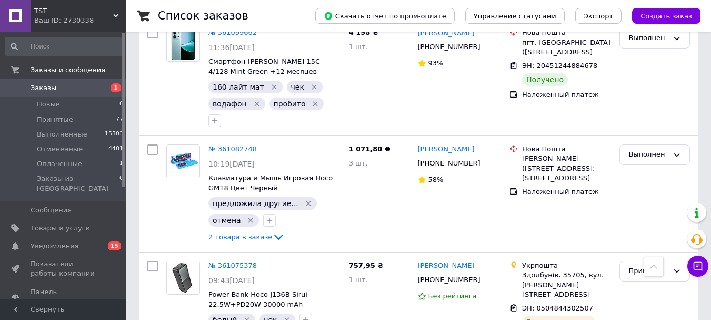
scroll to position [9163, 0]
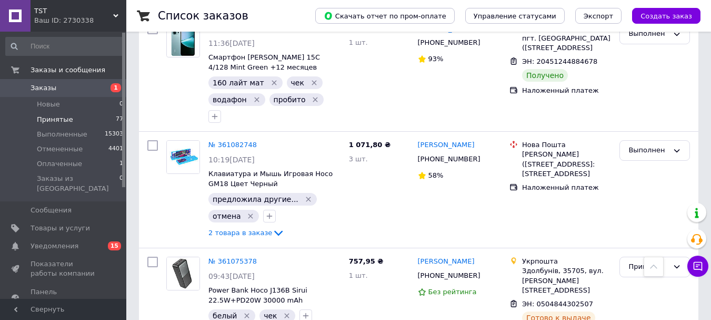
click at [61, 122] on span "Принятые" at bounding box center [55, 119] width 36 height 9
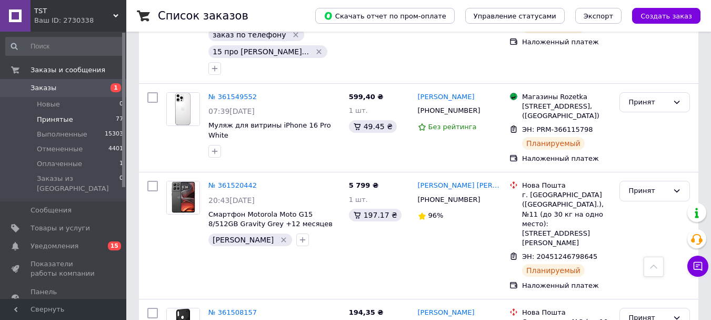
scroll to position [2249, 0]
